Goal: Contribute content: Contribute content

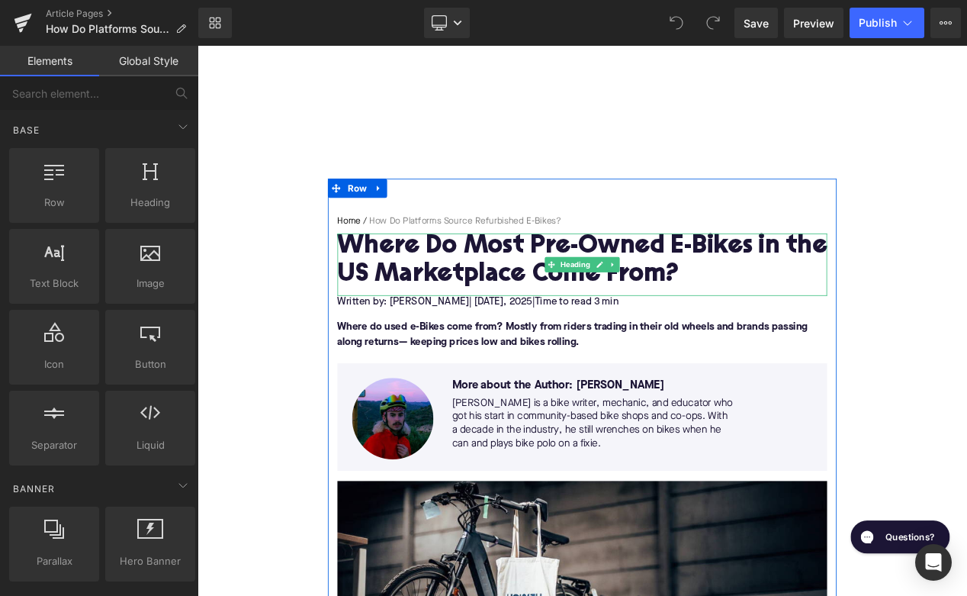
click at [526, 311] on h1 "Where Do Most Pre-Owned E-Bikes in the US Marketplace Come From?" at bounding box center [658, 304] width 587 height 66
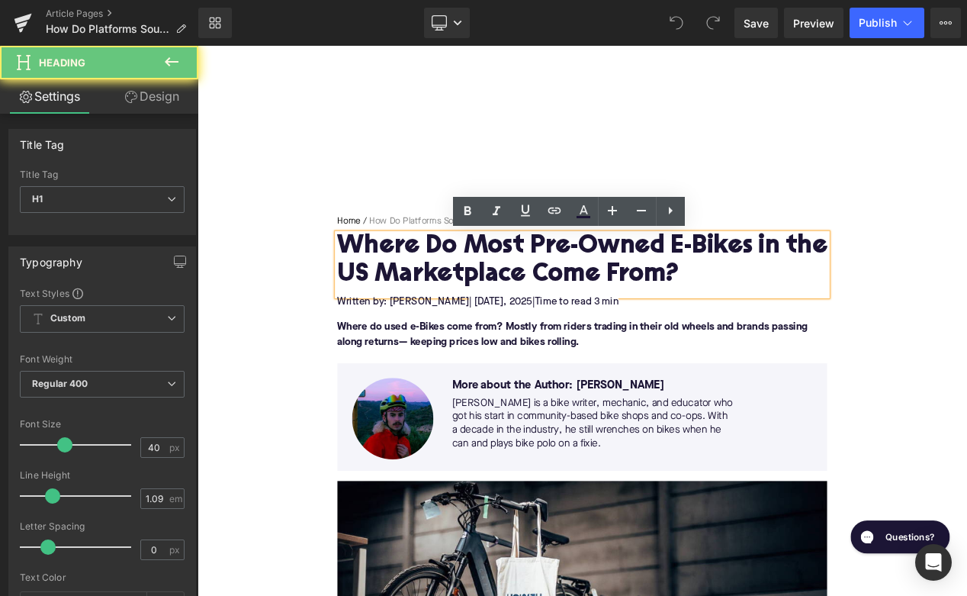
click at [526, 311] on h1 "Where Do Most Pre-Owned E-Bikes in the US Marketplace Come From?" at bounding box center [658, 304] width 587 height 66
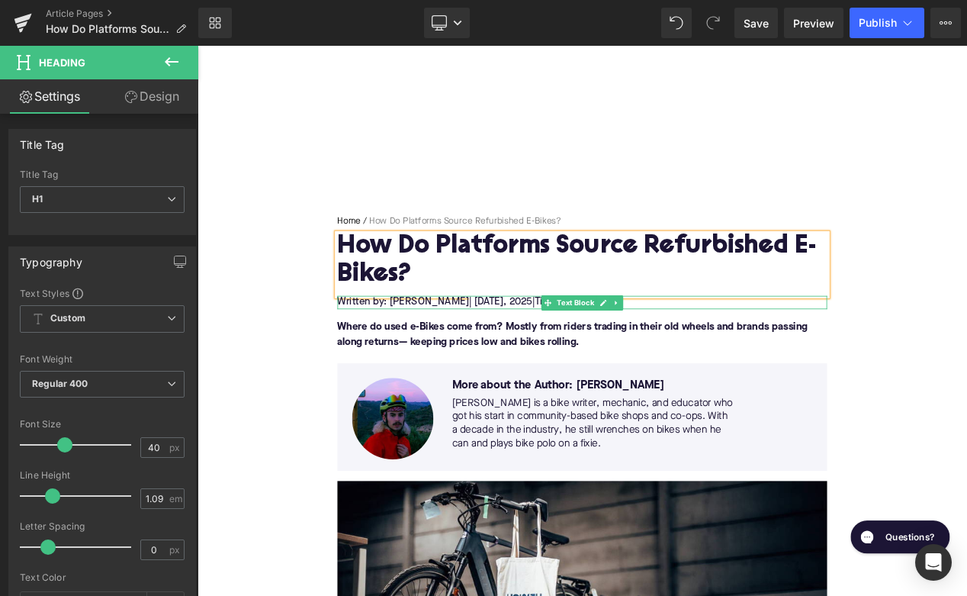
click at [575, 352] on span ", 2025" at bounding box center [582, 353] width 34 height 12
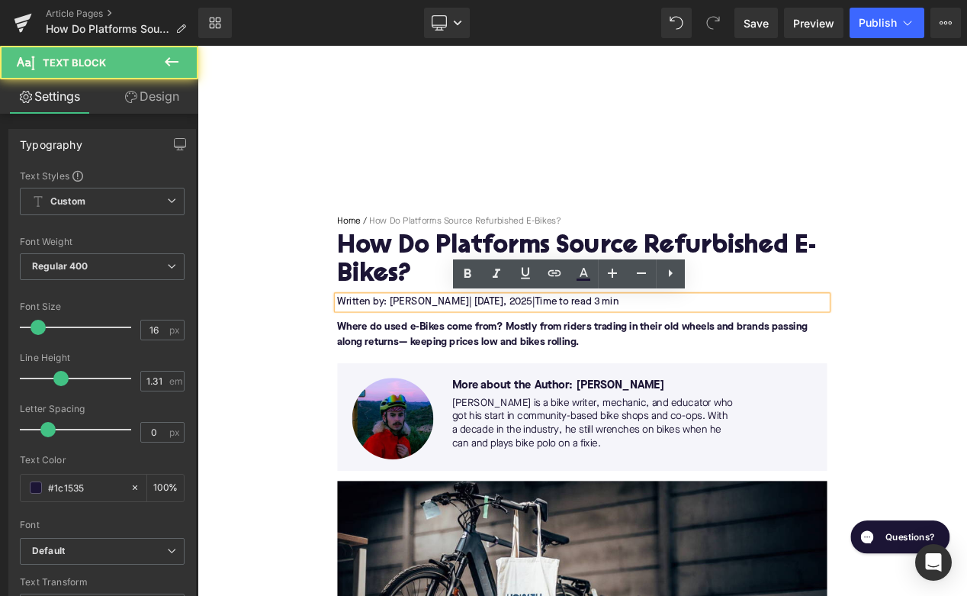
click at [575, 352] on span ", 2025" at bounding box center [582, 353] width 34 height 12
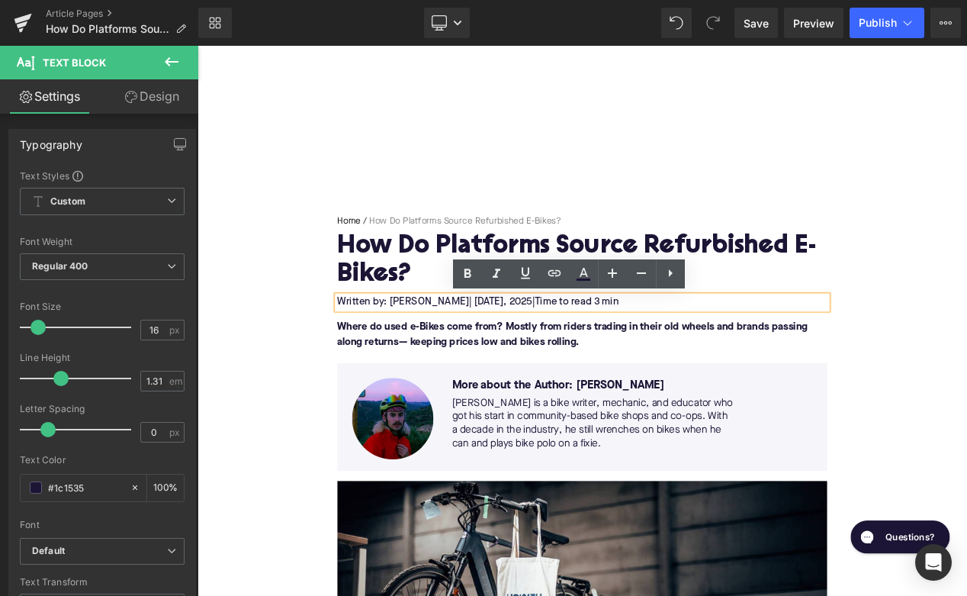
click at [575, 352] on span ", 2025" at bounding box center [582, 353] width 34 height 12
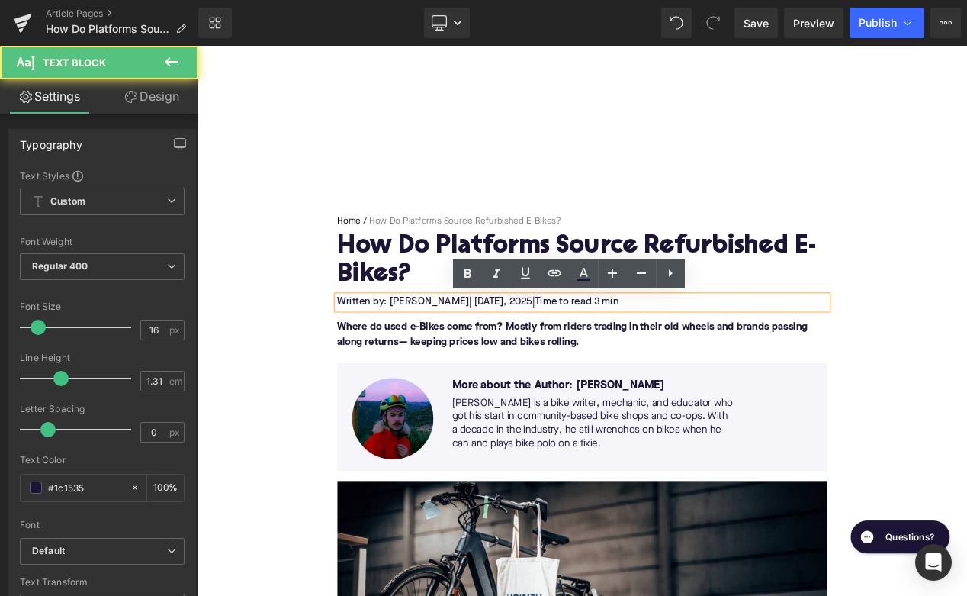
click at [575, 352] on span ", 2025" at bounding box center [582, 353] width 34 height 12
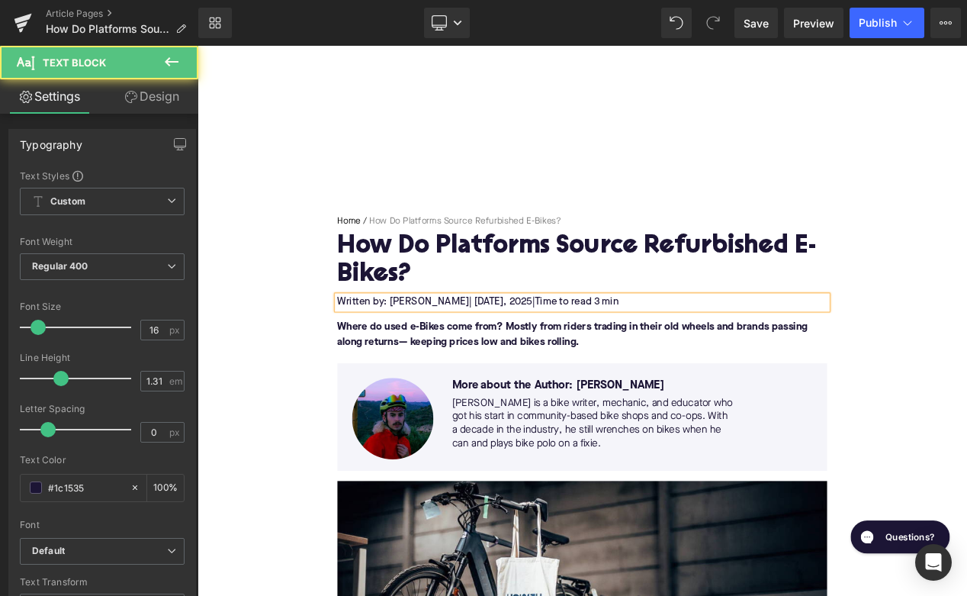
click at [698, 352] on span "Time to read 3 min" at bounding box center [652, 353] width 101 height 12
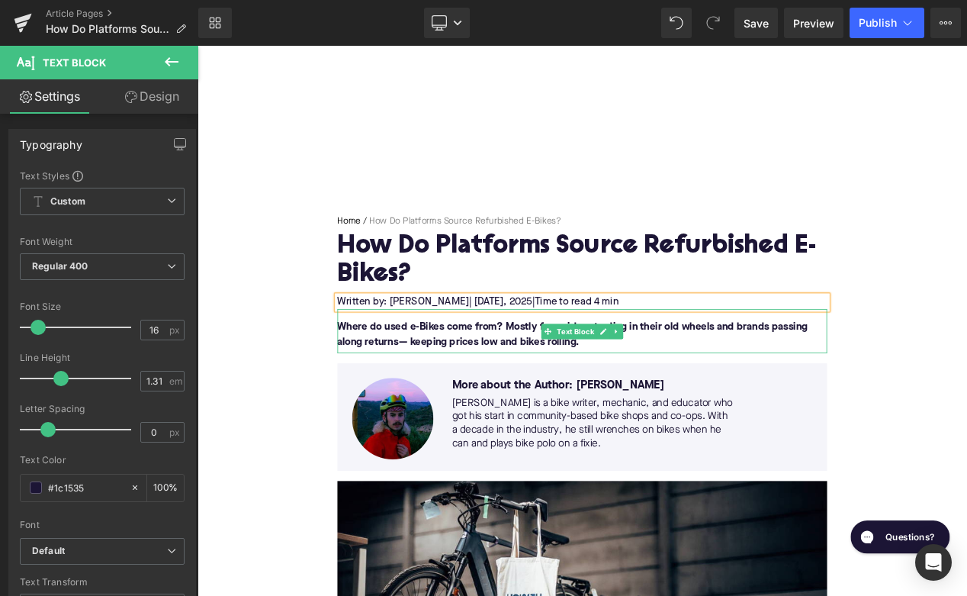
click at [478, 387] on font "Where do used e-Bikes come from? Mostly from riders trading in their old wheels…" at bounding box center [647, 392] width 564 height 31
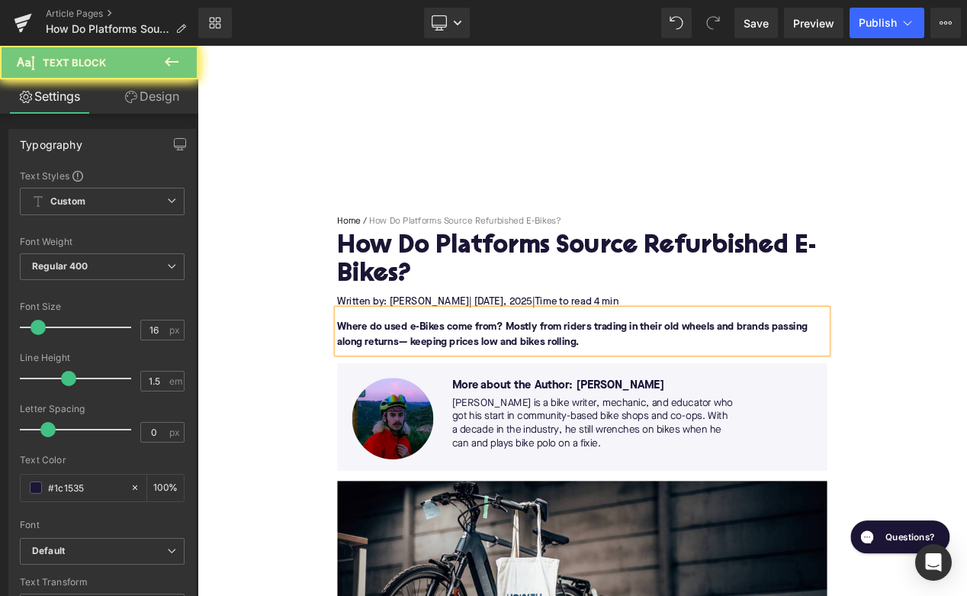
paste div
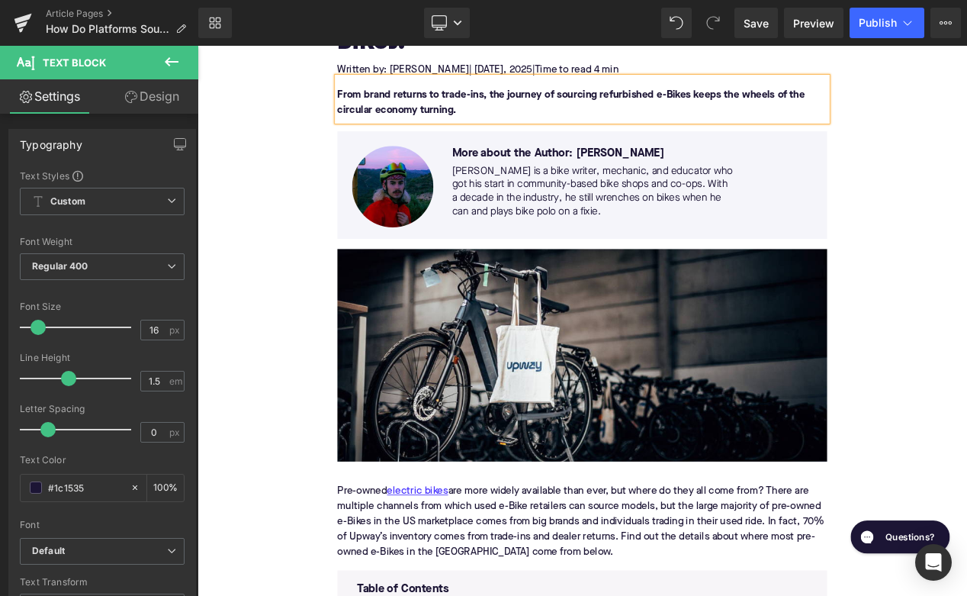
scroll to position [505, 0]
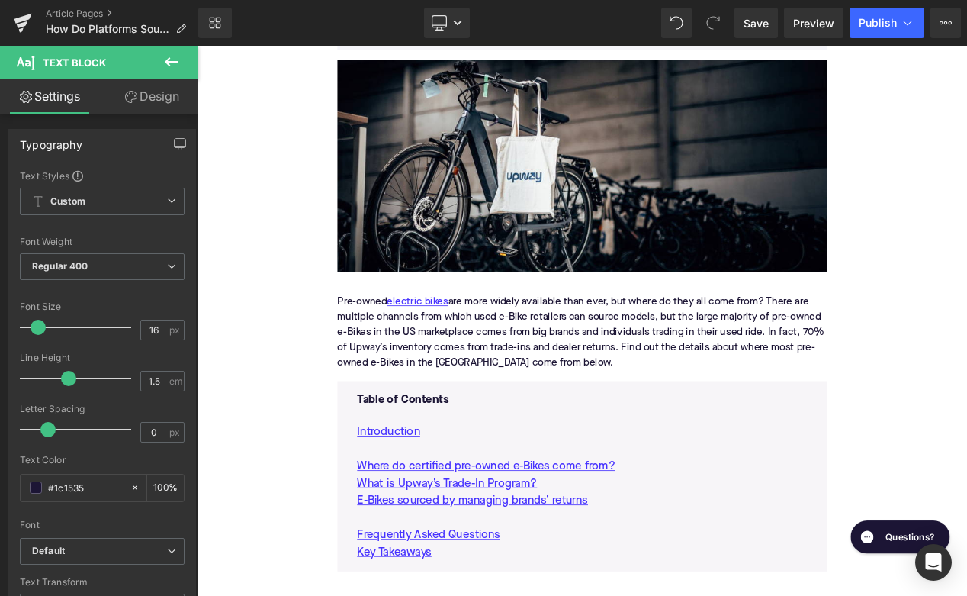
click at [610, 391] on div "Pre-owned electric bikes are more widely available than ever, but where do they…" at bounding box center [658, 390] width 587 height 116
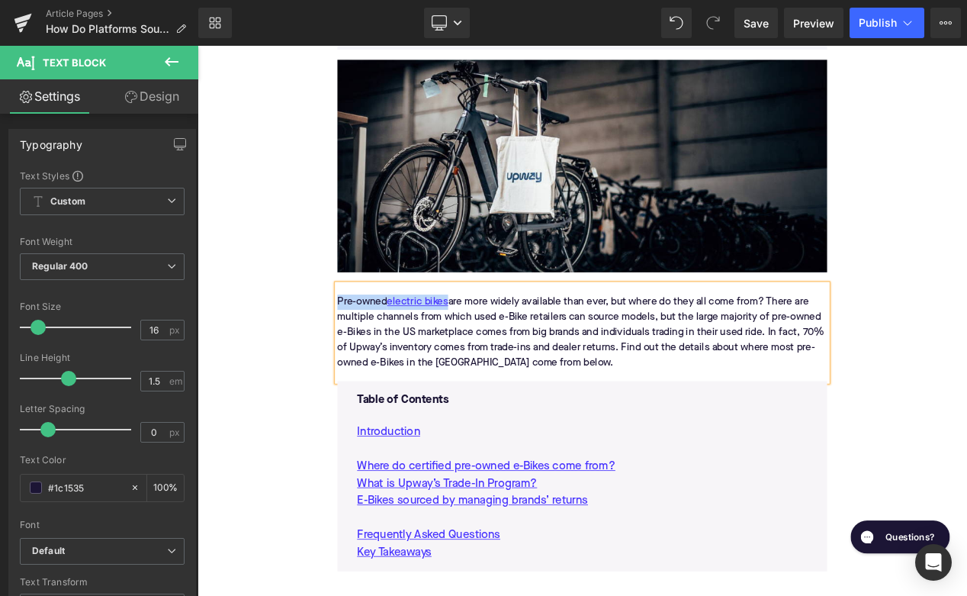
paste div
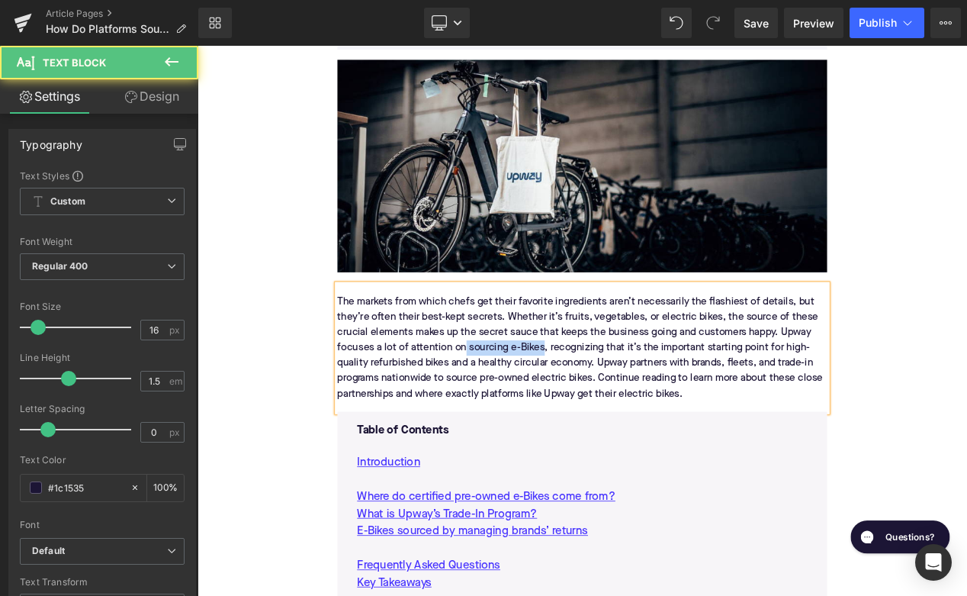
drag, startPoint x: 613, startPoint y: 405, endPoint x: 519, endPoint y: 409, distance: 93.9
click at [518, 408] on div "The markets from which chefs get their favorite ingredients aren’t necessarily …" at bounding box center [658, 408] width 587 height 153
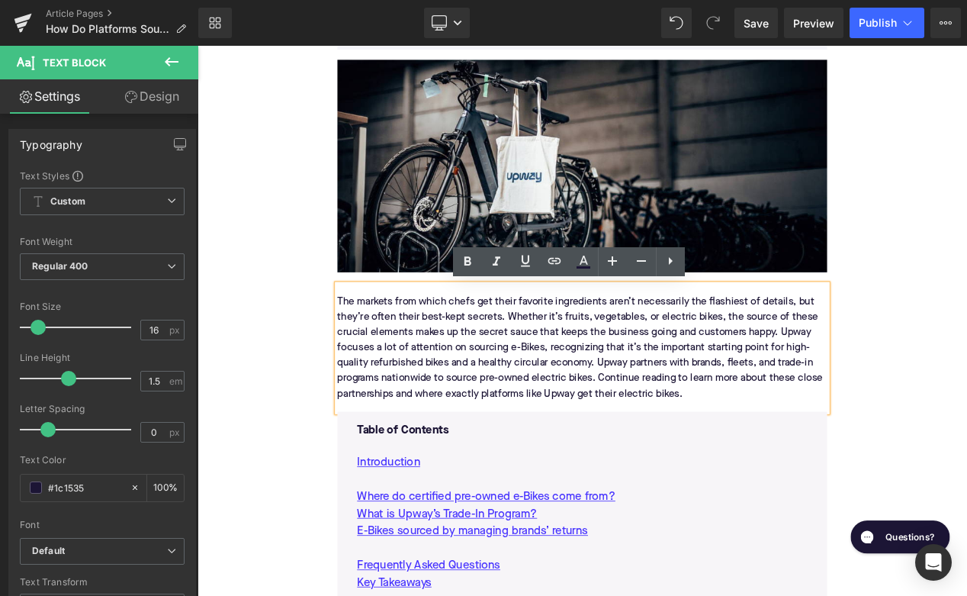
click at [571, 389] on div "The markets from which chefs get their favorite ingredients aren’t necessarily …" at bounding box center [658, 408] width 587 height 153
drag, startPoint x: 523, startPoint y: 405, endPoint x: 613, endPoint y: 406, distance: 90.0
click at [612, 405] on div "The markets from which chefs get their favorite ingredients aren’t necessarily …" at bounding box center [658, 408] width 587 height 153
click at [555, 260] on icon at bounding box center [554, 261] width 18 height 18
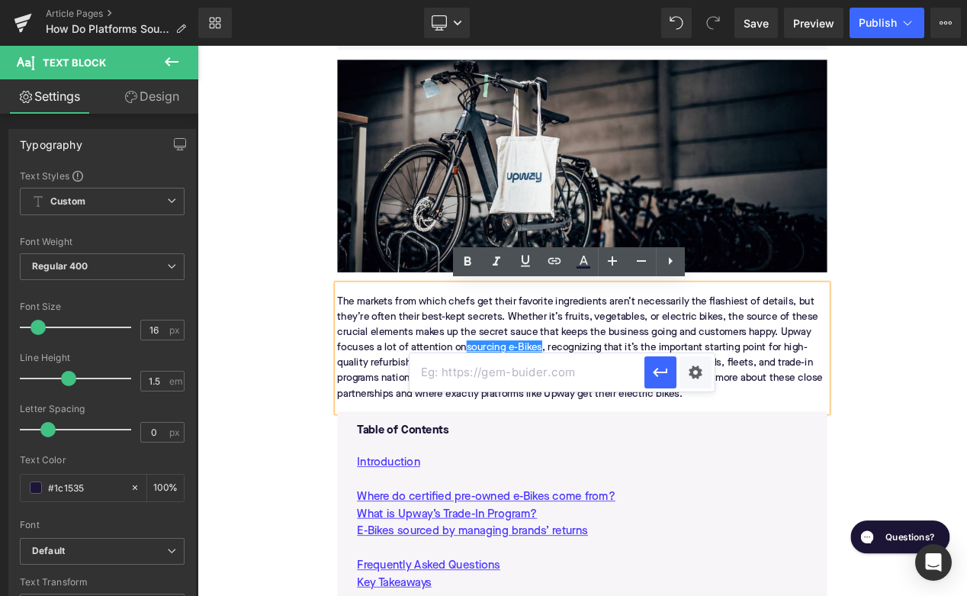
click at [558, 372] on input "text" at bounding box center [527, 372] width 235 height 38
paste input "https://upway.co/blogs/news/how-does-upway-source-its-e-bikes"
type input "https://upway.co/blogs/news/how-does-upway-source-its-e-bikes"
click at [648, 368] on button "button" at bounding box center [661, 372] width 32 height 32
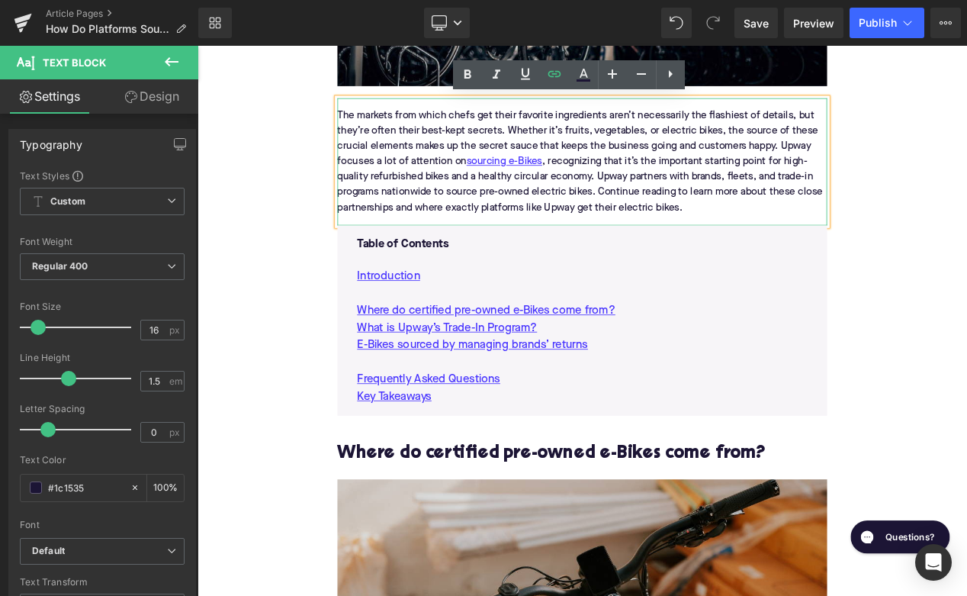
scroll to position [827, 0]
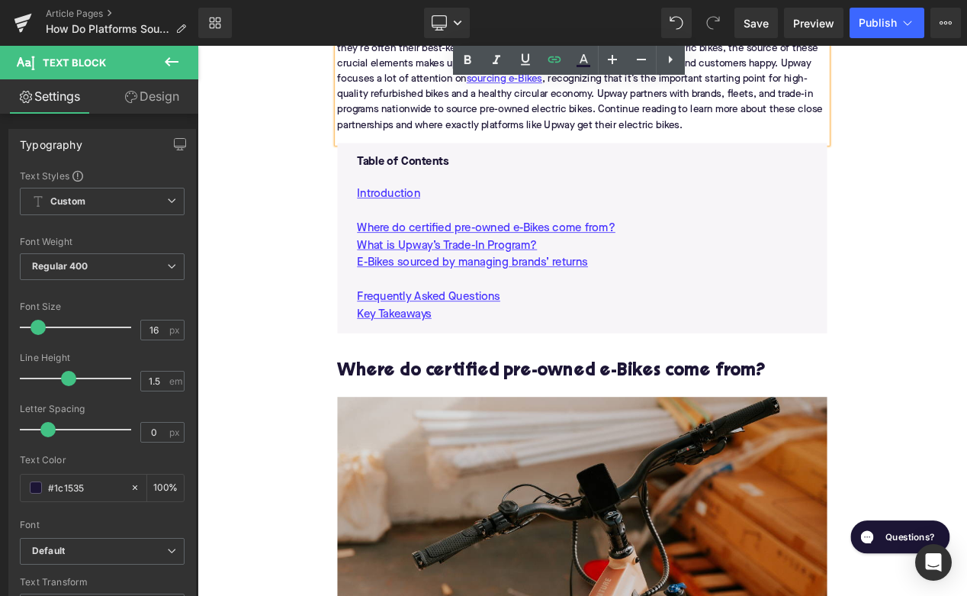
click at [493, 435] on h2 "Where do certified pre-owned e-Bikes come from?" at bounding box center [658, 437] width 587 height 24
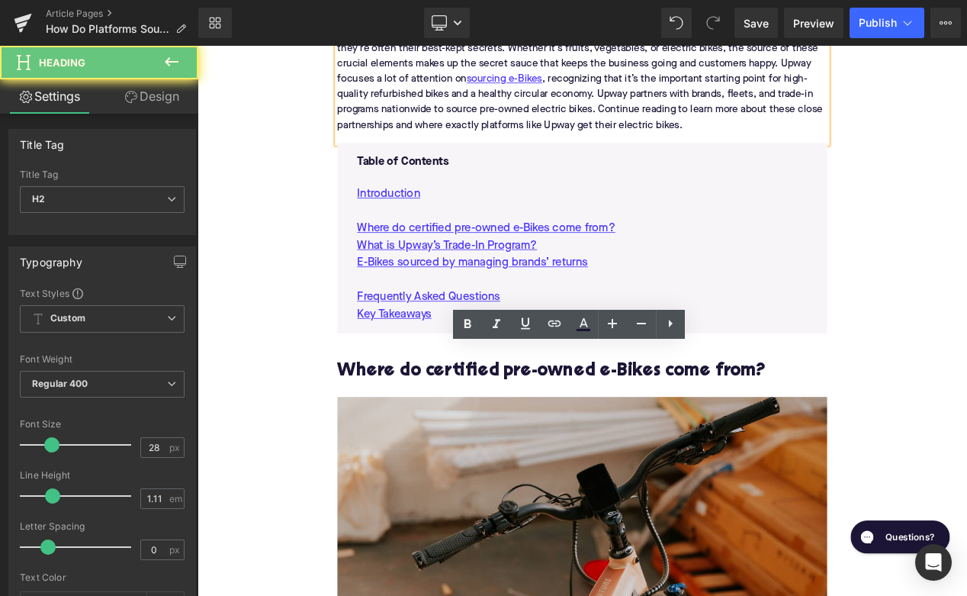
click at [493, 435] on h2 "Where do certified pre-owned e-Bikes come from?" at bounding box center [658, 437] width 587 height 24
paste div
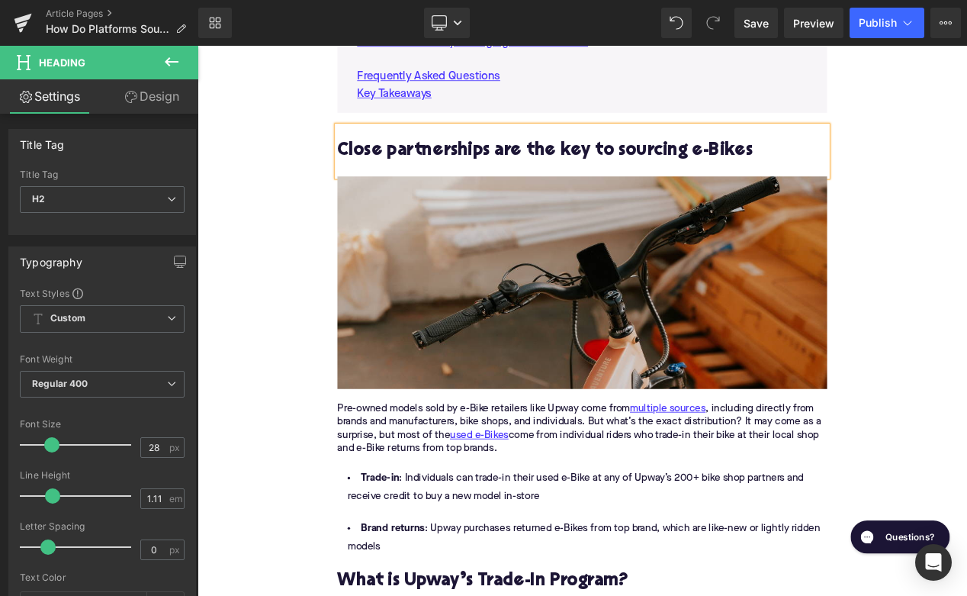
scroll to position [1247, 0]
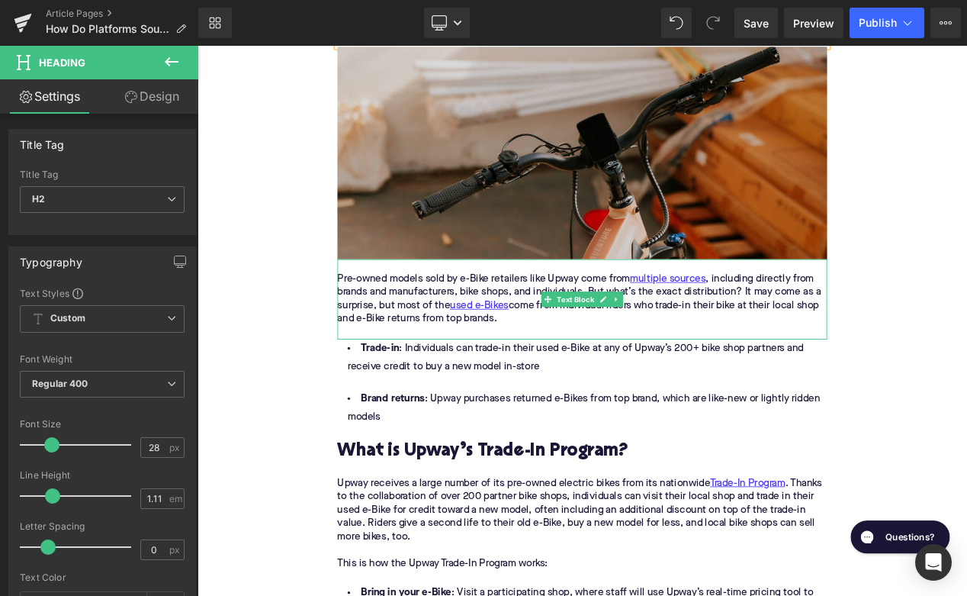
click at [422, 345] on div "Pre-owned models sold by e-Bike retailers like Upway come from multiple sources…" at bounding box center [658, 350] width 587 height 64
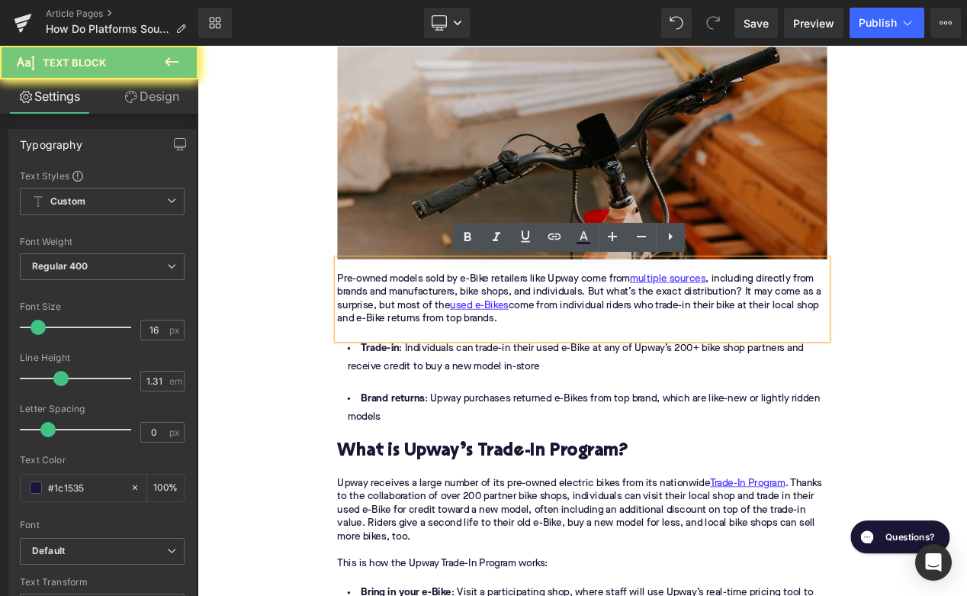
click at [422, 345] on div "Pre-owned models sold by e-Bike retailers like Upway come from multiple sources…" at bounding box center [658, 350] width 587 height 64
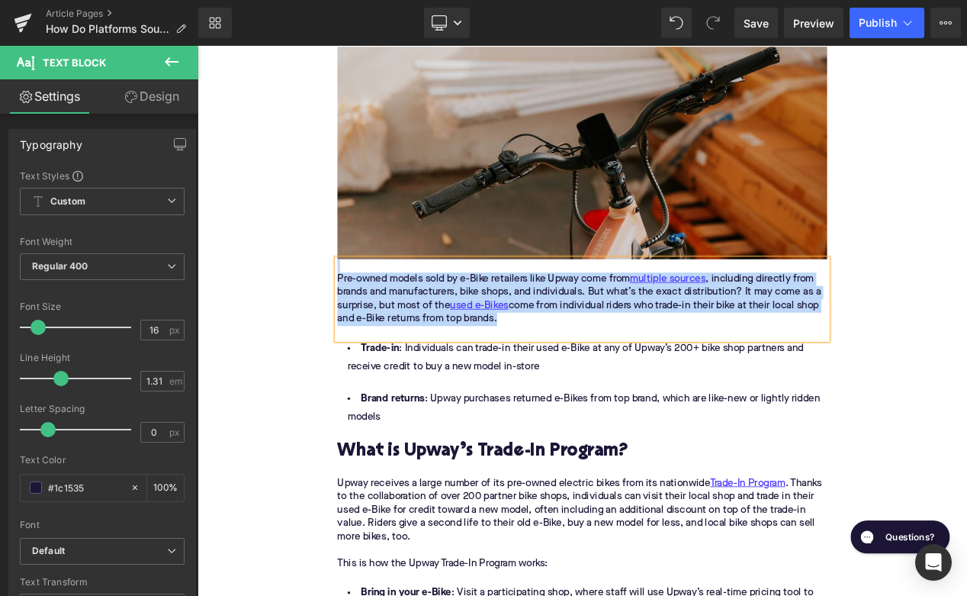
paste div
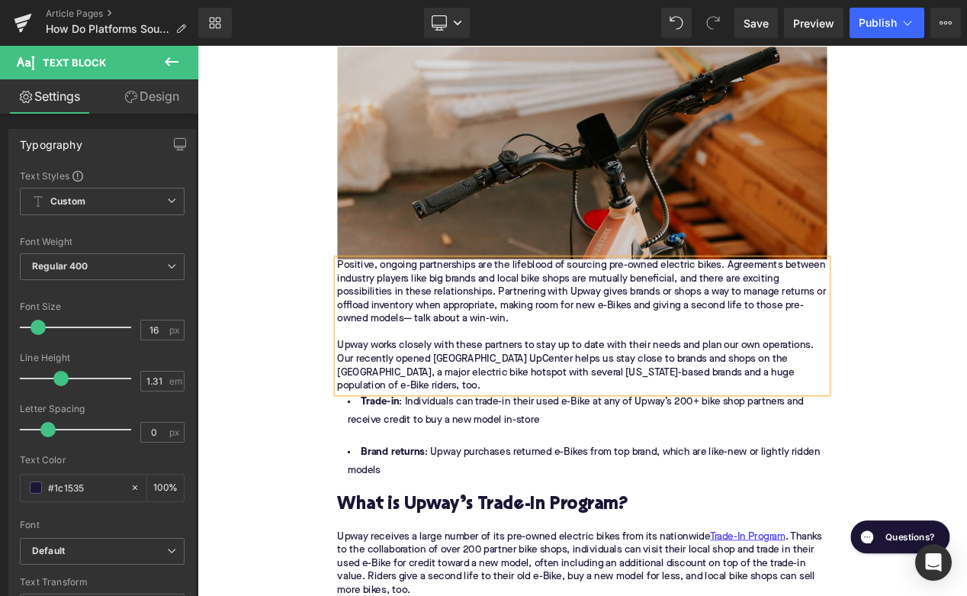
click at [365, 307] on div "Positive, ongoing partnerships are the lifeblood of sourcing pre-owned electric…" at bounding box center [658, 382] width 587 height 160
click at [374, 307] on div "Positive, ongoing partnerships are the lifeblood of sourcing pre-owned electric…" at bounding box center [658, 382] width 587 height 160
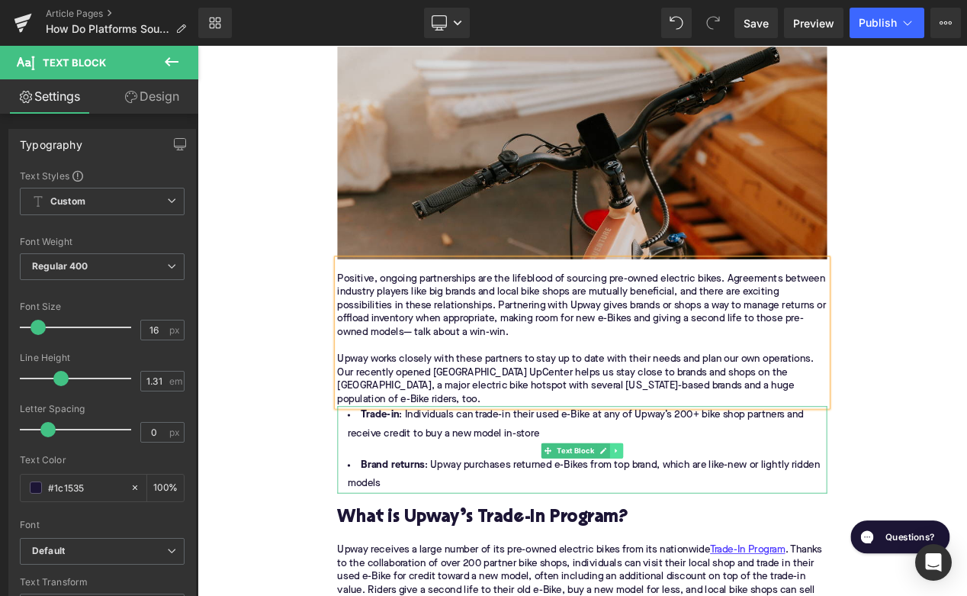
click at [706, 536] on link at bounding box center [701, 532] width 16 height 18
click at [706, 536] on link at bounding box center [708, 532] width 16 height 18
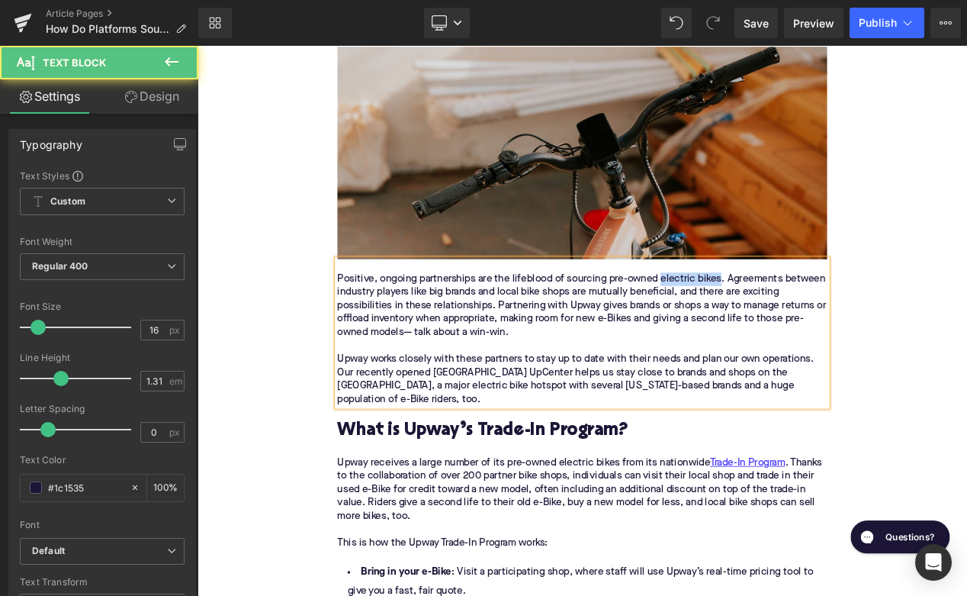
drag, startPoint x: 828, startPoint y: 327, endPoint x: 754, endPoint y: 324, distance: 73.3
click at [754, 324] on div "Positive, ongoing partnerships are the lifeblood of sourcing pre-owned electric…" at bounding box center [658, 358] width 587 height 80
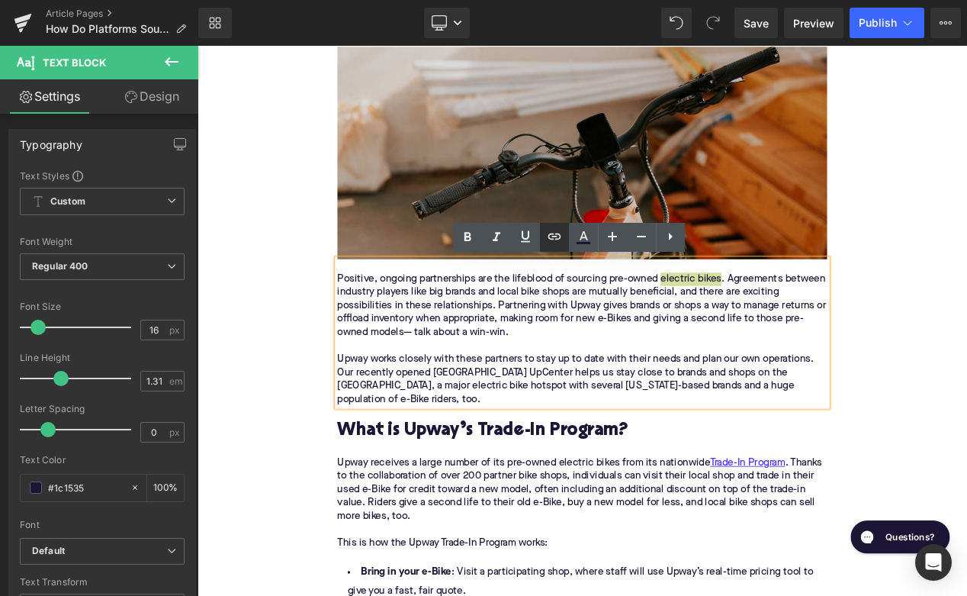
click at [556, 229] on icon at bounding box center [554, 236] width 18 height 18
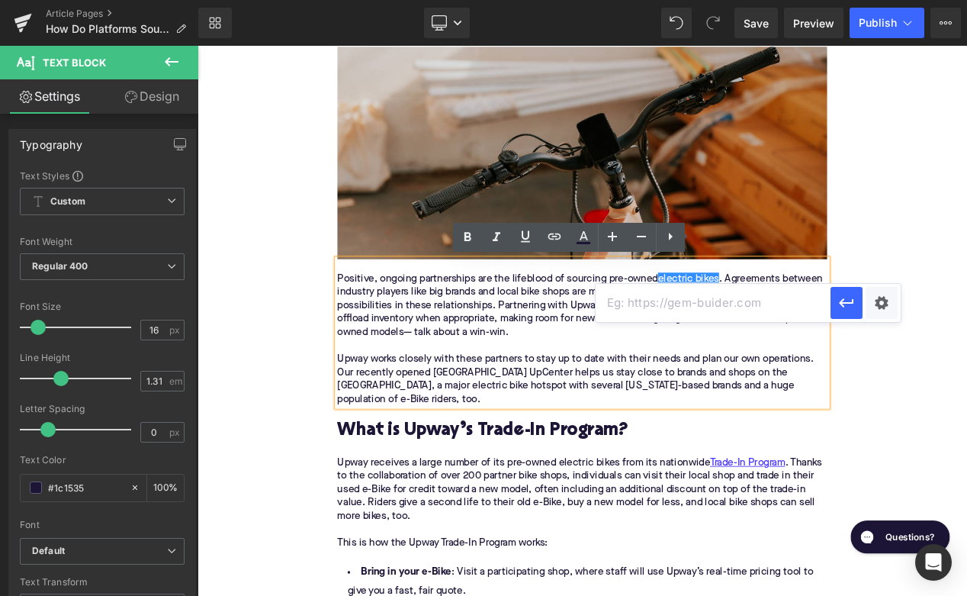
click at [645, 314] on input "text" at bounding box center [713, 303] width 235 height 38
paste input "[URL][DOMAIN_NAME]"
type input "[URL][DOMAIN_NAME]"
click at [847, 300] on icon "button" at bounding box center [847, 303] width 18 height 18
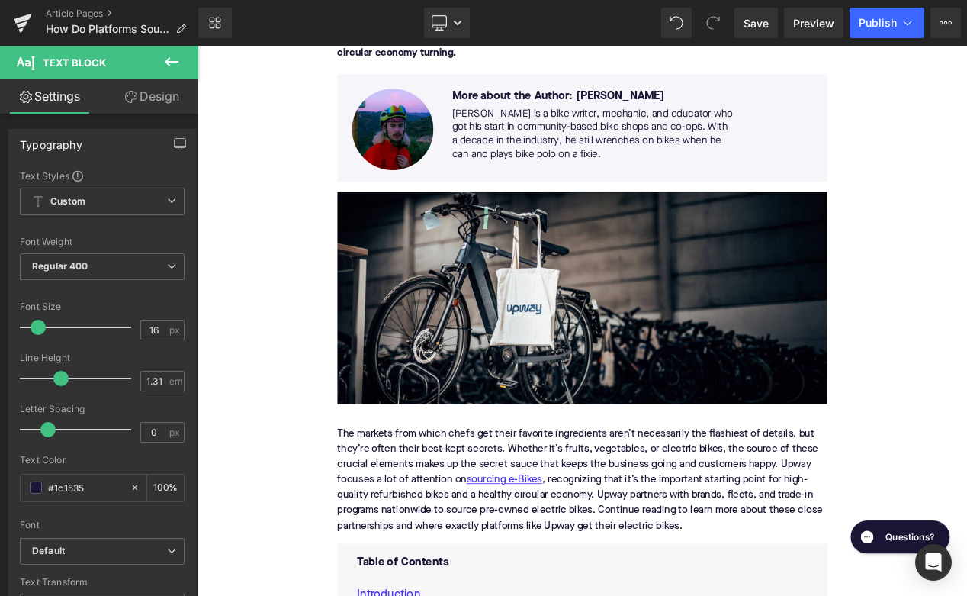
scroll to position [230, 0]
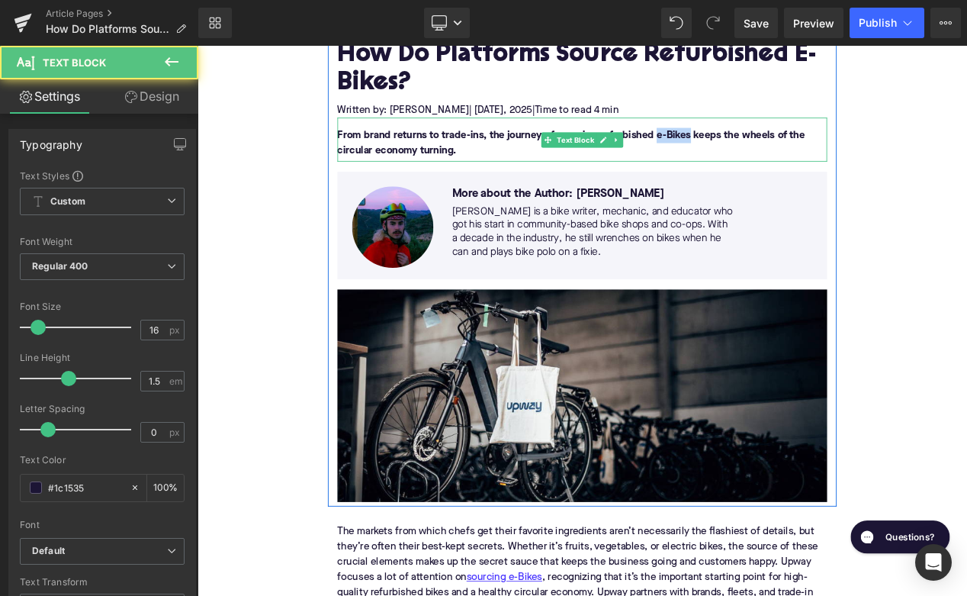
drag, startPoint x: 787, startPoint y: 156, endPoint x: 748, endPoint y: 156, distance: 38.9
click at [747, 156] on font "From brand returns to trade-ins, the journey of sourcing refurbished e-Bikes ke…" at bounding box center [645, 162] width 561 height 31
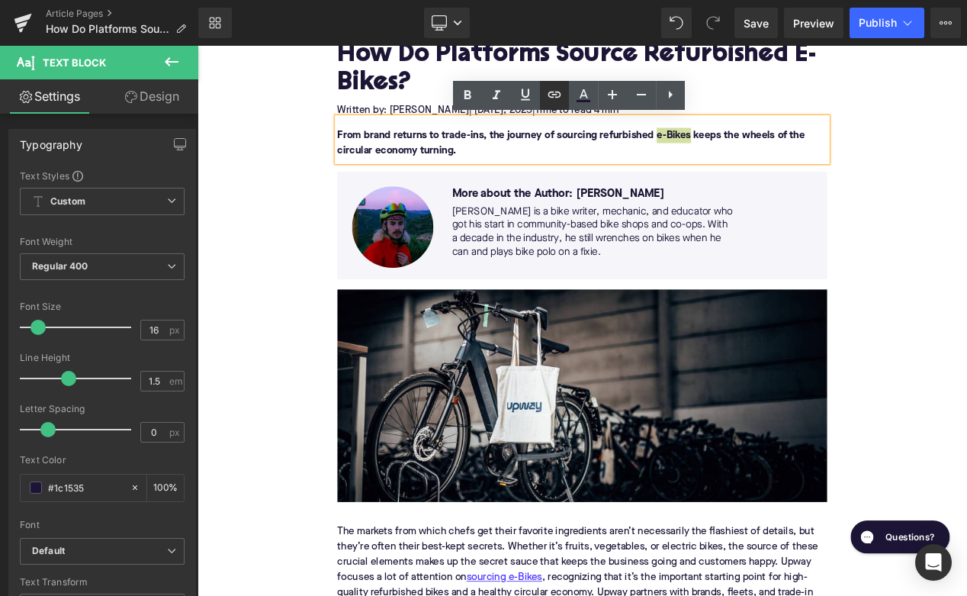
click at [557, 95] on icon at bounding box center [554, 94] width 18 height 18
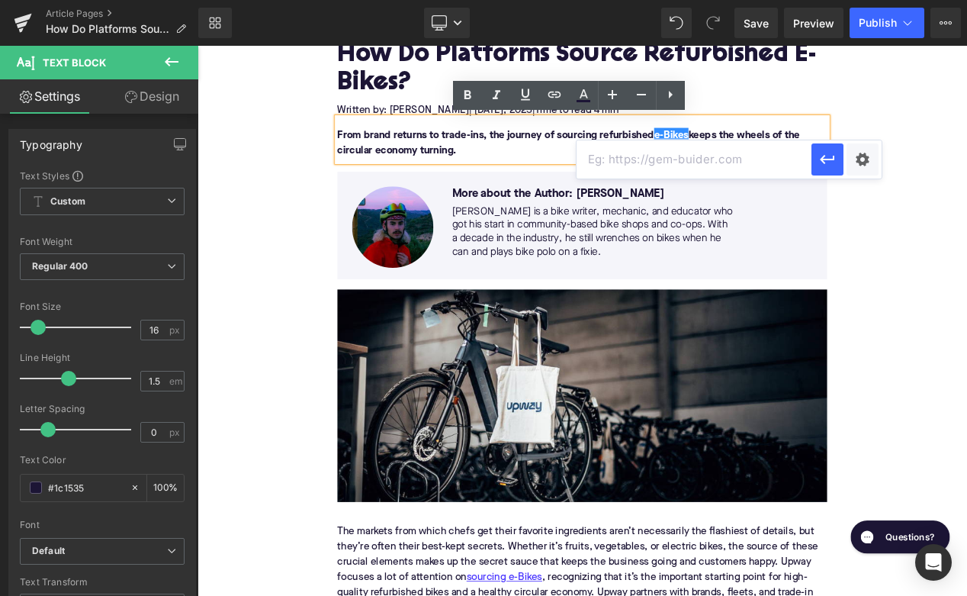
click at [616, 162] on input "text" at bounding box center [694, 159] width 235 height 38
paste input "[URL][DOMAIN_NAME]"
type input "[URL][DOMAIN_NAME]"
click at [835, 160] on icon "button" at bounding box center [828, 159] width 18 height 18
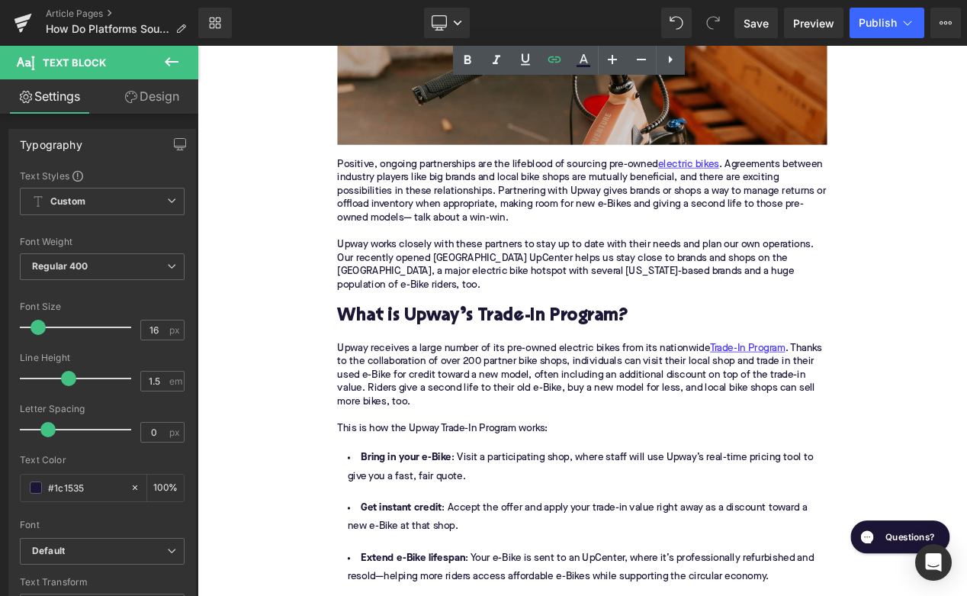
scroll to position [1453, 0]
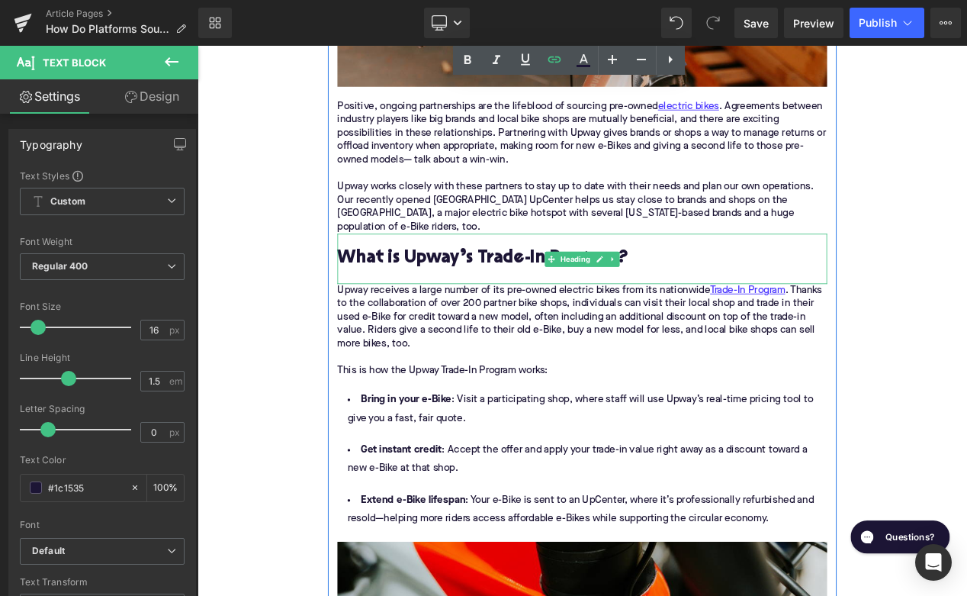
click at [458, 294] on h2 "What is Upway’s Trade-In Program?" at bounding box center [658, 302] width 587 height 24
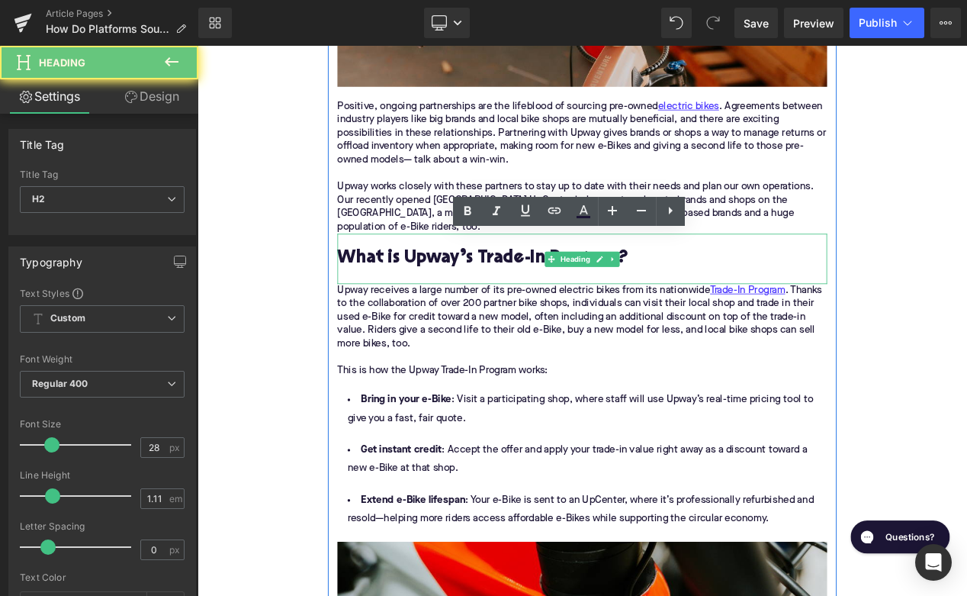
click at [458, 294] on h2 "What is Upway’s Trade-In Program?" at bounding box center [658, 302] width 587 height 24
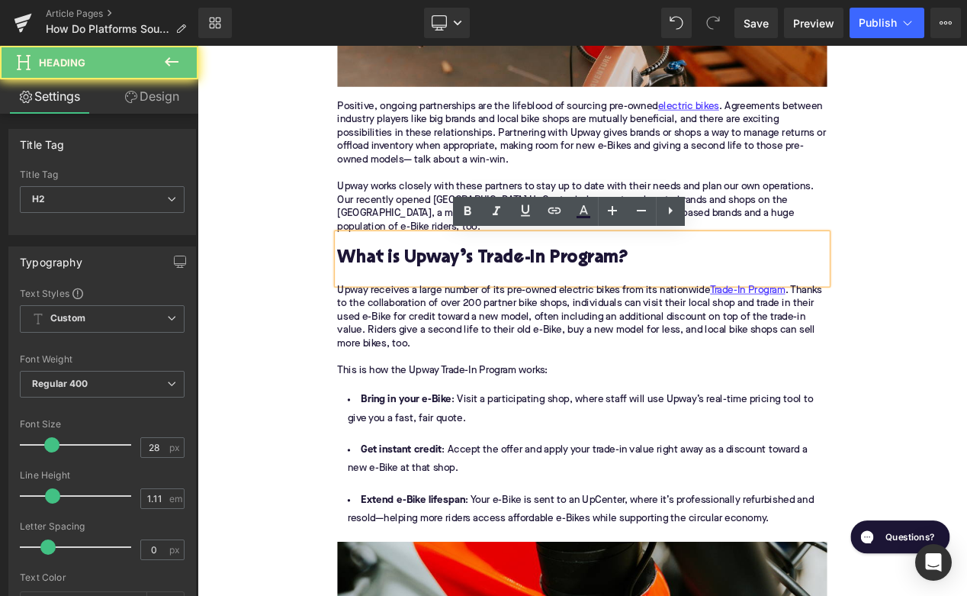
click at [458, 294] on h2 "What is Upway’s Trade-In Program?" at bounding box center [658, 302] width 587 height 24
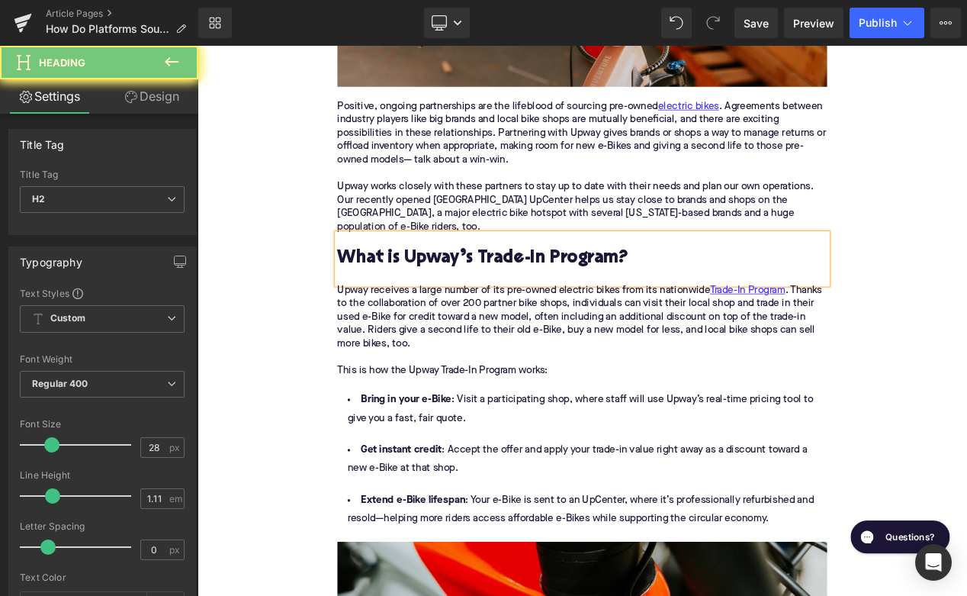
paste div
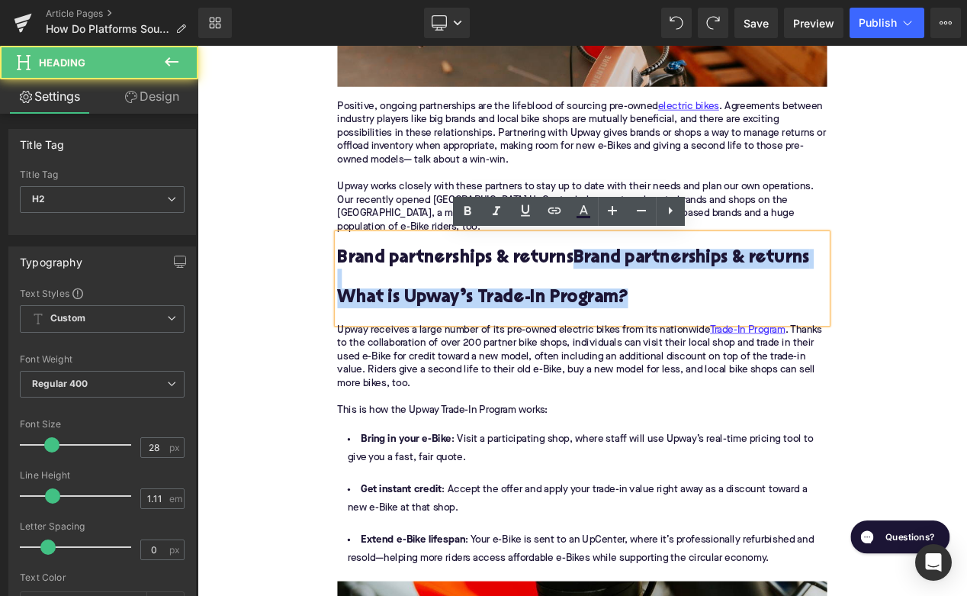
drag, startPoint x: 730, startPoint y: 352, endPoint x: 649, endPoint y: 297, distance: 97.8
click at [648, 297] on h2 "Brand partnerships & returnsBrand partnerships & returns What is Upway’s Trade-…" at bounding box center [658, 325] width 587 height 71
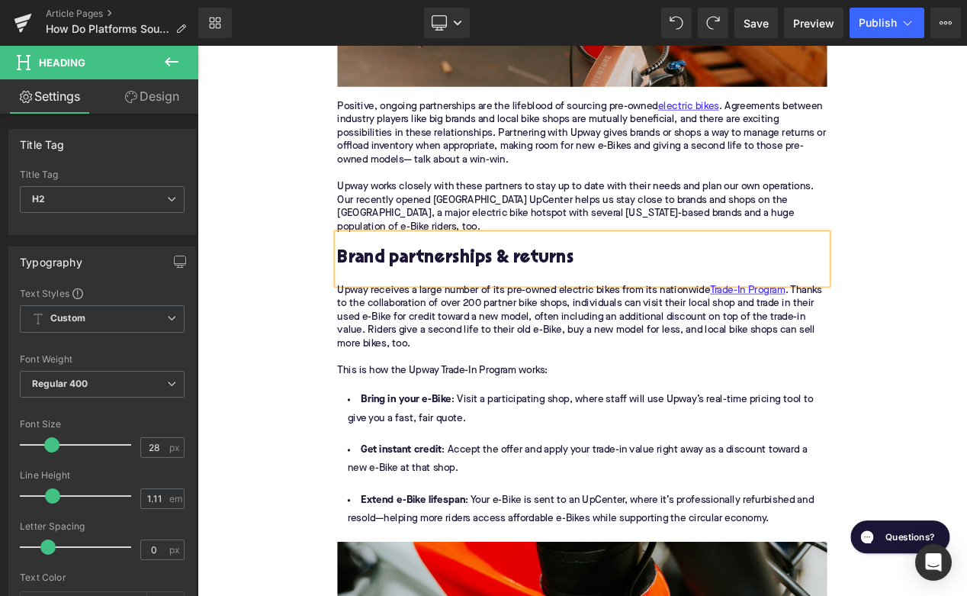
click at [481, 368] on p "Upway receives a large number of its pre-owned electric bikes from its nationwi…" at bounding box center [658, 396] width 587 height 128
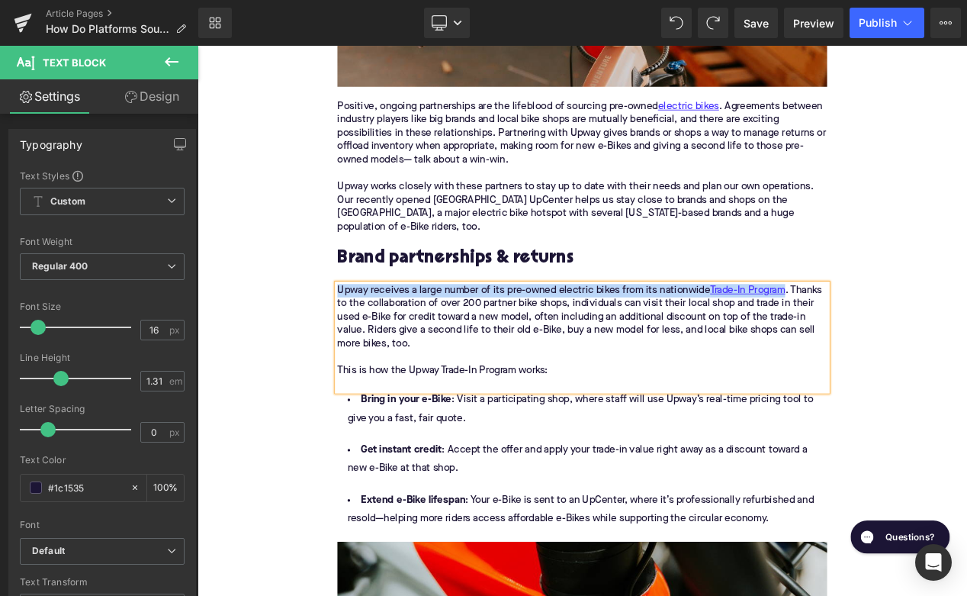
click at [511, 385] on p "Upway receives a large number of its pre-owned electric bikes from its nationwi…" at bounding box center [658, 396] width 587 height 128
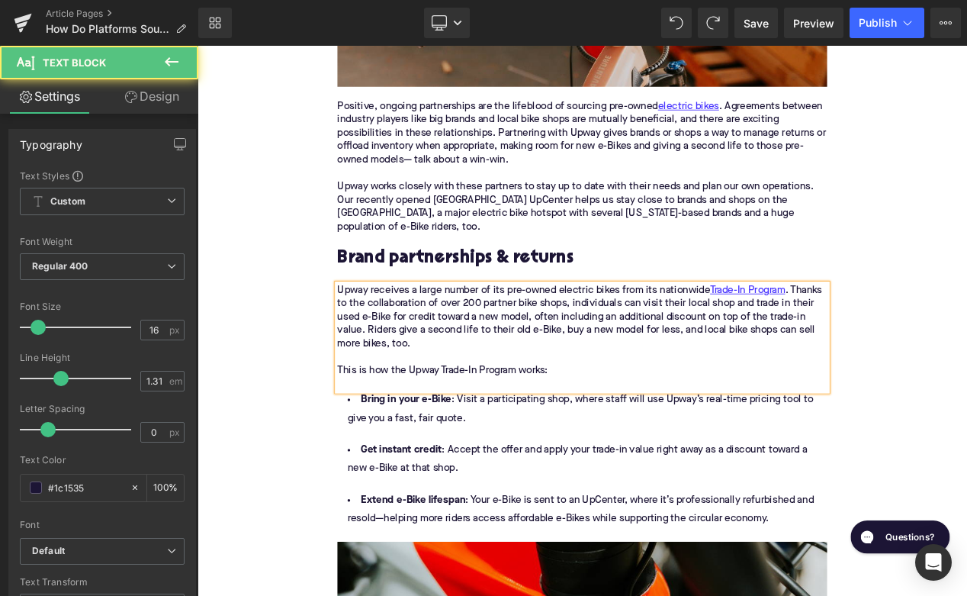
paste div
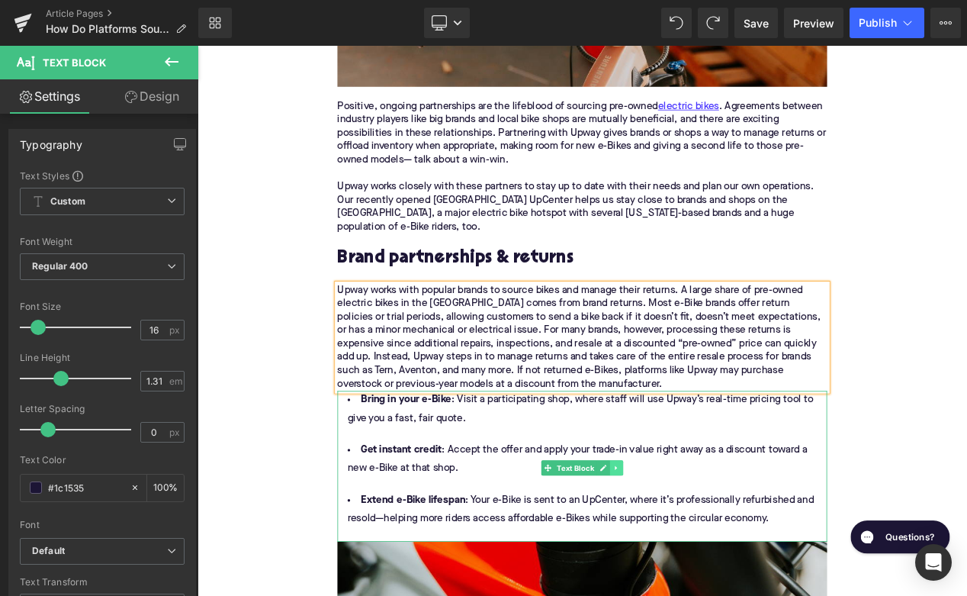
click at [701, 548] on icon at bounding box center [700, 552] width 8 height 9
click at [703, 551] on link at bounding box center [708, 552] width 16 height 18
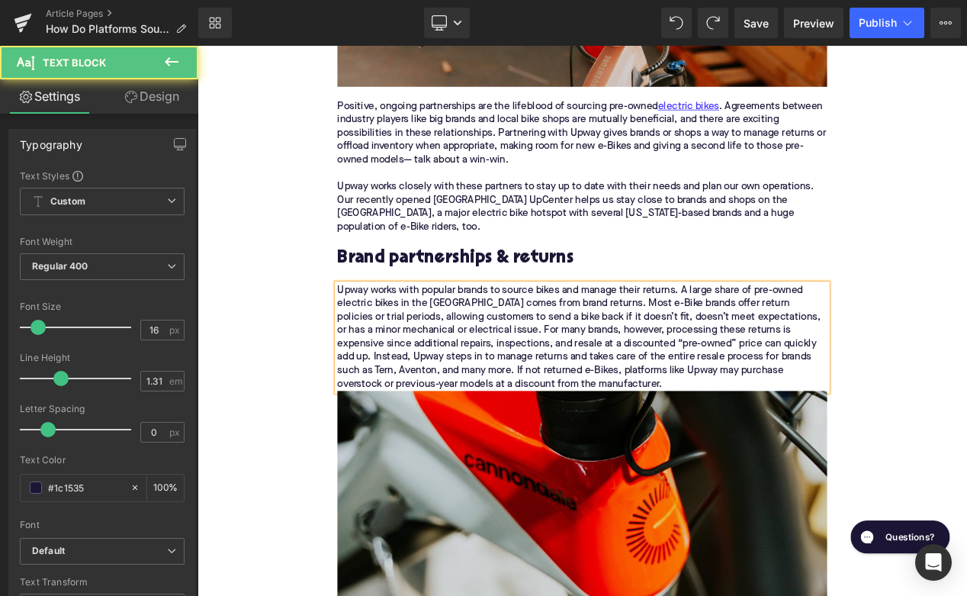
click at [702, 452] on div "Upway works with popular brands to source bikes and manage their returns. A lar…" at bounding box center [658, 396] width 587 height 128
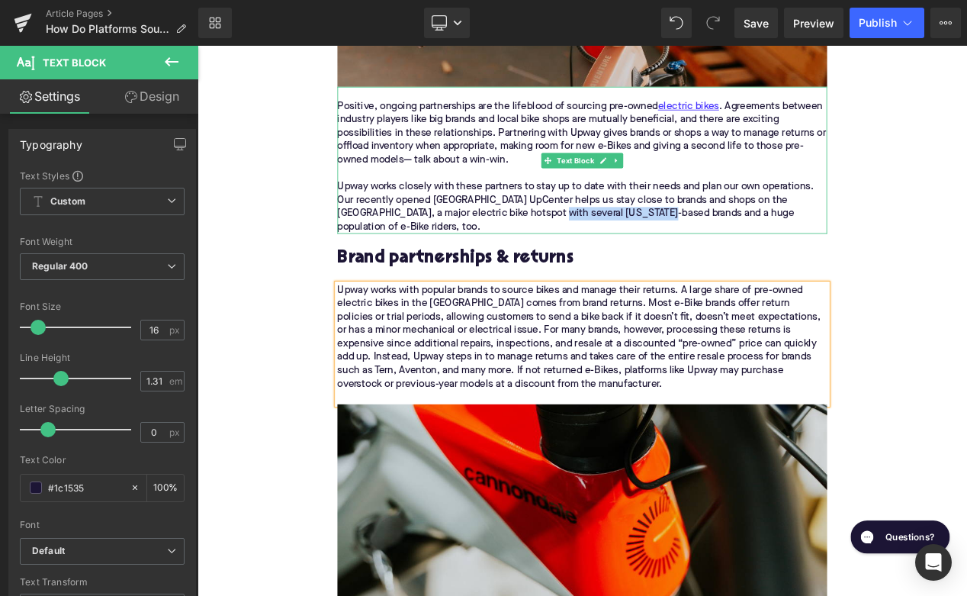
drag, startPoint x: 583, startPoint y: 248, endPoint x: 710, endPoint y: 252, distance: 127.5
click at [709, 252] on div "Upway works closely with these partners to stay up to date with their needs and…" at bounding box center [658, 240] width 587 height 64
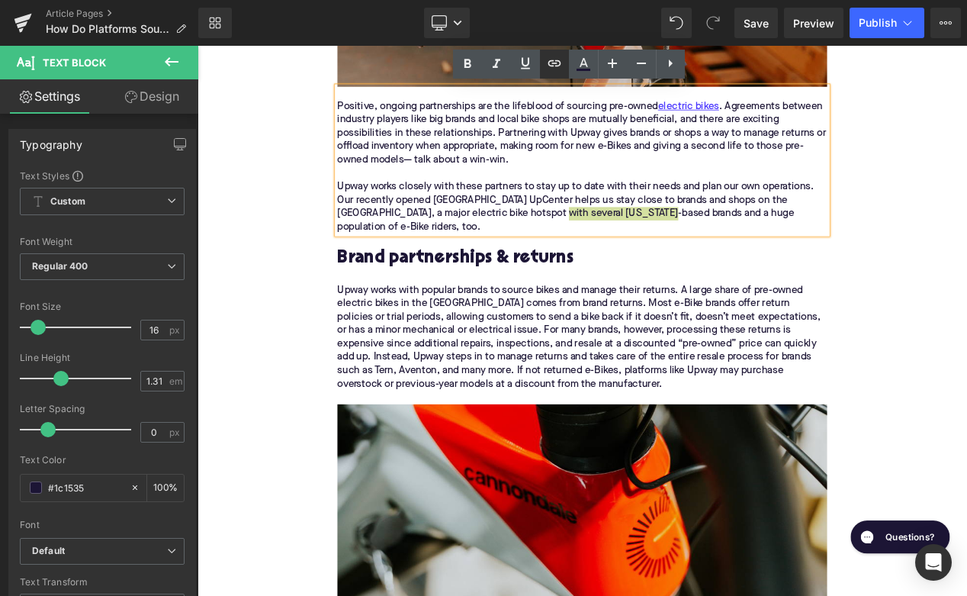
click at [555, 68] on icon at bounding box center [554, 63] width 18 height 18
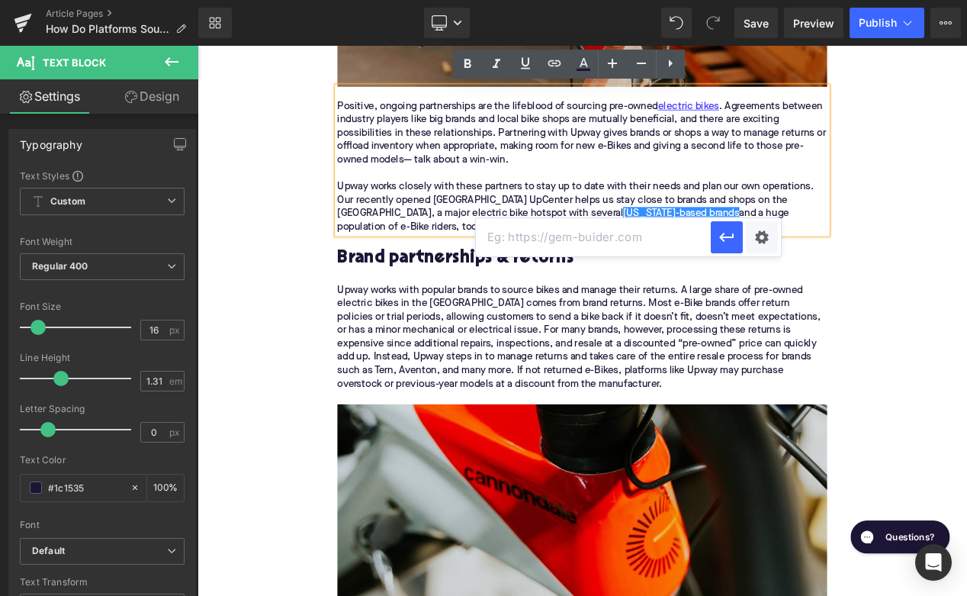
click at [578, 230] on input "text" at bounding box center [593, 237] width 235 height 38
paste input "https://upway.co/blogs/news/e-bike-brands-founded-in-california"
click at [723, 241] on icon "button" at bounding box center [726, 237] width 14 height 9
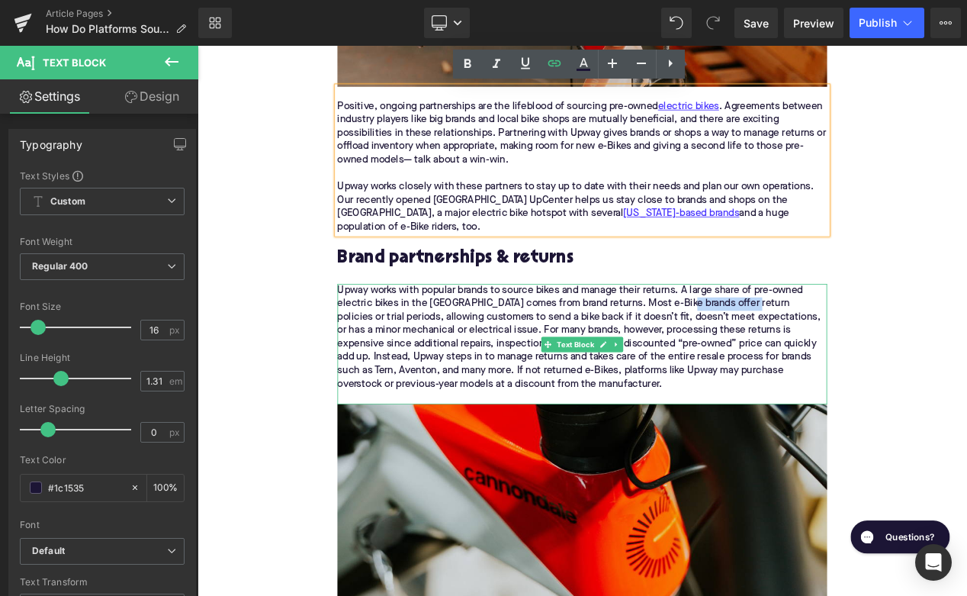
drag, startPoint x: 782, startPoint y: 356, endPoint x: 858, endPoint y: 358, distance: 76.3
click at [857, 358] on div "Upway works with popular brands to source bikes and manage their returns. A lar…" at bounding box center [658, 396] width 587 height 128
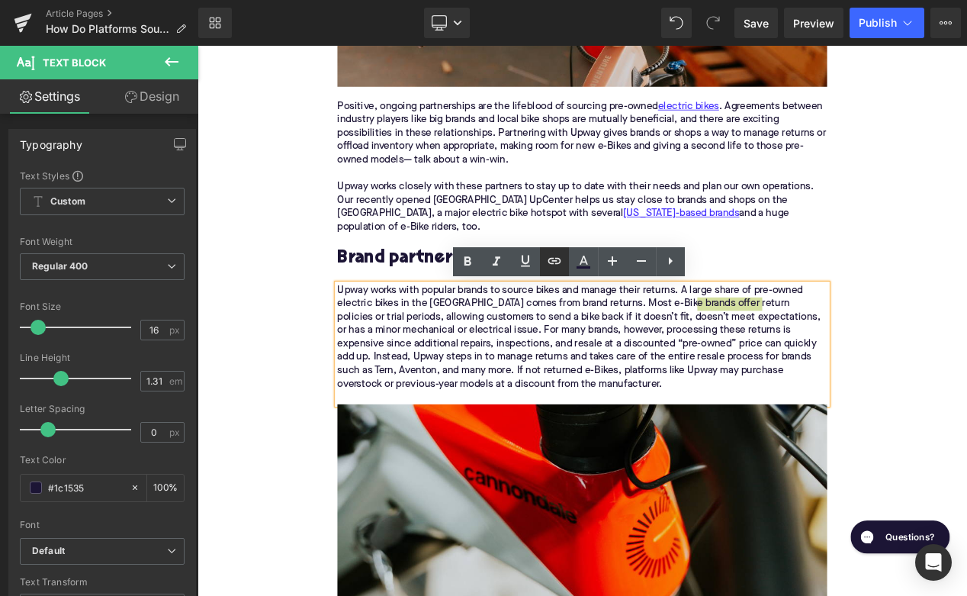
click at [558, 261] on icon at bounding box center [554, 261] width 18 height 18
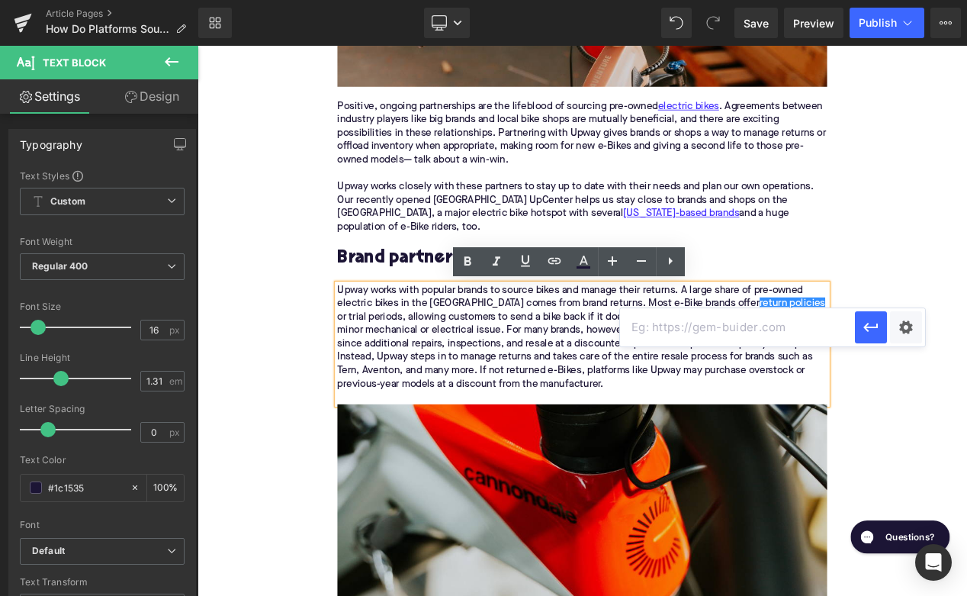
click at [691, 320] on input "text" at bounding box center [737, 327] width 235 height 38
paste input "https://upway.co/blogs/news/what-does-a-typical-return-window-cover-for-online-…"
click at [878, 323] on icon "button" at bounding box center [871, 327] width 18 height 18
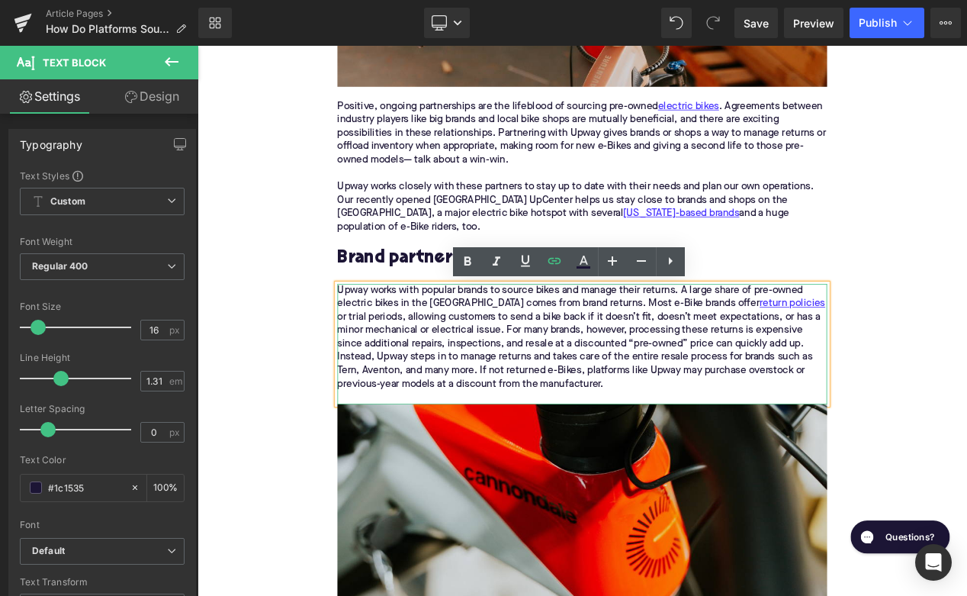
click at [909, 419] on div "Upway works with popular brands to source bikes and manage their returns. A lar…" at bounding box center [658, 396] width 587 height 128
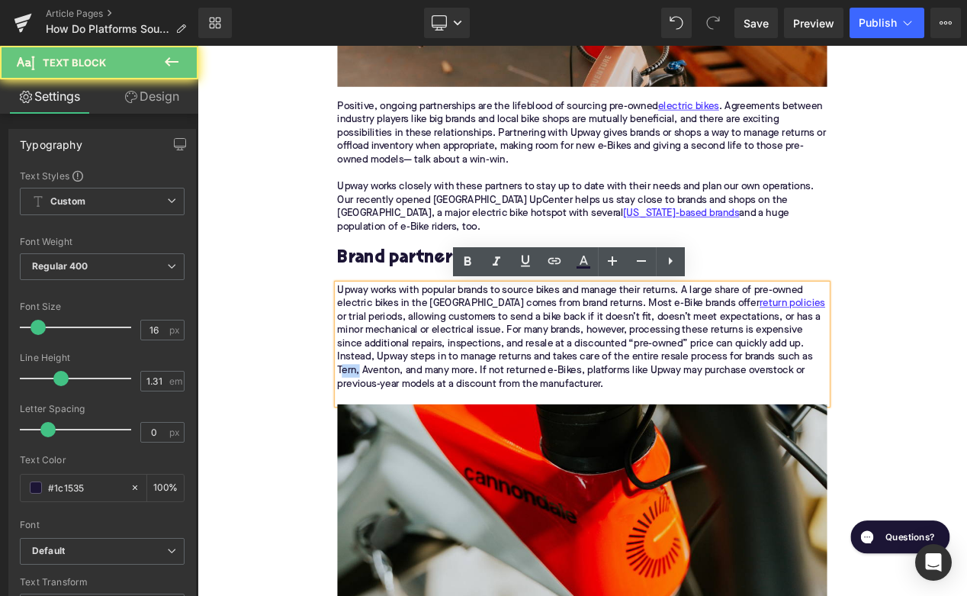
click at [909, 419] on div "Upway works with popular brands to source bikes and manage their returns. A lar…" at bounding box center [658, 396] width 587 height 128
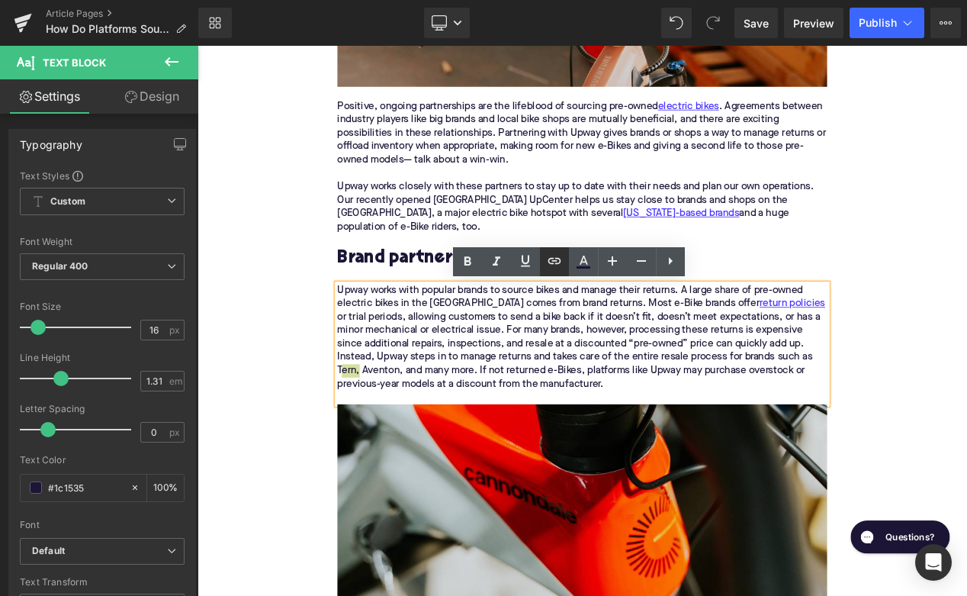
click at [546, 258] on icon at bounding box center [554, 261] width 18 height 18
click at [697, 397] on input "text" at bounding box center [765, 381] width 235 height 38
paste input "[URL][DOMAIN_NAME]"
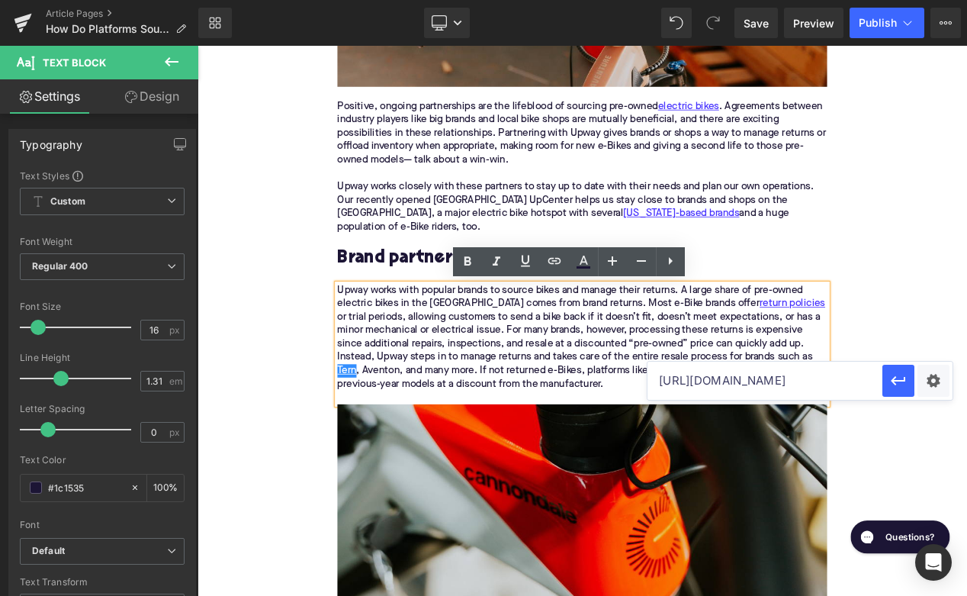
scroll to position [0, 50]
click at [904, 383] on icon "button" at bounding box center [899, 381] width 18 height 18
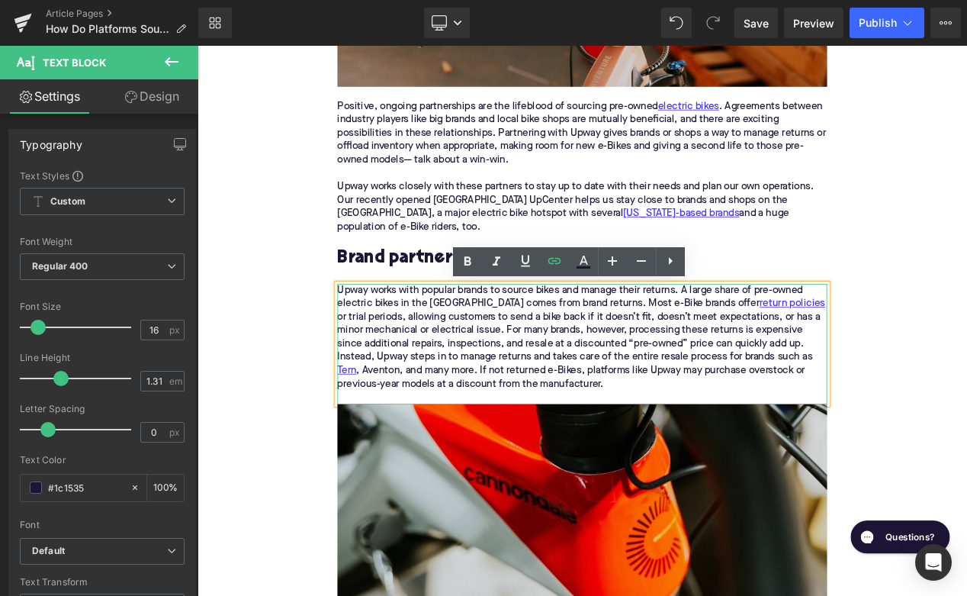
click at [388, 436] on div "Upway works with popular brands to source bikes and manage their returns. A lar…" at bounding box center [658, 396] width 587 height 128
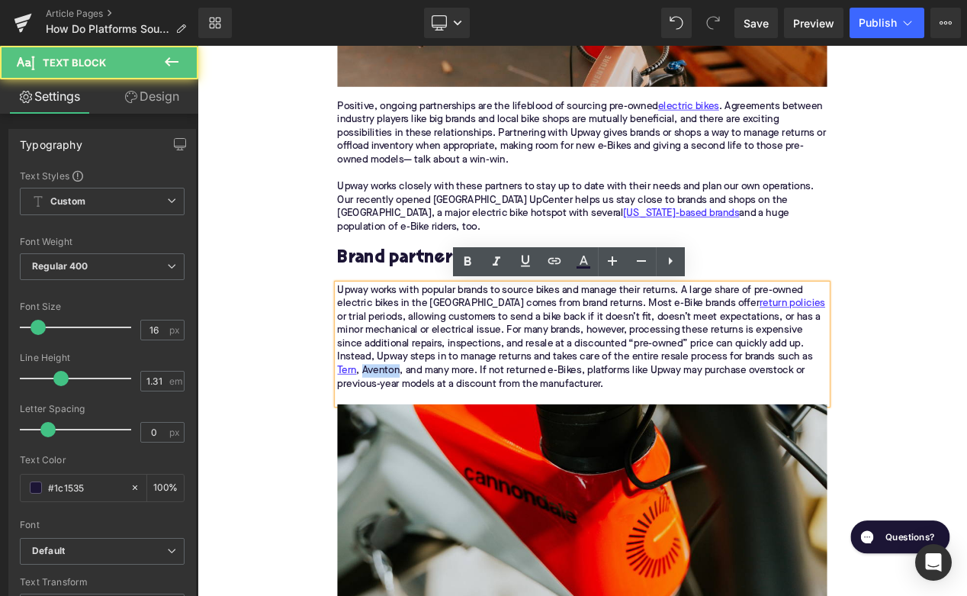
click at [388, 436] on div "Upway works with popular brands to source bikes and manage their returns. A lar…" at bounding box center [658, 396] width 587 height 128
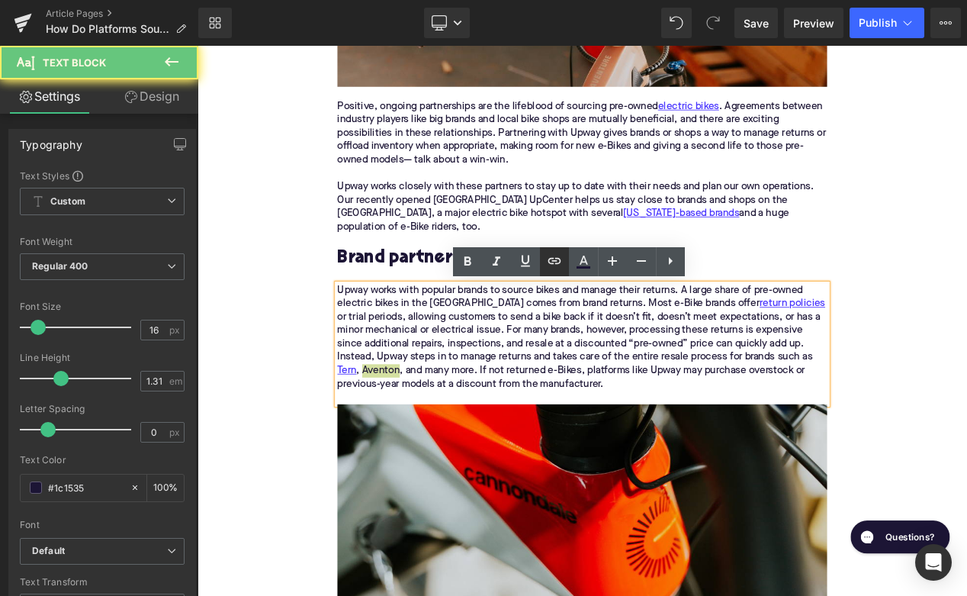
click at [549, 267] on icon at bounding box center [554, 261] width 18 height 18
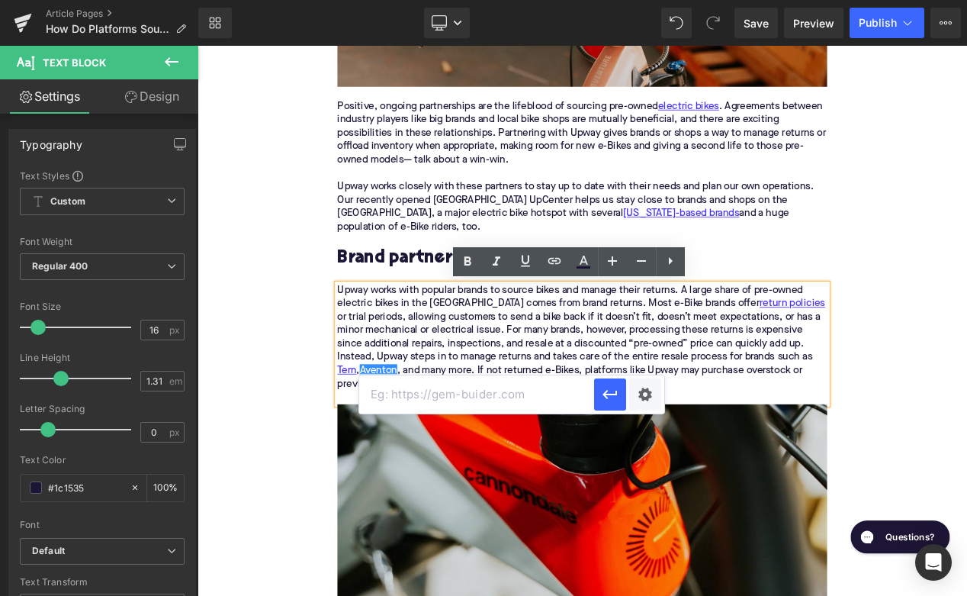
click at [437, 406] on input "text" at bounding box center [476, 394] width 235 height 38
paste input "[URL][DOMAIN_NAME]"
type input "[URL][DOMAIN_NAME]"
click at [604, 391] on icon "button" at bounding box center [610, 394] width 18 height 18
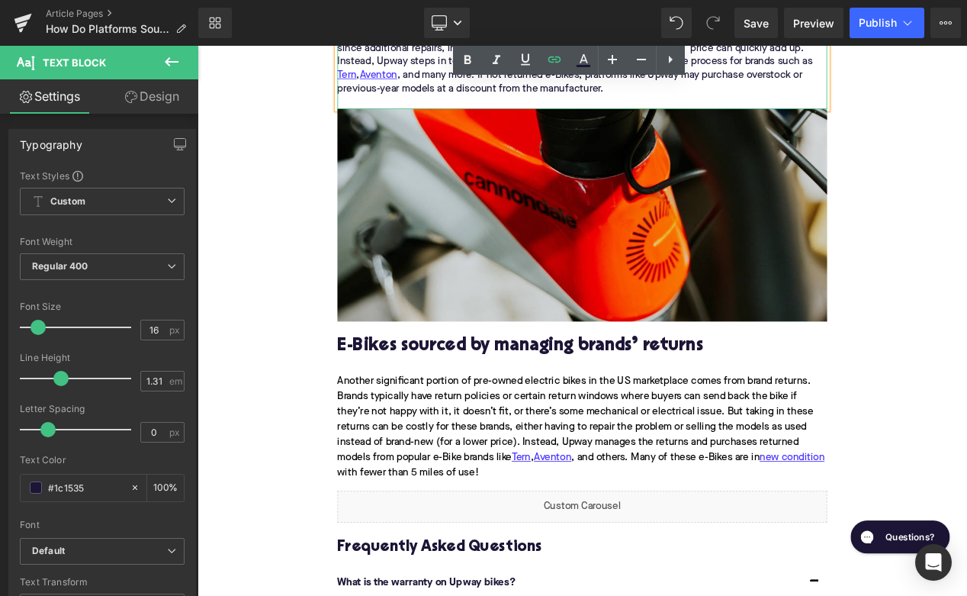
scroll to position [1837, 0]
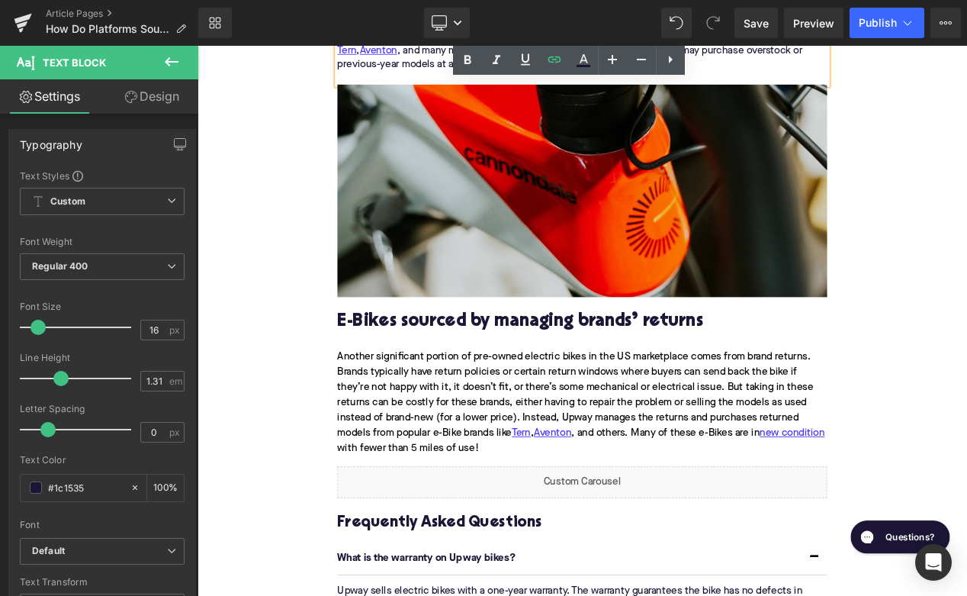
click at [463, 372] on h2 "E-Bikes sourced by managing brands’ returns" at bounding box center [658, 377] width 587 height 24
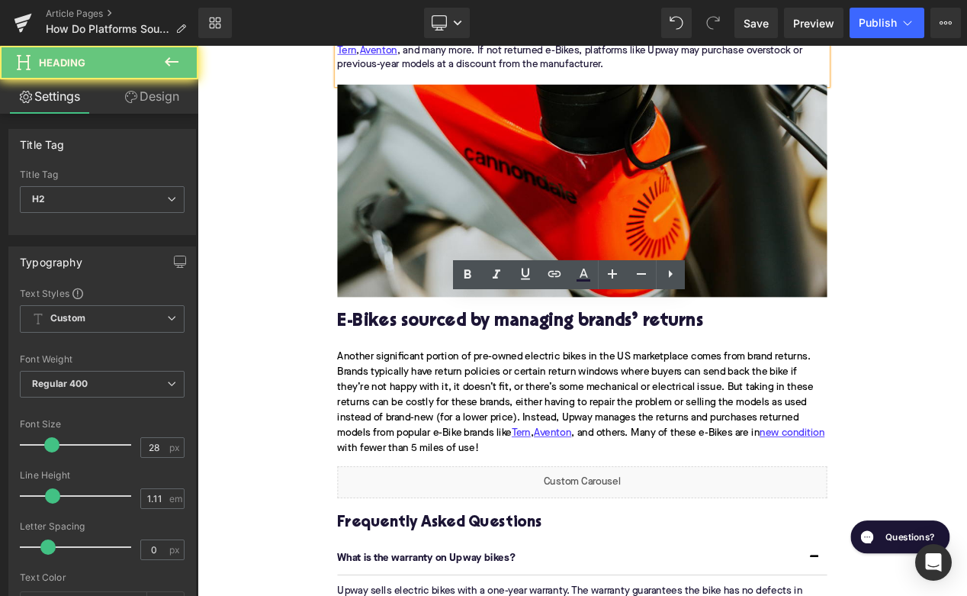
click at [463, 372] on h2 "E-Bikes sourced by managing brands’ returns" at bounding box center [658, 377] width 587 height 24
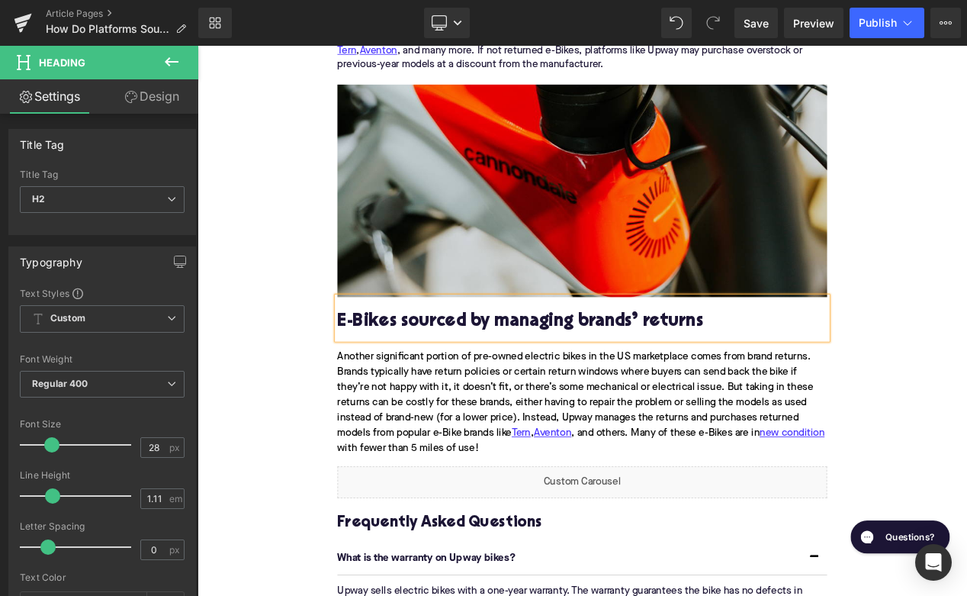
paste div
click at [436, 453] on div "Another significant portion of pre-owned electric bikes in the US marketplace c…" at bounding box center [658, 473] width 587 height 153
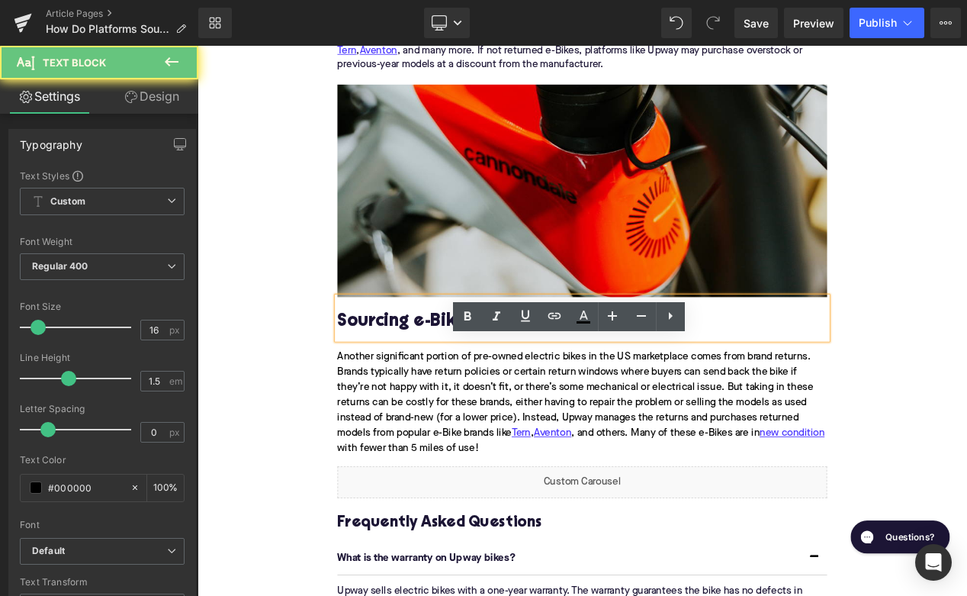
click at [436, 453] on div "Another significant portion of pre-owned electric bikes in the US marketplace c…" at bounding box center [658, 473] width 587 height 153
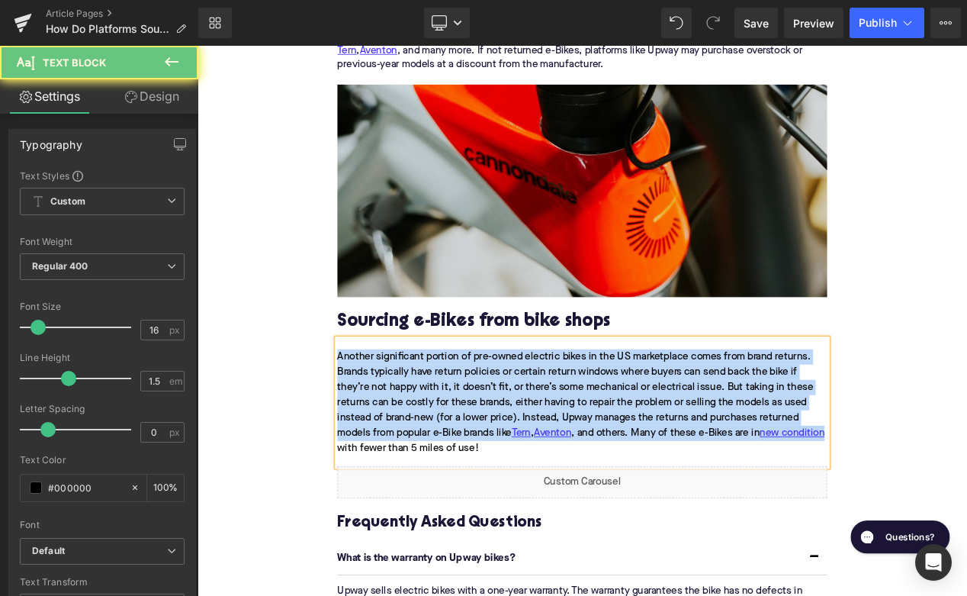
paste div
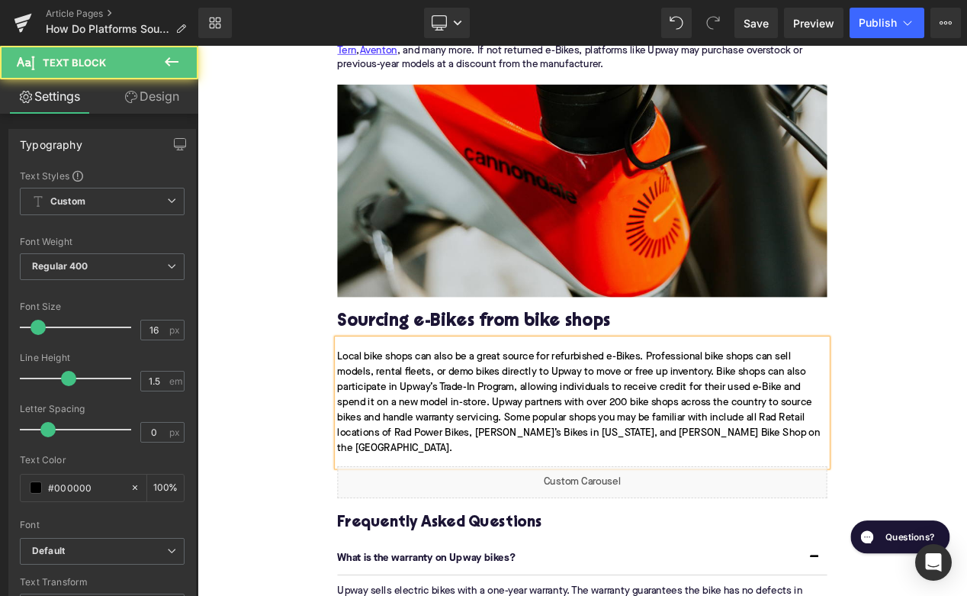
click at [836, 453] on div "Local bike shops can also be a great source for refurbished e-Bikes. Profession…" at bounding box center [658, 473] width 587 height 153
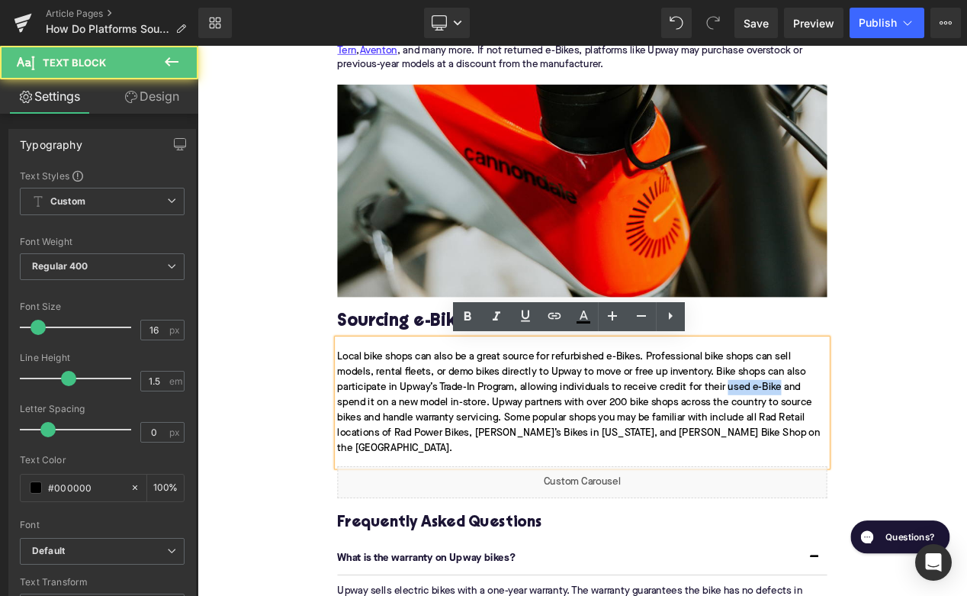
drag, startPoint x: 833, startPoint y: 454, endPoint x: 899, endPoint y: 455, distance: 65.6
click at [897, 455] on div "Local bike shops can also be a great source for refurbished e-Bikes. Profession…" at bounding box center [658, 473] width 587 height 153
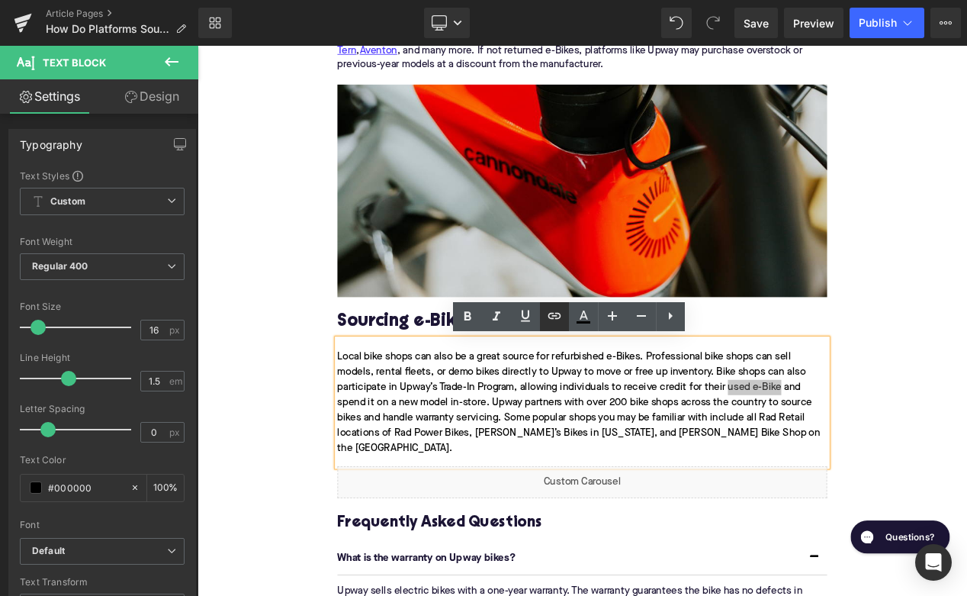
click at [555, 312] on icon at bounding box center [554, 316] width 18 height 18
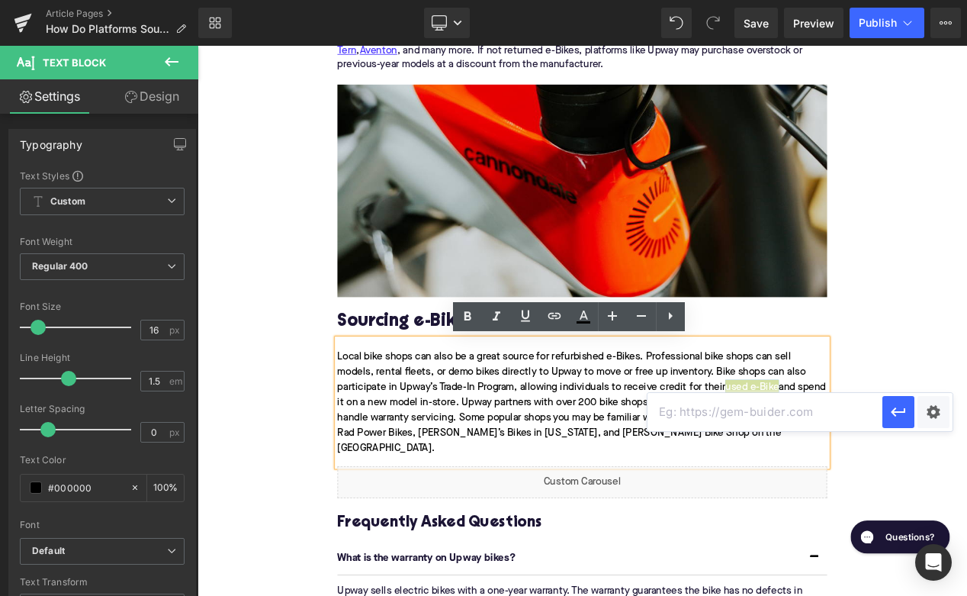
click at [694, 404] on input "text" at bounding box center [765, 412] width 235 height 38
paste input "https://upway.co/collections/used-electric-bike"
click at [893, 420] on icon "button" at bounding box center [899, 412] width 18 height 18
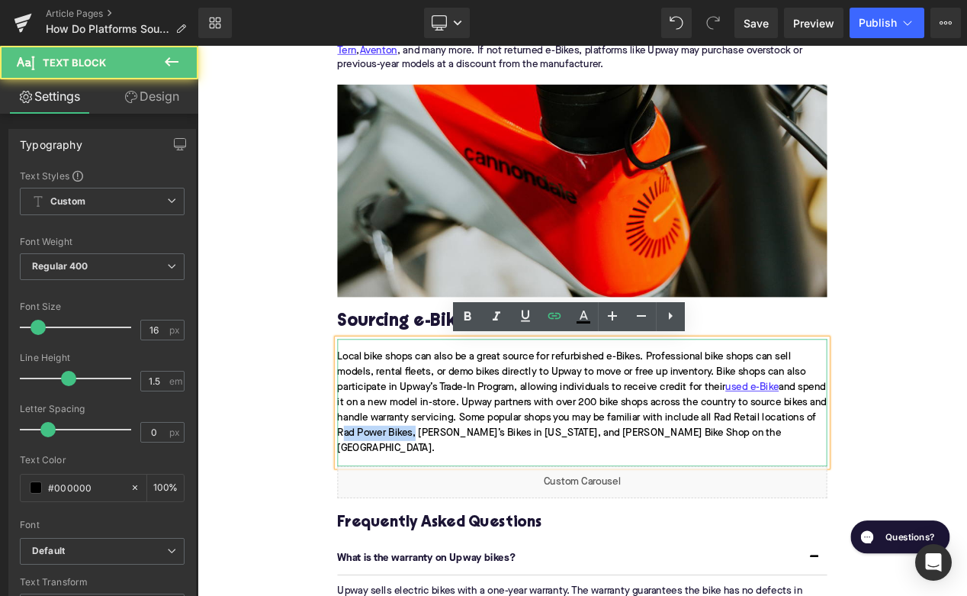
drag, startPoint x: 435, startPoint y: 510, endPoint x: 523, endPoint y: 517, distance: 88.1
click at [522, 516] on div "Local bike shops can also be a great source for refurbished e-Bikes. Profession…" at bounding box center [658, 473] width 587 height 153
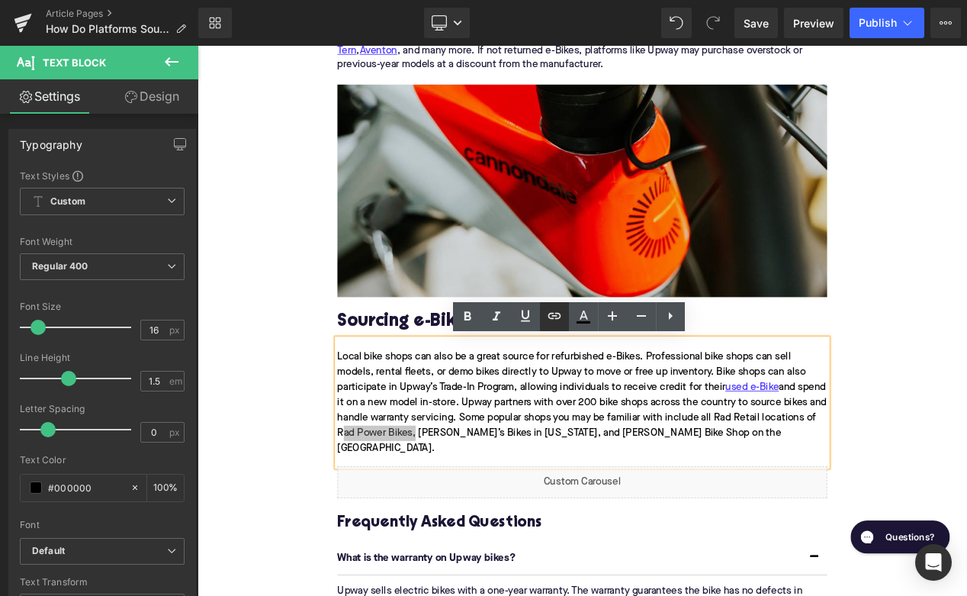
click at [551, 310] on icon at bounding box center [554, 316] width 18 height 18
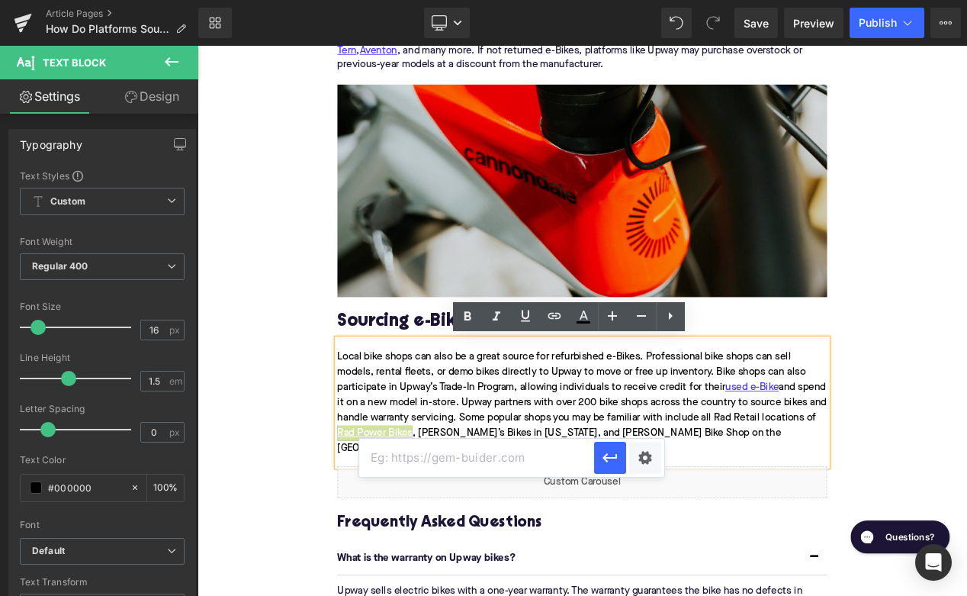
click at [485, 459] on input "text" at bounding box center [476, 458] width 235 height 38
paste input "https://upway.co/collections/rad-electric-bike"
click at [606, 459] on icon "button" at bounding box center [610, 458] width 18 height 18
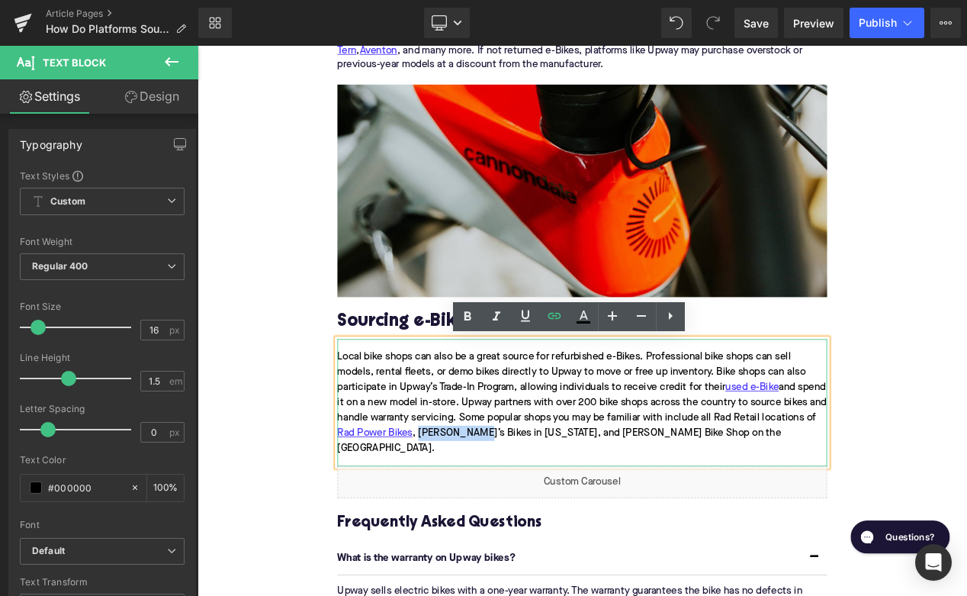
drag, startPoint x: 532, startPoint y: 513, endPoint x: 597, endPoint y: 514, distance: 65.6
click at [597, 513] on div "Local bike shops can also be a great source for refurbished e-Bikes. Profession…" at bounding box center [658, 473] width 587 height 153
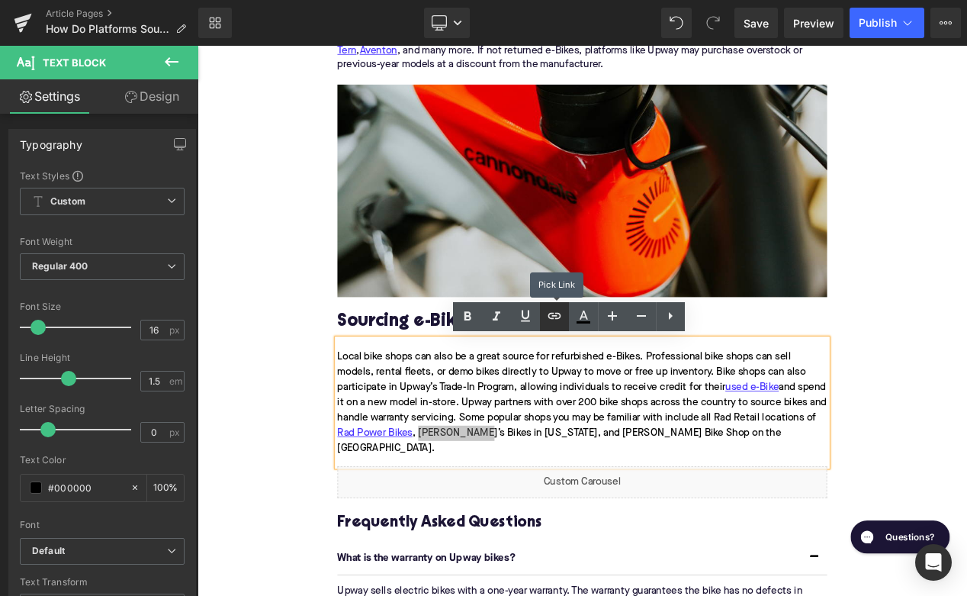
click at [555, 314] on icon at bounding box center [554, 316] width 18 height 18
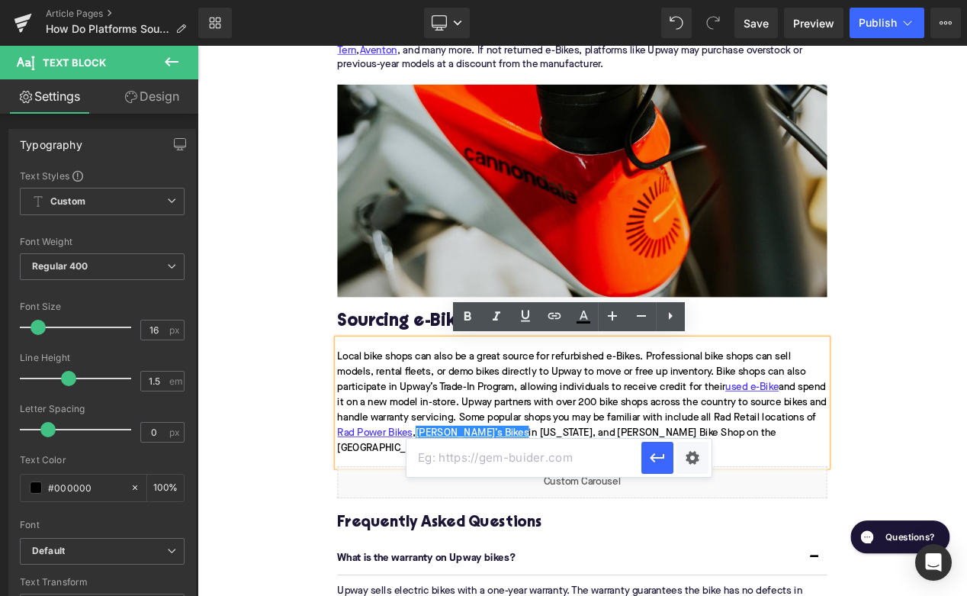
click at [499, 468] on input "text" at bounding box center [524, 458] width 235 height 38
paste input "https://upway.co/blogs/news/upway-mikes-bikes-trade-in-program"
click at [654, 458] on icon "button" at bounding box center [657, 457] width 14 height 9
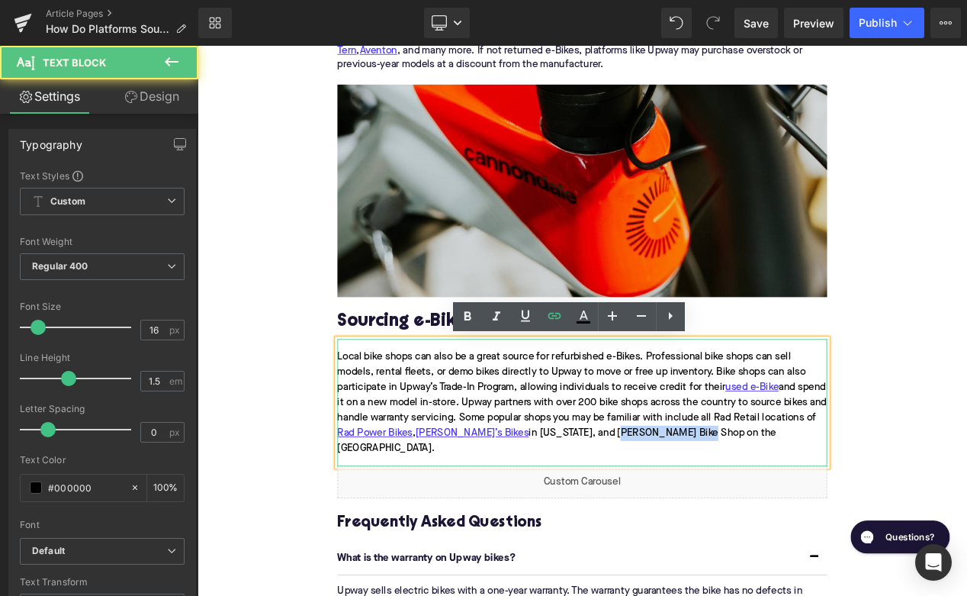
drag, startPoint x: 697, startPoint y: 513, endPoint x: 790, endPoint y: 513, distance: 93.8
click at [790, 513] on div "Local bike shops can also be a great source for refurbished e-Bikes. Profession…" at bounding box center [658, 473] width 587 height 153
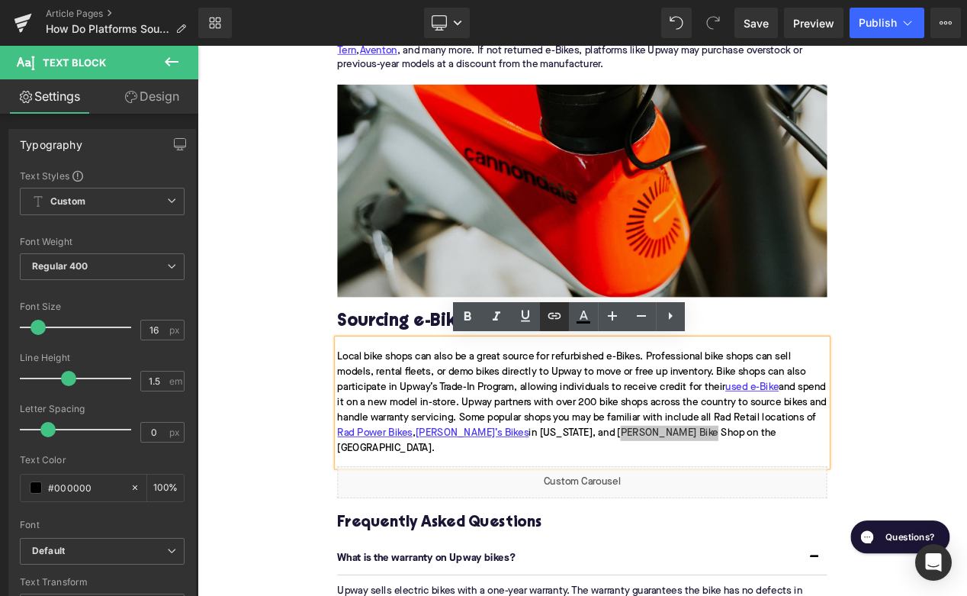
click at [555, 310] on icon at bounding box center [554, 316] width 18 height 18
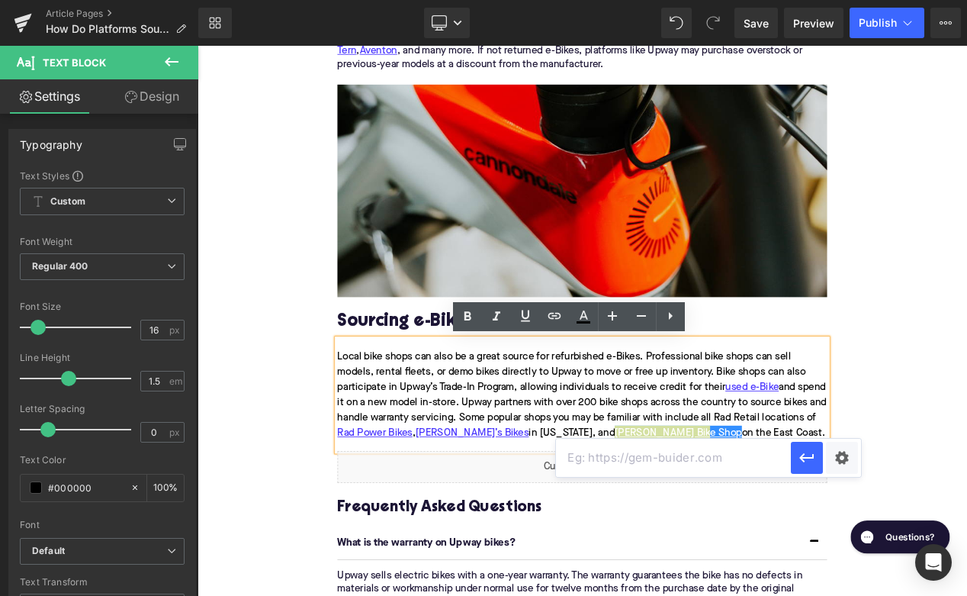
click at [603, 449] on input "text" at bounding box center [673, 458] width 235 height 38
paste input "https://upway.co/blogs/news/upway-contes-bike-shop-trade-in-program"
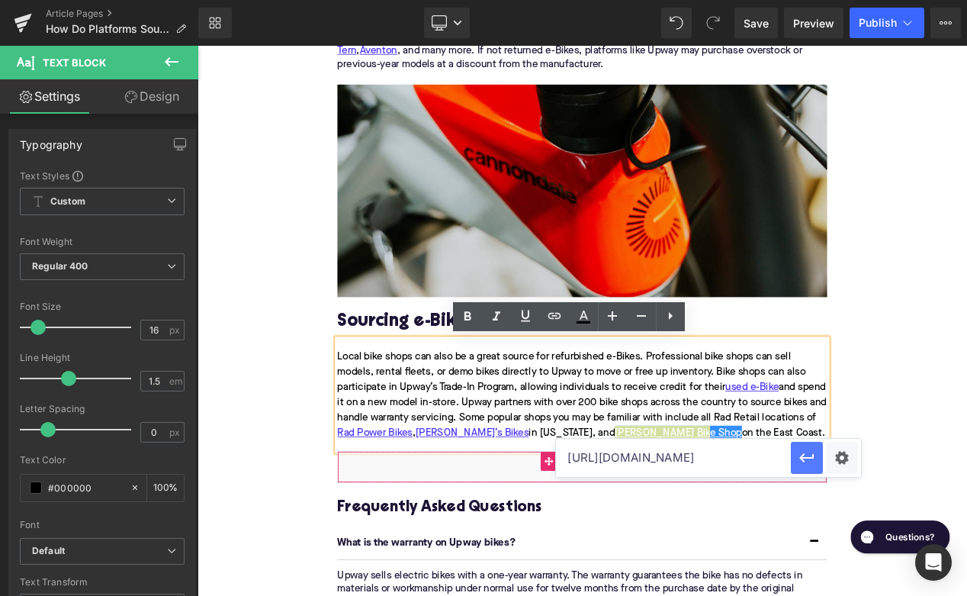
type input "https://upway.co/blogs/news/upway-contes-bike-shop-trade-in-program"
click at [796, 462] on button "button" at bounding box center [807, 458] width 32 height 32
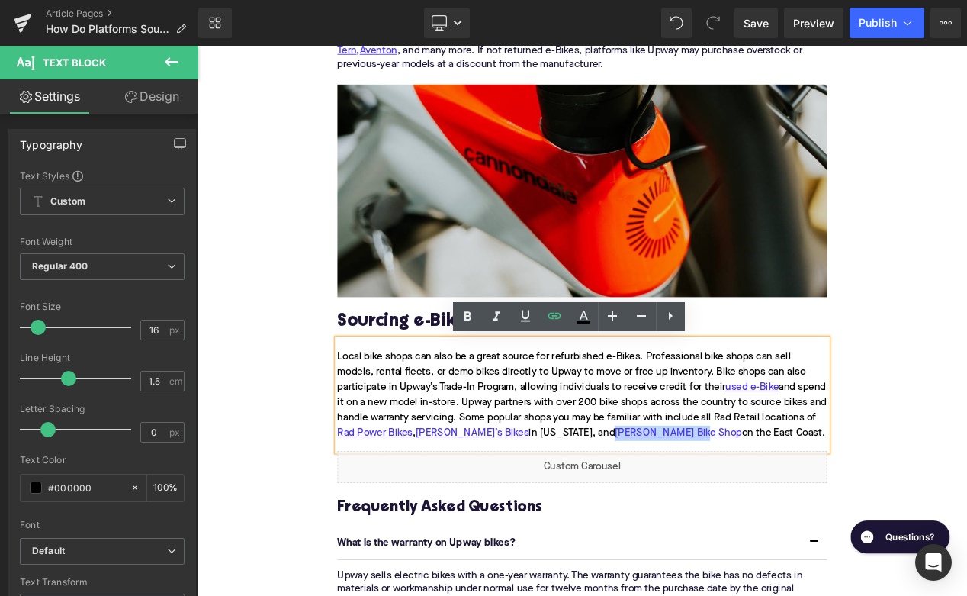
click at [317, 404] on div "Home / How Do Platforms Source Refurbished E-Bikes? Breadcrumbs How Do Platform…" at bounding box center [659, 112] width 923 height 3488
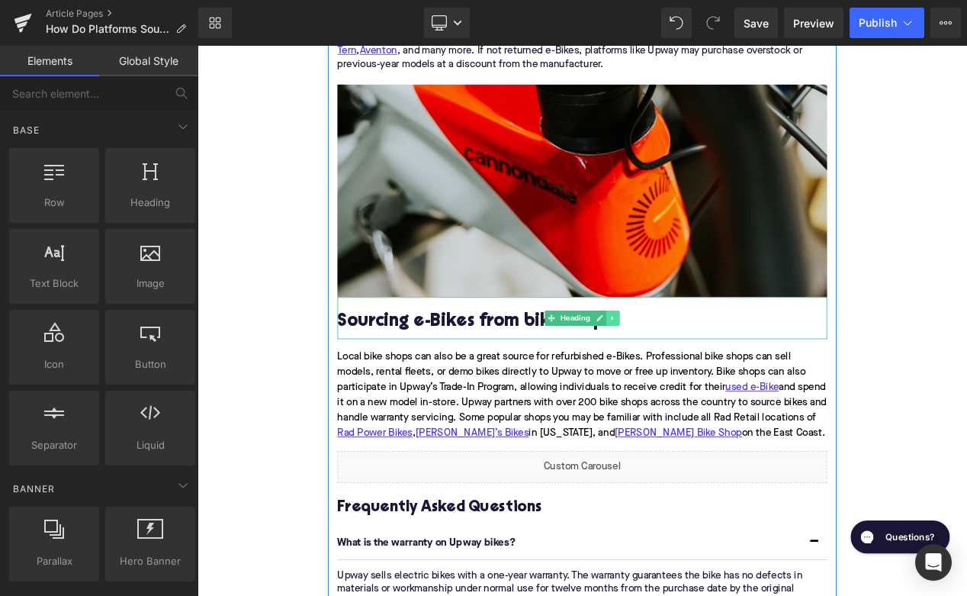
click at [699, 376] on icon at bounding box center [696, 372] width 8 height 9
click at [690, 375] on icon at bounding box center [688, 372] width 8 height 8
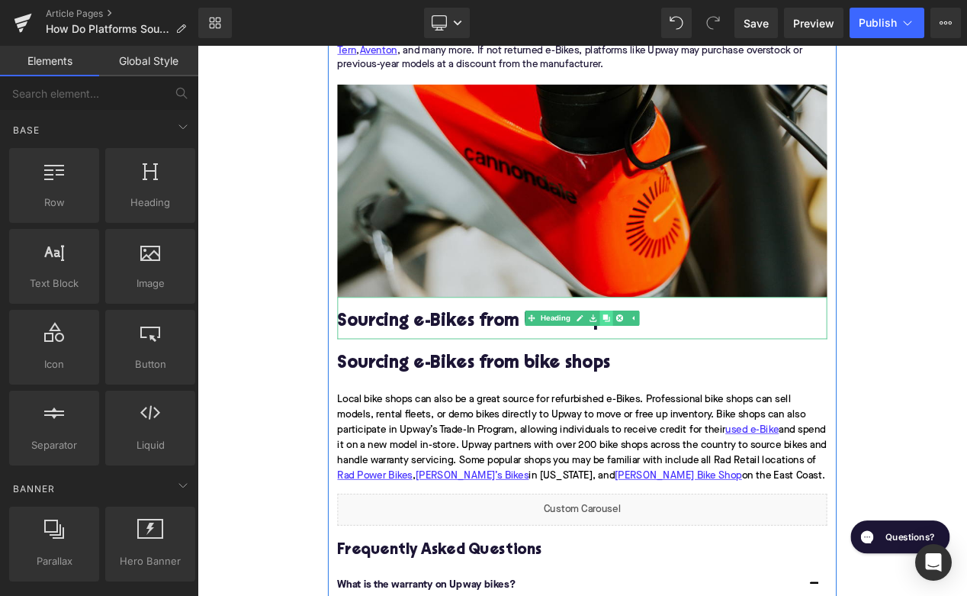
click at [690, 375] on icon at bounding box center [688, 372] width 8 height 8
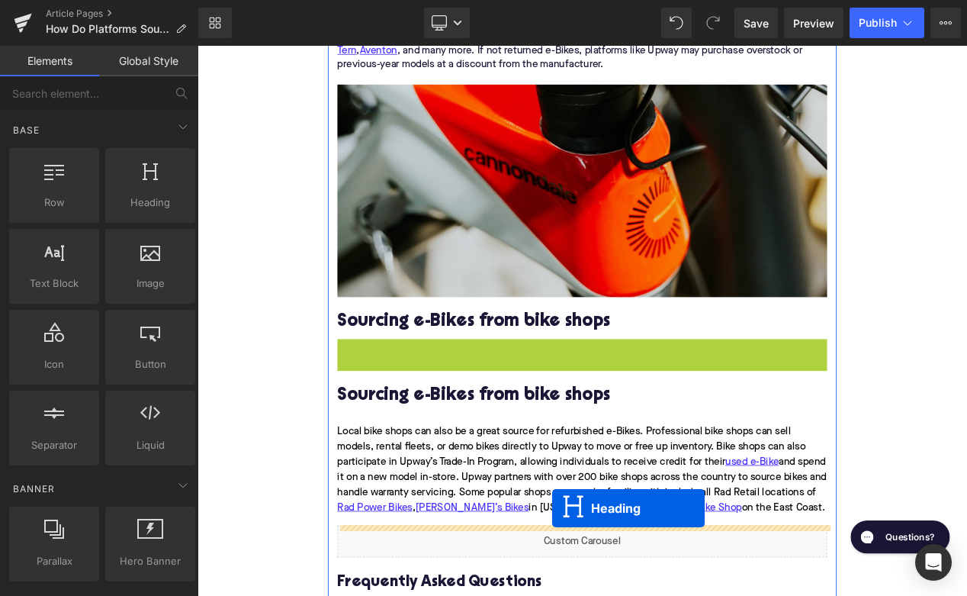
drag, startPoint x: 624, startPoint y: 426, endPoint x: 624, endPoint y: 601, distance: 175.5
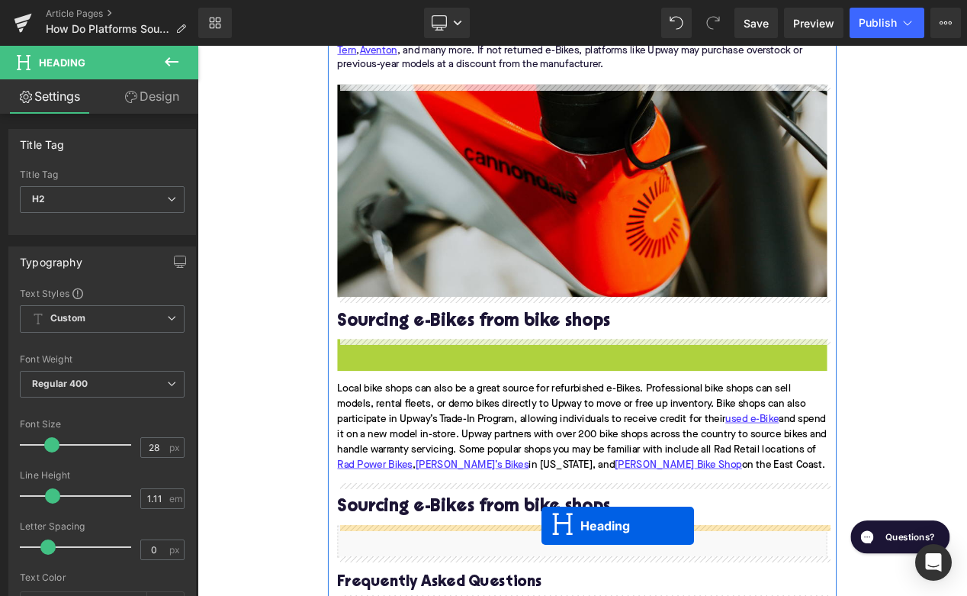
drag, startPoint x: 621, startPoint y: 423, endPoint x: 610, endPoint y: 624, distance: 201.7
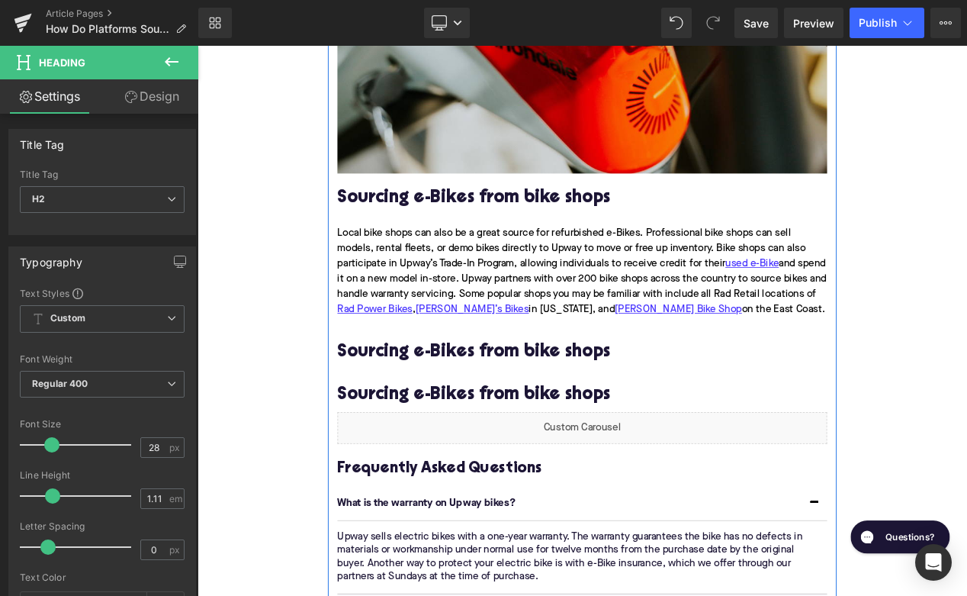
scroll to position [2036, 0]
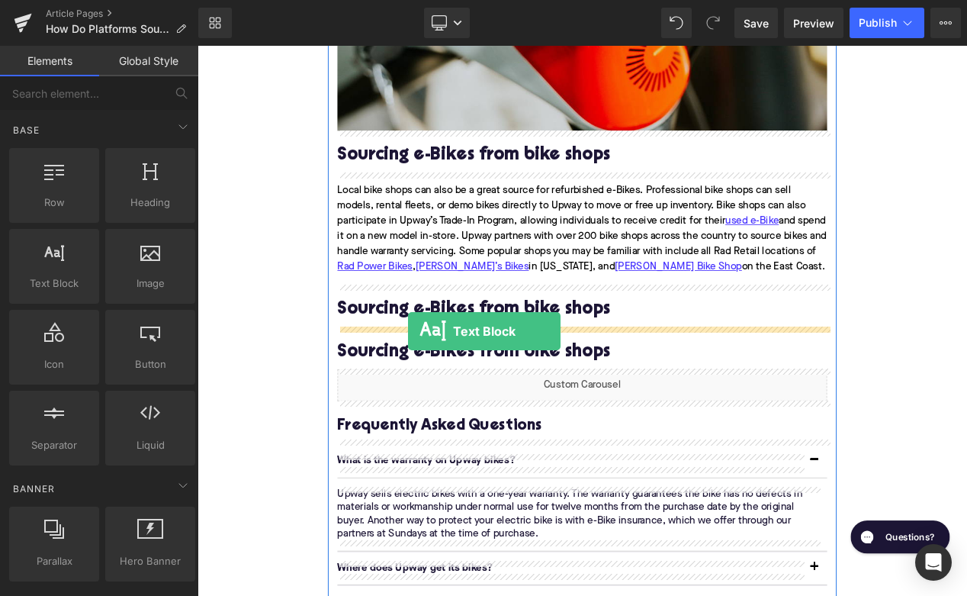
drag, startPoint x: 271, startPoint y: 295, endPoint x: 451, endPoint y: 388, distance: 202.7
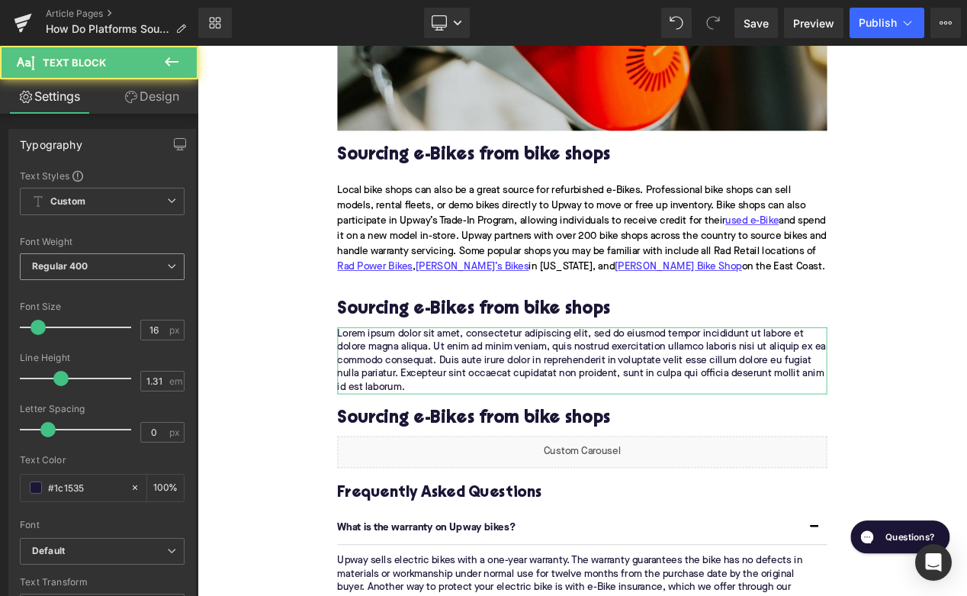
click at [63, 258] on span "Regular 400" at bounding box center [102, 266] width 165 height 27
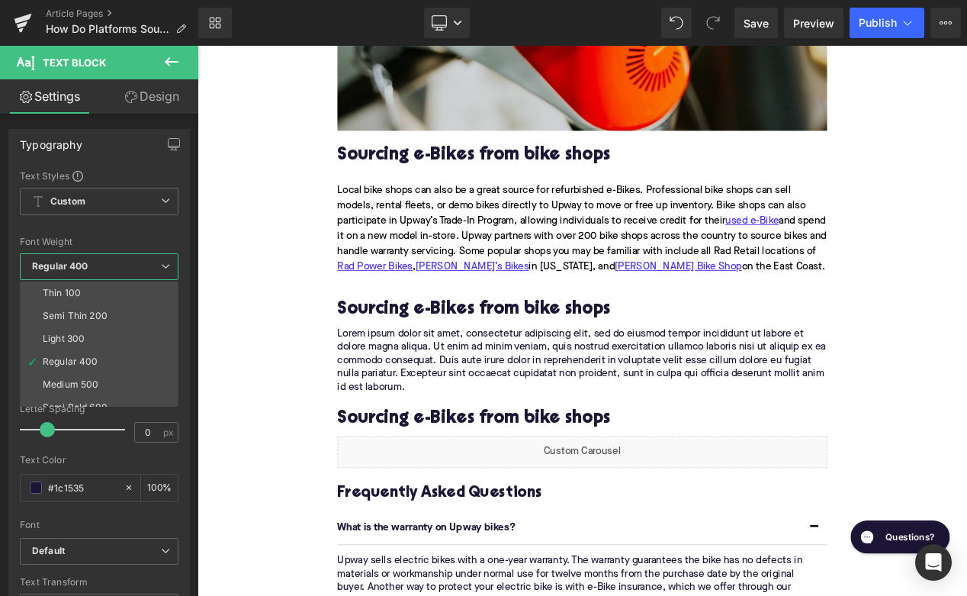
click at [263, 311] on body "Home / How Do Platforms Source Refurbished E-Bikes? Breadcrumbs How Do Platform…" at bounding box center [659, 277] width 923 height 4535
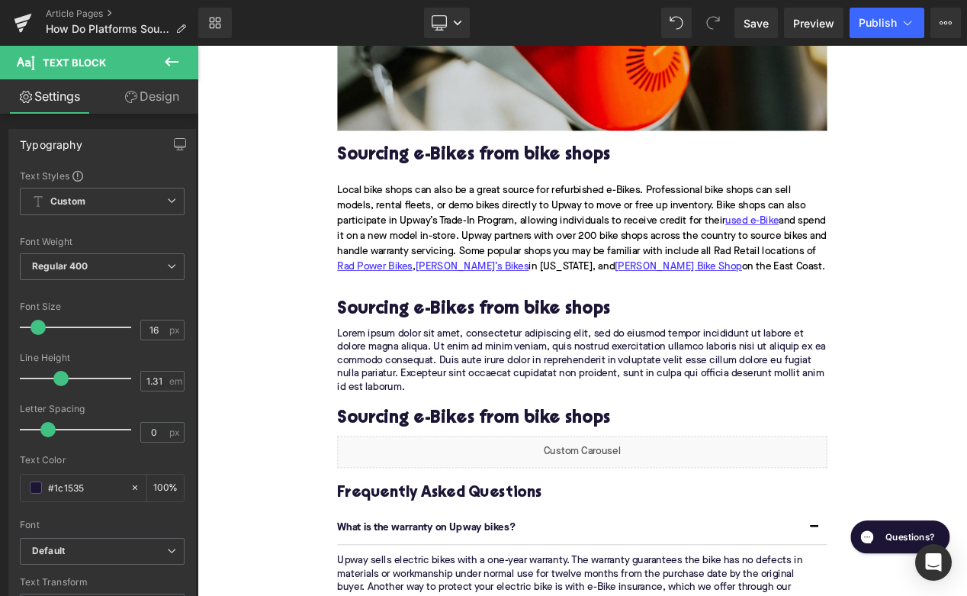
click at [228, 324] on div "Home / How Do Platforms Source Refurbished E-Bikes? Breadcrumbs How Do Platform…" at bounding box center [659, 3] width 923 height 3669
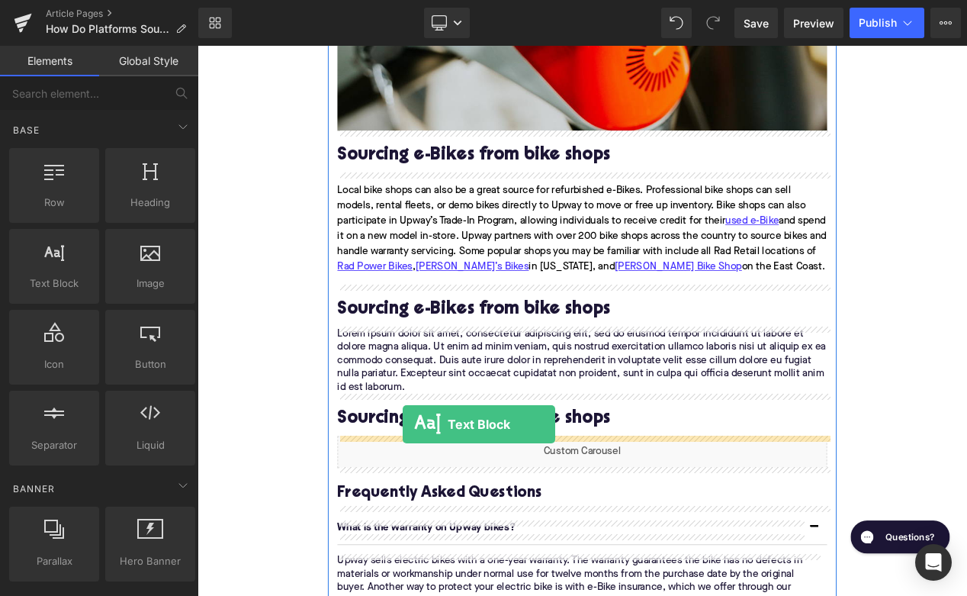
drag, startPoint x: 228, startPoint y: 325, endPoint x: 446, endPoint y: 504, distance: 281.3
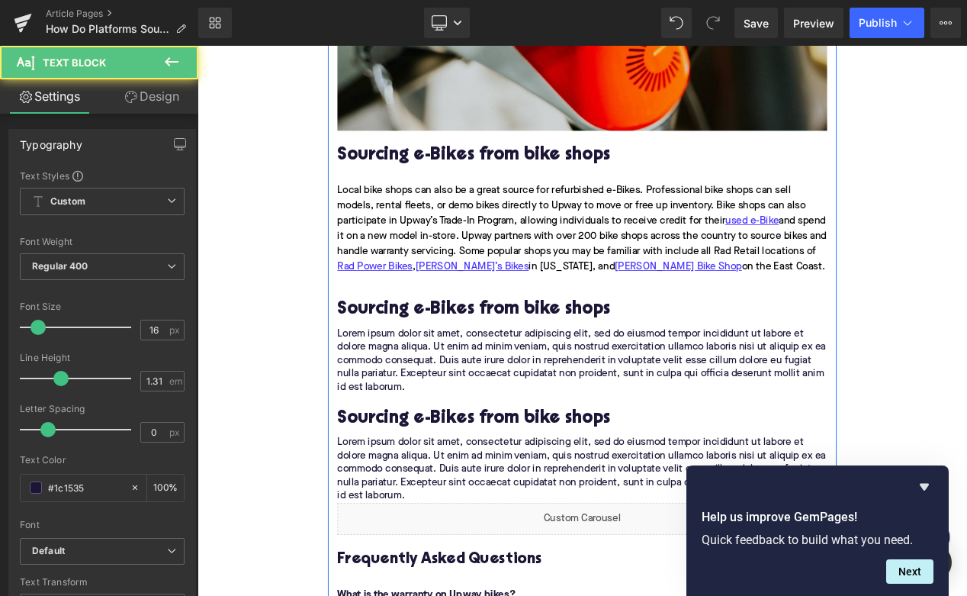
click at [472, 363] on h2 "Sourcing e-Bikes from bike shops" at bounding box center [658, 363] width 587 height 24
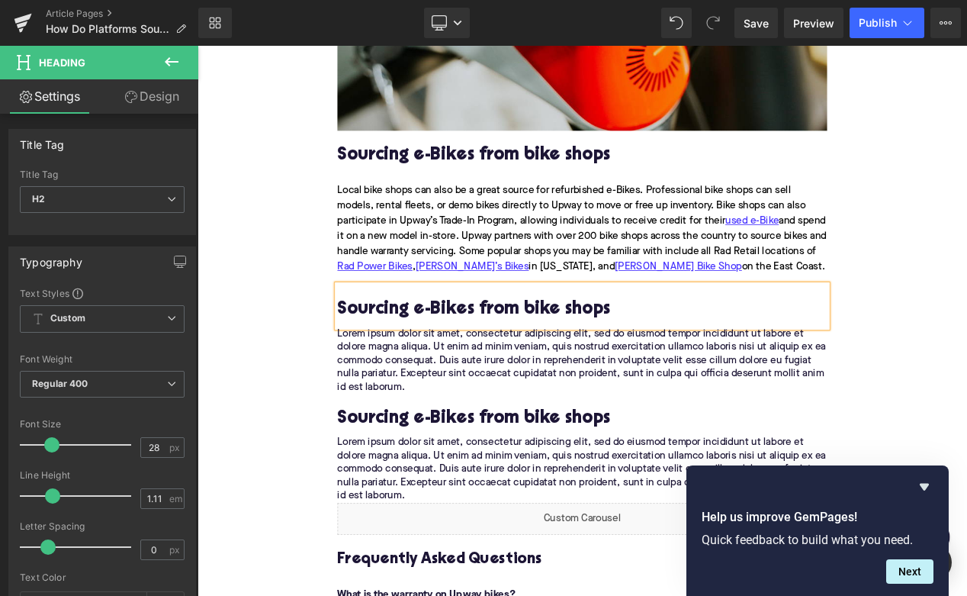
paste div
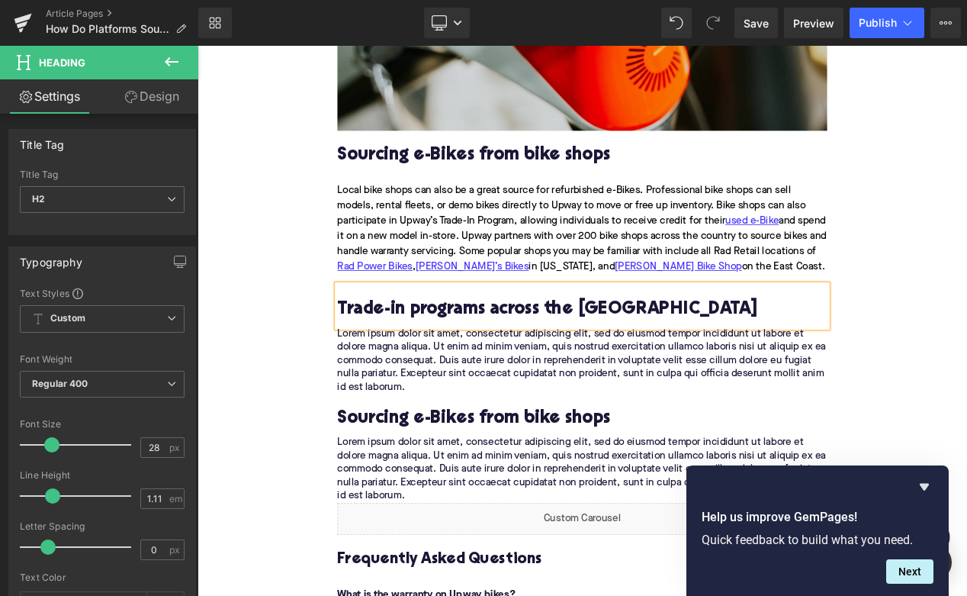
click at [446, 415] on p "Lorem ipsum dolor sit amet, consectetur adipiscing elit, sed do eiusmod tempor …" at bounding box center [658, 424] width 587 height 80
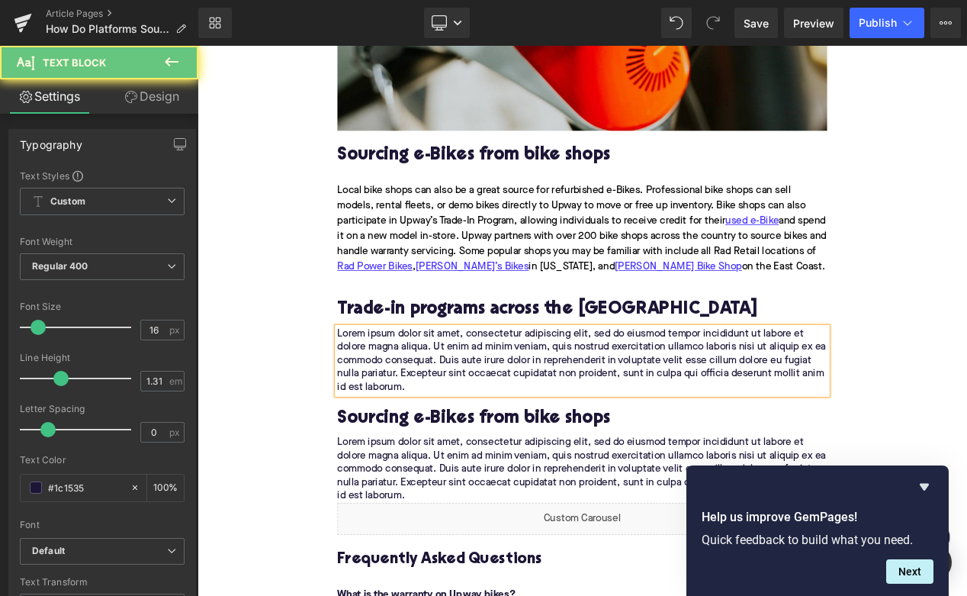
paste div
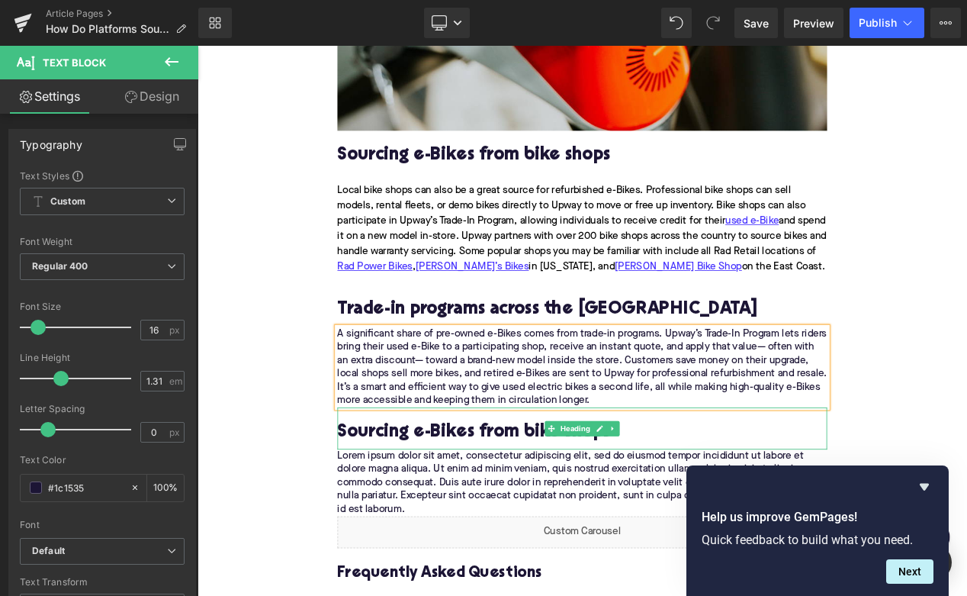
click at [442, 510] on h2 "Sourcing e-Bikes from bike shops" at bounding box center [658, 510] width 587 height 24
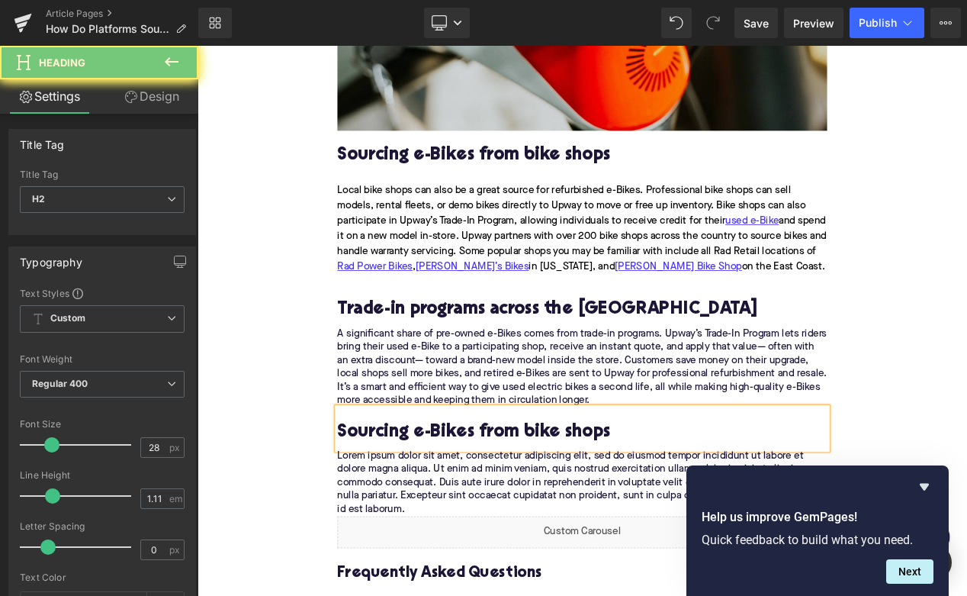
paste div
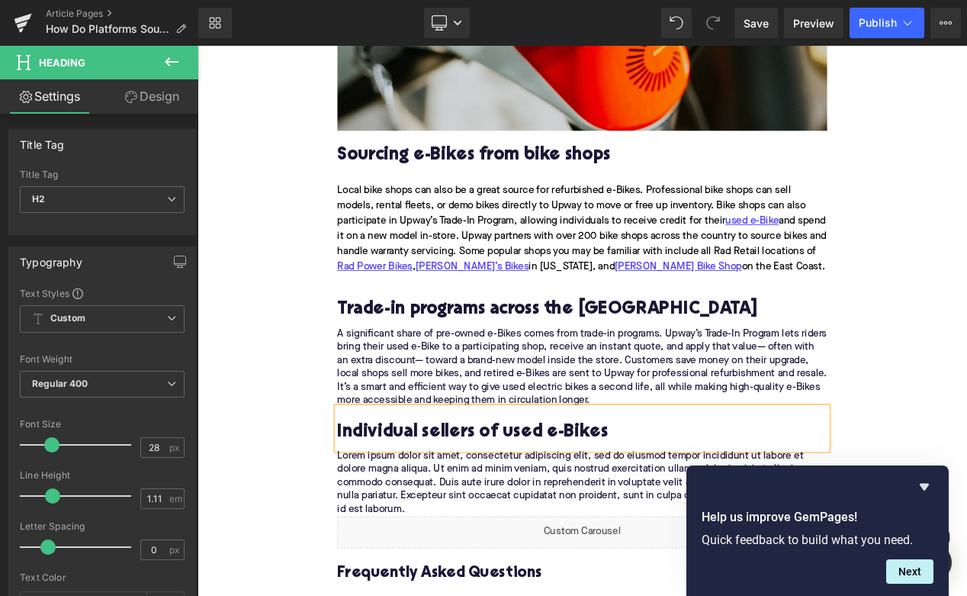
click at [471, 549] on p "Lorem ipsum dolor sit amet, consectetur adipiscing elit, sed do eiusmod tempor …" at bounding box center [658, 570] width 587 height 80
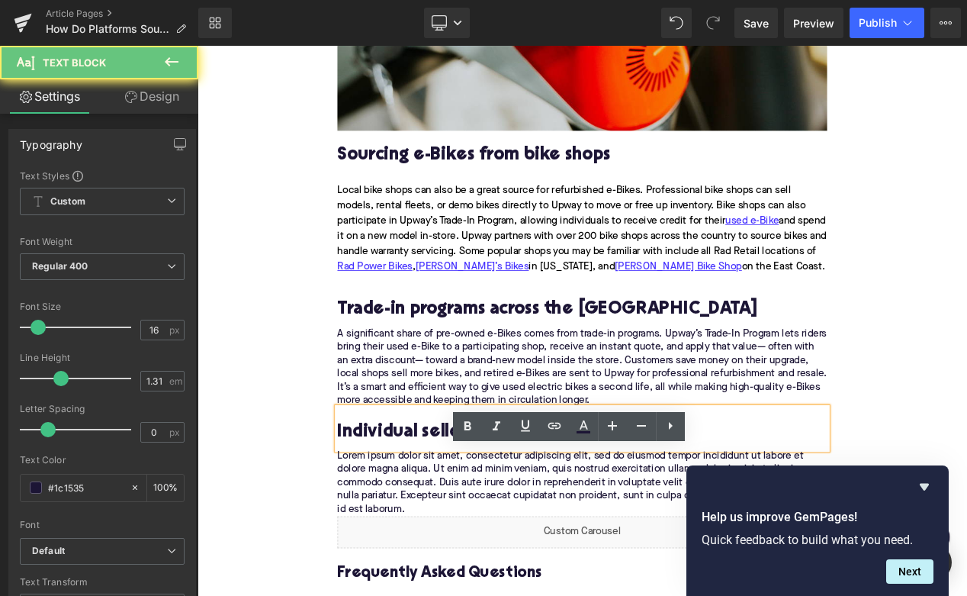
click at [471, 549] on p "Lorem ipsum dolor sit amet, consectetur adipiscing elit, sed do eiusmod tempor …" at bounding box center [658, 570] width 587 height 80
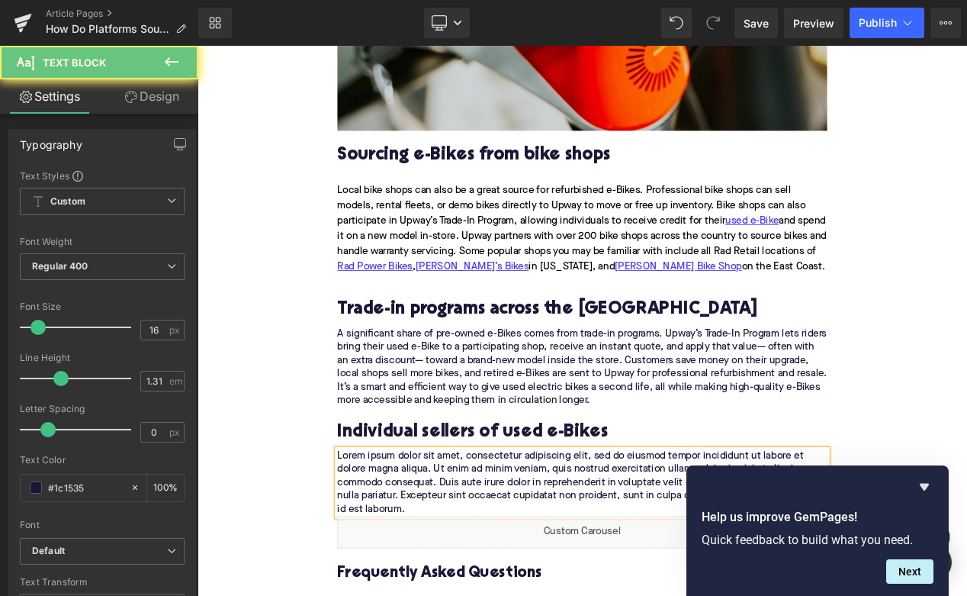
paste div
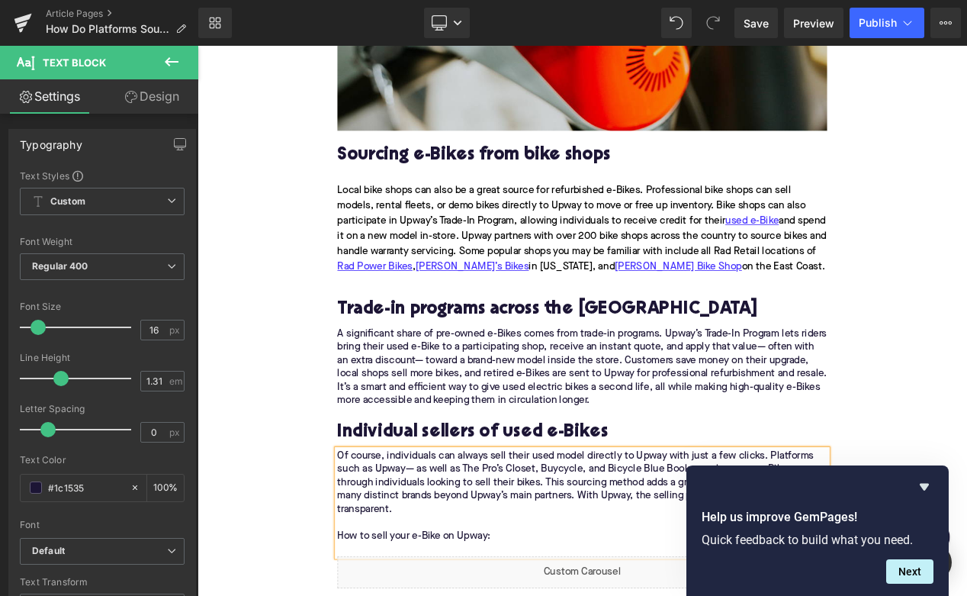
click at [304, 501] on div "Home / How Do Platforms Source Refurbished E-Bikes? Breadcrumbs How Do Platform…" at bounding box center [659, 75] width 923 height 3813
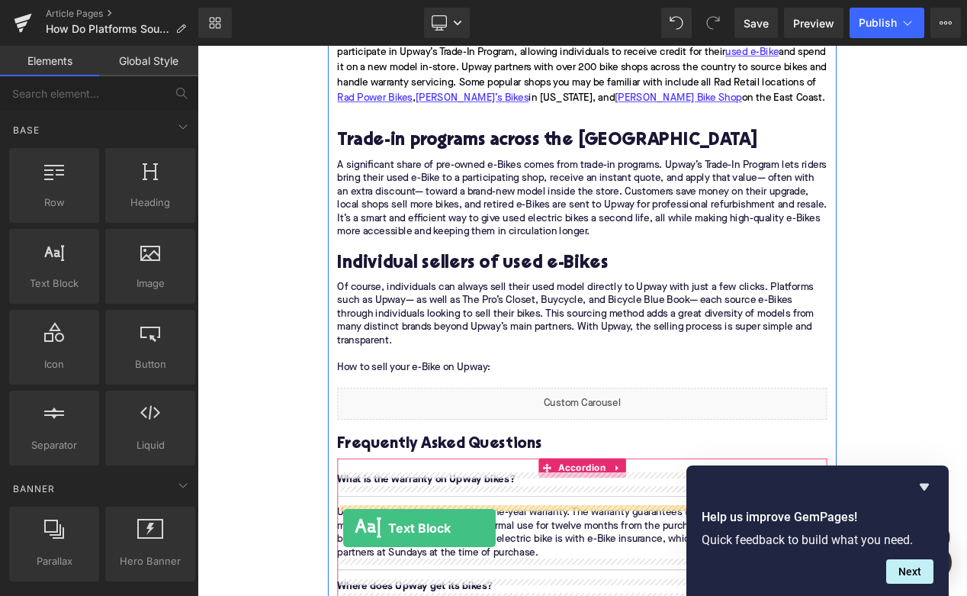
scroll to position [2285, 0]
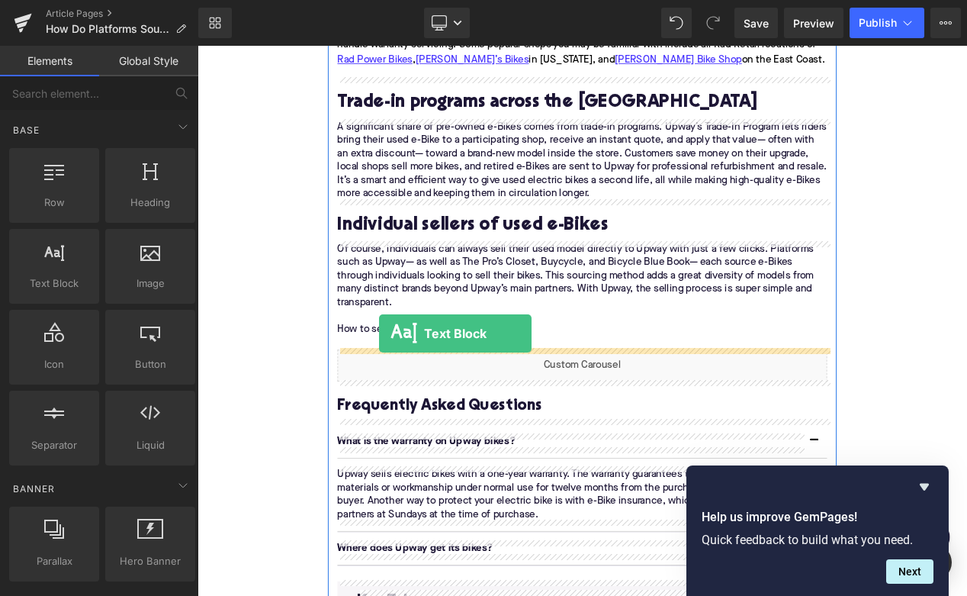
drag, startPoint x: 258, startPoint y: 326, endPoint x: 415, endPoint y: 391, distance: 170.3
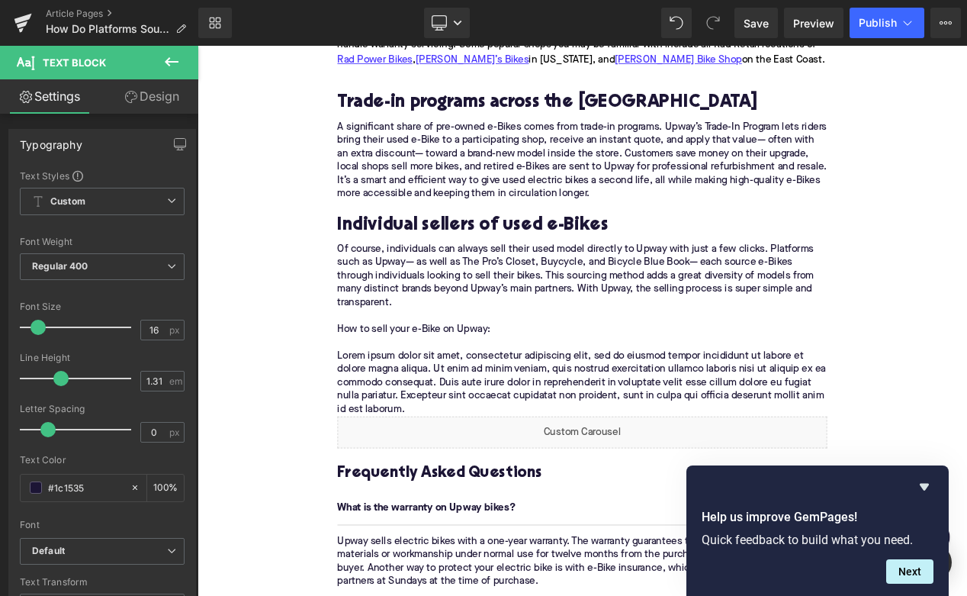
click at [381, 467] on p "Lorem ipsum dolor sit amet, consectetur adipiscing elit, sed do eiusmod tempor …" at bounding box center [658, 450] width 587 height 80
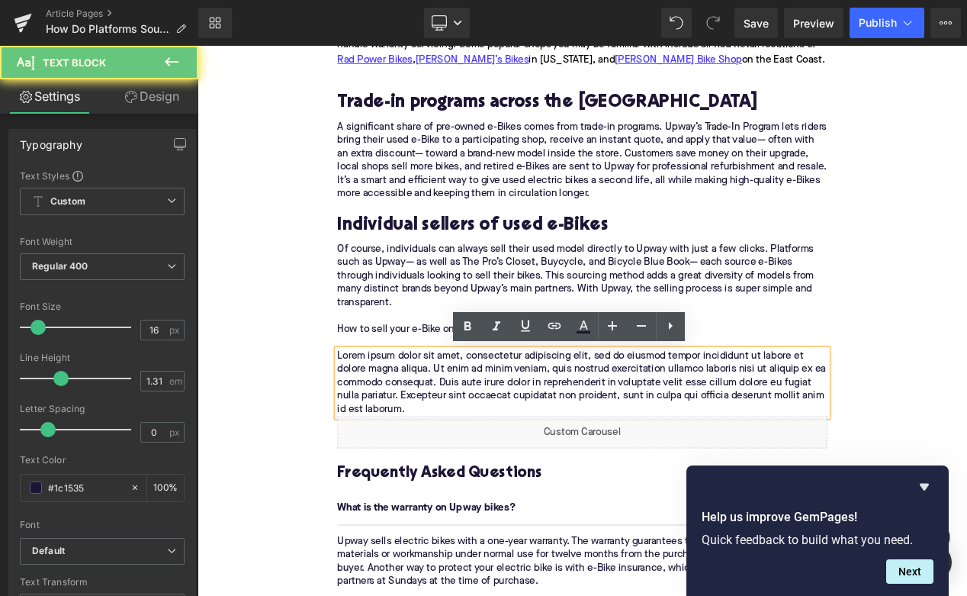
click at [381, 467] on p "Lorem ipsum dolor sit amet, consectetur adipiscing elit, sed do eiusmod tempor …" at bounding box center [658, 450] width 587 height 80
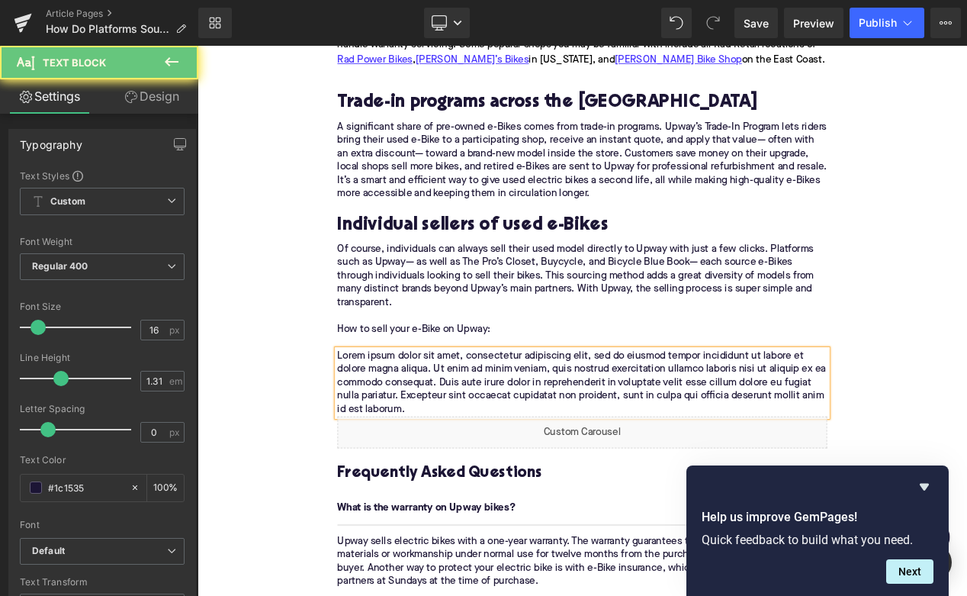
paste div
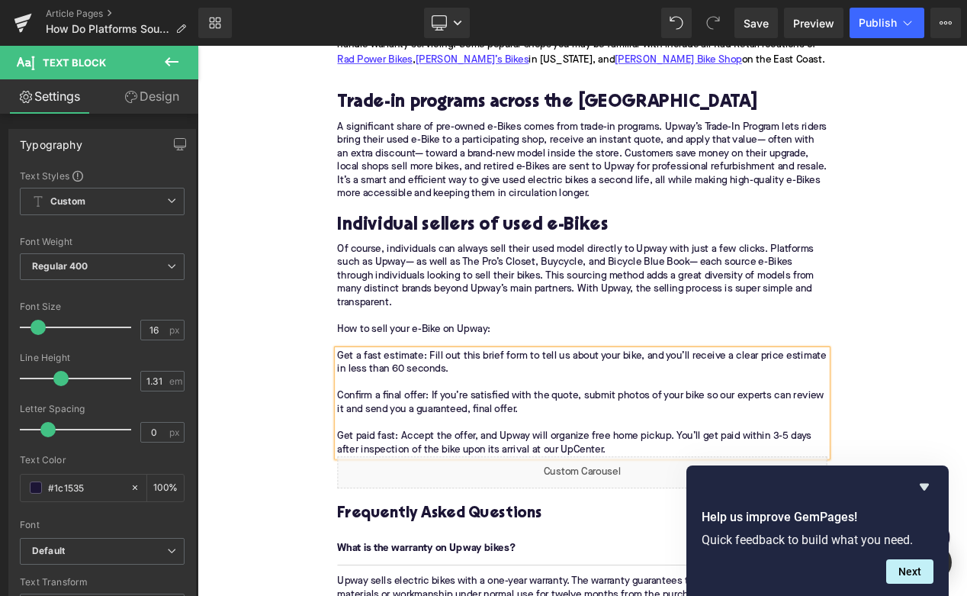
click at [388, 465] on p "Get a fast estimate: Fill out this brief form to tell us about your bike, and y…" at bounding box center [658, 474] width 587 height 128
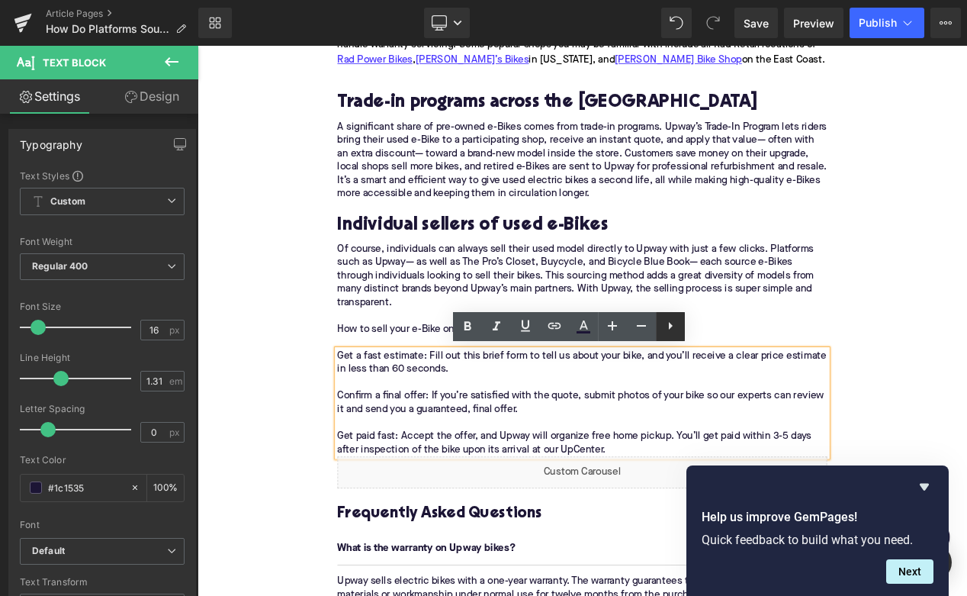
click at [671, 335] on link at bounding box center [670, 326] width 29 height 29
click at [635, 333] on icon at bounding box center [641, 326] width 18 height 18
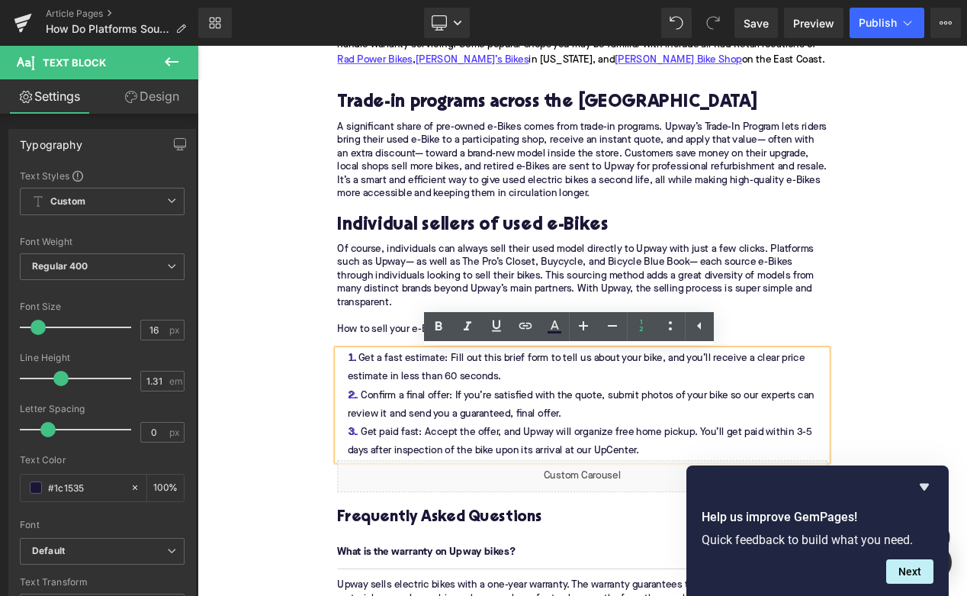
click at [610, 433] on li "Get a fast estimate: Fill out this brief form to tell us about your bike, and y…" at bounding box center [658, 432] width 587 height 44
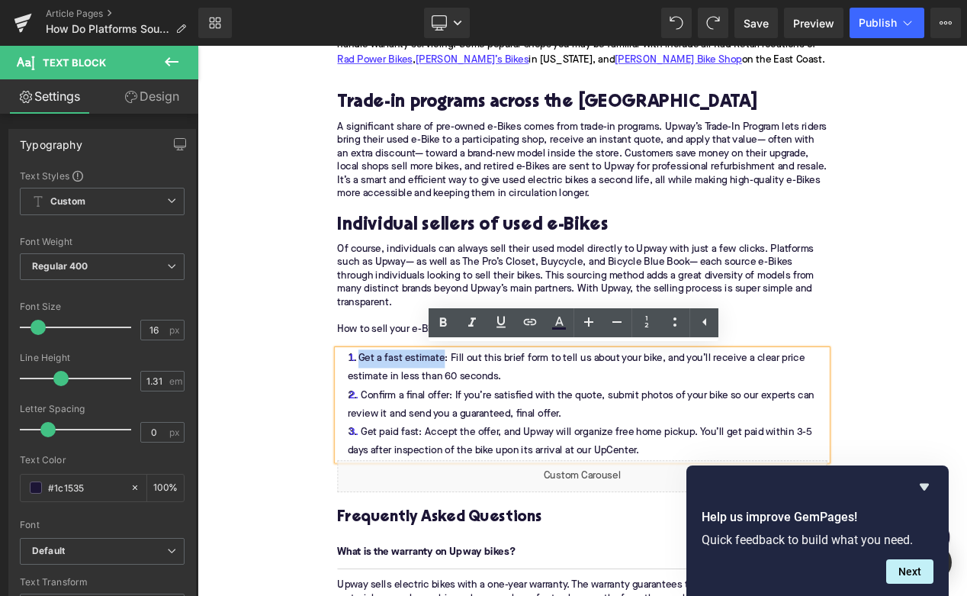
drag, startPoint x: 493, startPoint y: 417, endPoint x: 394, endPoint y: 417, distance: 99.2
click at [392, 415] on li "Get a fast estimate: Fill out this brief form to tell us about your bike, and y…" at bounding box center [658, 432] width 587 height 44
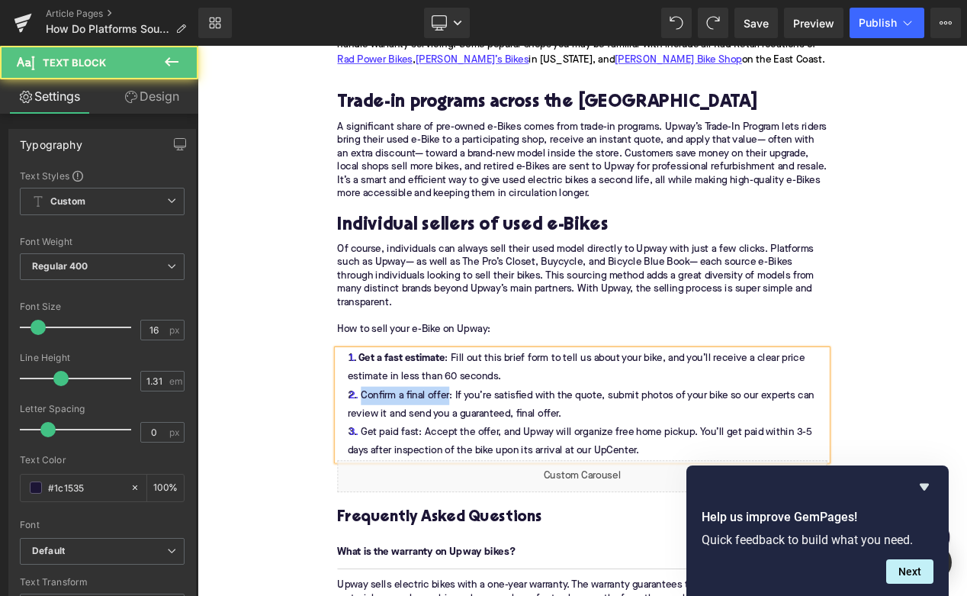
drag, startPoint x: 500, startPoint y: 462, endPoint x: 391, endPoint y: 462, distance: 109.1
click at [391, 461] on li "Confirm a final offer: If you’re satisfied with the quote, submit photos of you…" at bounding box center [658, 476] width 587 height 44
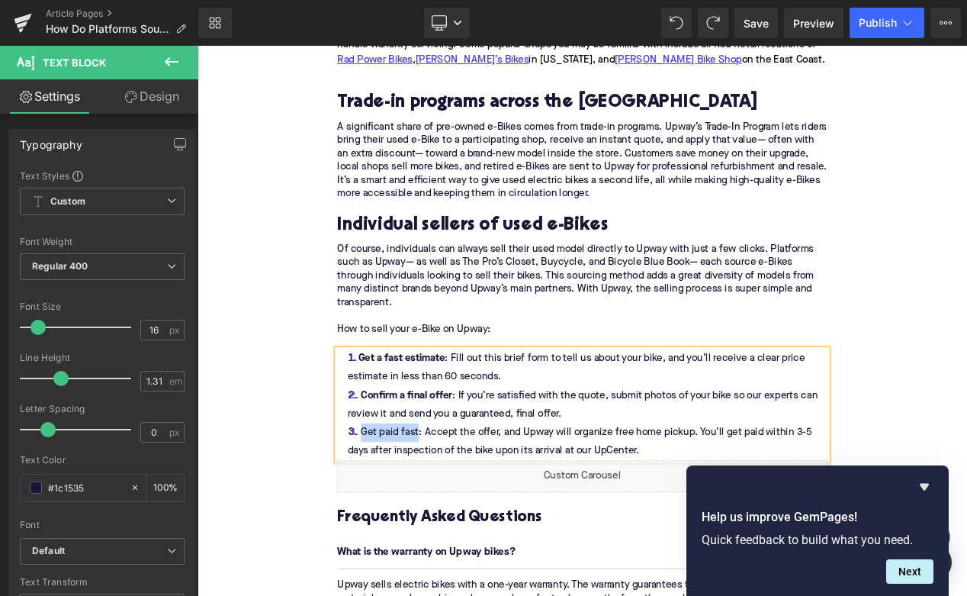
drag, startPoint x: 463, startPoint y: 506, endPoint x: 396, endPoint y: 501, distance: 67.3
click at [395, 500] on li "Get paid fast: Accept the offer, and Upway will organize free home pickup. You’…" at bounding box center [658, 520] width 587 height 44
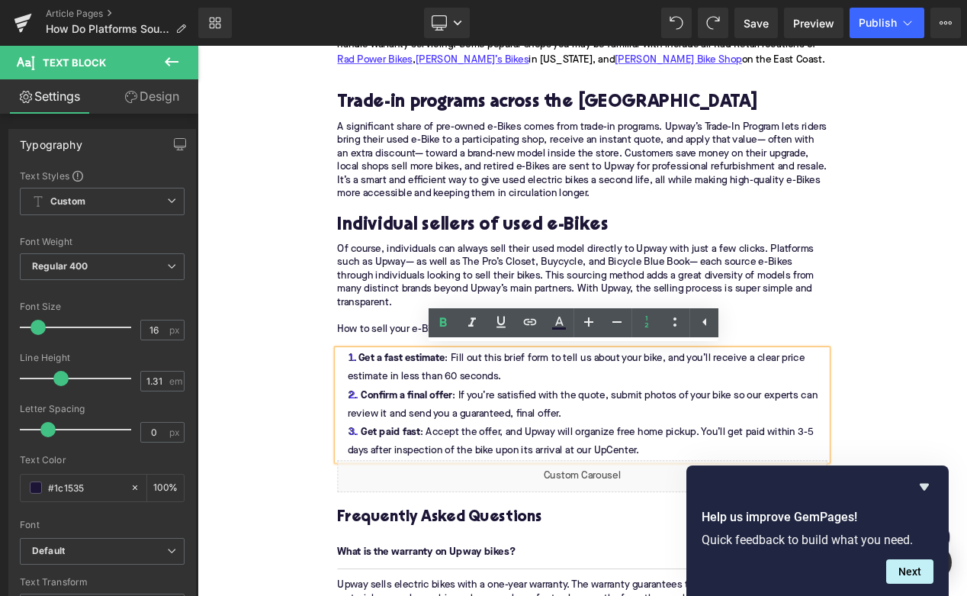
click at [617, 419] on li "Get a fast estimate : Fill out this brief form to tell us about your bike, and …" at bounding box center [658, 432] width 587 height 44
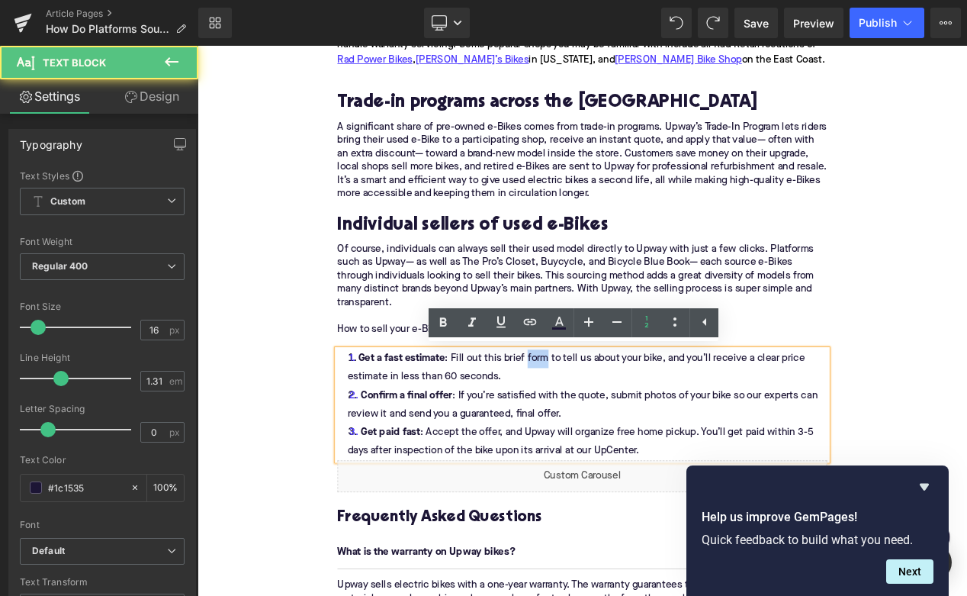
click at [617, 419] on li "Get a fast estimate : Fill out this brief form to tell us about your bike, and …" at bounding box center [658, 432] width 587 height 44
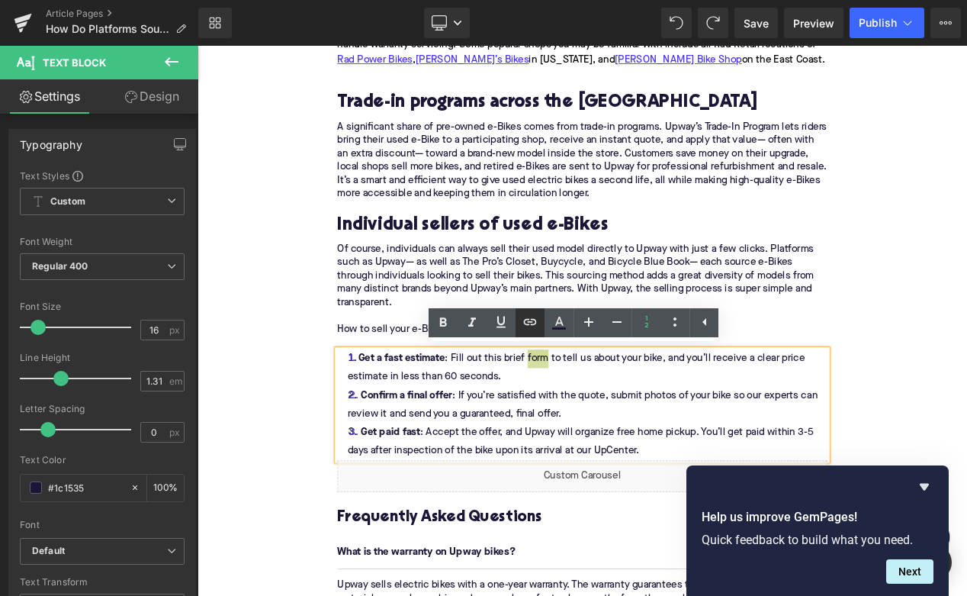
click at [529, 331] on link at bounding box center [530, 322] width 29 height 29
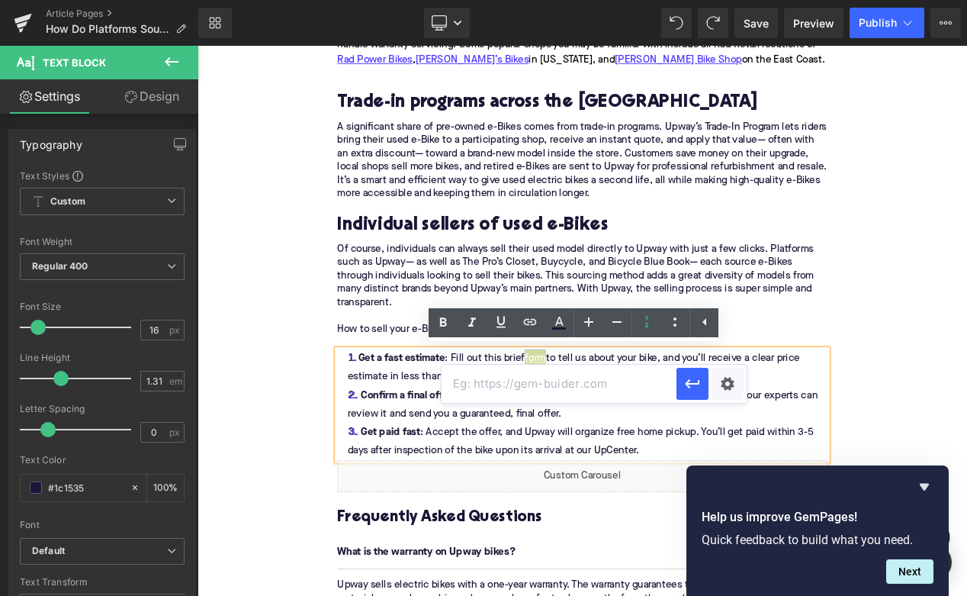
click at [555, 384] on input "text" at bounding box center [559, 384] width 235 height 38
paste input "https://upway.co/pages/sell-your-ebike#/estimation/get-started"
type input "https://upway.co/pages/sell-your-ebike#/estimation/get-started"
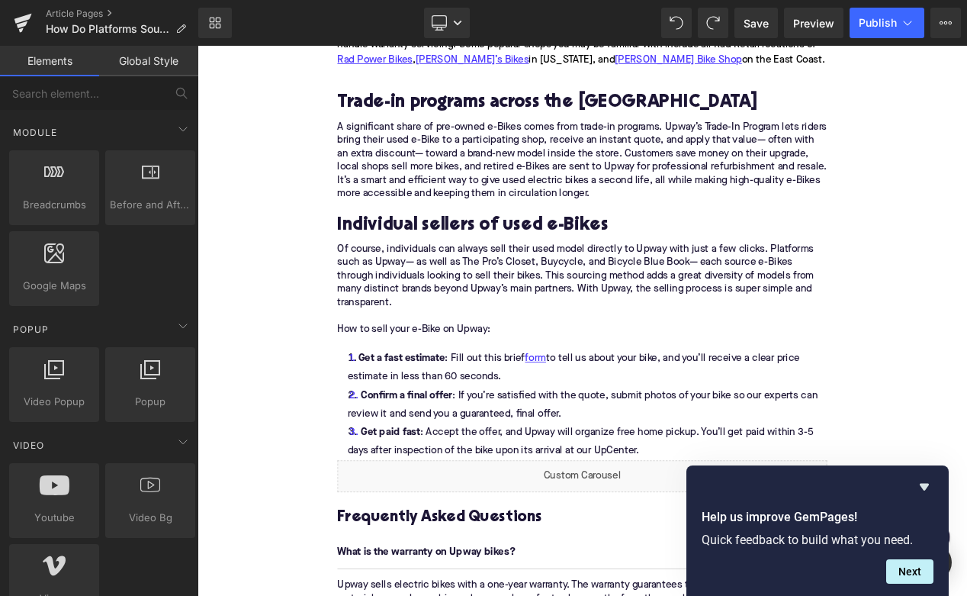
scroll to position [791, 0]
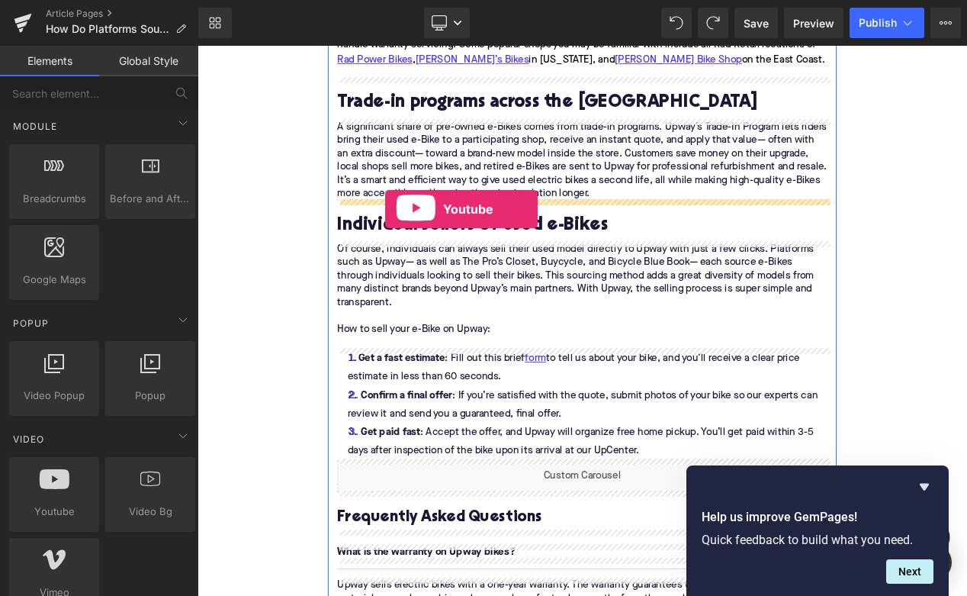
drag, startPoint x: 245, startPoint y: 530, endPoint x: 423, endPoint y: 243, distance: 338.1
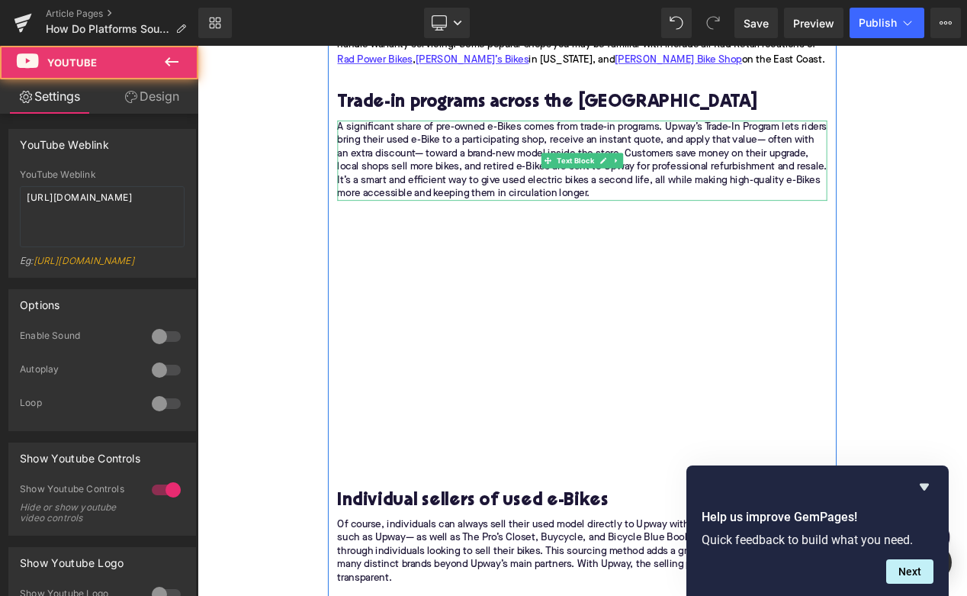
click at [789, 220] on p "A significant share of pre-owned e-Bikes comes from trade-in programs. Upway’s …" at bounding box center [658, 183] width 587 height 96
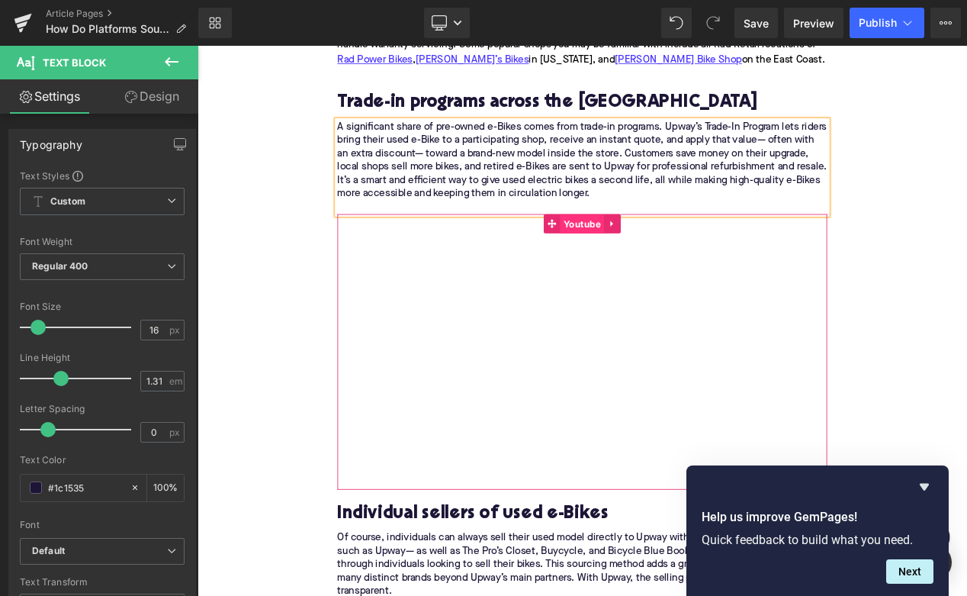
click at [653, 256] on span "Youtube" at bounding box center [658, 259] width 53 height 23
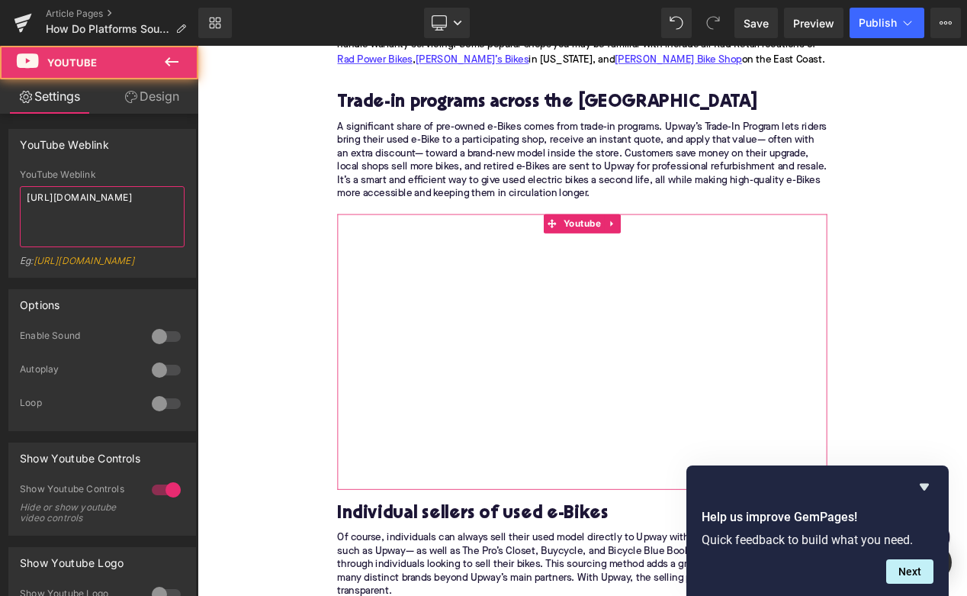
click at [90, 200] on textarea "[URL][DOMAIN_NAME]" at bounding box center [102, 216] width 165 height 61
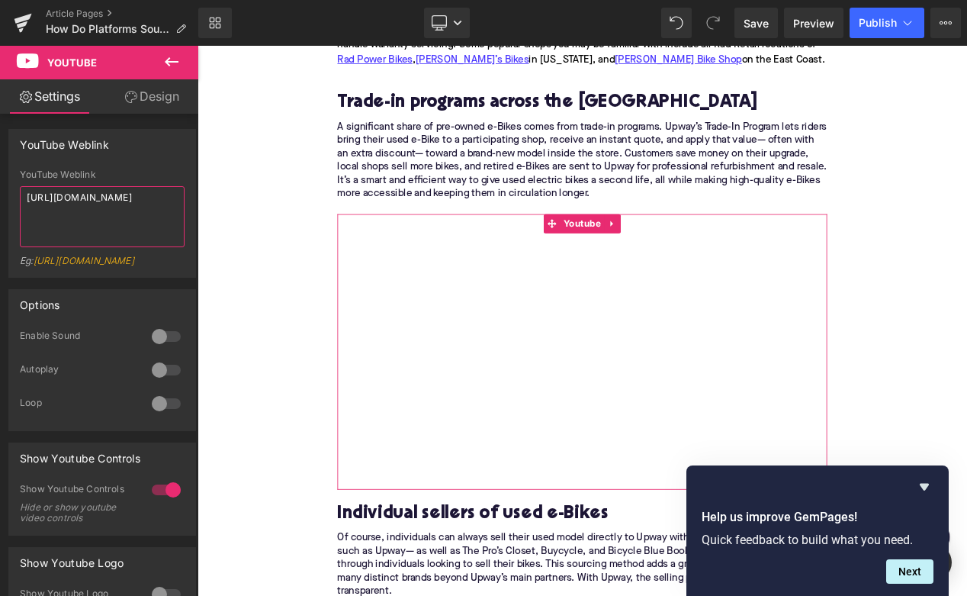
click at [90, 200] on textarea "[URL][DOMAIN_NAME]" at bounding box center [102, 216] width 165 height 61
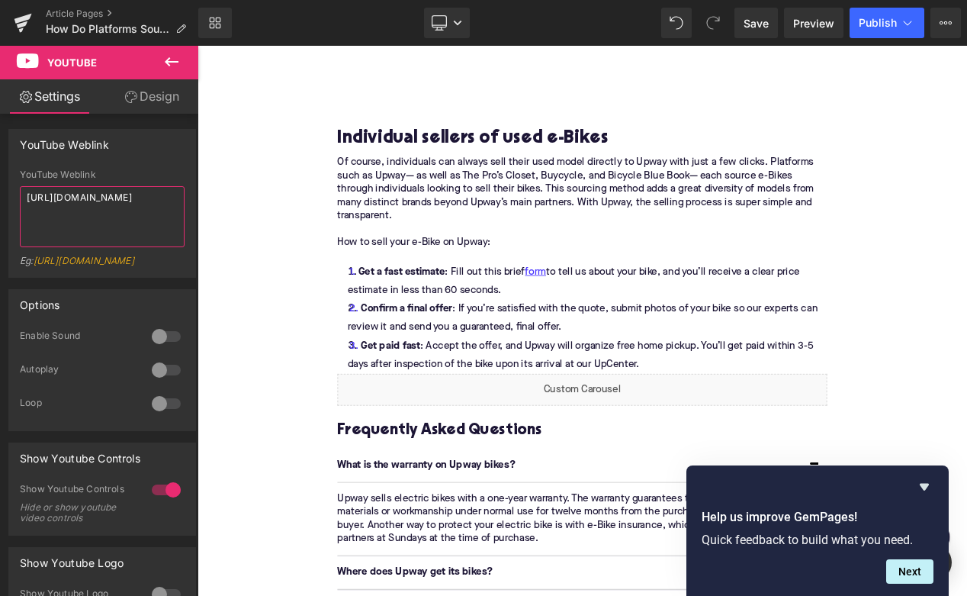
scroll to position [2903, 0]
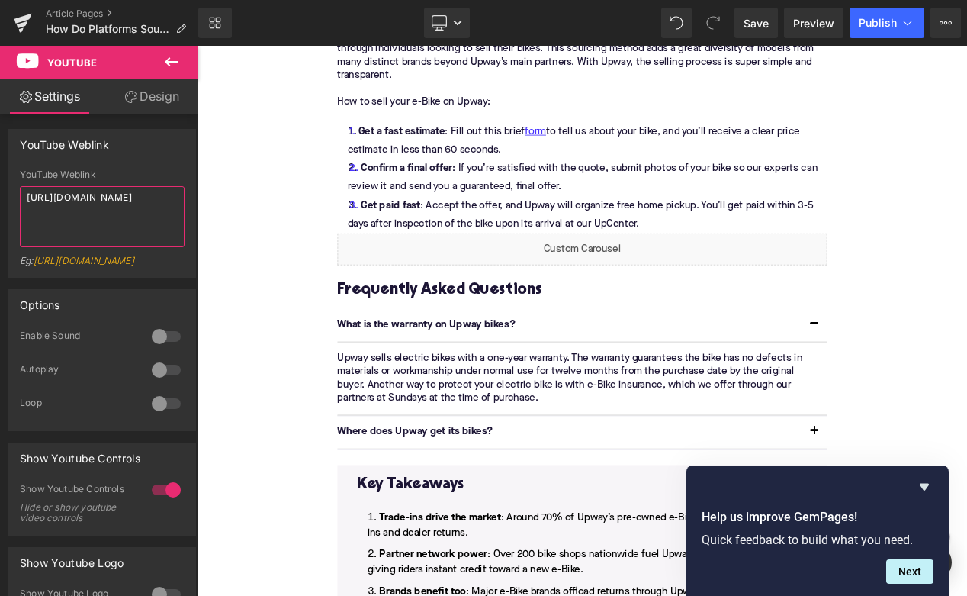
type textarea "https://www.youtube.com/watch?v=5msG4MD-wH8"
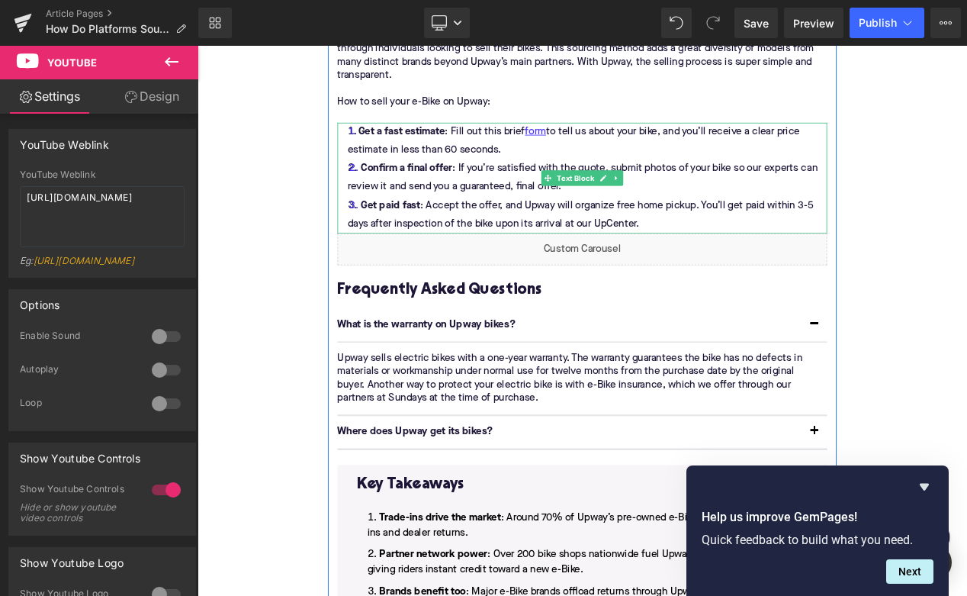
click at [753, 256] on li "Get paid fast : Accept the offer, and Upway will organize free home pickup. You…" at bounding box center [658, 249] width 587 height 44
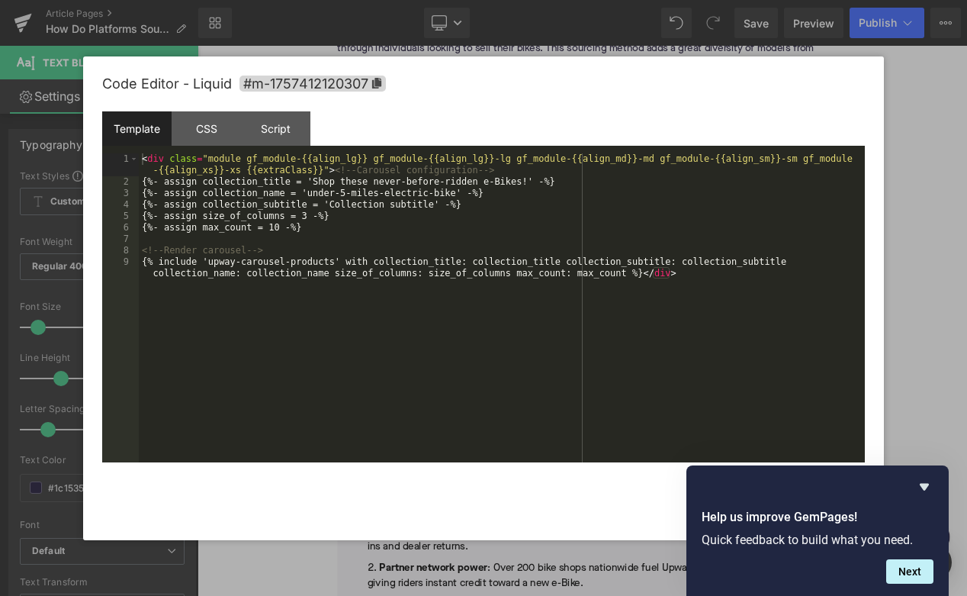
click at [597, 259] on div "< div class = "module gf_module-{{align_lg}} gf_module-{{align_lg}}-lg gf_modul…" at bounding box center [502, 330] width 726 height 355
click at [607, 497] on div "Save Cancel" at bounding box center [483, 487] width 763 height 50
click at [919, 487] on icon "Hide survey" at bounding box center [924, 487] width 18 height 18
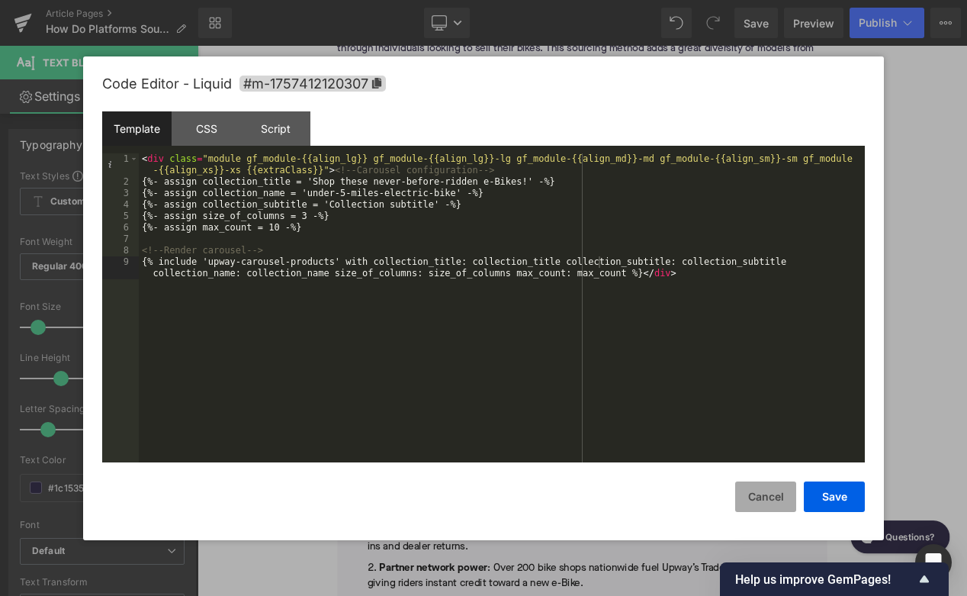
click at [780, 504] on button "Cancel" at bounding box center [765, 496] width 61 height 31
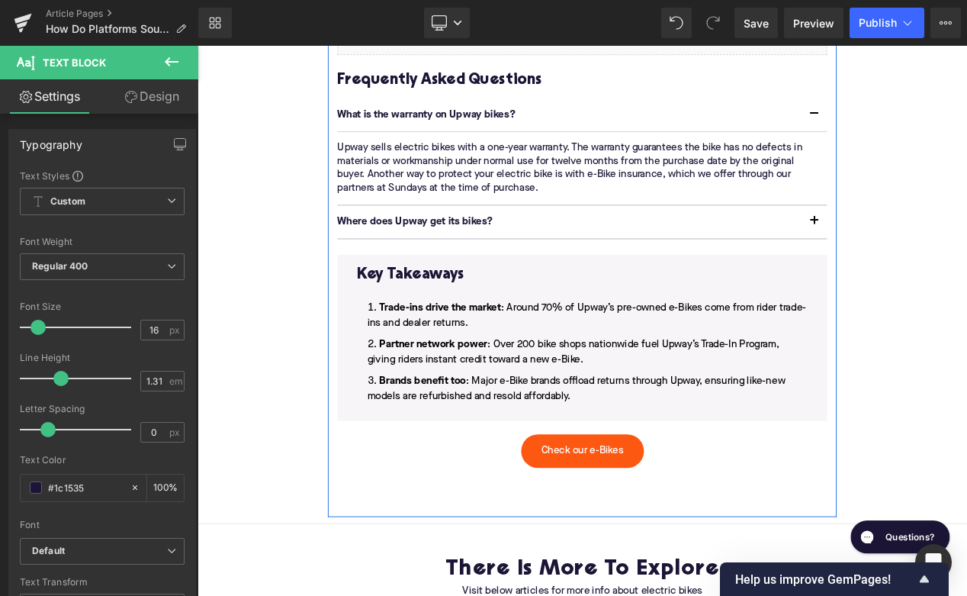
scroll to position [3203, 0]
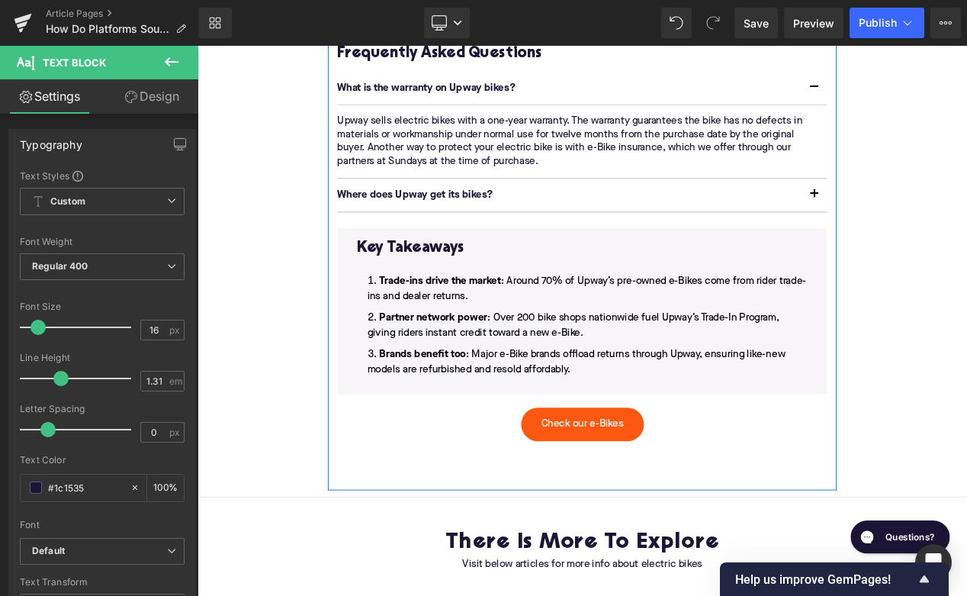
click at [657, 449] on div "Key Takeaways Heading Trade-ins drive the market : Around 70% of Upway’s pre-ow…" at bounding box center [659, 364] width 563 height 175
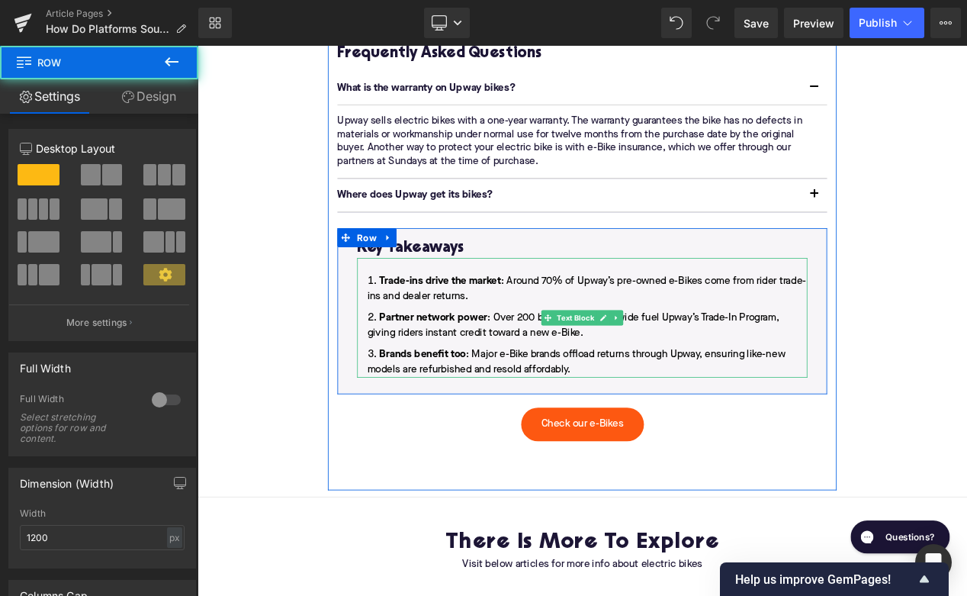
click at [657, 431] on li "Brands benefit too : Major e-Bike brands offload returns through Upway, ensurin…" at bounding box center [659, 425] width 540 height 37
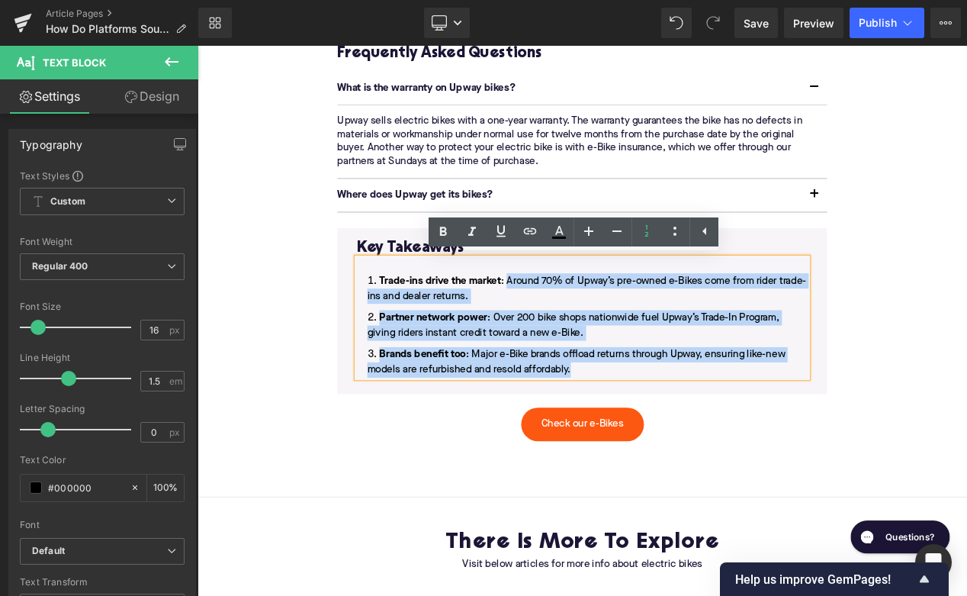
drag, startPoint x: 654, startPoint y: 438, endPoint x: 571, endPoint y: 330, distance: 136.6
click at [571, 330] on ol "Trade-ins drive the market : Around 70% of Upway’s pre-owned e-Bikes come from …" at bounding box center [659, 381] width 540 height 125
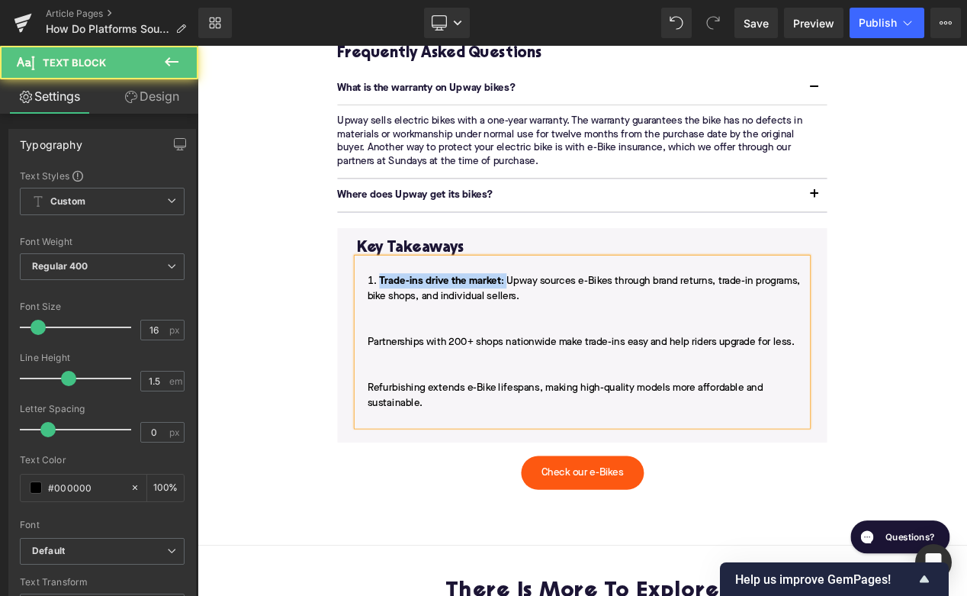
drag, startPoint x: 569, startPoint y: 326, endPoint x: 417, endPoint y: 325, distance: 152.6
click at [417, 325] on span "Trade-ins drive the market : Upway sources e-Bikes through brand returns, trade…" at bounding box center [661, 401] width 520 height 159
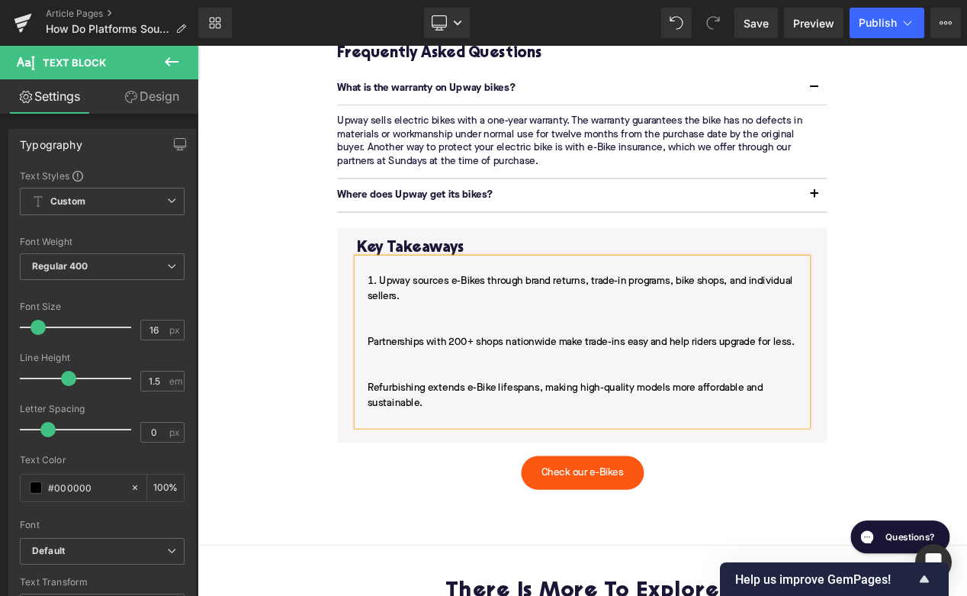
click at [396, 401] on li "Upway sources e-Bikes through brand returns, trade-in programs, bike shops, and…" at bounding box center [659, 410] width 540 height 183
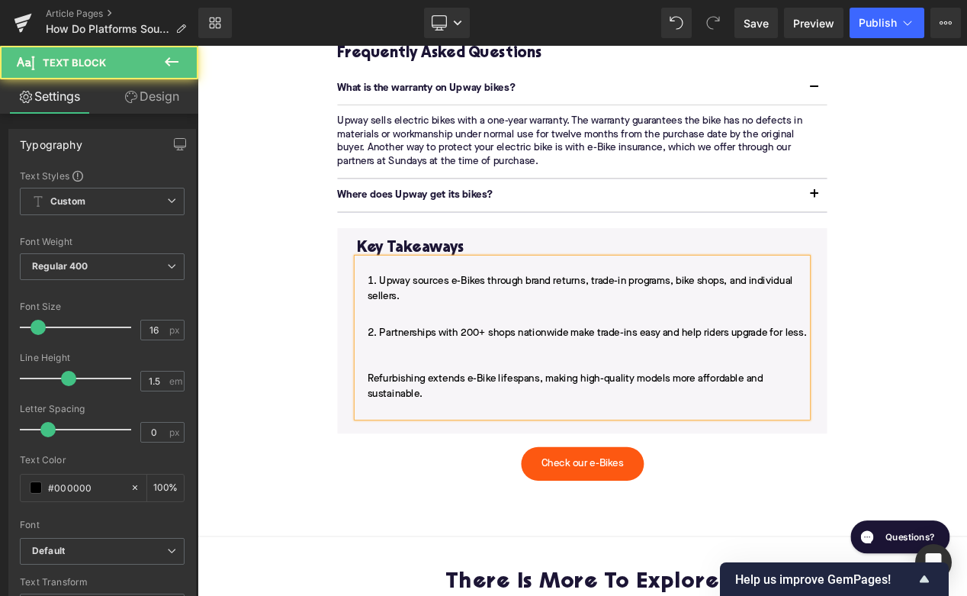
click at [401, 461] on li "Partnerships with 200+ shops nationwide make trade-ins easy and help riders upg…" at bounding box center [659, 436] width 540 height 110
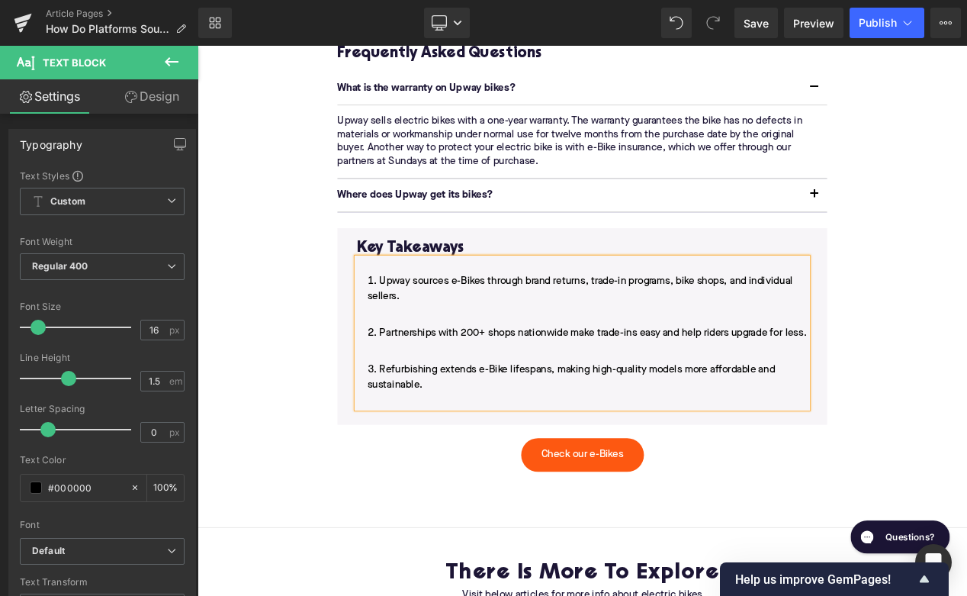
click at [422, 441] on ol "Upway sources e-Bikes through brand returns, trade-in programs, bike shops, and…" at bounding box center [659, 400] width 540 height 162
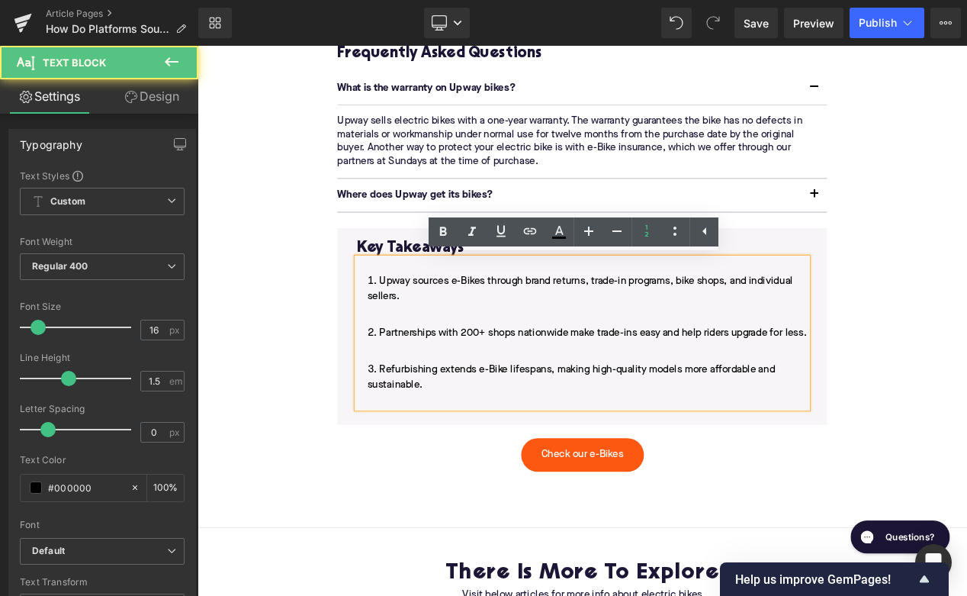
click at [422, 418] on li "Partnerships with 200+ shops nationwide make trade-ins easy and help riders upg…" at bounding box center [659, 399] width 540 height 37
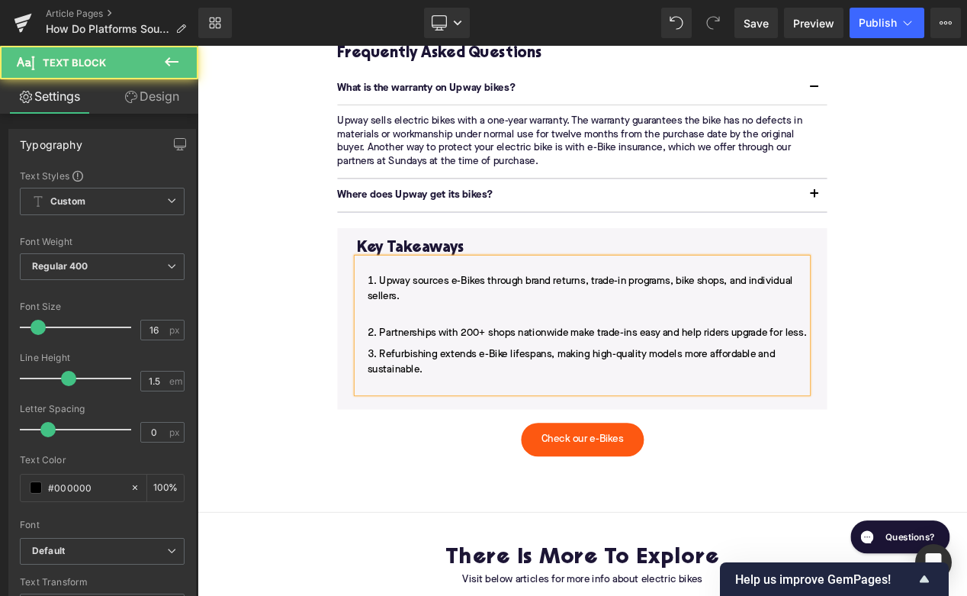
click at [427, 368] on li "Upway sources e-Bikes through brand returns, trade-in programs, bike shops, and…" at bounding box center [659, 346] width 540 height 55
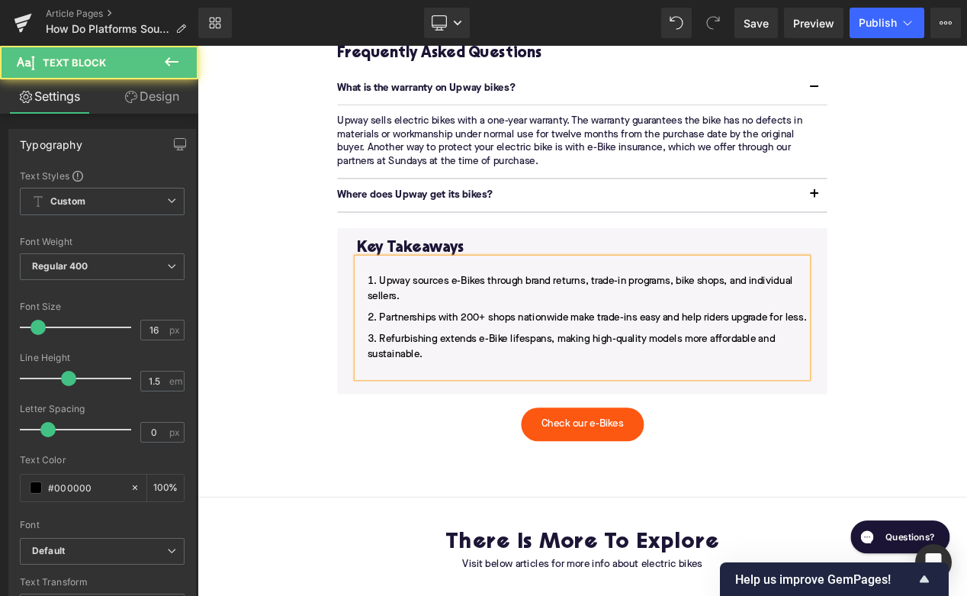
click at [435, 444] on li "Refurbishing extends e-Bike lifespans, making high-quality models more affordab…" at bounding box center [659, 416] width 540 height 55
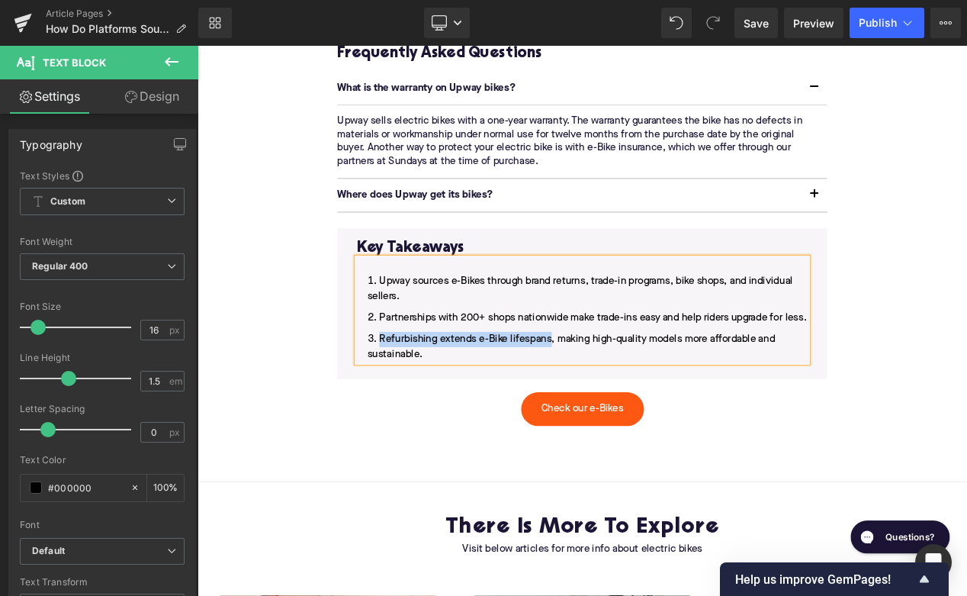
drag, startPoint x: 622, startPoint y: 413, endPoint x: 409, endPoint y: 409, distance: 212.9
click at [409, 409] on li "Refurbishing extends e-Bike lifespans, making high-quality models more affordab…" at bounding box center [659, 407] width 540 height 37
drag, startPoint x: 639, startPoint y: 368, endPoint x: 413, endPoint y: 371, distance: 226.6
click at [413, 371] on li "Partnerships with 200+ shops nationwide make trade-ins easy and help riders upg…" at bounding box center [659, 372] width 540 height 18
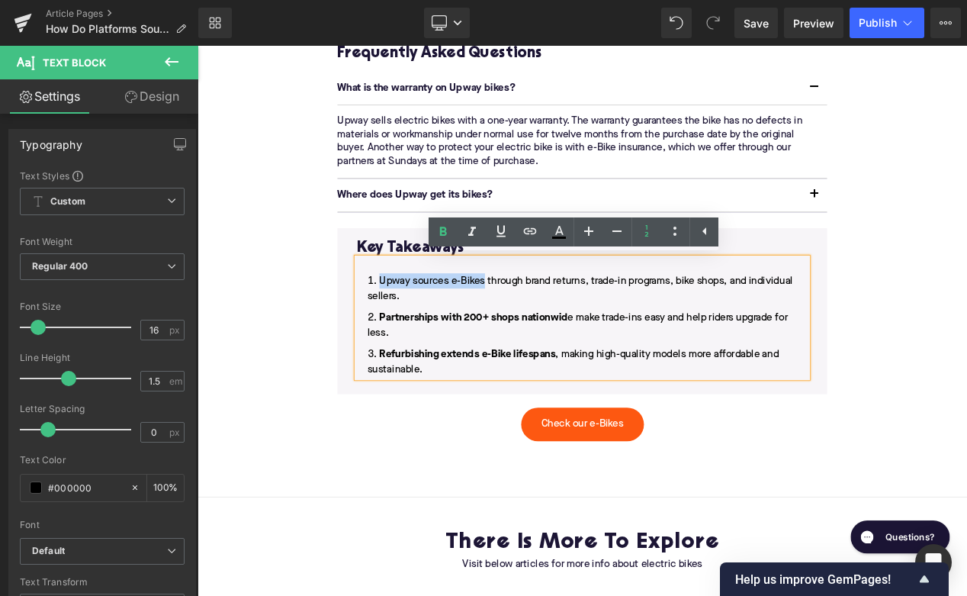
drag, startPoint x: 543, startPoint y: 329, endPoint x: 420, endPoint y: 327, distance: 123.6
click at [419, 327] on span "Upway sources e-Bikes through brand returns, trade-in programs, bike shops, and…" at bounding box center [656, 337] width 510 height 31
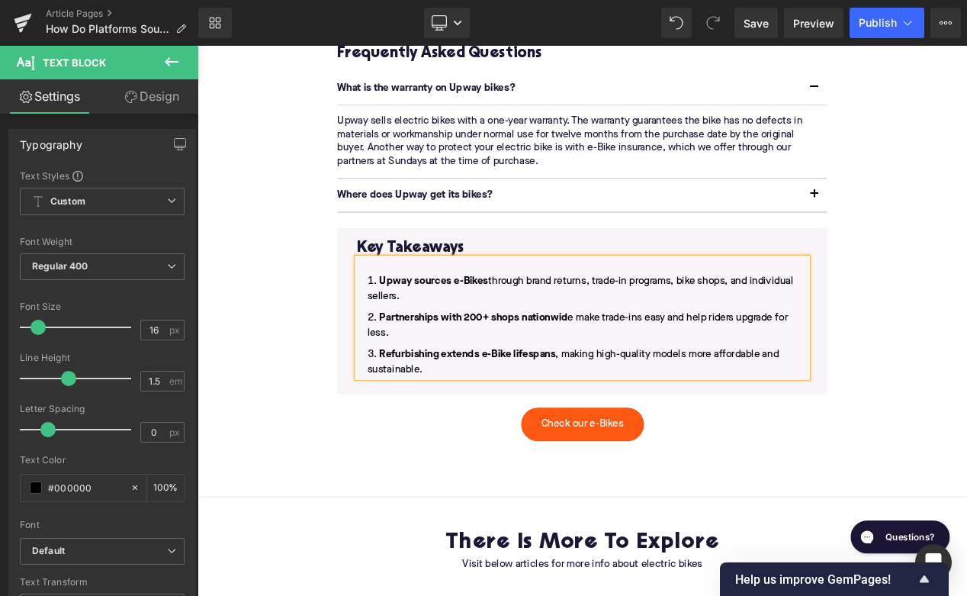
click at [561, 333] on span "Upway sources e-Bikes through brand returns, trade-in programs, bike shops, and…" at bounding box center [656, 337] width 511 height 31
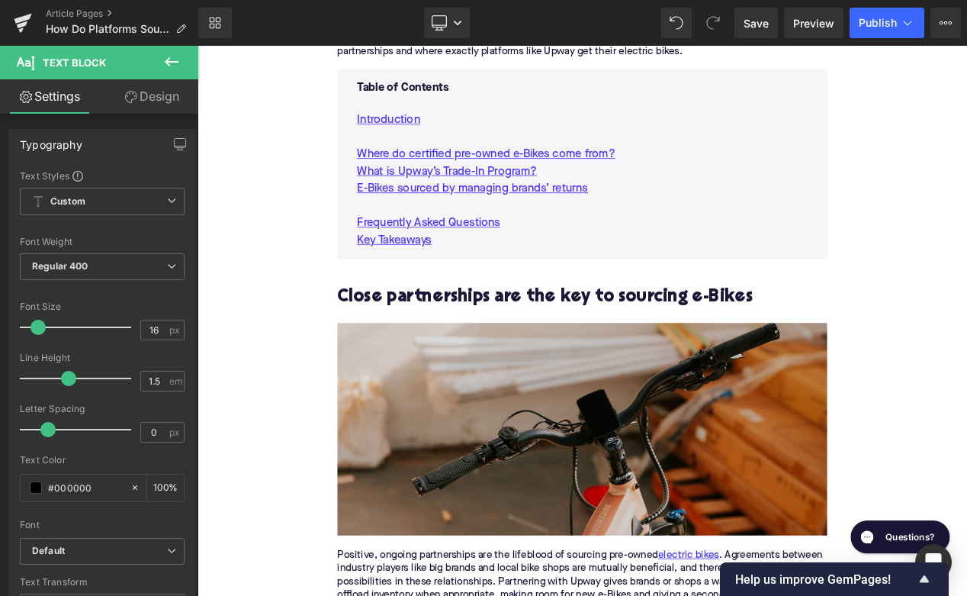
scroll to position [730, 0]
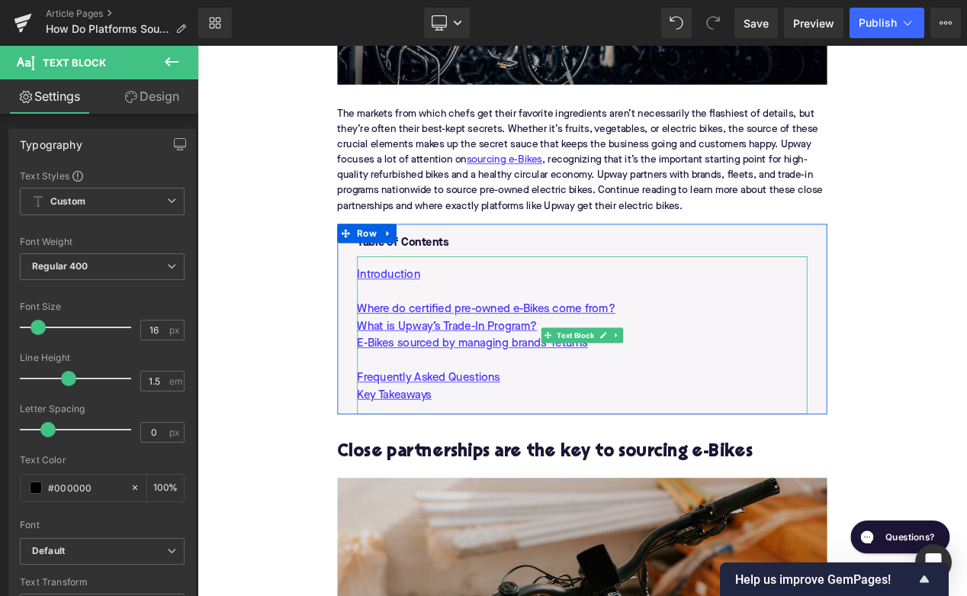
click at [721, 404] on p "E-Bikes sourced by managing brands’ returns" at bounding box center [659, 403] width 540 height 21
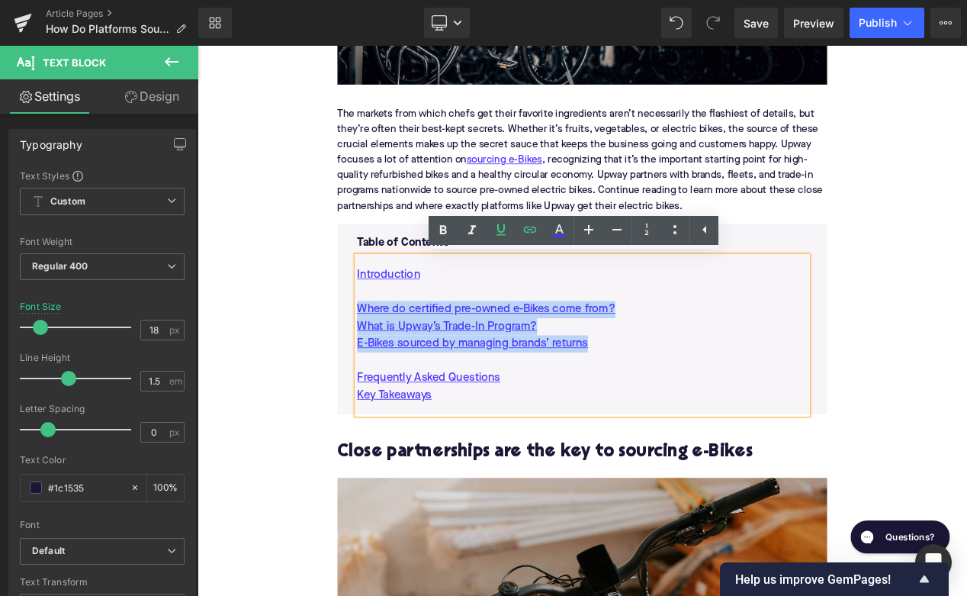
drag, startPoint x: 722, startPoint y: 404, endPoint x: 322, endPoint y: 372, distance: 401.1
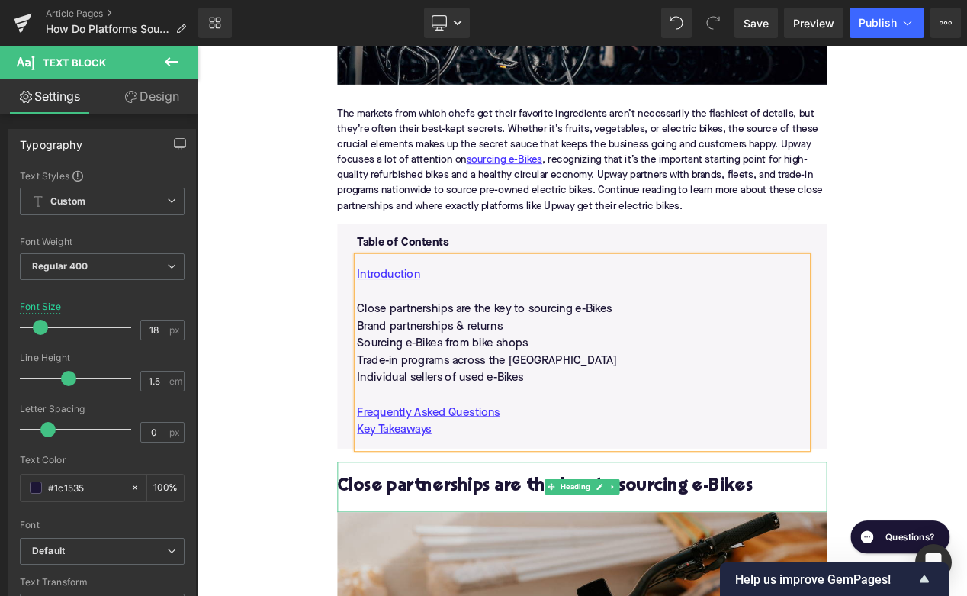
click at [424, 572] on h2 "Close partnerships are the key to sourcing e-Bikes" at bounding box center [658, 575] width 587 height 24
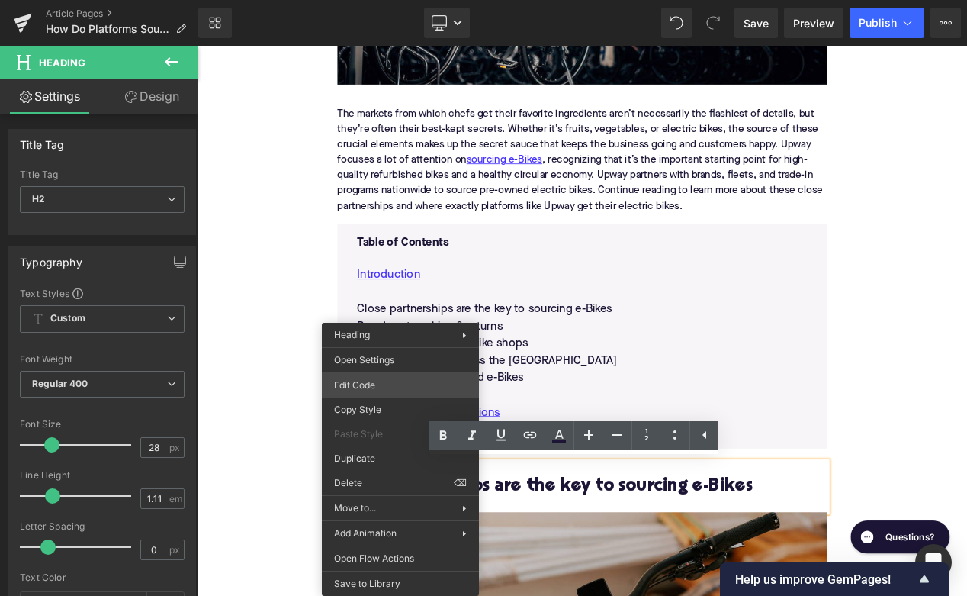
click at [391, 0] on div "Youtube You are previewing how the will restyle your page. You can not edit Ele…" at bounding box center [483, 0] width 967 height 0
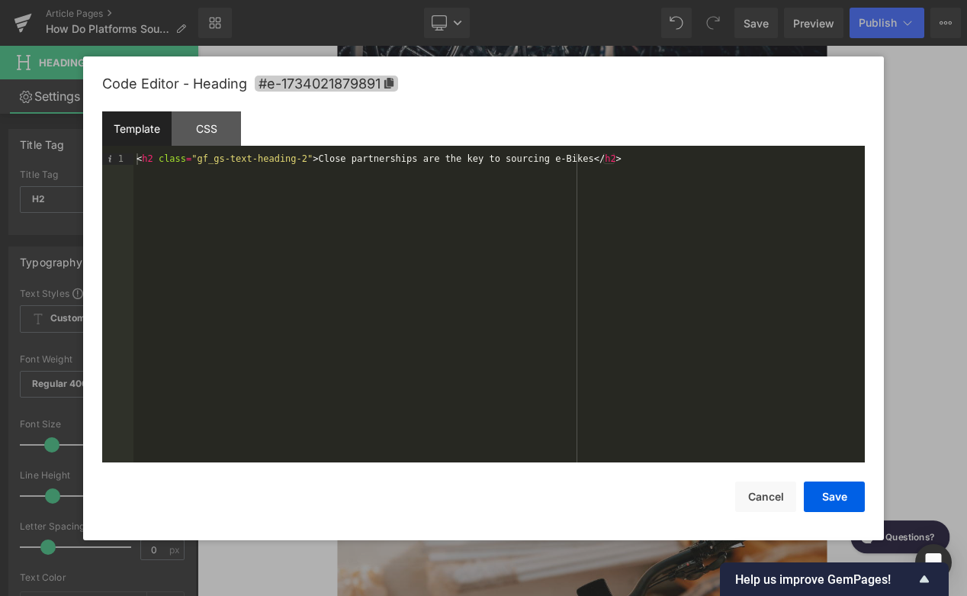
click at [385, 88] on span "#e-1734021879891" at bounding box center [326, 84] width 143 height 16
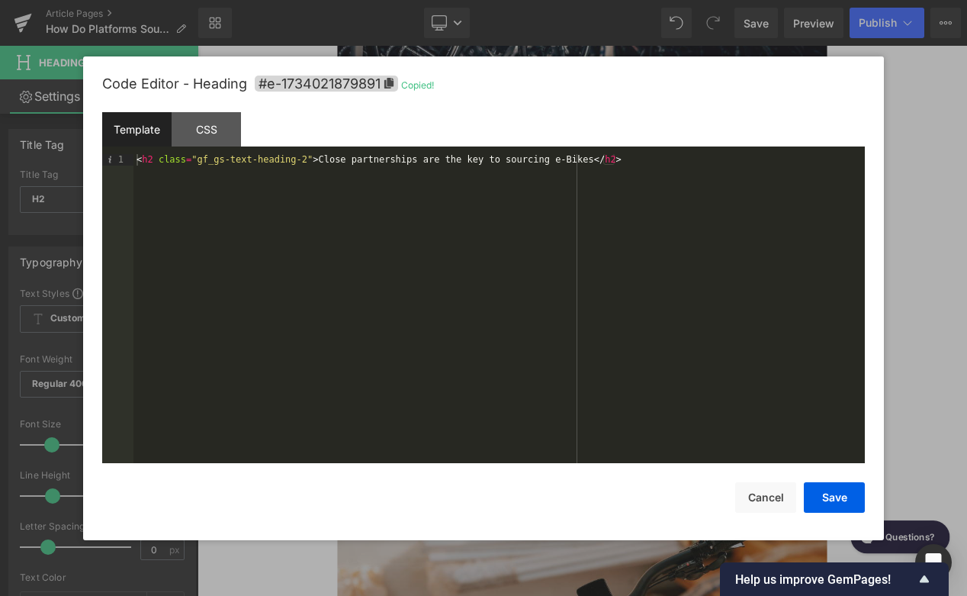
click at [753, 480] on div "Save Cancel" at bounding box center [483, 488] width 763 height 50
click at [753, 481] on div "Save Cancel" at bounding box center [483, 488] width 763 height 50
click at [753, 486] on button "Cancel" at bounding box center [765, 497] width 61 height 31
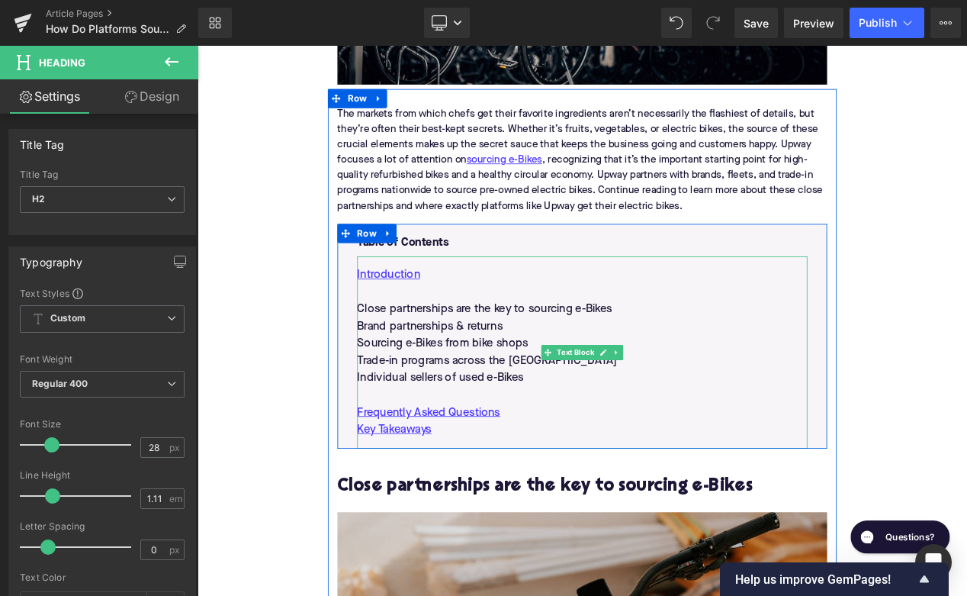
click at [504, 366] on p "Close partnerships are the key to sourcing e-Bikes" at bounding box center [659, 362] width 540 height 21
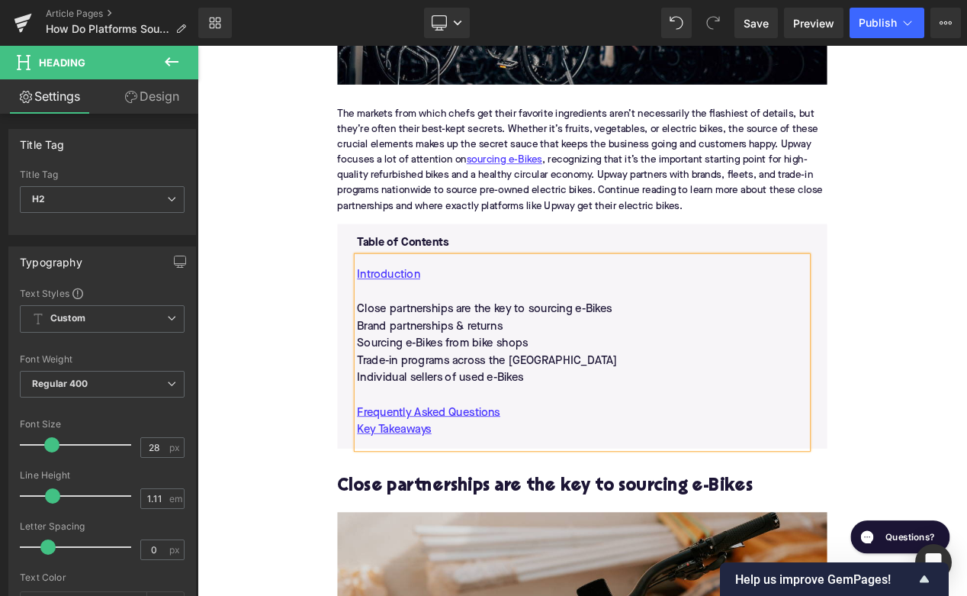
click at [504, 366] on p "Close partnerships are the key to sourcing e-Bikes" at bounding box center [659, 362] width 540 height 21
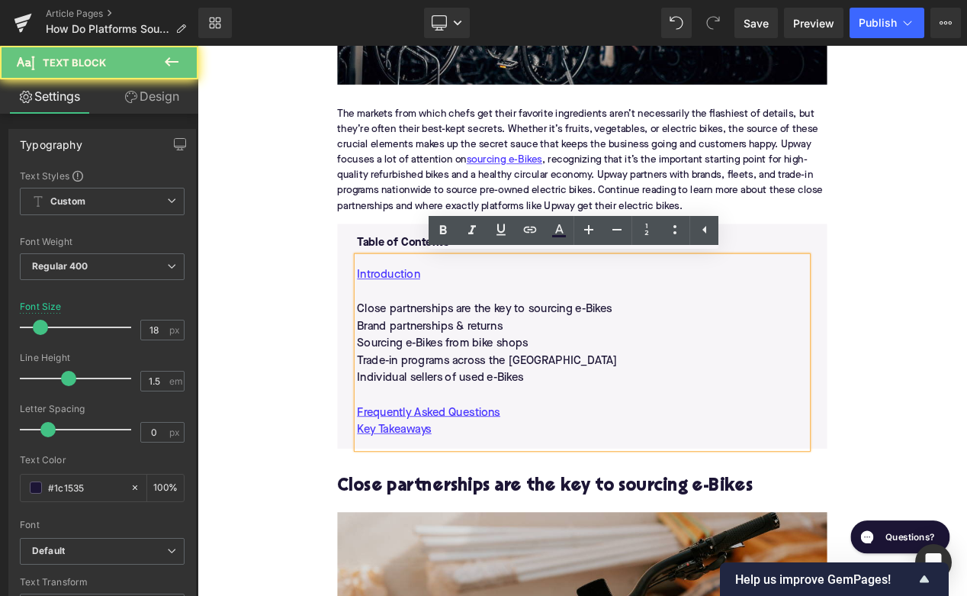
click at [504, 366] on p "Close partnerships are the key to sourcing e-Bikes" at bounding box center [659, 362] width 540 height 21
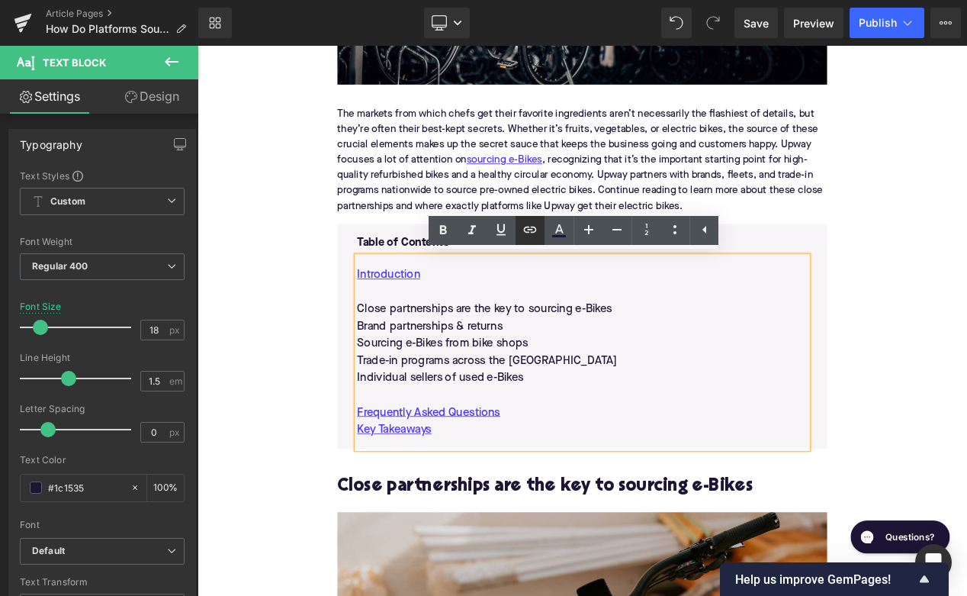
click at [524, 230] on icon at bounding box center [530, 230] width 13 height 6
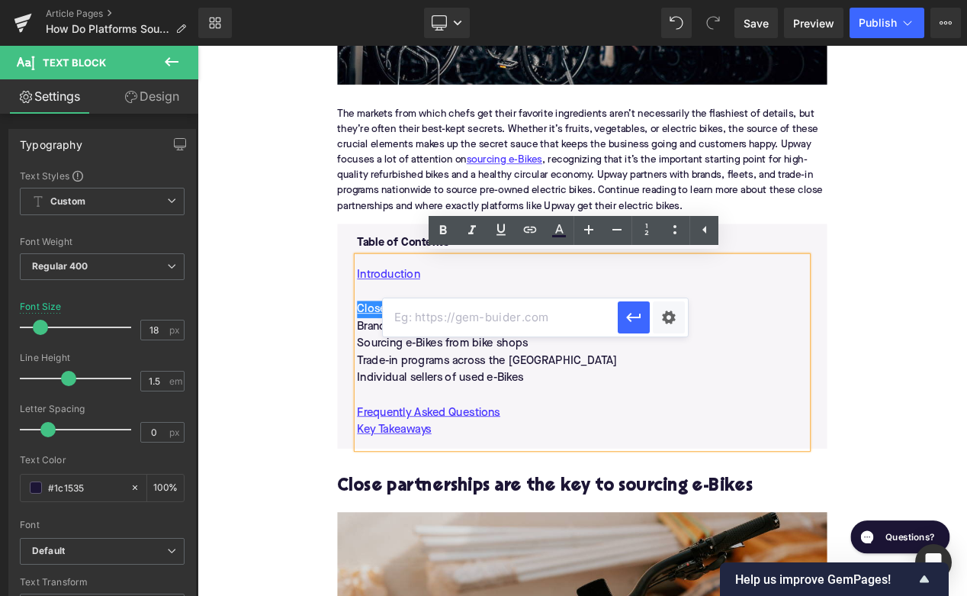
click at [500, 321] on input "text" at bounding box center [500, 317] width 235 height 38
paste input "#e-1734021879891"
type input "#e-1734021879891"
click at [632, 324] on icon "button" at bounding box center [634, 317] width 18 height 18
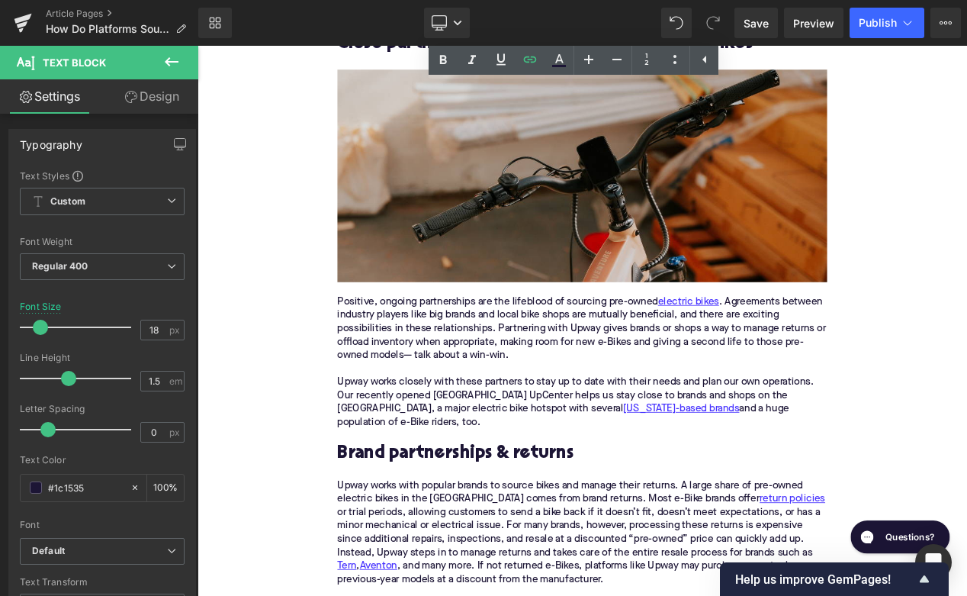
scroll to position [1293, 0]
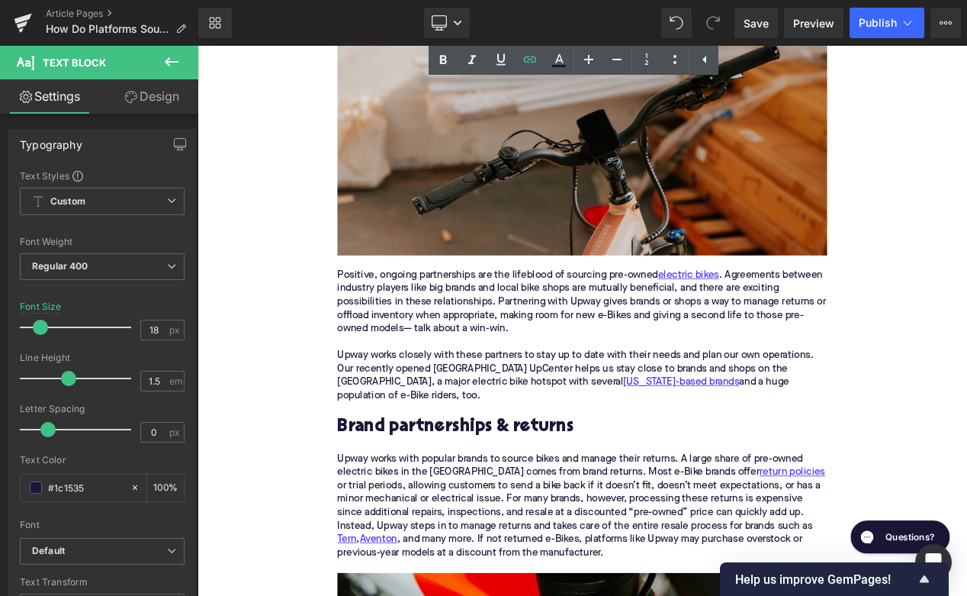
click at [583, 481] on div "Brand partnerships & returns" at bounding box center [658, 503] width 587 height 60
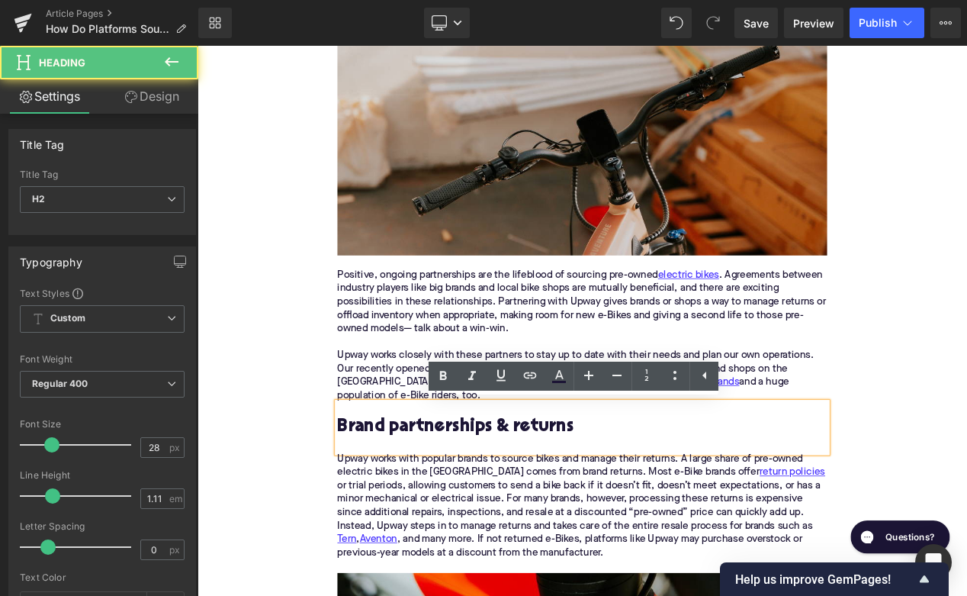
click at [578, 502] on h2 "Brand partnerships & returns" at bounding box center [658, 503] width 587 height 24
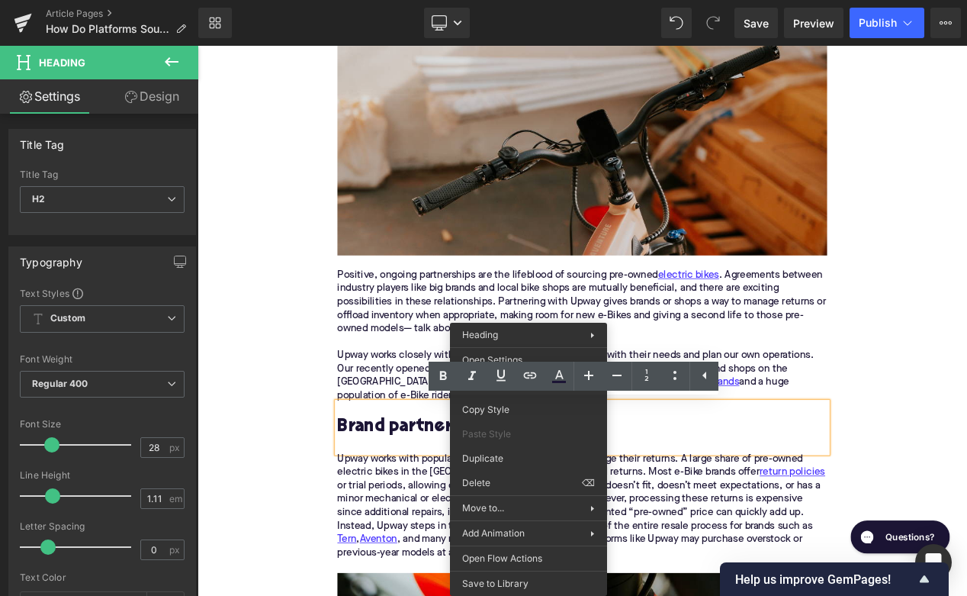
click at [465, 515] on div "Brand partnerships & returns" at bounding box center [658, 503] width 587 height 60
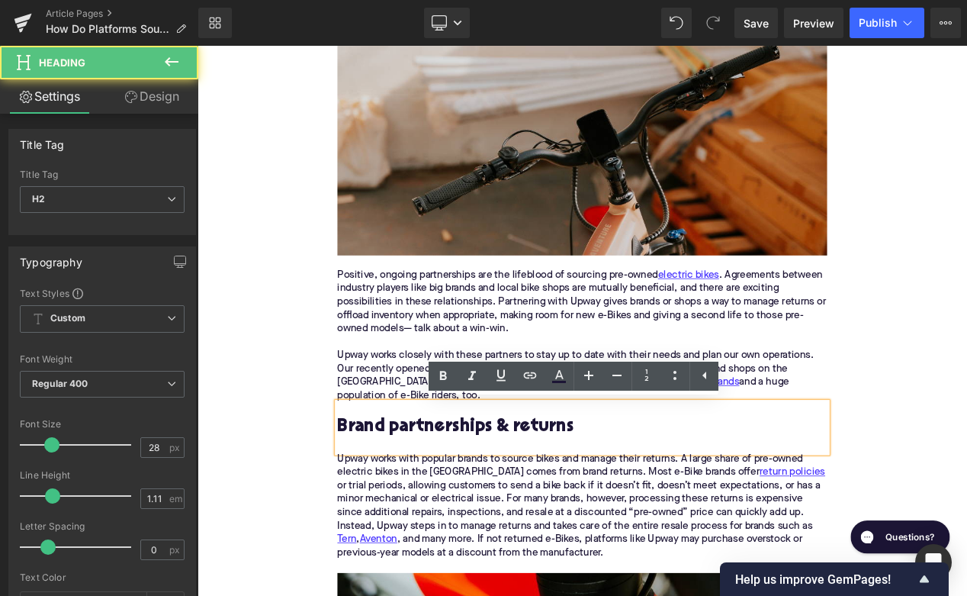
click at [414, 504] on h2 "Brand partnerships & returns" at bounding box center [658, 503] width 587 height 24
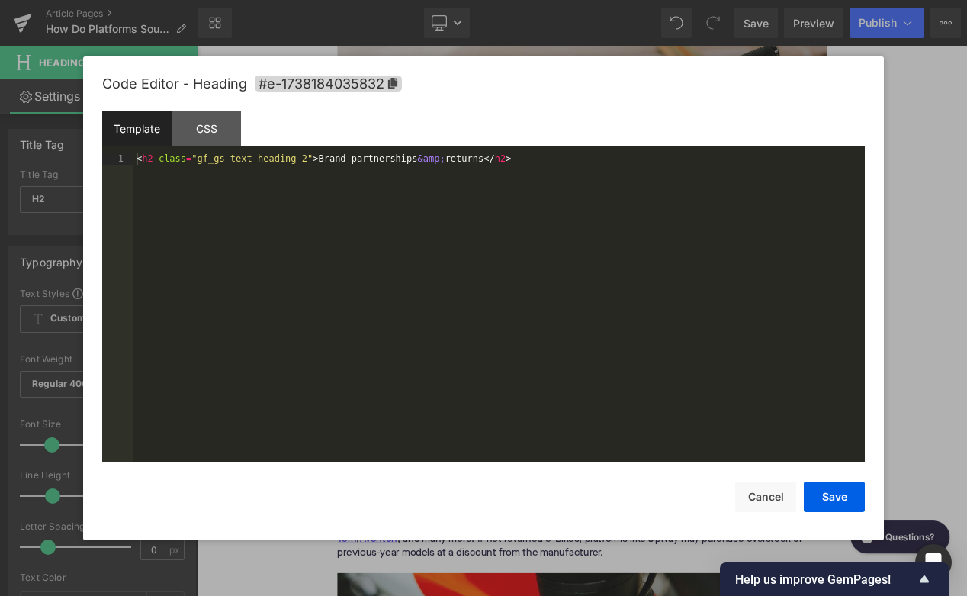
click at [364, 0] on div "Youtube You are previewing how the will restyle your page. You can not edit Ele…" at bounding box center [483, 0] width 967 height 0
click at [378, 90] on span "#e-1738184035832" at bounding box center [328, 84] width 147 height 16
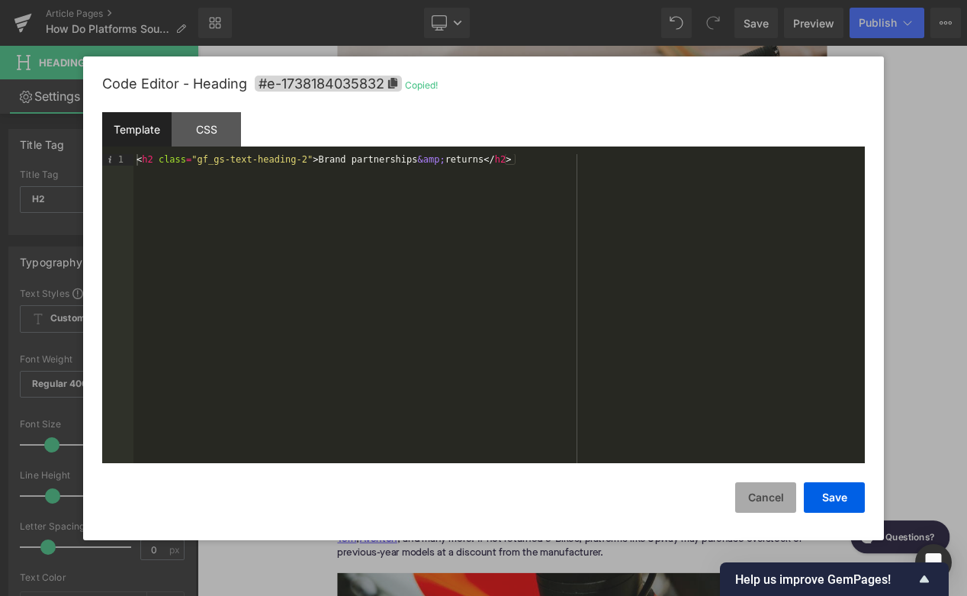
click at [757, 497] on button "Cancel" at bounding box center [765, 497] width 61 height 31
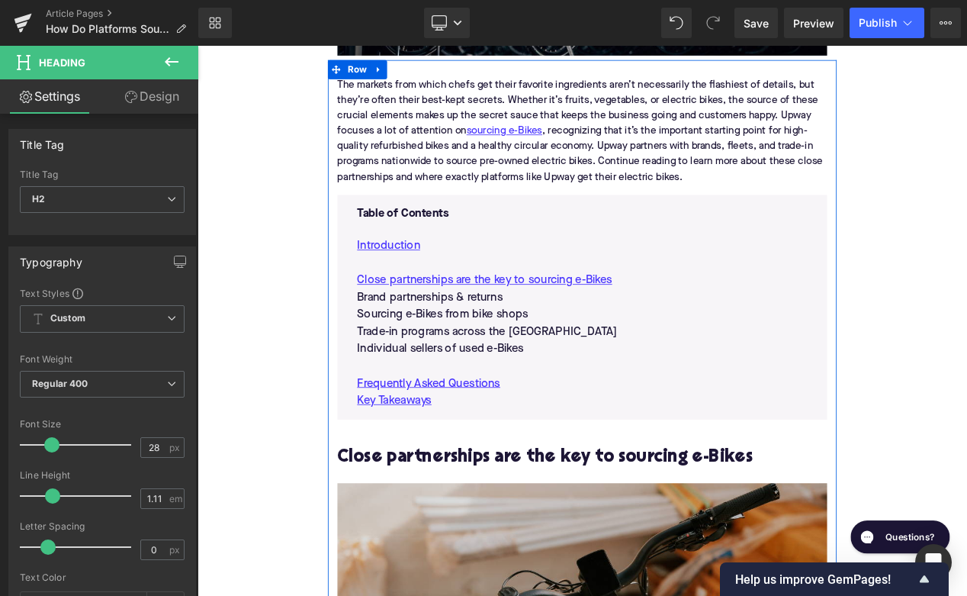
scroll to position [714, 0]
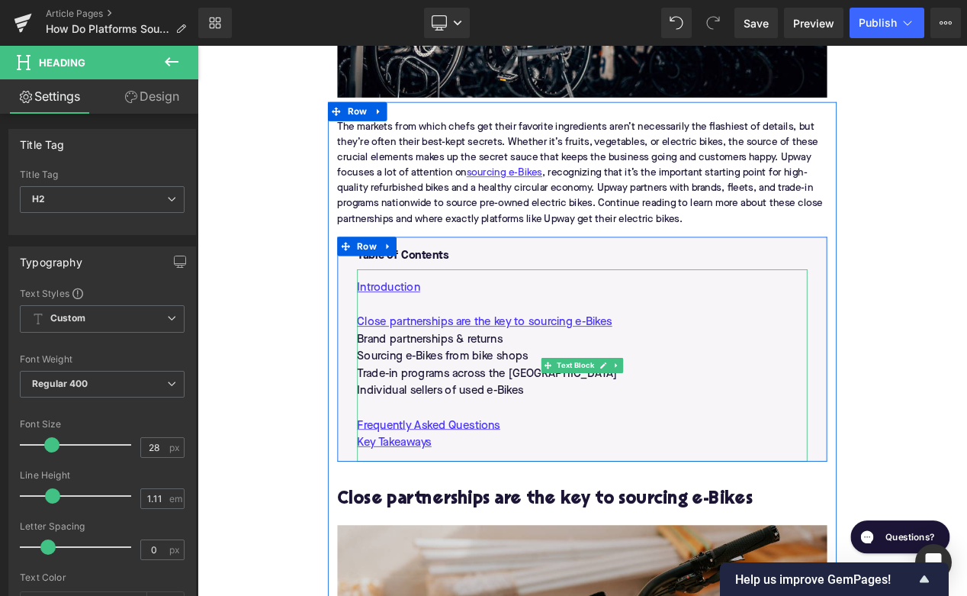
click at [494, 395] on p "Brand partnerships & returns" at bounding box center [659, 398] width 540 height 21
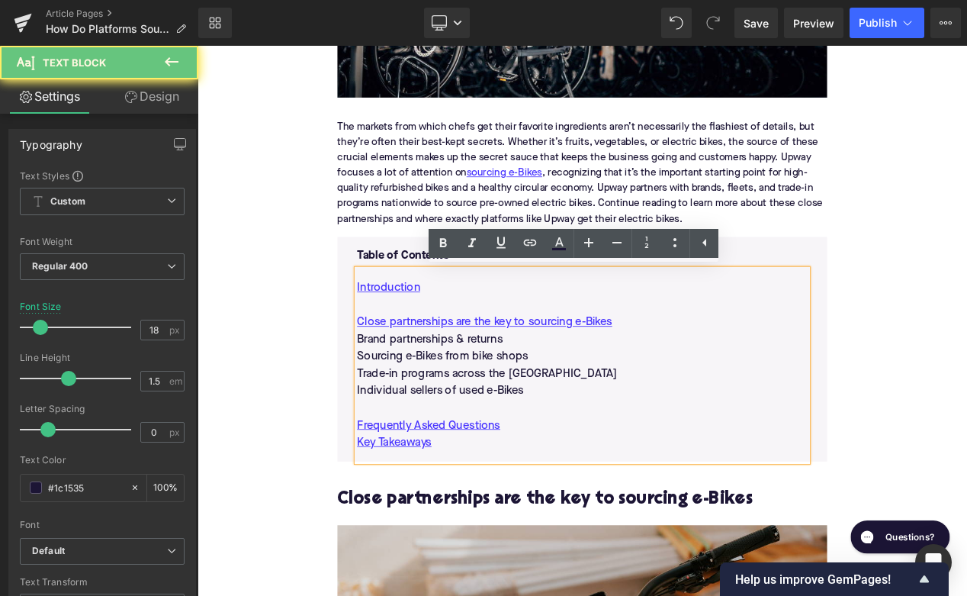
click at [494, 395] on p "Brand partnerships & returns" at bounding box center [659, 398] width 540 height 21
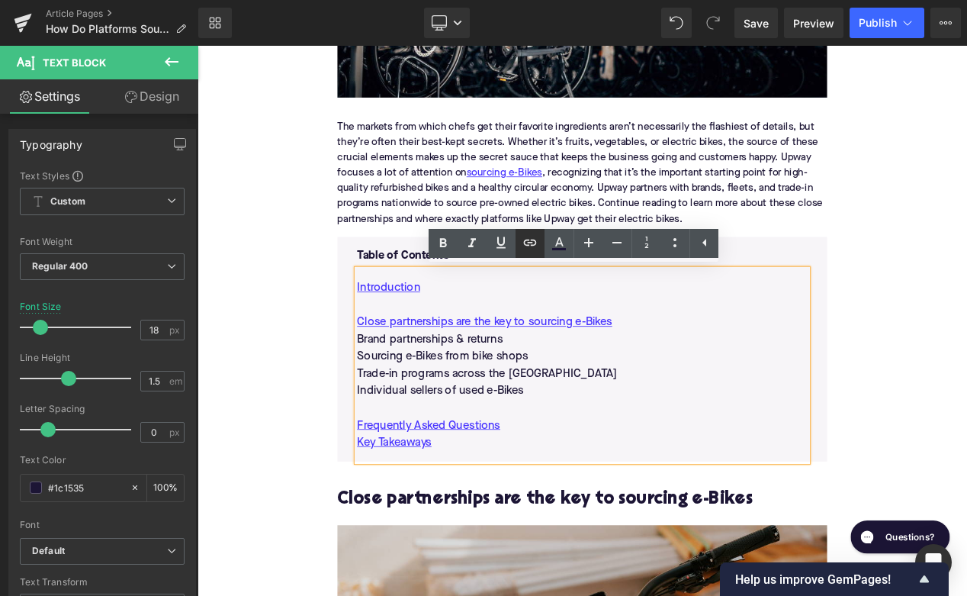
click at [527, 235] on icon at bounding box center [530, 242] width 18 height 18
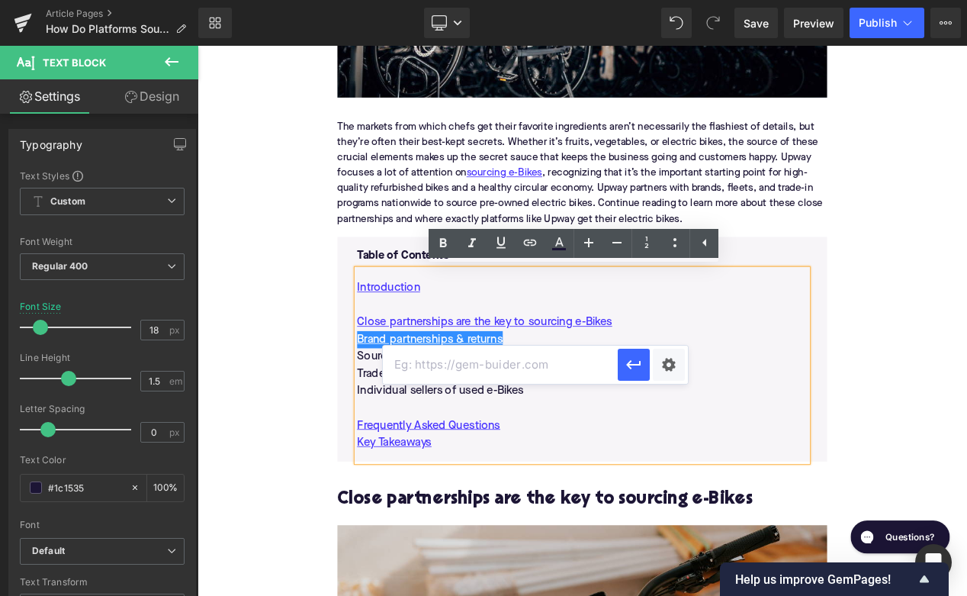
click at [484, 360] on input "text" at bounding box center [500, 365] width 235 height 38
paste input "#e-1738184035832"
type input "#e-1738184035832"
click at [632, 375] on button "button" at bounding box center [634, 365] width 32 height 32
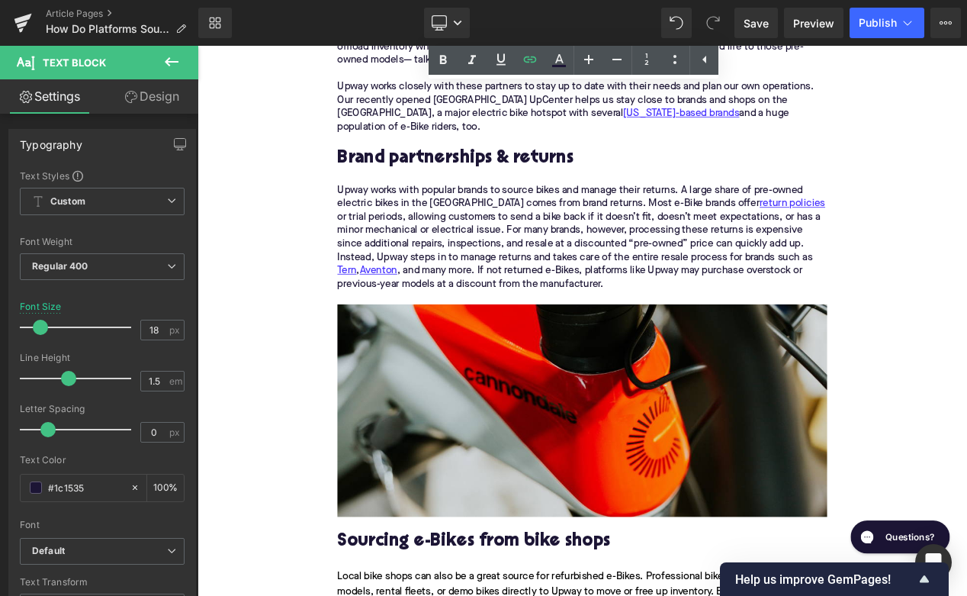
scroll to position [1614, 0]
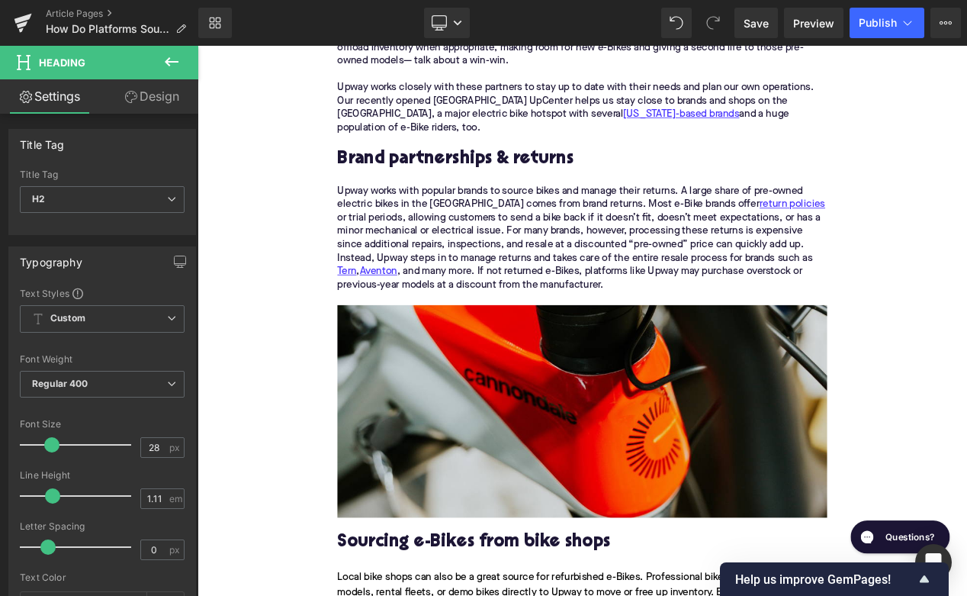
click at [458, 540] on div "Rendering Content" at bounding box center [484, 535] width 94 height 17
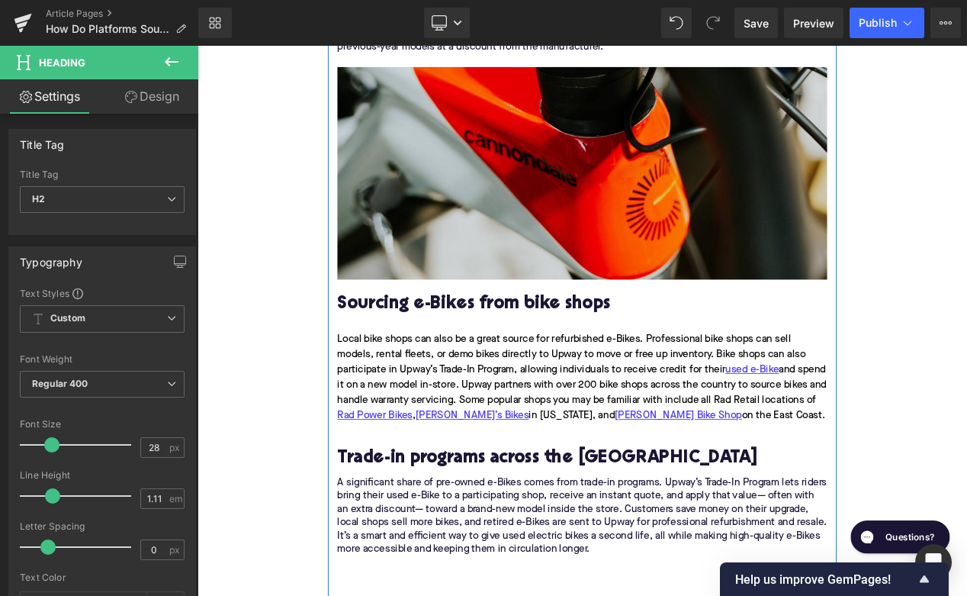
scroll to position [1915, 0]
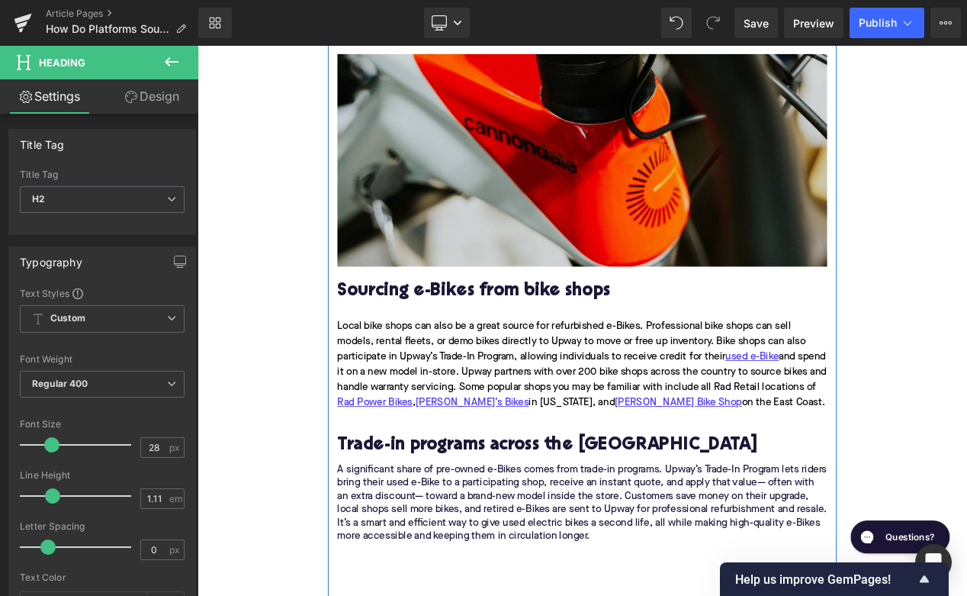
click at [500, 331] on h2 "Sourcing e-Bikes from bike shops" at bounding box center [658, 341] width 587 height 24
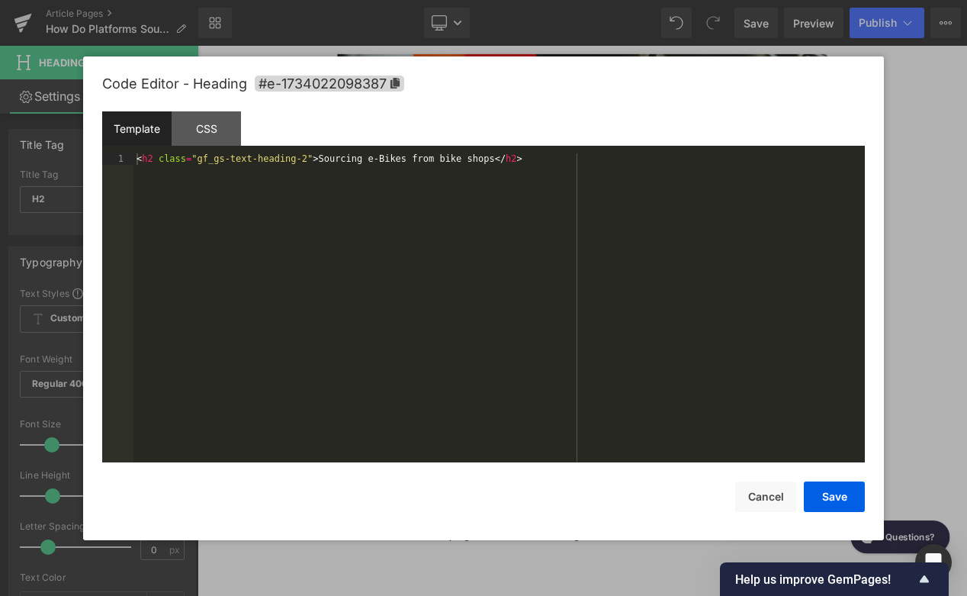
click at [435, 0] on div "Youtube You are previewing how the will restyle your page. You can not edit Ele…" at bounding box center [483, 0] width 967 height 0
click at [336, 88] on span "#e-1734022098387" at bounding box center [330, 84] width 150 height 16
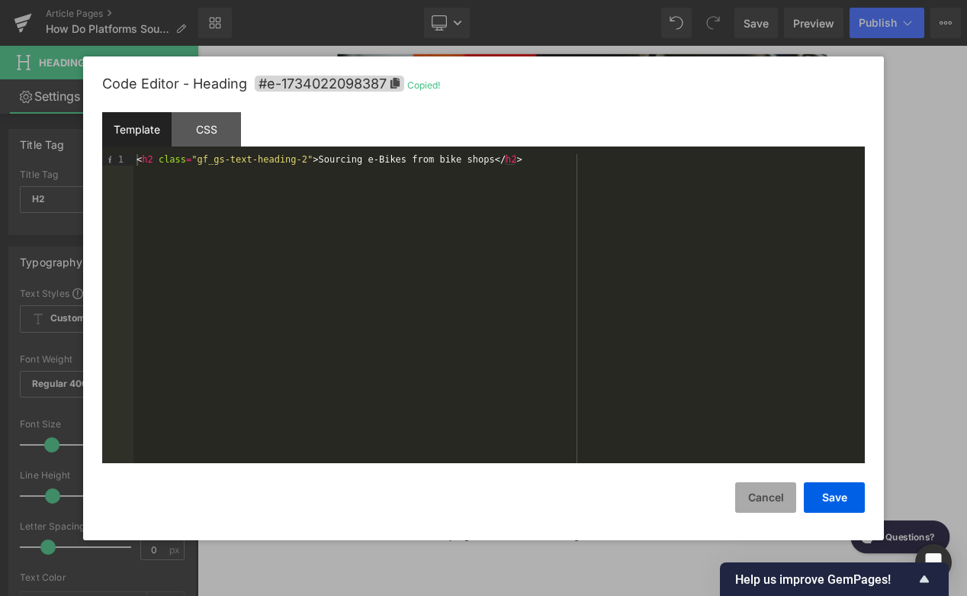
click at [787, 494] on button "Cancel" at bounding box center [765, 497] width 61 height 31
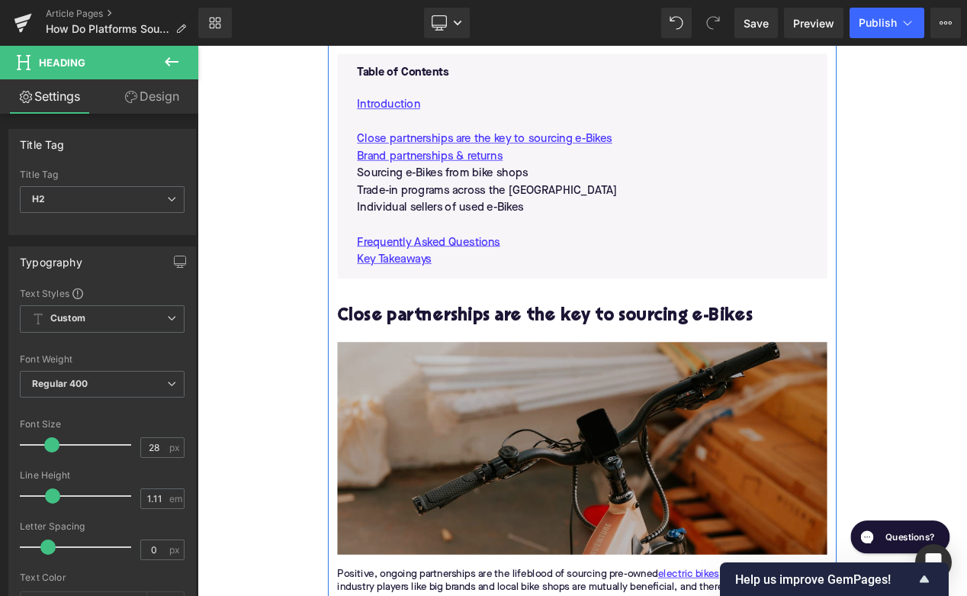
scroll to position [930, 0]
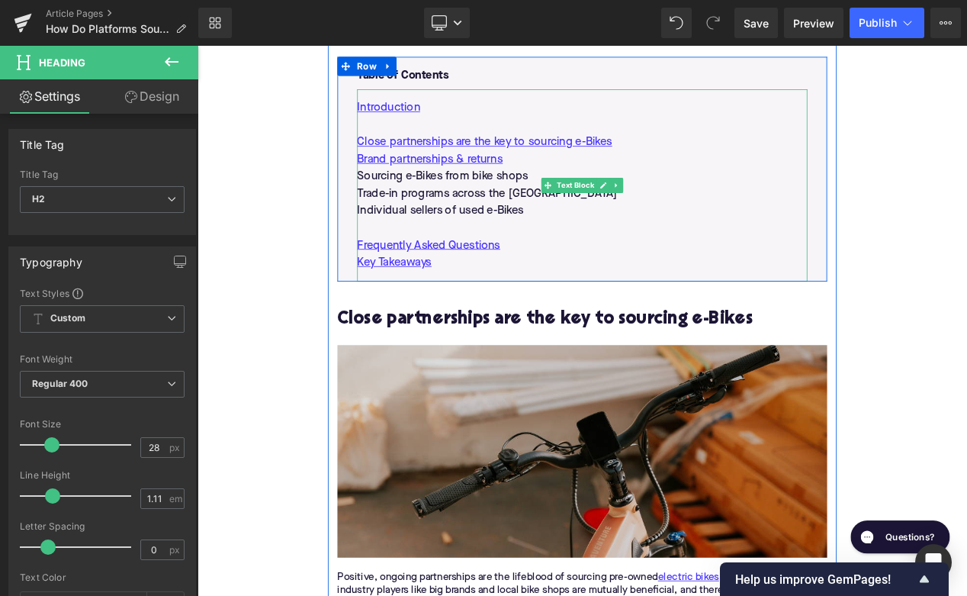
click at [545, 202] on p "Sourcing e-Bikes from bike shops" at bounding box center [659, 203] width 540 height 21
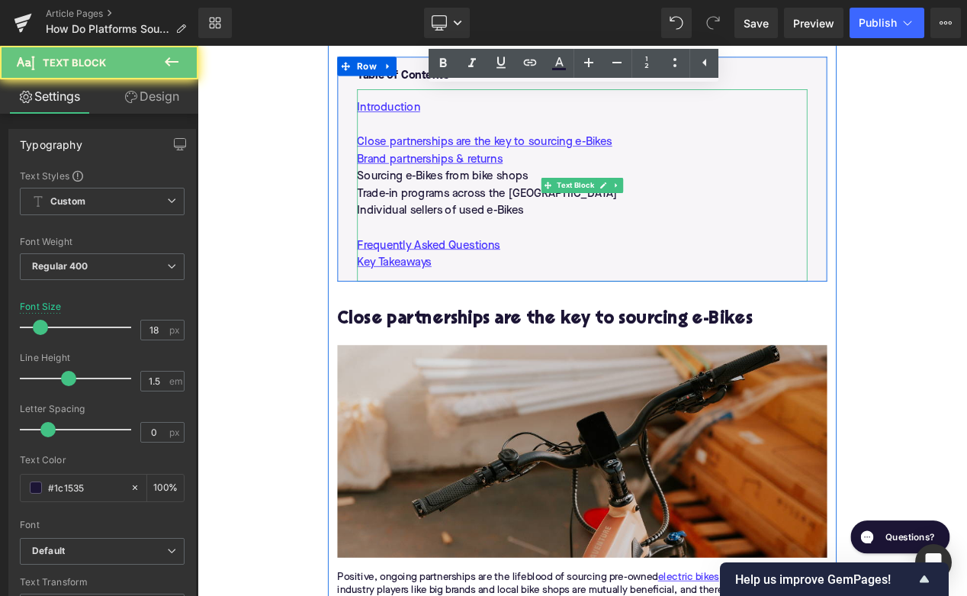
click at [545, 202] on p "Sourcing e-Bikes from bike shops" at bounding box center [659, 203] width 540 height 21
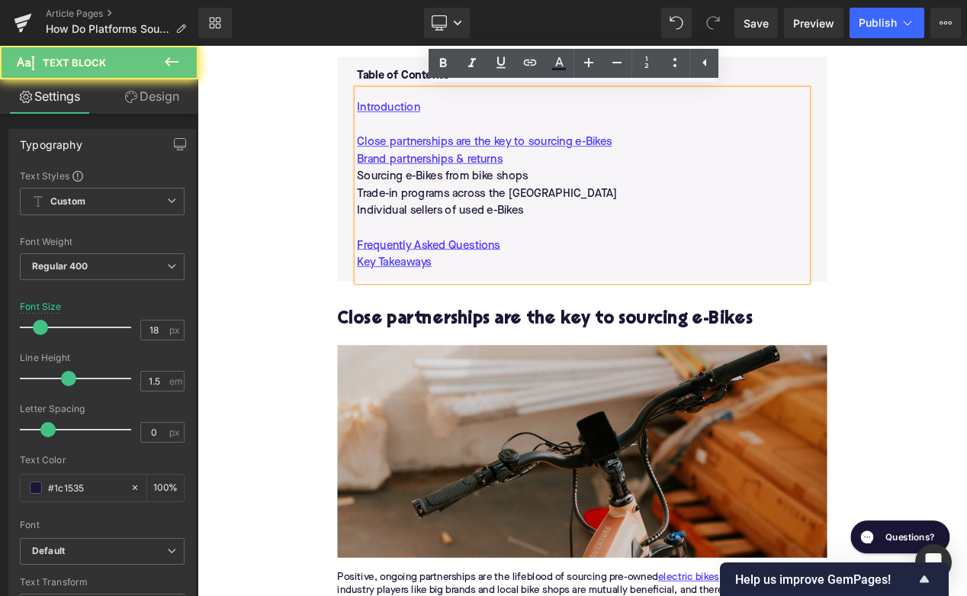
click at [545, 202] on p "Sourcing e-Bikes from bike shops" at bounding box center [659, 203] width 540 height 21
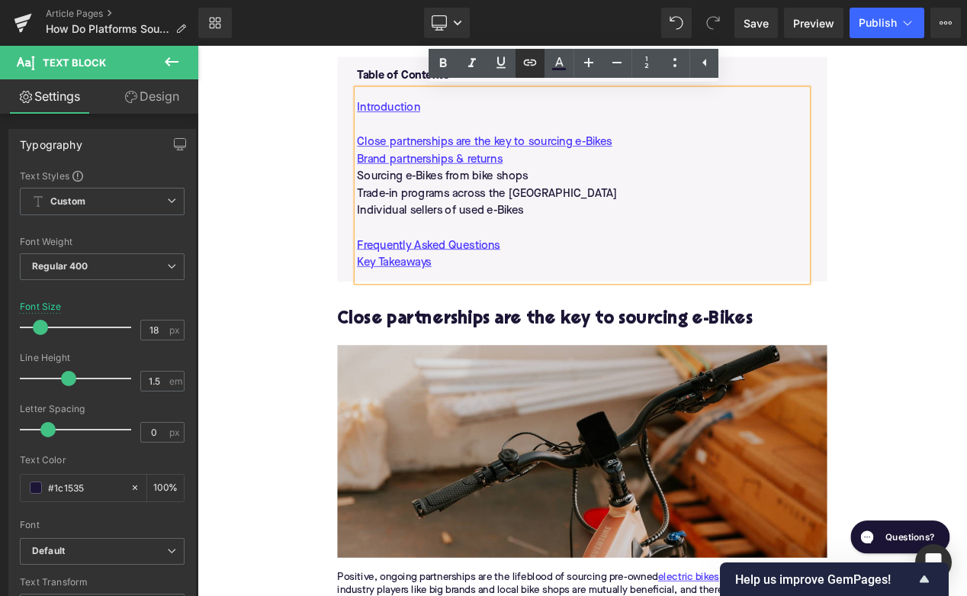
click at [532, 65] on icon at bounding box center [530, 63] width 13 height 6
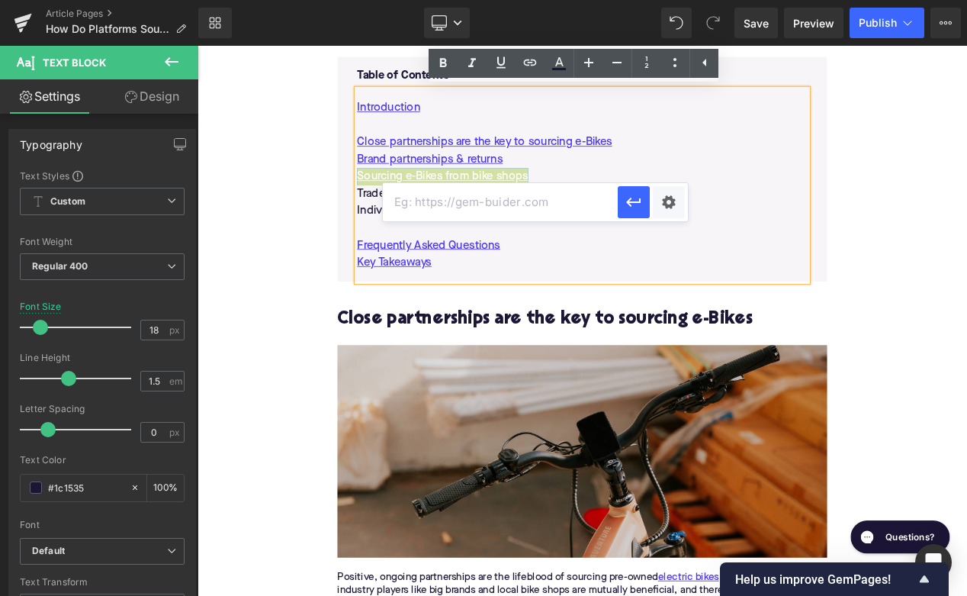
click at [497, 201] on input "text" at bounding box center [500, 202] width 235 height 38
paste input "#e-1734022098387"
click at [635, 214] on button "button" at bounding box center [634, 202] width 32 height 32
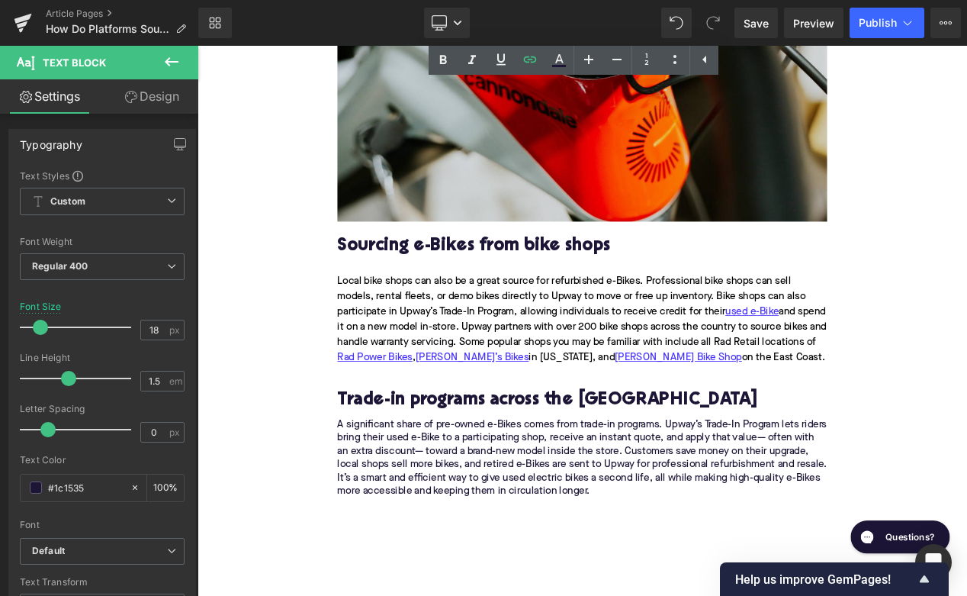
scroll to position [2005, 0]
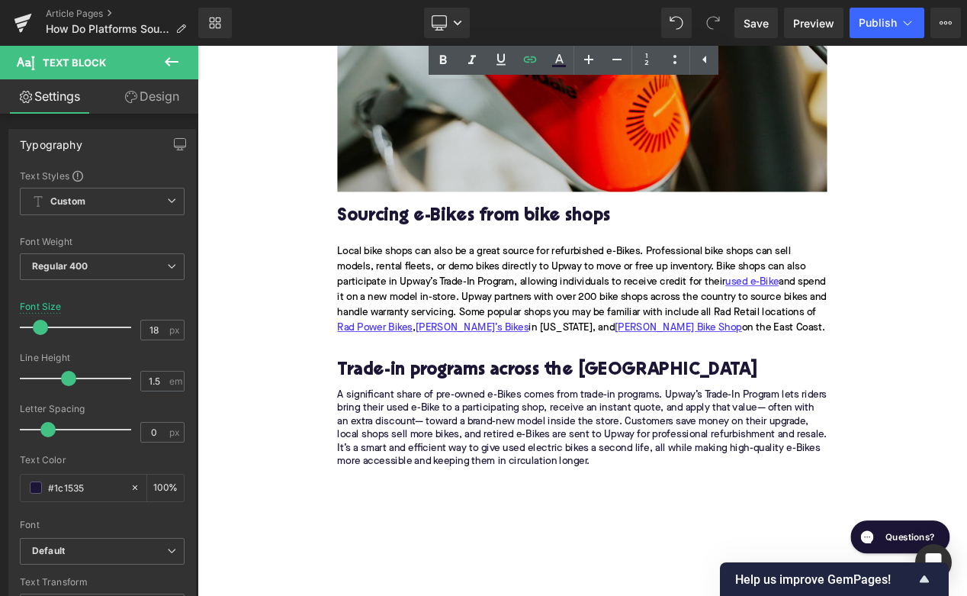
click at [539, 430] on h2 "Trade-in programs across the US" at bounding box center [658, 435] width 587 height 24
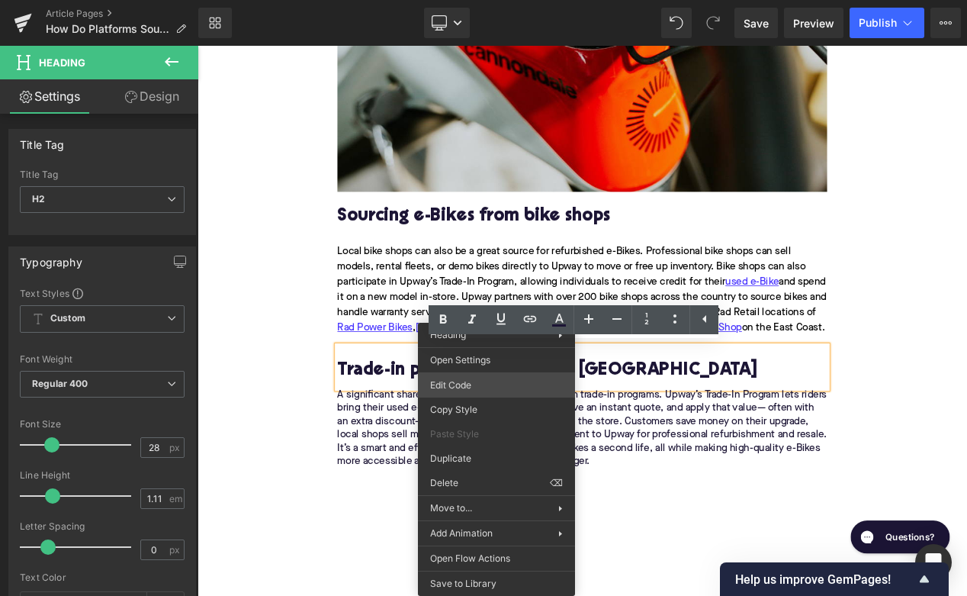
click at [462, 0] on div "Youtube You are previewing how the will restyle your page. You can not edit Ele…" at bounding box center [483, 0] width 967 height 0
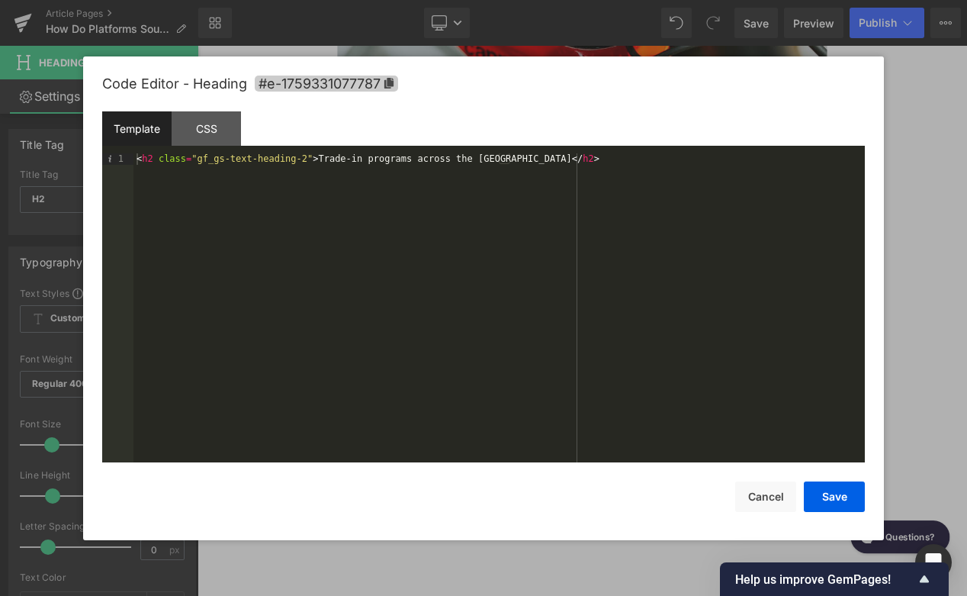
click at [351, 80] on span "#e-1759331077787" at bounding box center [326, 84] width 143 height 16
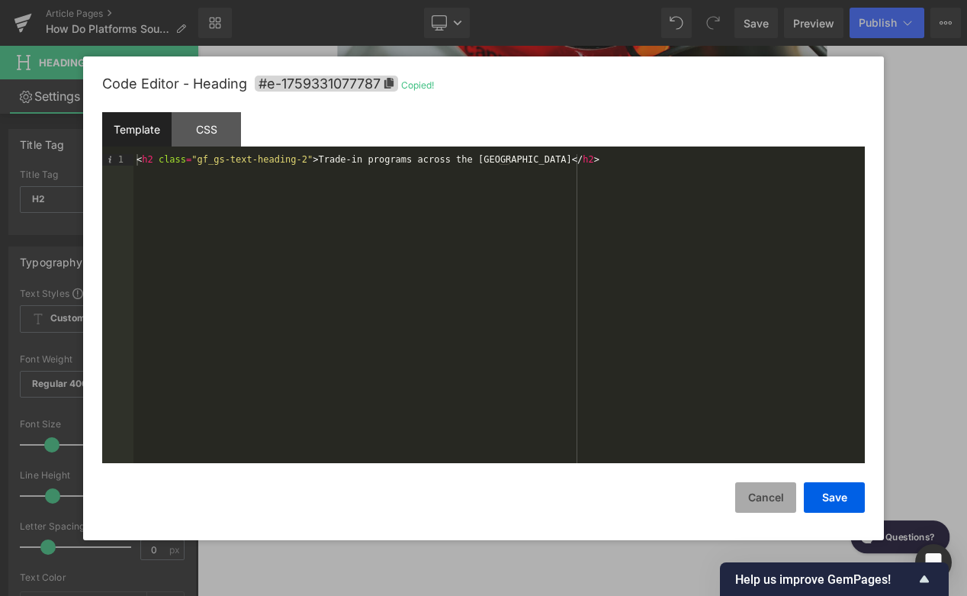
click at [751, 485] on button "Cancel" at bounding box center [765, 497] width 61 height 31
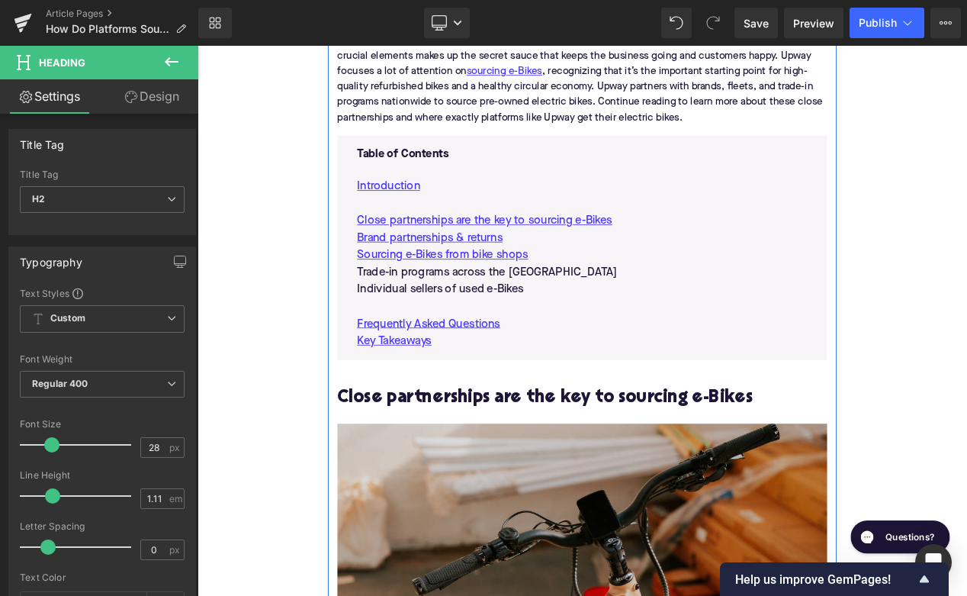
scroll to position [729, 0]
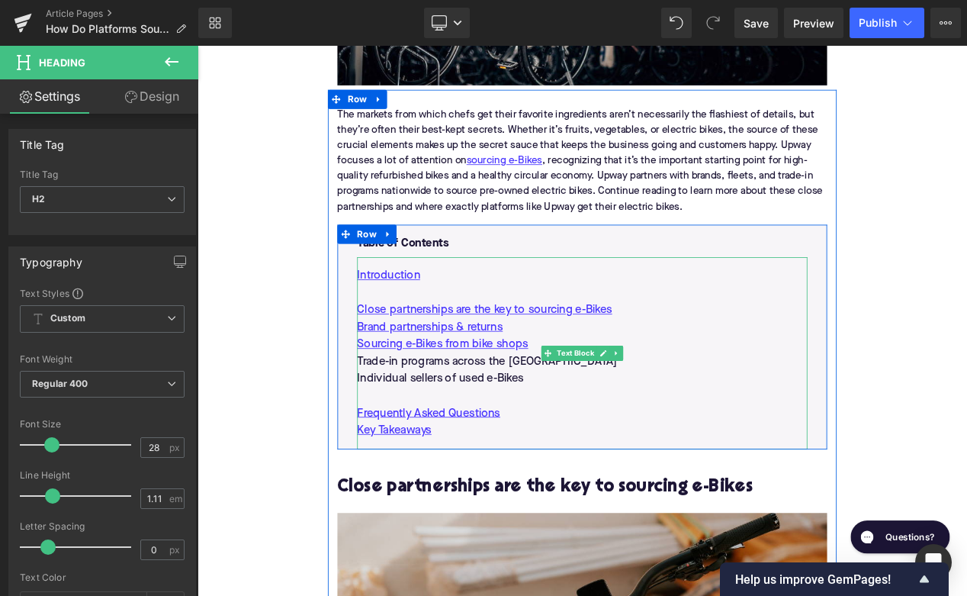
click at [532, 420] on p "Trade-in programs across the US" at bounding box center [659, 424] width 540 height 21
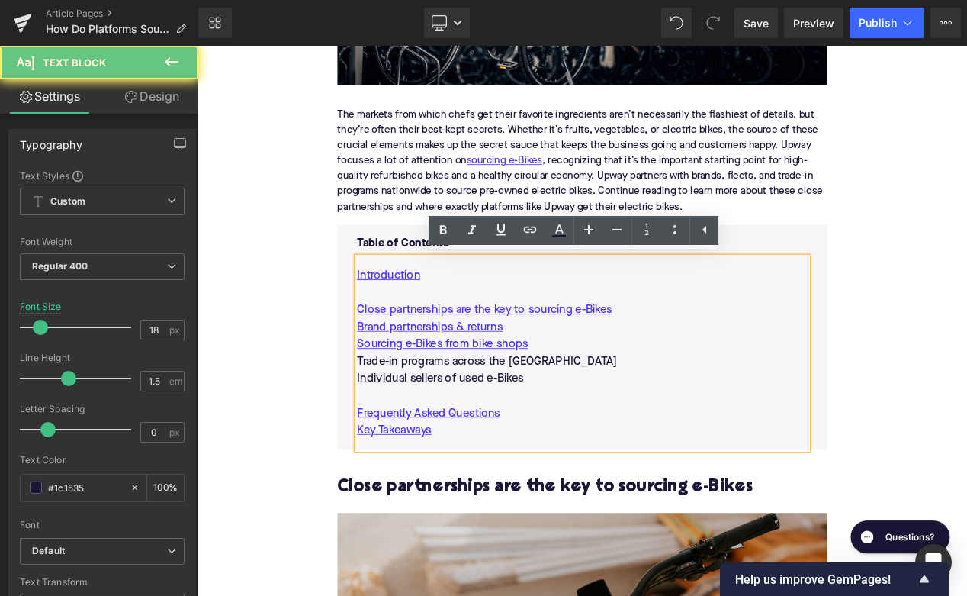
click at [532, 420] on p "Trade-in programs across the US" at bounding box center [659, 424] width 540 height 21
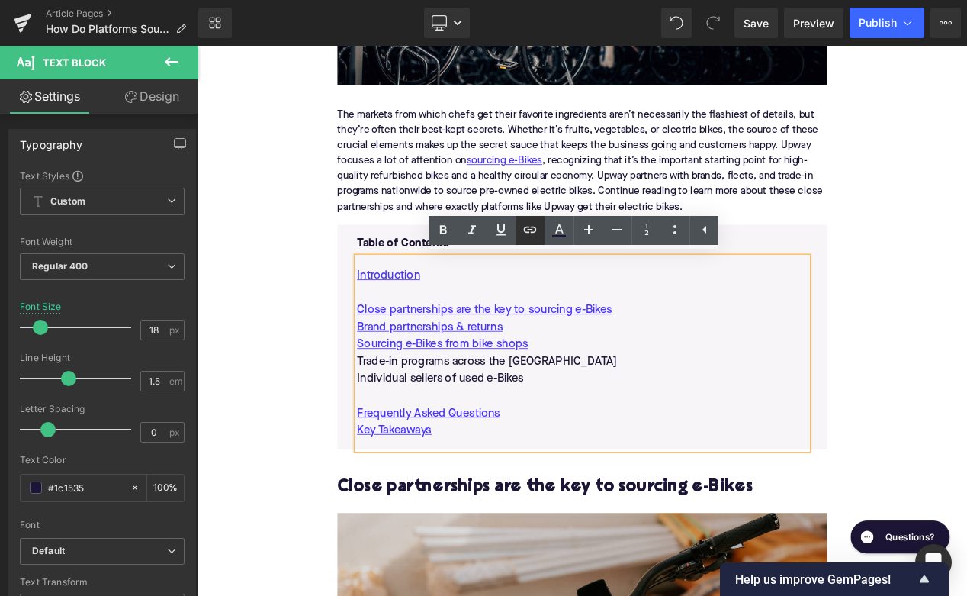
click at [532, 221] on icon at bounding box center [530, 229] width 18 height 18
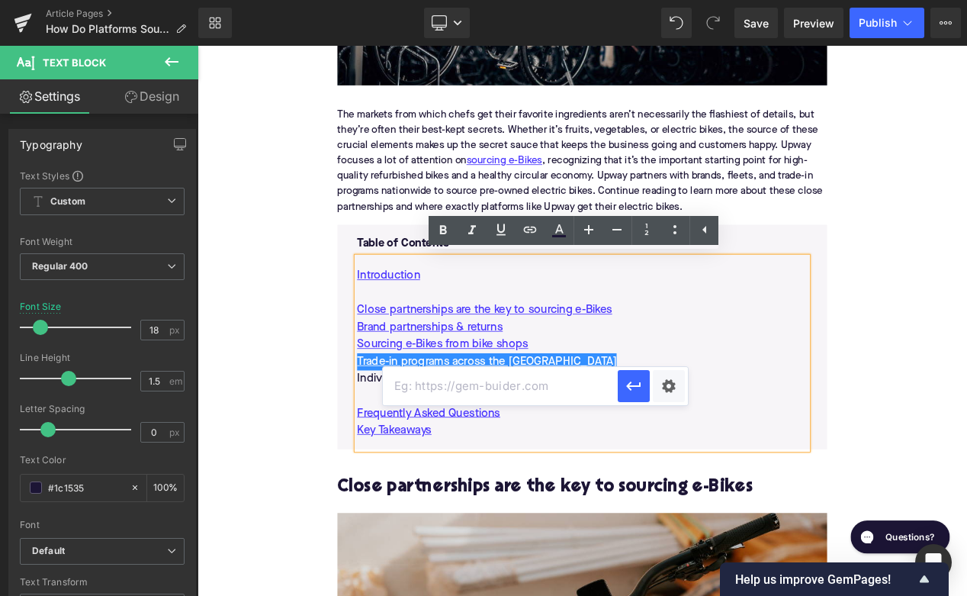
click at [461, 383] on input "text" at bounding box center [500, 386] width 235 height 38
paste input "#e-1759331077787"
type input "#e-1759331077787"
click at [625, 394] on icon "button" at bounding box center [634, 386] width 18 height 18
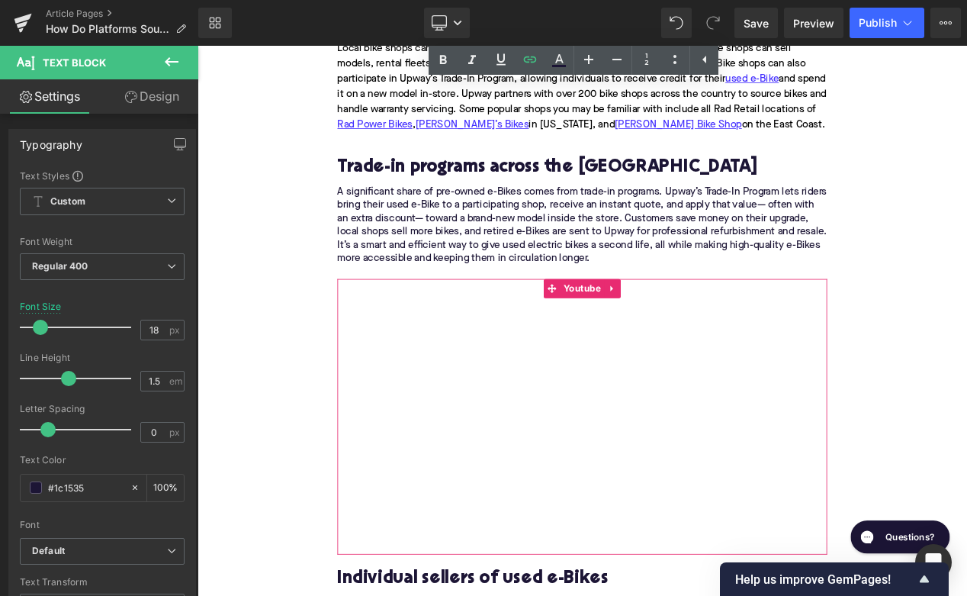
scroll to position [2551, 0]
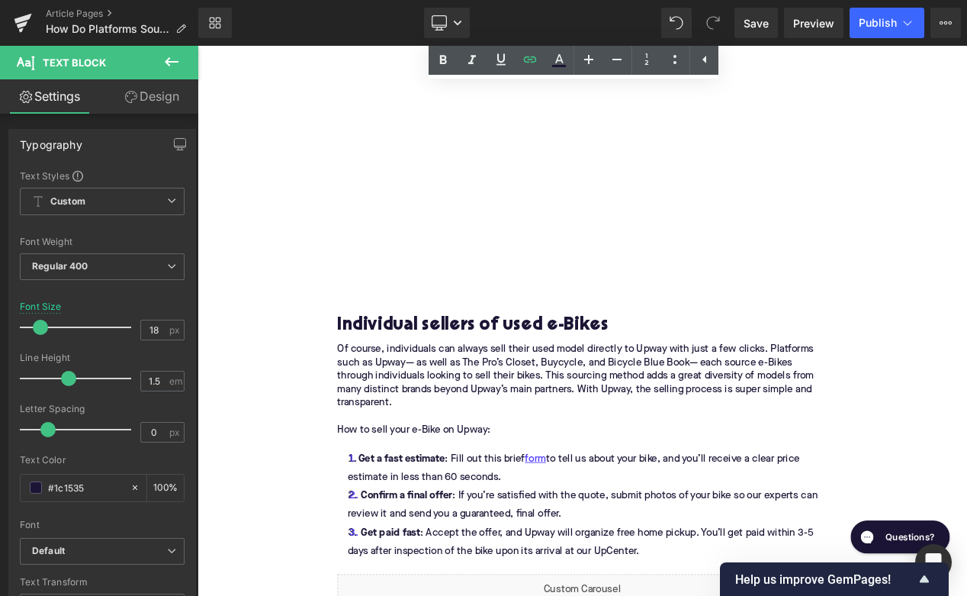
click at [505, 377] on h2 "Individual sellers of used e-Bikes" at bounding box center [658, 383] width 587 height 24
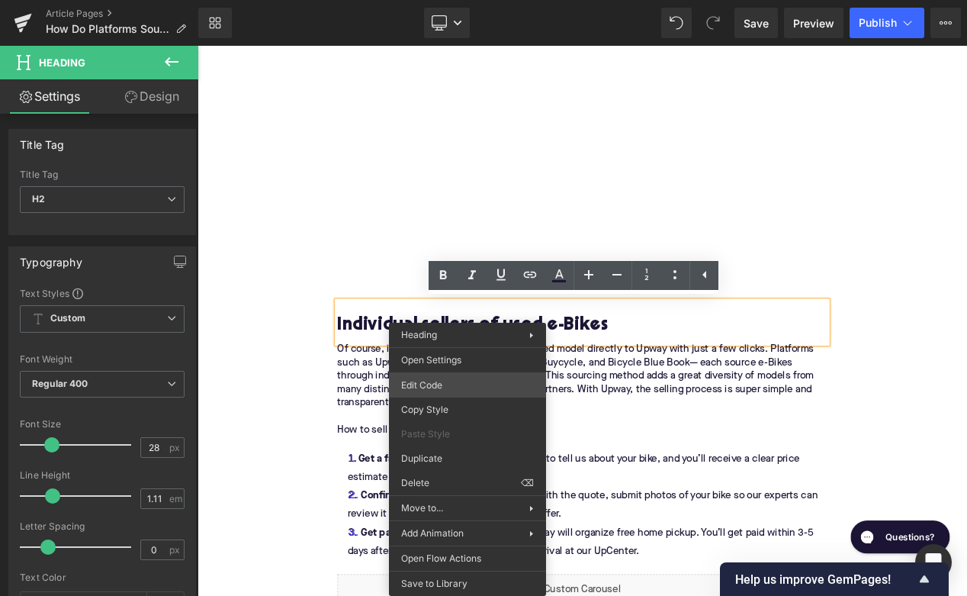
click at [446, 0] on div "Youtube You are previewing how the will restyle your page. You can not edit Ele…" at bounding box center [483, 0] width 967 height 0
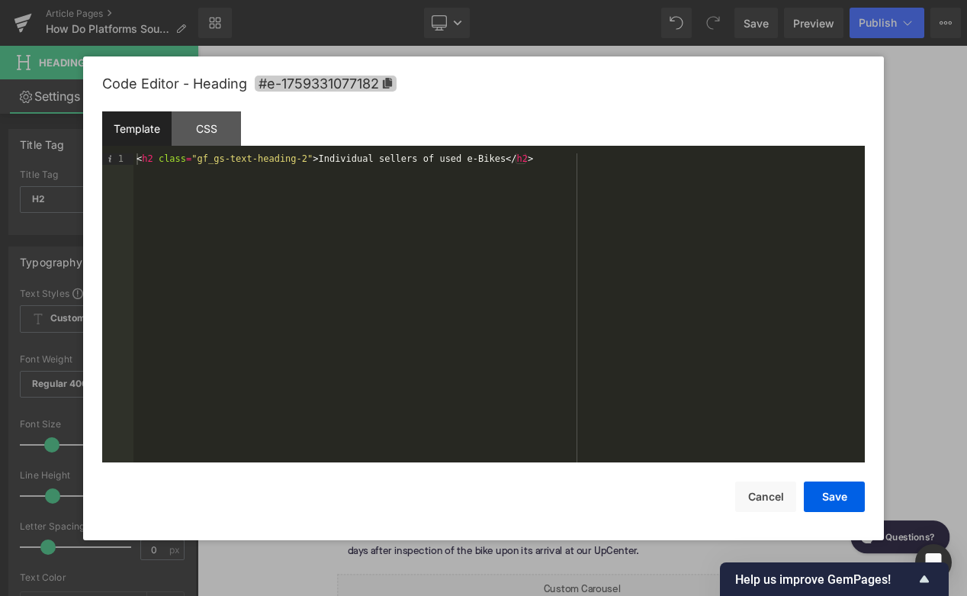
click at [333, 89] on span "#e-1759331077182" at bounding box center [326, 84] width 142 height 16
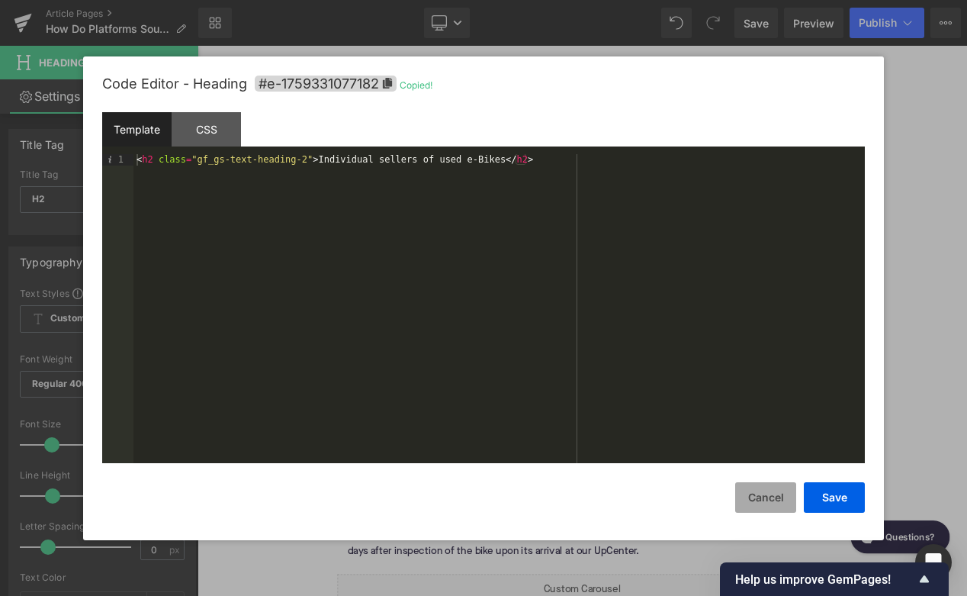
click at [753, 497] on button "Cancel" at bounding box center [765, 497] width 61 height 31
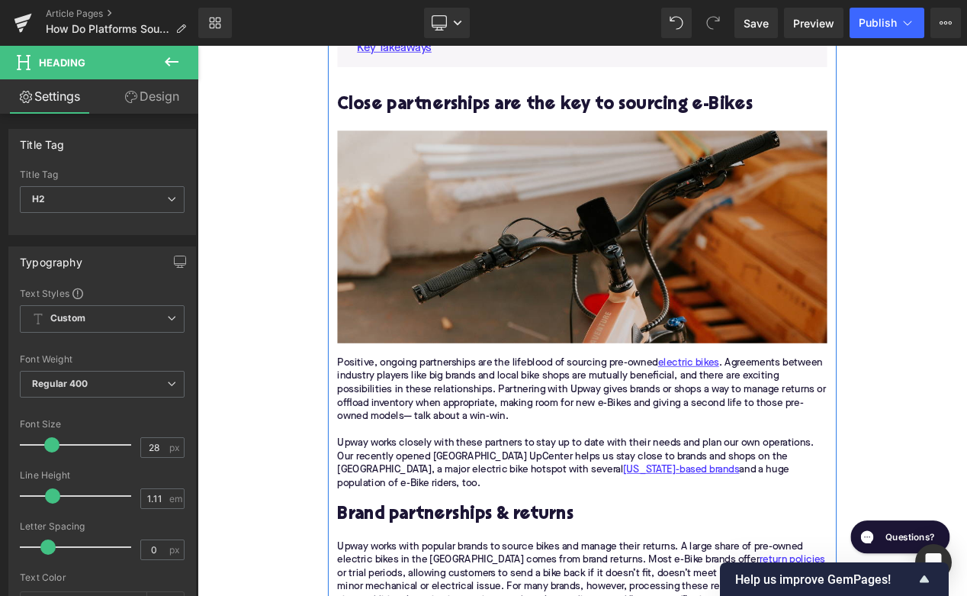
scroll to position [901, 0]
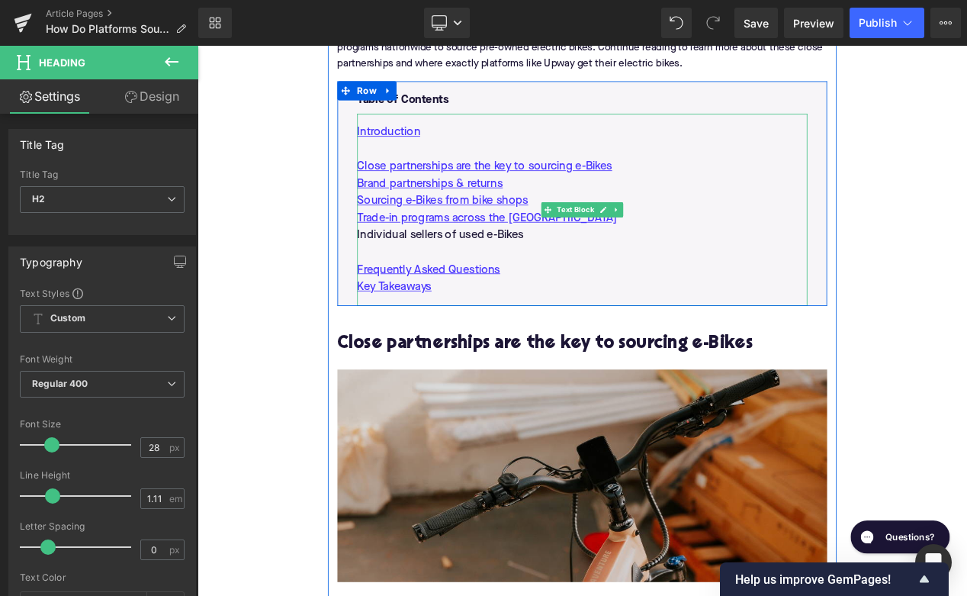
click at [507, 276] on p "Individual sellers of used e-Bikes" at bounding box center [659, 273] width 540 height 21
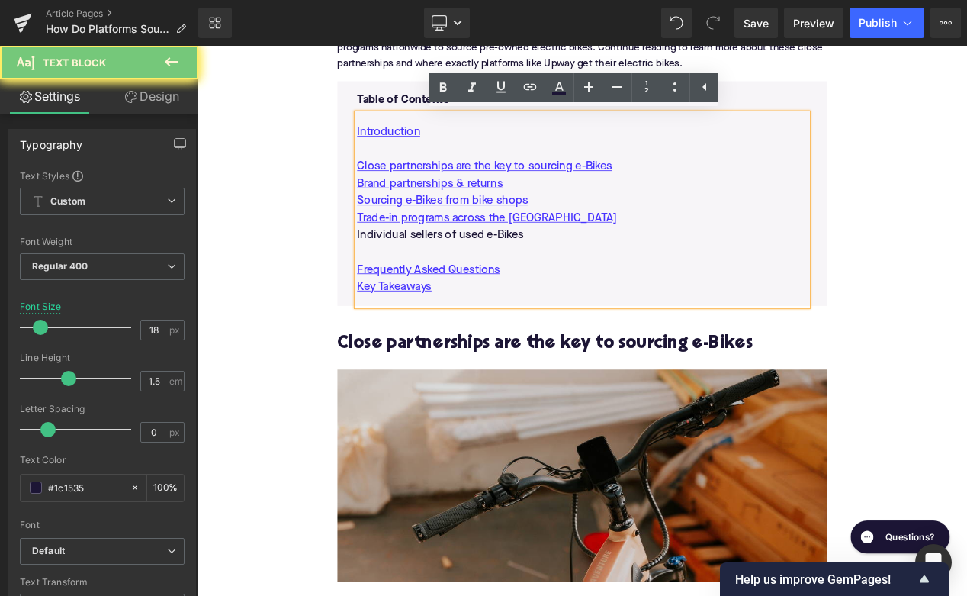
click at [507, 276] on p "Individual sellers of used e-Bikes" at bounding box center [659, 273] width 540 height 21
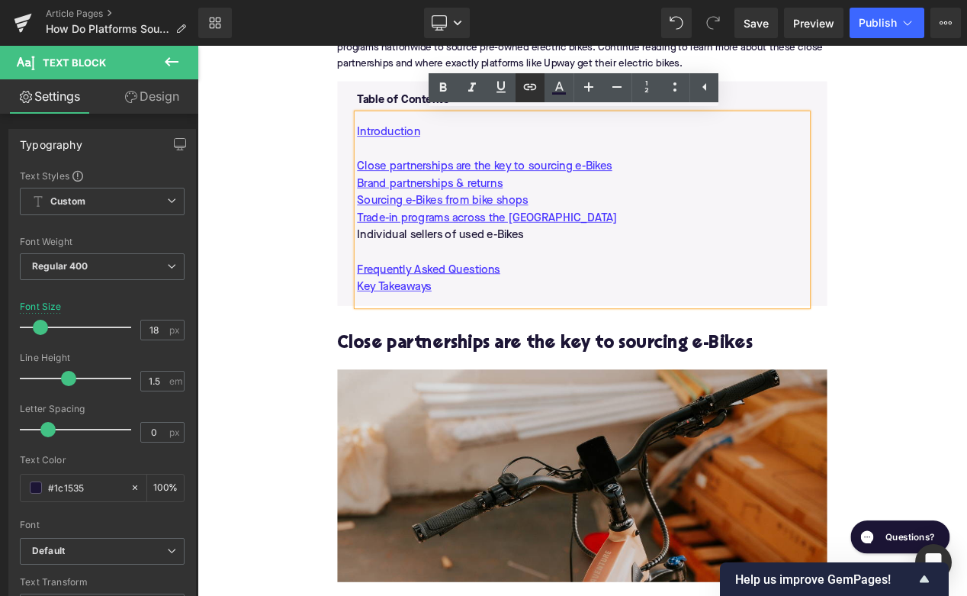
click at [537, 83] on icon at bounding box center [530, 87] width 18 height 18
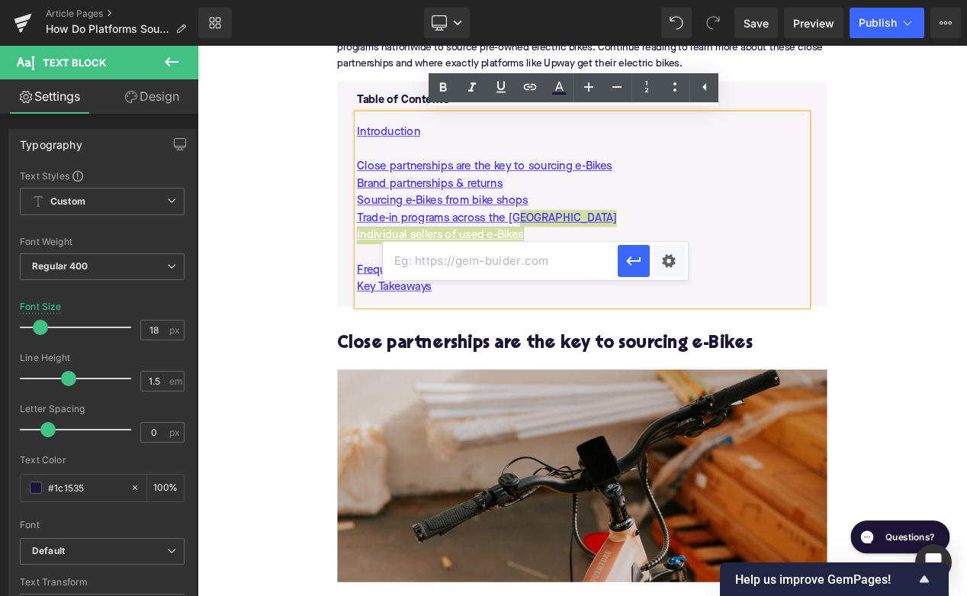
click at [473, 269] on input "text" at bounding box center [500, 261] width 235 height 38
paste input "#e-1759331077182"
type input "#e-1759331077182"
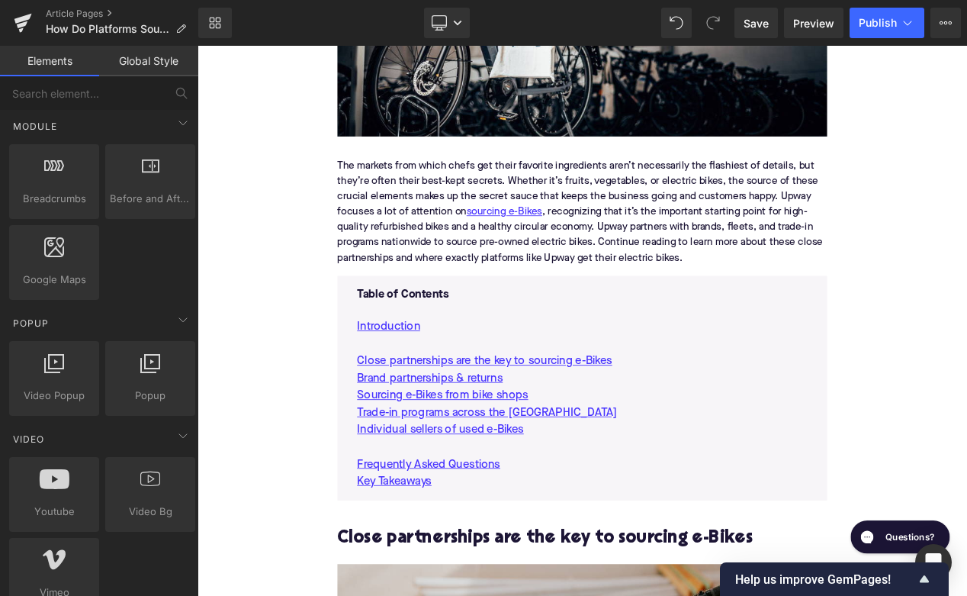
scroll to position [532, 0]
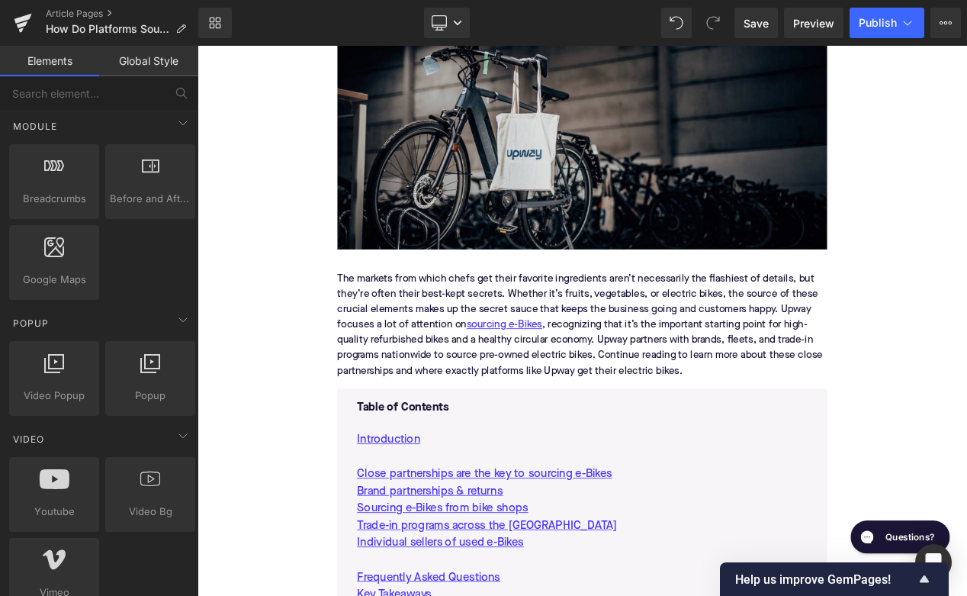
click at [494, 245] on img at bounding box center [658, 162] width 587 height 255
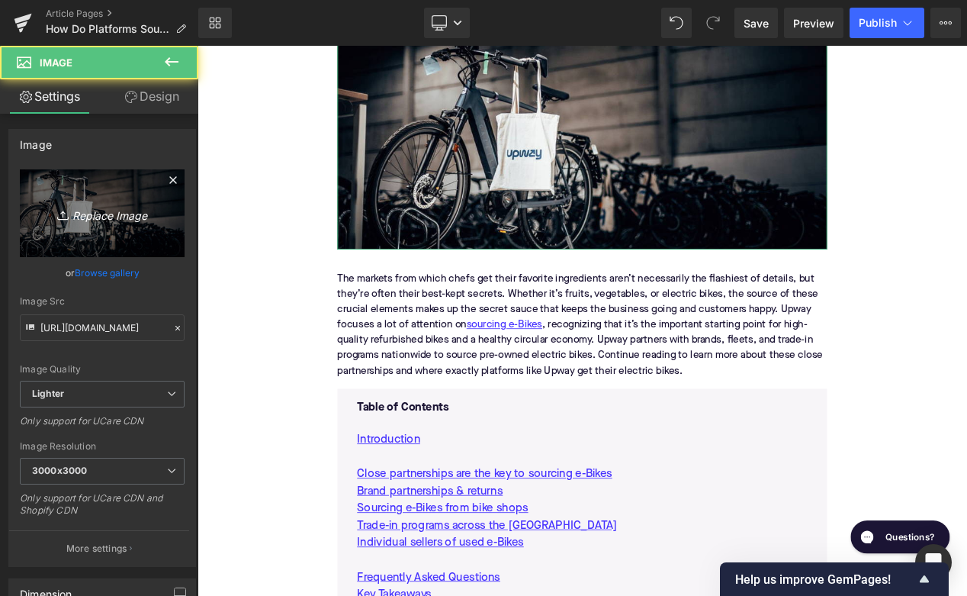
click at [103, 228] on link "Replace Image" at bounding box center [102, 213] width 165 height 88
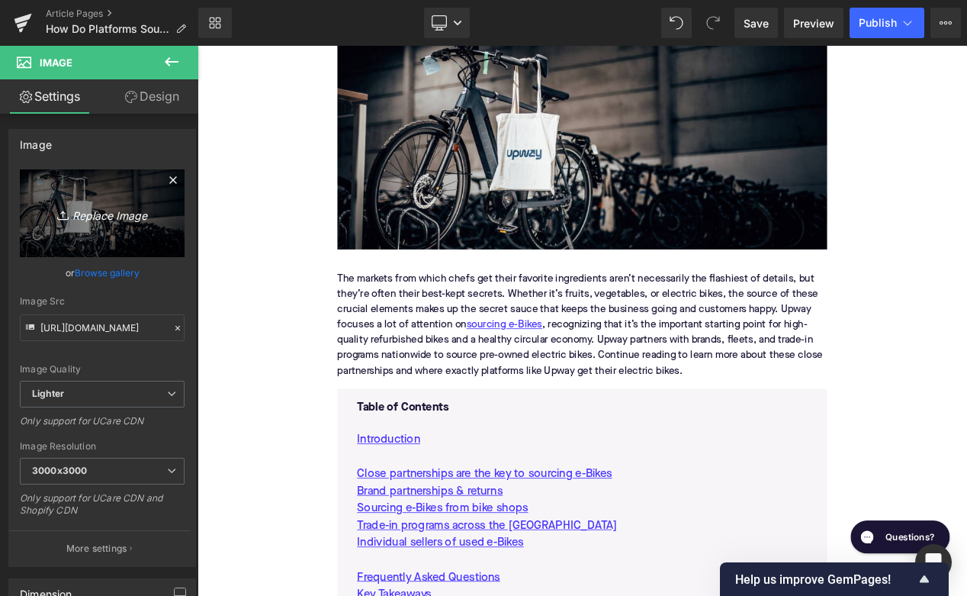
type input "C:\fakepath\Remy Pt. 3(99).png"
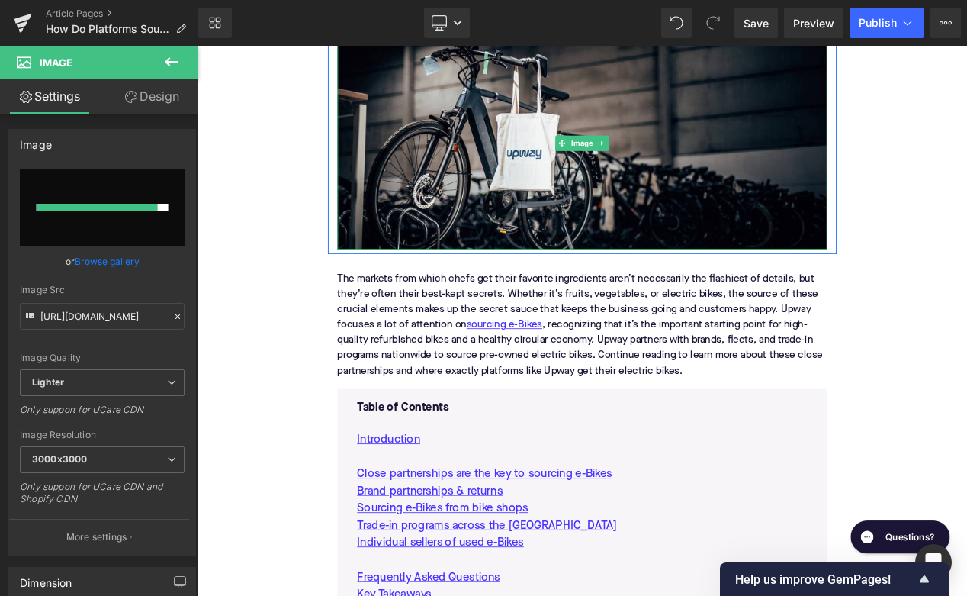
type input "https://ucarecdn.com/34ef11b7-02a9-499a-8b03-baff5fae1bf4/-/format/auto/-/previ…"
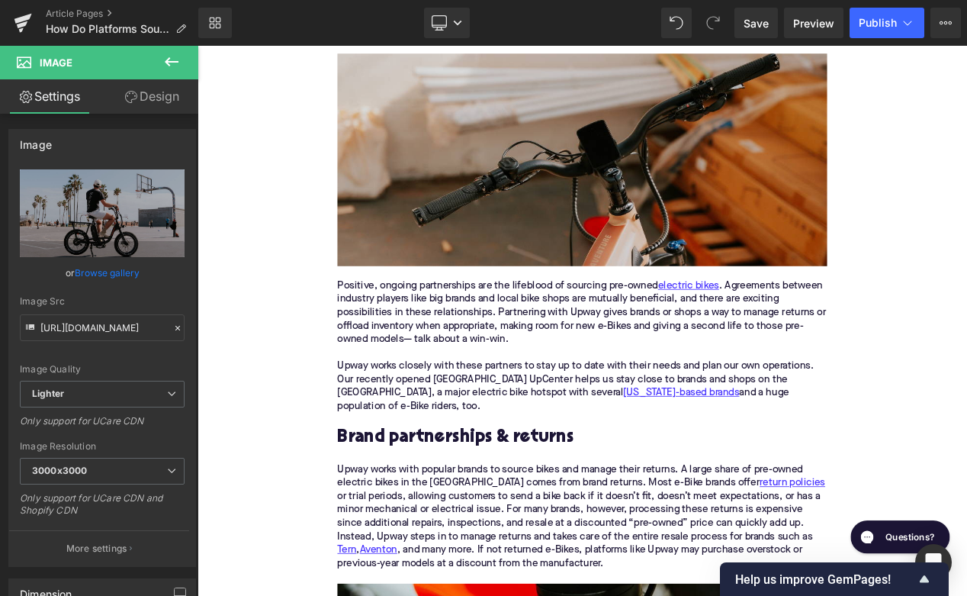
scroll to position [1209, 0]
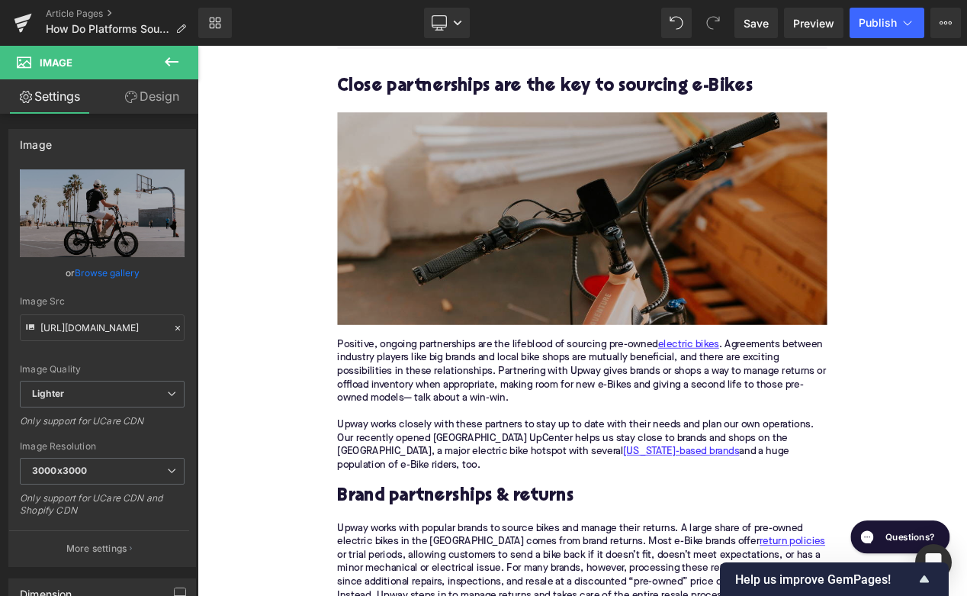
click at [606, 270] on img at bounding box center [658, 253] width 587 height 255
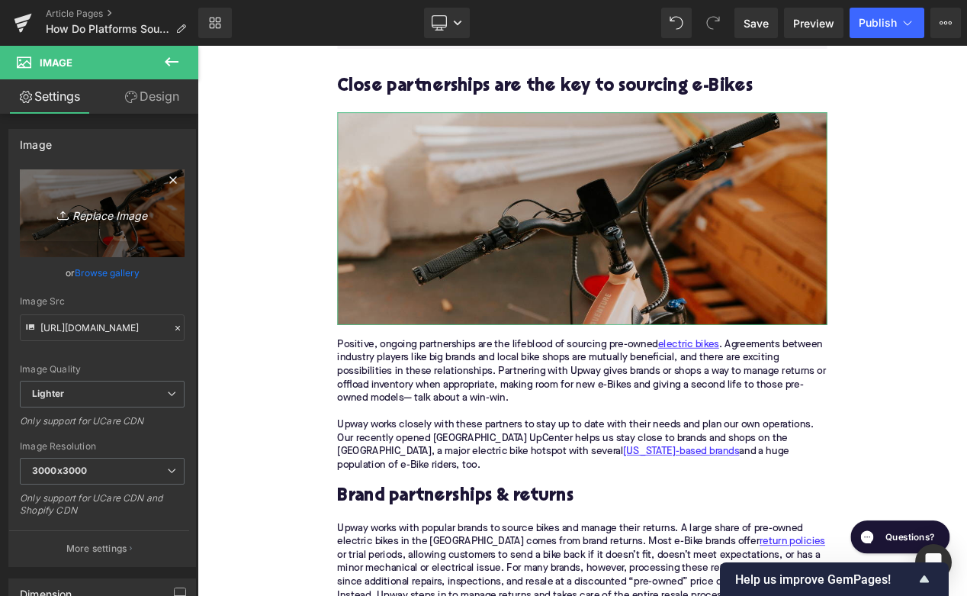
click at [119, 220] on icon "Replace Image" at bounding box center [102, 213] width 122 height 19
type input "C:\fakepath\Remy Pt. 3(101).png"
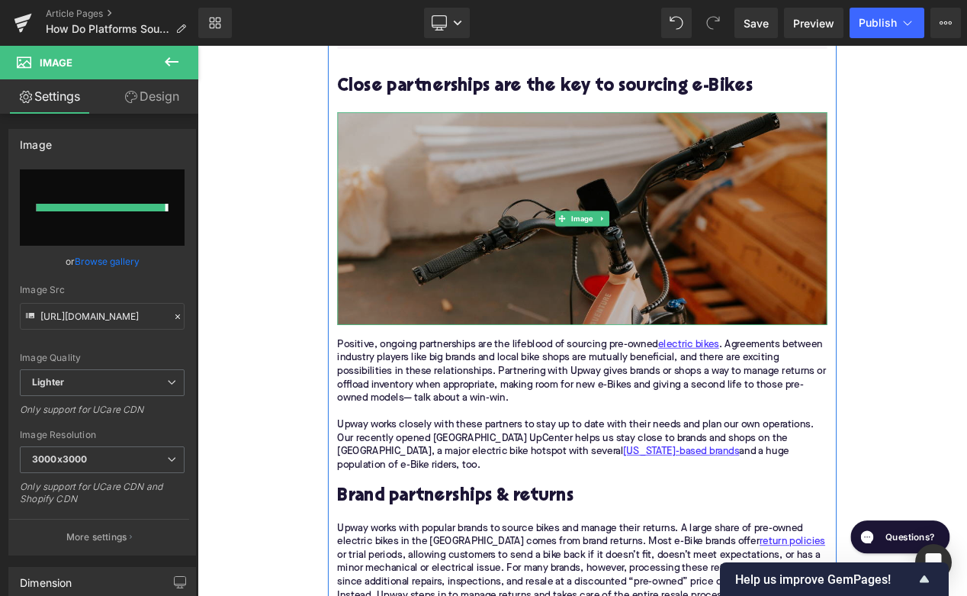
type input "https://ucarecdn.com/c60f939c-fff5-46d4-bdc2-4dec66318b76/-/format/auto/-/previ…"
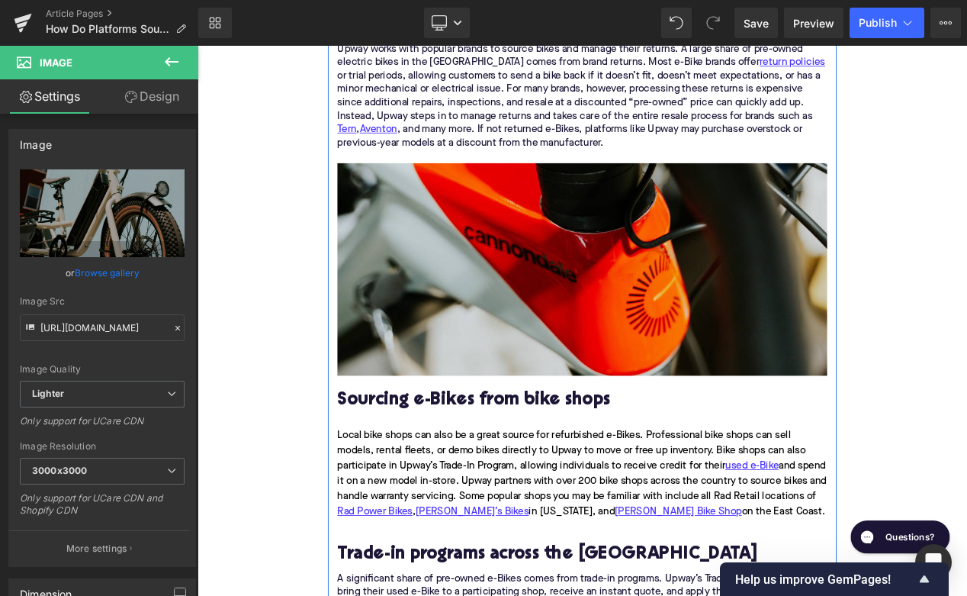
scroll to position [1795, 0]
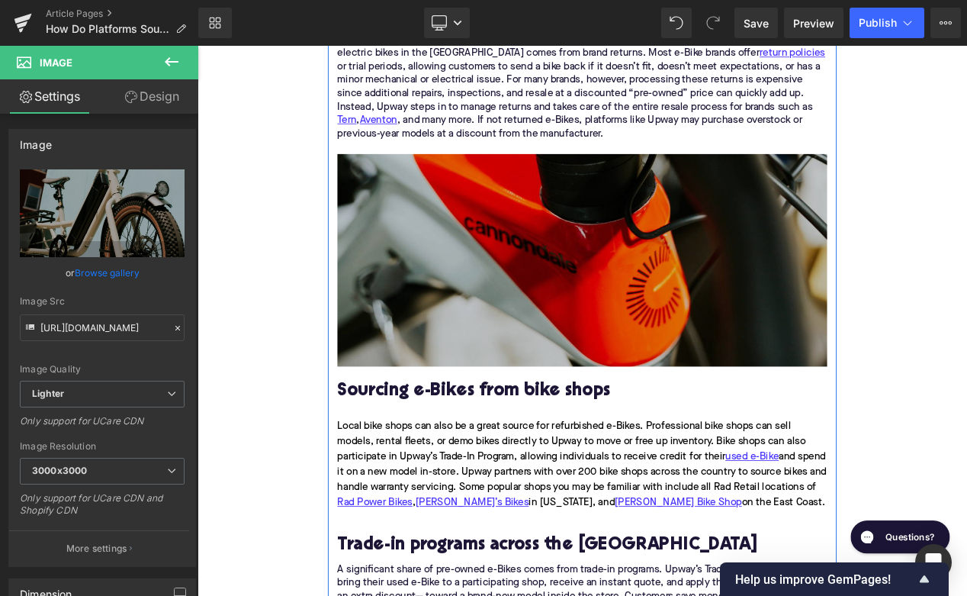
click at [719, 249] on img at bounding box center [658, 302] width 587 height 255
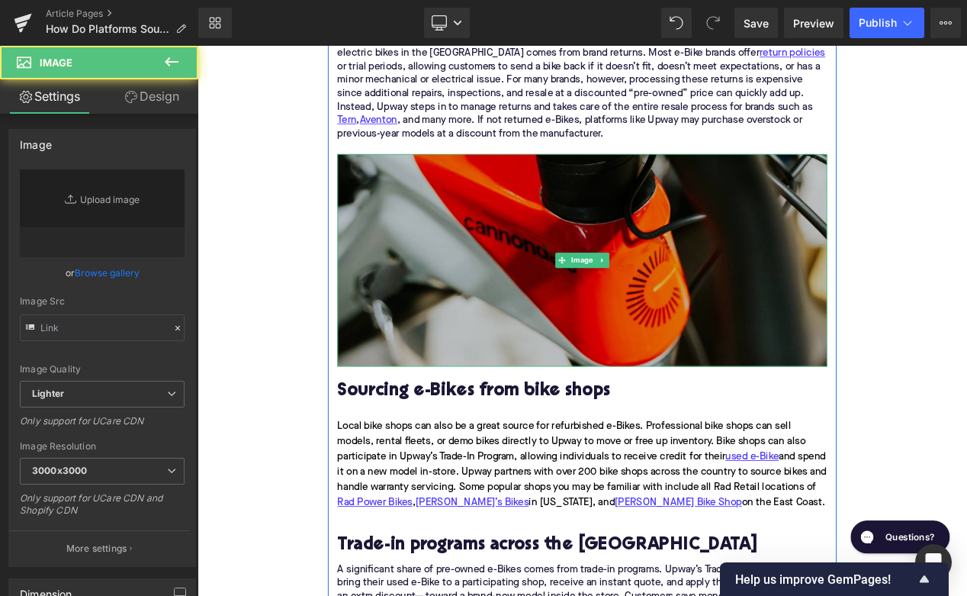
type input "https://ucarecdn.com/6c340369-726e-419c-9a50-1ecab9ea34c8/-/format/auto/-/previ…"
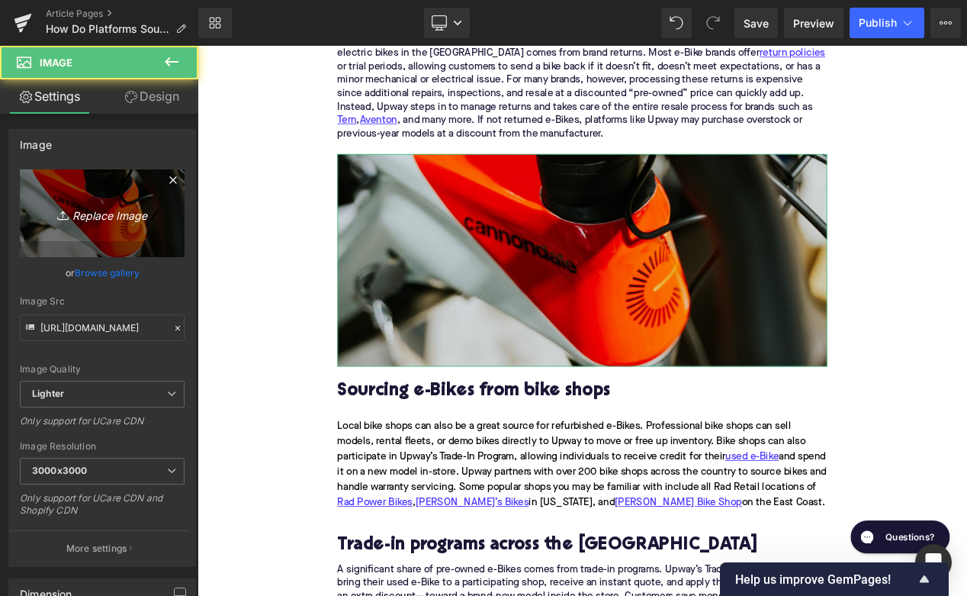
click at [141, 236] on link "Replace Image" at bounding box center [102, 213] width 165 height 88
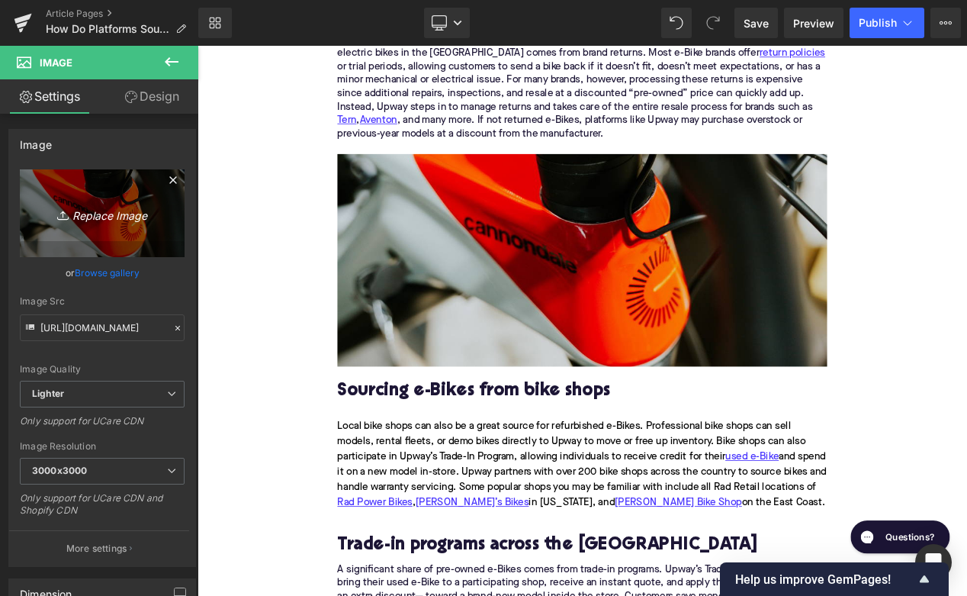
type input "C:\fakepath\Remy Pt. 3(100).png"
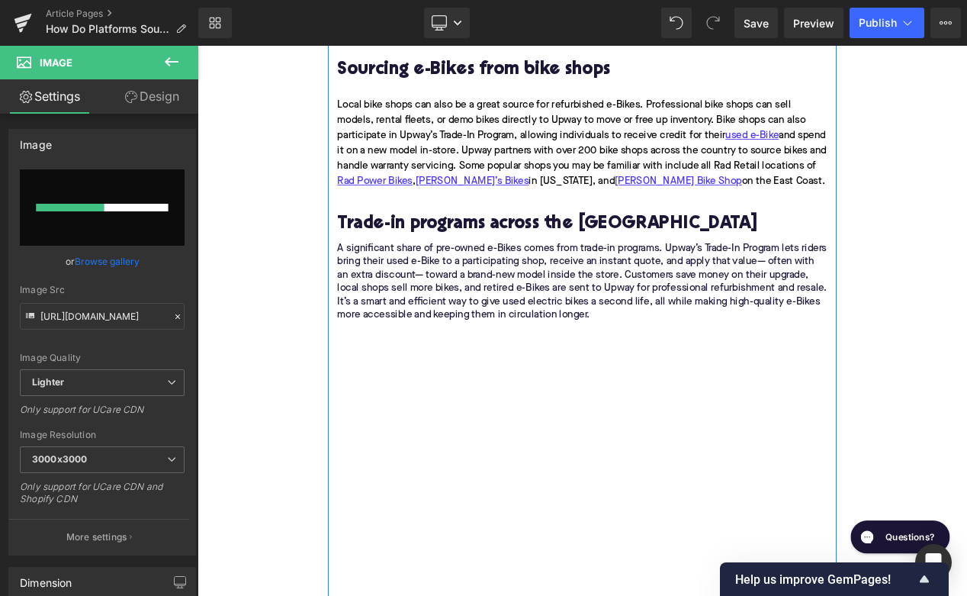
scroll to position [2080, 0]
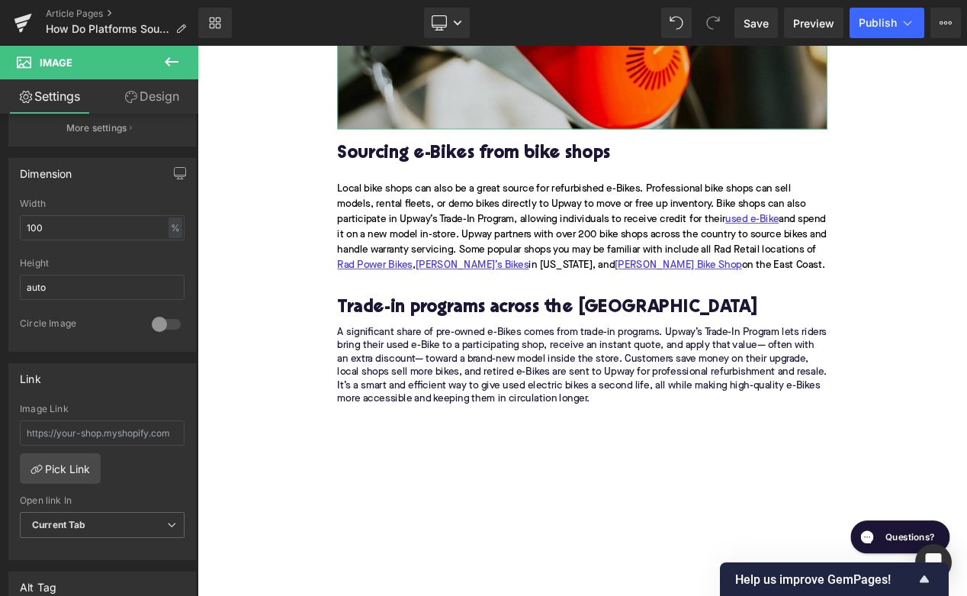
type input "https://ucarecdn.com/f3a7952b-44d8-45fd-8aac-ca2581c0c9eb/-/format/auto/-/previ…"
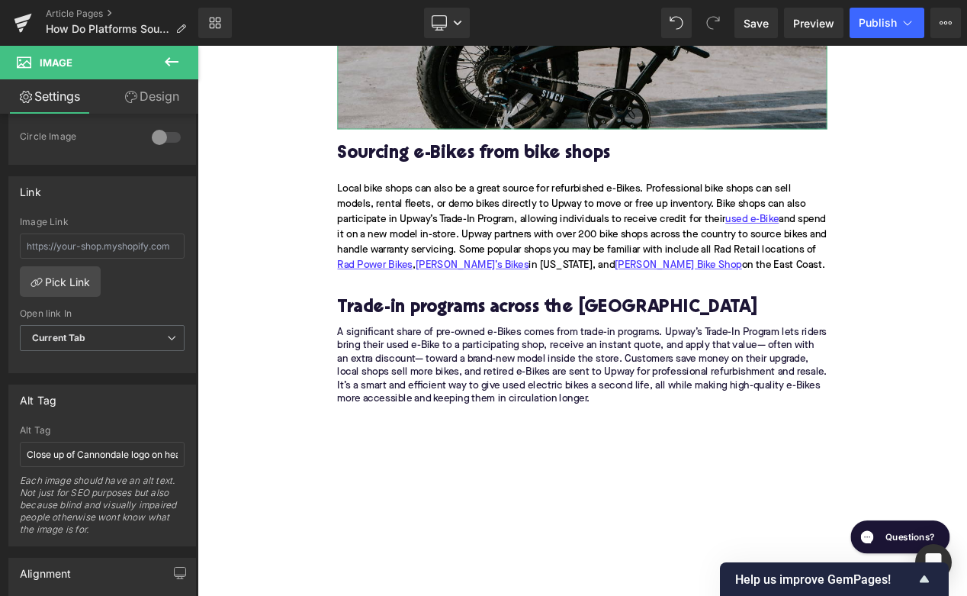
scroll to position [613, 0]
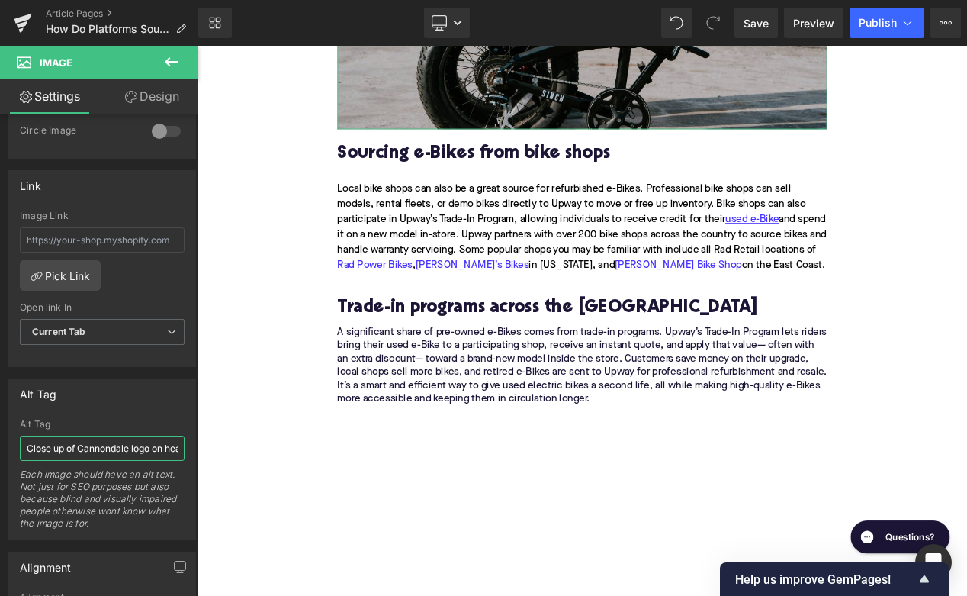
click at [82, 440] on input "Close up of Cannondale logo on headset" at bounding box center [102, 448] width 165 height 25
type input "Folded Aventon Sinch electric bike"
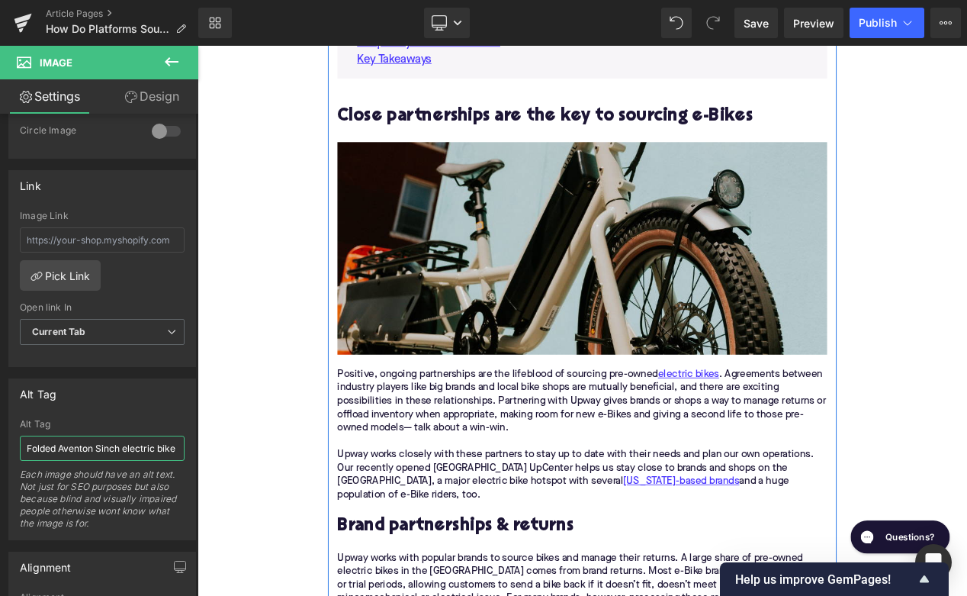
scroll to position [1152, 0]
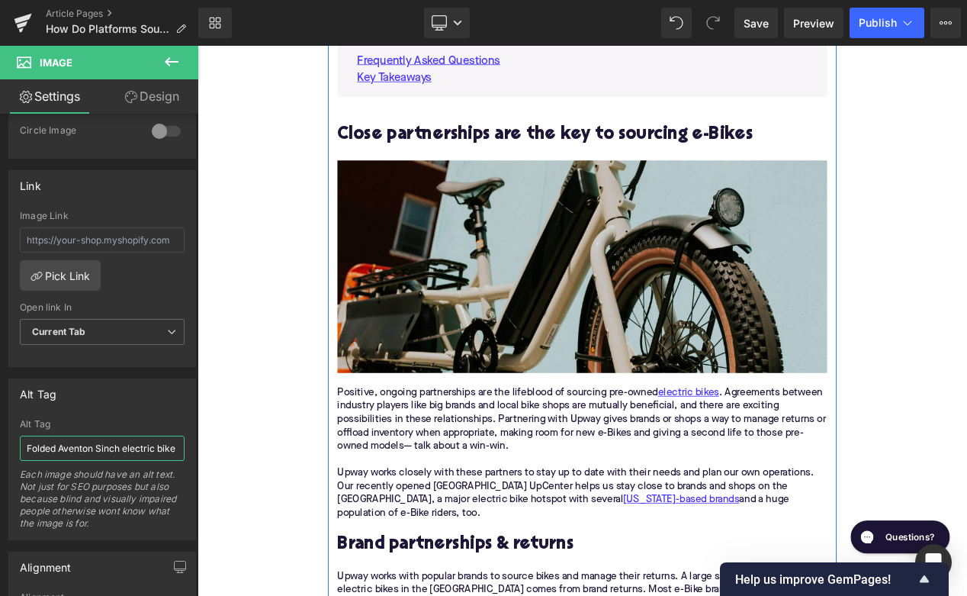
click at [419, 344] on img at bounding box center [658, 310] width 587 height 255
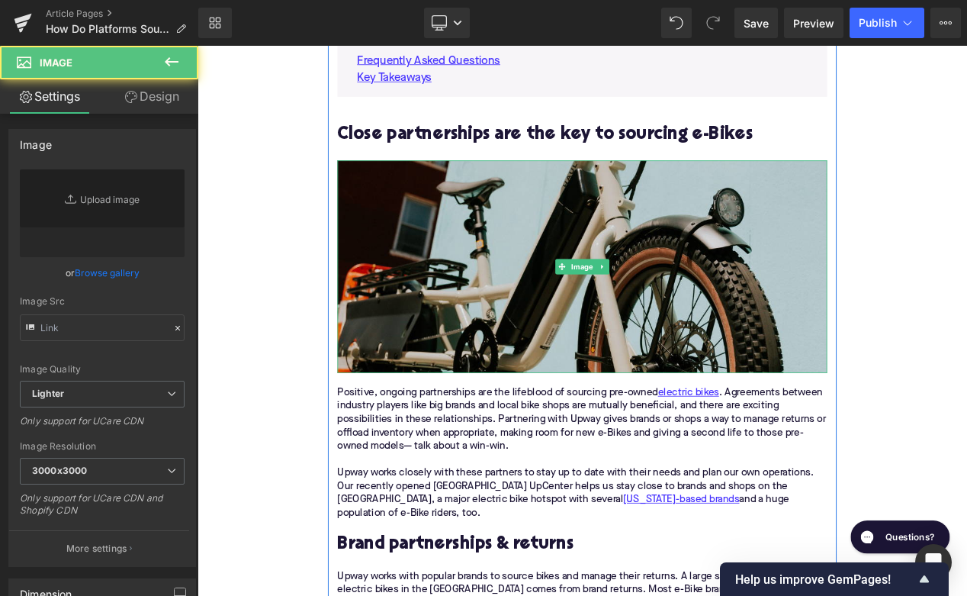
type input "https://ucarecdn.com/c60f939c-fff5-46d4-bdc2-4dec66318b76/-/format/auto/-/previ…"
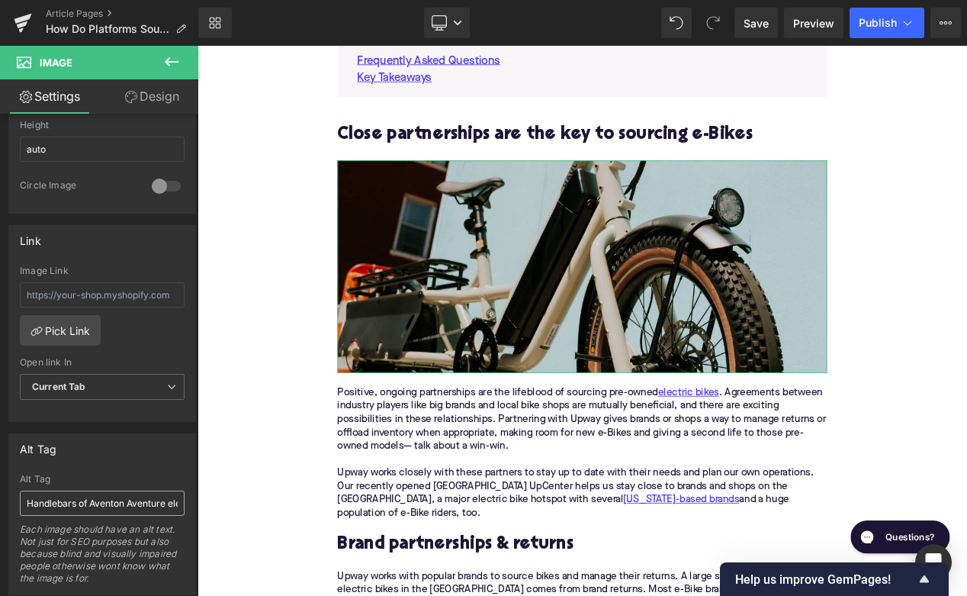
scroll to position [559, 0]
click at [79, 504] on input "Handlebars of Aventon Aventure electric bike" at bounding box center [102, 502] width 165 height 25
type input "Close up of Specialized Globe Haul electric cargo bike"
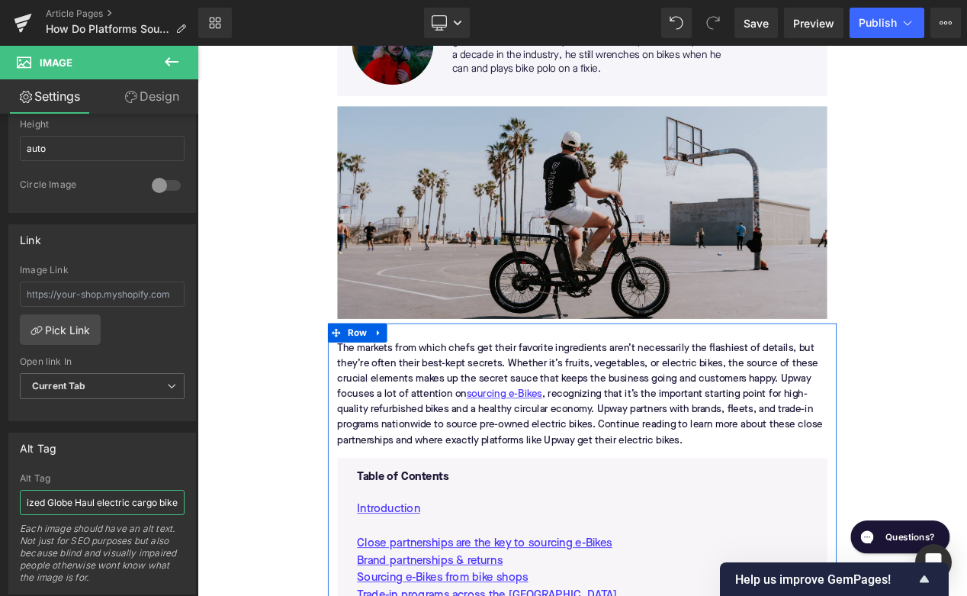
scroll to position [378, 0]
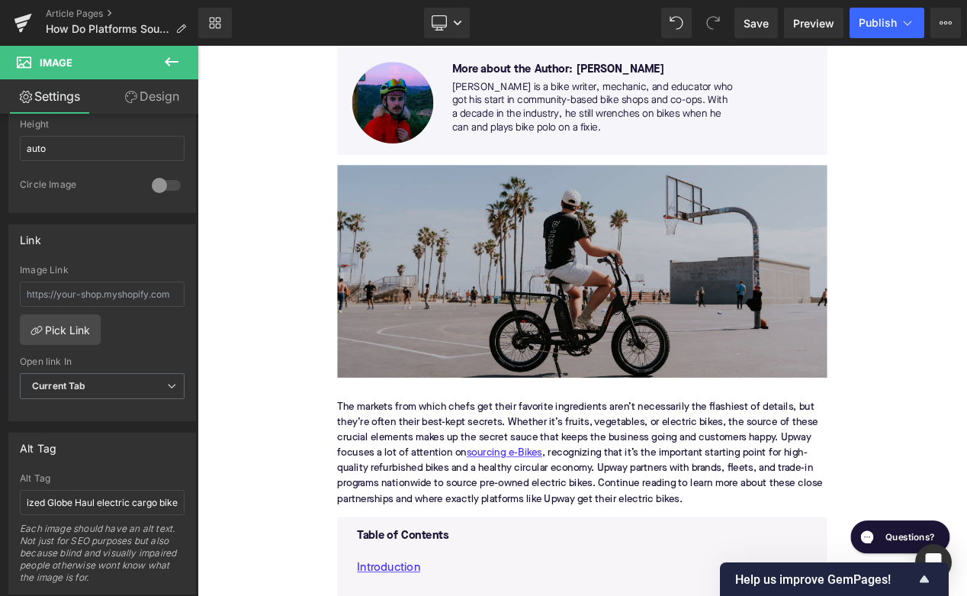
click at [451, 291] on img at bounding box center [658, 316] width 587 height 255
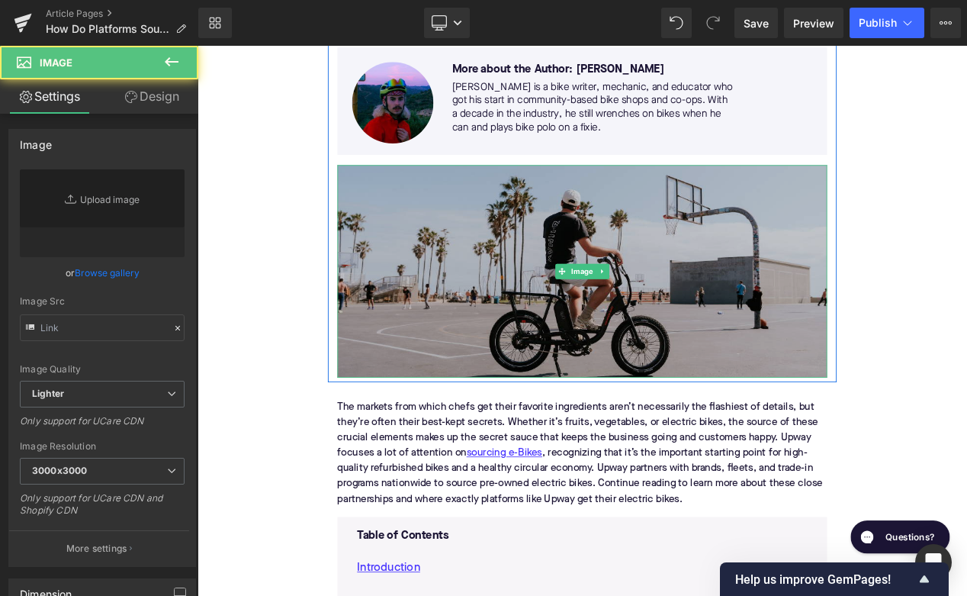
type input "https://ucarecdn.com/34ef11b7-02a9-499a-8b03-baff5fae1bf4/-/format/auto/-/previ…"
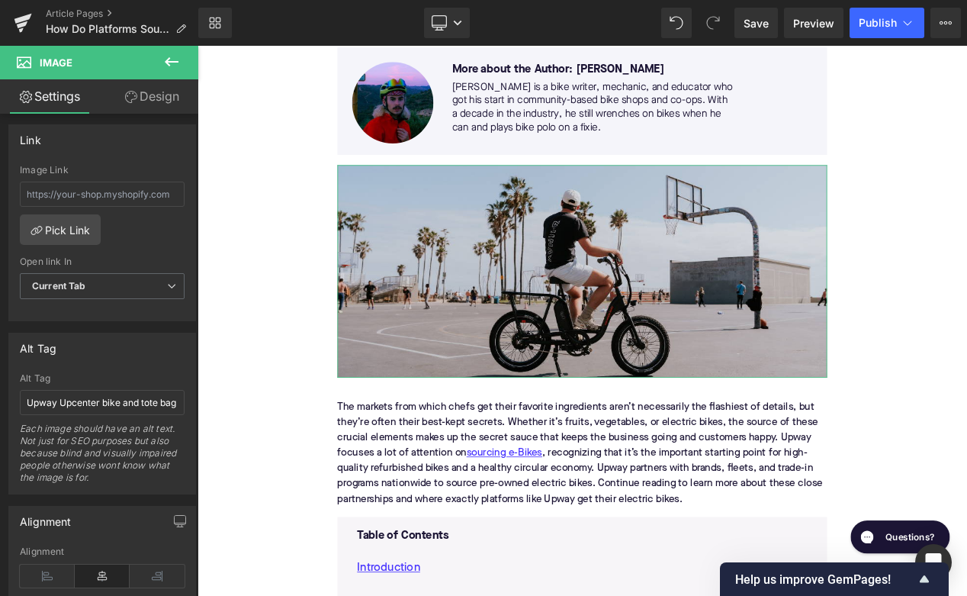
scroll to position [668, 0]
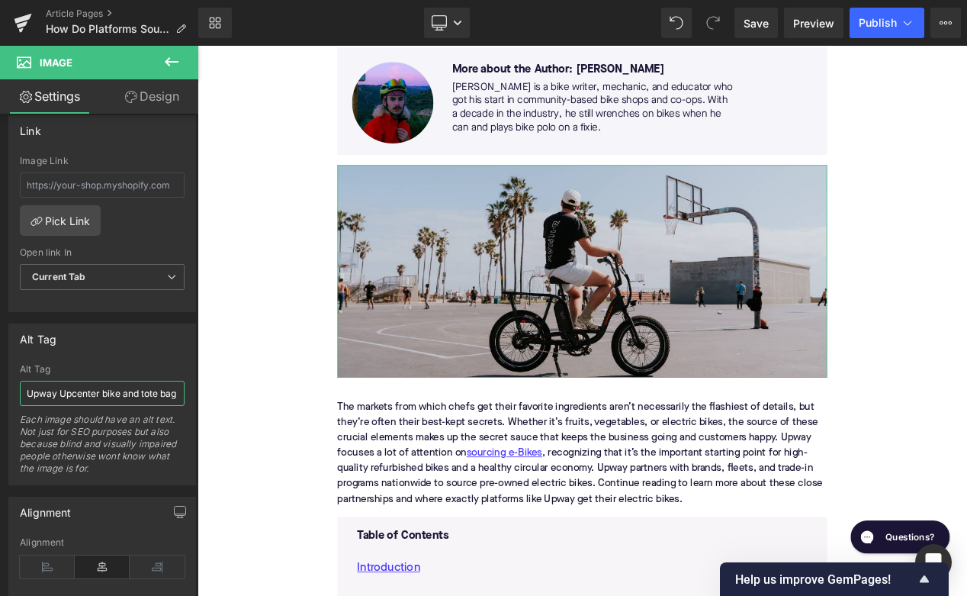
click at [94, 387] on input "Upway Upcenter bike and tote bag on handlebars" at bounding box center [102, 393] width 165 height 25
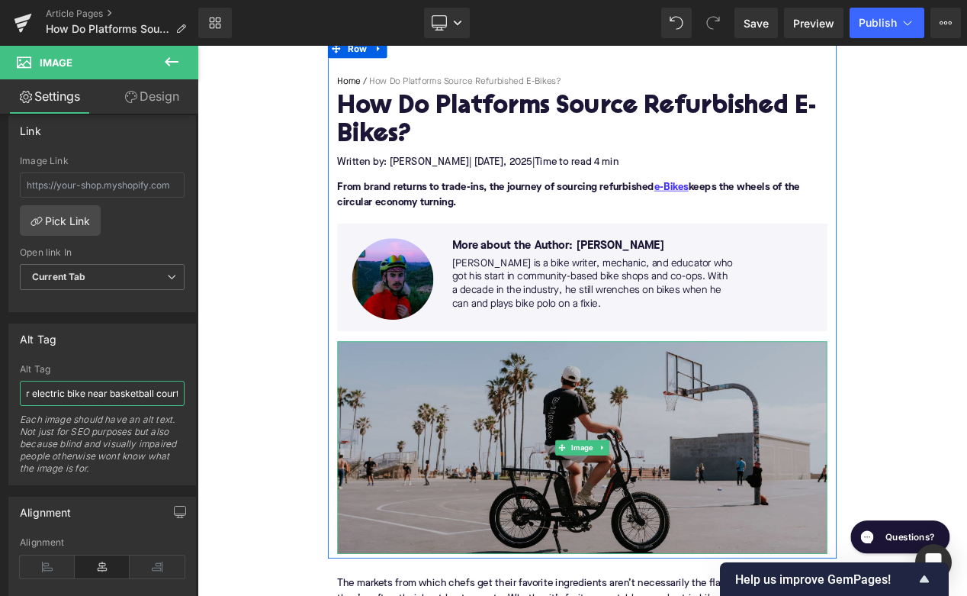
scroll to position [18, 0]
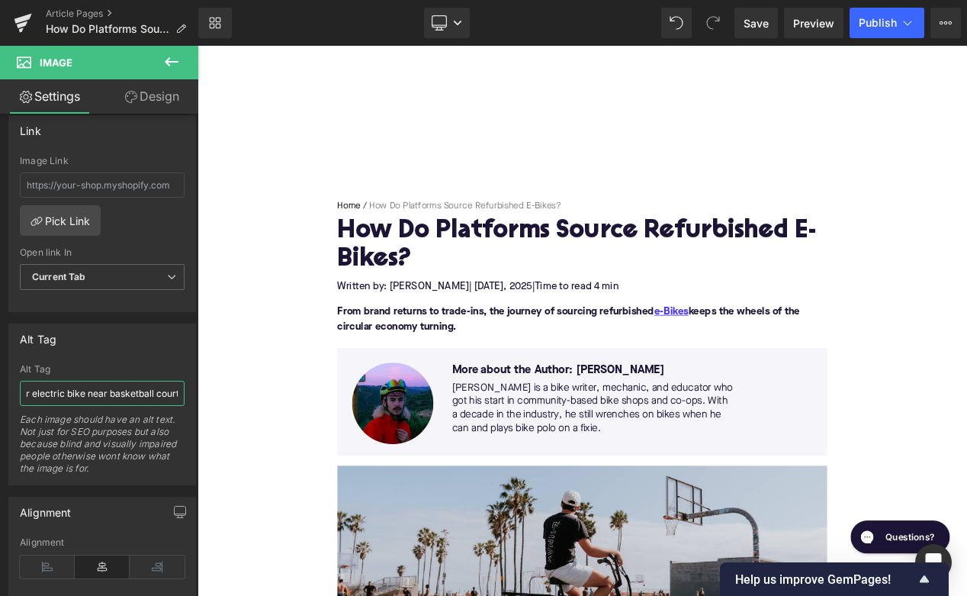
type input "Rider on Rad Power RadRunner electric bike near basketball court"
click at [884, 12] on button "Publish" at bounding box center [887, 23] width 75 height 31
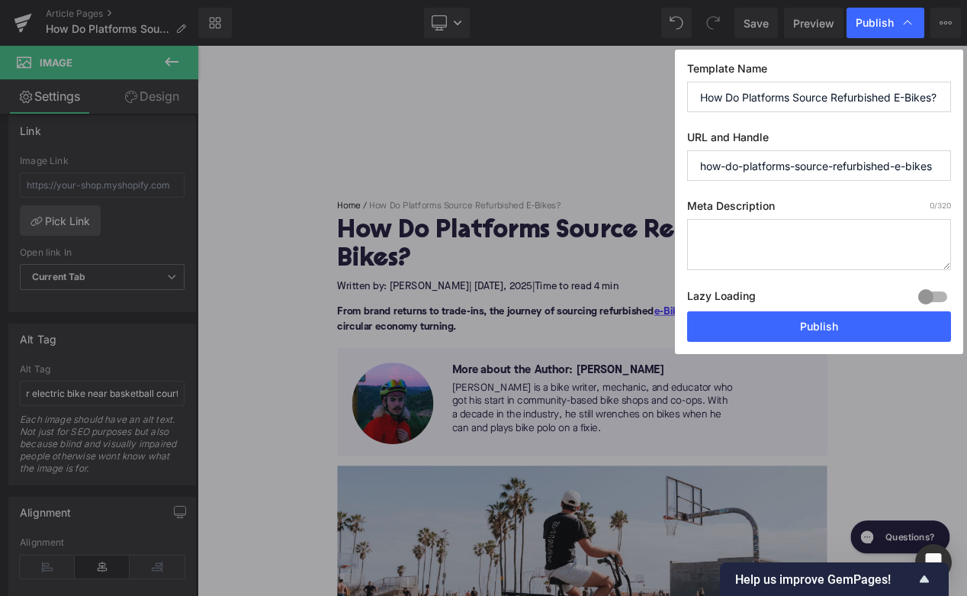
click at [774, 235] on textarea at bounding box center [819, 244] width 264 height 51
paste textarea "Discover how Upway sources certified pre-owned e-Bikes from brands, shops, trad…"
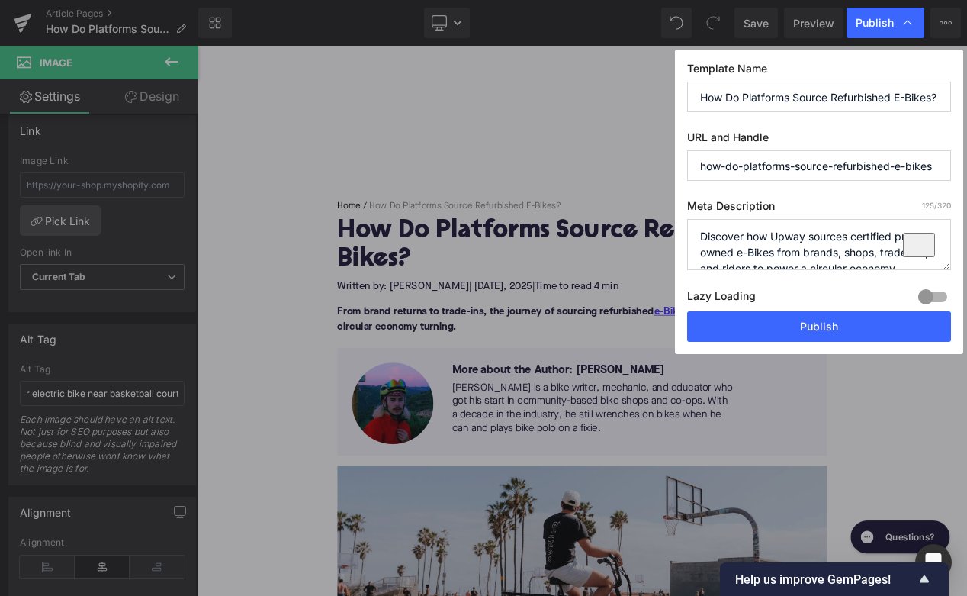
scroll to position [6, 0]
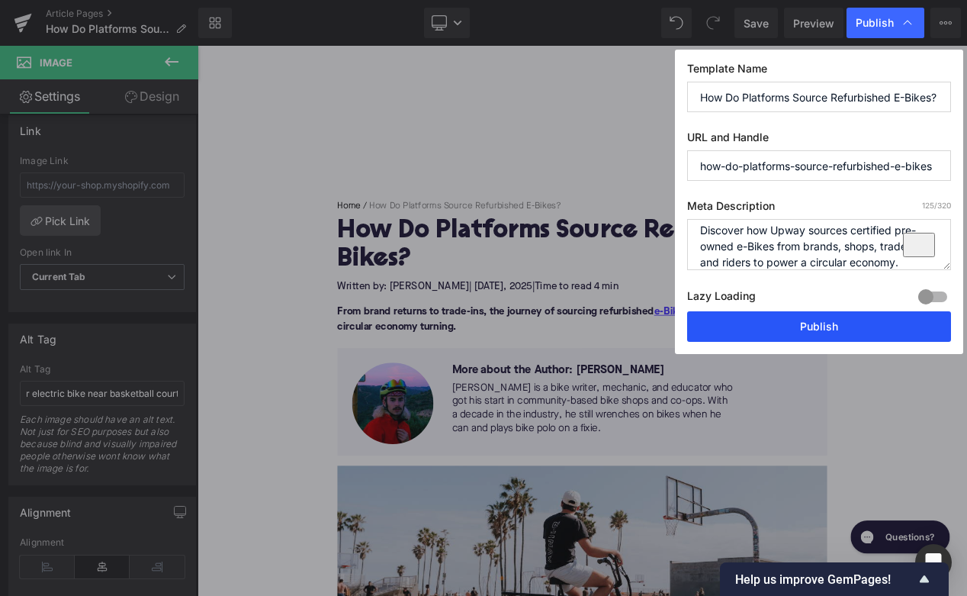
type textarea "Discover how Upway sources certified pre-owned e-Bikes from brands, shops, trad…"
click at [768, 324] on button "Publish" at bounding box center [819, 326] width 264 height 31
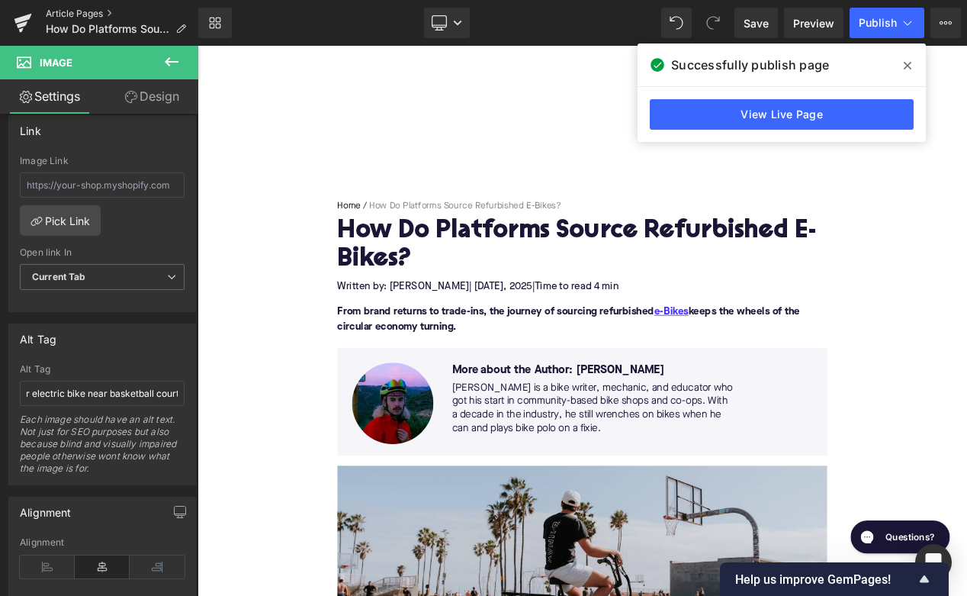
click at [93, 8] on link "Article Pages" at bounding box center [122, 14] width 153 height 12
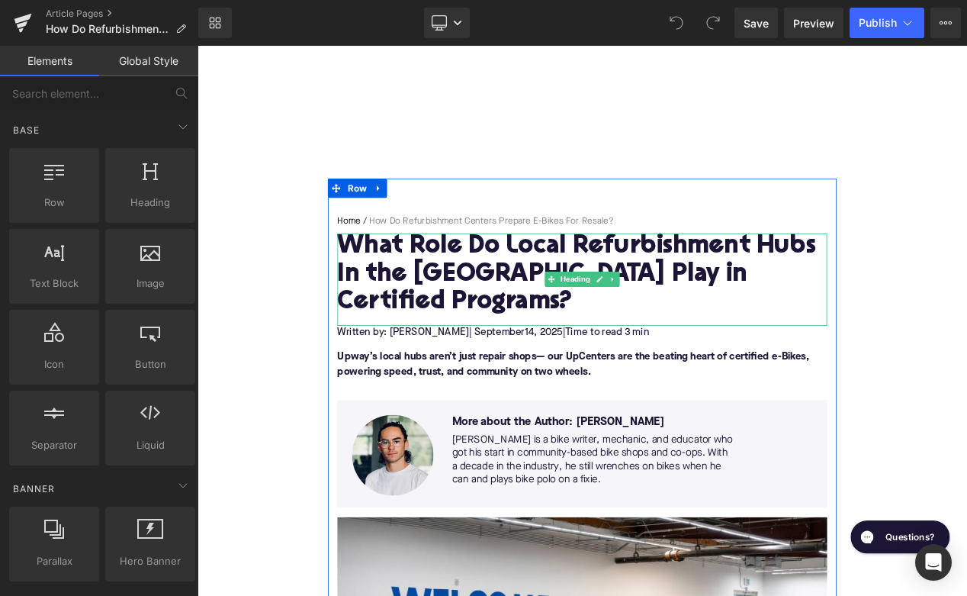
click at [488, 307] on h1 "What Role Do Local Refurbishment Hubs In the [GEOGRAPHIC_DATA] Play in Certifie…" at bounding box center [658, 321] width 587 height 100
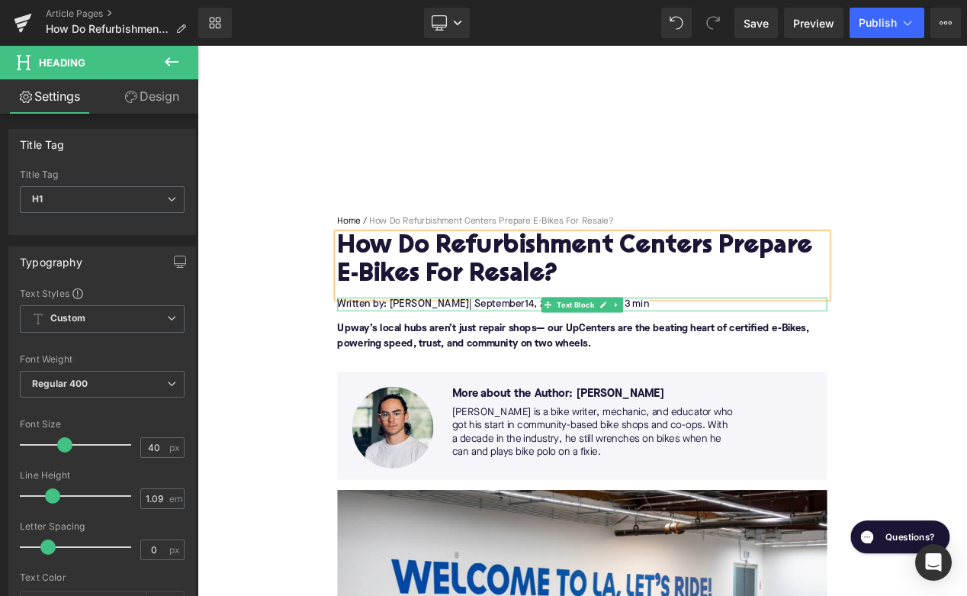
click at [590, 352] on span "14, 2025" at bounding box center [613, 355] width 46 height 12
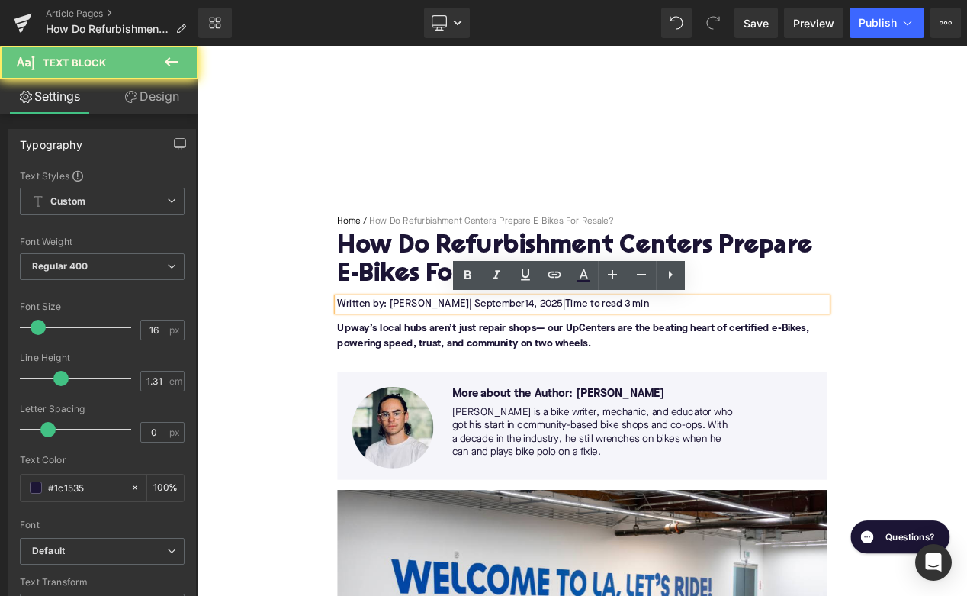
click at [590, 352] on span "14, 2025" at bounding box center [613, 355] width 46 height 12
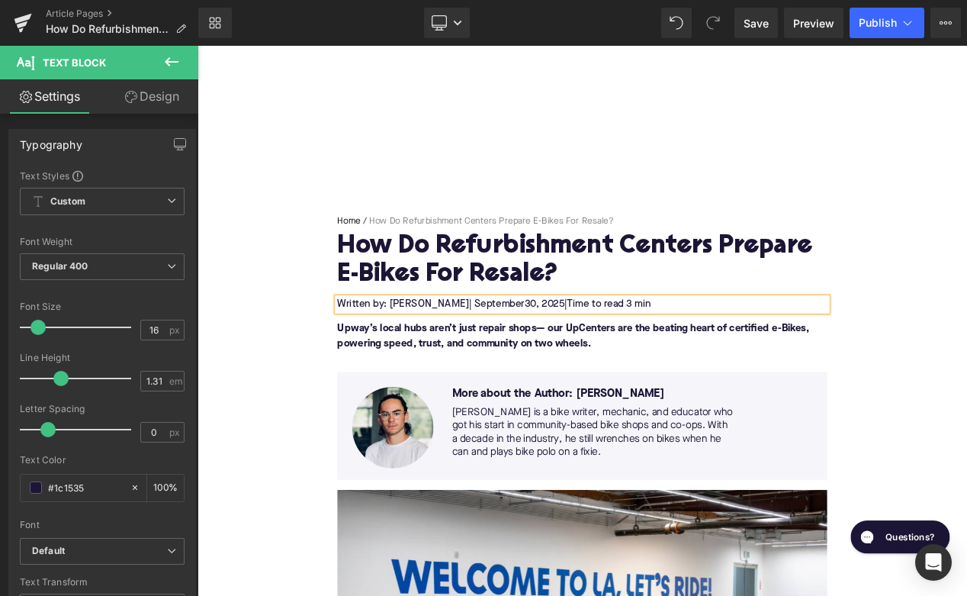
click at [699, 354] on span "Time to read 3 min" at bounding box center [691, 355] width 101 height 12
click at [470, 384] on font "Upway’s local hubs aren’t just repair shops— our UpCenters are the beating hear…" at bounding box center [648, 394] width 566 height 31
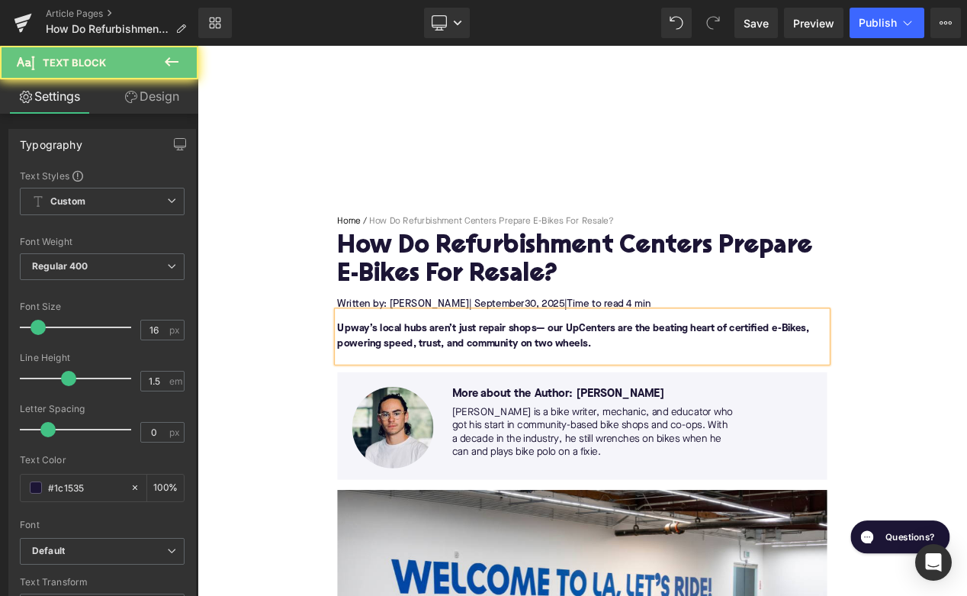
paste div
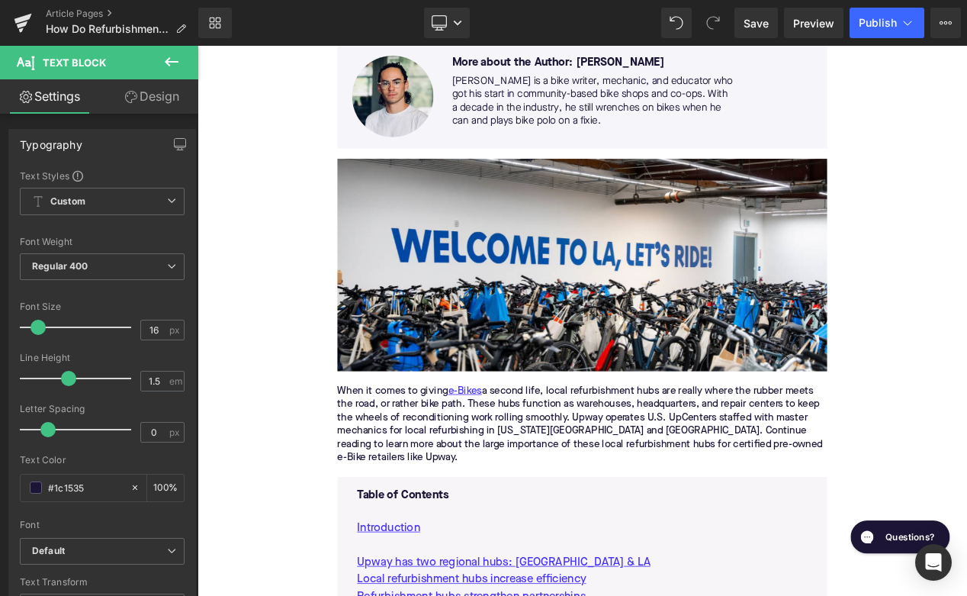
scroll to position [397, 0]
click at [433, 484] on div "When it comes to giving e-Bikes a second life, local refurbishment hubs are rea…" at bounding box center [658, 500] width 587 height 96
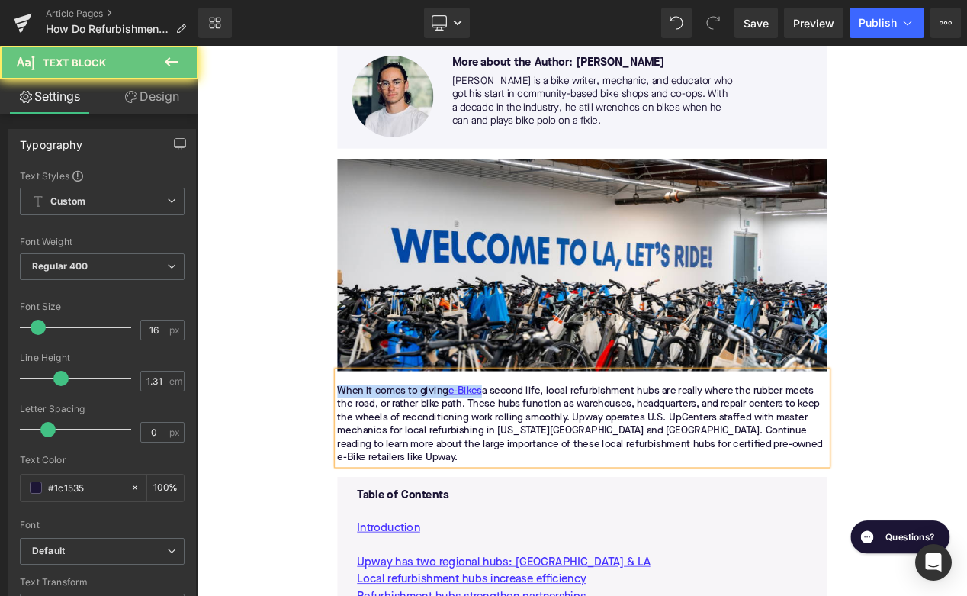
paste div
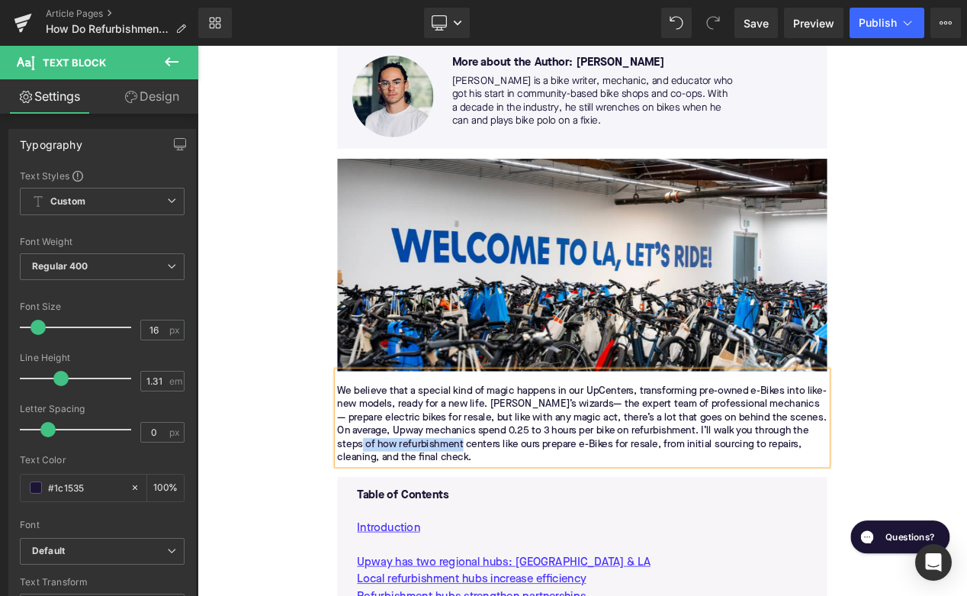
drag, startPoint x: 559, startPoint y: 524, endPoint x: 440, endPoint y: 524, distance: 119.0
click at [439, 523] on div "We believe that a special kind of magic happens in our UpCenters, transforming …" at bounding box center [658, 500] width 587 height 96
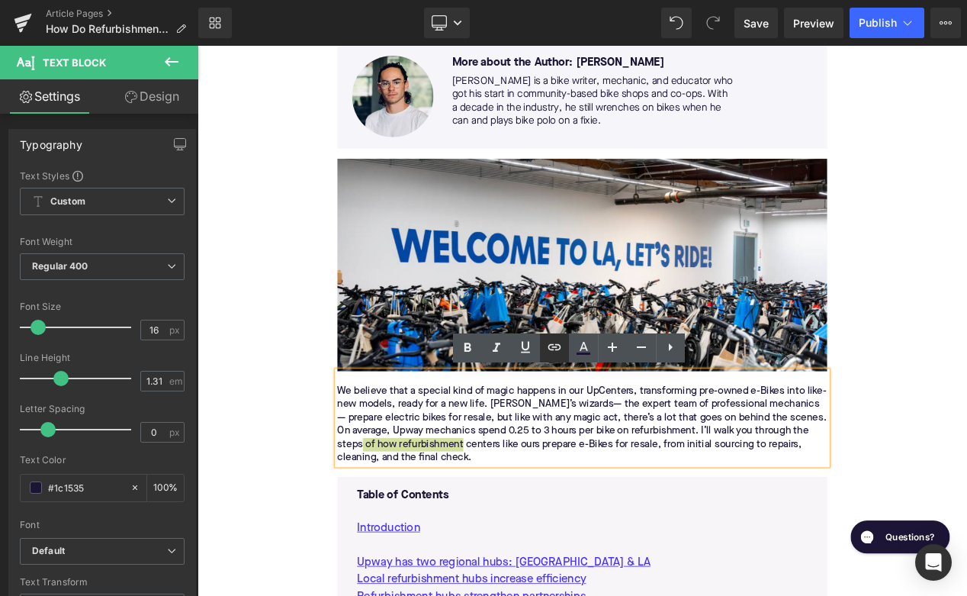
click at [555, 355] on icon at bounding box center [554, 347] width 18 height 18
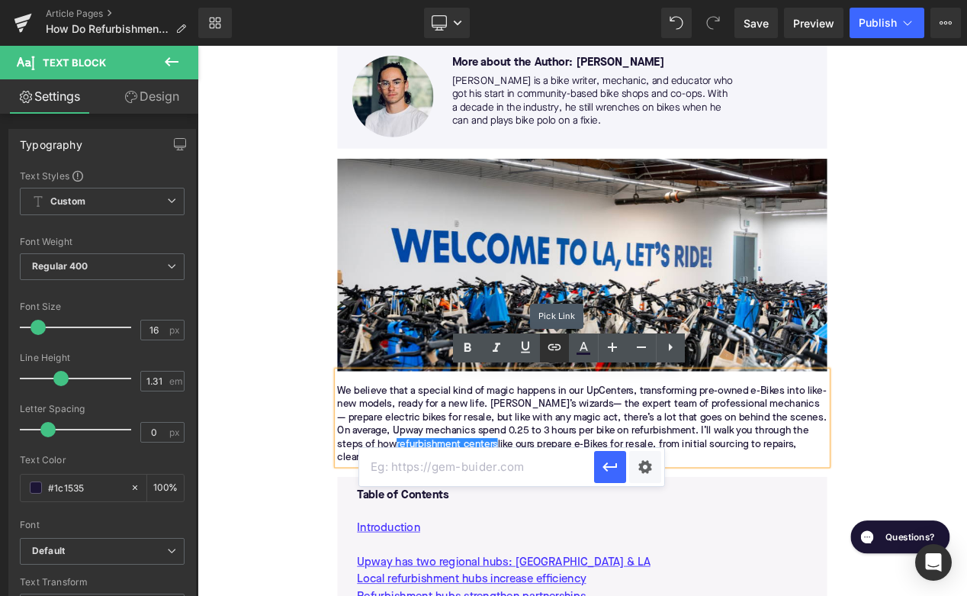
click at [555, 349] on icon at bounding box center [554, 347] width 18 height 18
click at [485, 455] on input "text" at bounding box center [476, 467] width 235 height 38
paste input "[URL][DOMAIN_NAME]"
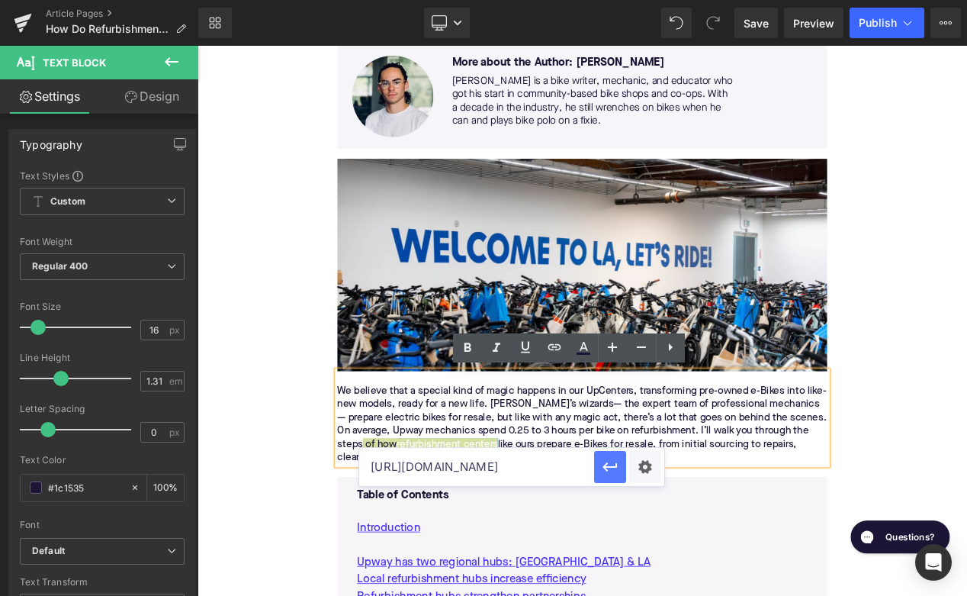
type input "[URL][DOMAIN_NAME]"
click at [611, 465] on icon "button" at bounding box center [610, 467] width 18 height 18
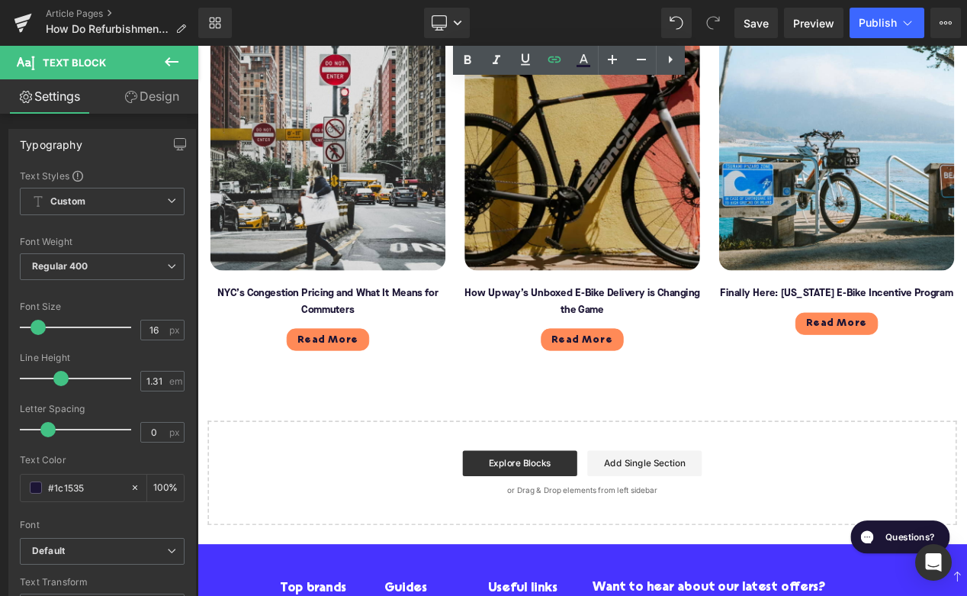
scroll to position [3108, 0]
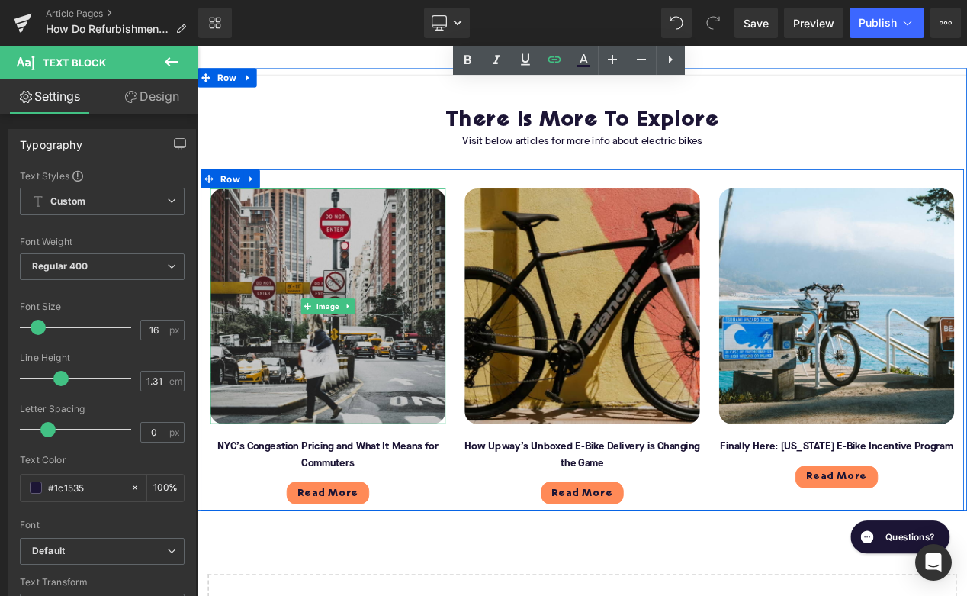
click at [346, 362] on img at bounding box center [354, 358] width 282 height 282
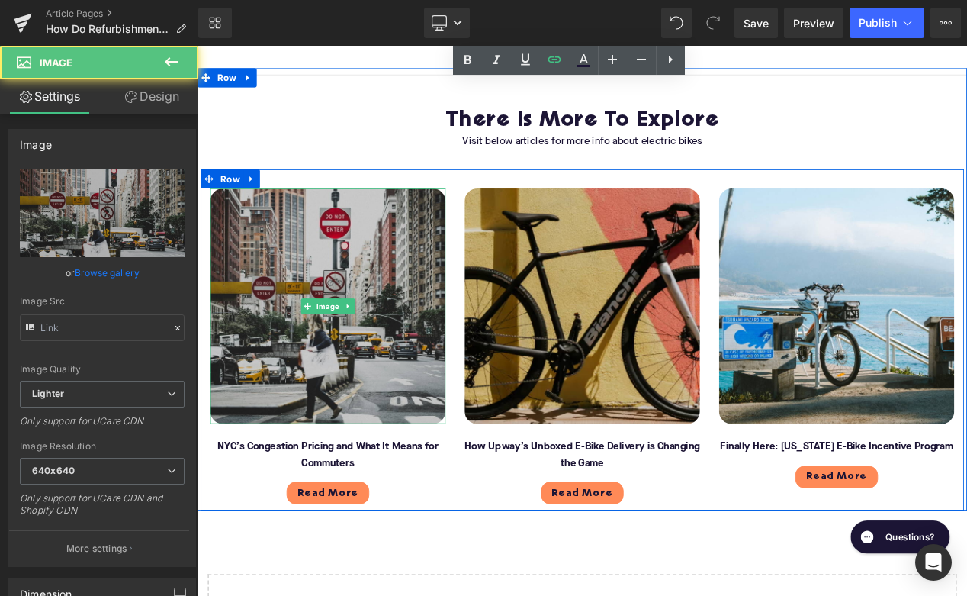
type input "[URL][DOMAIN_NAME]"
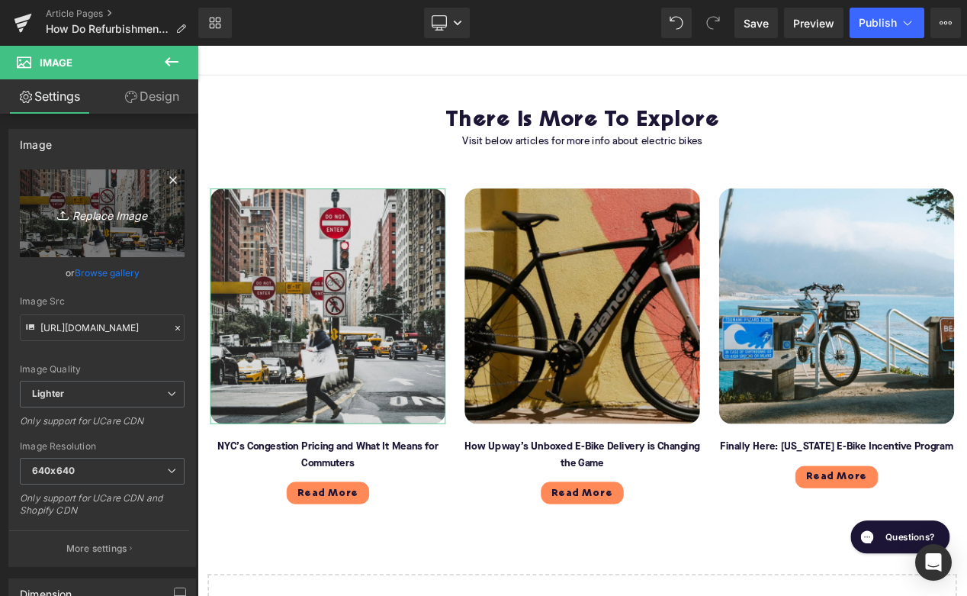
click at [114, 224] on link "Replace Image" at bounding box center [102, 213] width 165 height 88
type input "C:\fakepath\Blog - More to explore(127).png"
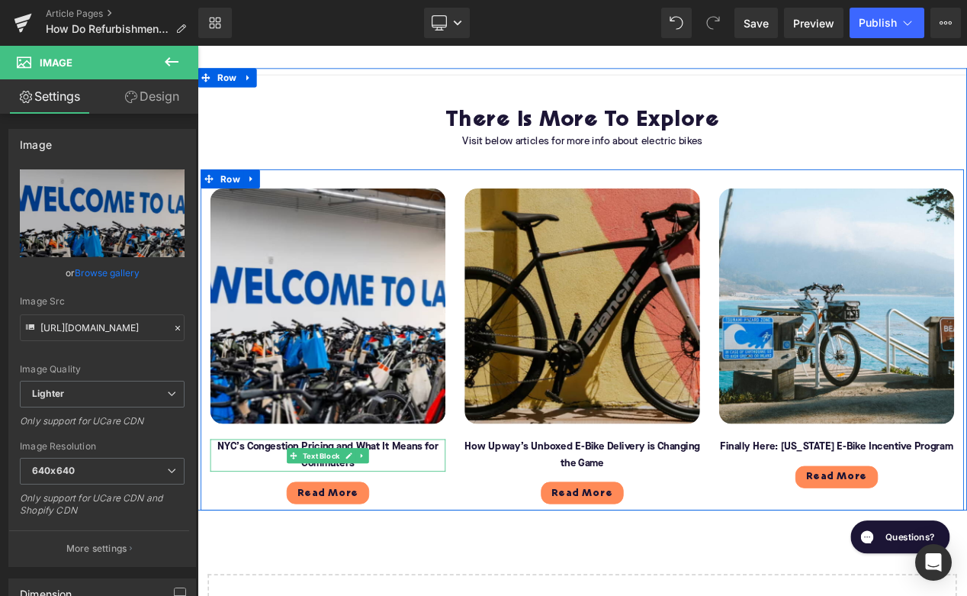
type input "[URL][DOMAIN_NAME]"
click at [286, 520] on font "NYC’s Congestion Pricing and What It Means for Commuters" at bounding box center [353, 536] width 265 height 32
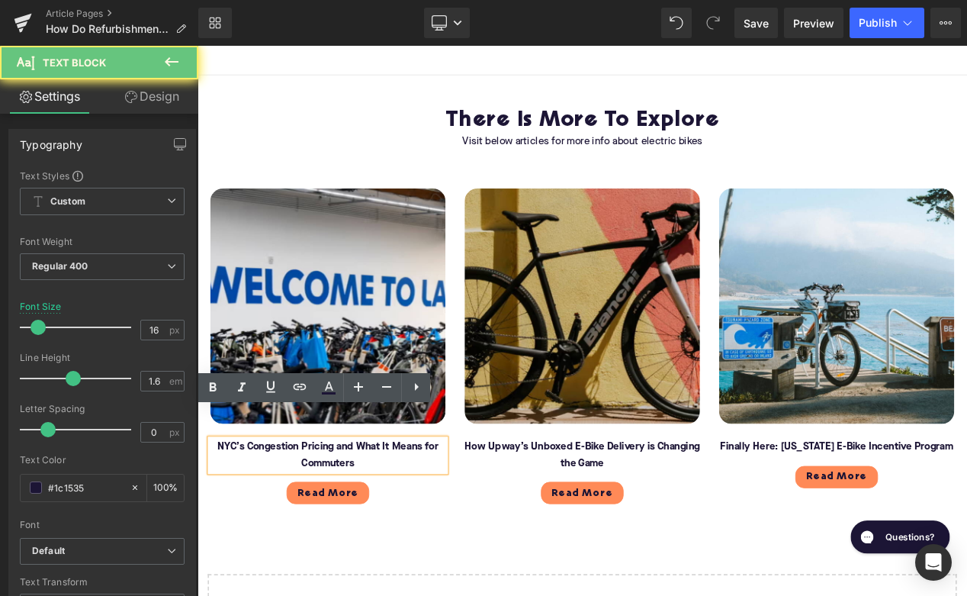
click at [286, 520] on font "NYC’s Congestion Pricing and What It Means for Commuters" at bounding box center [353, 536] width 265 height 32
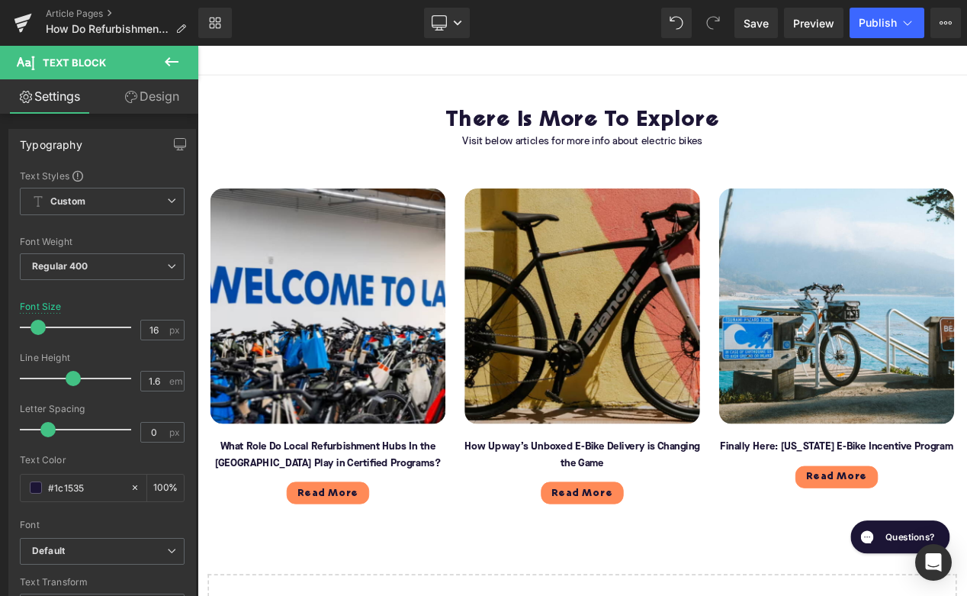
scroll to position [41, 0]
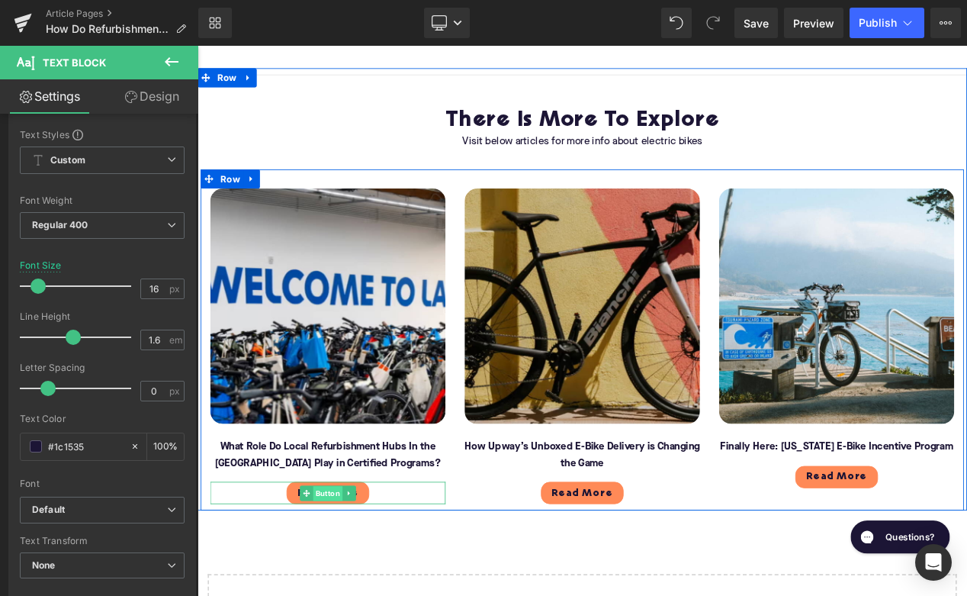
click at [366, 574] on span "Button" at bounding box center [353, 583] width 35 height 18
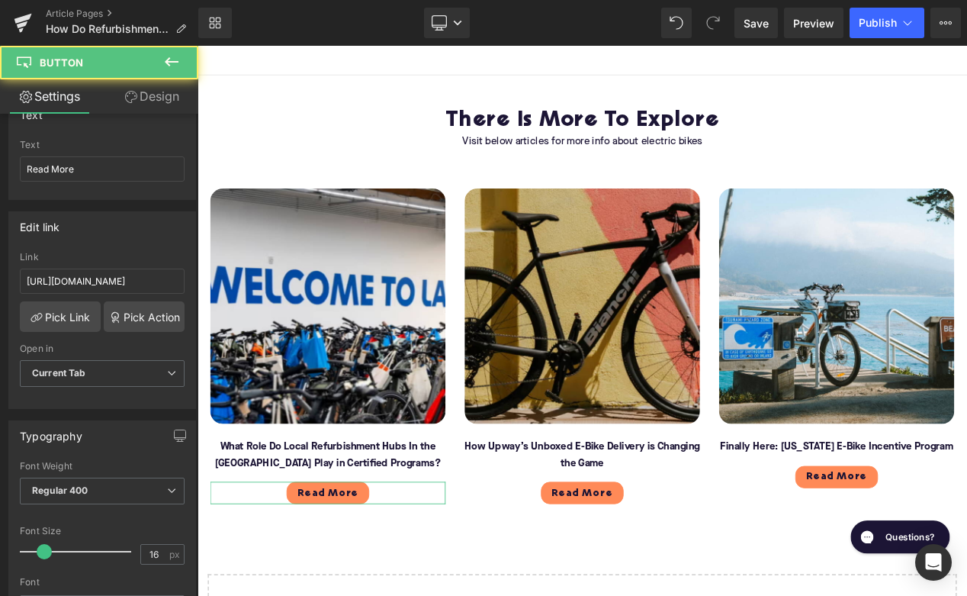
scroll to position [193, 0]
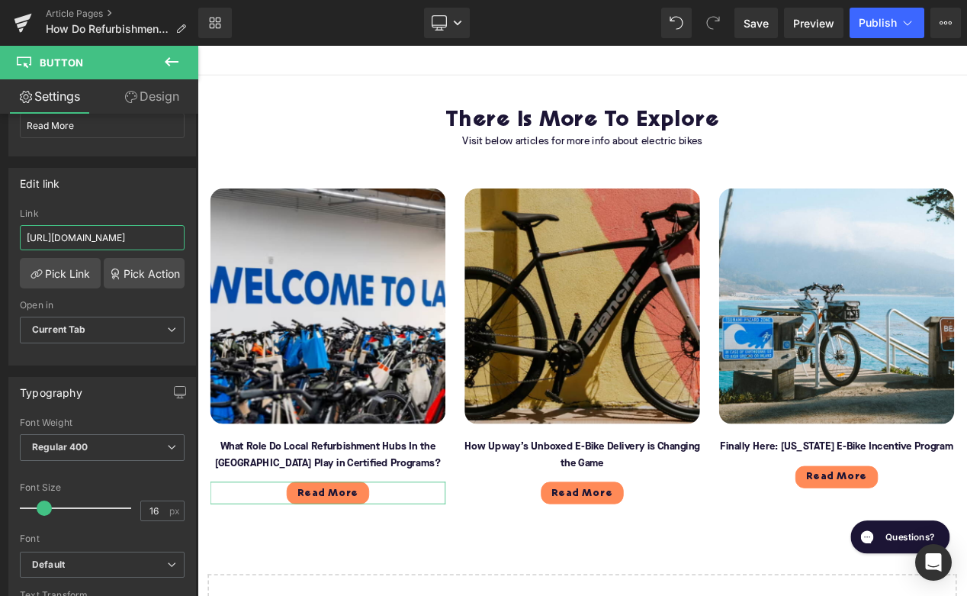
click at [119, 235] on input "[URL][DOMAIN_NAME]" at bounding box center [102, 237] width 165 height 25
paste input "what-role-do-local-refurbishment-hubs-in-the-us-play-in-certified-programs"
type input "[URL][DOMAIN_NAME]"
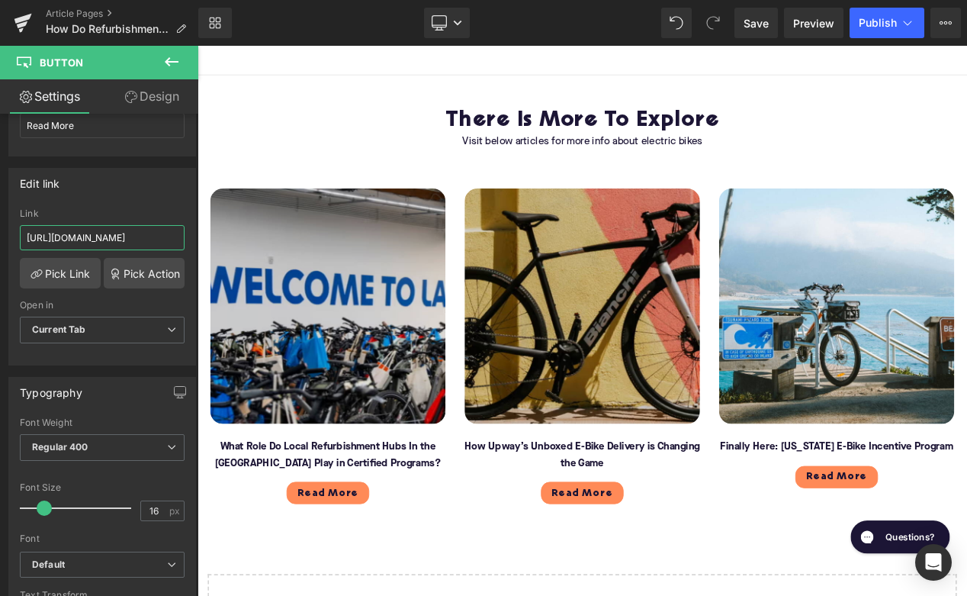
scroll to position [0, 313]
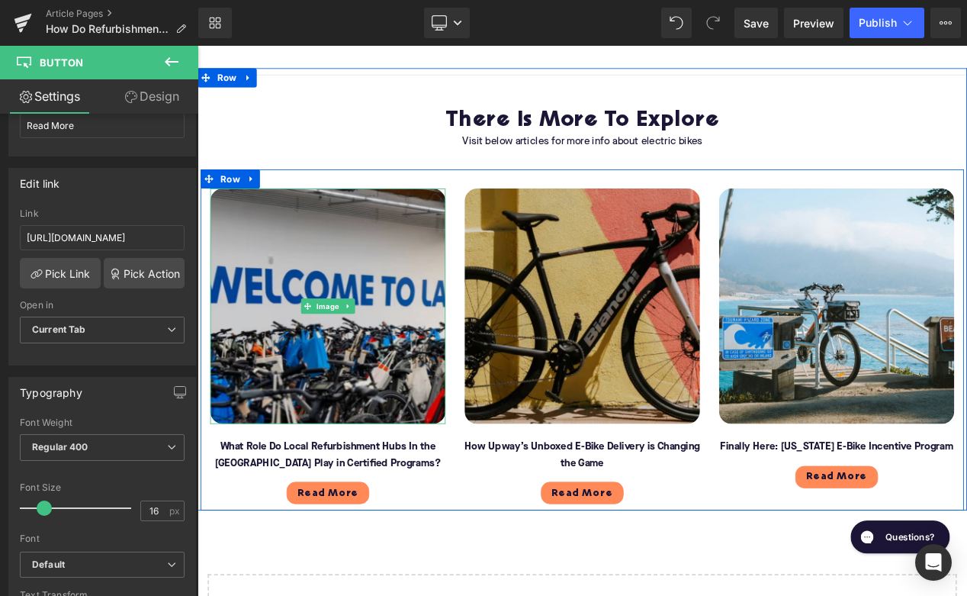
click at [288, 312] on img at bounding box center [354, 358] width 282 height 282
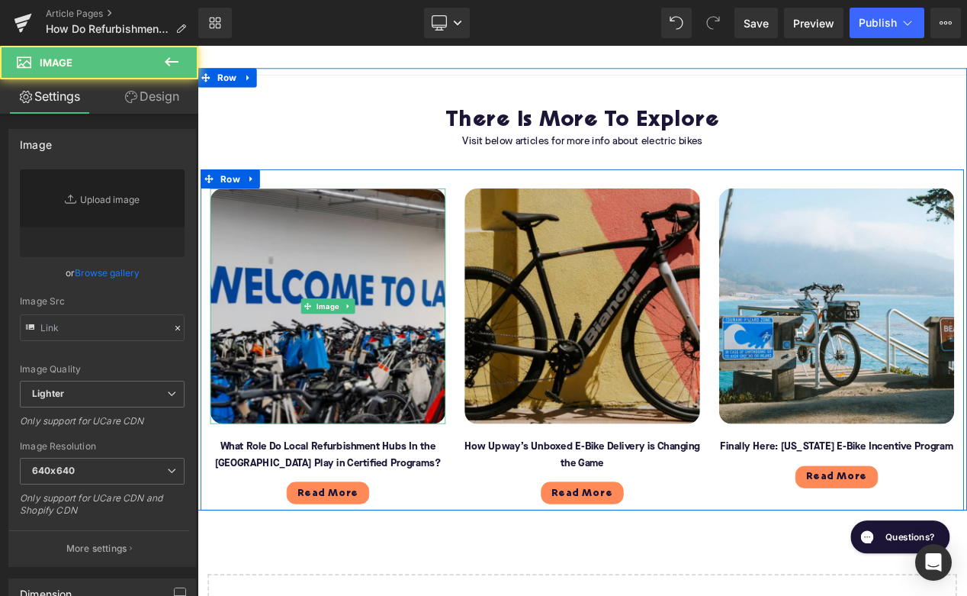
type input "[URL][DOMAIN_NAME]"
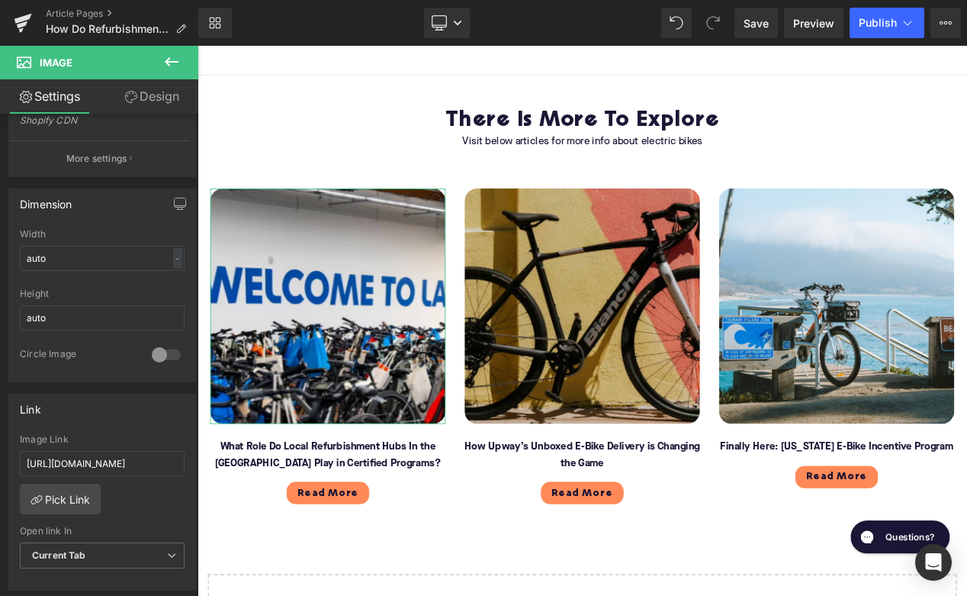
scroll to position [458, 0]
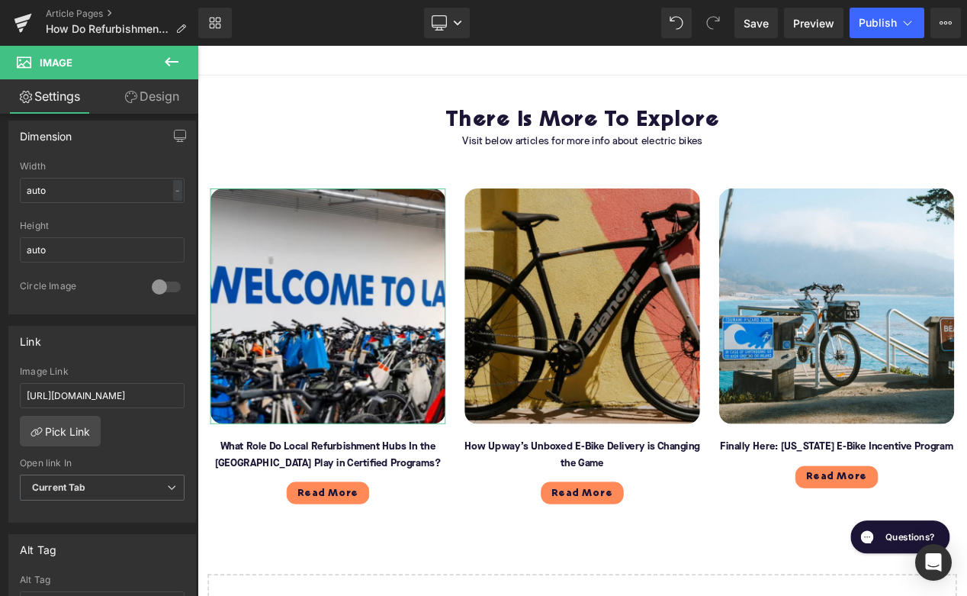
click at [88, 382] on div "Image Link [URL][DOMAIN_NAME]" at bounding box center [102, 391] width 165 height 50
click at [88, 394] on input "[URL][DOMAIN_NAME]" at bounding box center [102, 395] width 165 height 25
paste input "what-role-do-local-refurbishment-hubs-in-the-us-play-in-certified-programs"
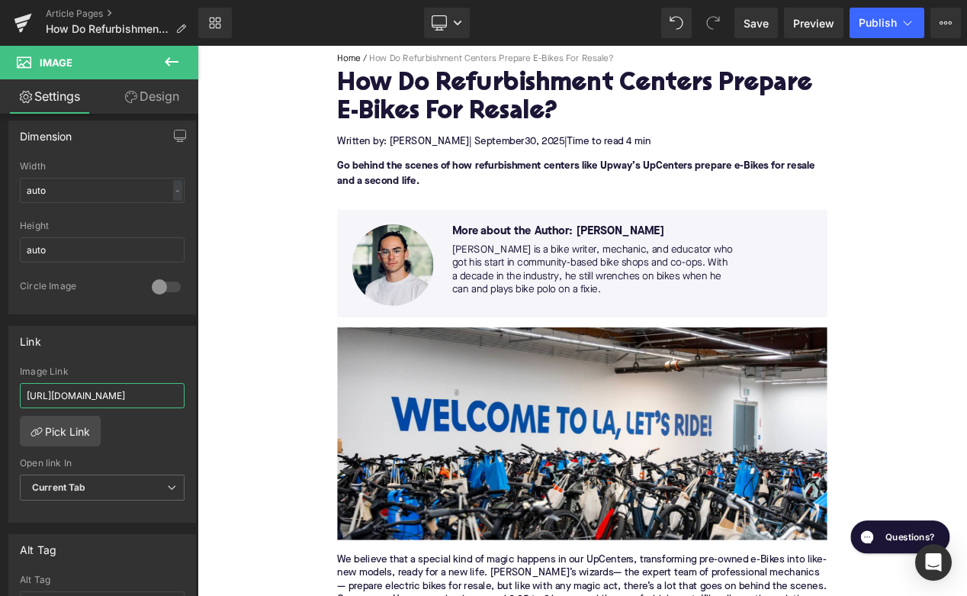
scroll to position [190, 0]
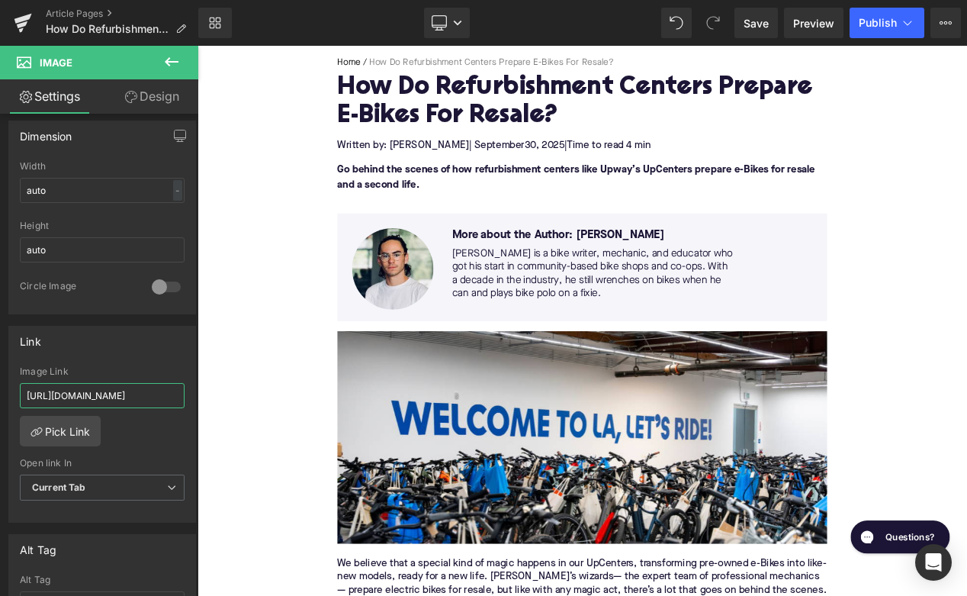
type input "[URL][DOMAIN_NAME]"
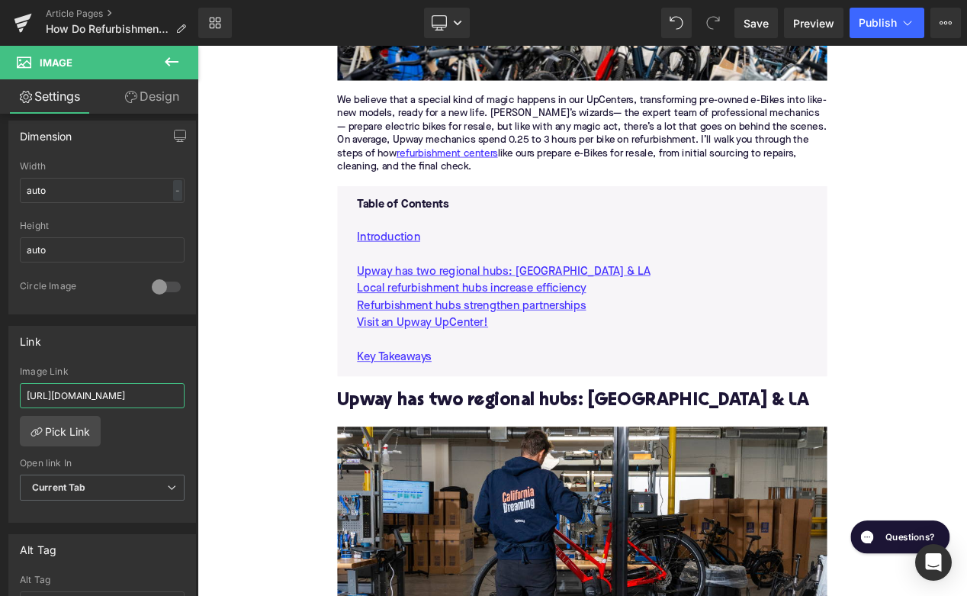
scroll to position [747, 0]
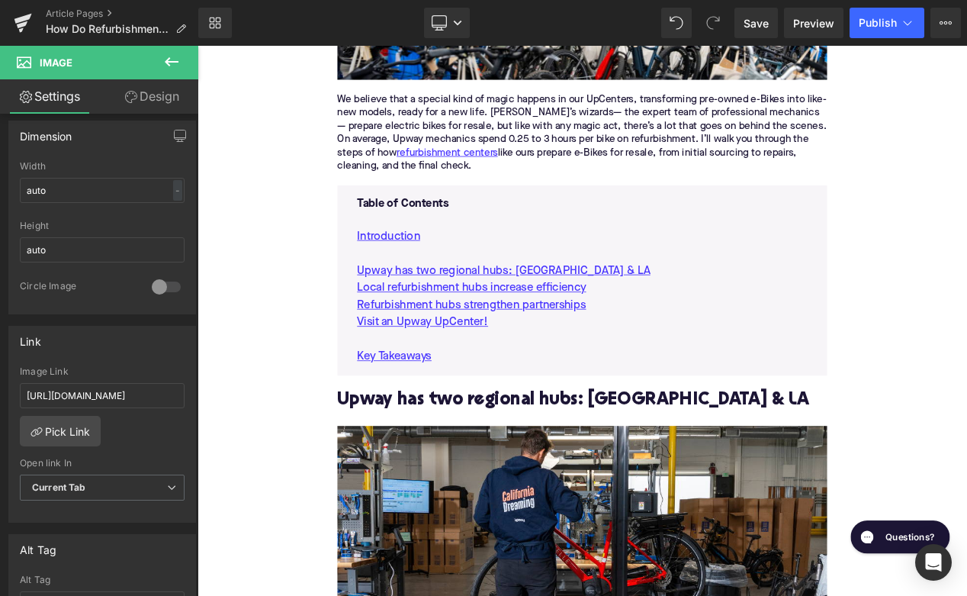
click at [450, 468] on h2 "Upway has two regional hubs: [GEOGRAPHIC_DATA] & LA" at bounding box center [658, 471] width 587 height 24
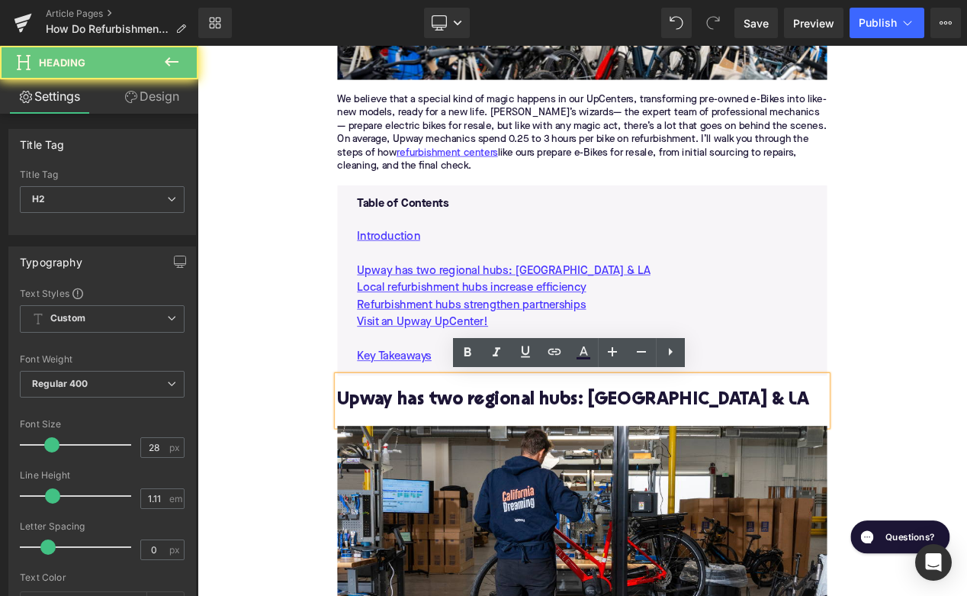
click at [450, 468] on h2 "Upway has two regional hubs: [GEOGRAPHIC_DATA] & LA" at bounding box center [658, 471] width 587 height 24
paste div
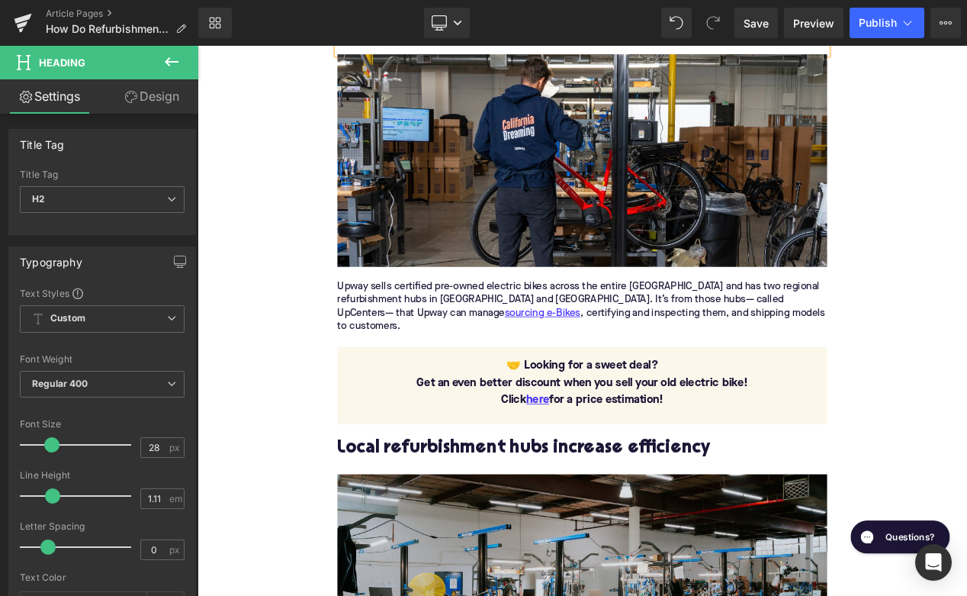
scroll to position [1243, 0]
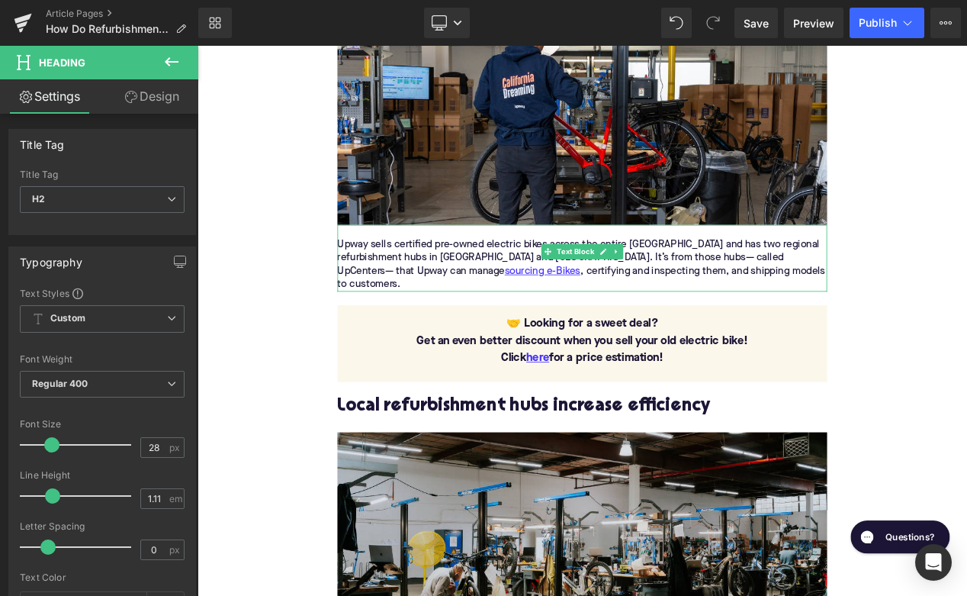
click at [500, 280] on div "Upway sells certified pre-owned electric bikes across the entire [GEOGRAPHIC_DA…" at bounding box center [658, 308] width 587 height 64
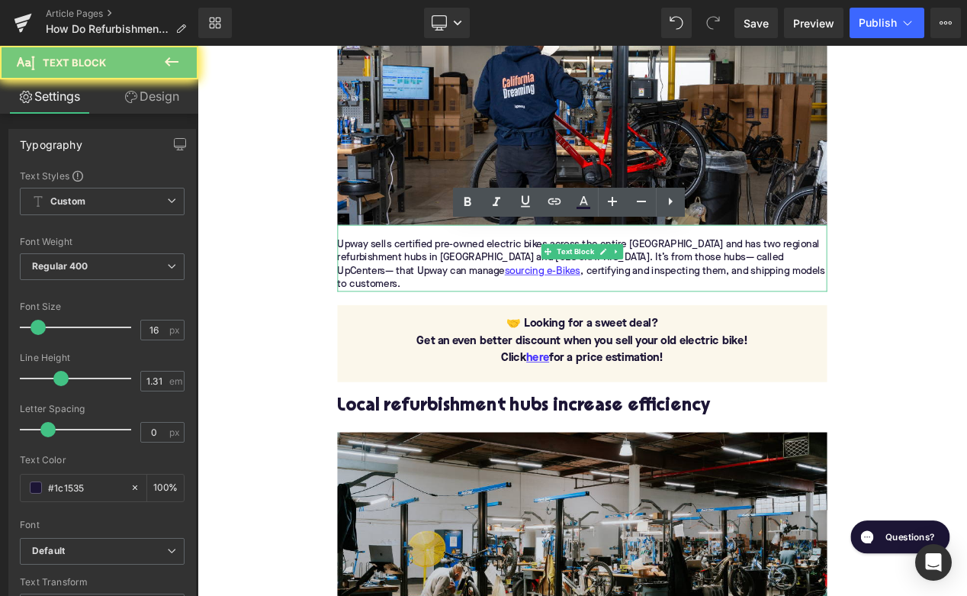
click at [500, 280] on div "Upway sells certified pre-owned electric bikes across the entire [GEOGRAPHIC_DA…" at bounding box center [658, 308] width 587 height 64
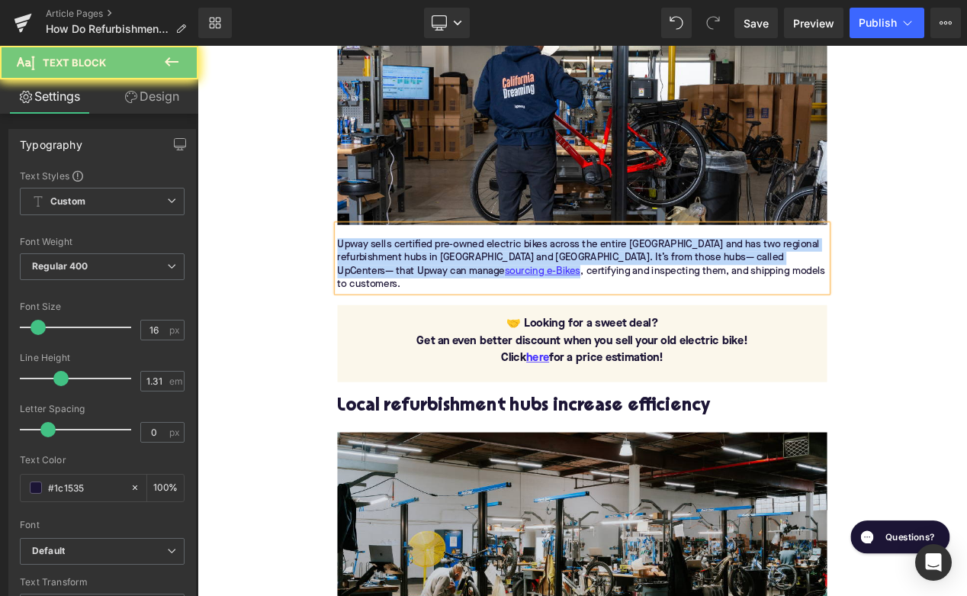
paste div
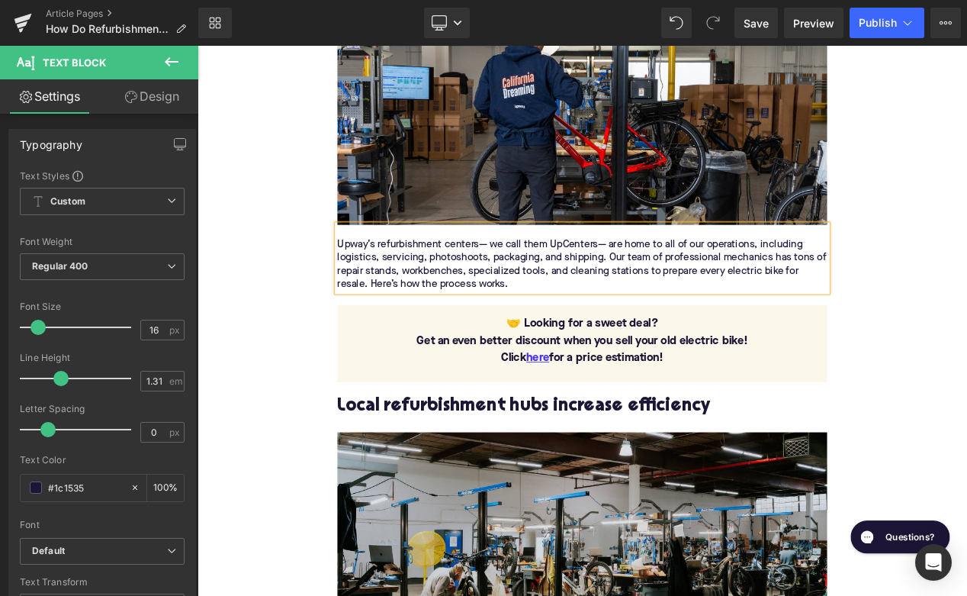
click at [424, 481] on h2 "Local refurbishment hubs increase efficiency" at bounding box center [658, 479] width 587 height 24
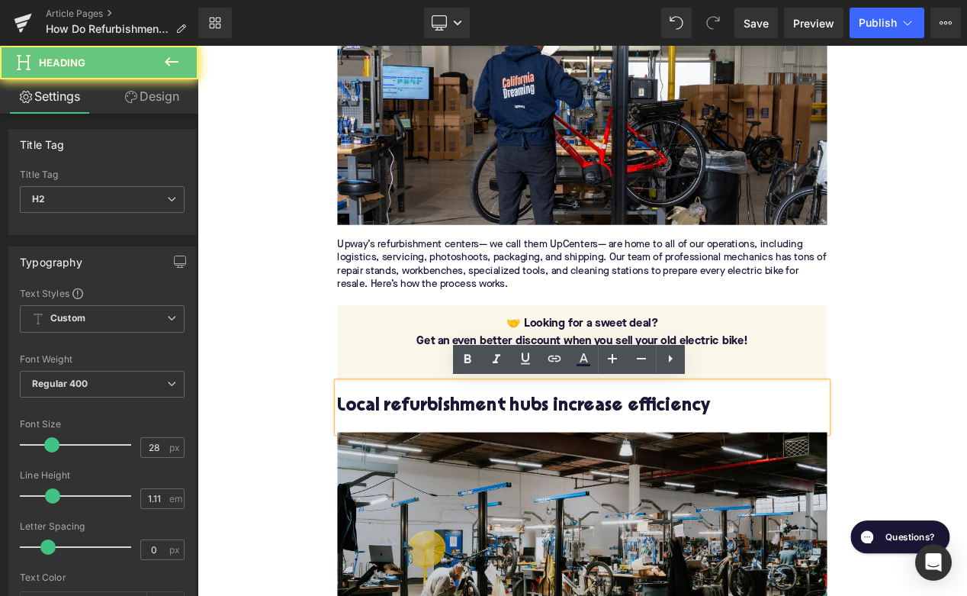
paste div
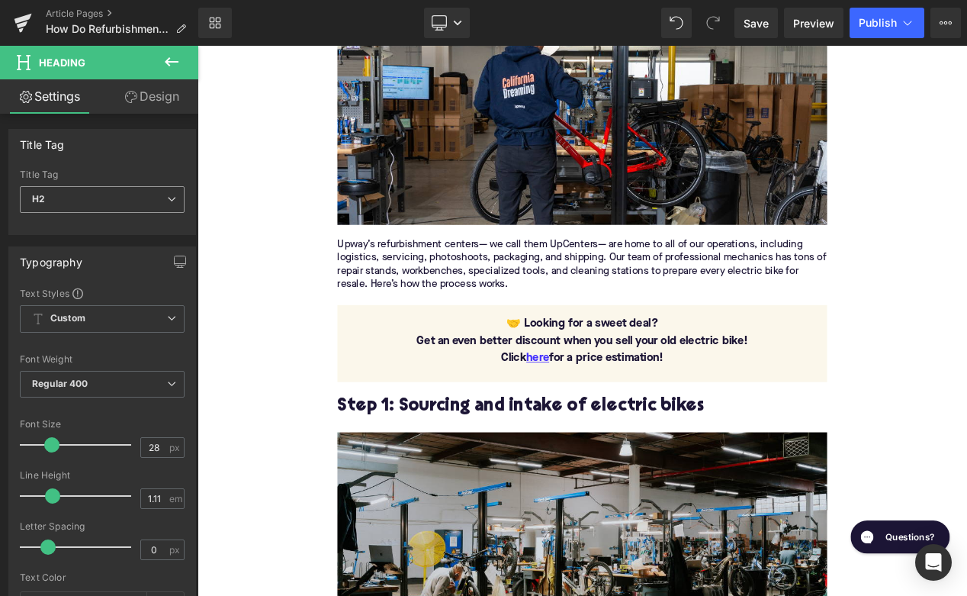
click at [139, 208] on span "H2" at bounding box center [102, 199] width 165 height 27
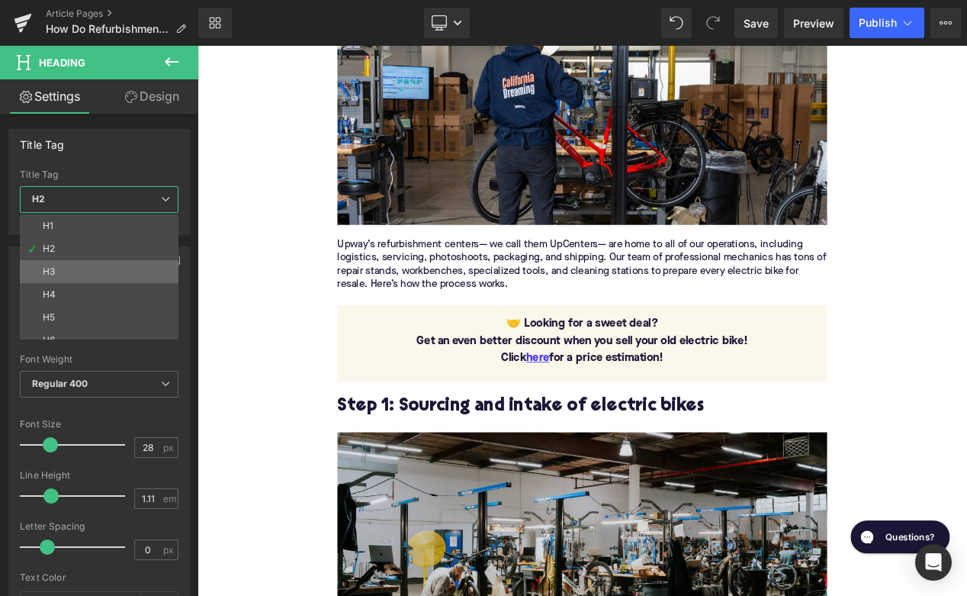
click at [121, 275] on li "H3" at bounding box center [103, 271] width 166 height 23
type input "24"
type input "1.29"
type input "100"
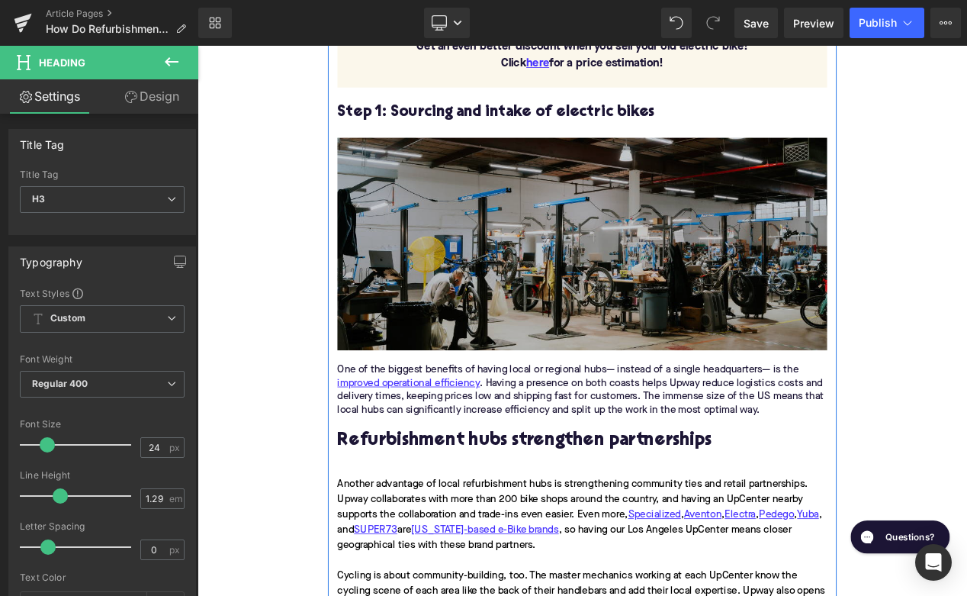
scroll to position [1655, 0]
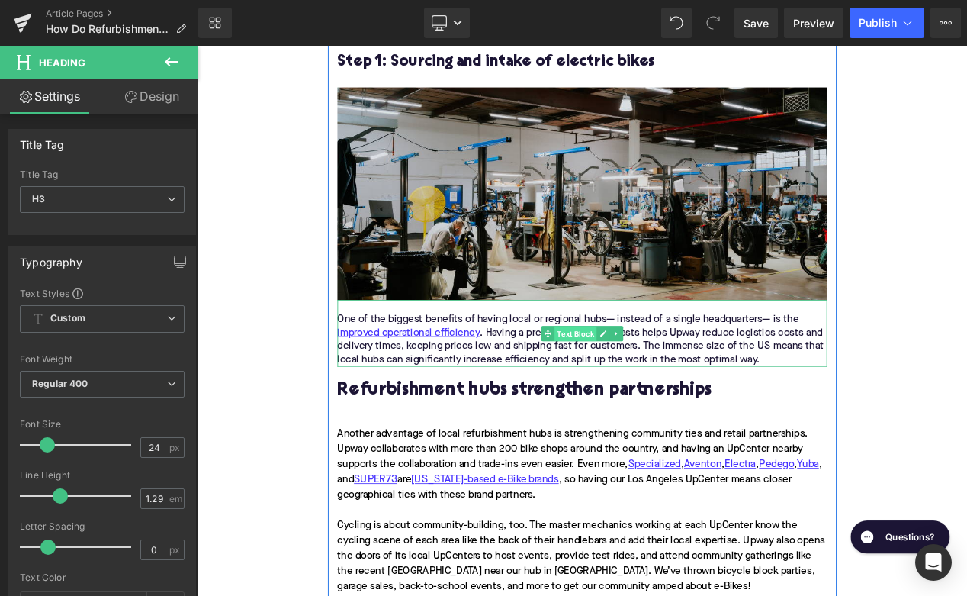
click at [651, 395] on span "Text Block" at bounding box center [651, 391] width 50 height 18
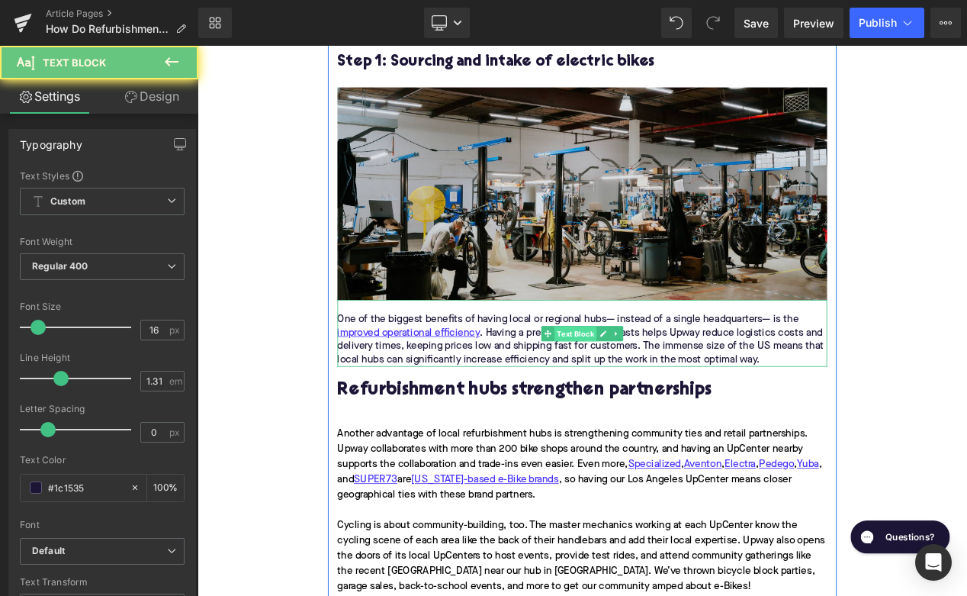
click at [651, 395] on span "Text Block" at bounding box center [651, 392] width 50 height 18
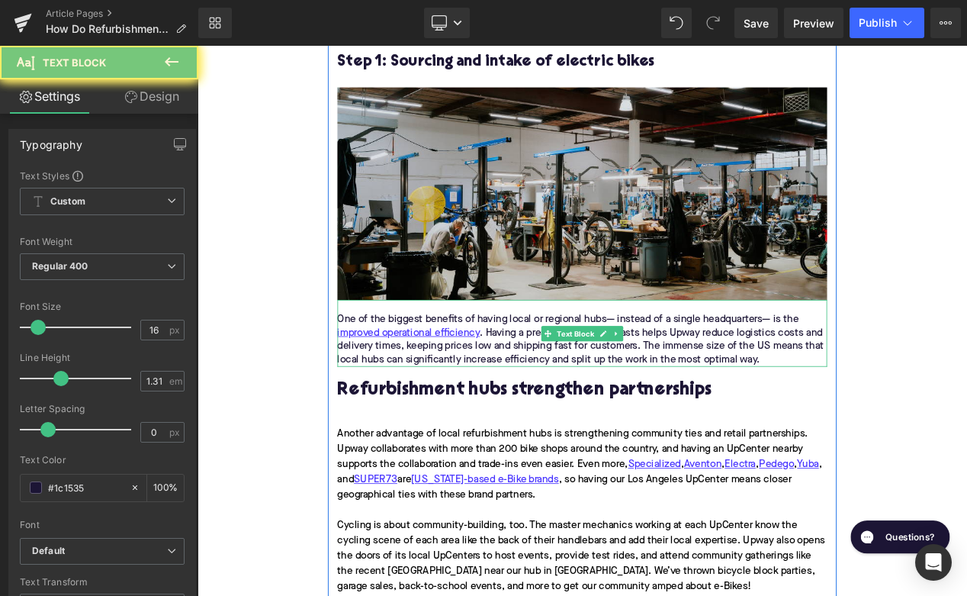
click at [646, 410] on div "One of the biggest benefits of having local or regional hubs— instead of a sing…" at bounding box center [658, 399] width 587 height 64
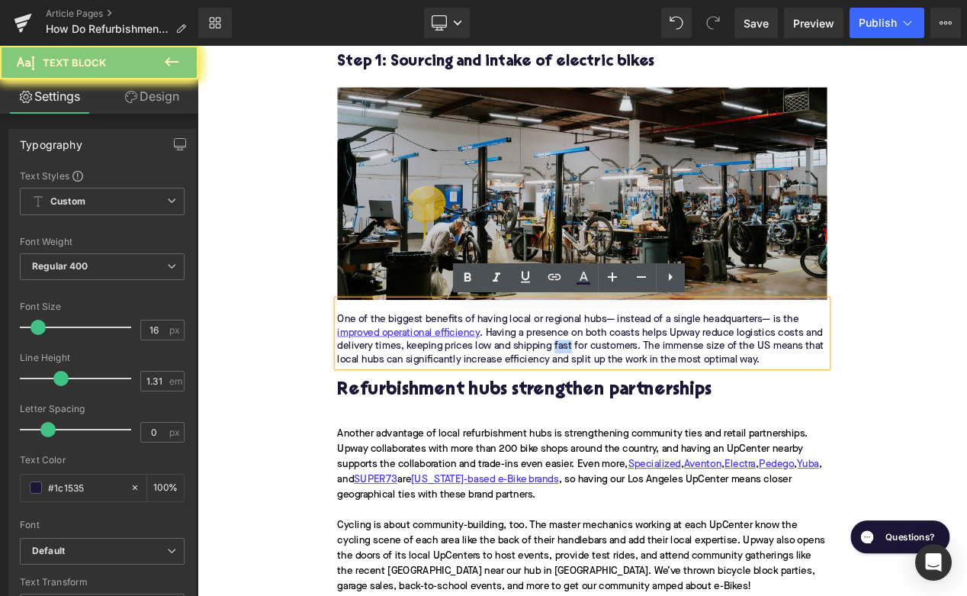
click at [646, 410] on div "One of the biggest benefits of having local or regional hubs— instead of a sing…" at bounding box center [658, 399] width 587 height 64
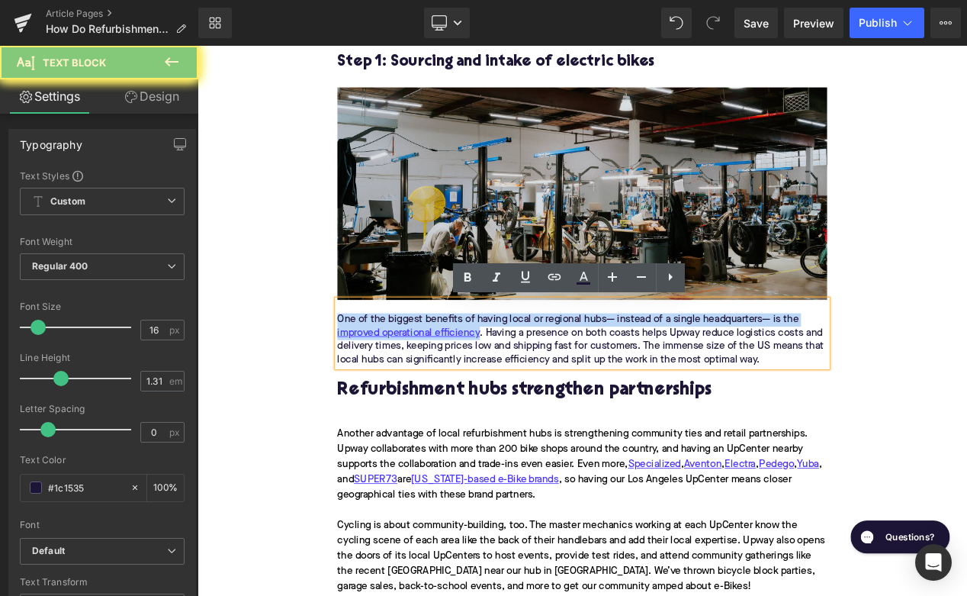
click at [646, 410] on div "One of the biggest benefits of having local or regional hubs— instead of a sing…" at bounding box center [658, 399] width 587 height 64
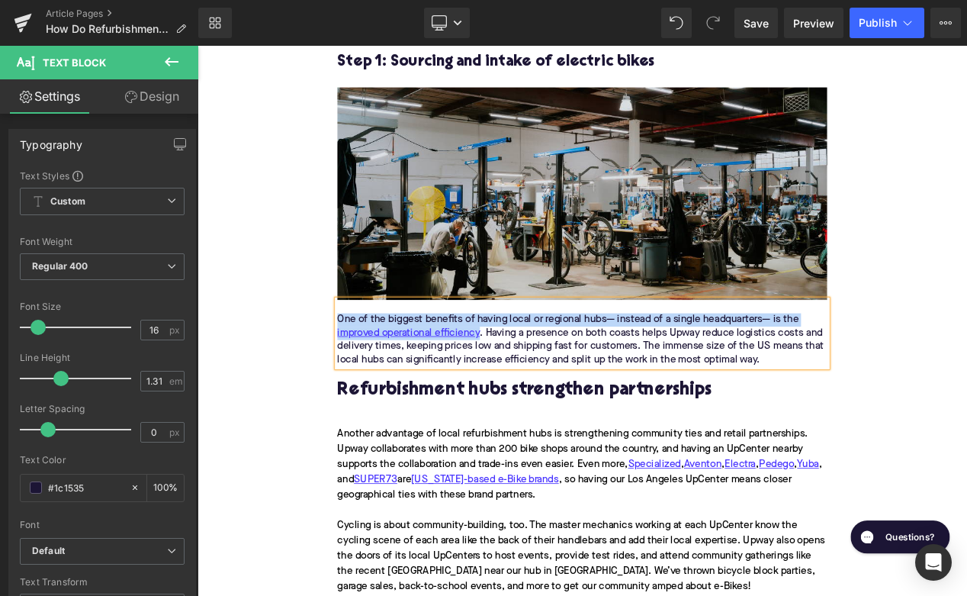
paste div
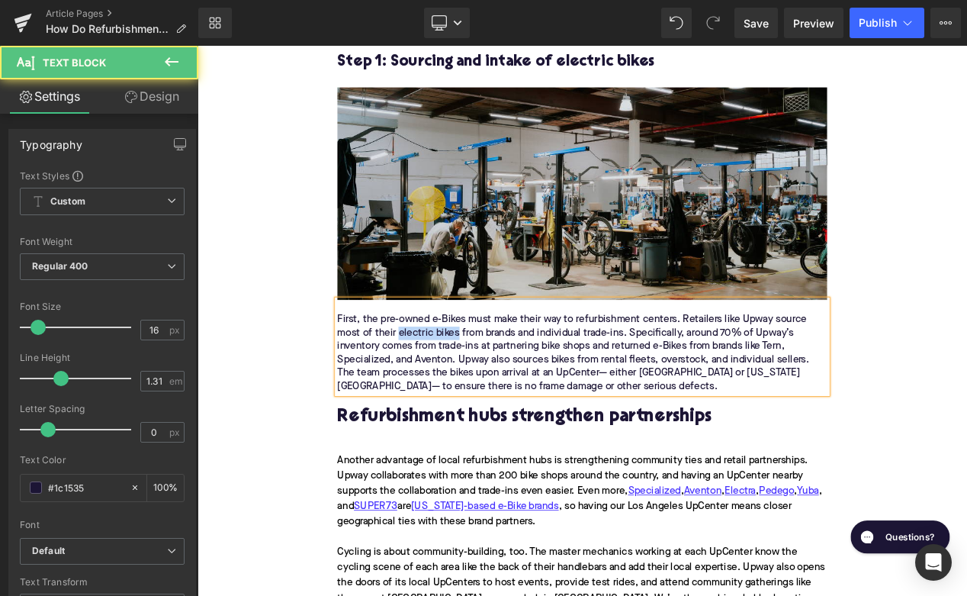
drag, startPoint x: 510, startPoint y: 390, endPoint x: 438, endPoint y: 390, distance: 71.7
click at [438, 390] on div "First, the pre-owned e-Bikes must make their way to refurbishment centers. Reta…" at bounding box center [658, 415] width 587 height 96
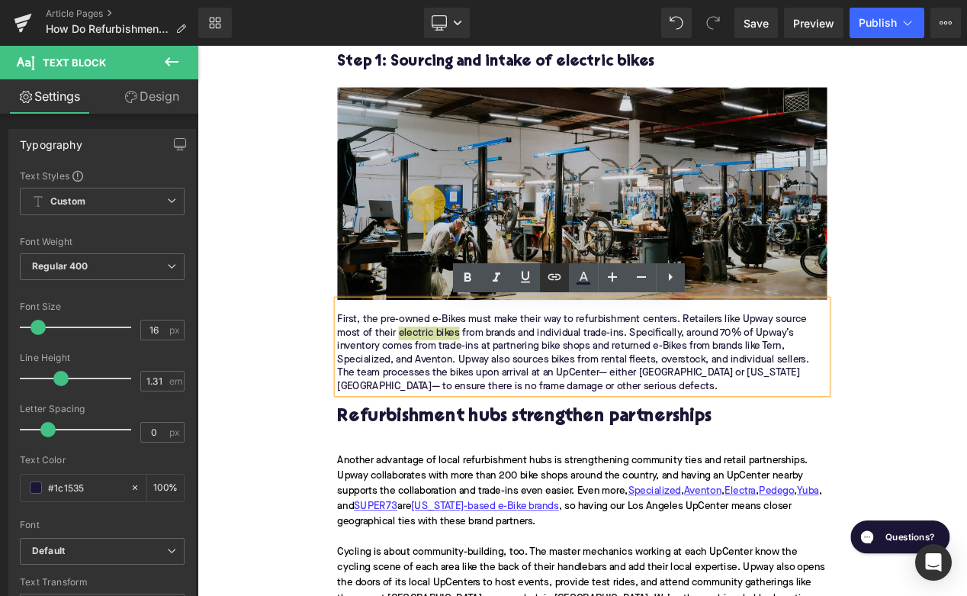
click at [559, 275] on icon at bounding box center [554, 277] width 13 height 6
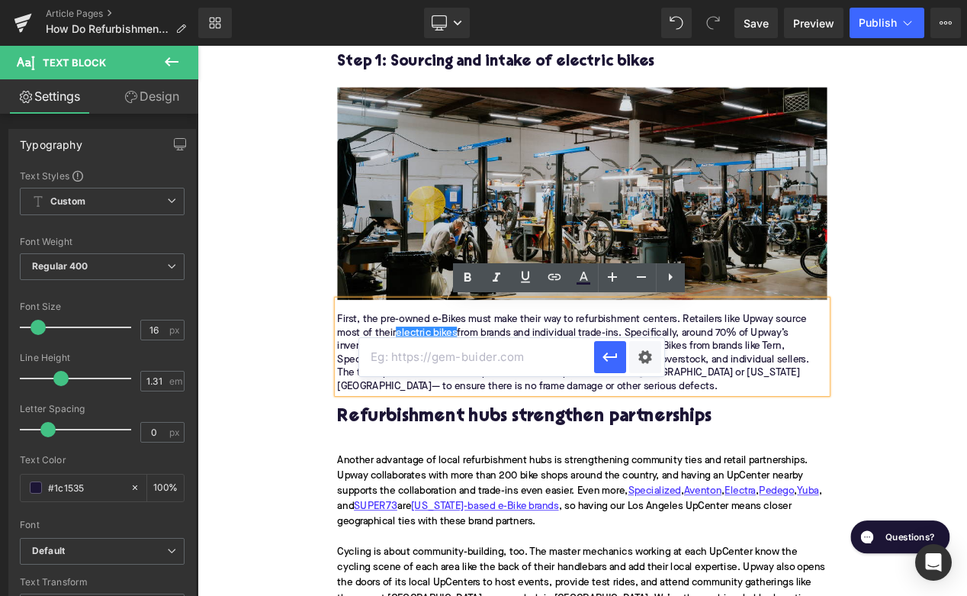
click at [472, 361] on input "text" at bounding box center [476, 357] width 235 height 38
paste input "[URL][DOMAIN_NAME]"
click at [610, 356] on icon "button" at bounding box center [610, 357] width 18 height 18
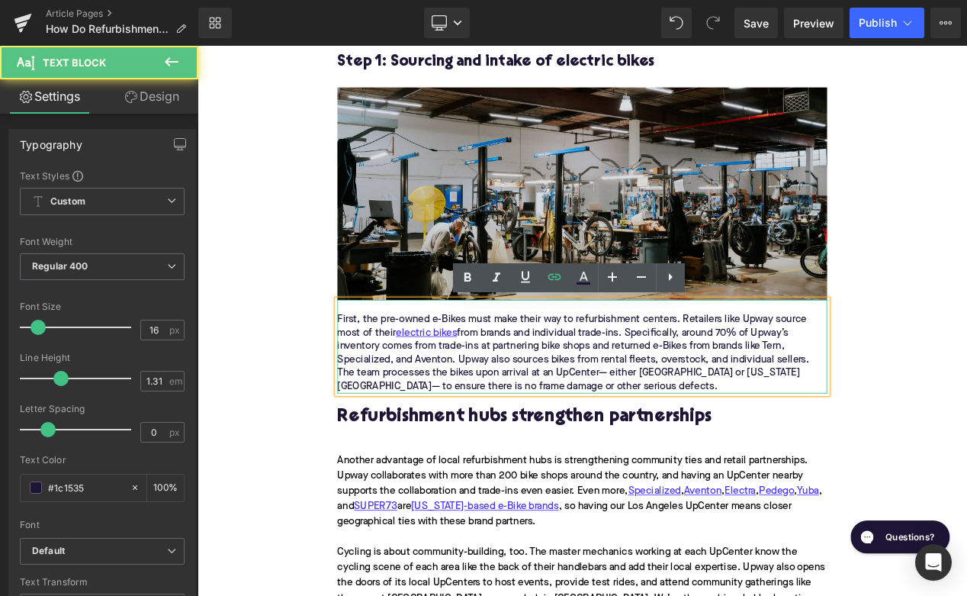
click at [712, 393] on div "First, the pre-owned e-Bikes must make their way to refurbishment centers. Reta…" at bounding box center [658, 415] width 587 height 96
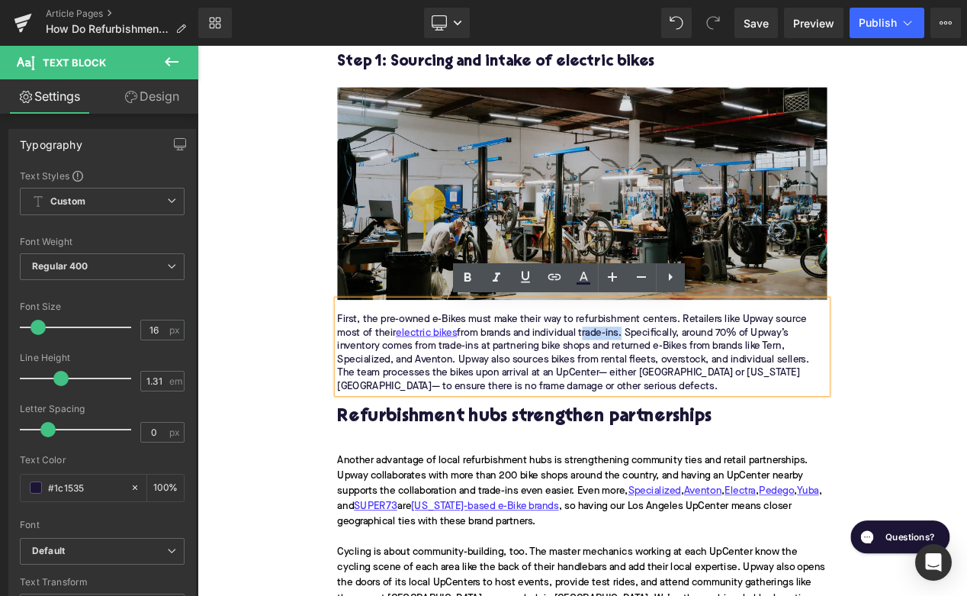
drag, startPoint x: 710, startPoint y: 393, endPoint x: 661, endPoint y: 394, distance: 49.6
click at [661, 394] on div "First, the pre-owned e-Bikes must make their way to refurbishment centers. Reta…" at bounding box center [658, 415] width 587 height 96
click at [555, 274] on icon at bounding box center [554, 277] width 13 height 6
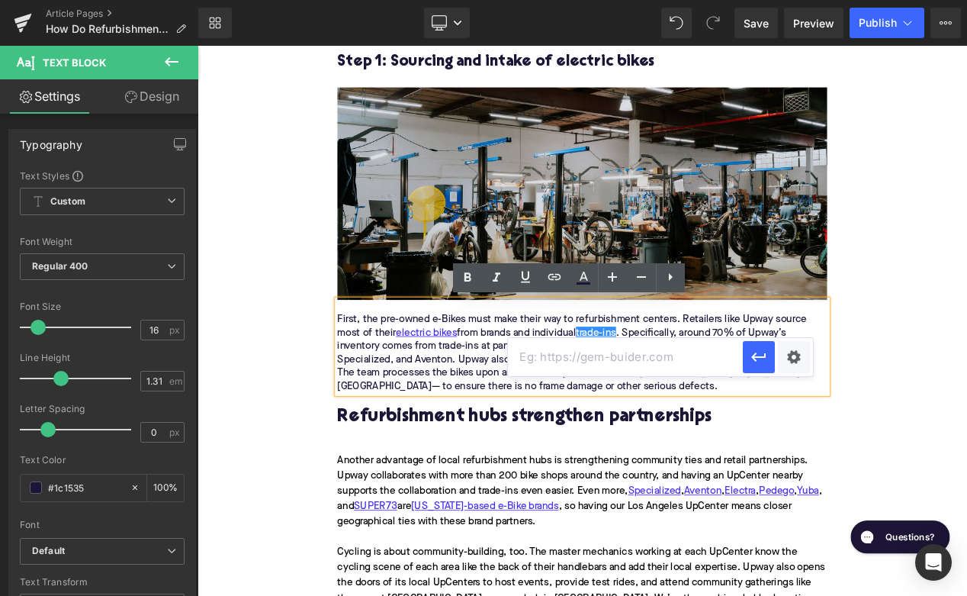
click at [596, 354] on input "text" at bounding box center [625, 357] width 235 height 38
paste input "[URL][DOMAIN_NAME]"
click at [772, 356] on button "button" at bounding box center [759, 357] width 32 height 32
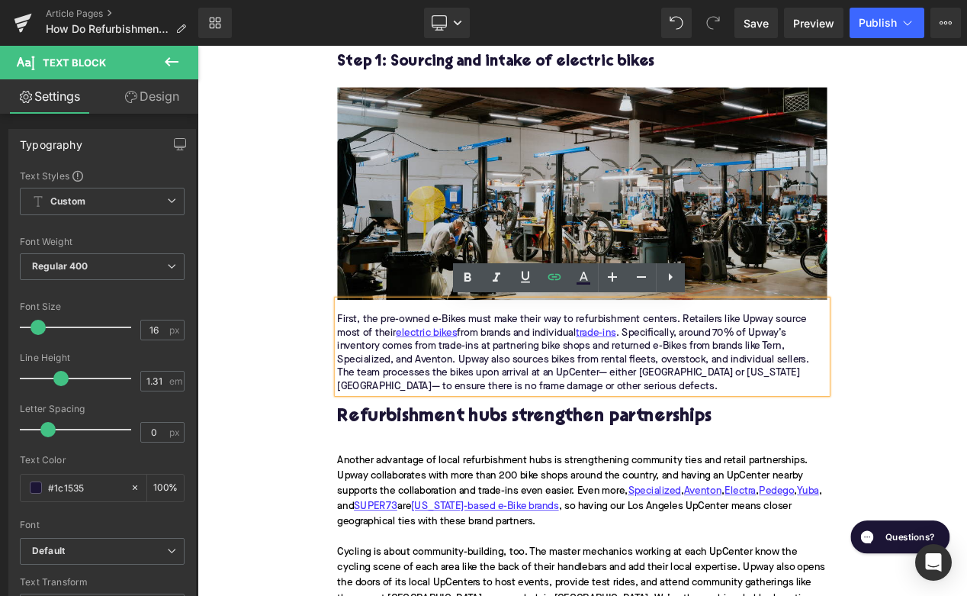
click at [885, 405] on div "First, the pre-owned e-Bikes must make their way to refurbishment centers. Reta…" at bounding box center [658, 415] width 587 height 96
click at [554, 277] on icon at bounding box center [554, 277] width 13 height 6
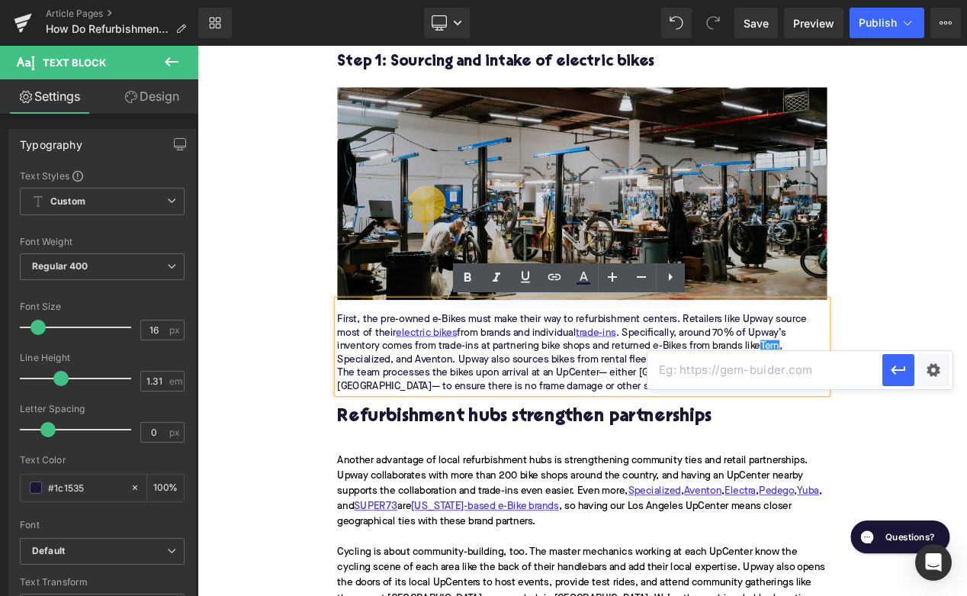
click at [697, 369] on input "text" at bounding box center [765, 370] width 235 height 38
paste input "[URL][DOMAIN_NAME]"
type input "[URL][DOMAIN_NAME]"
click at [905, 368] on icon "button" at bounding box center [898, 369] width 14 height 9
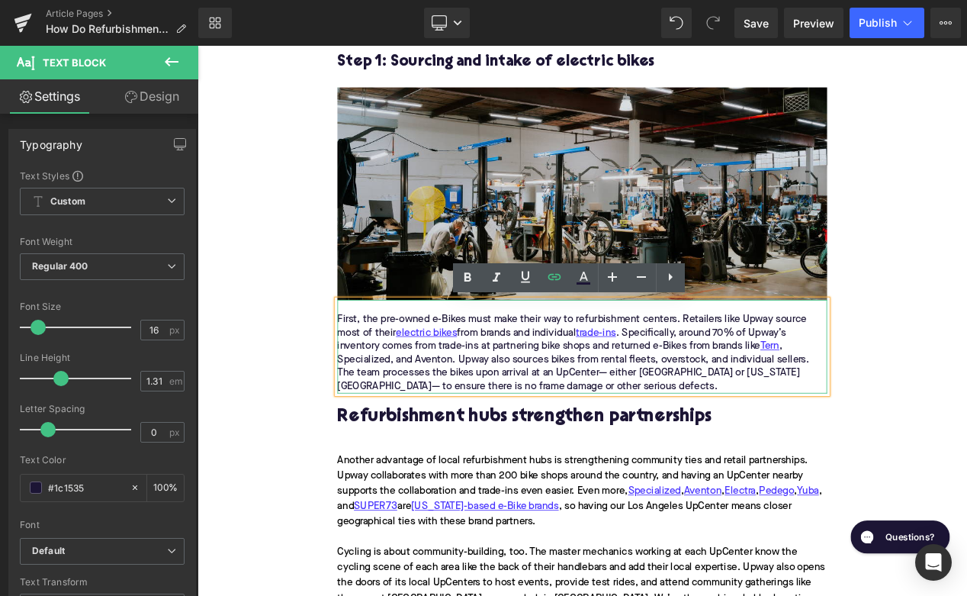
click at [399, 419] on div "First, the pre-owned e-Bikes must make their way to refurbishment centers. Reta…" at bounding box center [658, 415] width 587 height 96
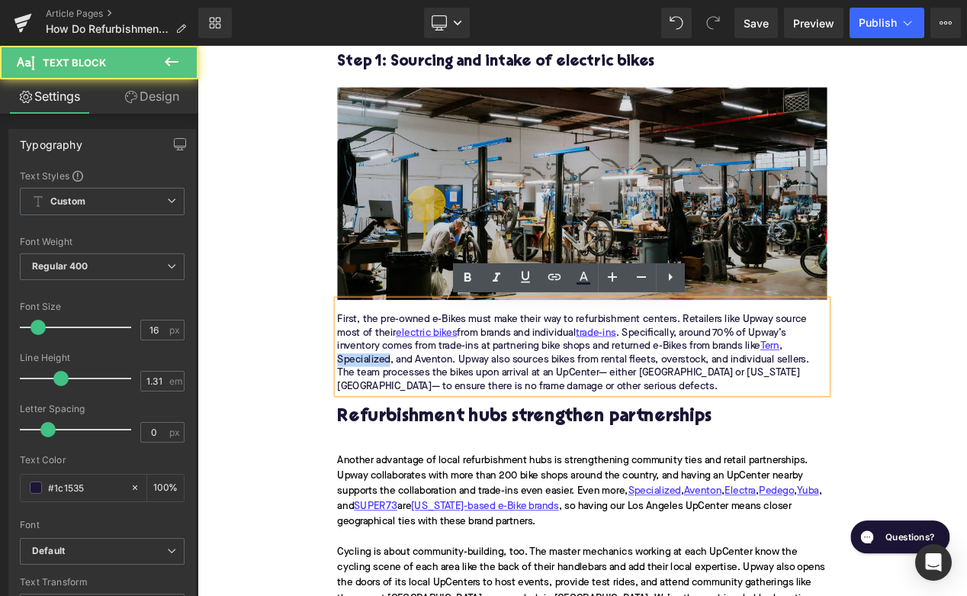
click at [399, 419] on div "First, the pre-owned e-Bikes must make their way to refurbishment centers. Reta…" at bounding box center [658, 415] width 587 height 96
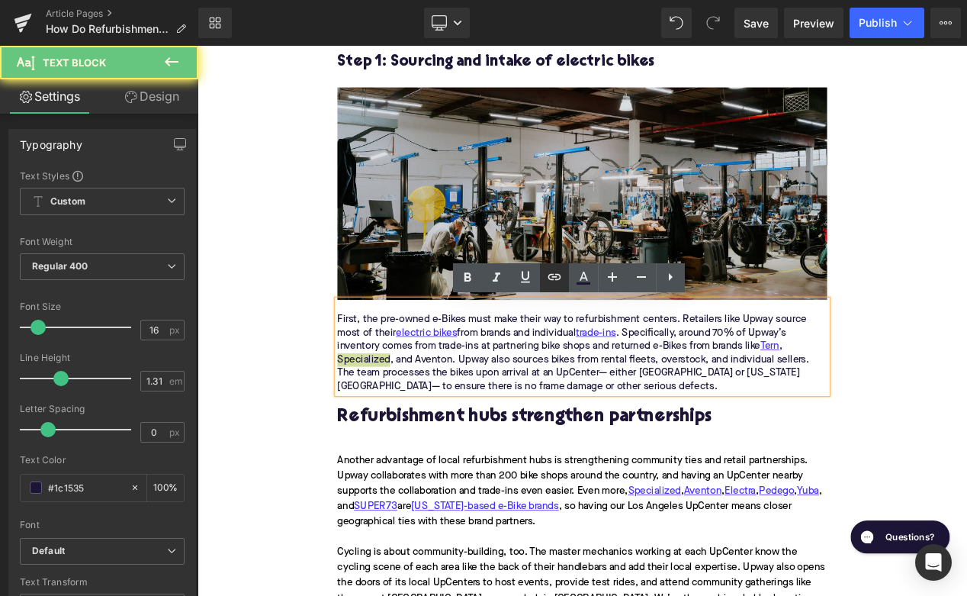
click at [545, 278] on link at bounding box center [554, 277] width 29 height 29
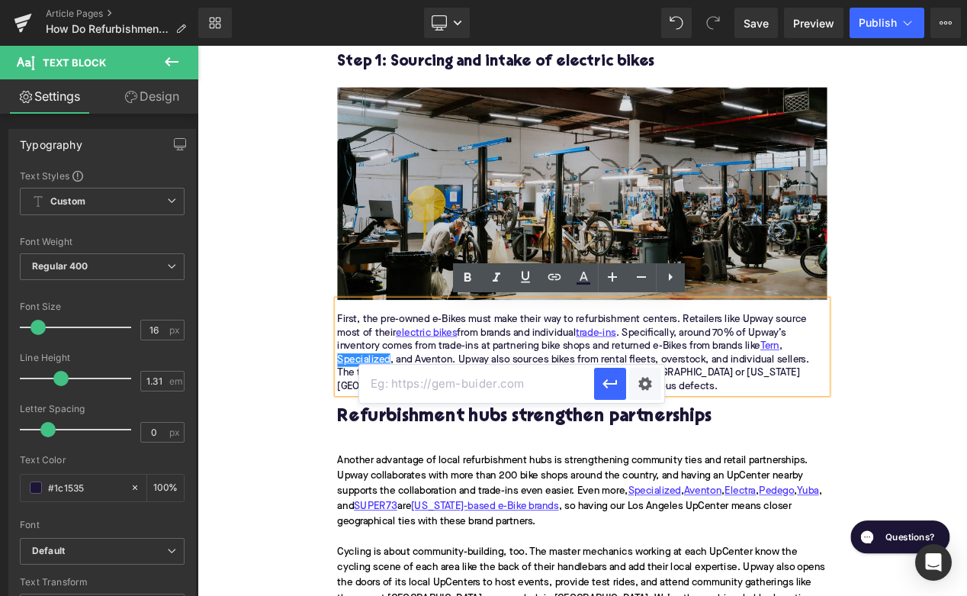
click at [507, 375] on input "text" at bounding box center [476, 384] width 235 height 38
paste input "[URL][DOMAIN_NAME]"
click at [609, 387] on icon "button" at bounding box center [610, 384] width 18 height 18
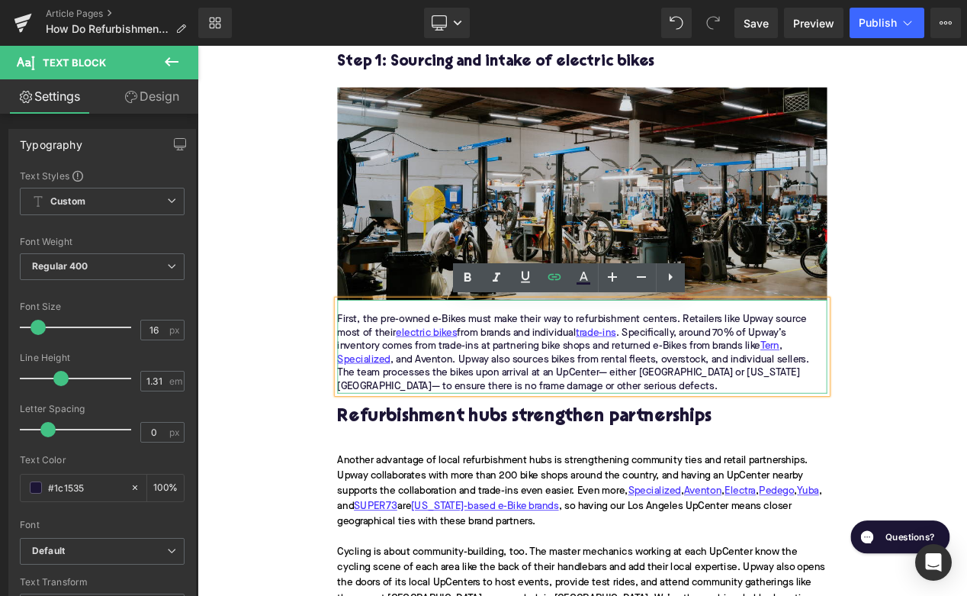
click at [473, 418] on div "First, the pre-owned e-Bikes must make their way to refurbishment centers. Reta…" at bounding box center [658, 415] width 587 height 96
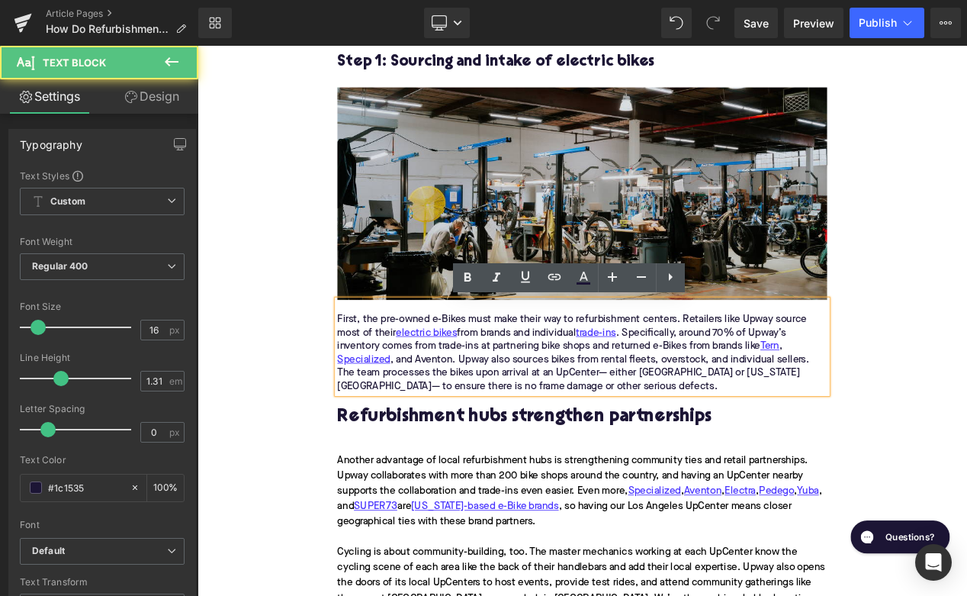
click at [473, 418] on div "First, the pre-owned e-Bikes must make their way to refurbishment centers. Reta…" at bounding box center [658, 415] width 587 height 96
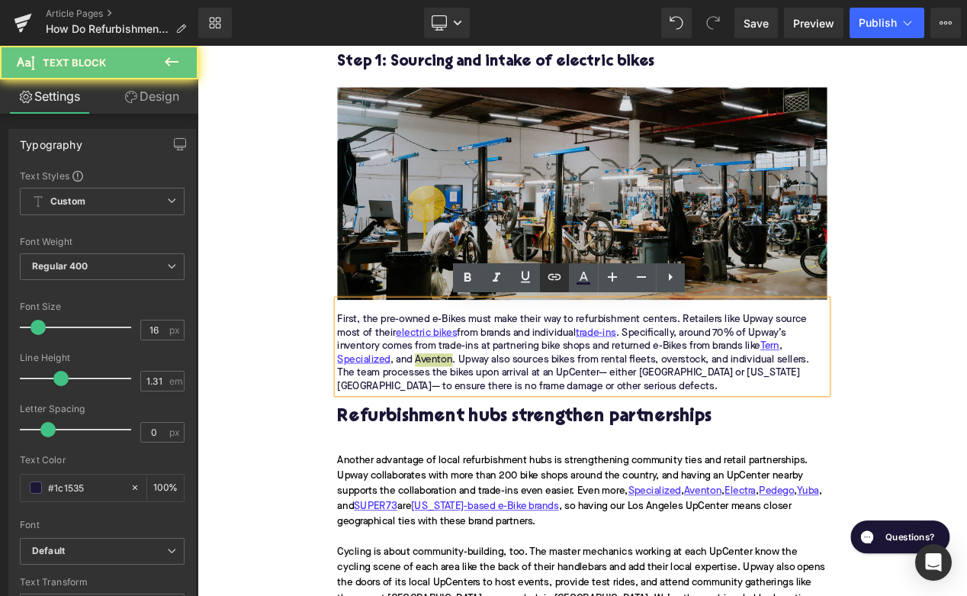
click at [554, 276] on icon at bounding box center [554, 277] width 18 height 18
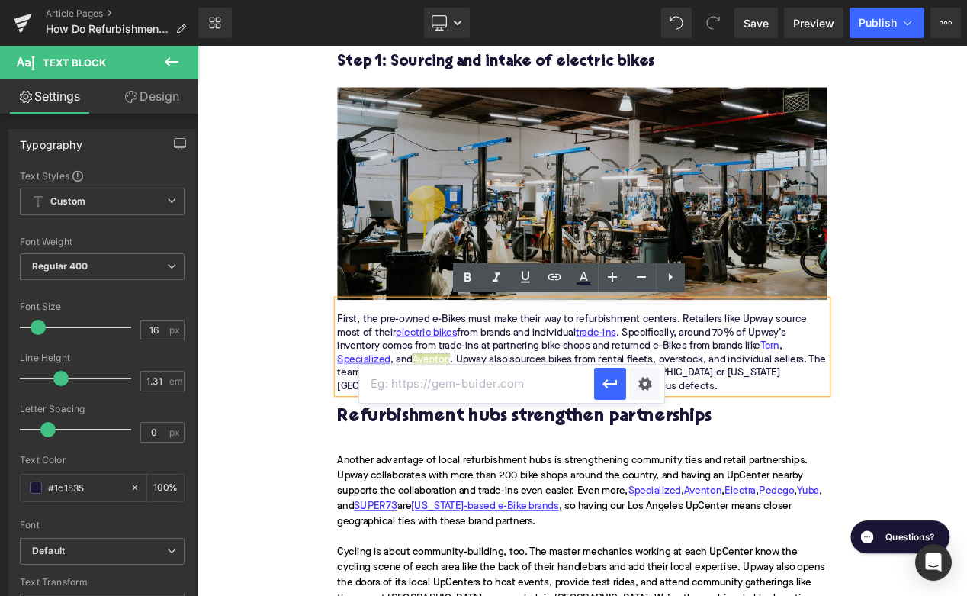
click at [517, 378] on input "text" at bounding box center [476, 384] width 235 height 38
paste input "[URL][DOMAIN_NAME]"
type input "[URL][DOMAIN_NAME]"
click at [603, 389] on icon "button" at bounding box center [610, 384] width 18 height 18
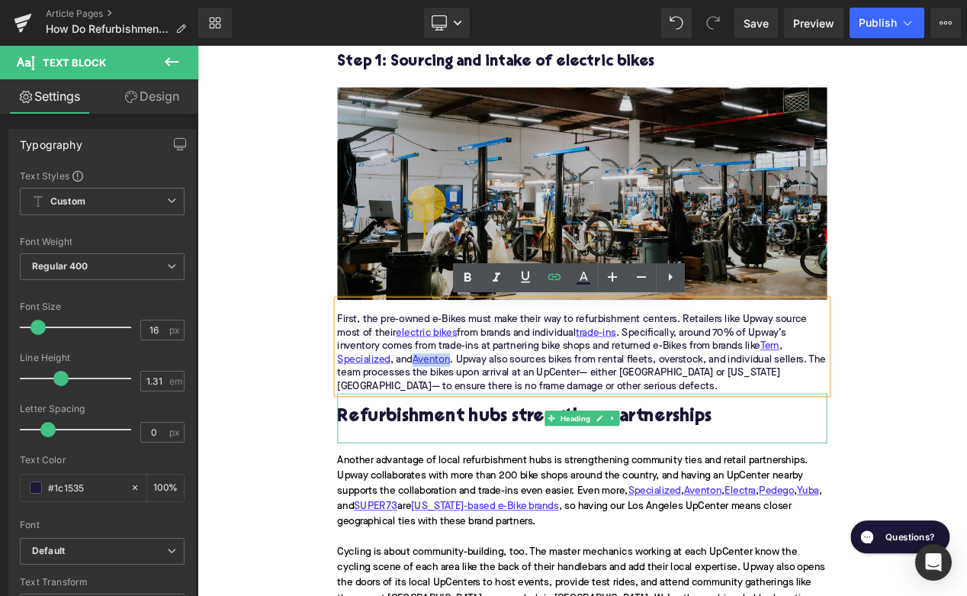
click at [401, 493] on h2 "Refurbishment hubs strengthen partnerships" at bounding box center [658, 493] width 587 height 24
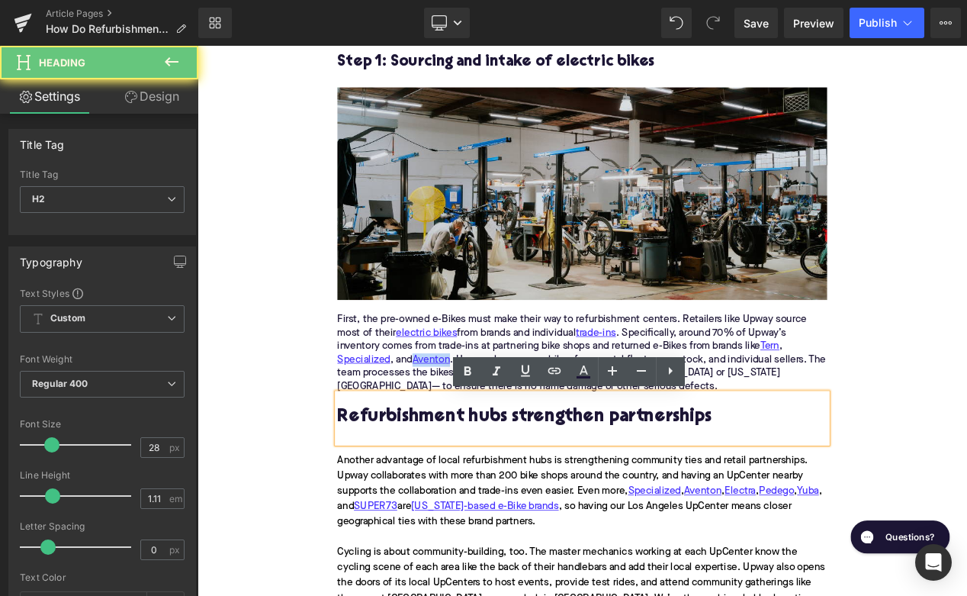
click at [401, 493] on h2 "Refurbishment hubs strengthen partnerships" at bounding box center [658, 493] width 587 height 24
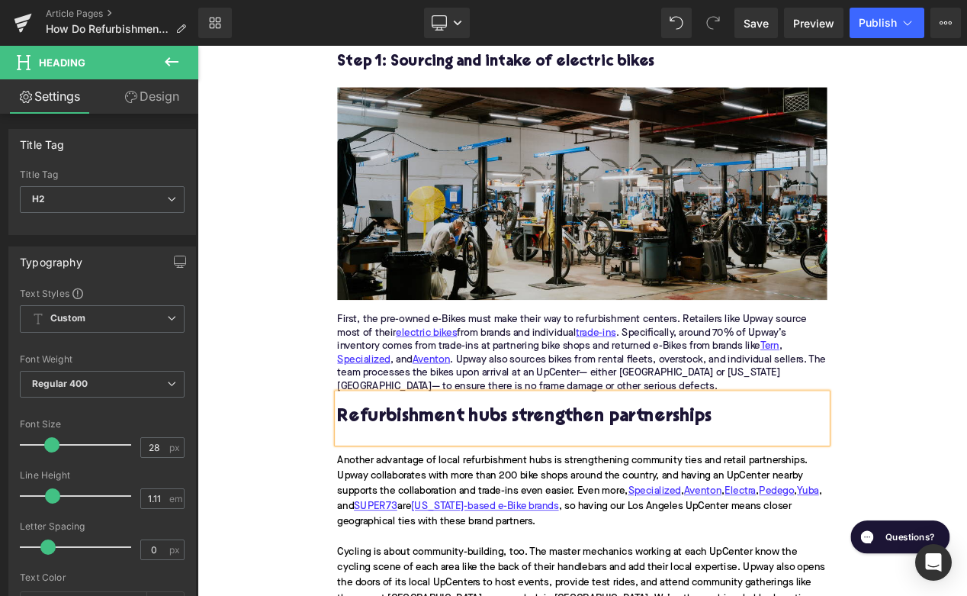
paste div
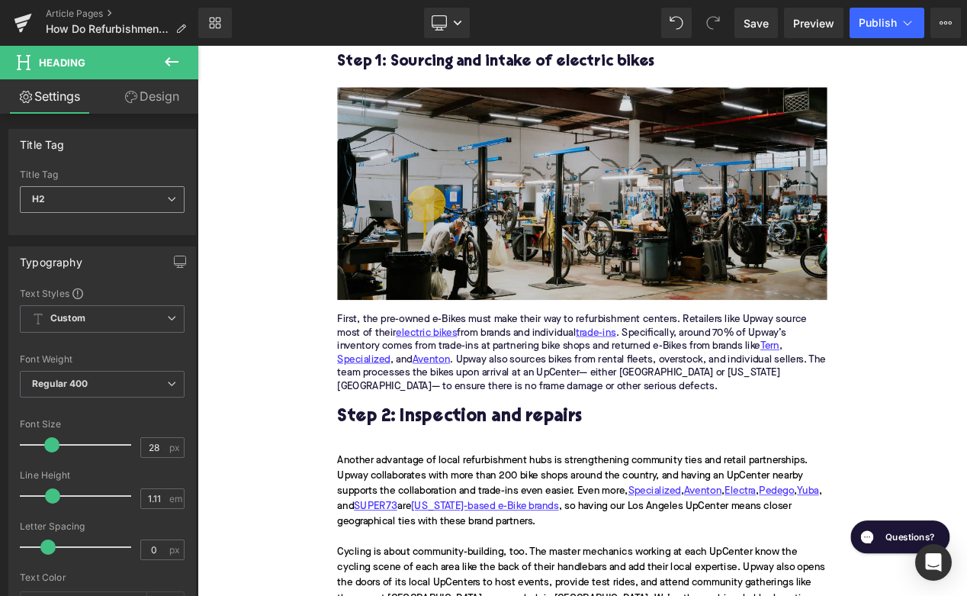
click at [103, 209] on span "H2" at bounding box center [102, 199] width 165 height 27
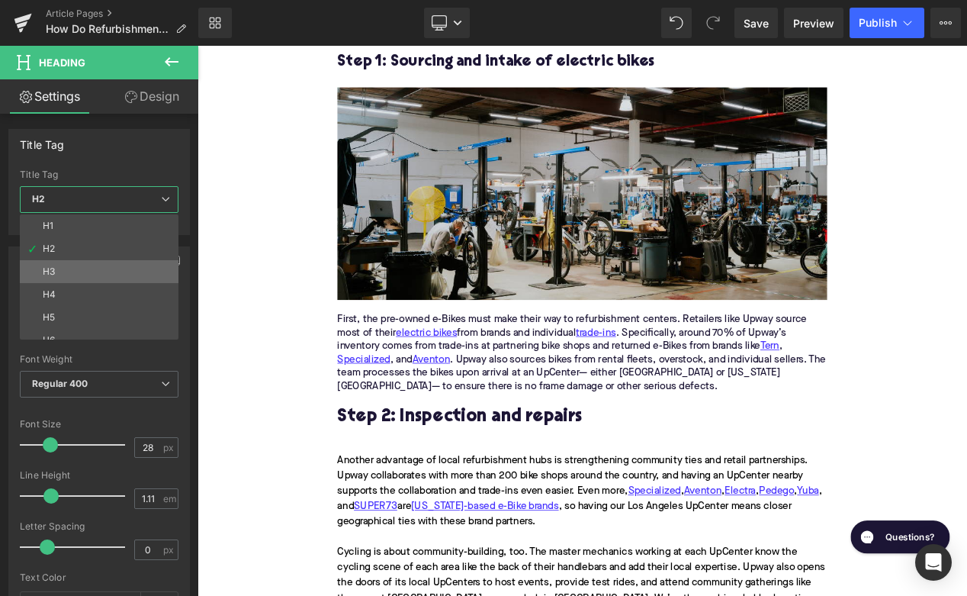
drag, startPoint x: 122, startPoint y: 278, endPoint x: 189, endPoint y: 262, distance: 69.0
click at [122, 278] on li "H3" at bounding box center [103, 271] width 166 height 23
type input "24"
type input "1.29"
type input "100"
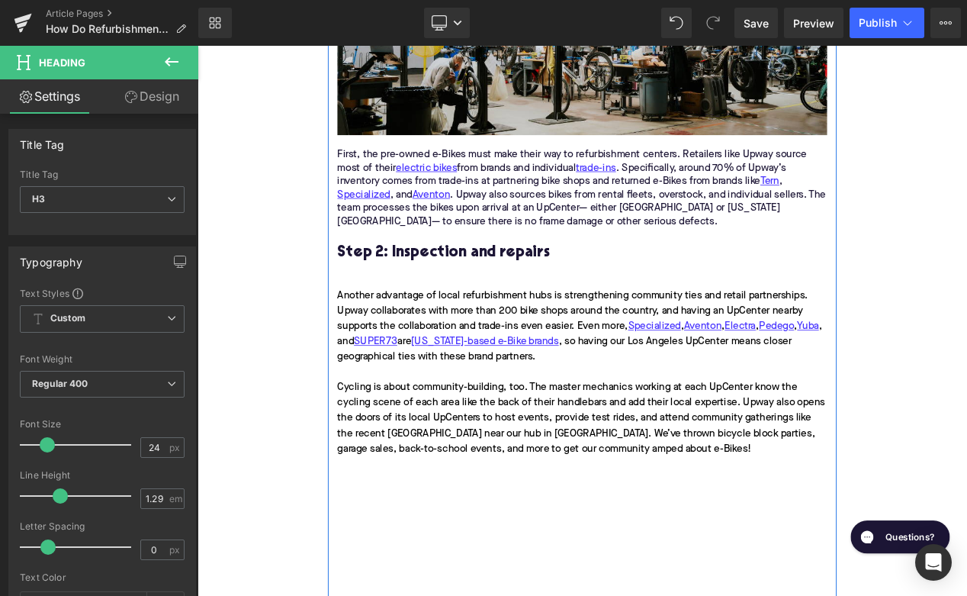
scroll to position [1854, 0]
click at [504, 372] on div "Another advantage of local refurbishment hubs is strengthening community ties a…" at bounding box center [658, 437] width 587 height 226
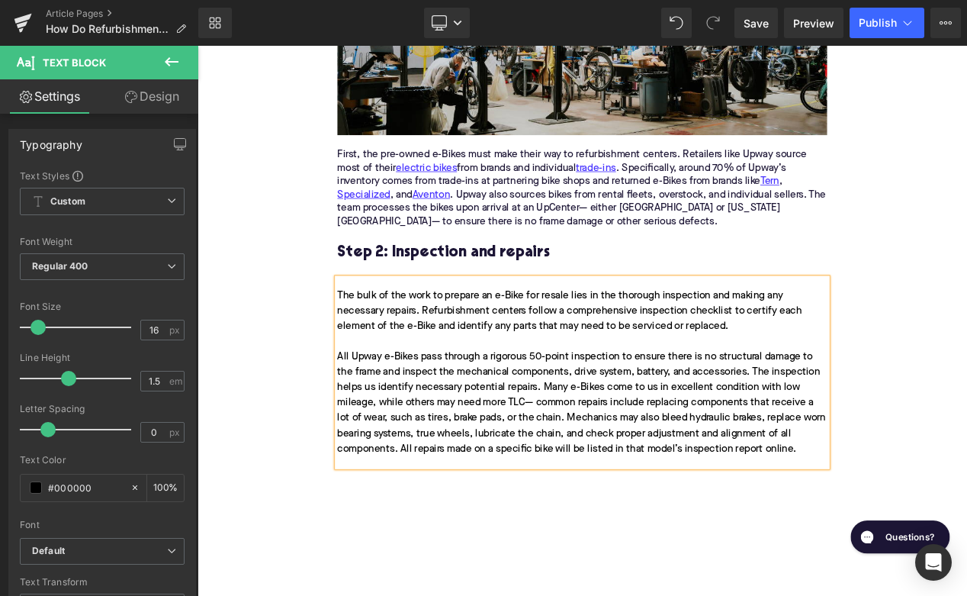
click at [817, 426] on div "The bulk of the work to prepare an e-Bike for resale lies in the thorough inspe…" at bounding box center [658, 437] width 587 height 226
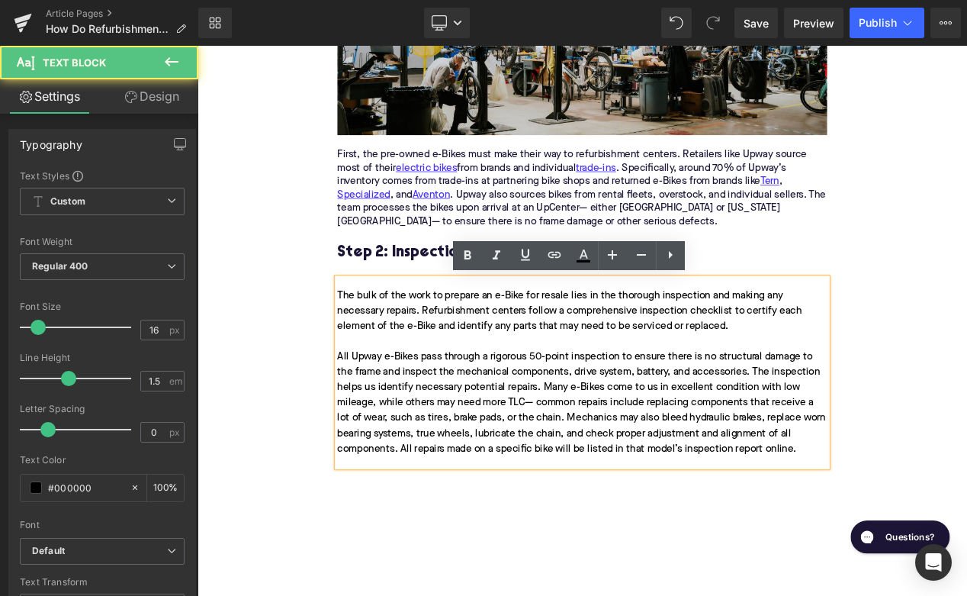
click at [816, 442] on div "The bulk of the work to prepare an e-Bike for resale lies in the thorough inspe…" at bounding box center [658, 437] width 587 height 226
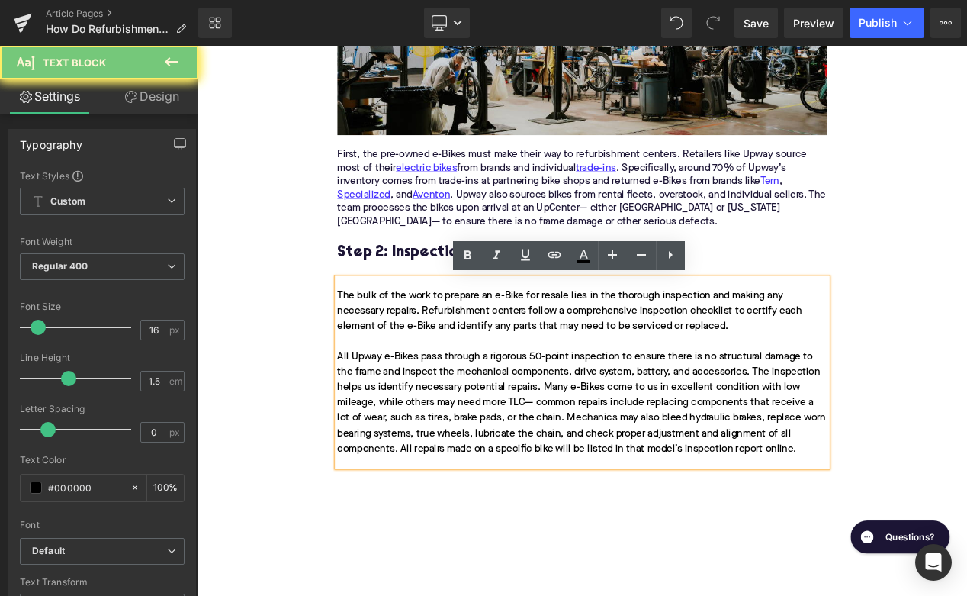
click at [816, 439] on div "The bulk of the work to prepare an e-Bike for resale lies in the thorough inspe…" at bounding box center [658, 437] width 587 height 226
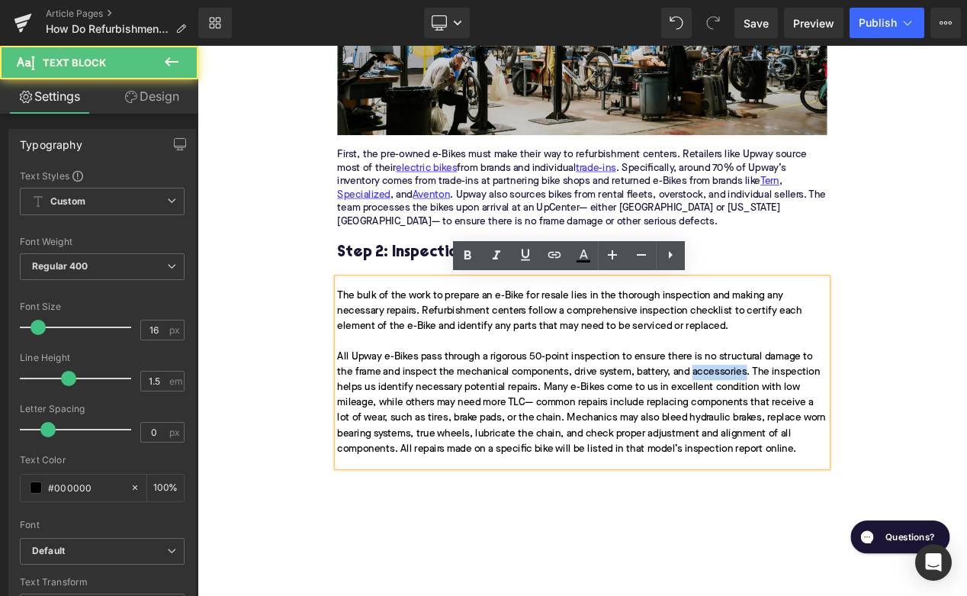
click at [816, 439] on div "The bulk of the work to prepare an e-Bike for resale lies in the thorough inspe…" at bounding box center [658, 437] width 587 height 226
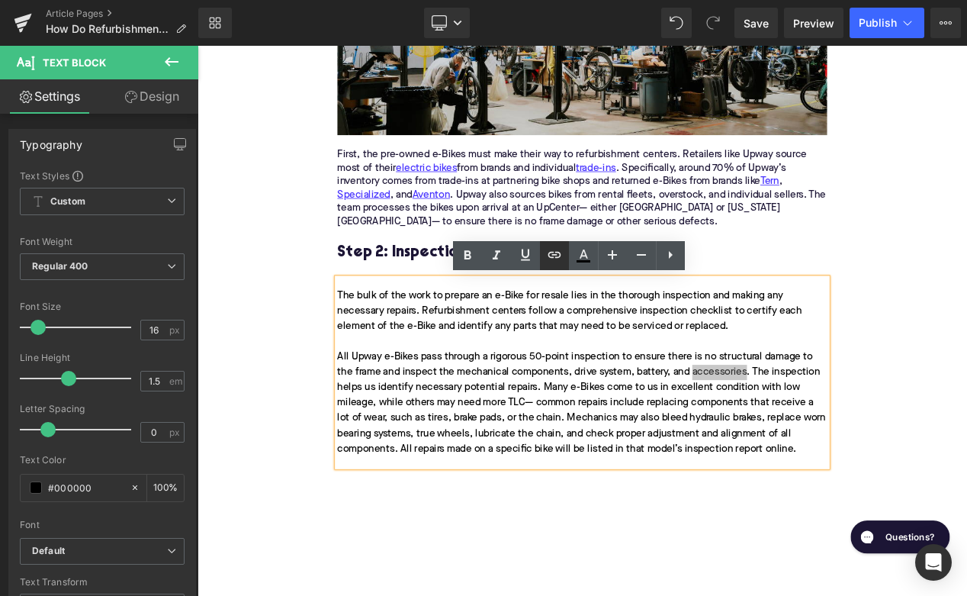
click at [549, 257] on icon at bounding box center [554, 255] width 18 height 18
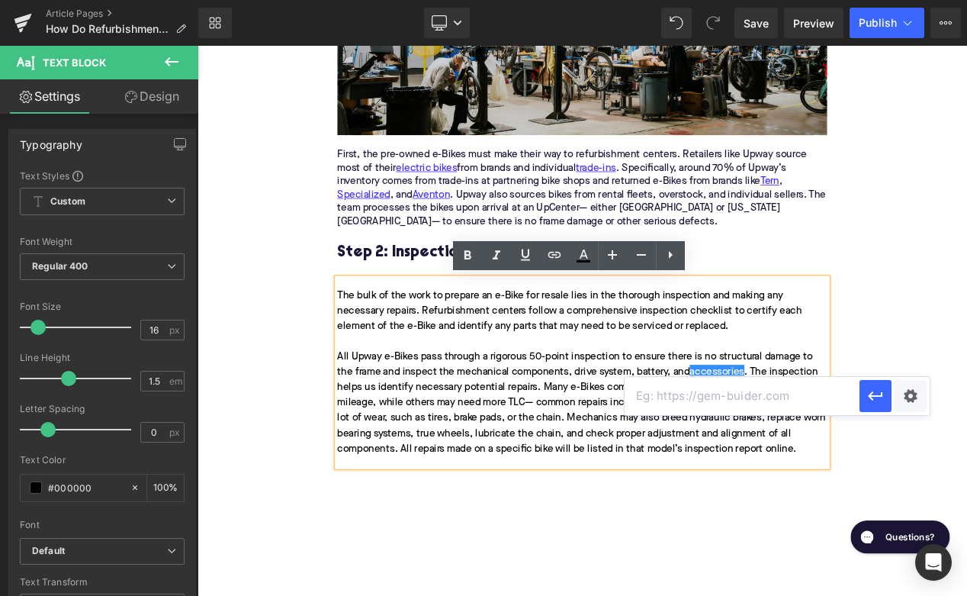
click at [651, 394] on input "text" at bounding box center [742, 396] width 235 height 38
paste input "[URL][DOMAIN_NAME]"
type input "[URL][DOMAIN_NAME]"
click at [877, 400] on icon "button" at bounding box center [876, 396] width 18 height 18
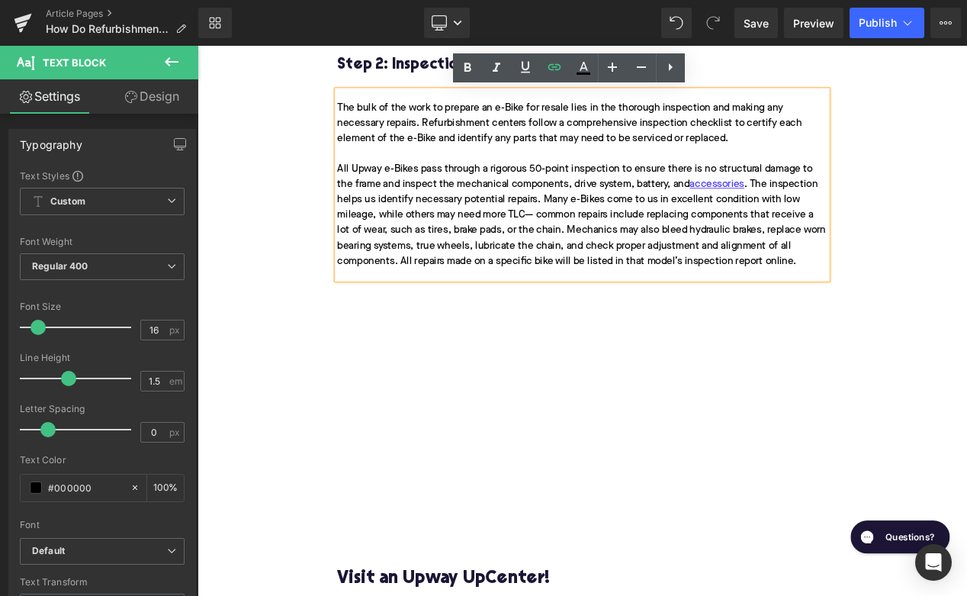
scroll to position [2165, 0]
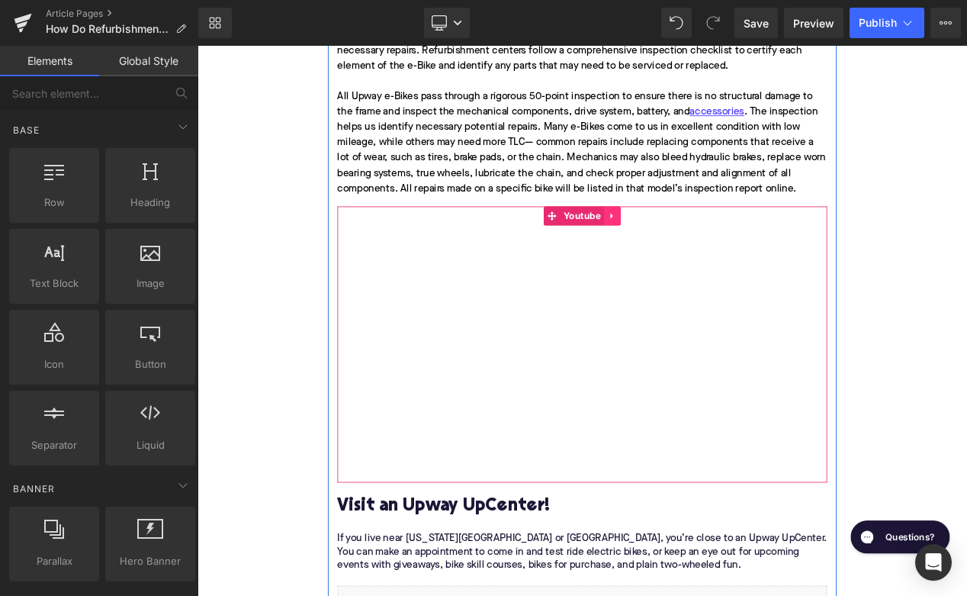
click at [697, 251] on icon at bounding box center [695, 250] width 11 height 11
click at [697, 251] on link at bounding box center [706, 250] width 20 height 23
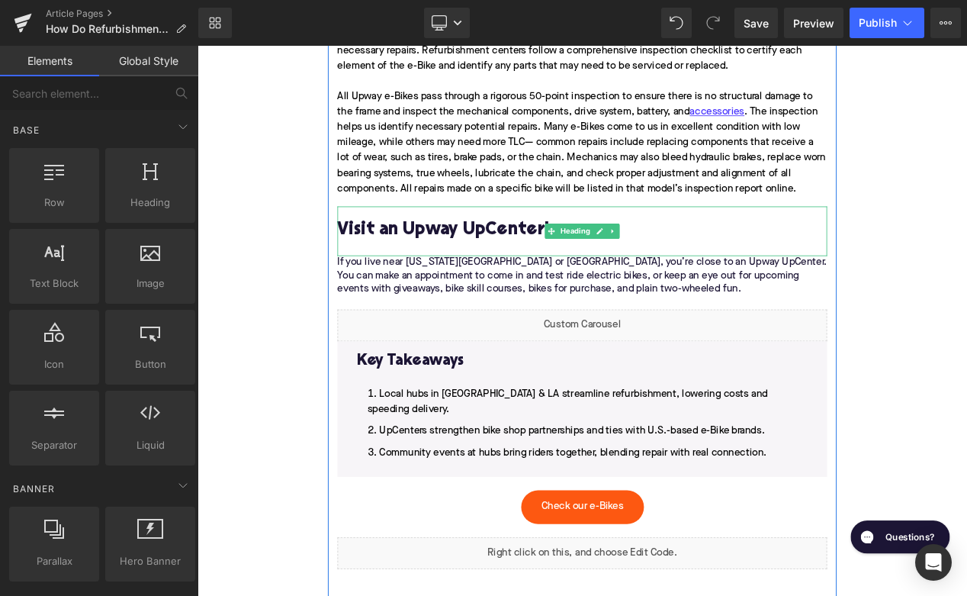
click at [529, 265] on h2 "Visit an Upway UpCenter!" at bounding box center [658, 268] width 587 height 24
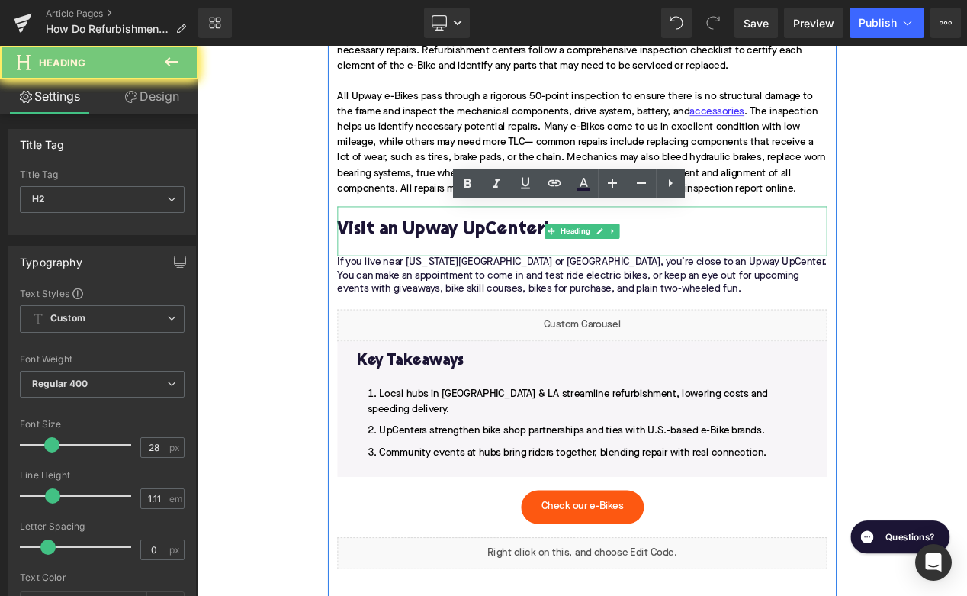
click at [529, 265] on h2 "Visit an Upway UpCenter!" at bounding box center [658, 268] width 587 height 24
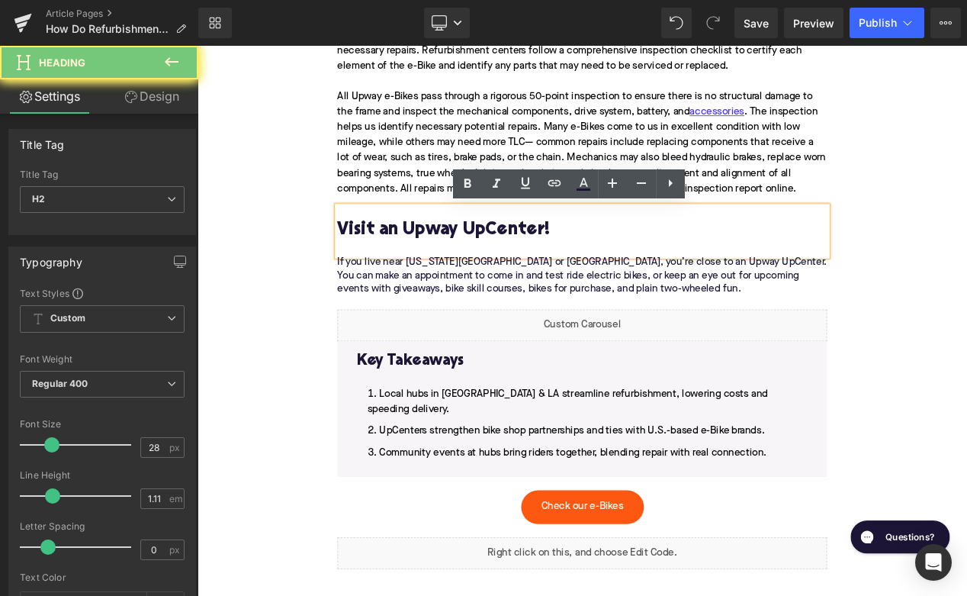
paste div
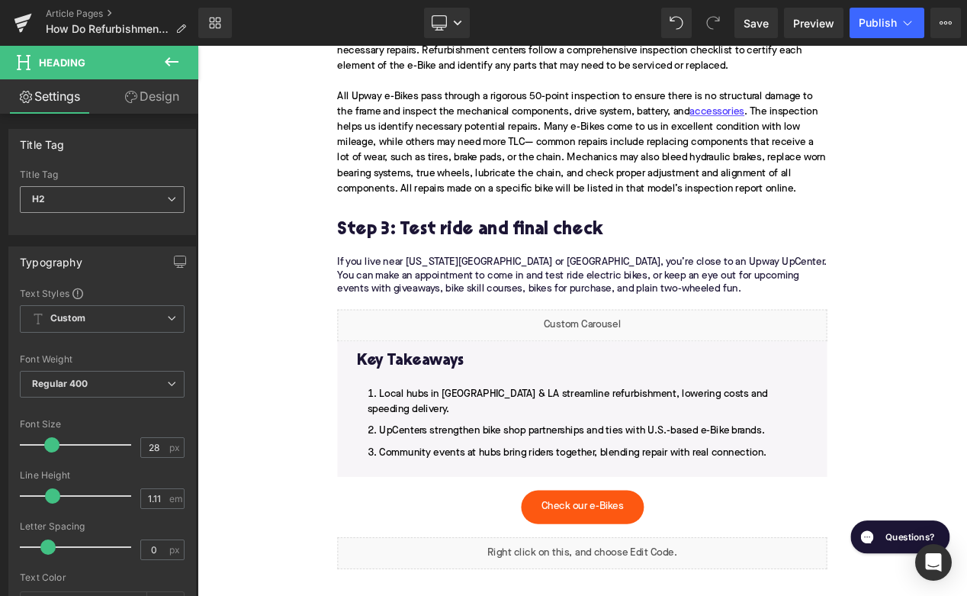
click at [127, 195] on span "H2" at bounding box center [102, 199] width 165 height 27
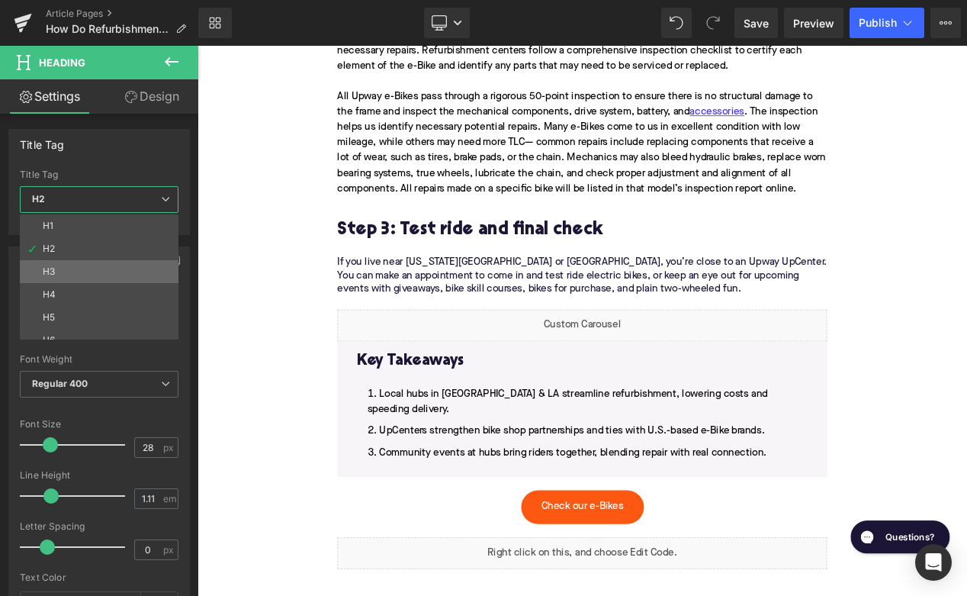
drag, startPoint x: 119, startPoint y: 268, endPoint x: 169, endPoint y: 220, distance: 69.1
click at [119, 268] on li "H3" at bounding box center [103, 271] width 166 height 23
type input "24"
type input "1.29"
type input "100"
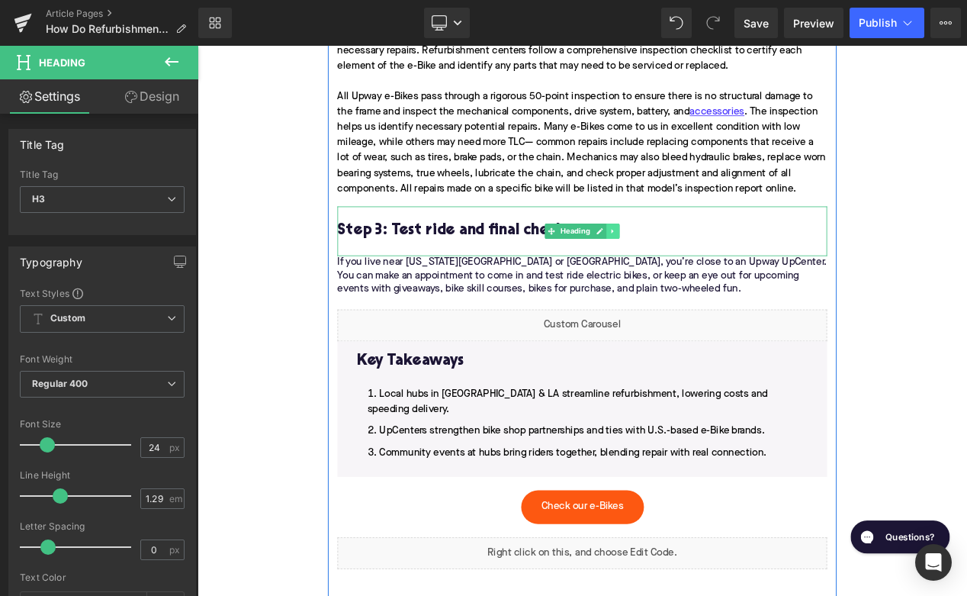
click at [693, 268] on icon at bounding box center [696, 268] width 8 height 9
click at [687, 268] on icon at bounding box center [688, 269] width 8 height 8
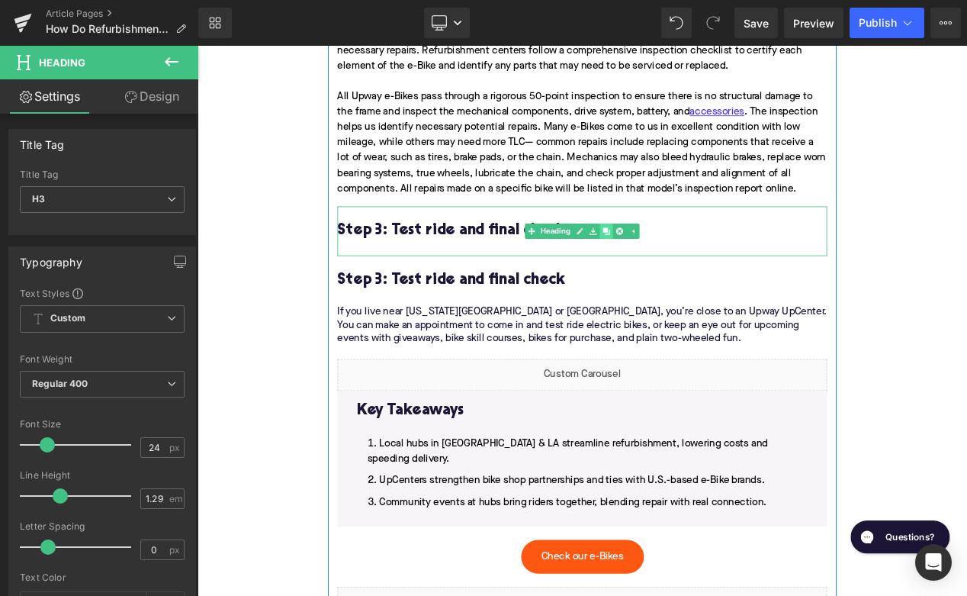
click at [687, 268] on icon at bounding box center [688, 269] width 8 height 8
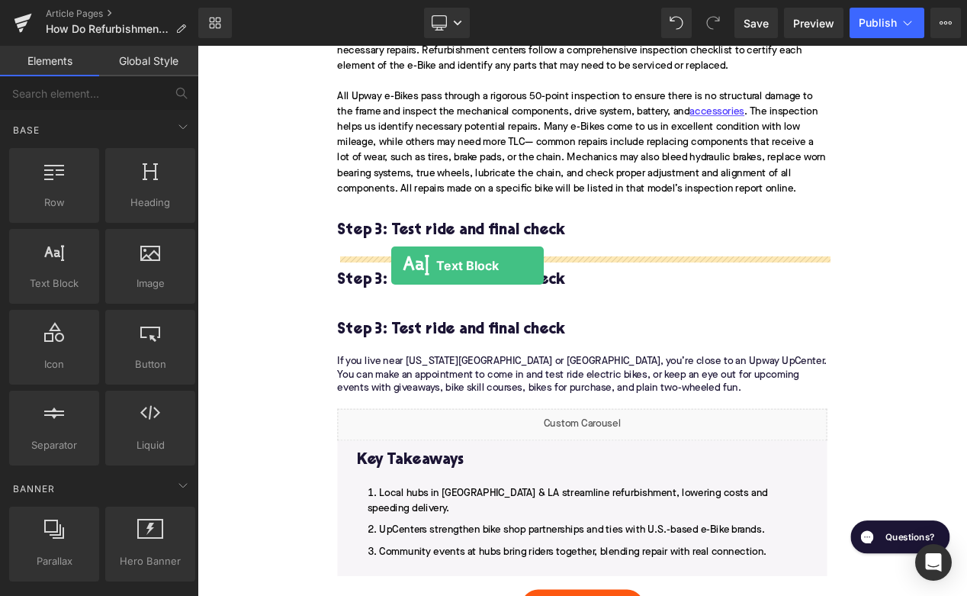
drag, startPoint x: 256, startPoint y: 310, endPoint x: 430, endPoint y: 309, distance: 173.9
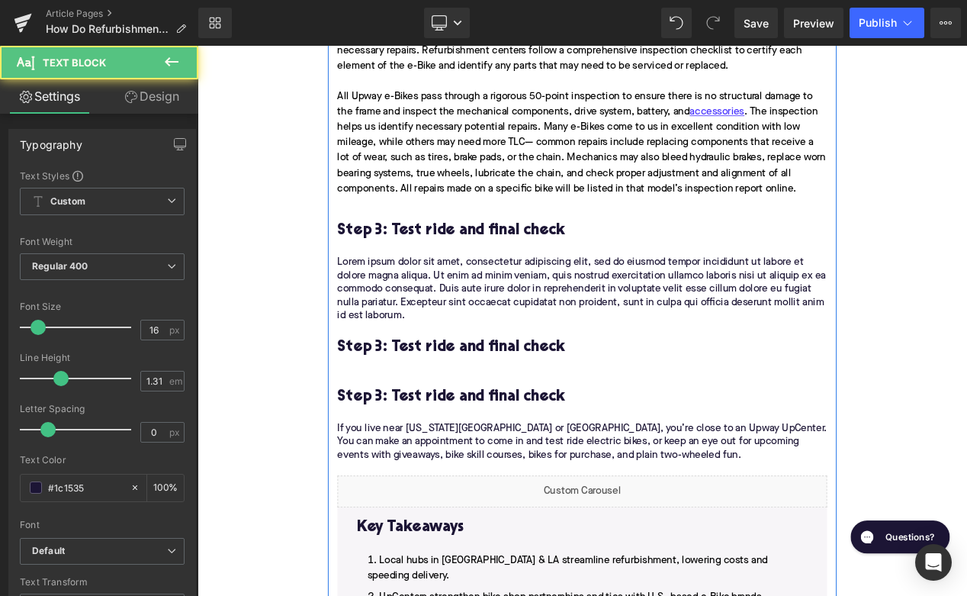
click at [454, 236] on div "The bulk of the work to prepare an e-Bike for resale lies in the thorough inspe…" at bounding box center [658, 126] width 587 height 226
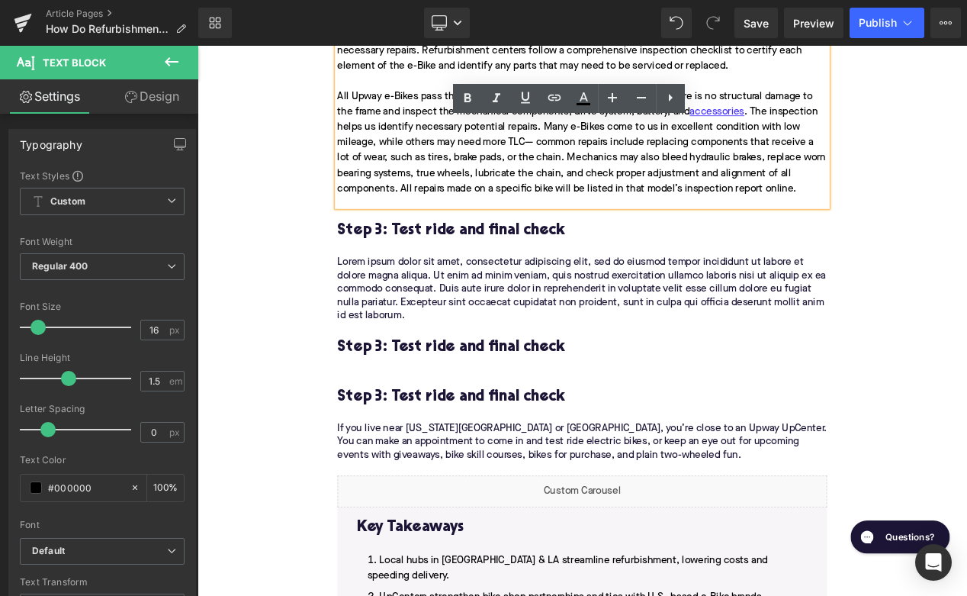
click at [441, 231] on div "The bulk of the work to prepare an e-Bike for resale lies in the thorough inspe…" at bounding box center [658, 126] width 587 height 226
click at [442, 320] on p "Lorem ipsum dolor sit amet, consectetur adipiscing elit, sed do eiusmod tempor …" at bounding box center [658, 338] width 587 height 80
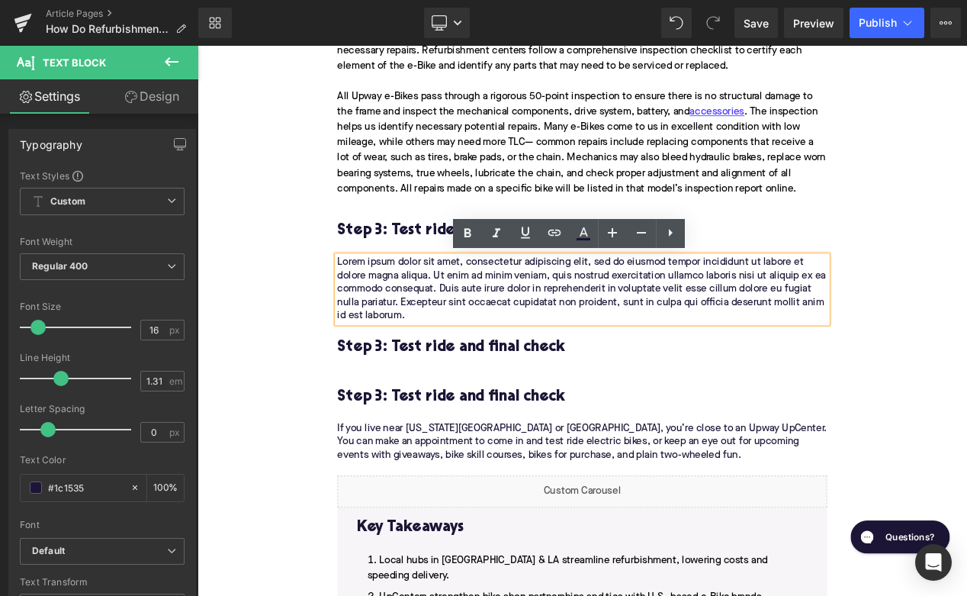
click at [442, 320] on p "Lorem ipsum dolor sit amet, consectetur adipiscing elit, sed do eiusmod tempor …" at bounding box center [658, 338] width 587 height 80
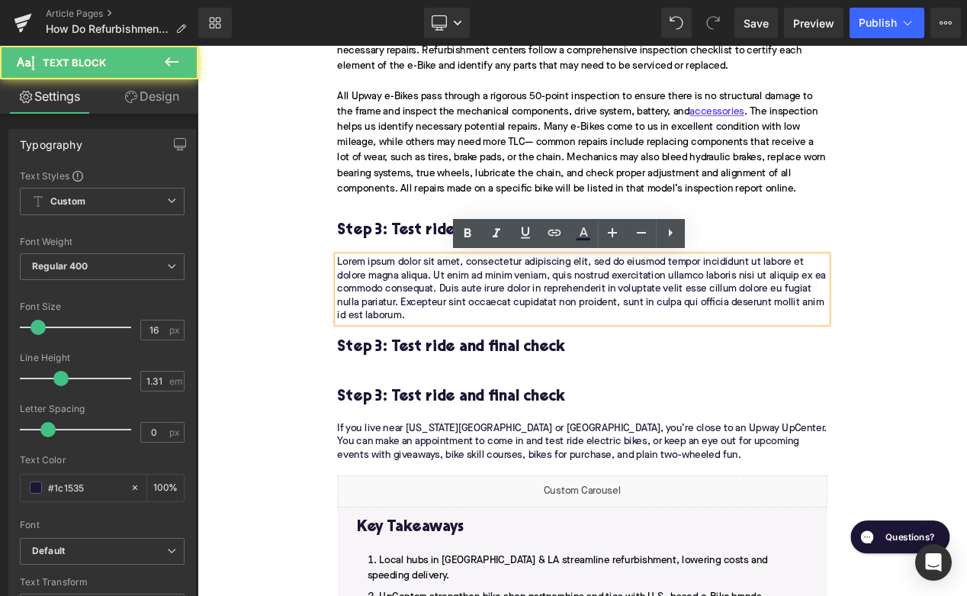
paste div
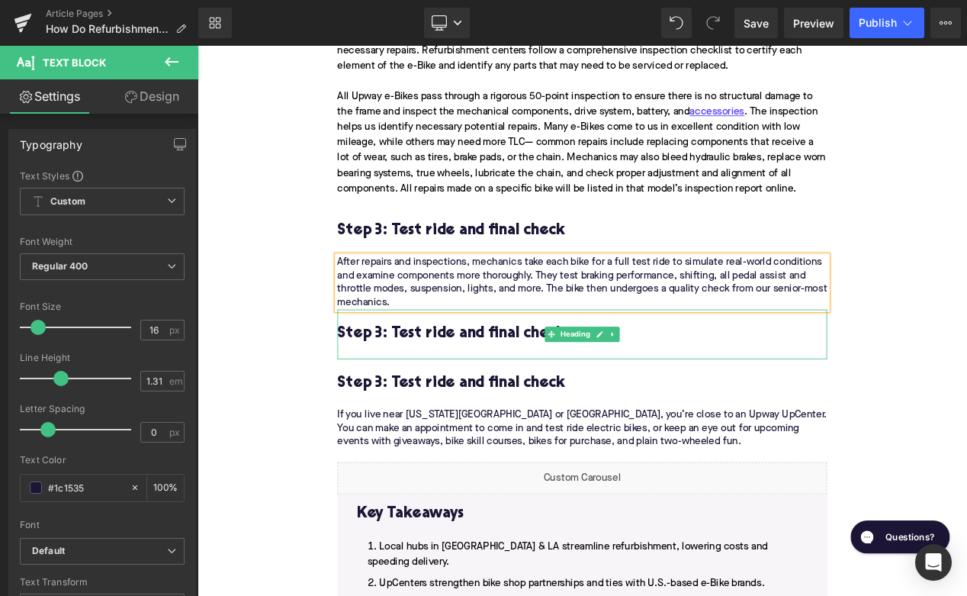
click at [483, 393] on h3 "Step 3: Test ride and final check" at bounding box center [658, 392] width 587 height 24
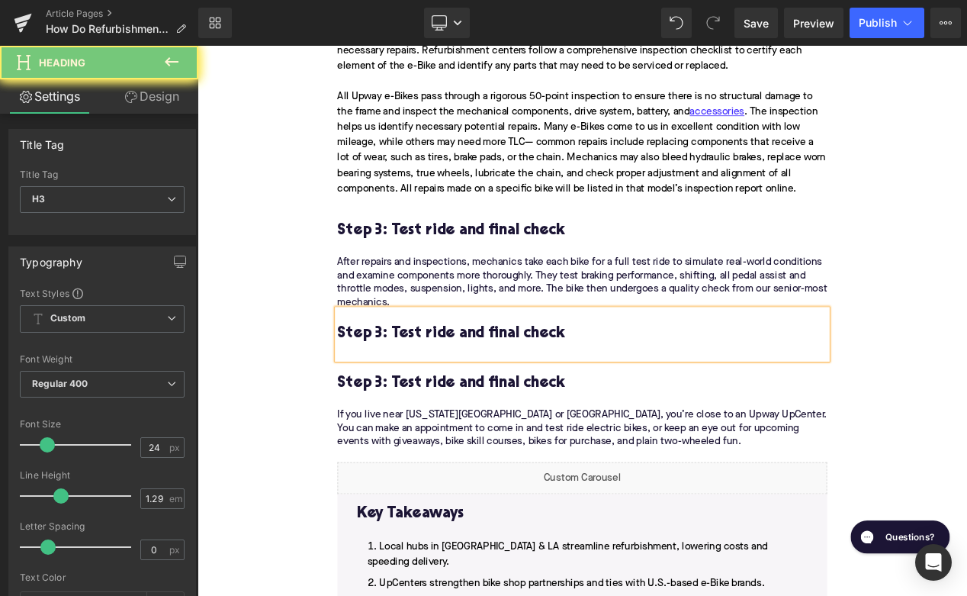
paste div
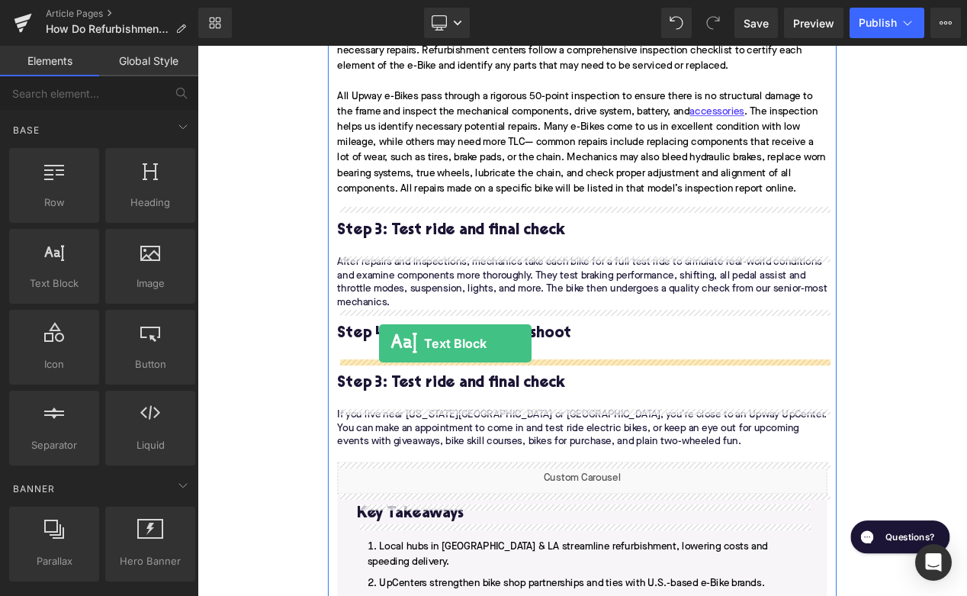
drag, startPoint x: 274, startPoint y: 304, endPoint x: 428, endPoint y: 414, distance: 189.2
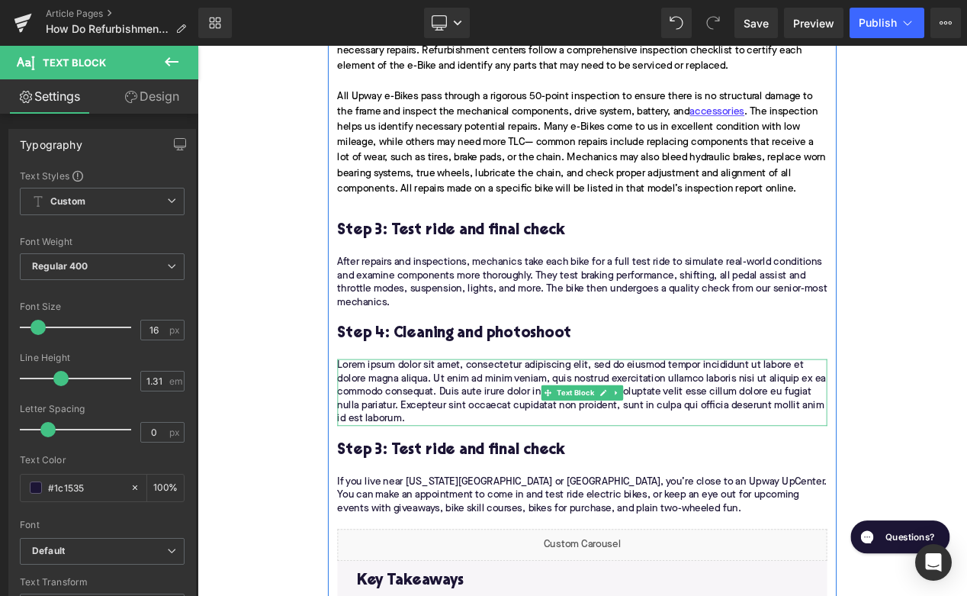
click at [477, 483] on p "Lorem ipsum dolor sit amet, consectetur adipiscing elit, sed do eiusmod tempor …" at bounding box center [658, 462] width 587 height 80
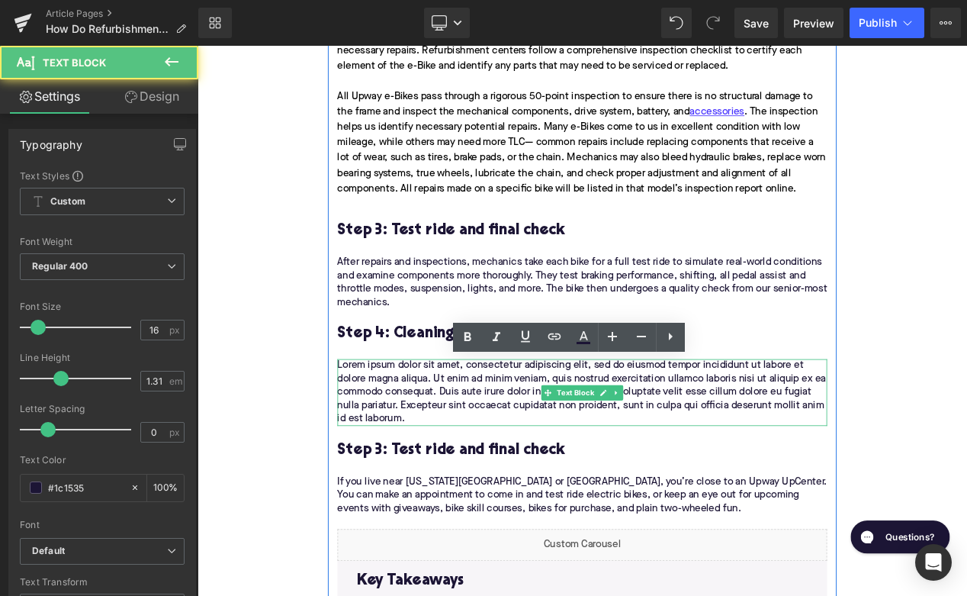
click at [477, 483] on p "Lorem ipsum dolor sit amet, consectetur adipiscing elit, sed do eiusmod tempor …" at bounding box center [658, 462] width 587 height 80
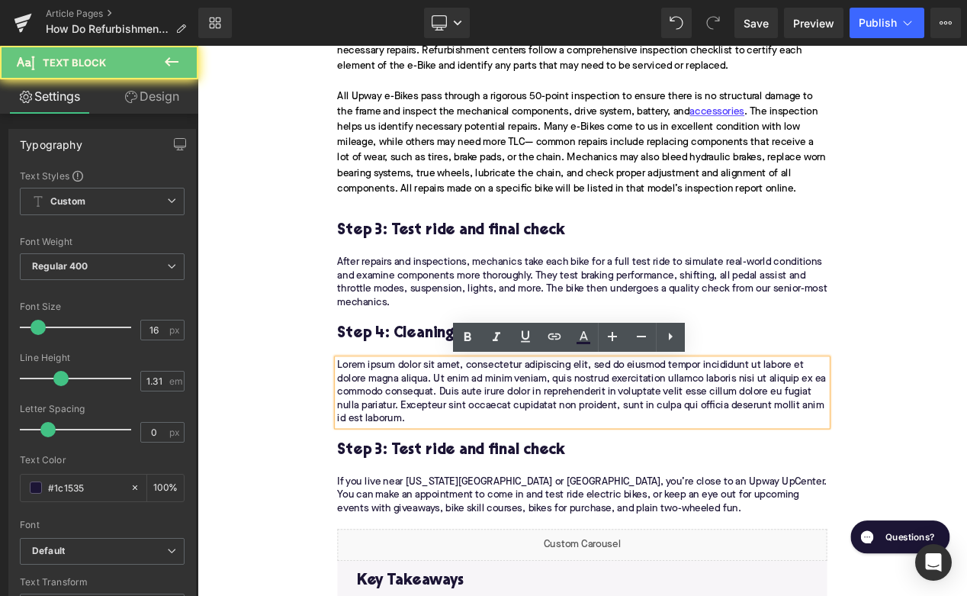
click at [477, 483] on p "Lorem ipsum dolor sit amet, consectetur adipiscing elit, sed do eiusmod tempor …" at bounding box center [658, 462] width 587 height 80
paste div
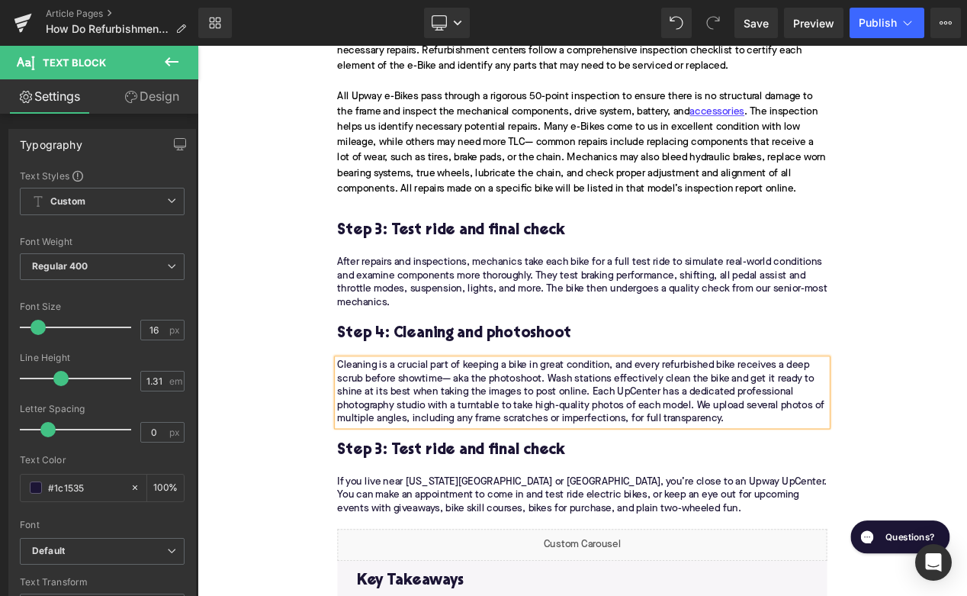
click at [481, 538] on h3 "Step 3: Test ride and final check" at bounding box center [658, 532] width 587 height 24
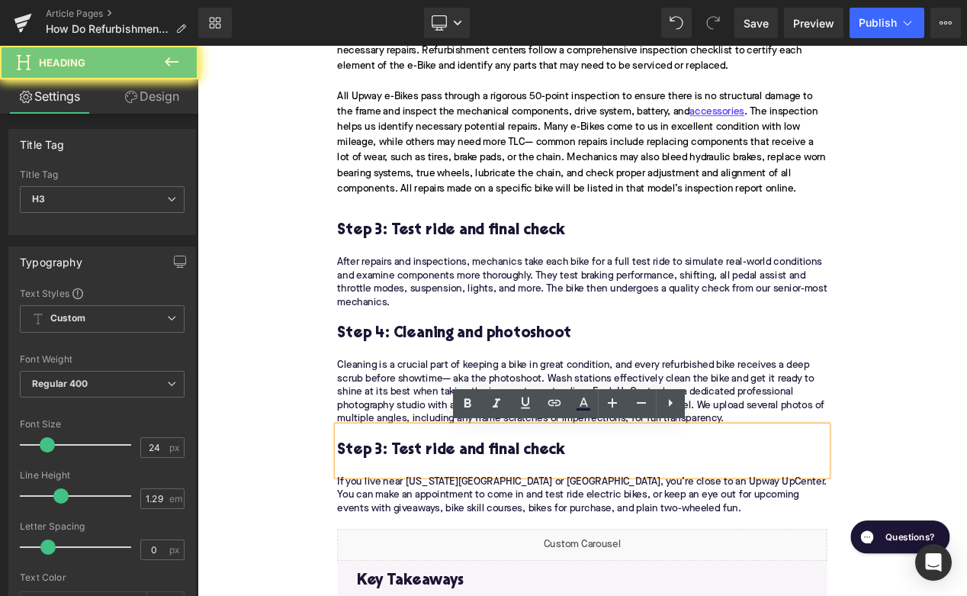
click at [481, 538] on h3 "Step 3: Test ride and final check" at bounding box center [658, 532] width 587 height 24
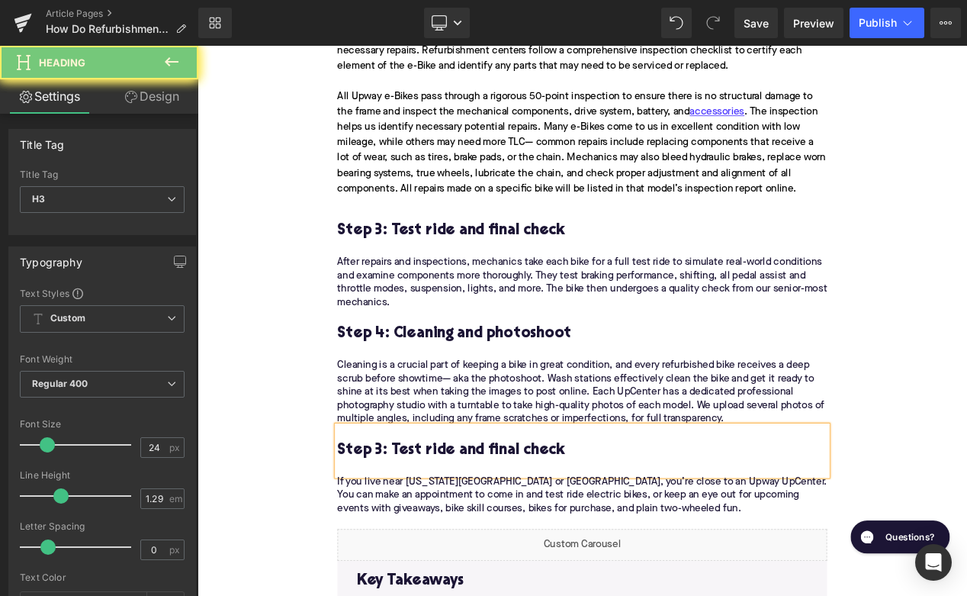
paste div
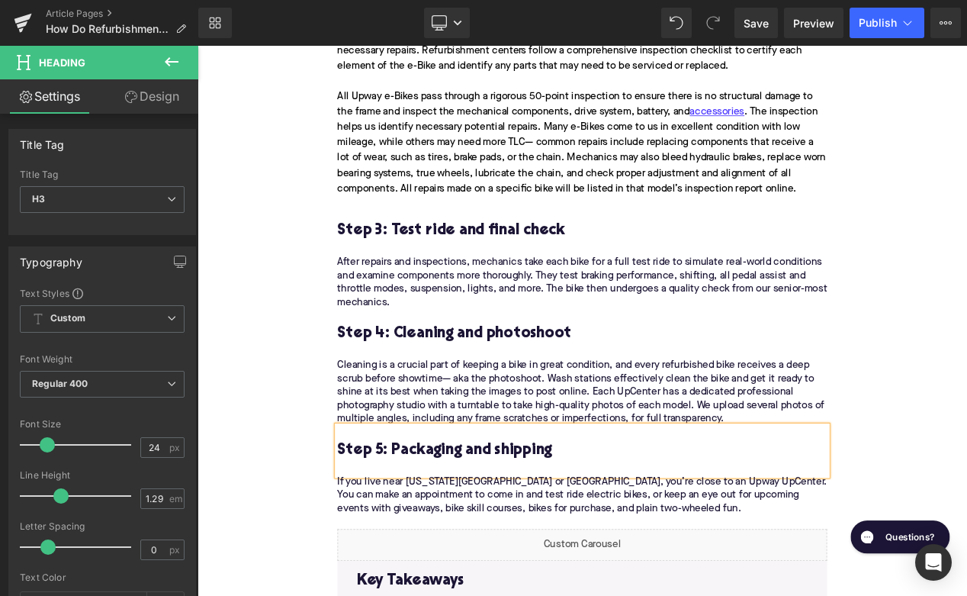
click at [417, 595] on p "If you live near [US_STATE][GEOGRAPHIC_DATA] or [GEOGRAPHIC_DATA], you’re close…" at bounding box center [658, 593] width 587 height 64
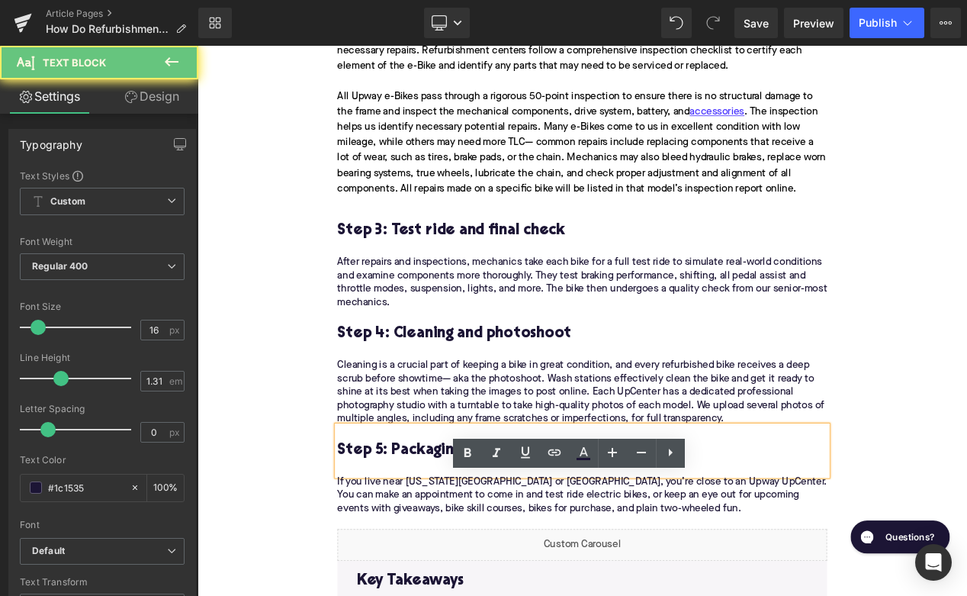
click at [417, 595] on p "If you live near [US_STATE][GEOGRAPHIC_DATA] or [GEOGRAPHIC_DATA], you’re close…" at bounding box center [658, 593] width 587 height 64
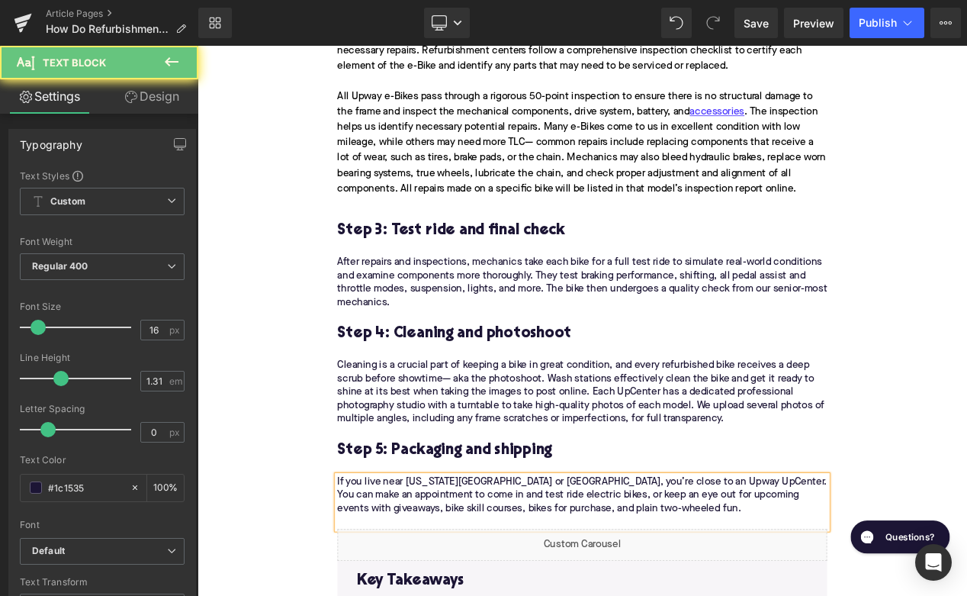
paste div
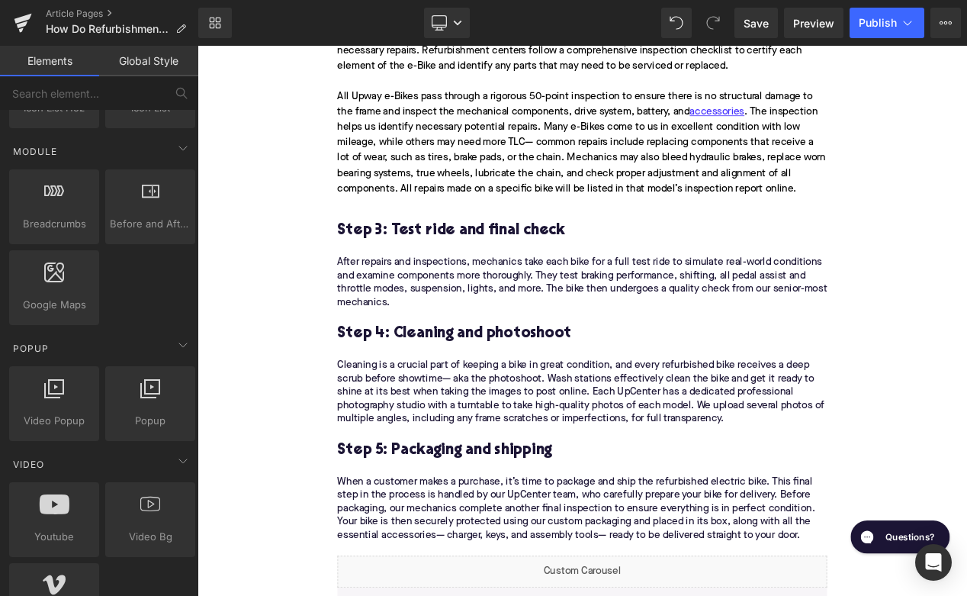
scroll to position [809, 0]
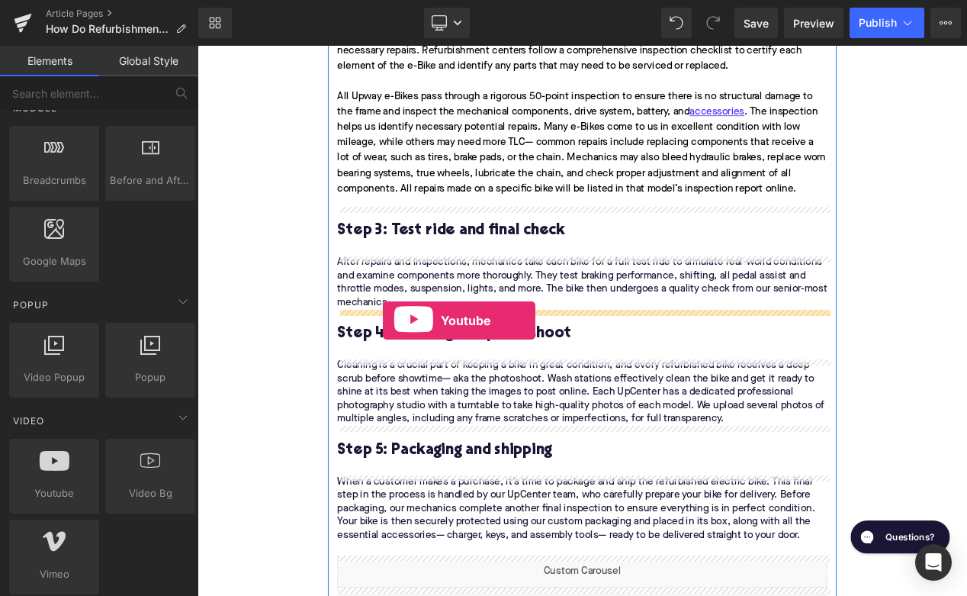
drag, startPoint x: 262, startPoint y: 504, endPoint x: 424, endPoint y: 373, distance: 207.8
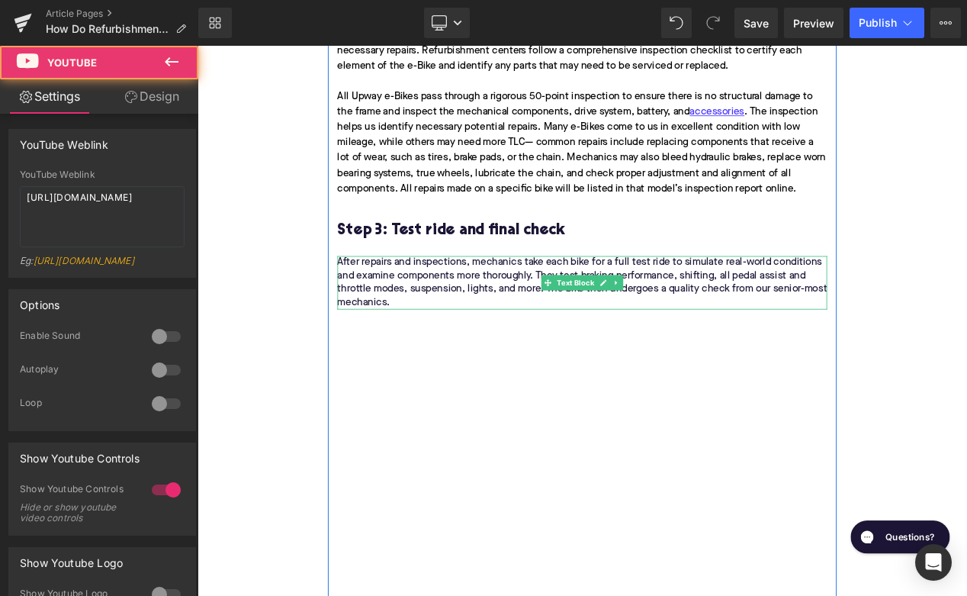
click at [504, 355] on p "After repairs and inspections, mechanics take each bike for a full test ride to…" at bounding box center [658, 330] width 587 height 64
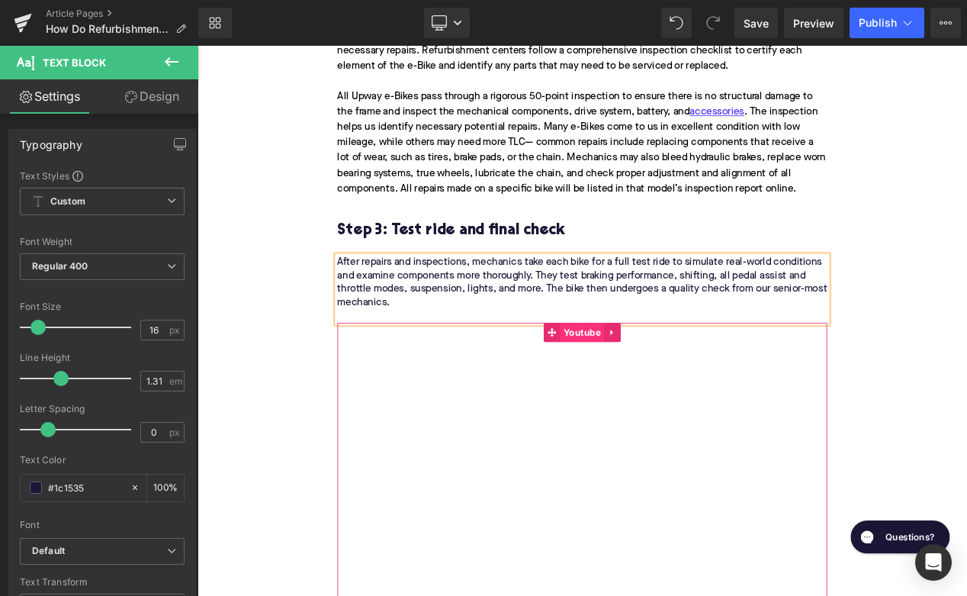
click at [654, 388] on span "Youtube" at bounding box center [658, 389] width 53 height 23
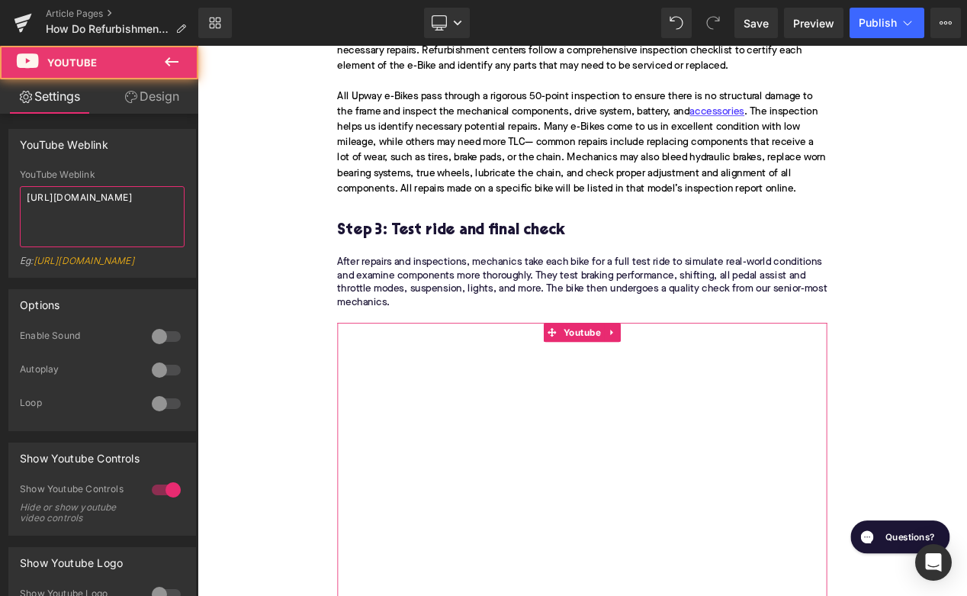
click at [159, 200] on textarea "[URL][DOMAIN_NAME]" at bounding box center [102, 216] width 165 height 61
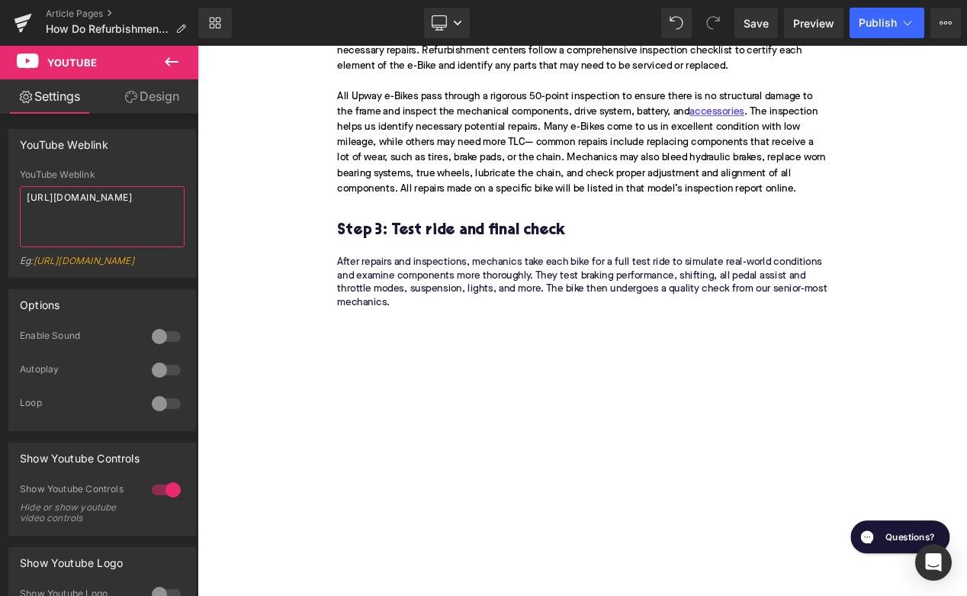
type textarea "[URL][DOMAIN_NAME]"
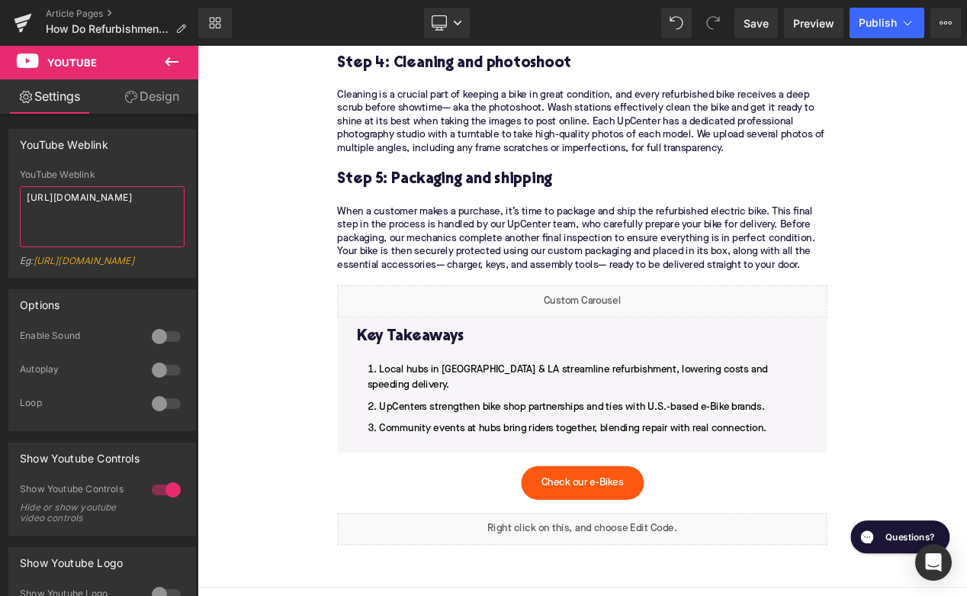
scroll to position [2869, 0]
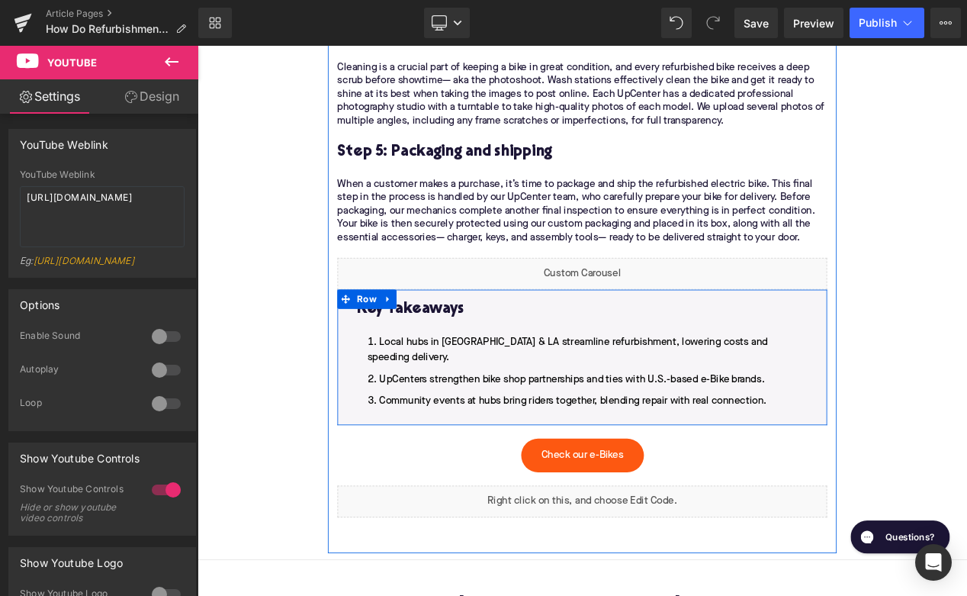
click at [896, 462] on li "Community events at hubs bring riders together, blending repair with real conne…" at bounding box center [659, 471] width 540 height 18
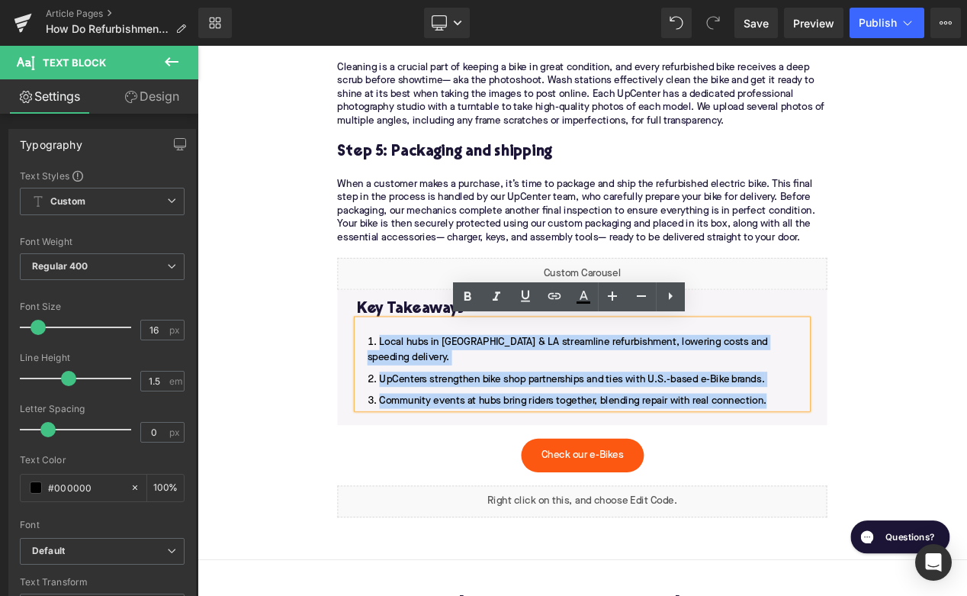
drag, startPoint x: 893, startPoint y: 449, endPoint x: 419, endPoint y: 396, distance: 476.7
click at [419, 396] on ol "Local hubs in [GEOGRAPHIC_DATA] & LA streamline refurbishment, lowering costs a…" at bounding box center [659, 436] width 540 height 88
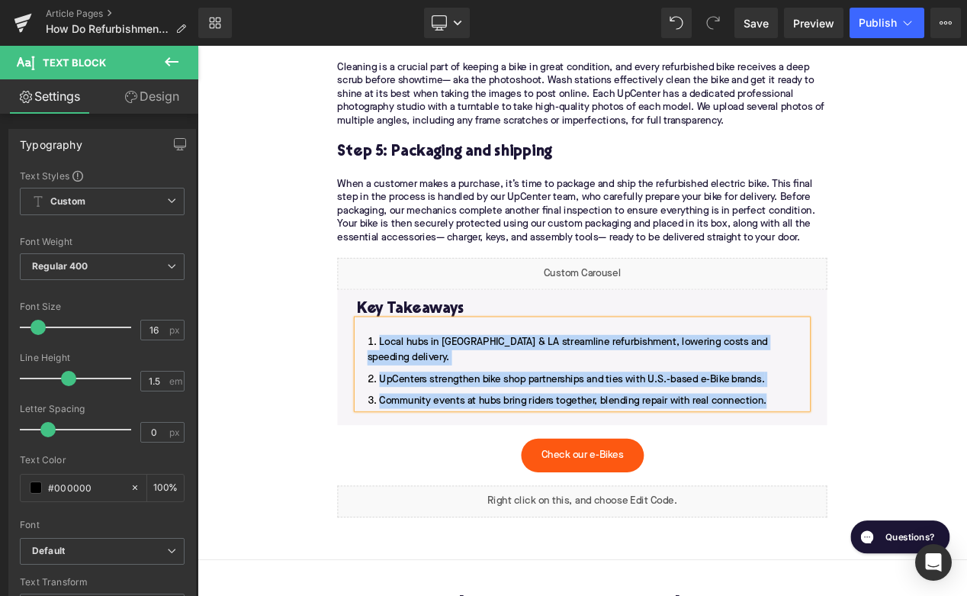
paste div
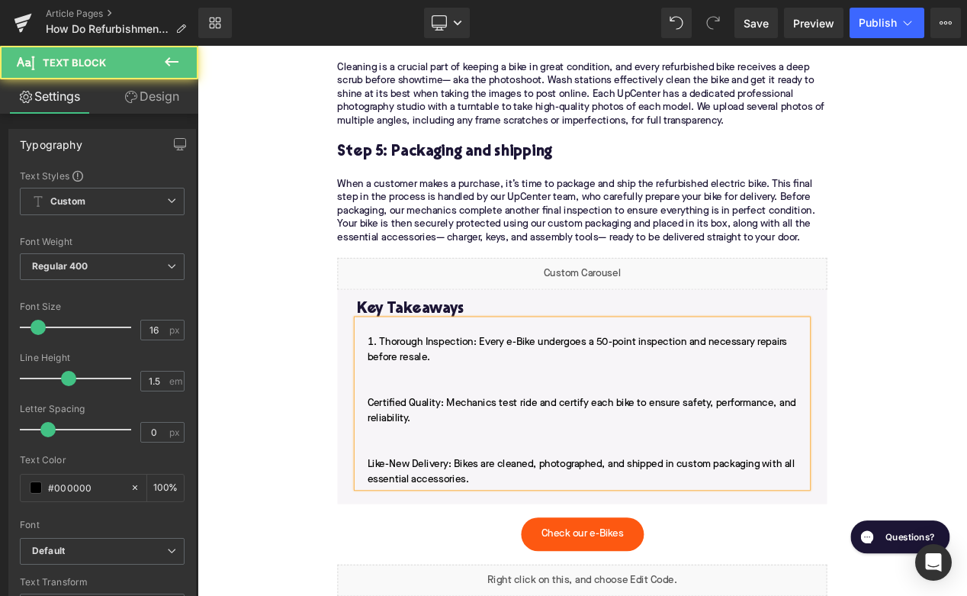
click at [414, 444] on li "​​Thorough Inspection: Every e-Bike undergoes a 50-point inspection and necessa…" at bounding box center [659, 483] width 540 height 183
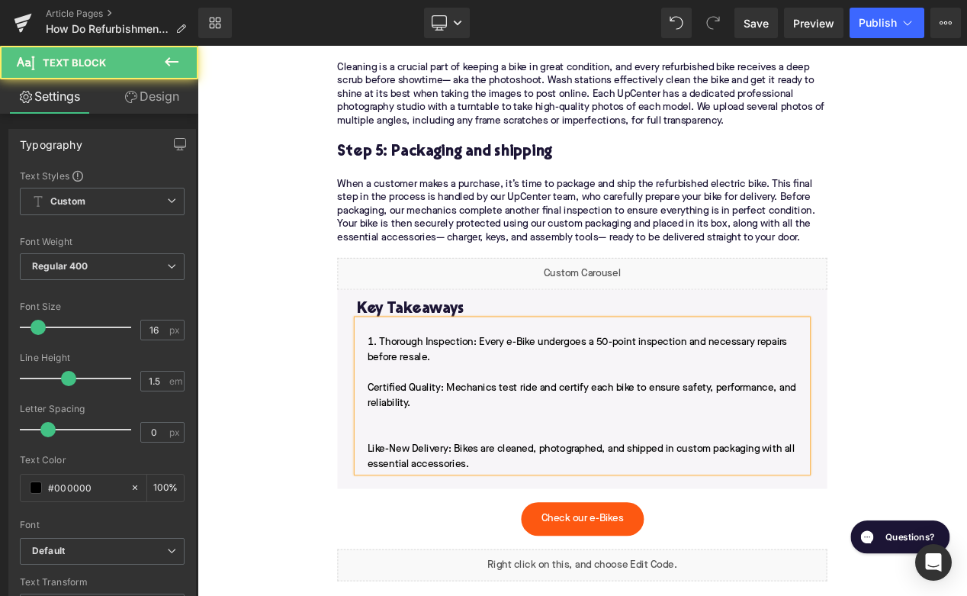
click at [401, 453] on li "​​Thorough Inspection: Every e-Bike undergoes a 50-point inspection and necessa…" at bounding box center [659, 474] width 540 height 165
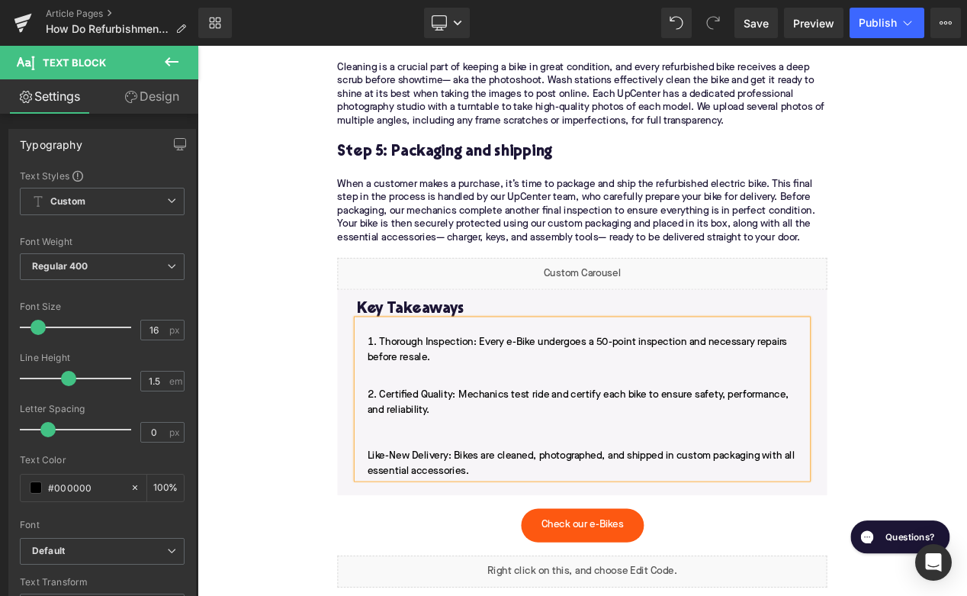
click at [407, 446] on li "​​Thorough Inspection: Every e-Bike undergoes a 50-point inspection and necessa…" at bounding box center [659, 419] width 540 height 55
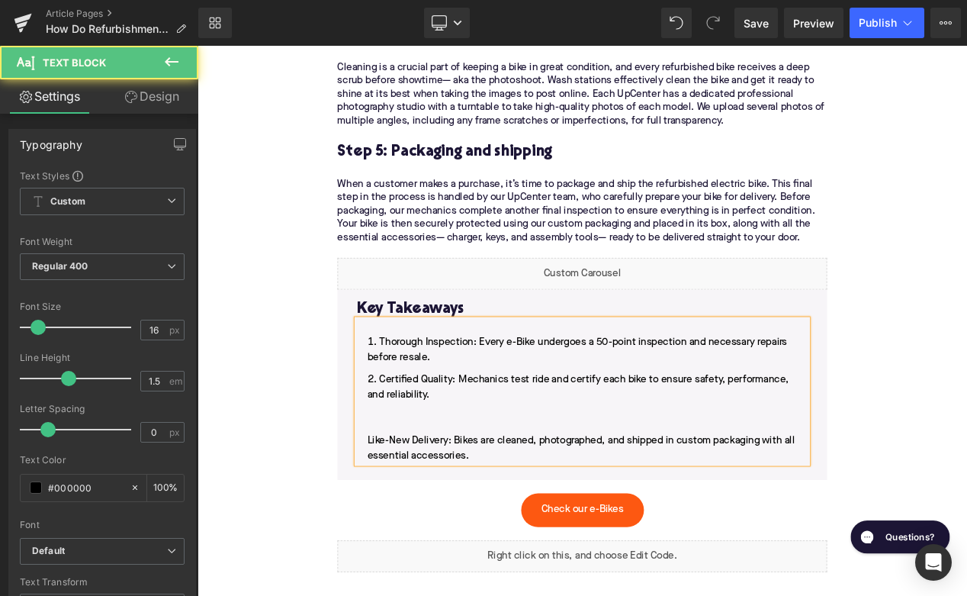
click at [412, 481] on li "Certified Quality: Mechanics test ride and certify each bike to ensure safety, …" at bounding box center [659, 491] width 540 height 110
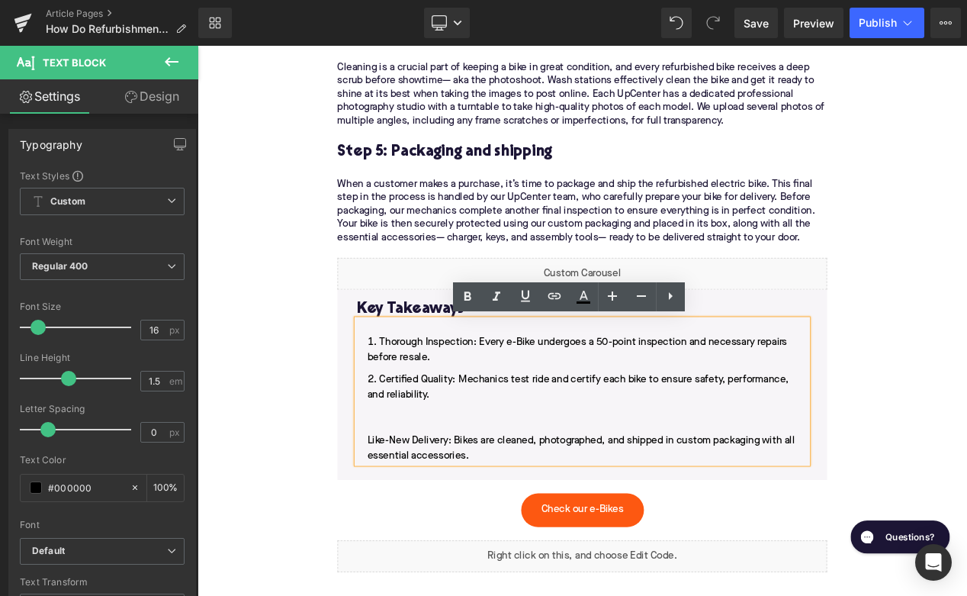
click at [396, 517] on li "Certified Quality: Mechanics test ride and certify each bike to ensure safety, …" at bounding box center [659, 491] width 540 height 110
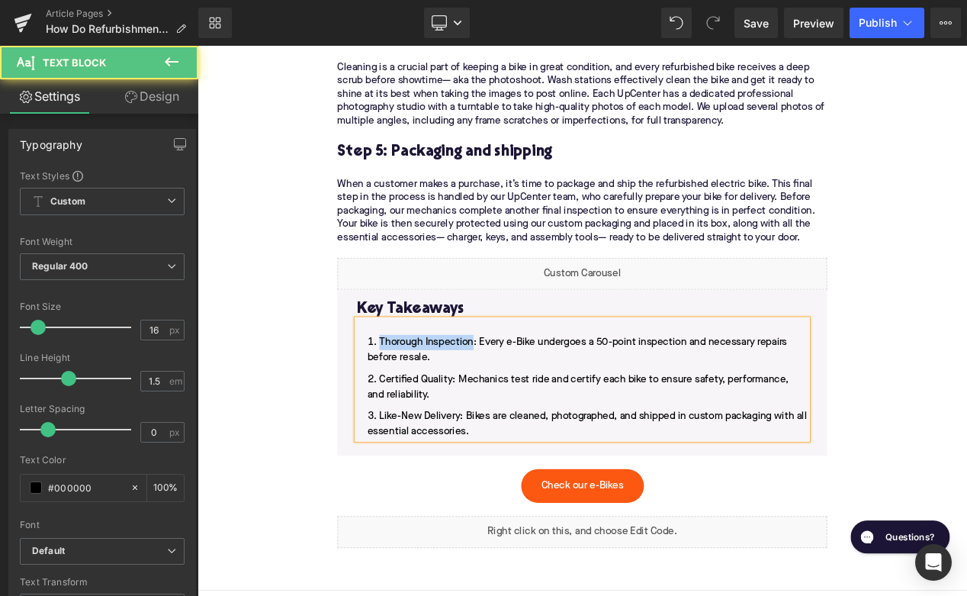
drag, startPoint x: 527, startPoint y: 403, endPoint x: 412, endPoint y: 399, distance: 115.3
click at [412, 399] on li "​​Thorough Inspection: Every e-Bike undergoes a 50-point inspection and necessa…" at bounding box center [659, 410] width 540 height 37
drag, startPoint x: 500, startPoint y: 444, endPoint x: 417, endPoint y: 441, distance: 84.0
click at [417, 442] on li "Certified Quality: Mechanics test ride and certify each bike to ensure safety, …" at bounding box center [659, 454] width 540 height 37
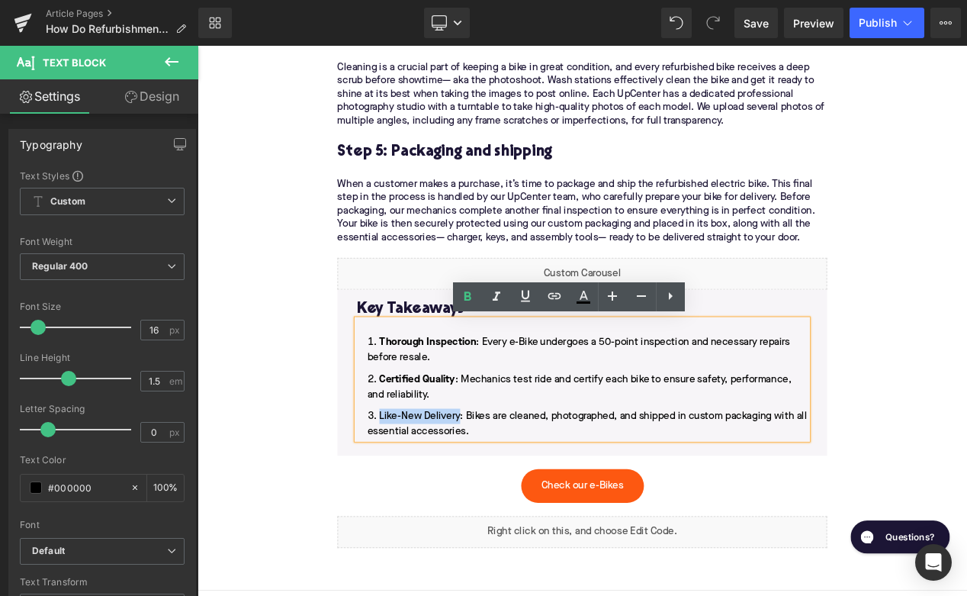
drag, startPoint x: 513, startPoint y: 487, endPoint x: 417, endPoint y: 481, distance: 97.1
click at [417, 482] on li "Like-New Delivery: Bikes are cleaned, photographed, and shipped in custom packa…" at bounding box center [659, 499] width 540 height 37
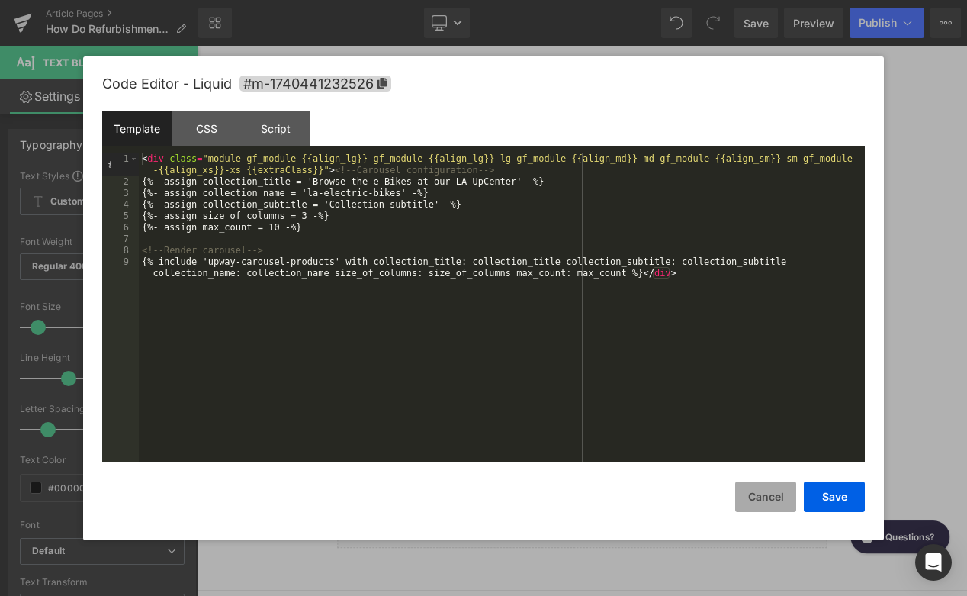
click at [754, 494] on button "Cancel" at bounding box center [765, 496] width 61 height 31
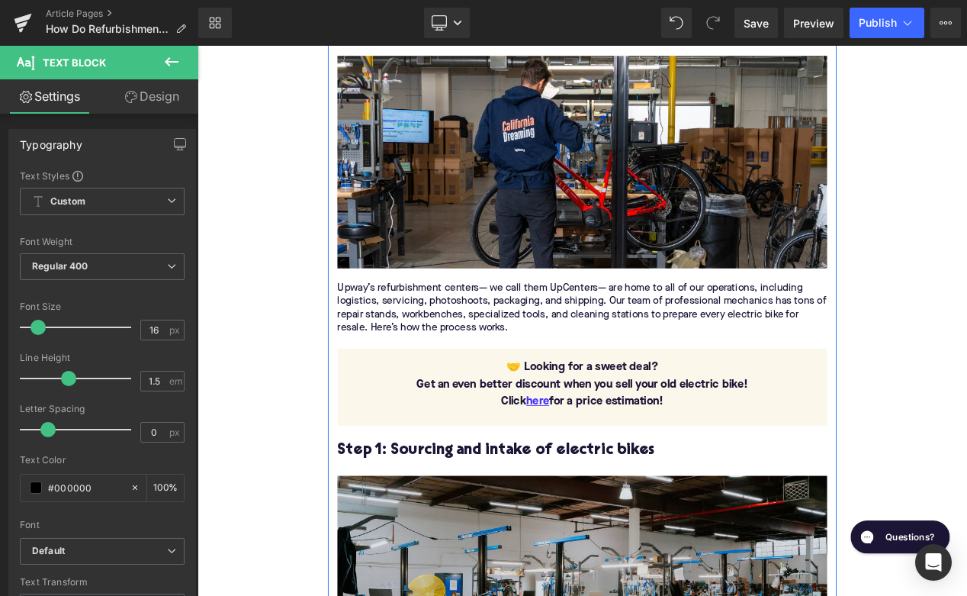
scroll to position [1193, 0]
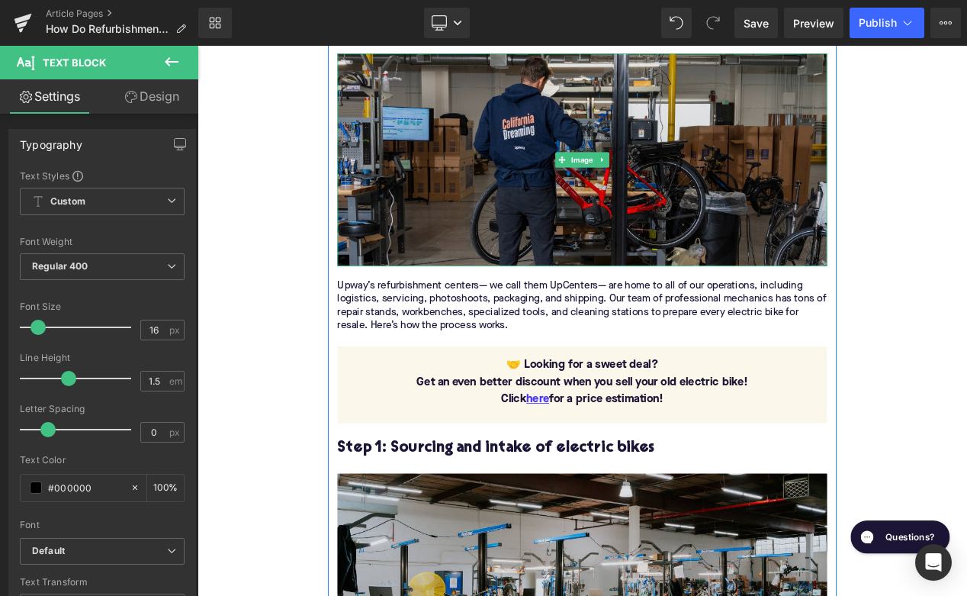
click at [629, 224] on img at bounding box center [658, 182] width 587 height 255
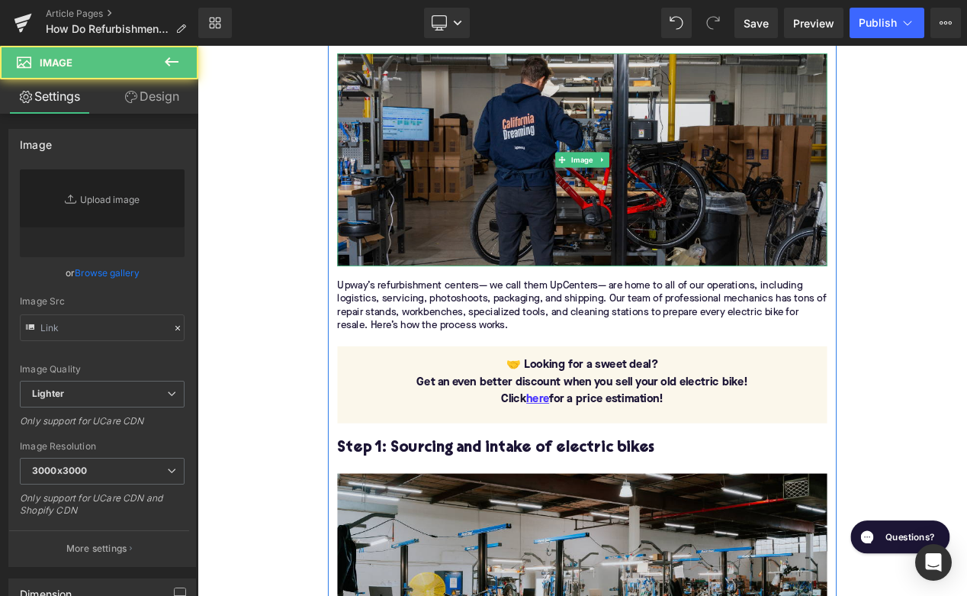
type input "[URL][DOMAIN_NAME]"
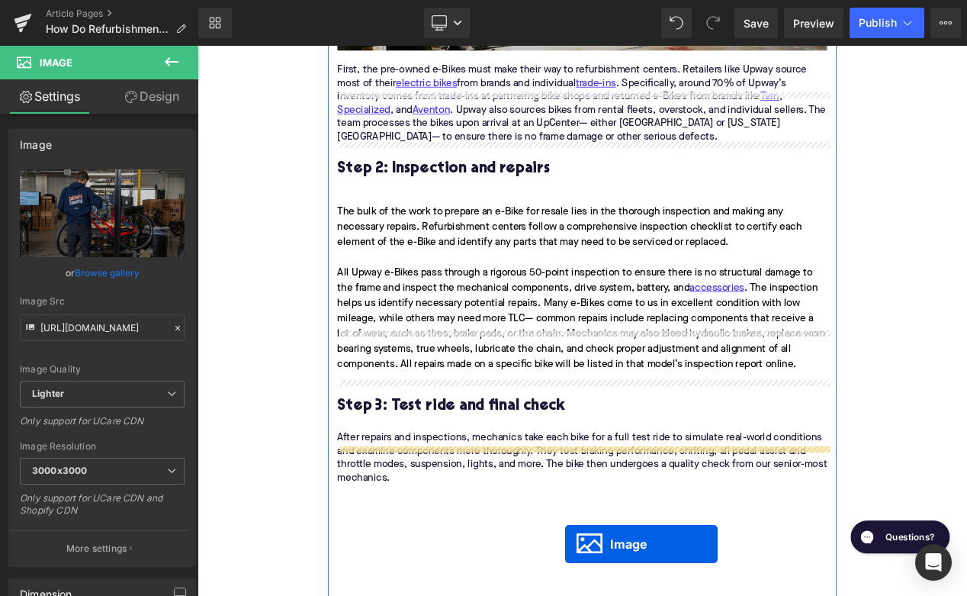
scroll to position [1847, 0]
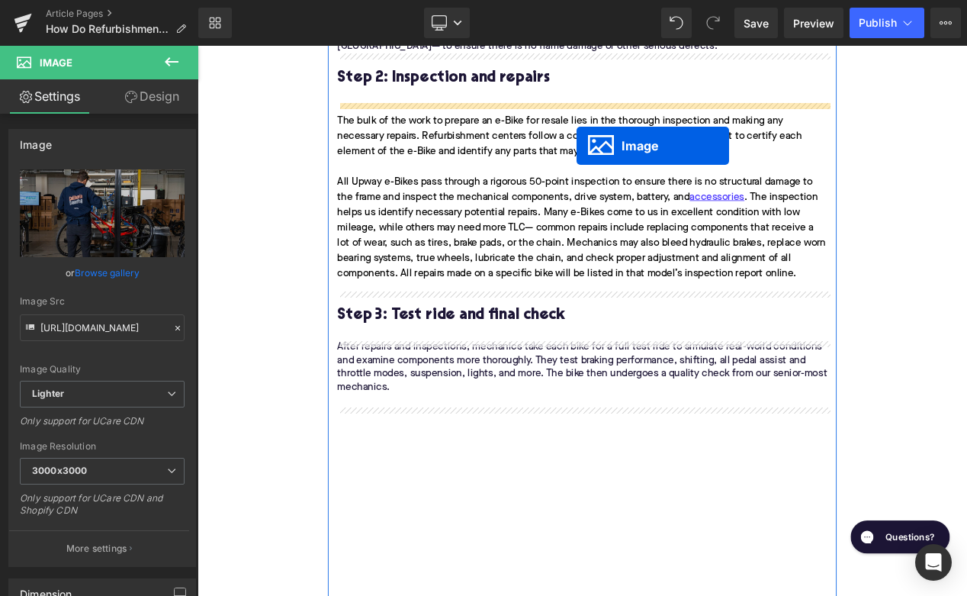
drag, startPoint x: 635, startPoint y: 182, endPoint x: 652, endPoint y: 166, distance: 24.3
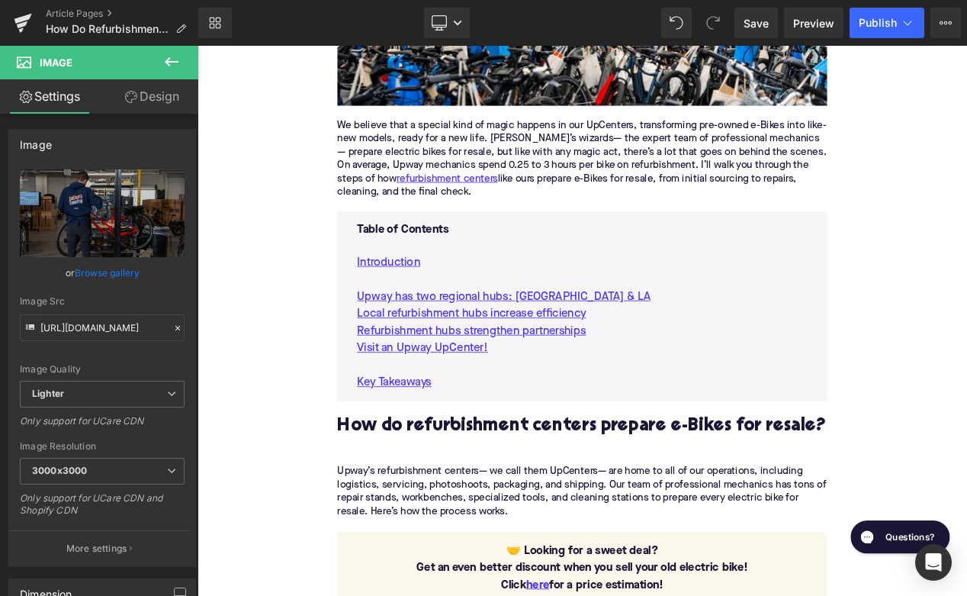
scroll to position [754, 0]
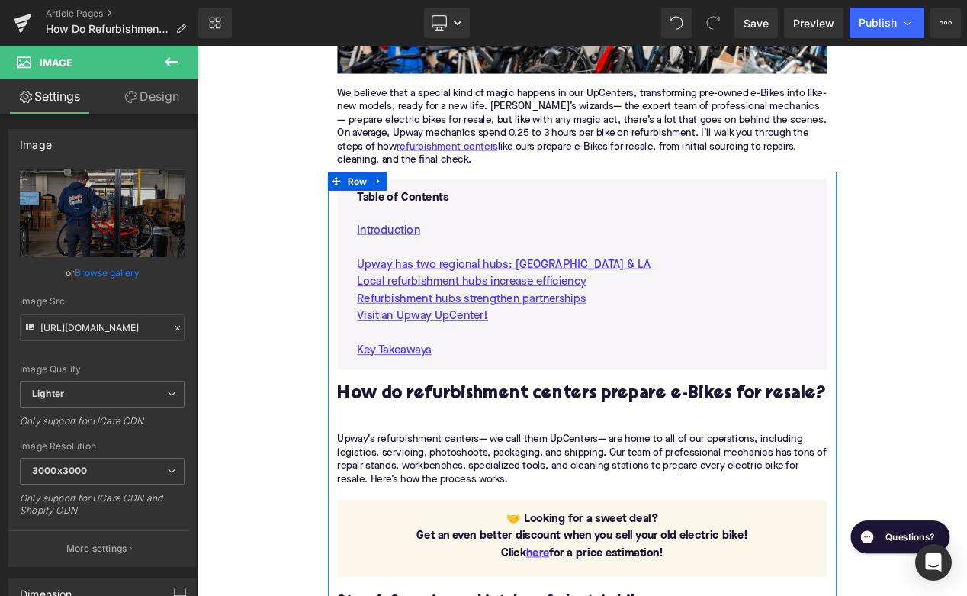
click at [374, 506] on div at bounding box center [658, 502] width 587 height 16
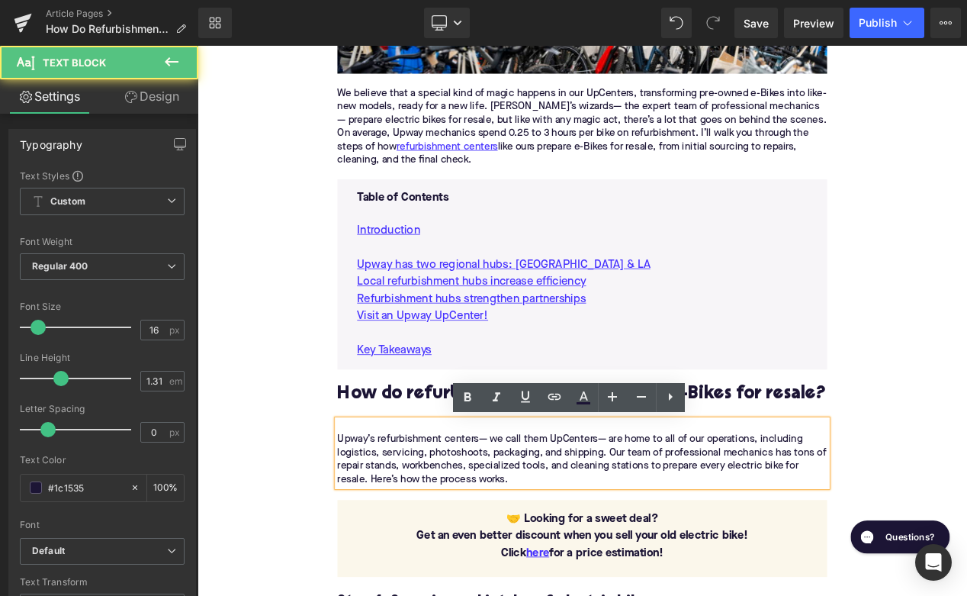
click at [368, 513] on div "Upway’s refurbishment centers— we call them UpCenters— are home to all of our o…" at bounding box center [658, 542] width 587 height 64
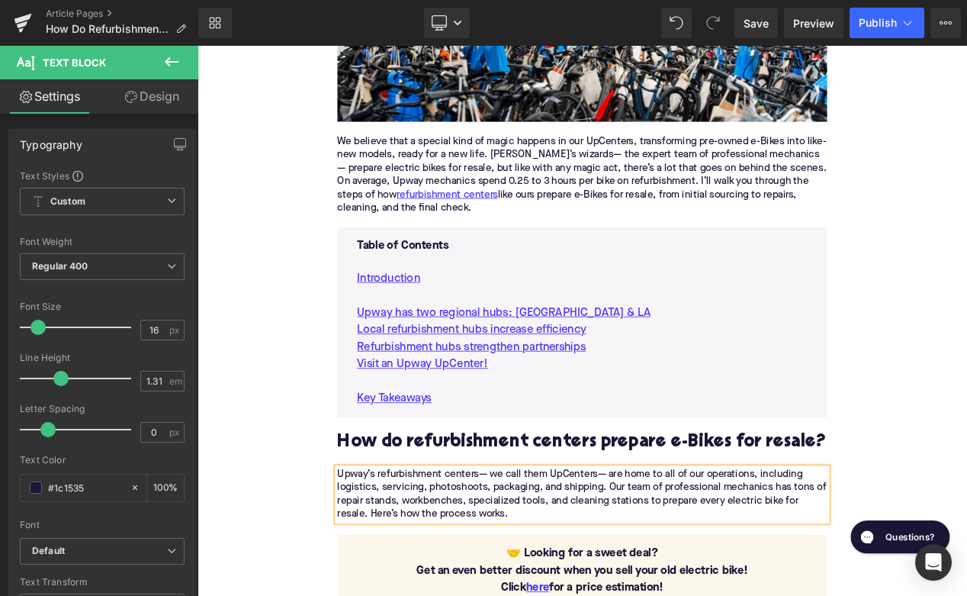
scroll to position [683, 0]
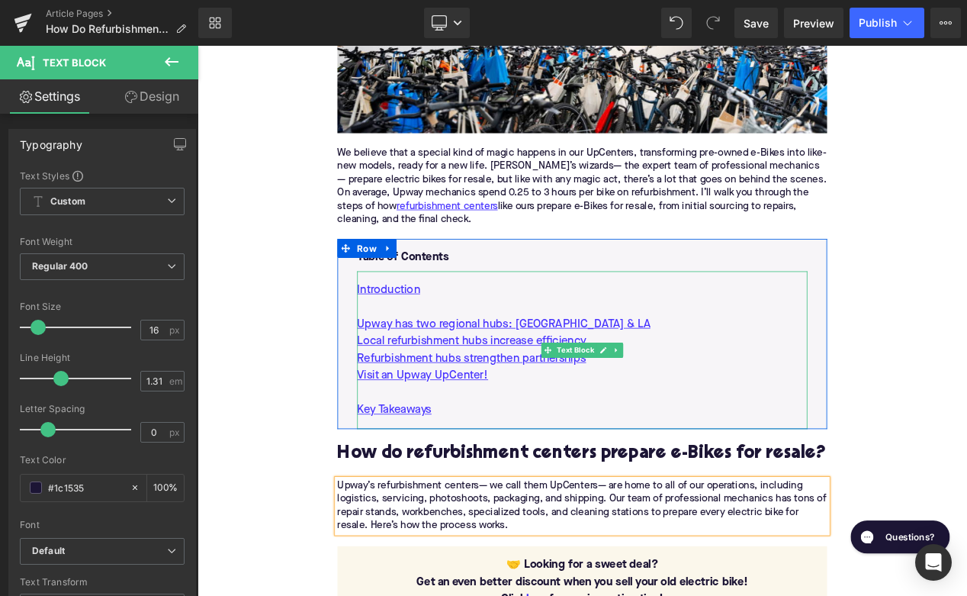
click at [579, 446] on p "Visit an Upway UpCenter!" at bounding box center [659, 441] width 540 height 21
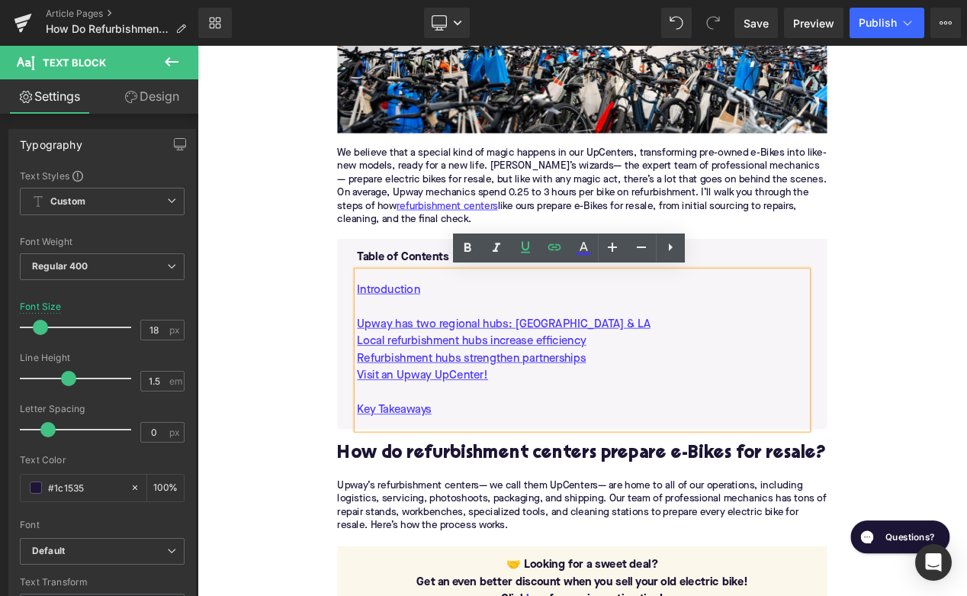
drag, startPoint x: 581, startPoint y: 442, endPoint x: 349, endPoint y: 368, distance: 243.4
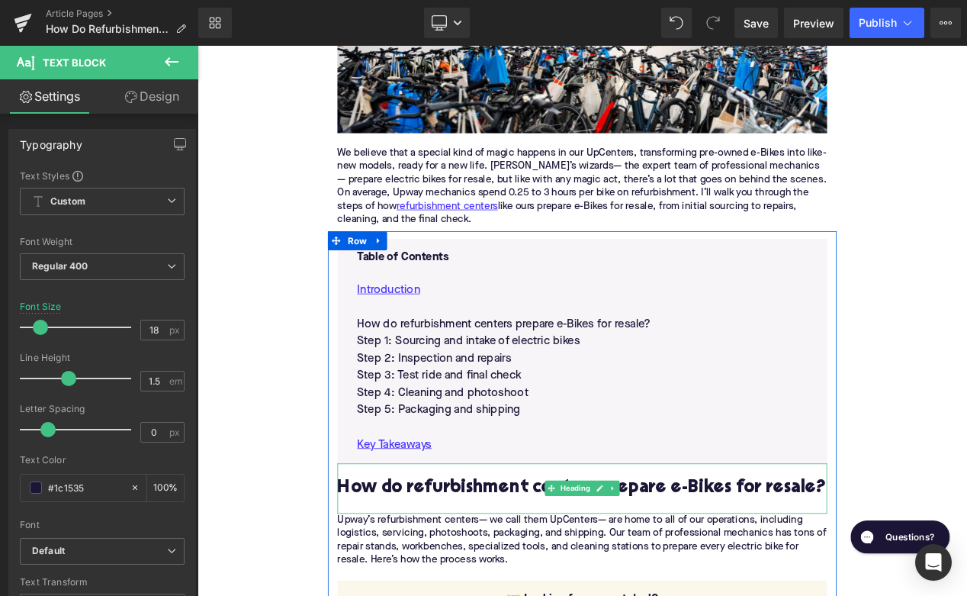
click at [500, 580] on h2 "How do refurbishment centers prepare e-Bikes for resale?" at bounding box center [658, 577] width 587 height 24
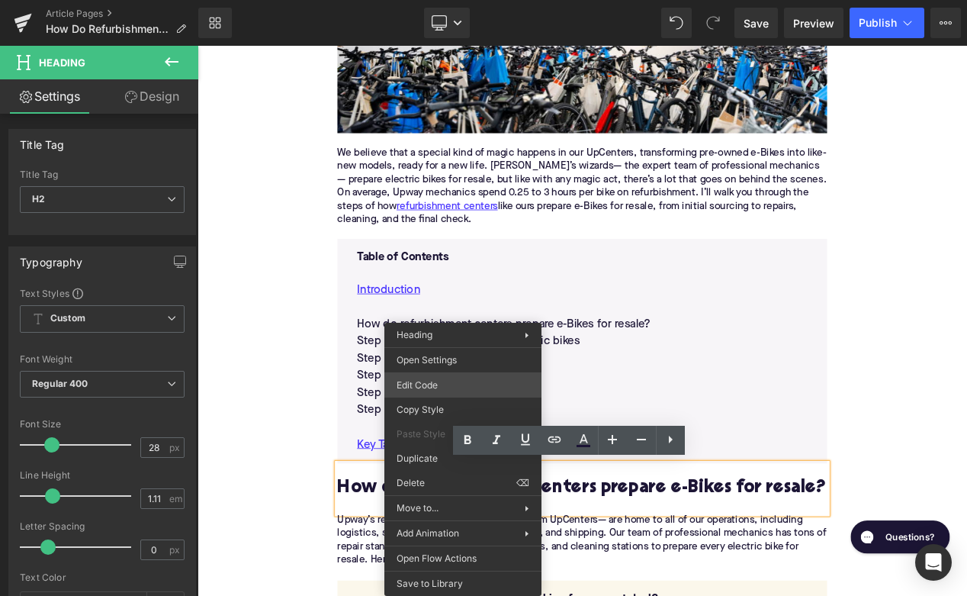
click at [432, 0] on div "Image You are previewing how the will restyle your page. You can not edit Eleme…" at bounding box center [483, 0] width 967 height 0
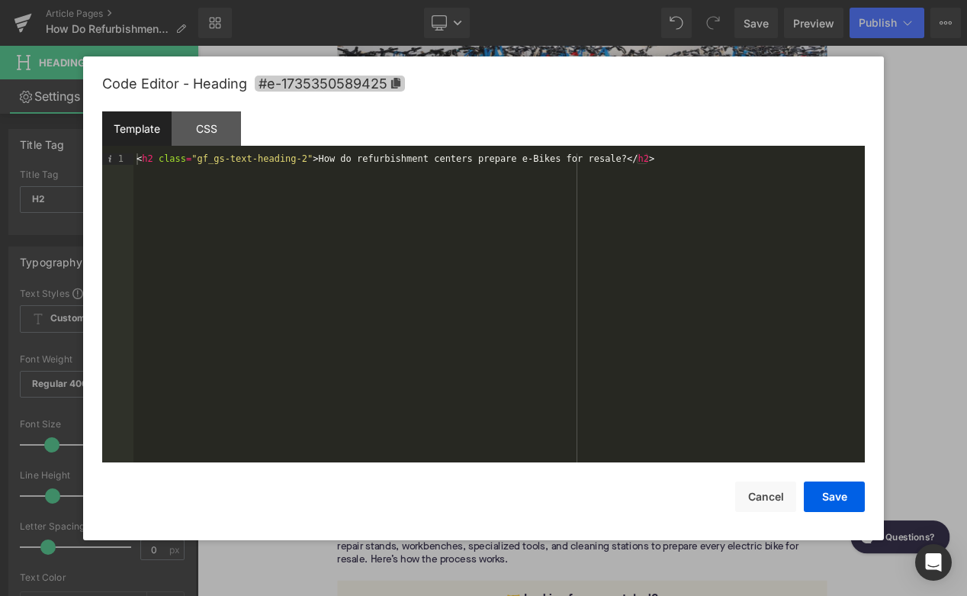
click at [380, 82] on span "#e-1735350589425" at bounding box center [330, 84] width 150 height 16
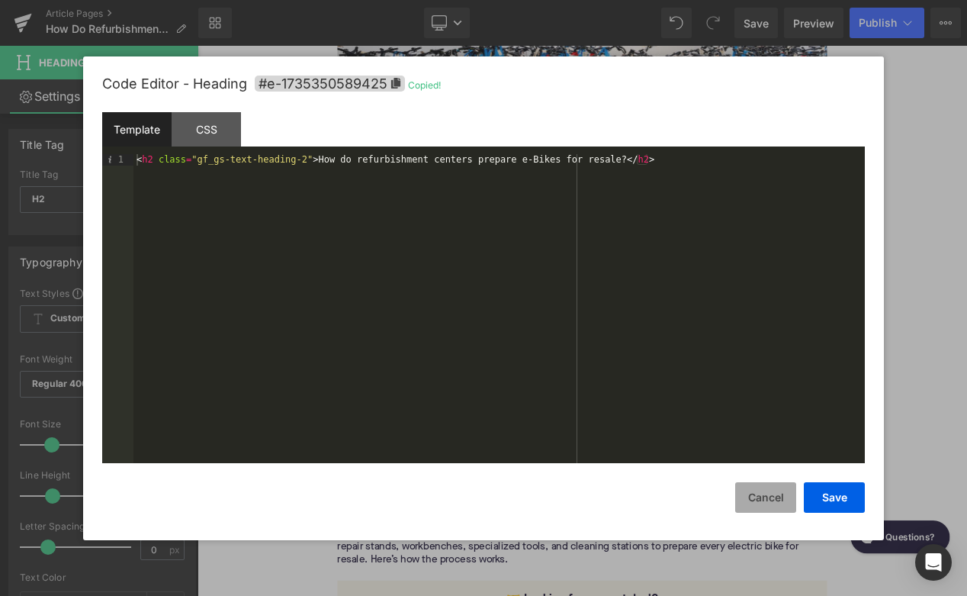
click at [757, 499] on button "Cancel" at bounding box center [765, 497] width 61 height 31
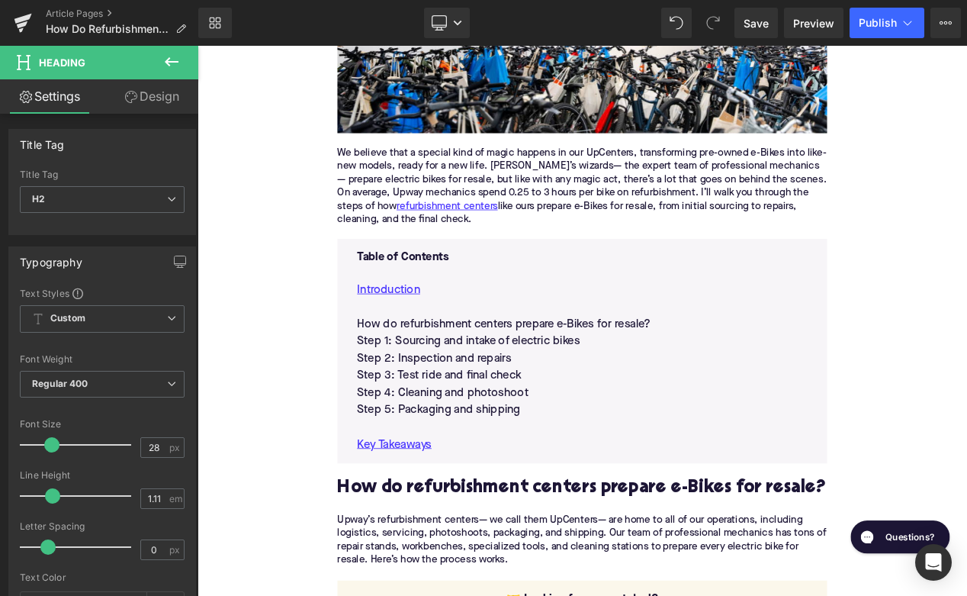
click at [532, 387] on p "How do refurbishment centers prepare e-Bikes for resale?" at bounding box center [659, 379] width 540 height 21
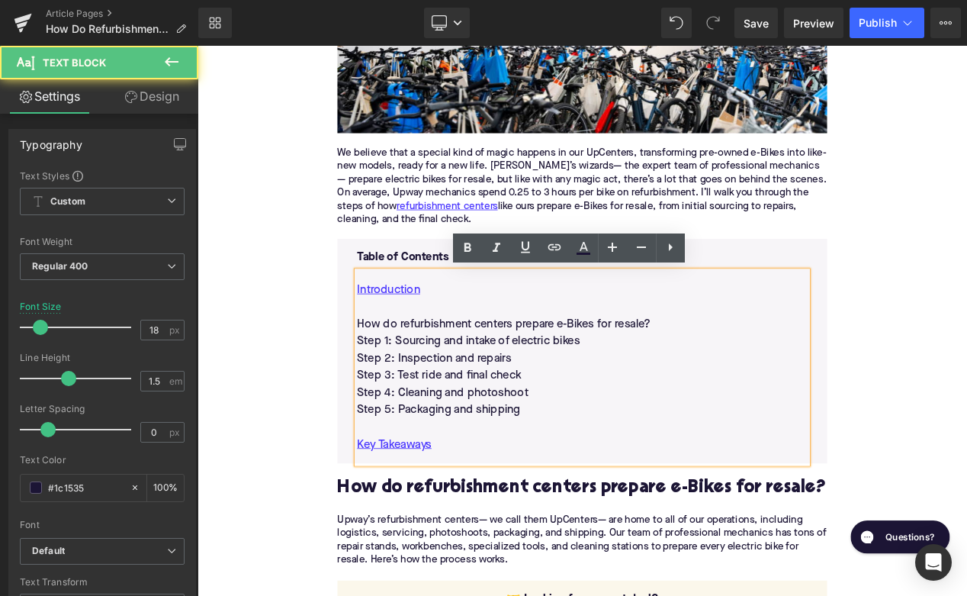
click at [532, 381] on p "How do refurbishment centers prepare e-Bikes for resale?" at bounding box center [659, 379] width 540 height 21
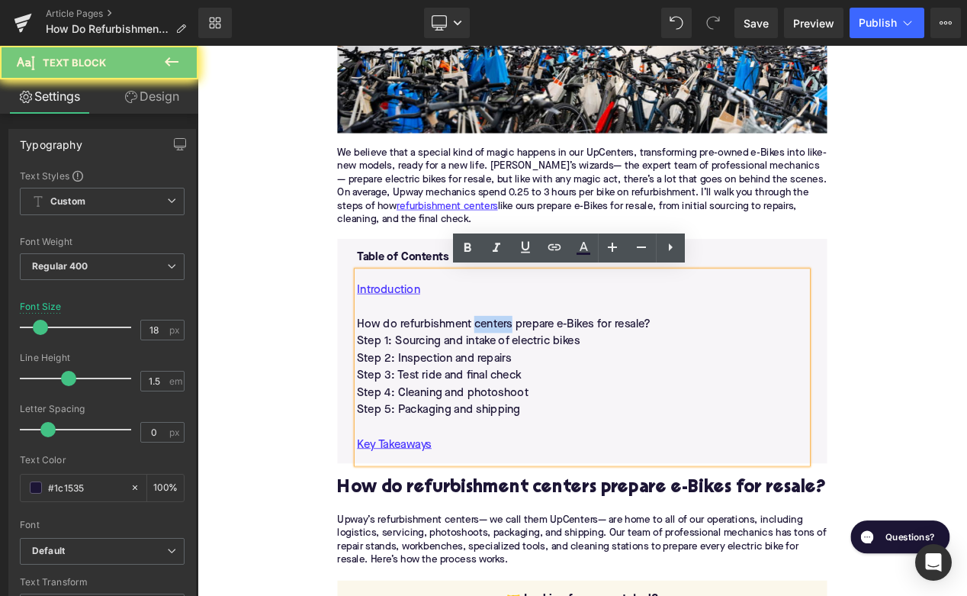
click at [532, 381] on p "How do refurbishment centers prepare e-Bikes for resale?" at bounding box center [659, 379] width 540 height 21
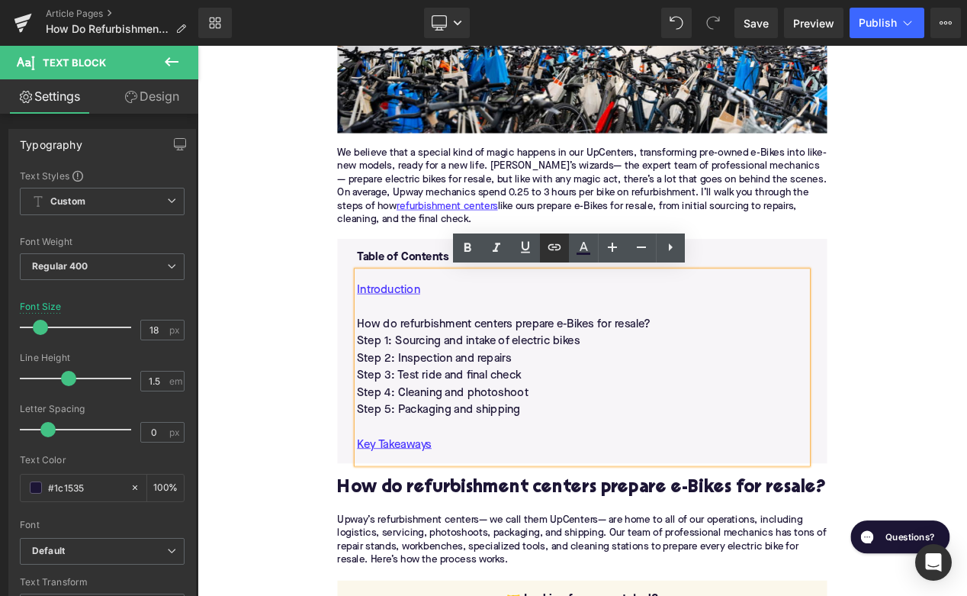
click at [546, 243] on icon at bounding box center [554, 247] width 18 height 18
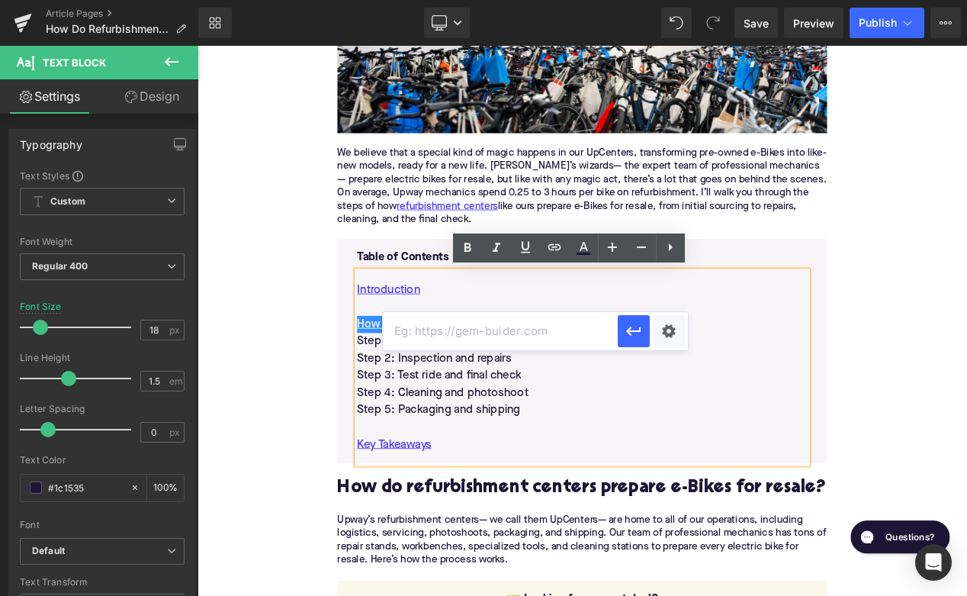
click at [538, 330] on input "text" at bounding box center [500, 331] width 235 height 38
paste input "#e-1735350589425"
click at [633, 332] on icon "button" at bounding box center [633, 331] width 14 height 9
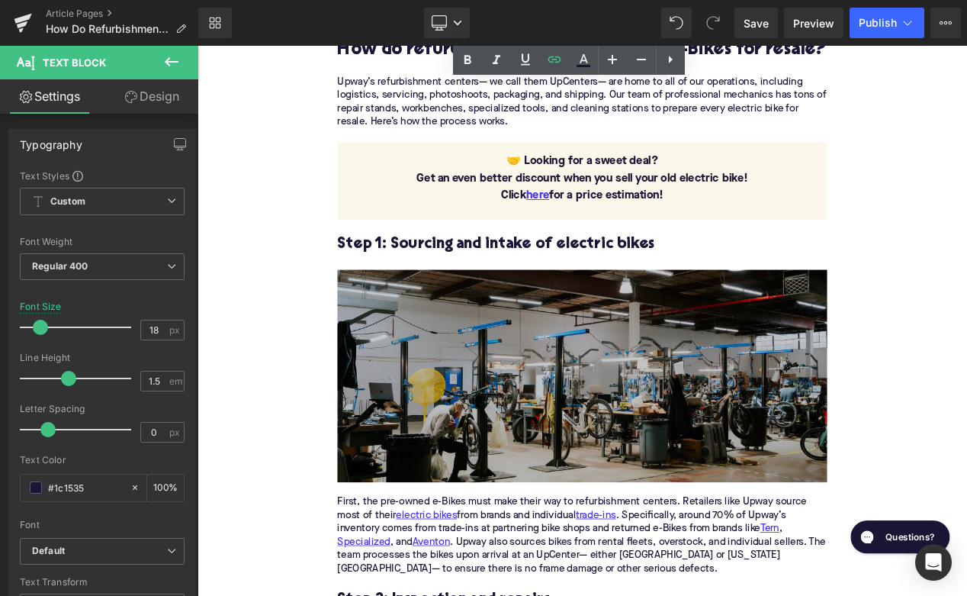
scroll to position [1250, 0]
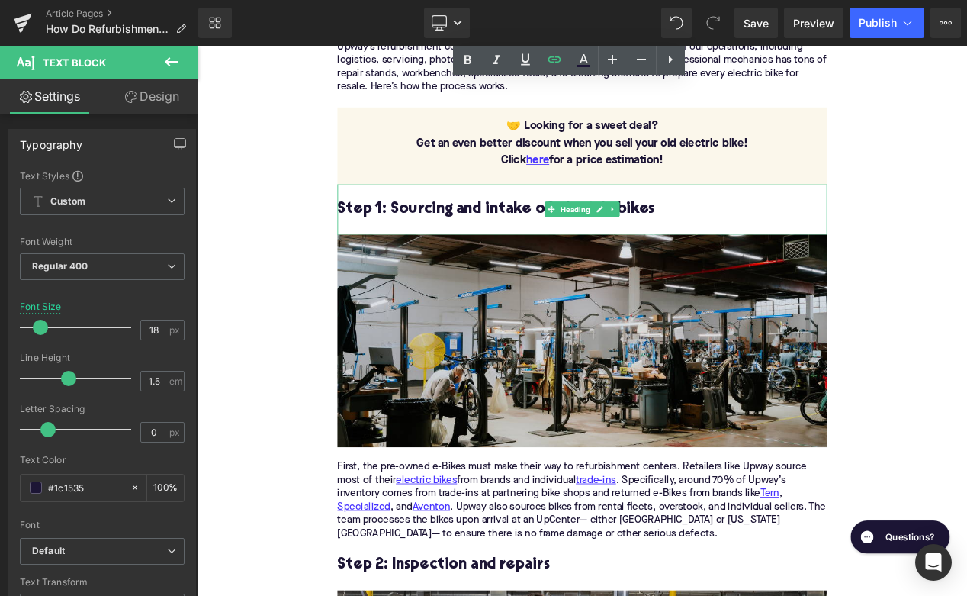
click at [558, 240] on h3 "Step 1: Sourcing and intake of electric bikes" at bounding box center [658, 242] width 587 height 24
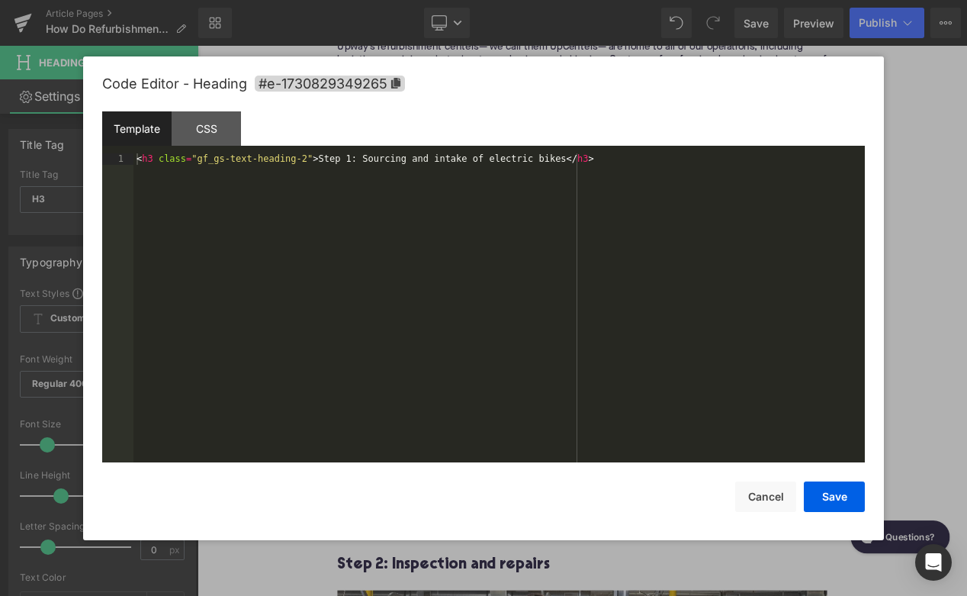
click at [473, 0] on div "Image You are previewing how the will restyle your page. You can not edit Eleme…" at bounding box center [483, 0] width 967 height 0
click at [377, 87] on span "#e-1730829349265" at bounding box center [330, 84] width 150 height 16
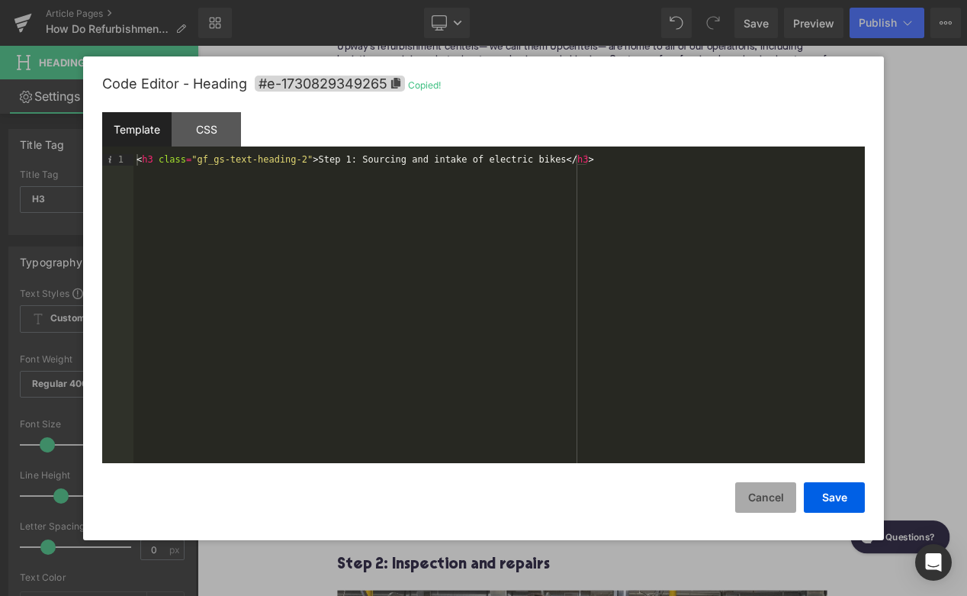
click at [766, 501] on button "Cancel" at bounding box center [765, 497] width 61 height 31
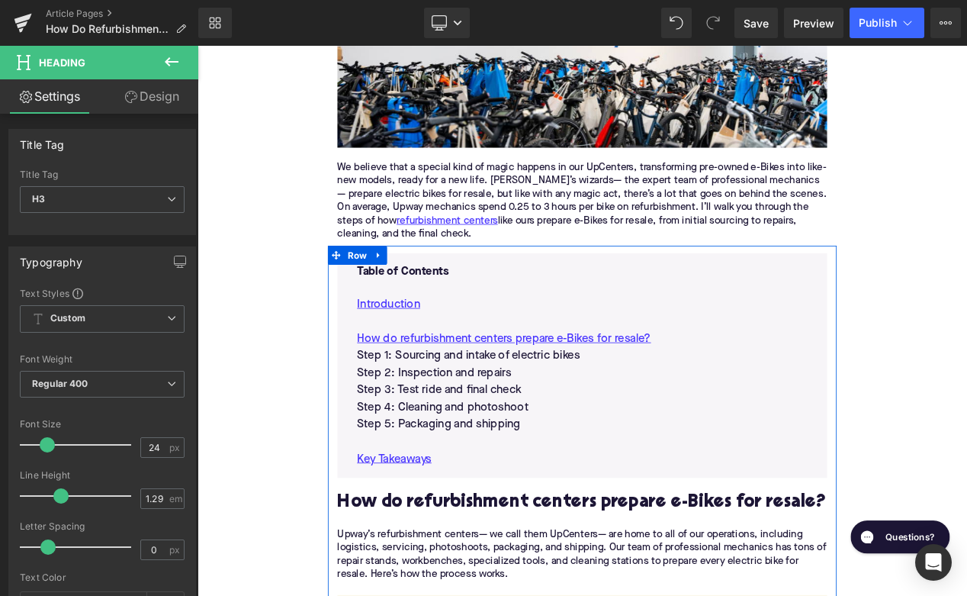
scroll to position [632, 0]
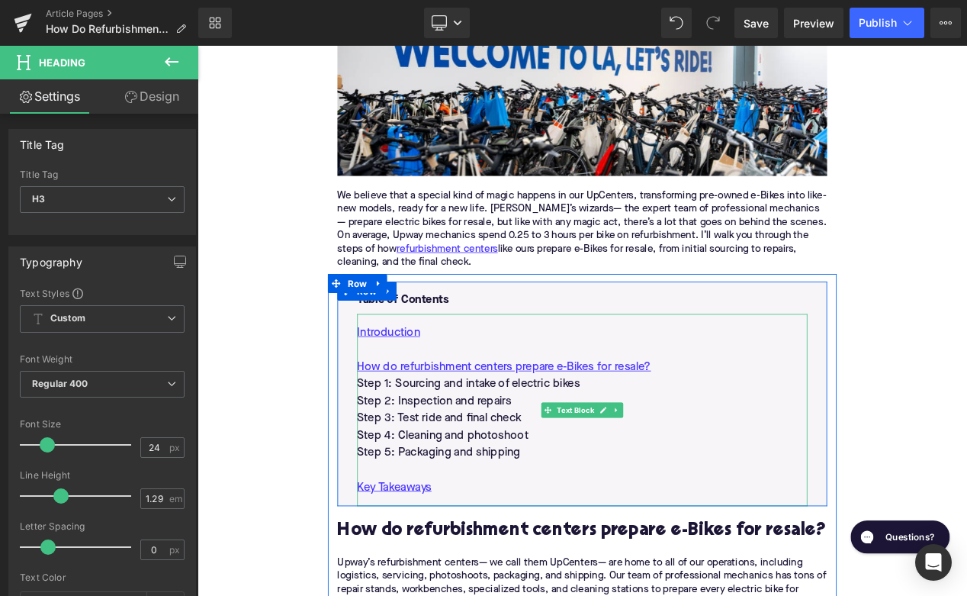
click at [542, 449] on p "Step 1: Sourcing and intake of electric bikes" at bounding box center [659, 451] width 540 height 21
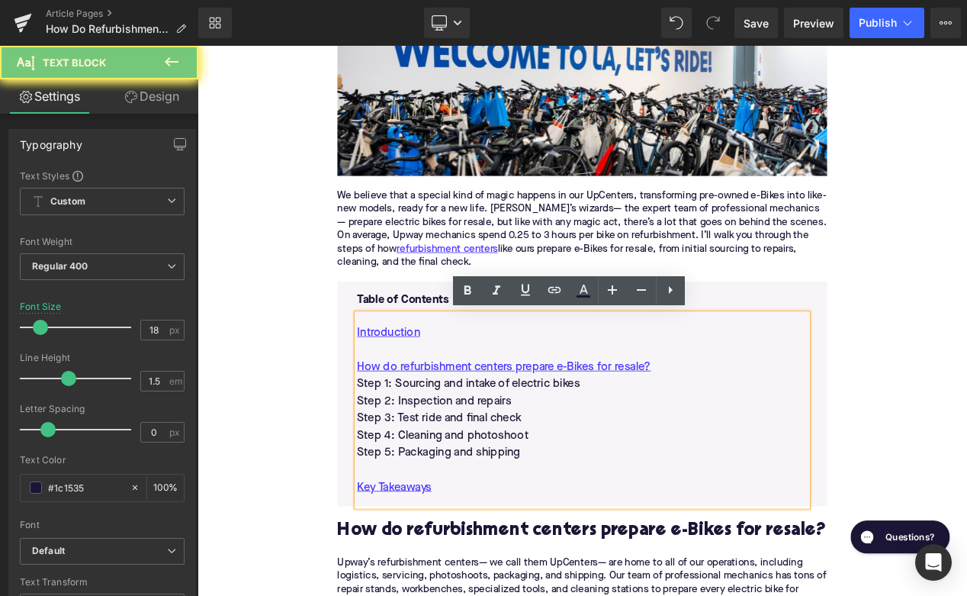
click at [542, 449] on p "Step 1: Sourcing and intake of electric bikes" at bounding box center [659, 451] width 540 height 21
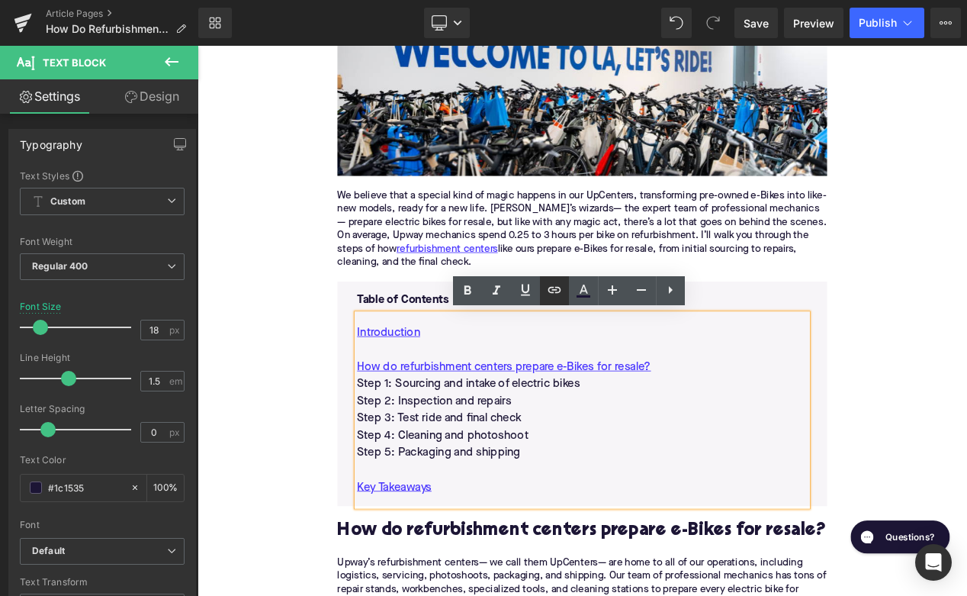
click at [550, 290] on icon at bounding box center [554, 290] width 18 height 18
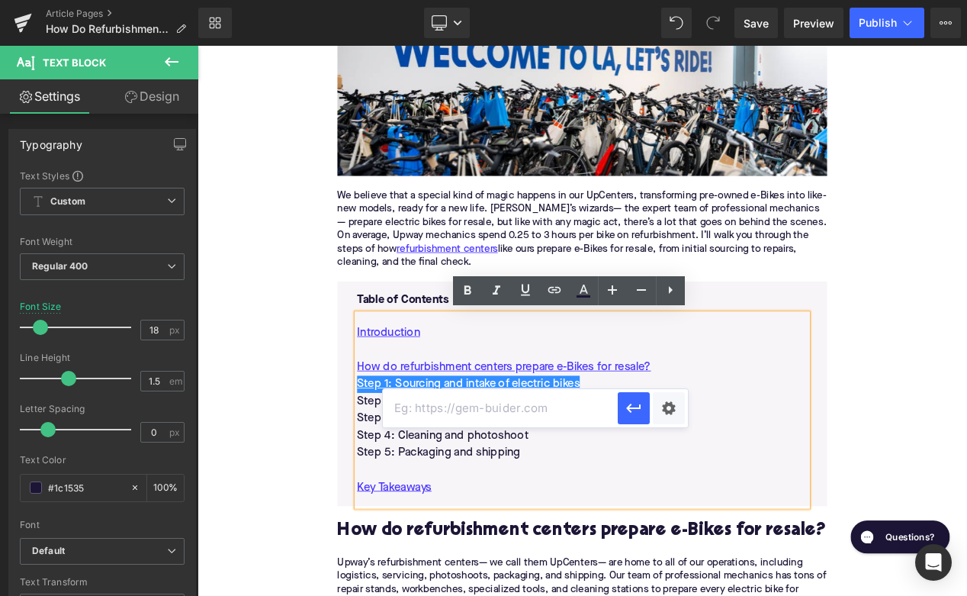
click at [512, 407] on input "text" at bounding box center [500, 408] width 235 height 38
paste input "#e-1730829349265"
type input "#e-1730829349265"
click at [635, 408] on icon "button" at bounding box center [633, 408] width 14 height 9
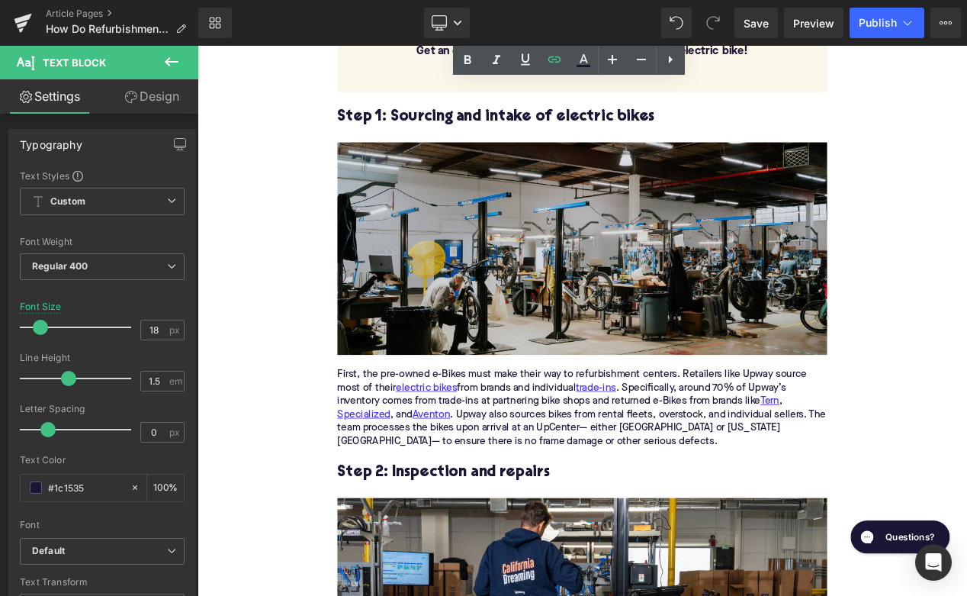
scroll to position [1514, 0]
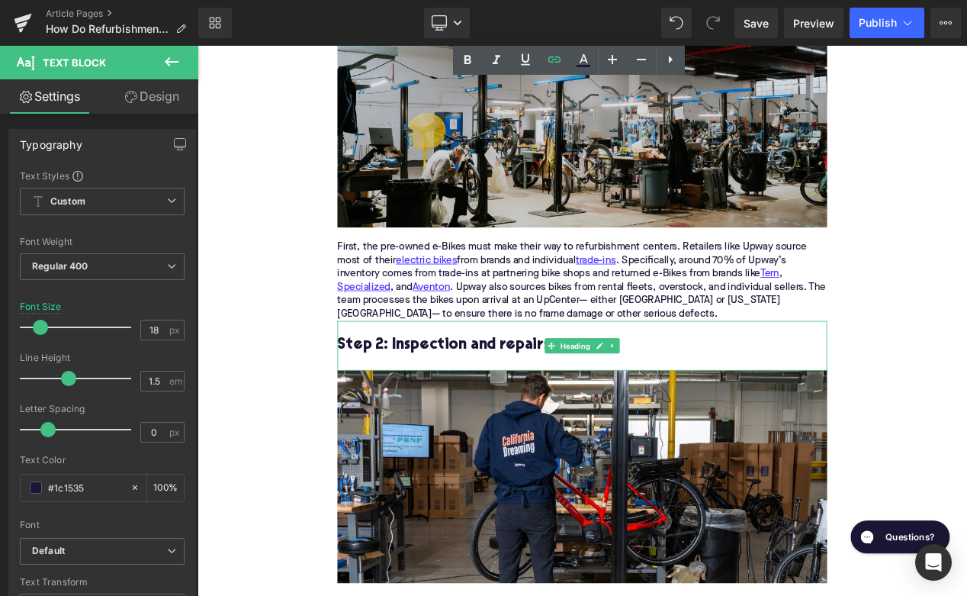
click at [505, 404] on h3 "Step 2: Inspection and repairs" at bounding box center [658, 405] width 587 height 24
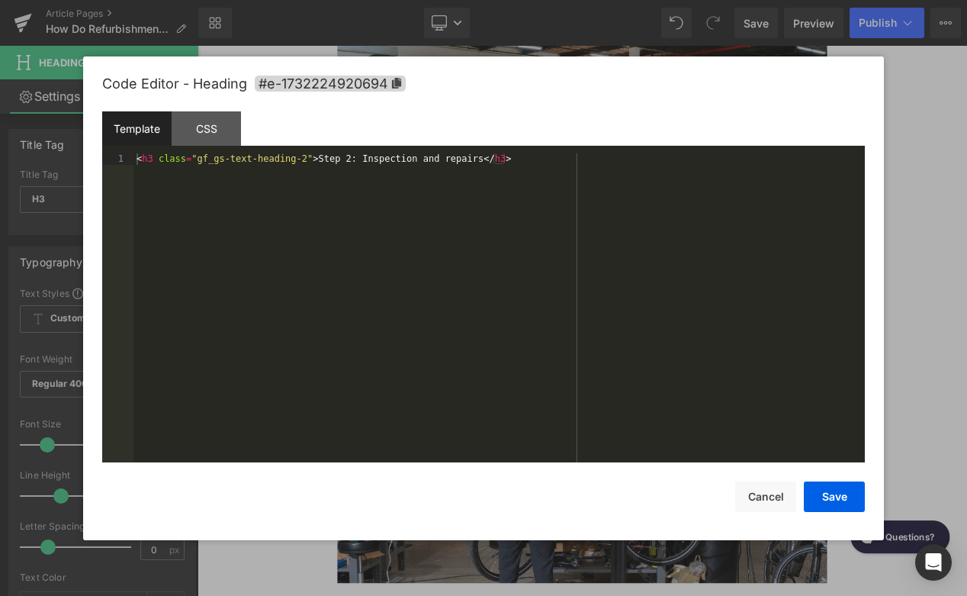
click at [442, 0] on div "Image You are previewing how the will restyle your page. You can not edit Eleme…" at bounding box center [483, 0] width 967 height 0
click at [382, 85] on span "#e-1732224920694" at bounding box center [330, 84] width 151 height 16
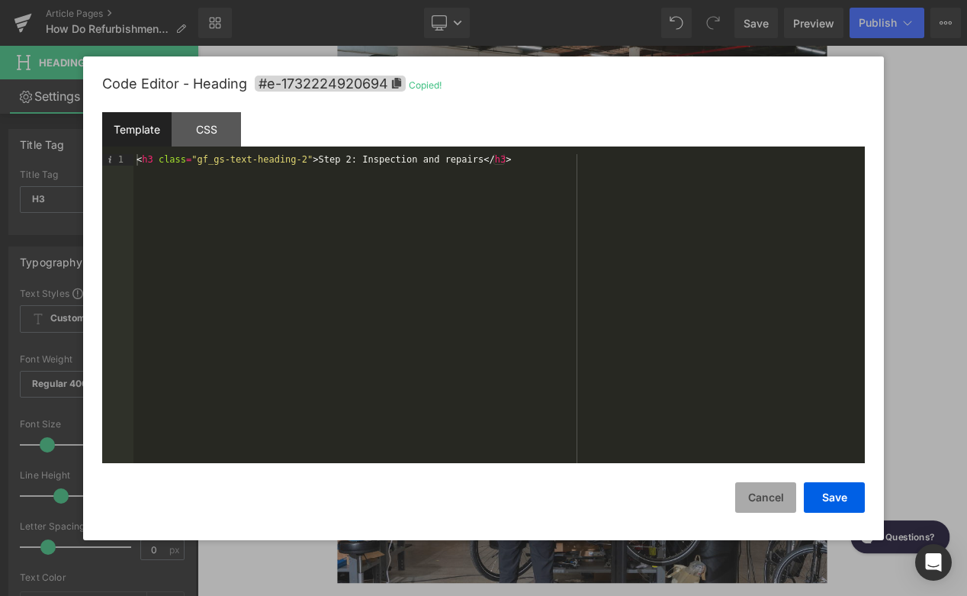
click at [757, 494] on button "Cancel" at bounding box center [765, 497] width 61 height 31
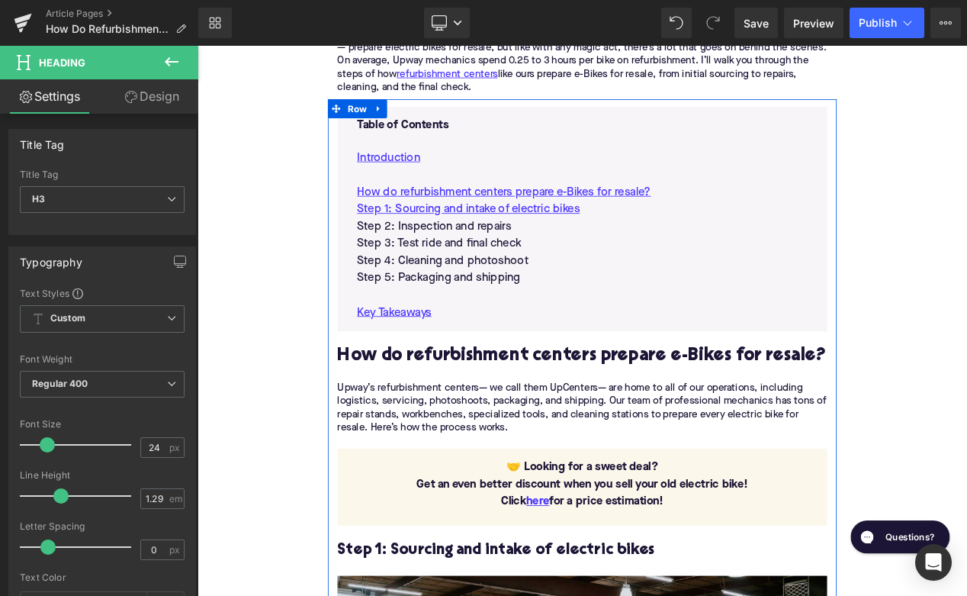
scroll to position [801, 0]
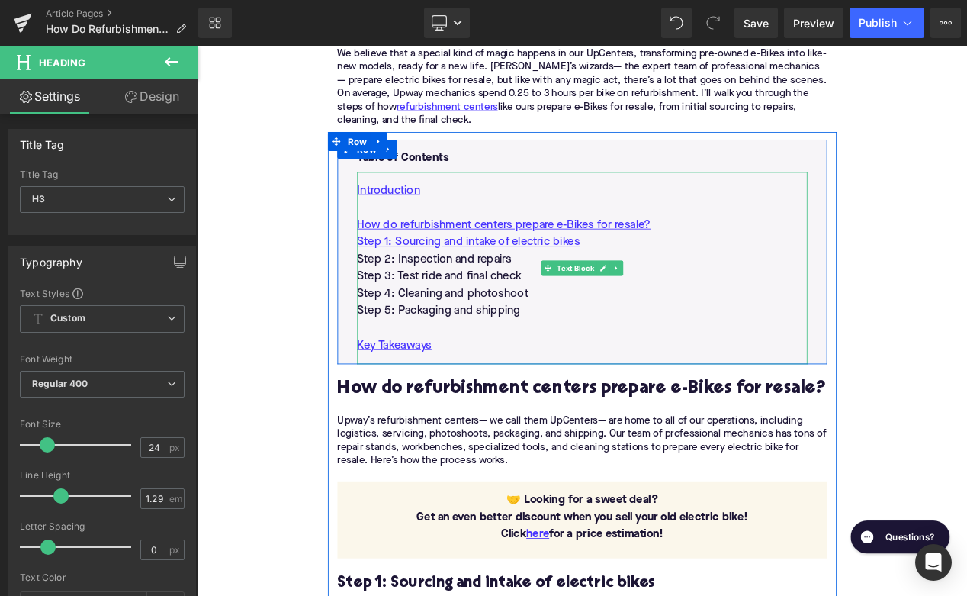
click at [537, 303] on p "Step 2: Inspection and repairs" at bounding box center [659, 302] width 540 height 21
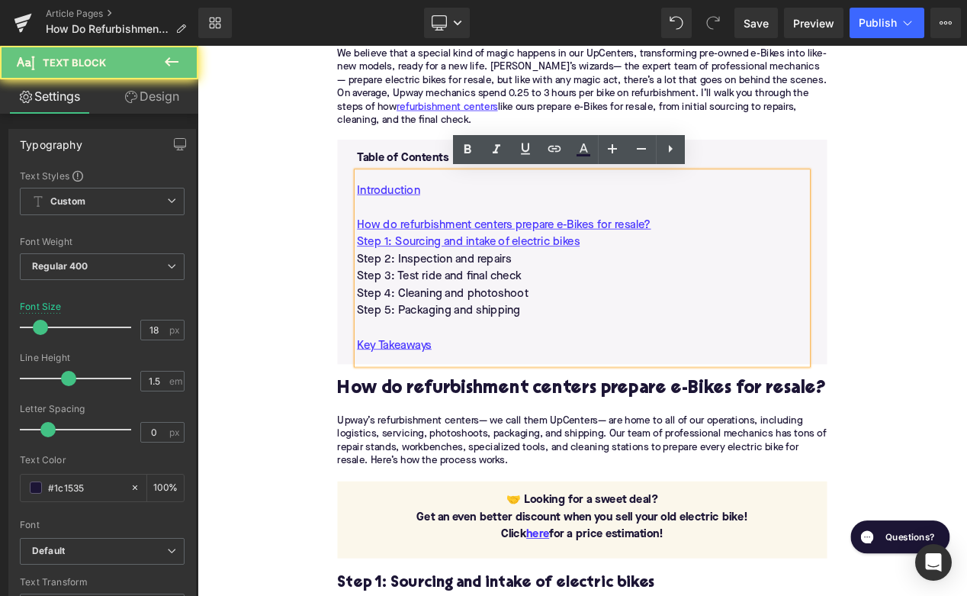
click at [537, 303] on p "Step 2: Inspection and repairs" at bounding box center [659, 302] width 540 height 21
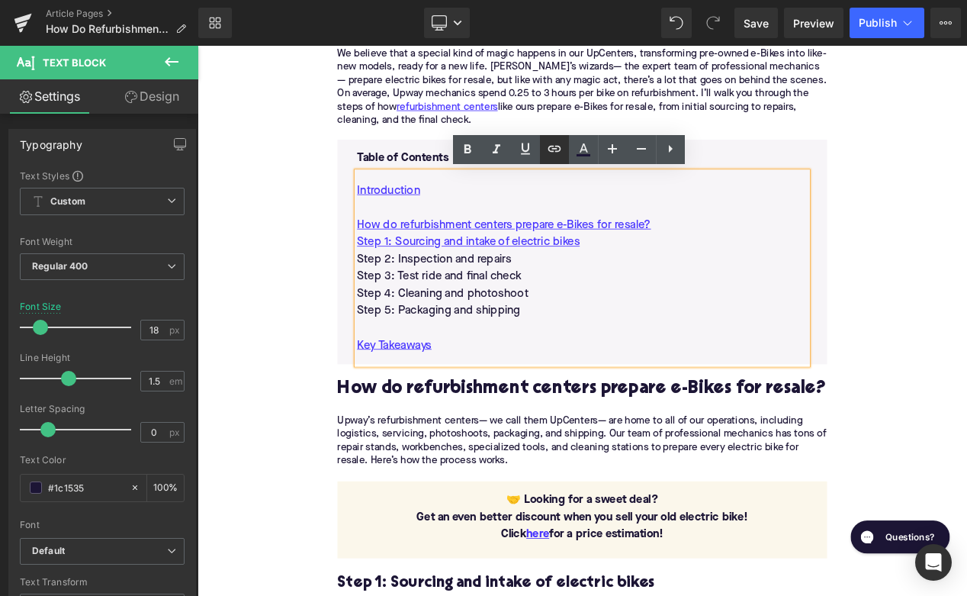
click at [549, 162] on link at bounding box center [554, 149] width 29 height 29
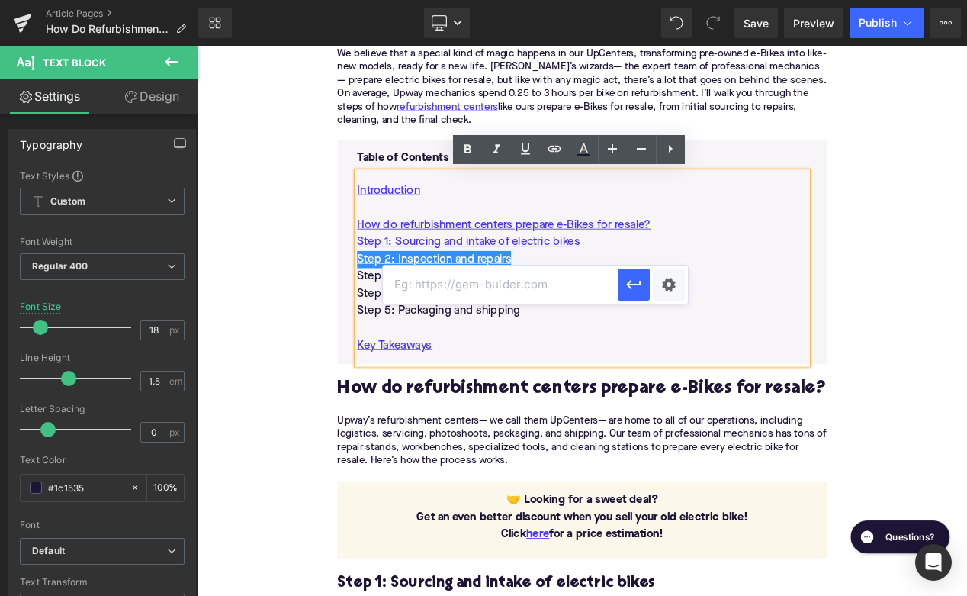
click at [491, 278] on input "text" at bounding box center [500, 284] width 235 height 38
paste input "#e-1732224920694"
type input "#e-1732224920694"
click at [631, 294] on button "button" at bounding box center [634, 285] width 32 height 32
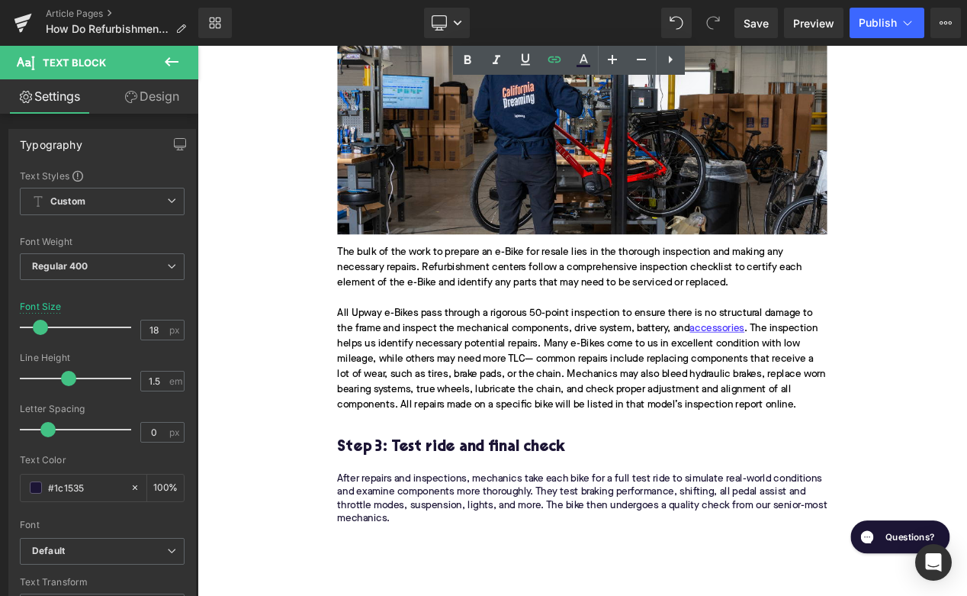
scroll to position [1963, 0]
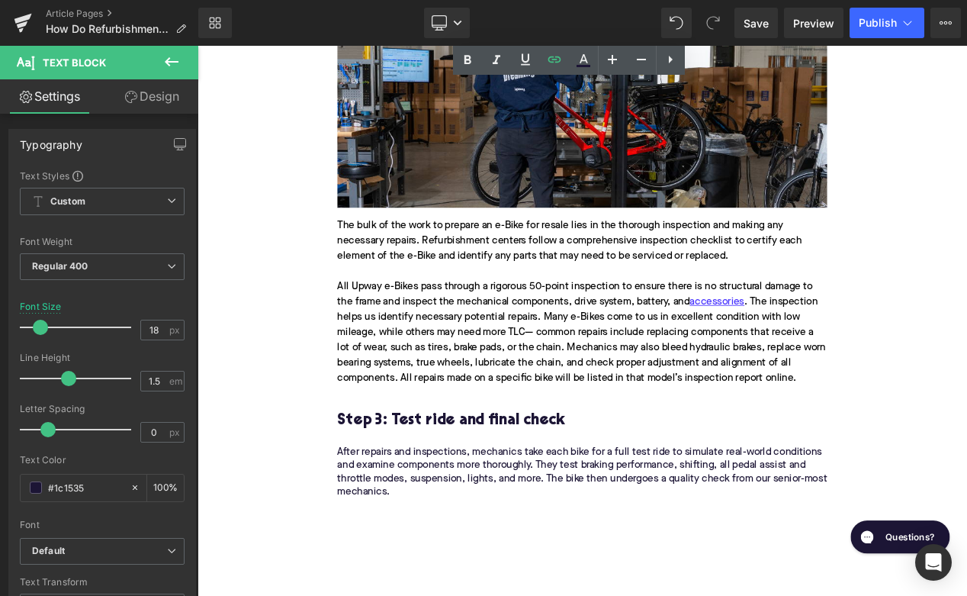
click at [477, 507] on h3 "Step 3: Test ride and final check" at bounding box center [658, 496] width 587 height 24
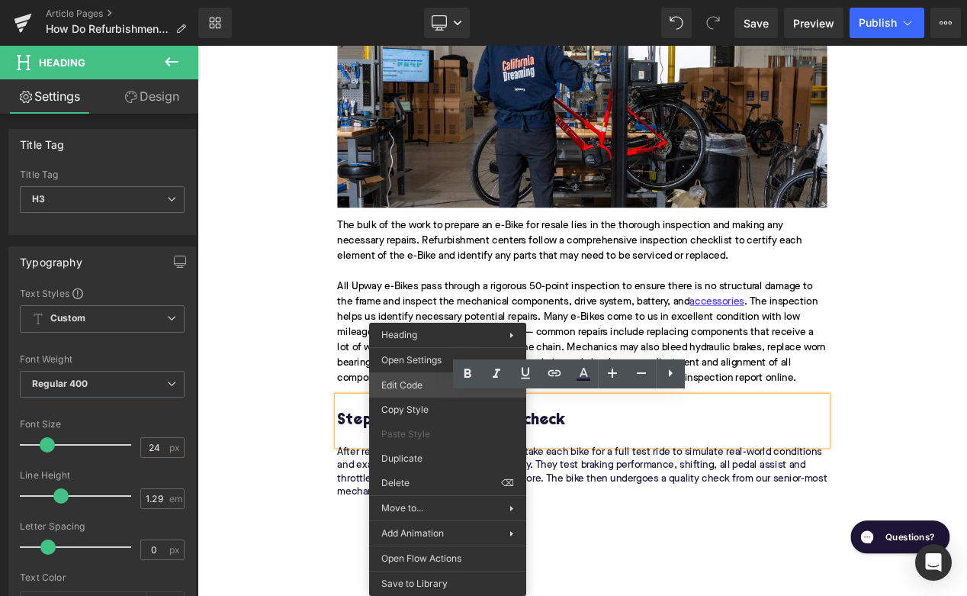
click at [408, 0] on div "Image You are previewing how the will restyle your page. You can not edit Eleme…" at bounding box center [483, 0] width 967 height 0
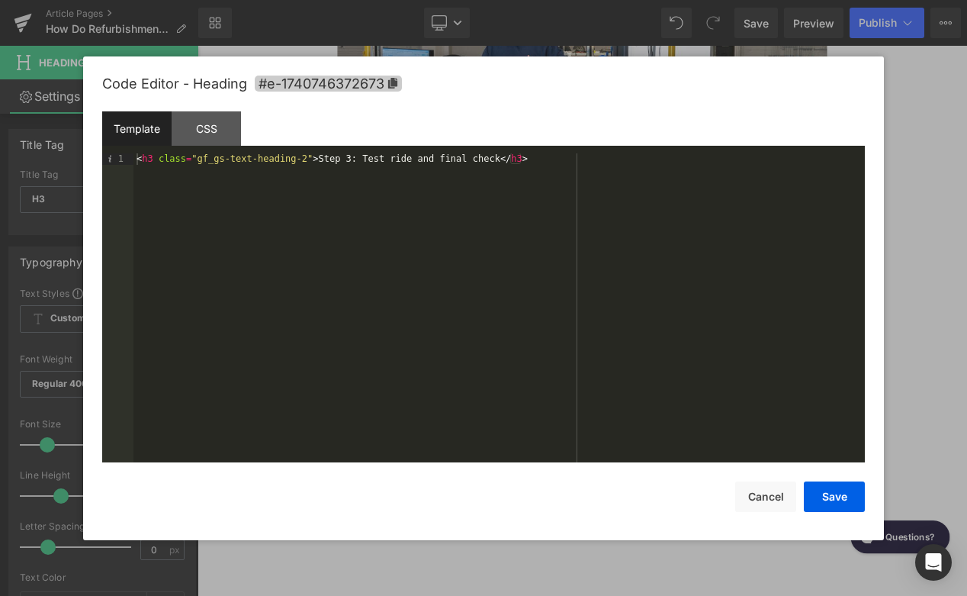
click at [358, 80] on span "#e-1740746372673" at bounding box center [328, 84] width 147 height 16
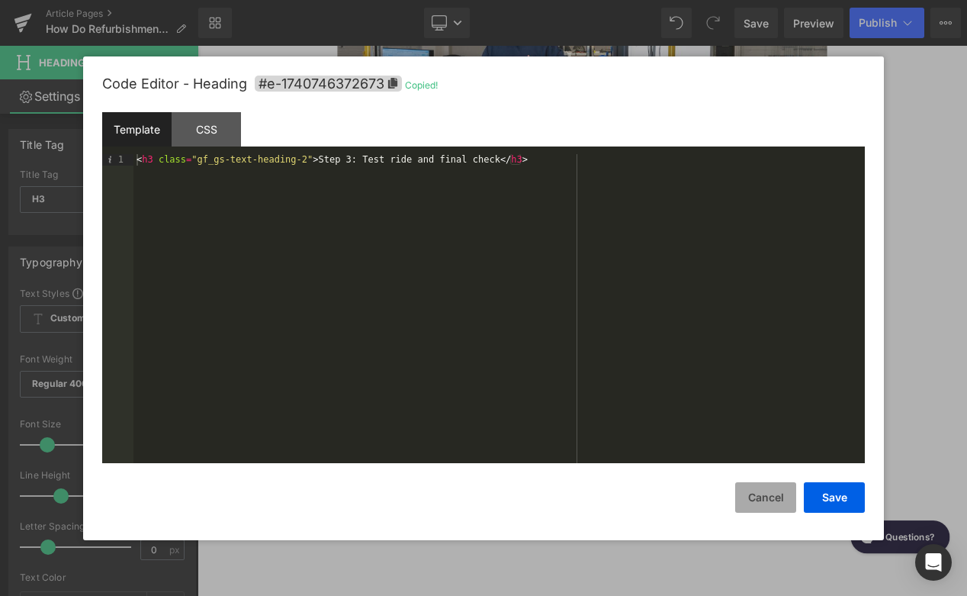
click at [752, 491] on button "Cancel" at bounding box center [765, 497] width 61 height 31
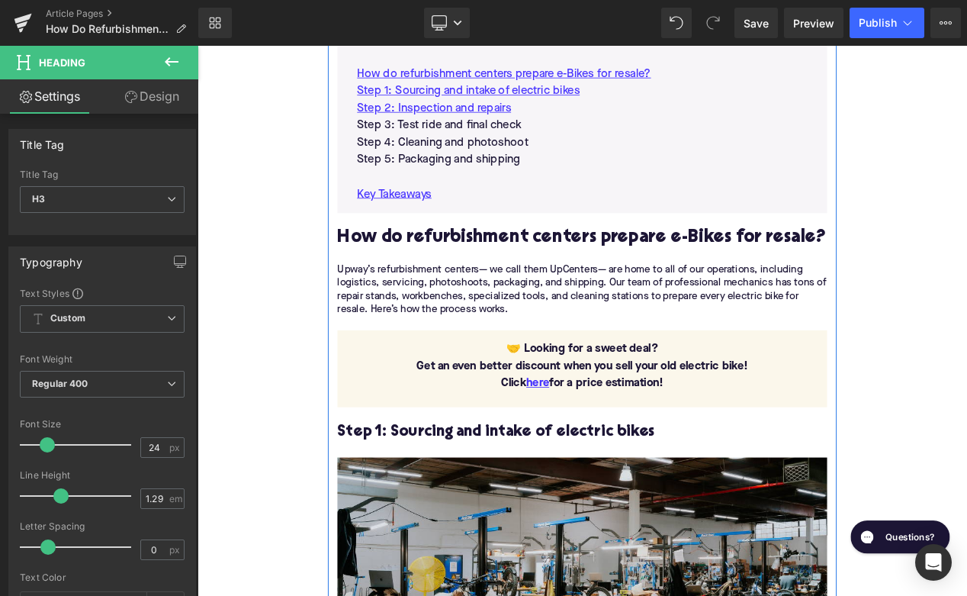
scroll to position [832, 0]
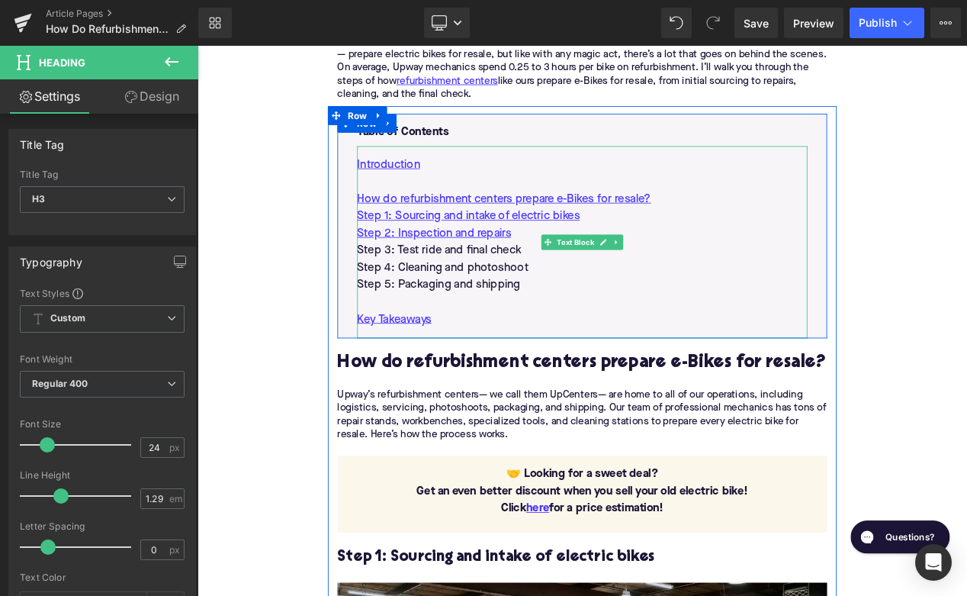
click at [465, 292] on p "Step 3: Test ride and final check" at bounding box center [659, 292] width 540 height 21
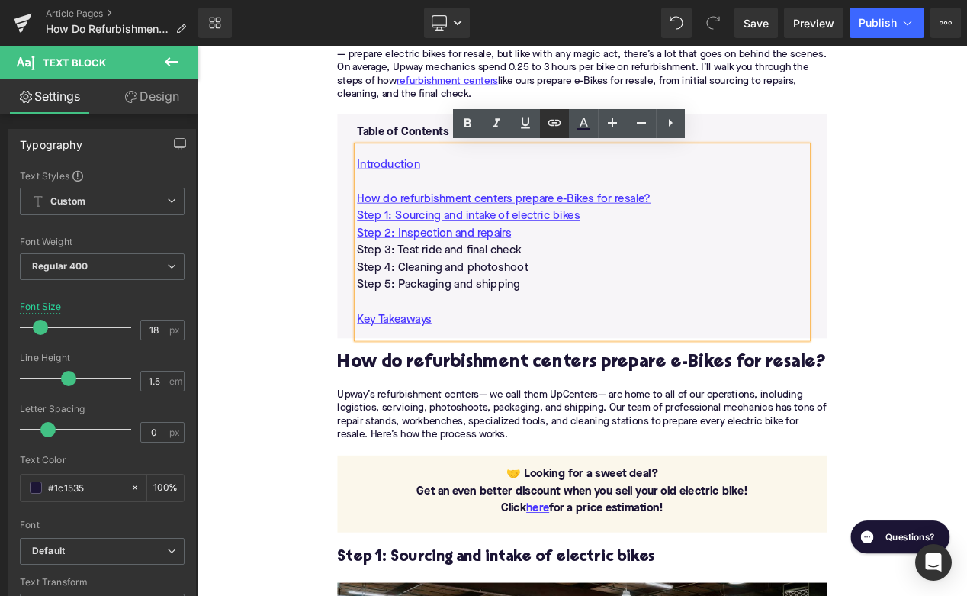
click at [550, 117] on icon at bounding box center [554, 123] width 18 height 18
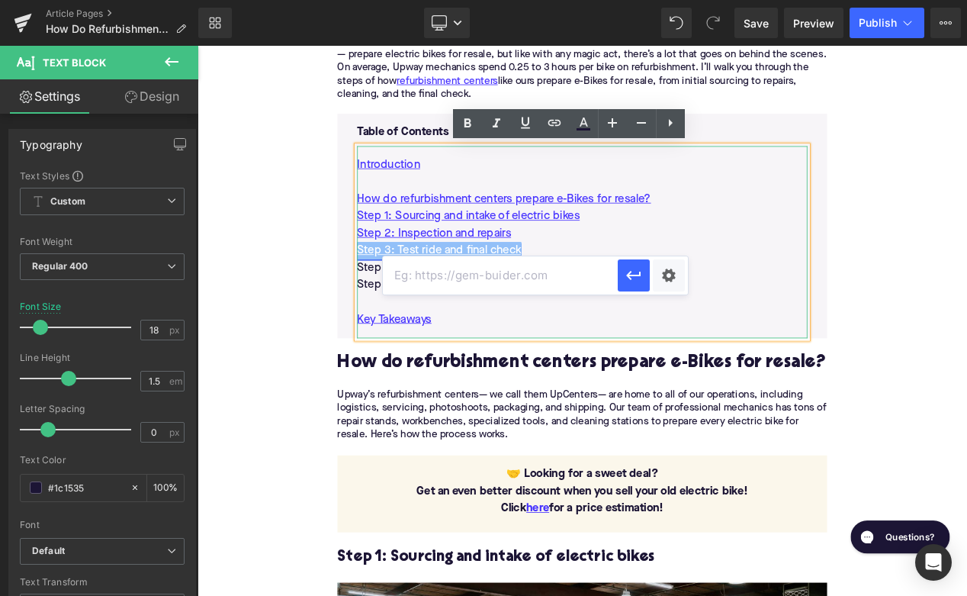
click at [518, 298] on link "Step 3: Test ride and final check" at bounding box center [487, 292] width 197 height 21
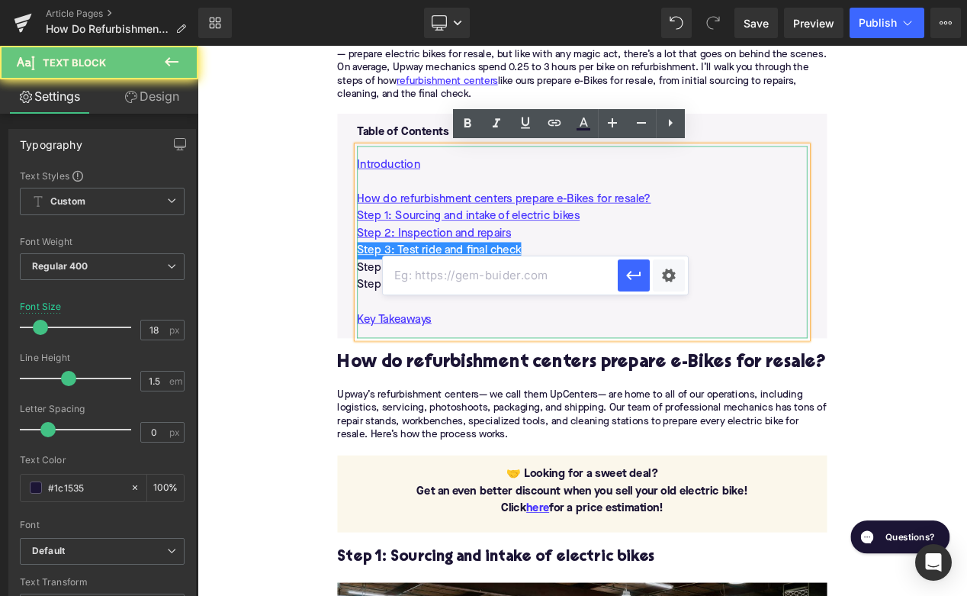
click at [605, 275] on p "Step 2: Inspection and repairs" at bounding box center [659, 271] width 540 height 21
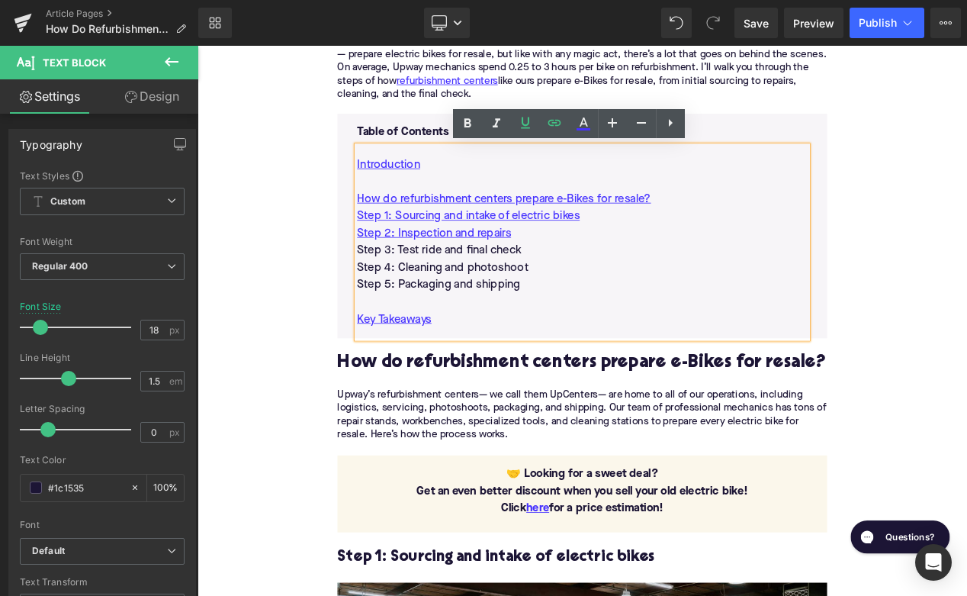
click at [553, 293] on p "Step 3: Test ride and final check" at bounding box center [659, 292] width 540 height 21
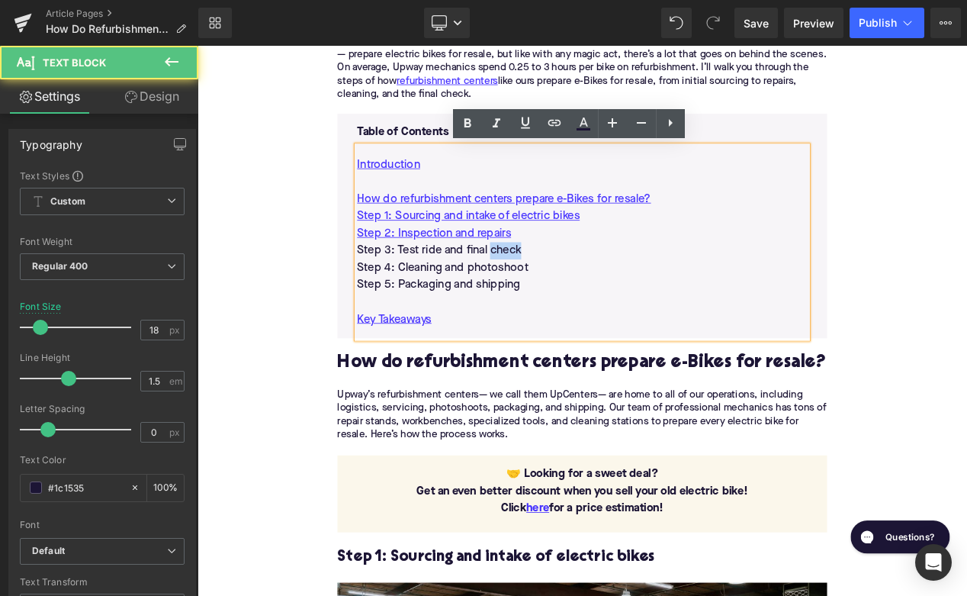
click at [553, 293] on p "Step 3: Test ride and final check" at bounding box center [659, 292] width 540 height 21
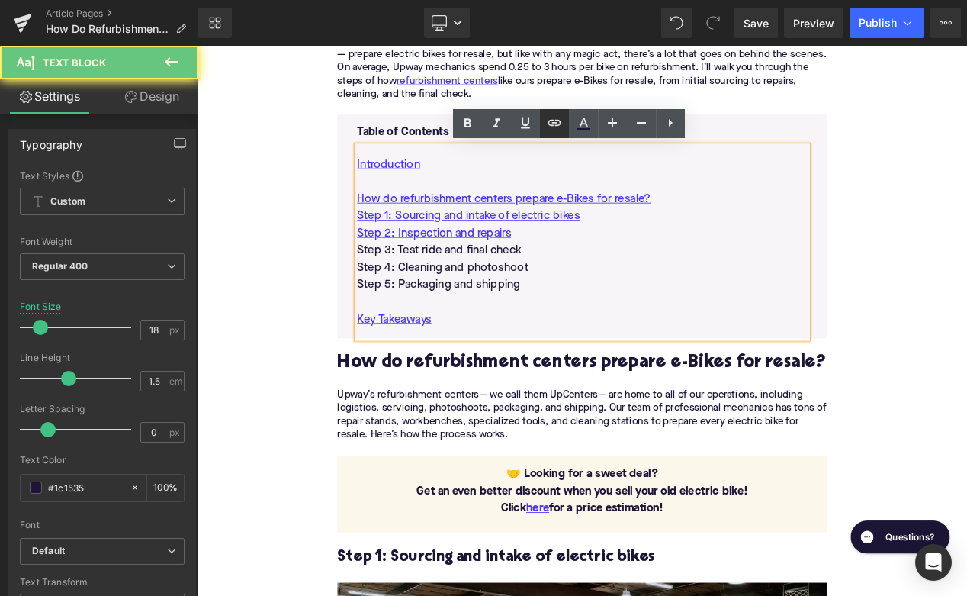
click at [548, 123] on icon at bounding box center [554, 123] width 18 height 18
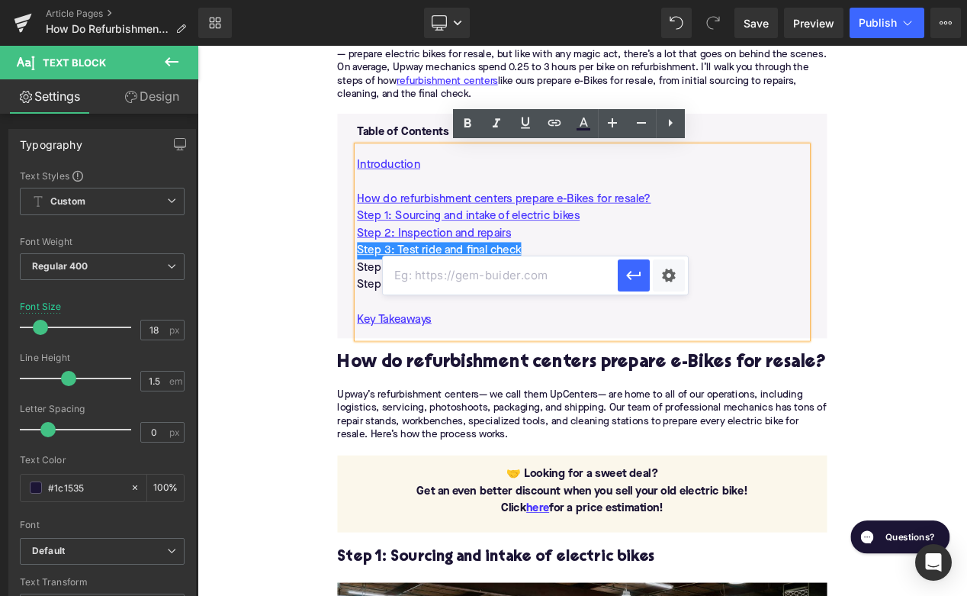
click at [475, 284] on input "text" at bounding box center [500, 275] width 235 height 38
paste input "#e-1740746372673"
click at [641, 275] on icon "button" at bounding box center [634, 275] width 18 height 18
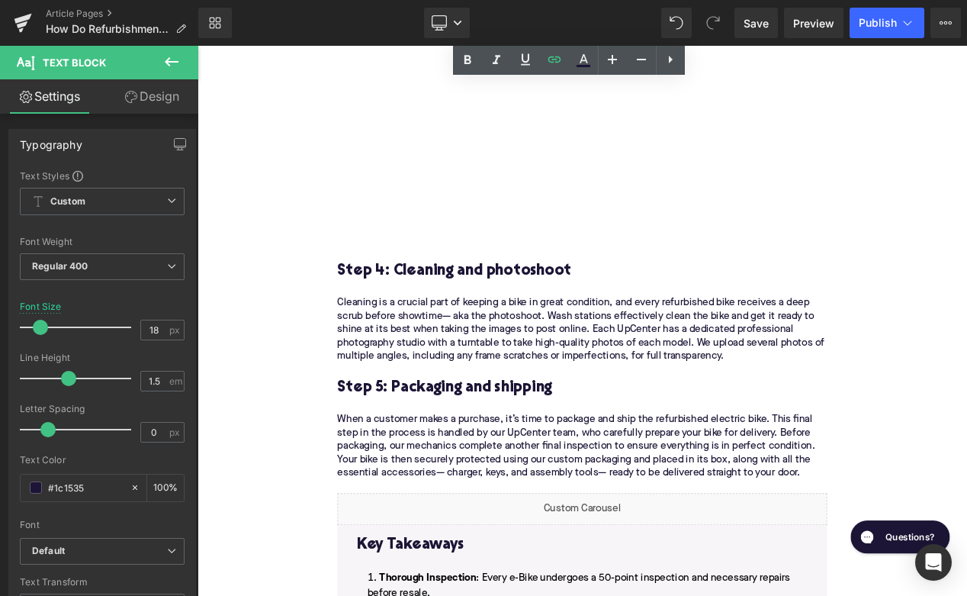
scroll to position [2654, 0]
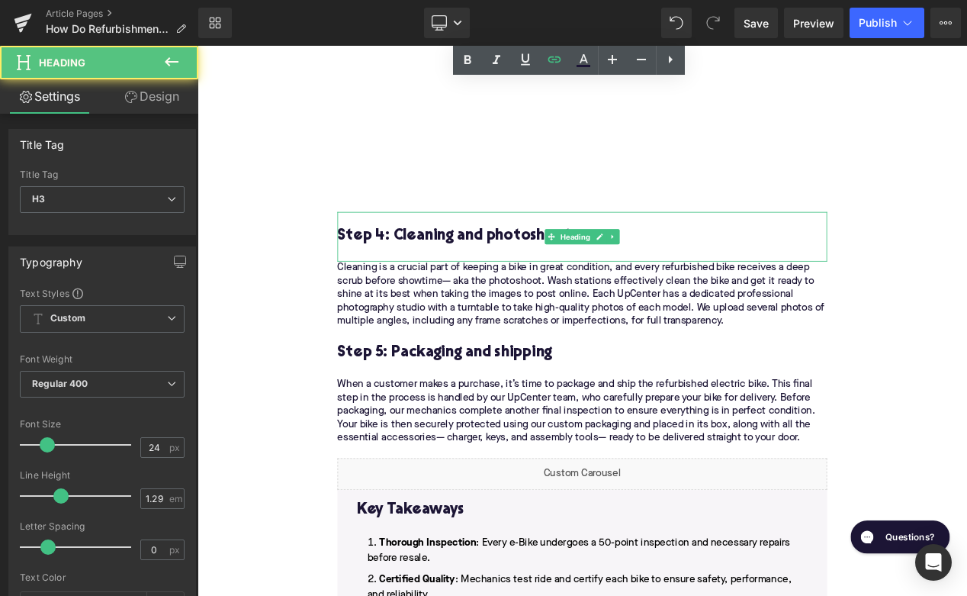
click at [519, 272] on h3 "Step 4: Cleaning and photoshoot" at bounding box center [658, 274] width 587 height 24
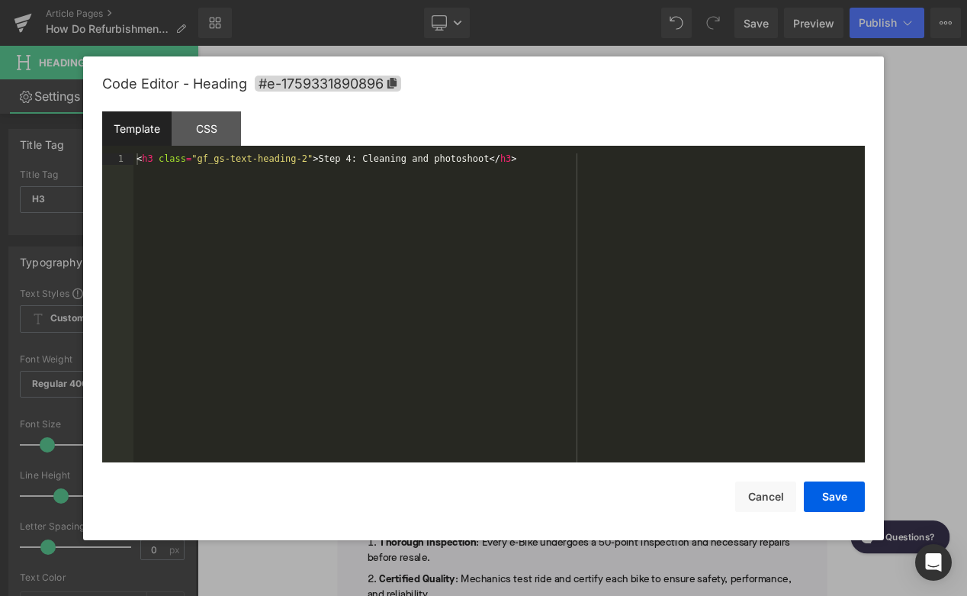
click at [449, 0] on div "Image You are previewing how the will restyle your page. You can not edit Eleme…" at bounding box center [483, 0] width 967 height 0
click at [357, 88] on span "#e-1759331890896" at bounding box center [328, 84] width 146 height 16
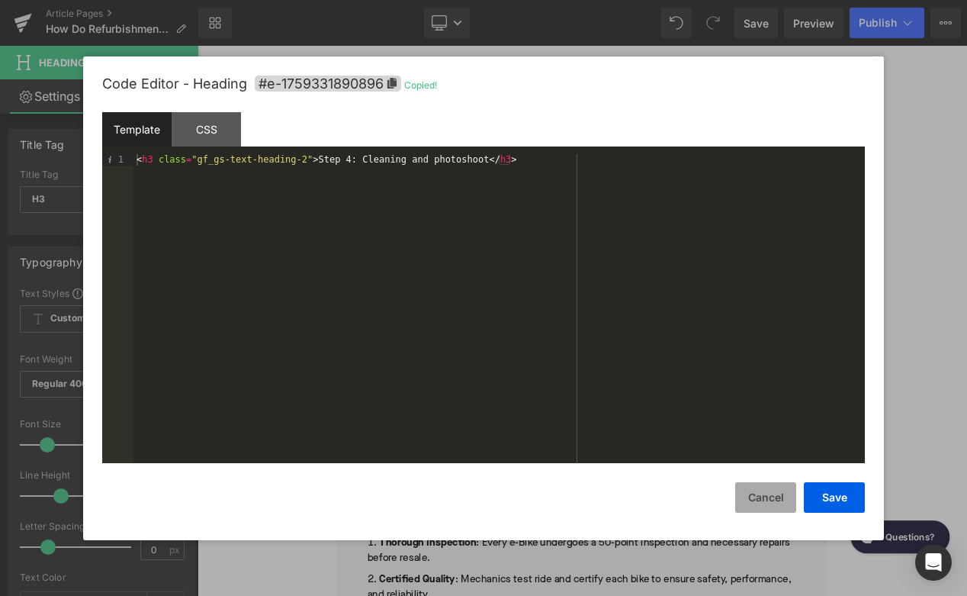
click at [787, 508] on button "Cancel" at bounding box center [765, 497] width 61 height 31
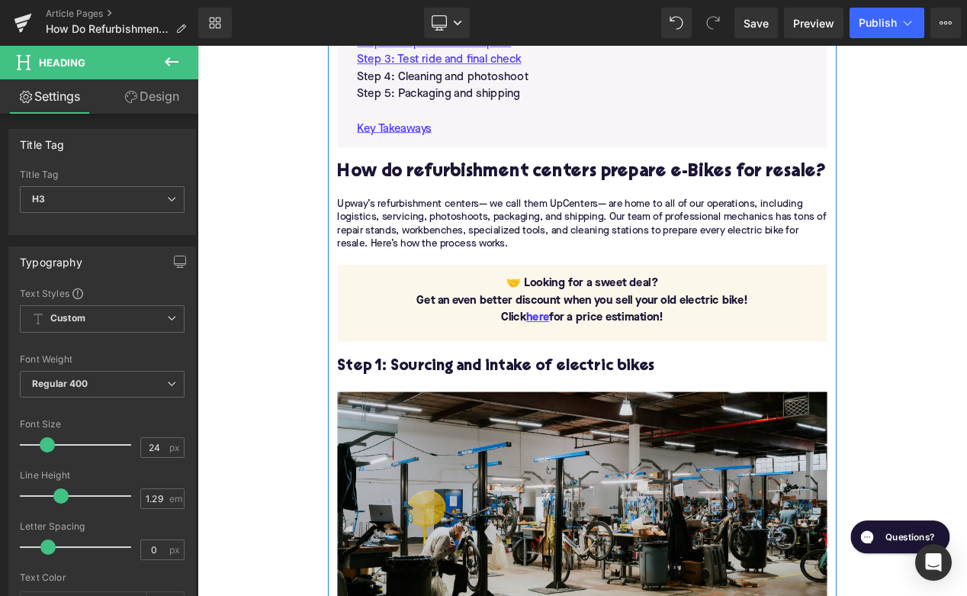
scroll to position [1018, 0]
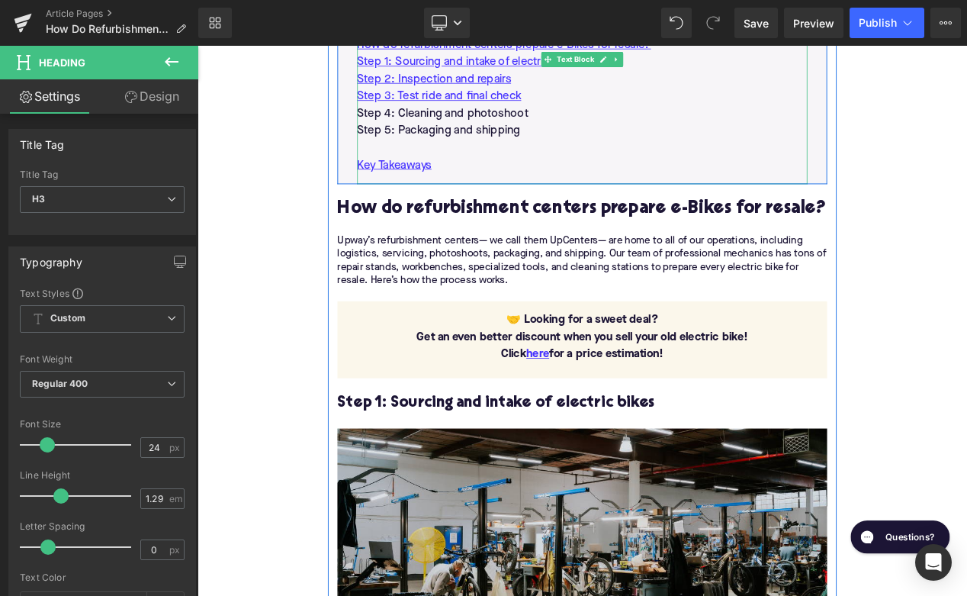
click at [469, 124] on p "Step 4: Cleaning and photoshoot" at bounding box center [659, 127] width 540 height 21
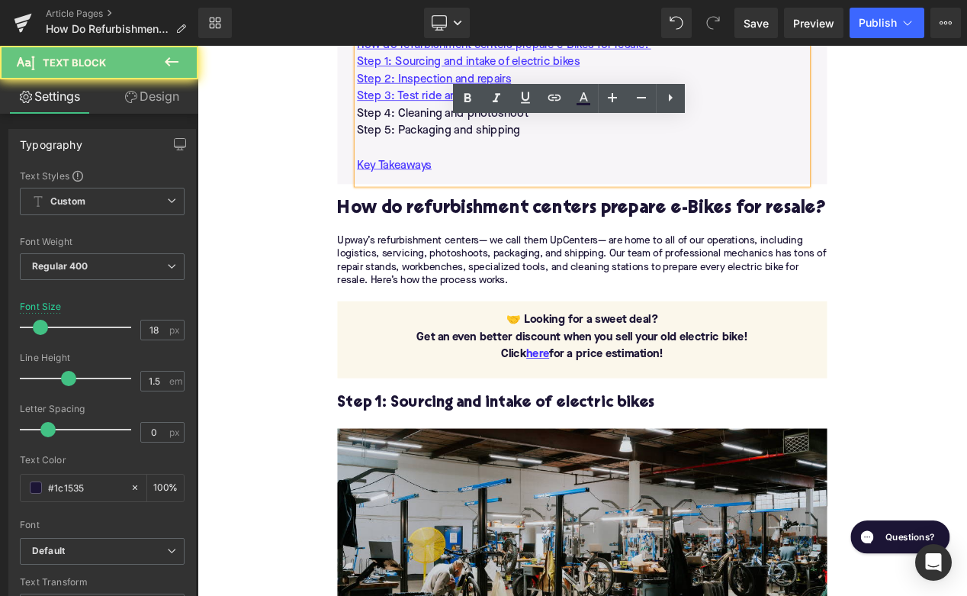
click at [469, 124] on p "Step 4: Cleaning and photoshoot" at bounding box center [659, 127] width 540 height 21
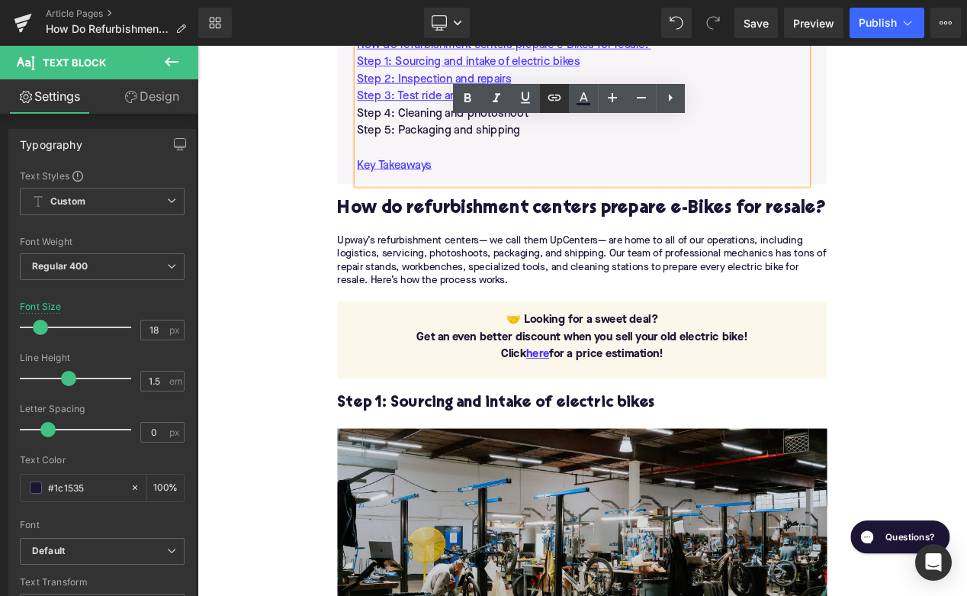
click at [551, 93] on icon at bounding box center [554, 97] width 18 height 18
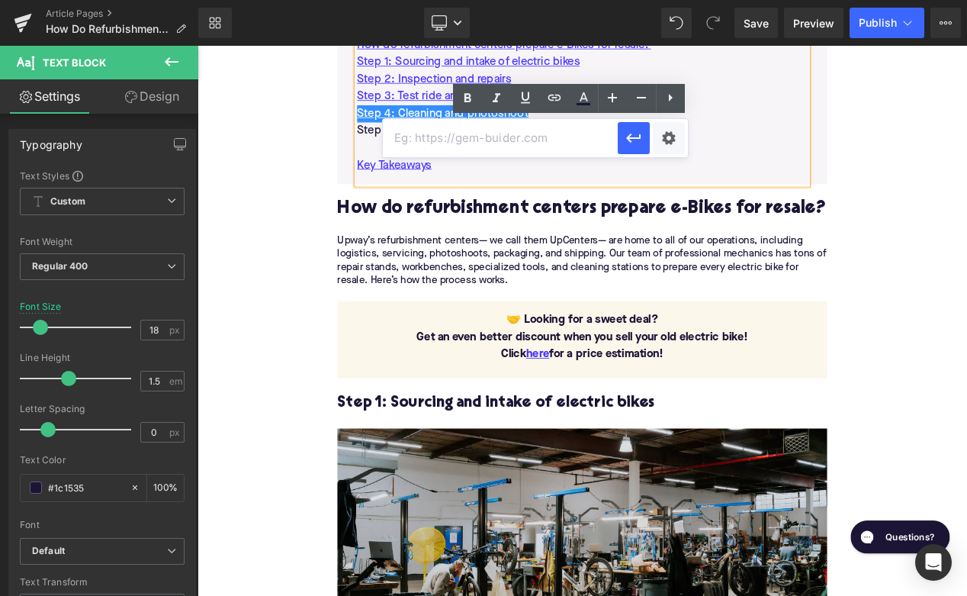
click at [481, 148] on input "text" at bounding box center [500, 138] width 235 height 38
paste input "#e-1759331890896"
type input "#e-1759331890896"
click at [631, 143] on icon "button" at bounding box center [634, 138] width 18 height 18
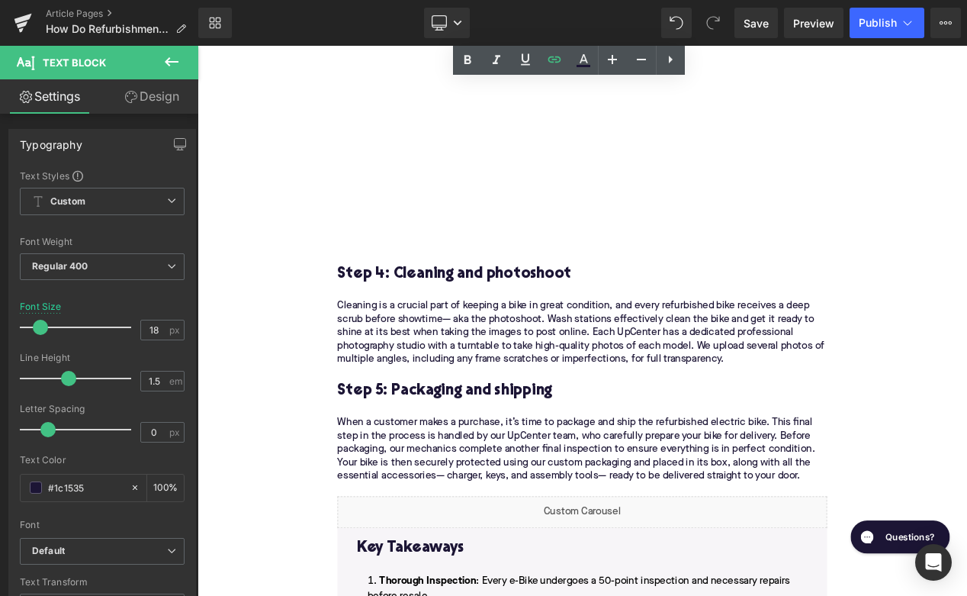
scroll to position [2678, 0]
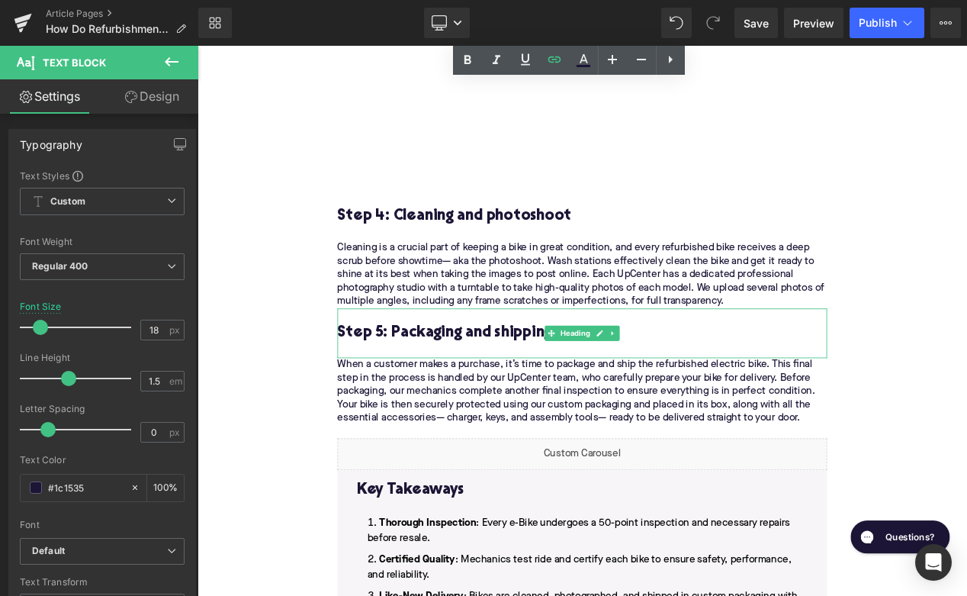
click at [496, 391] on h3 "Step 5: Packaging and shipping" at bounding box center [658, 390] width 587 height 24
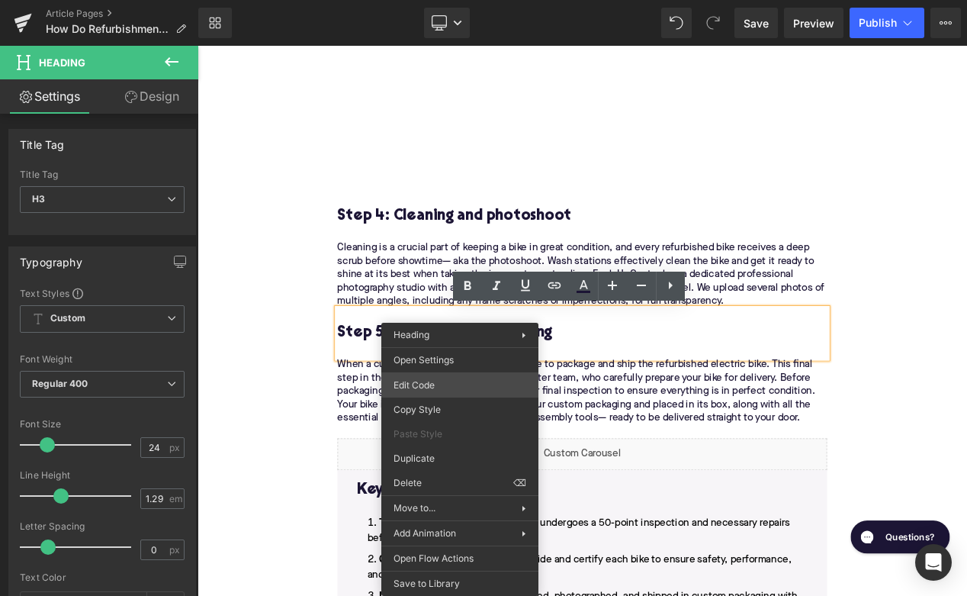
click at [433, 0] on div "Image You are previewing how the will restyle your page. You can not edit Eleme…" at bounding box center [483, 0] width 967 height 0
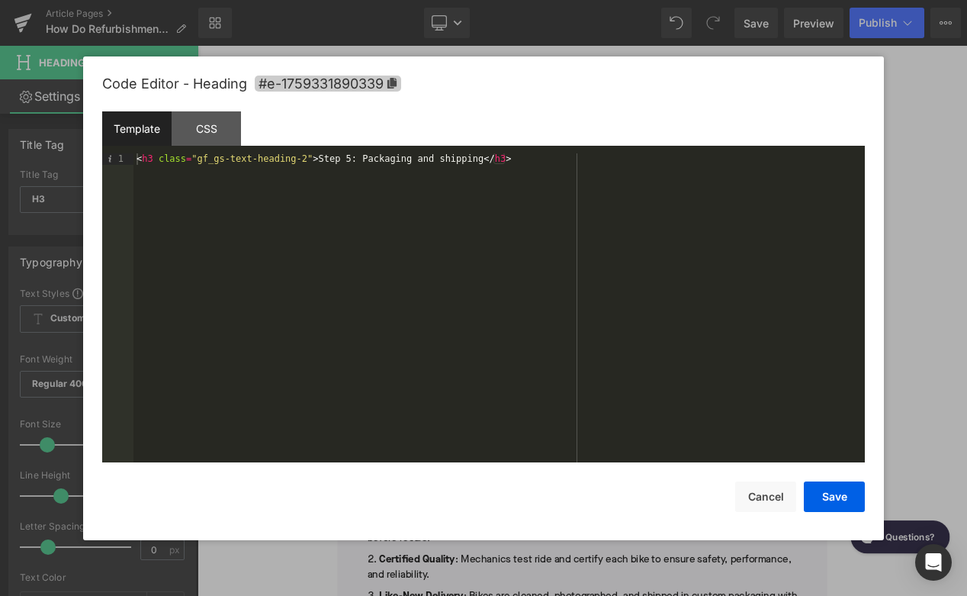
click at [381, 85] on span "#e-1759331890339" at bounding box center [328, 84] width 146 height 16
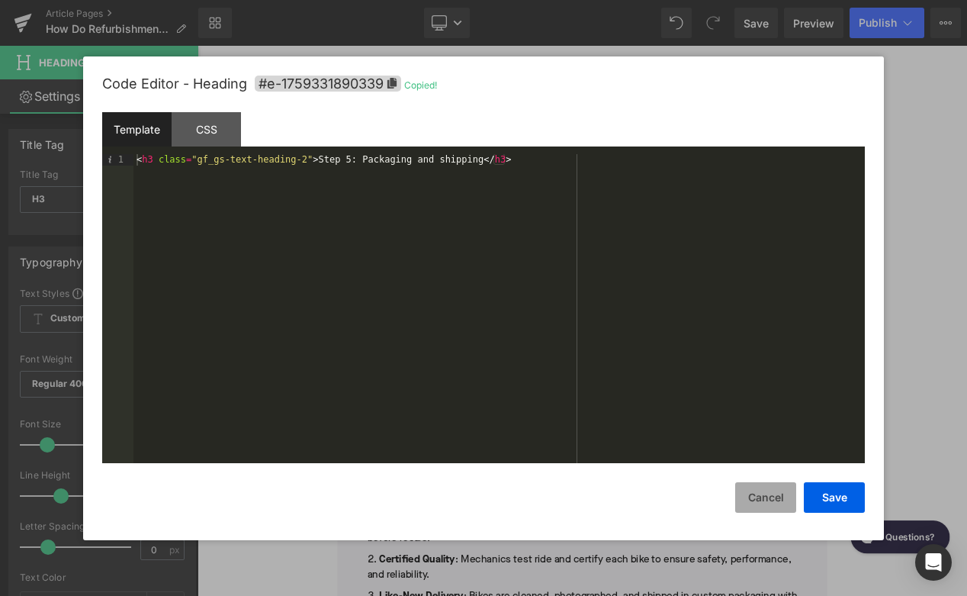
click at [752, 487] on button "Cancel" at bounding box center [765, 497] width 61 height 31
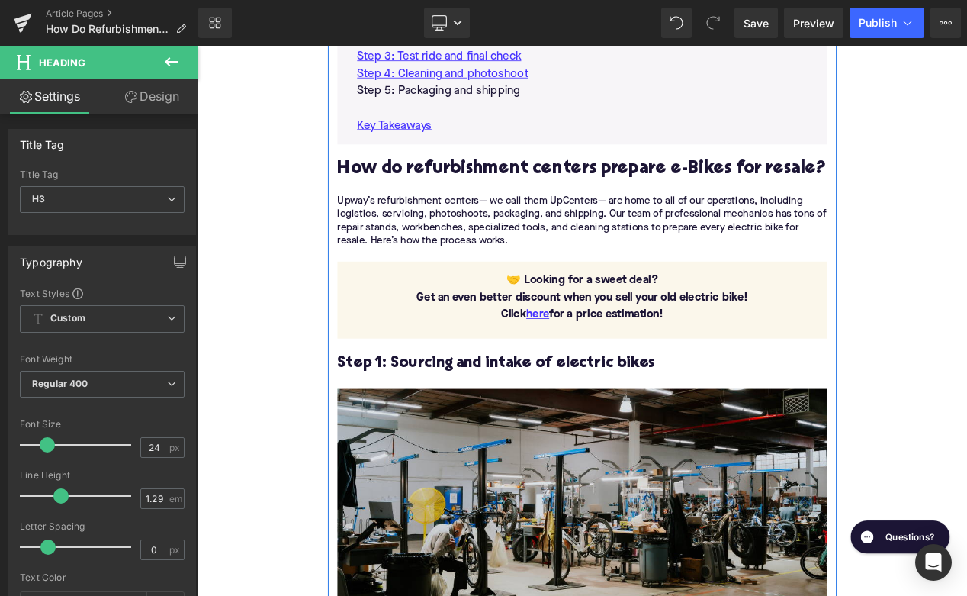
scroll to position [1036, 0]
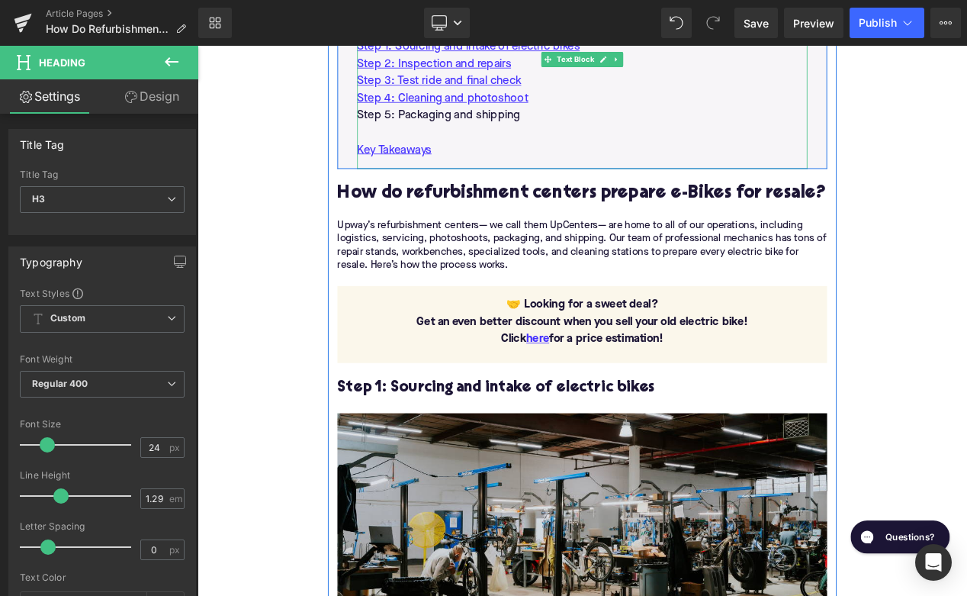
click at [464, 122] on p "Step 5: Packaging and shipping" at bounding box center [659, 129] width 540 height 21
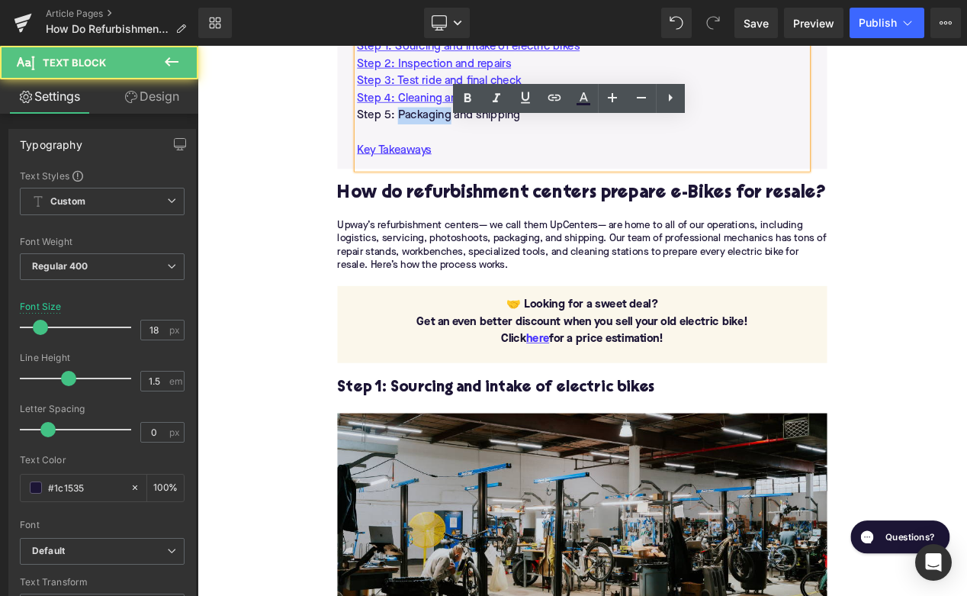
click at [464, 122] on p "Step 5: Packaging and shipping" at bounding box center [659, 129] width 540 height 21
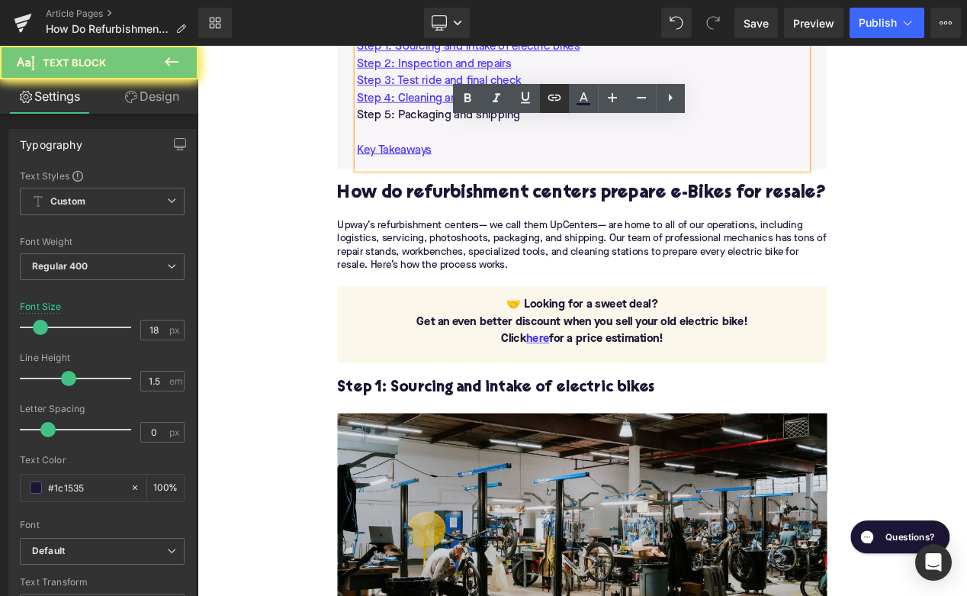
click at [563, 98] on icon at bounding box center [554, 97] width 18 height 18
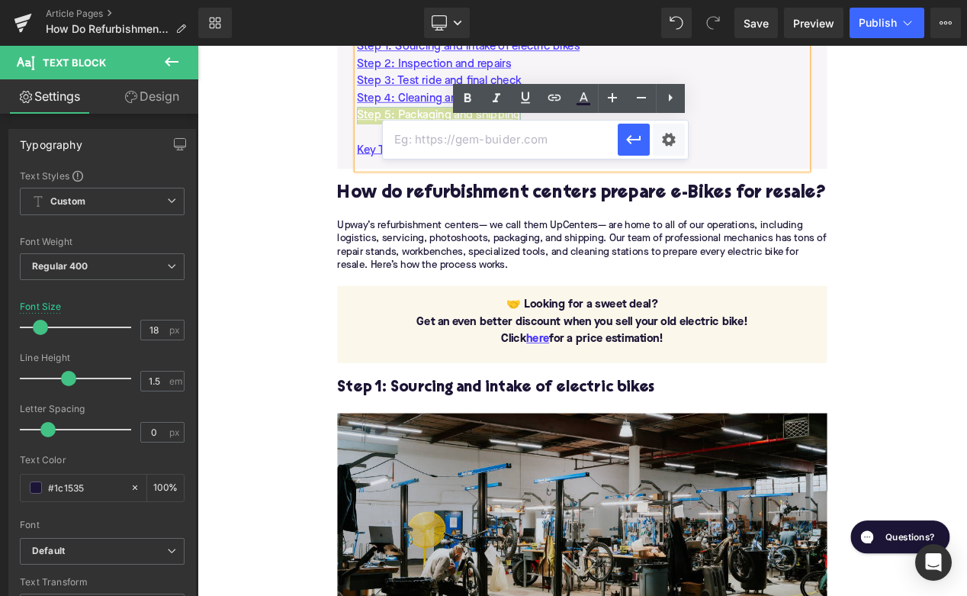
click at [514, 140] on input "text" at bounding box center [500, 140] width 235 height 38
paste input "#e-1759331890339"
type input "#e-1759331890339"
click at [629, 135] on icon "button" at bounding box center [634, 139] width 18 height 18
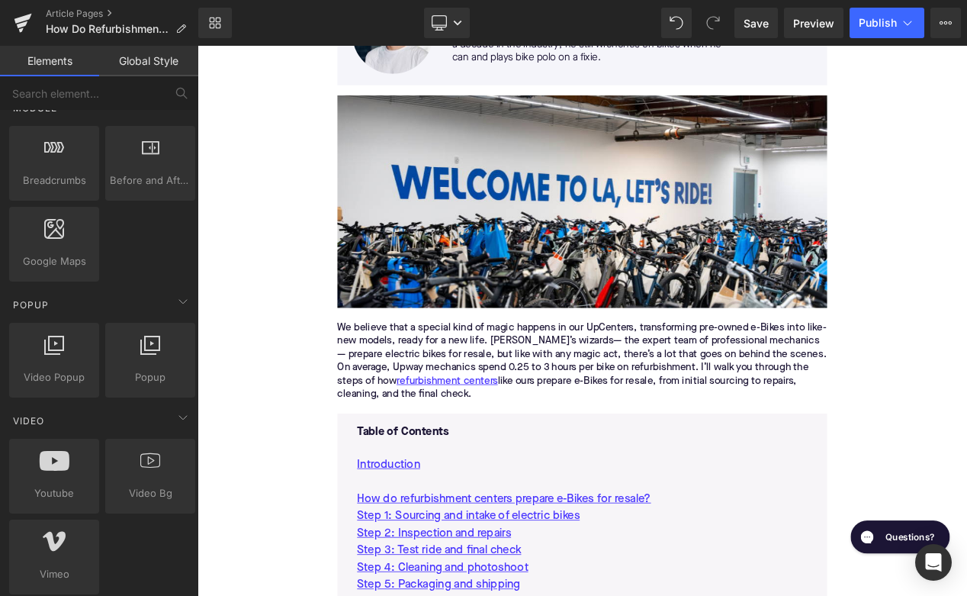
scroll to position [278, 0]
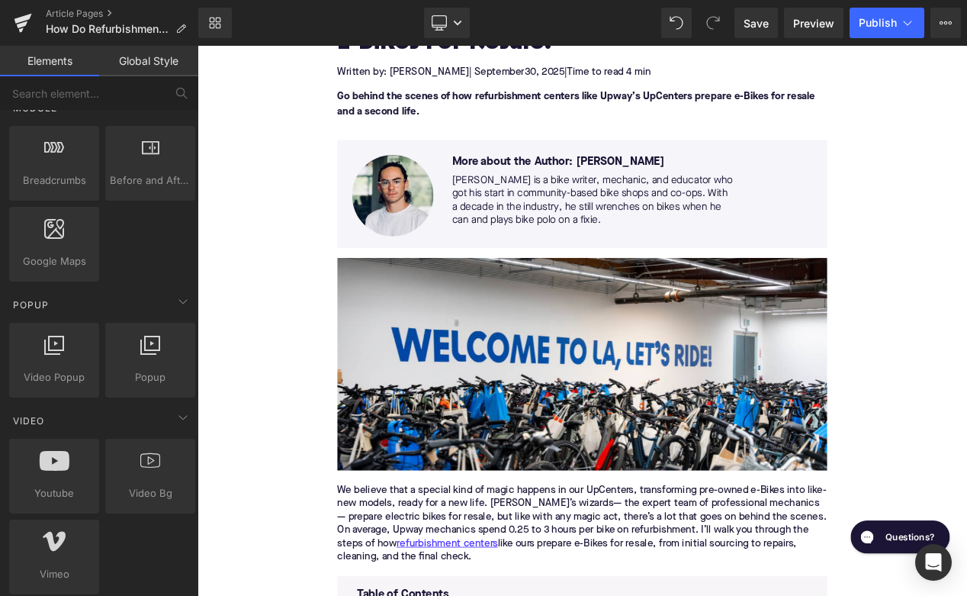
click at [355, 482] on div "Home / How Do Refurbishment Centers Prepare E-Bikes For Resale? Breadcrumbs How…" at bounding box center [659, 299] width 610 height 745
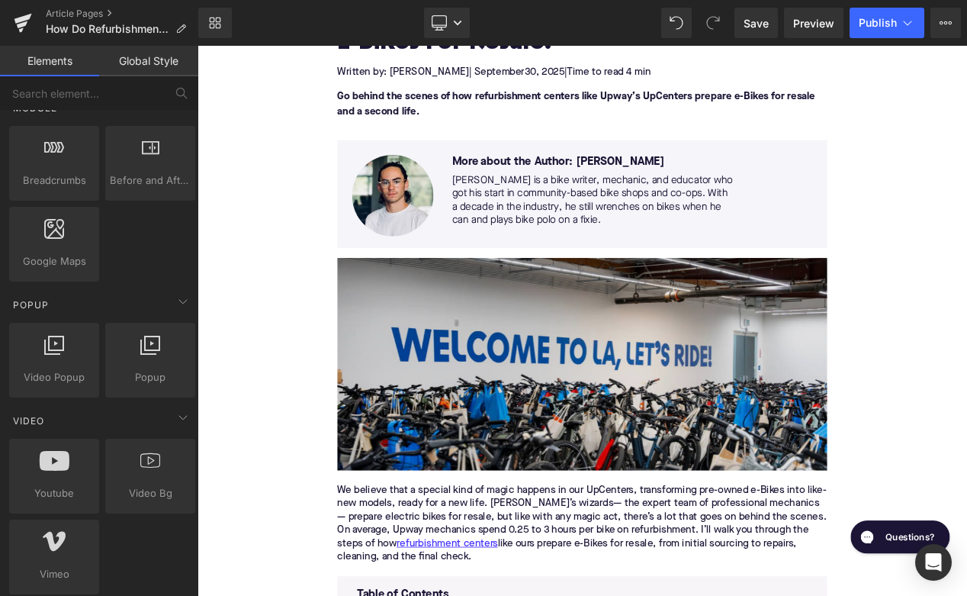
click at [424, 458] on img at bounding box center [658, 427] width 587 height 255
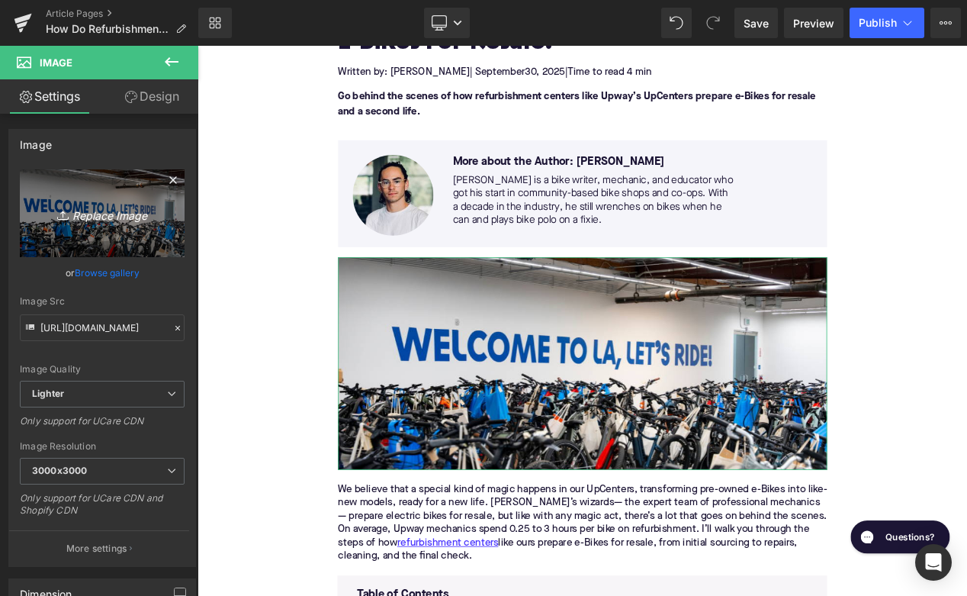
click at [112, 220] on icon "Replace Image" at bounding box center [102, 213] width 122 height 19
type input "C:\fakepath\Remy Pt. 3(105).png"
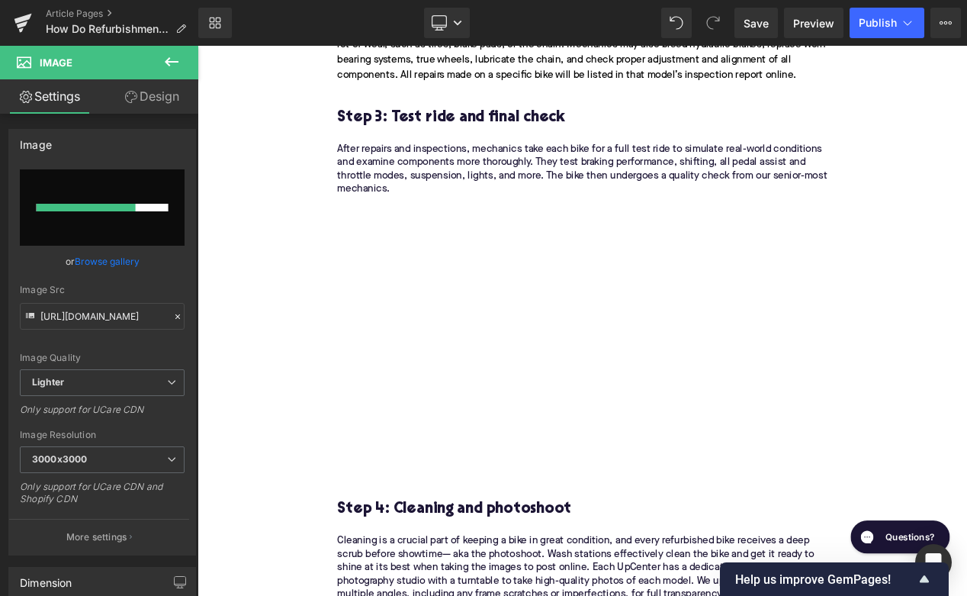
scroll to position [2363, 0]
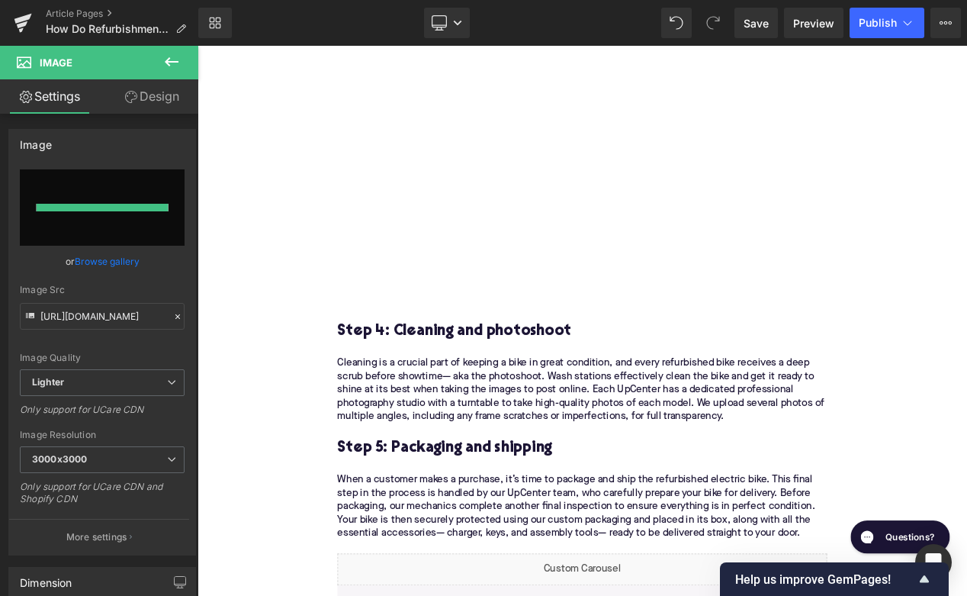
type input "[URL][DOMAIN_NAME]"
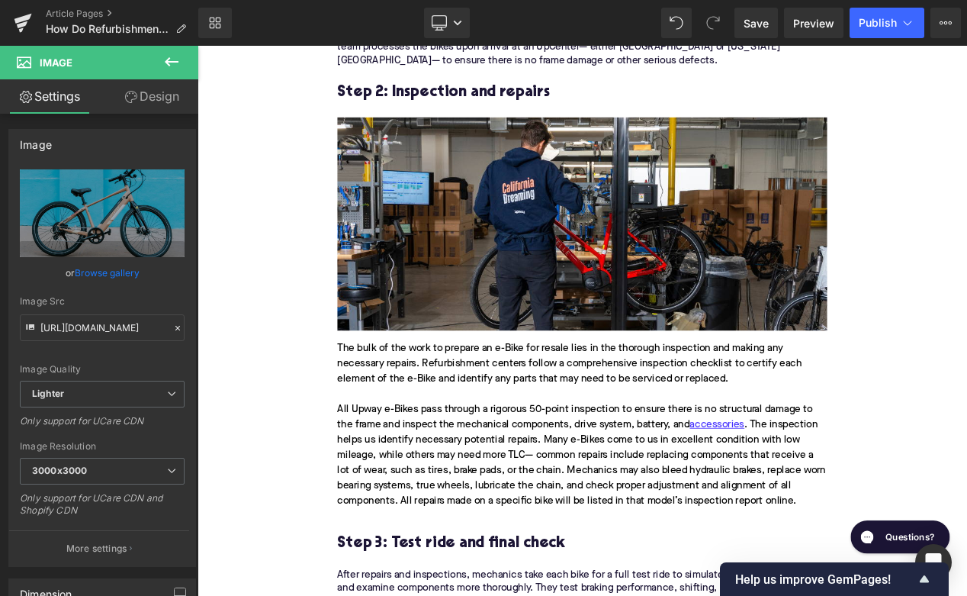
scroll to position [1704, 0]
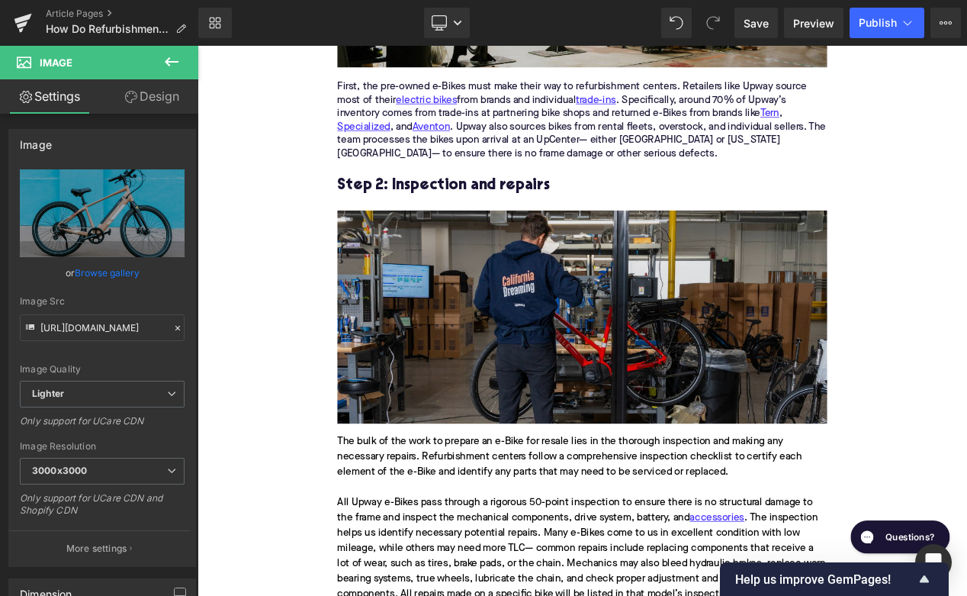
click at [514, 341] on img at bounding box center [658, 370] width 587 height 255
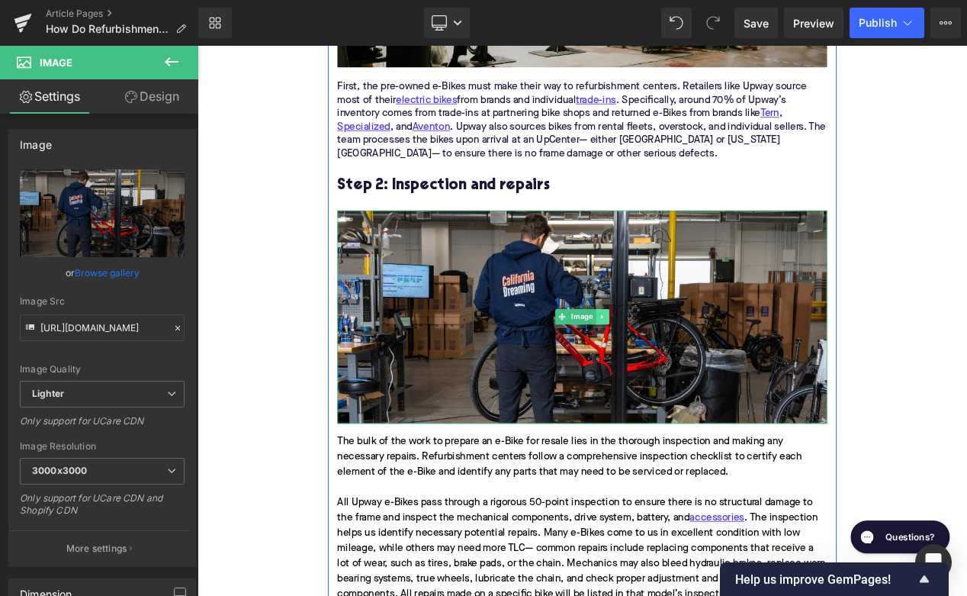
click at [688, 373] on link at bounding box center [683, 371] width 16 height 18
click at [678, 373] on icon at bounding box center [675, 370] width 8 height 9
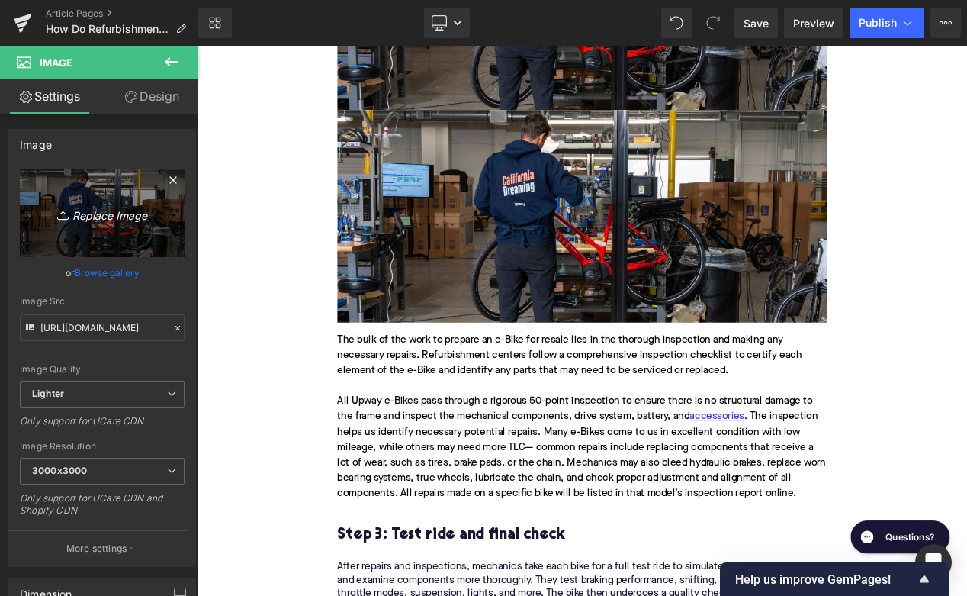
scroll to position [2096, 0]
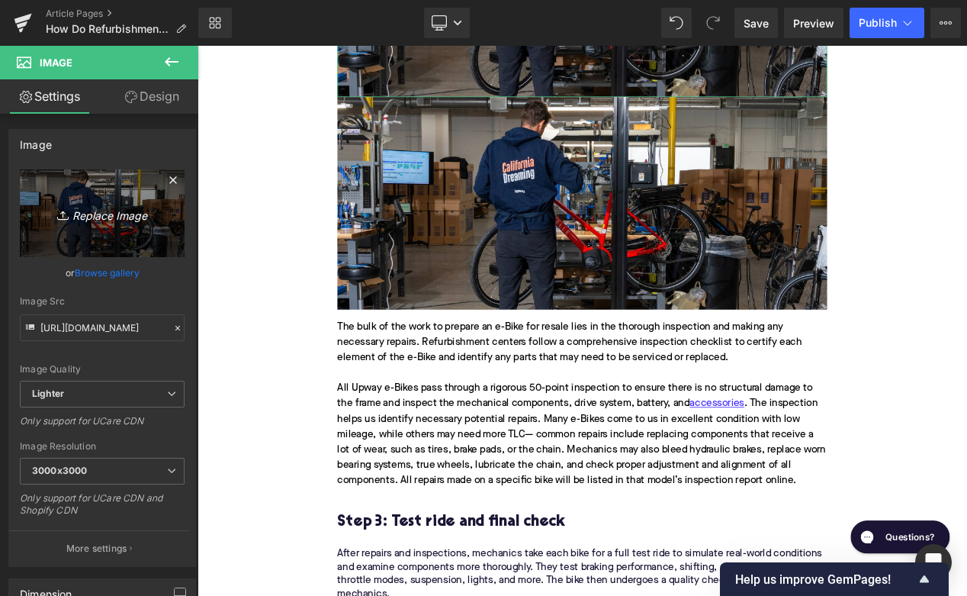
click at [73, 198] on link "Replace Image" at bounding box center [102, 213] width 165 height 88
type input "C:\fakepath\Remy Pt. 3(107).png"
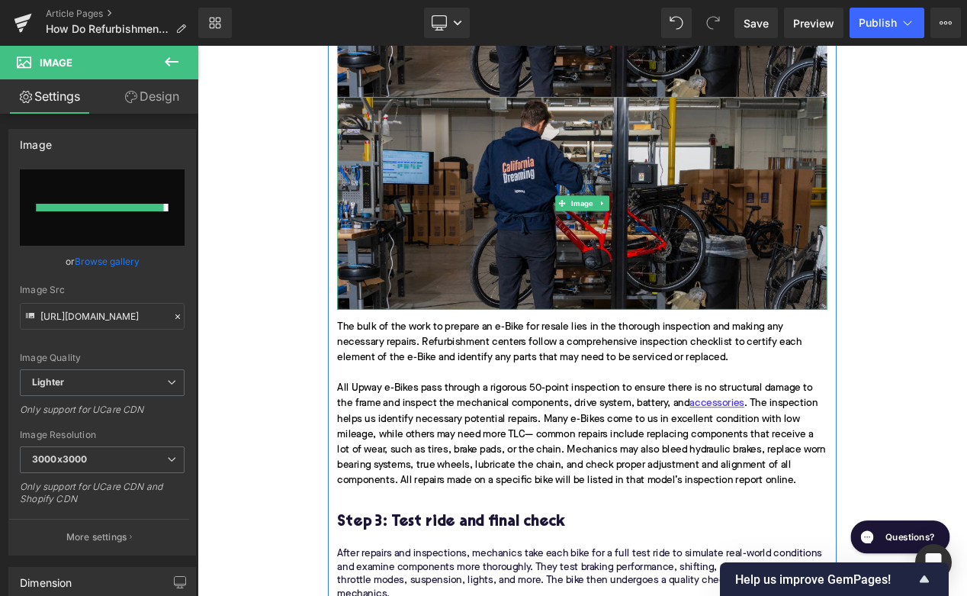
type input "[URL][DOMAIN_NAME]"
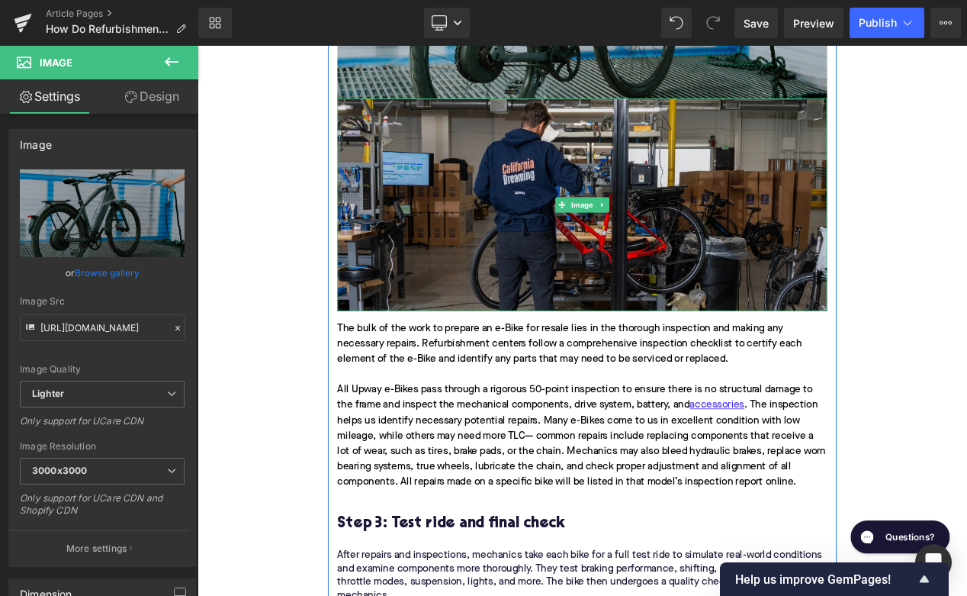
scroll to position [1935, 0]
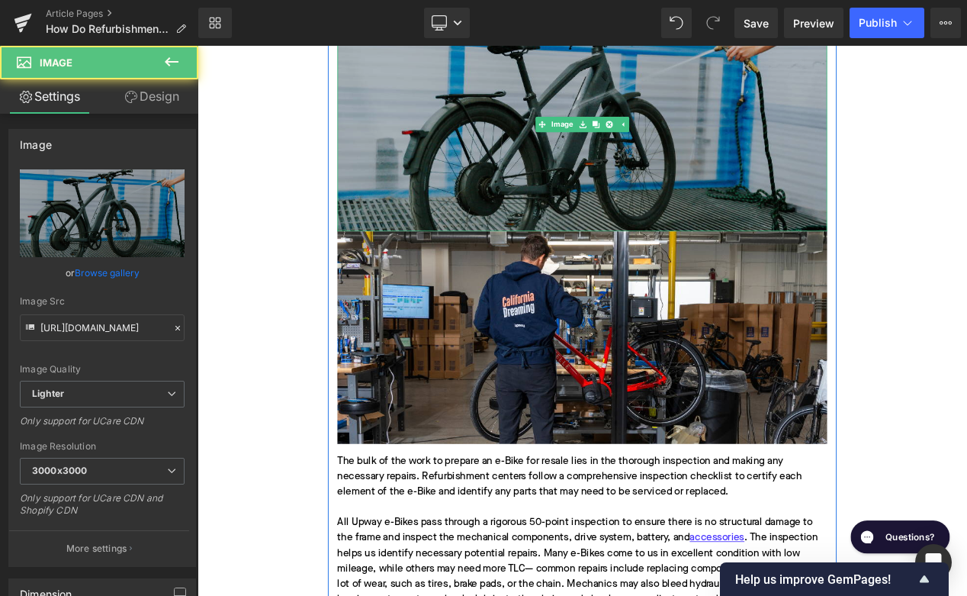
click at [585, 181] on img at bounding box center [658, 140] width 587 height 255
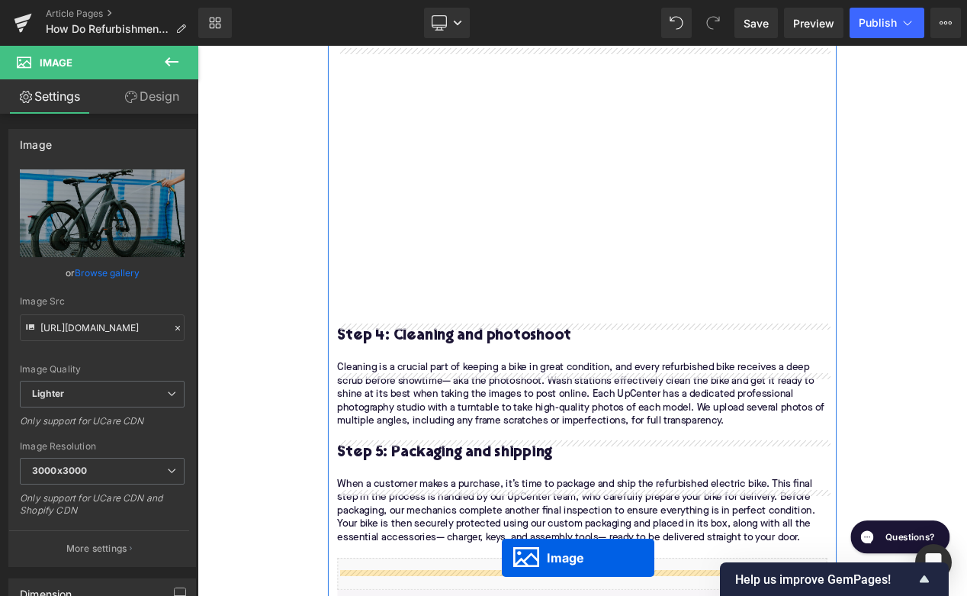
scroll to position [2713, 0]
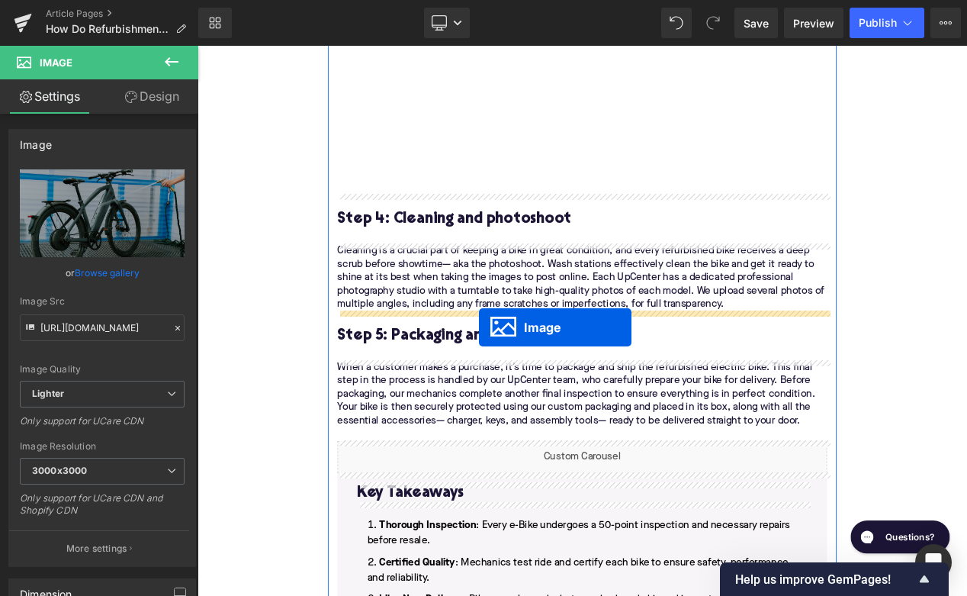
drag, startPoint x: 608, startPoint y: 137, endPoint x: 536, endPoint y: 384, distance: 257.6
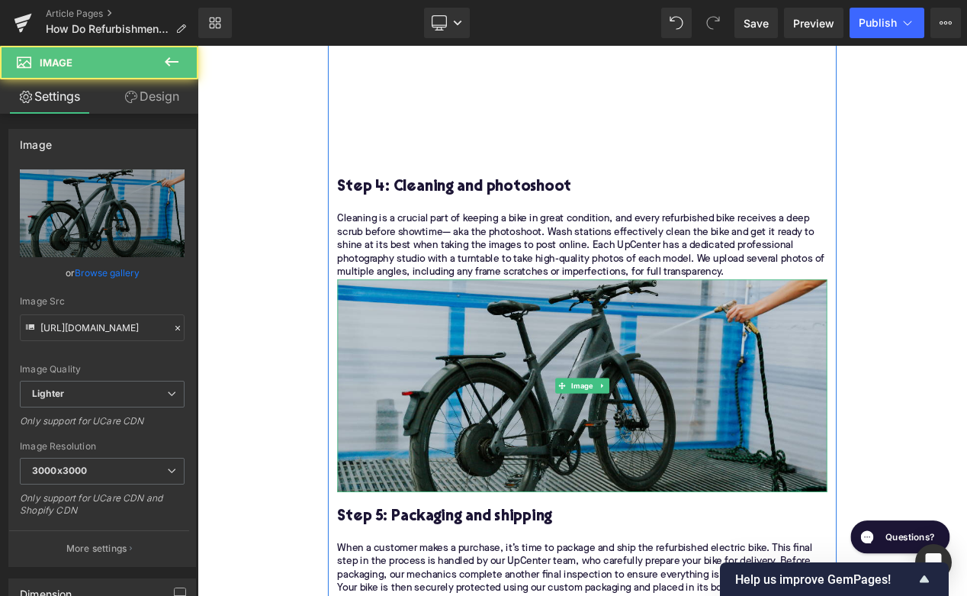
scroll to position [2675, 0]
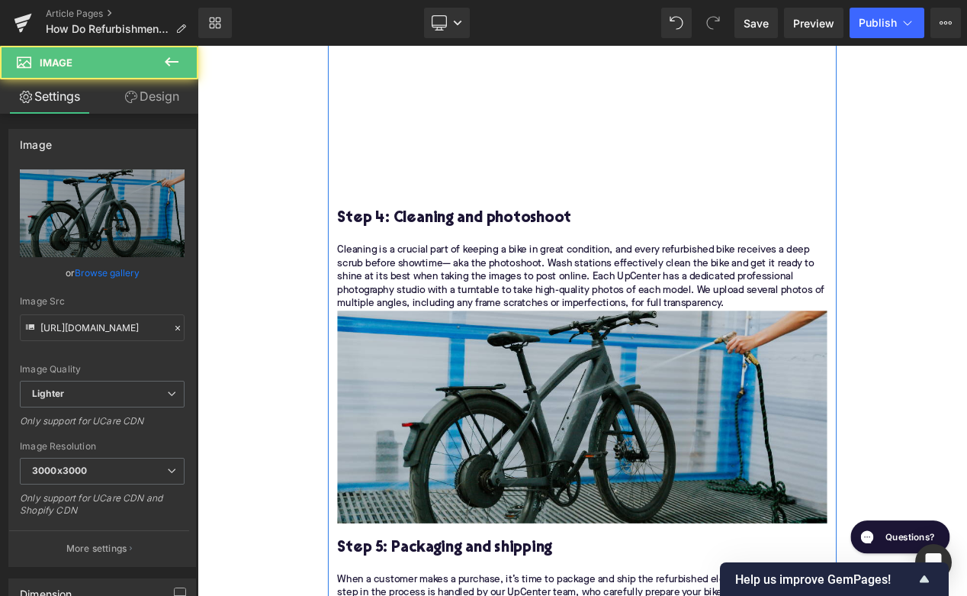
click at [854, 357] on p "Cleaning is a crucial part of keeping a bike in great condition, and every refu…" at bounding box center [658, 324] width 587 height 80
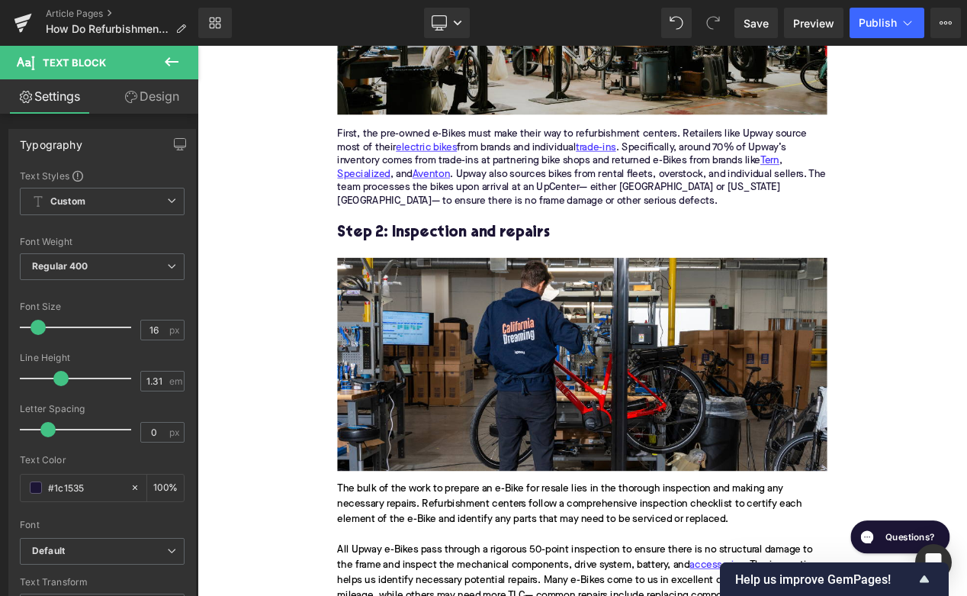
scroll to position [1684, 0]
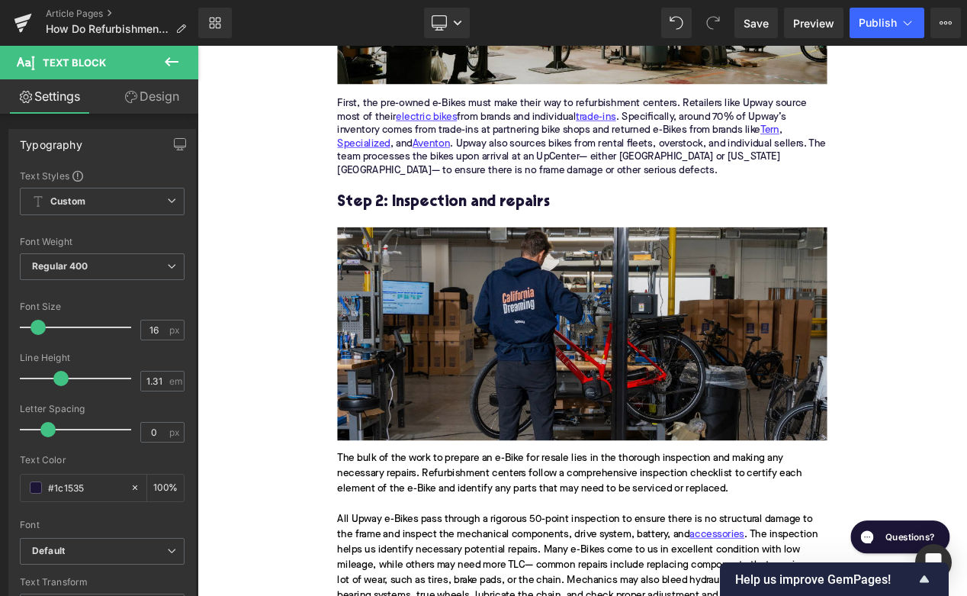
click at [541, 455] on img at bounding box center [658, 390] width 587 height 255
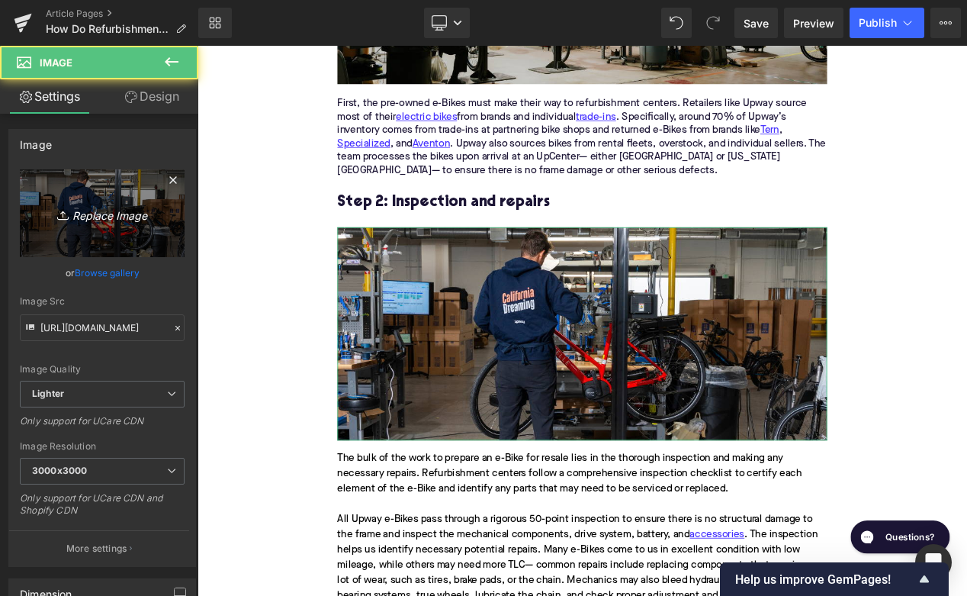
click at [143, 227] on link "Replace Image" at bounding box center [102, 213] width 165 height 88
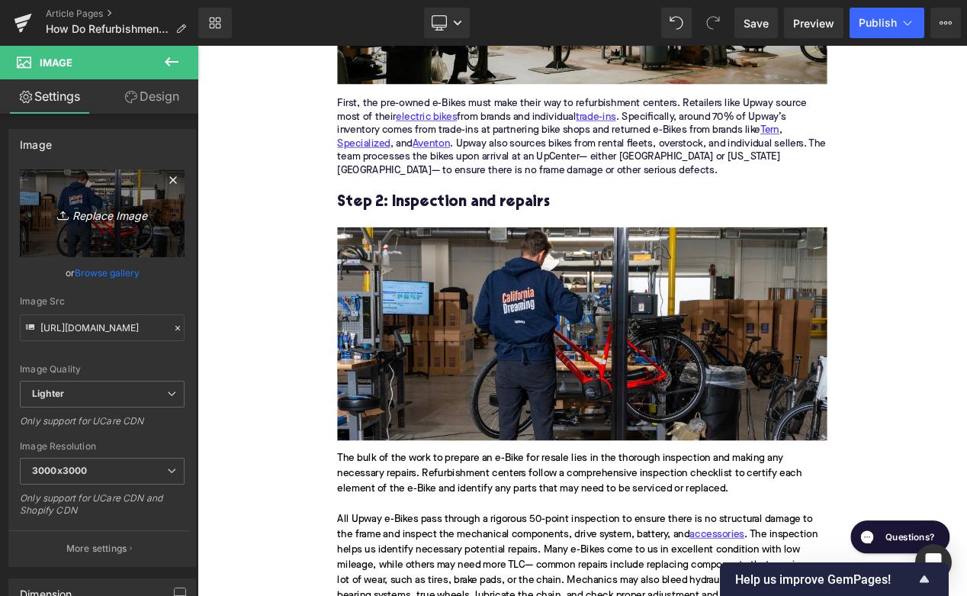
type input "C:\fakepath\Remy Pt. 3(103).png"
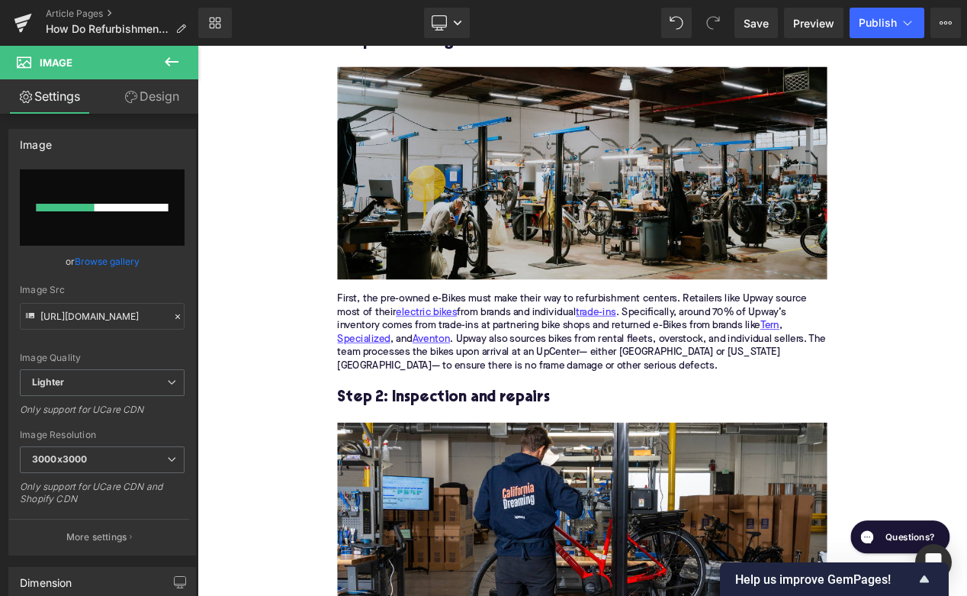
scroll to position [1336, 0]
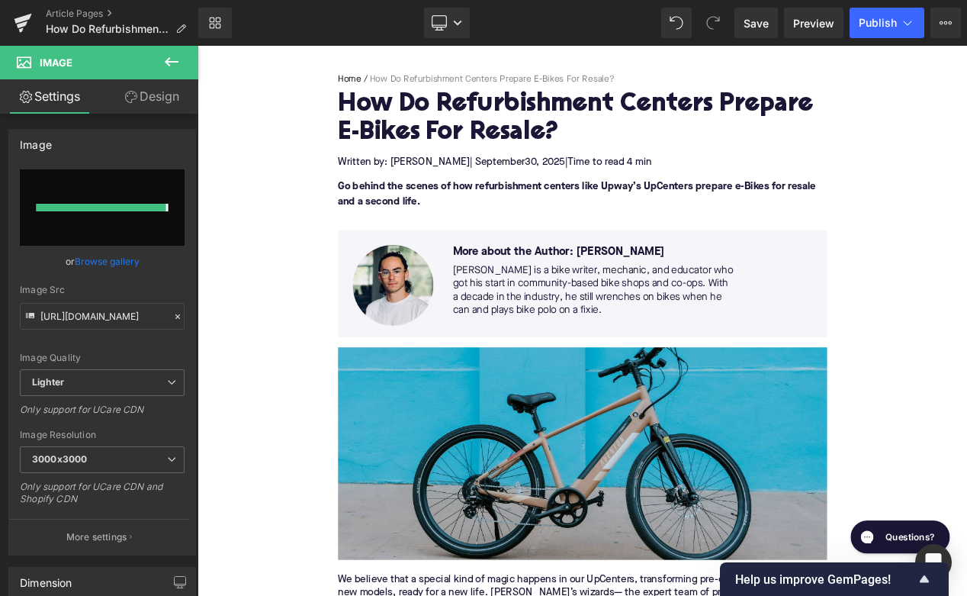
type input "[URL][DOMAIN_NAME]"
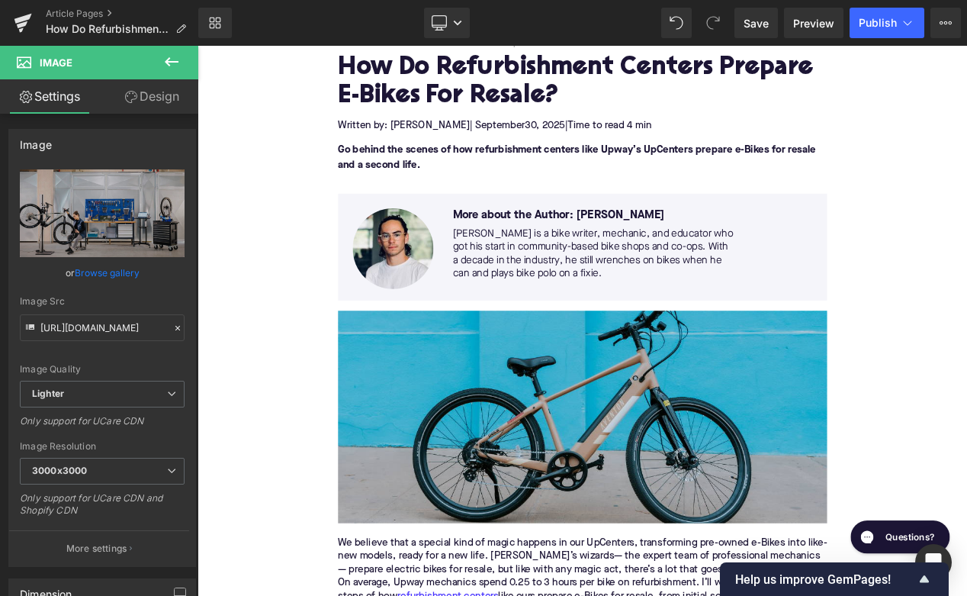
scroll to position [215, 0]
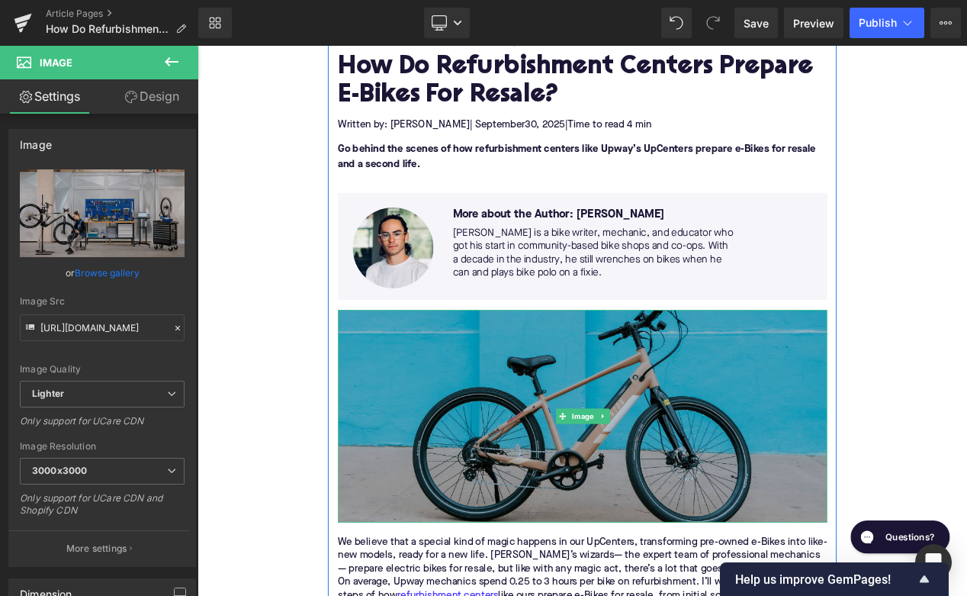
click at [527, 447] on img at bounding box center [659, 489] width 587 height 255
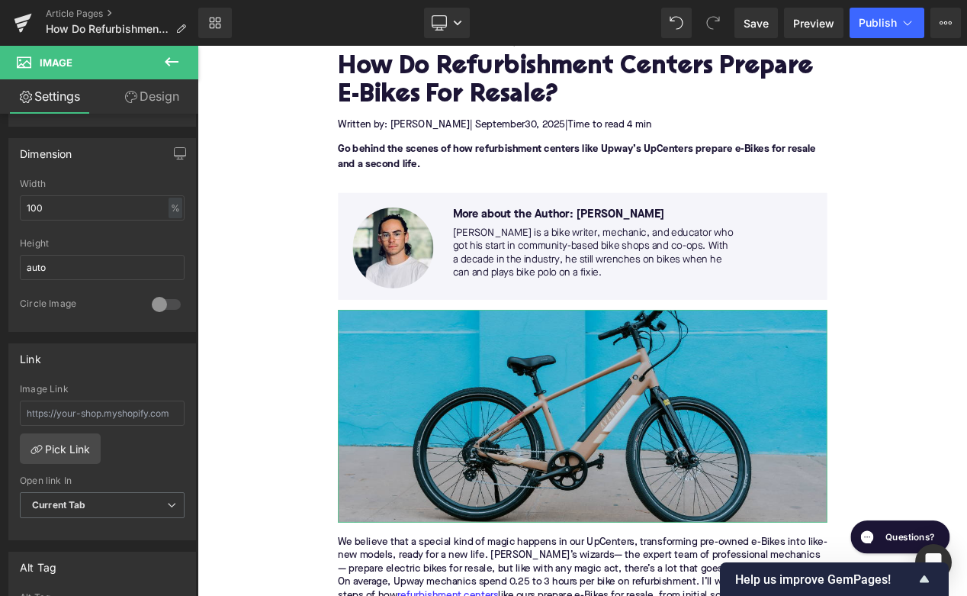
scroll to position [661, 0]
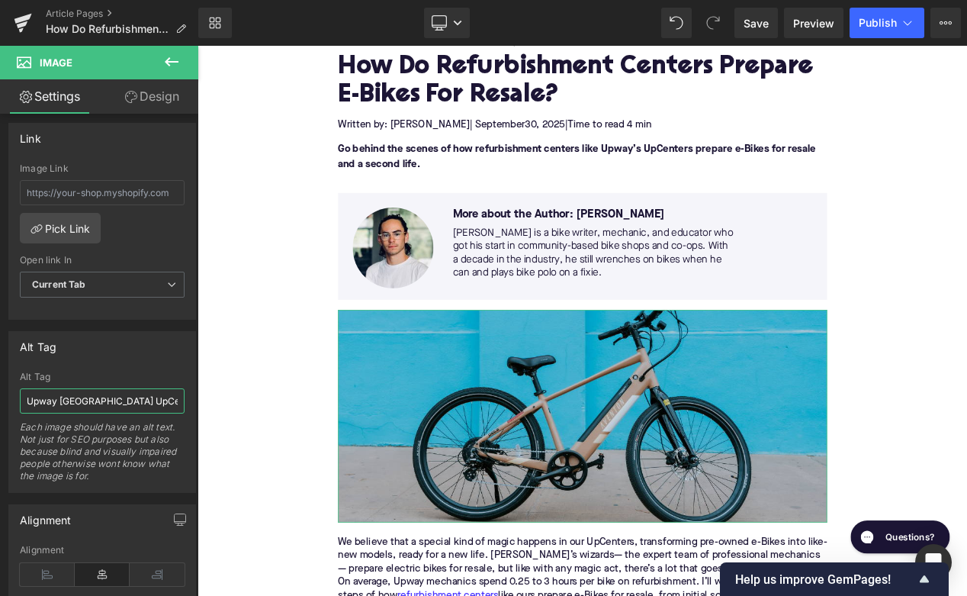
click at [113, 398] on input "Upway [GEOGRAPHIC_DATA] UpCenter" at bounding box center [102, 400] width 165 height 25
type input "Aventon Pace electric hybrid bike in front of light blue wall"
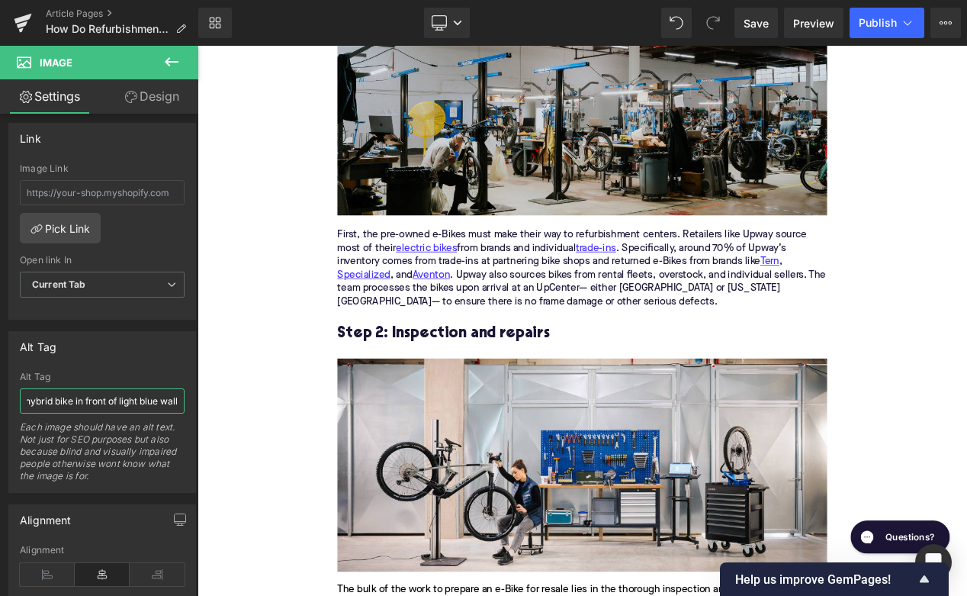
scroll to position [1597, 0]
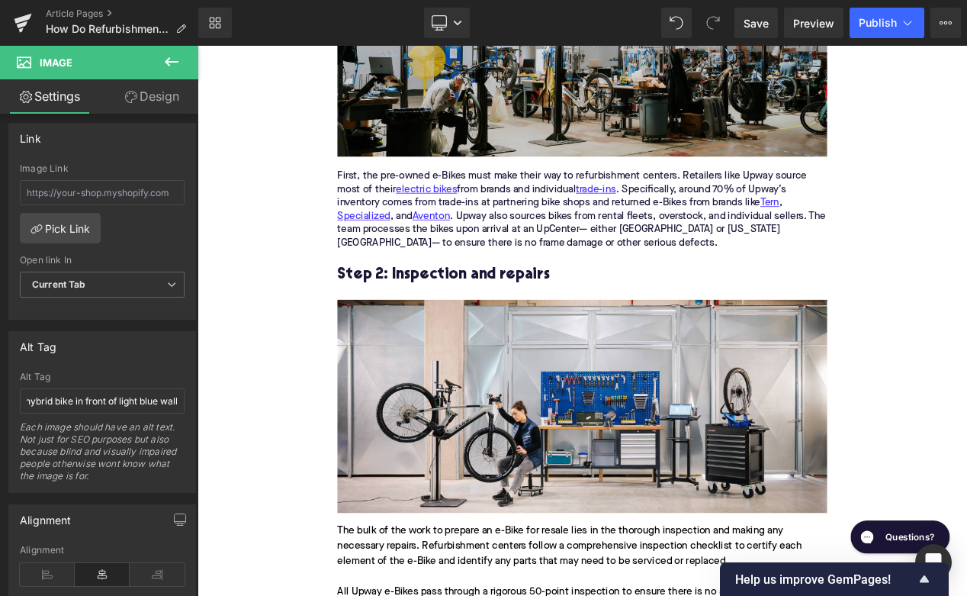
click at [408, 476] on img at bounding box center [658, 477] width 587 height 255
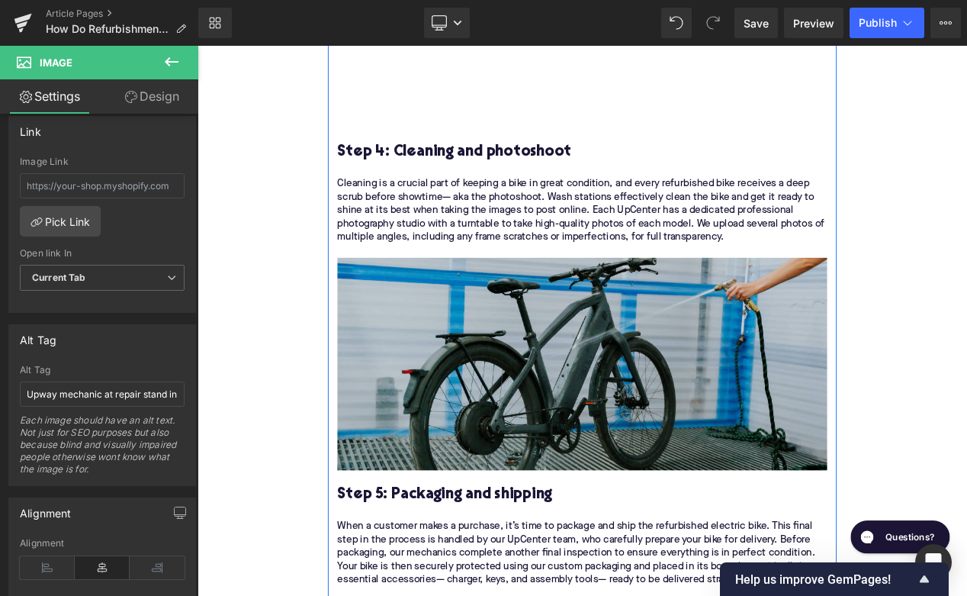
scroll to position [2769, 0]
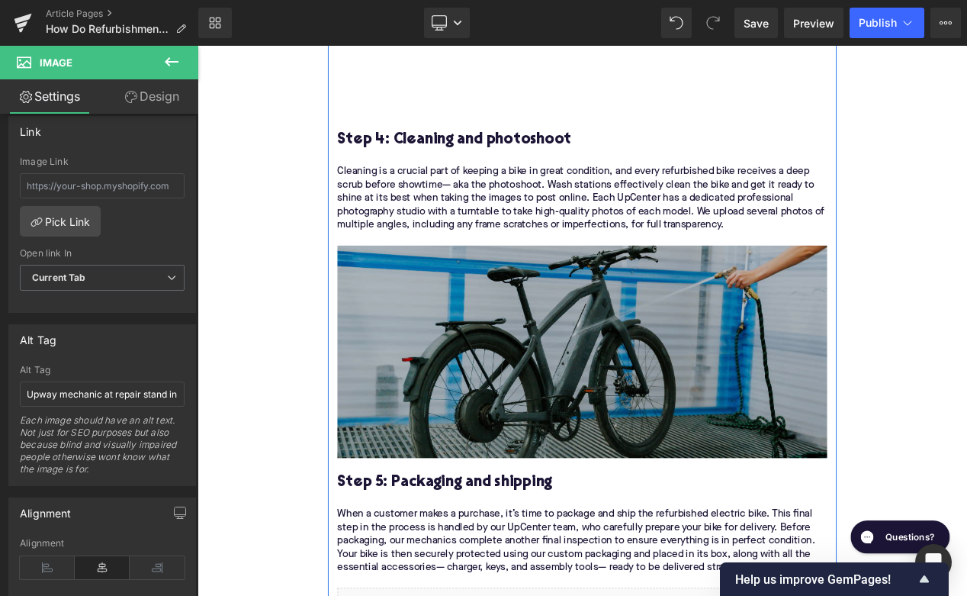
click at [442, 433] on img at bounding box center [658, 412] width 587 height 255
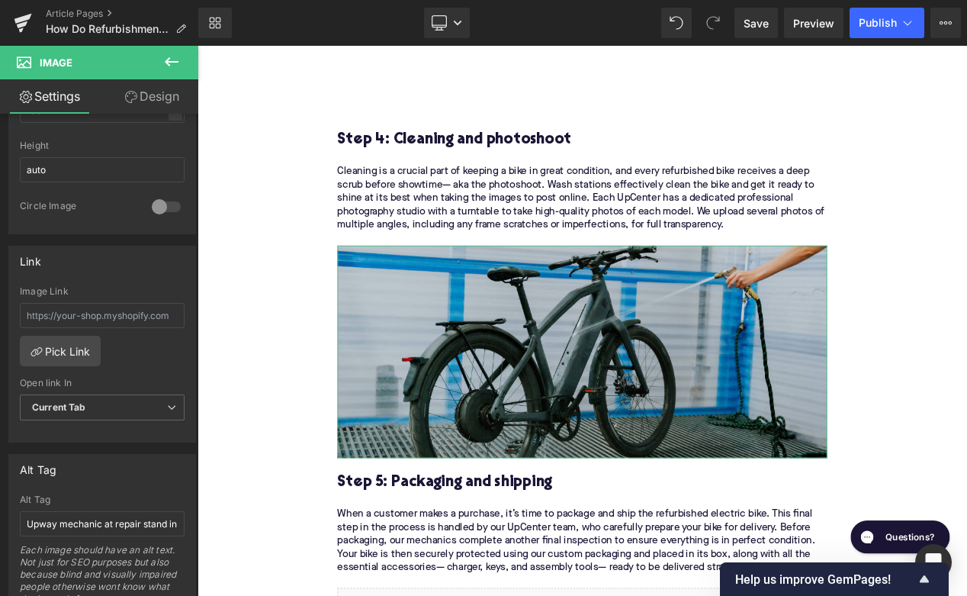
scroll to position [573, 0]
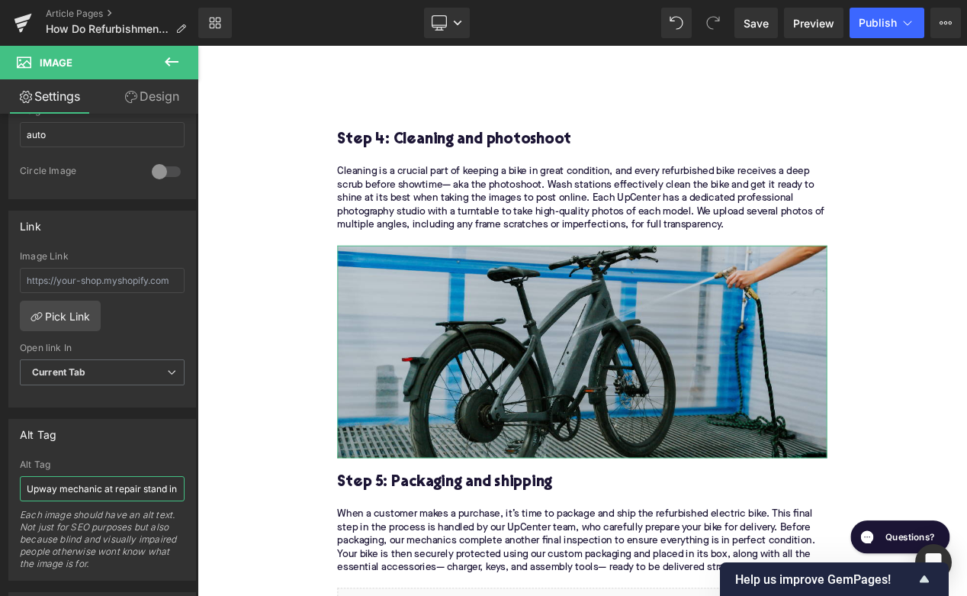
click at [66, 494] on input "Upway mechanic at repair stand in LA [GEOGRAPHIC_DATA]" at bounding box center [102, 488] width 165 height 25
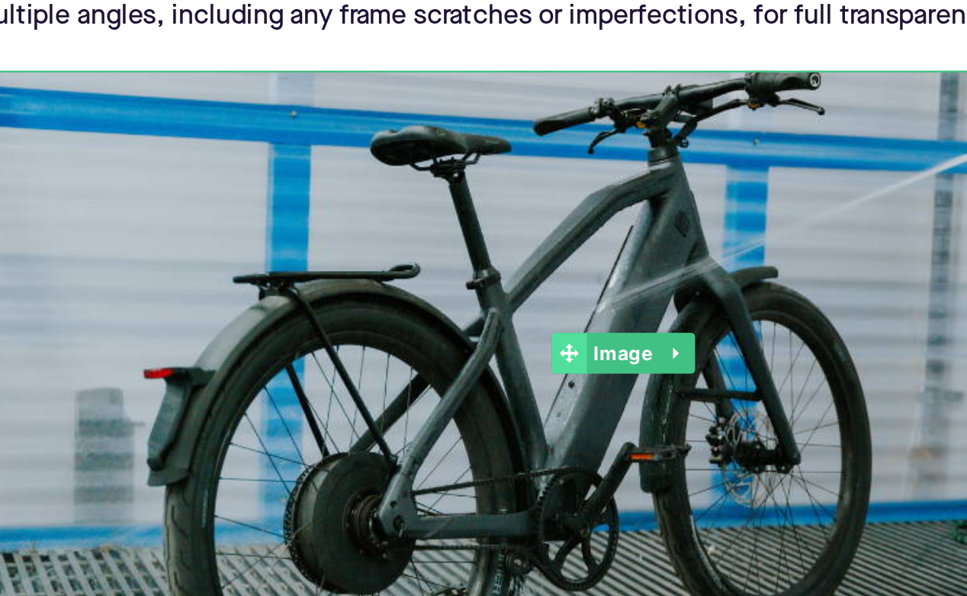
scroll to position [0, 27]
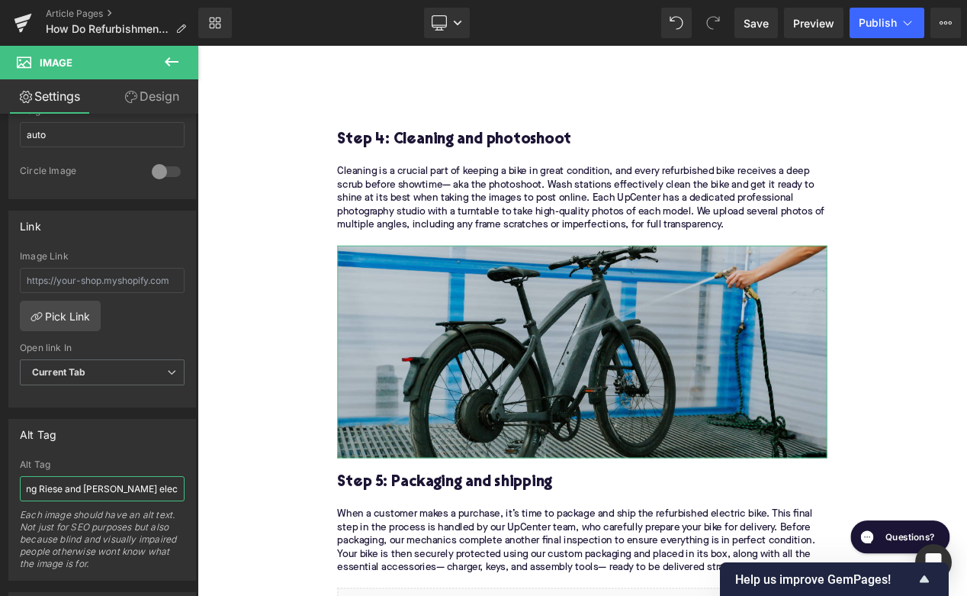
drag, startPoint x: 112, startPoint y: 492, endPoint x: 33, endPoint y: 491, distance: 79.3
click at [33, 491] on input "Washing Riese and [PERSON_NAME] electric bike in" at bounding box center [102, 488] width 165 height 25
drag, startPoint x: 161, startPoint y: 489, endPoint x: 209, endPoint y: 488, distance: 48.1
click at [185, 488] on input "Washing [PERSON_NAME] ST2 electric bike in" at bounding box center [102, 488] width 165 height 25
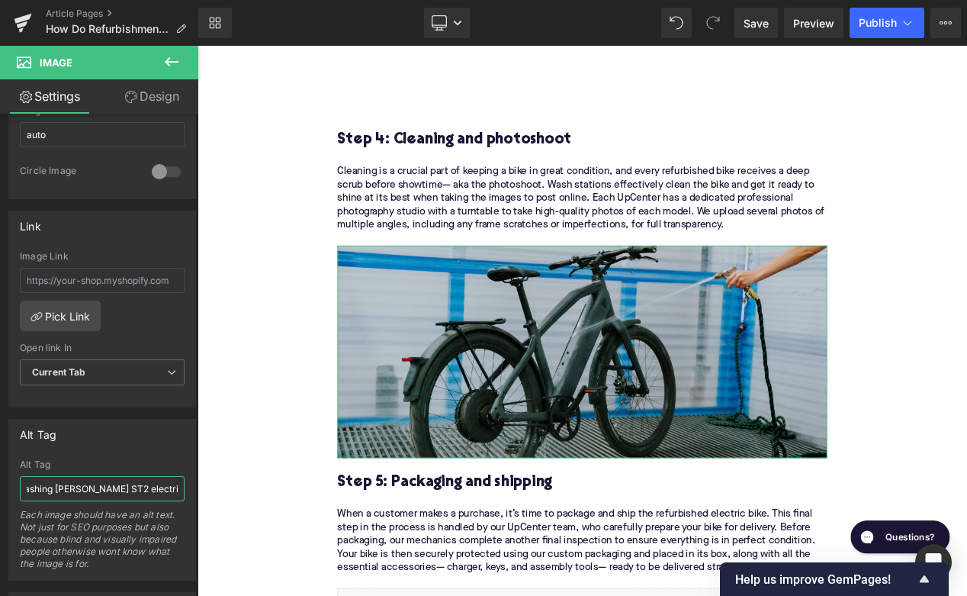
click at [176, 489] on input "Washing [PERSON_NAME] ST2 electric bike in" at bounding box center [102, 488] width 165 height 25
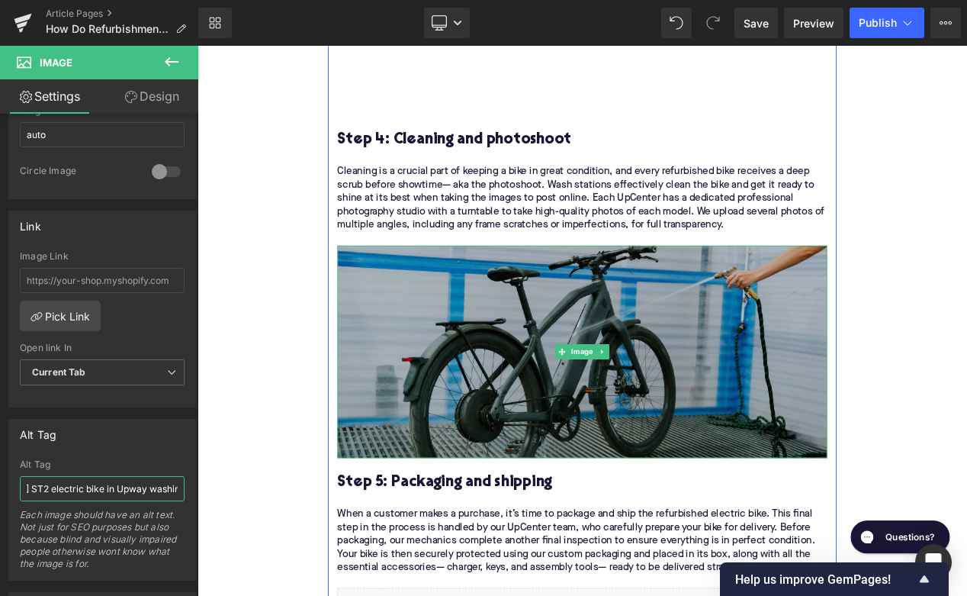
scroll to position [3079, 0]
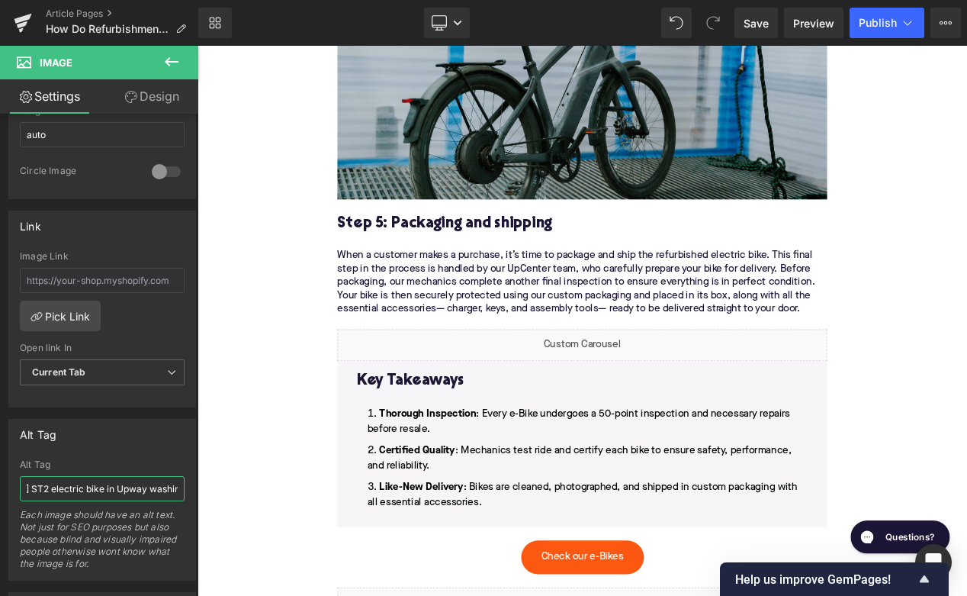
type input "Washing [PERSON_NAME] ST2 electric bike in Upway washing station"
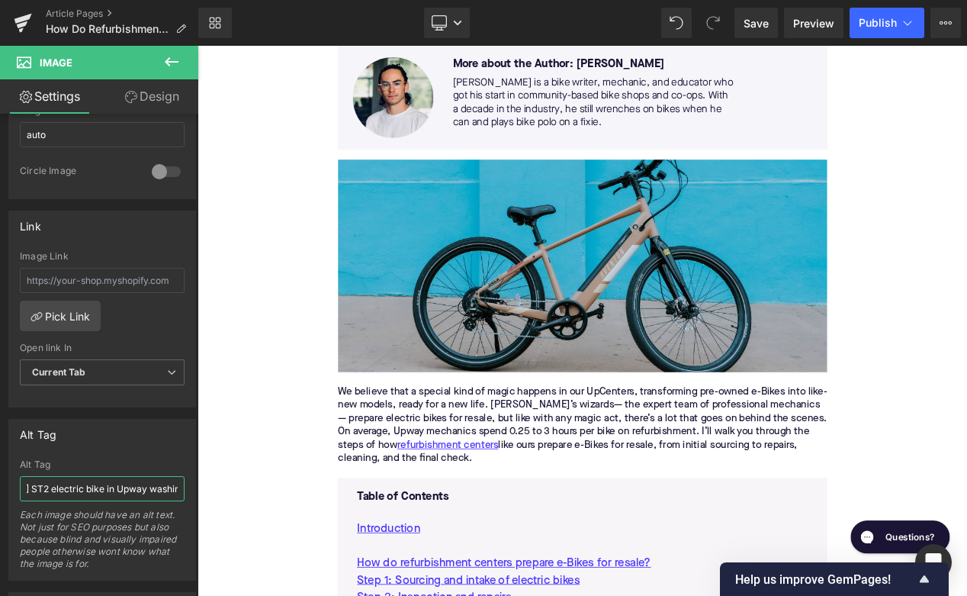
scroll to position [0, 0]
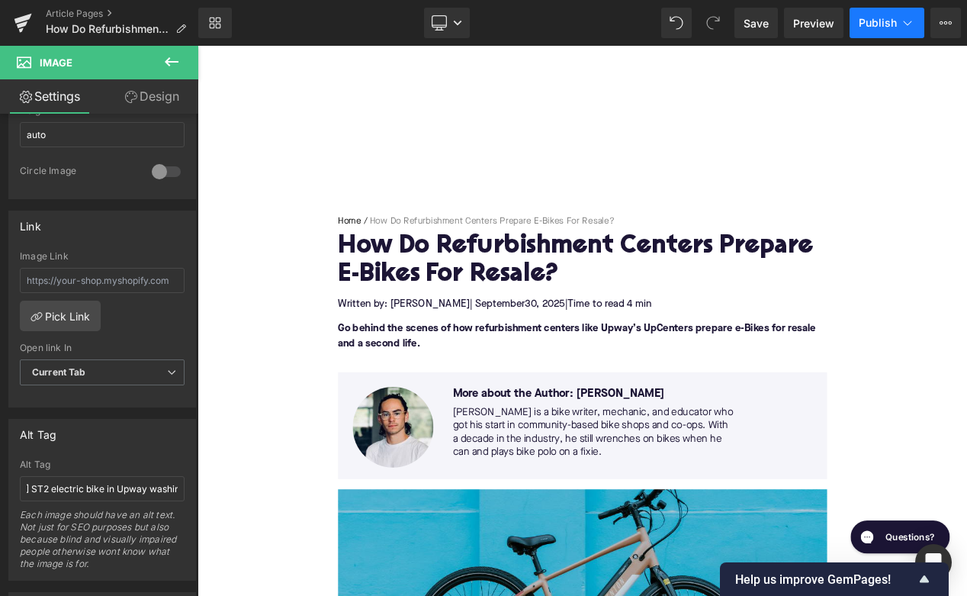
click at [877, 27] on span "Publish" at bounding box center [878, 23] width 38 height 12
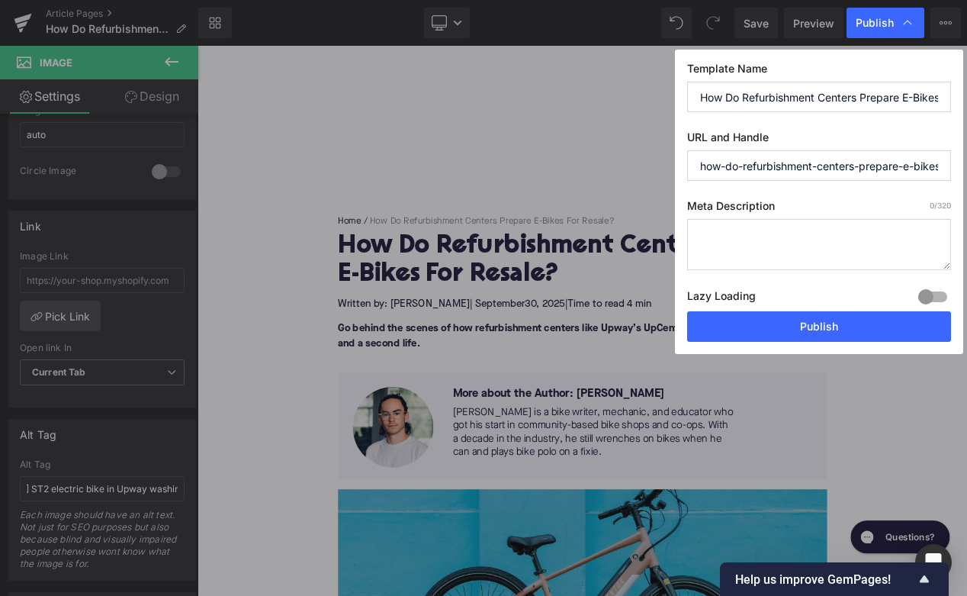
click at [743, 238] on textarea at bounding box center [819, 244] width 264 height 51
paste textarea "Discover how Upway’s refurbishment centers transform pre-owned e-Bikes into cer…"
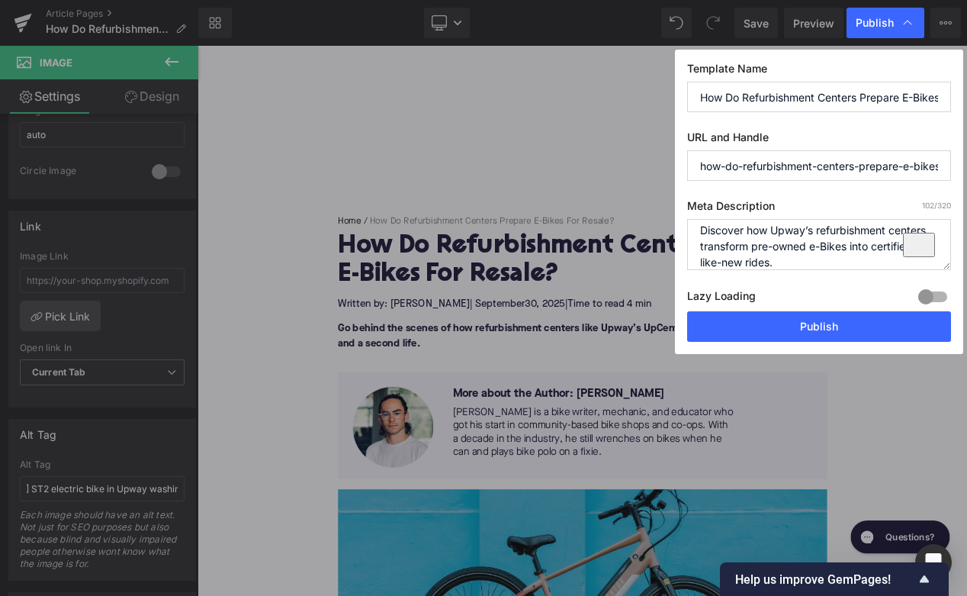
scroll to position [6, 0]
type textarea "Discover how Upway’s refurbishment centers transform pre-owned e-Bikes into cer…"
click at [754, 324] on button "Publish" at bounding box center [819, 326] width 264 height 31
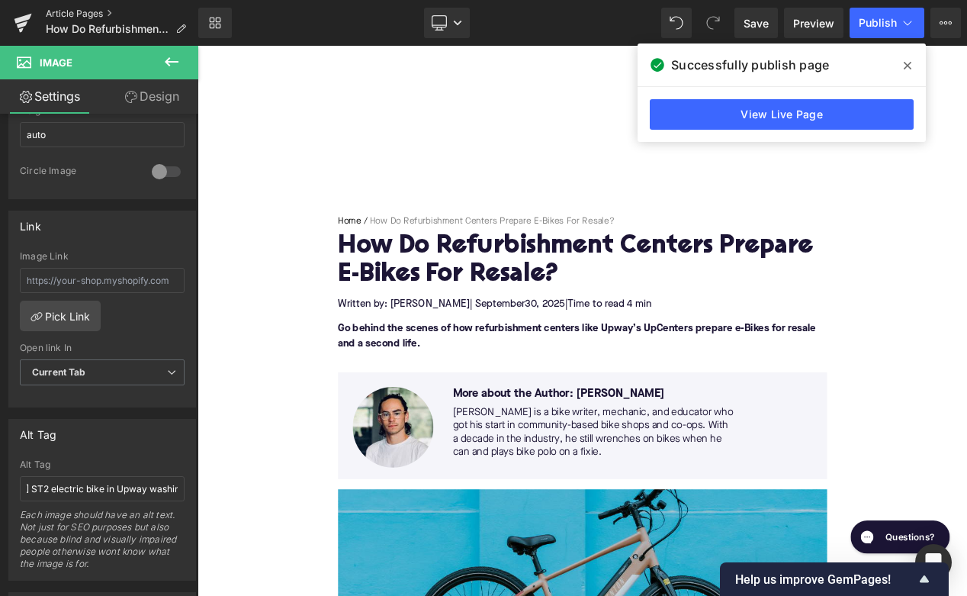
click at [76, 8] on link "Article Pages" at bounding box center [122, 14] width 153 height 12
